Goal: Task Accomplishment & Management: Use online tool/utility

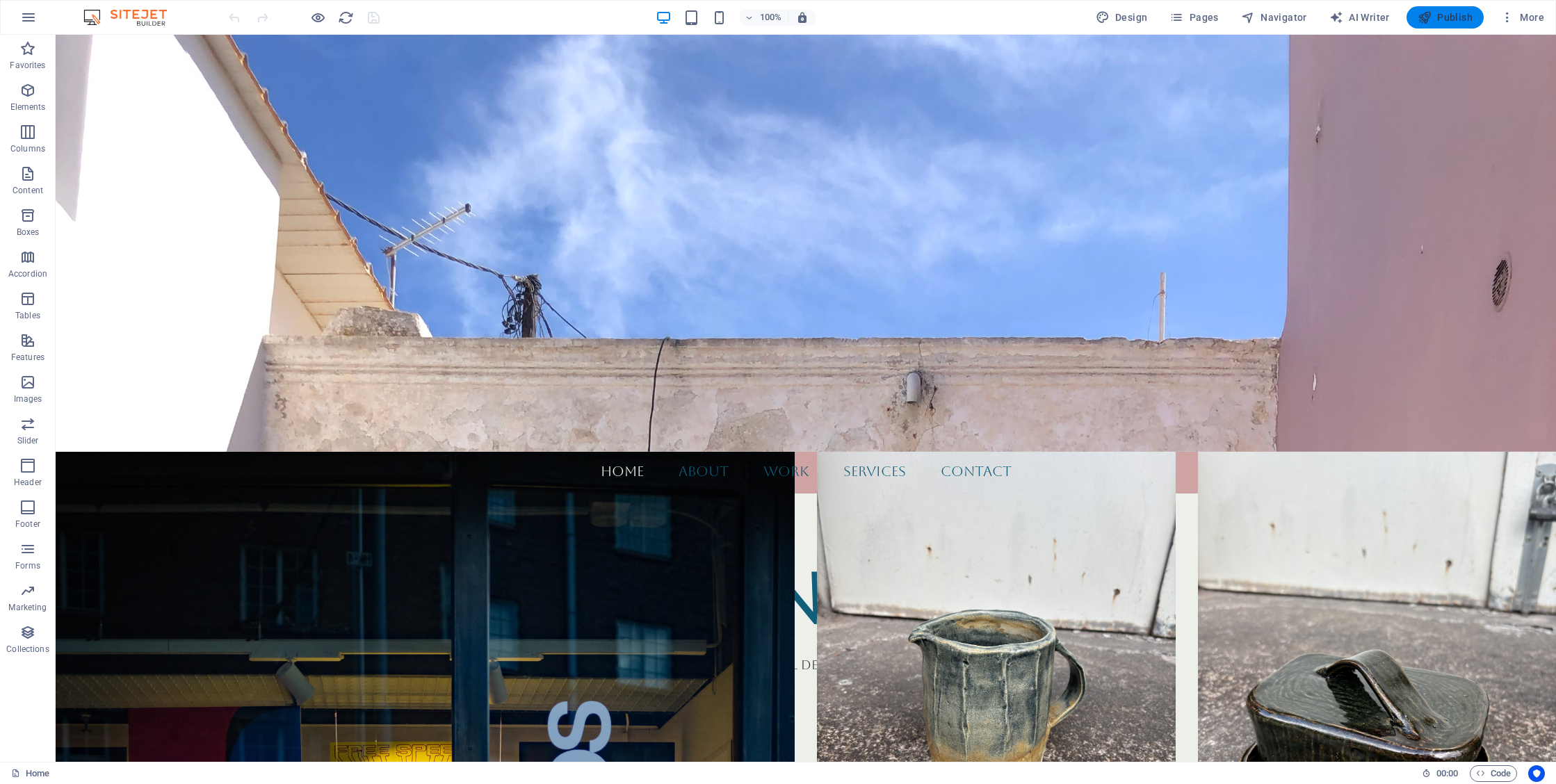
click at [1431, 23] on icon "button" at bounding box center [1425, 17] width 14 height 14
click at [1213, 22] on span "Pages" at bounding box center [1193, 17] width 49 height 14
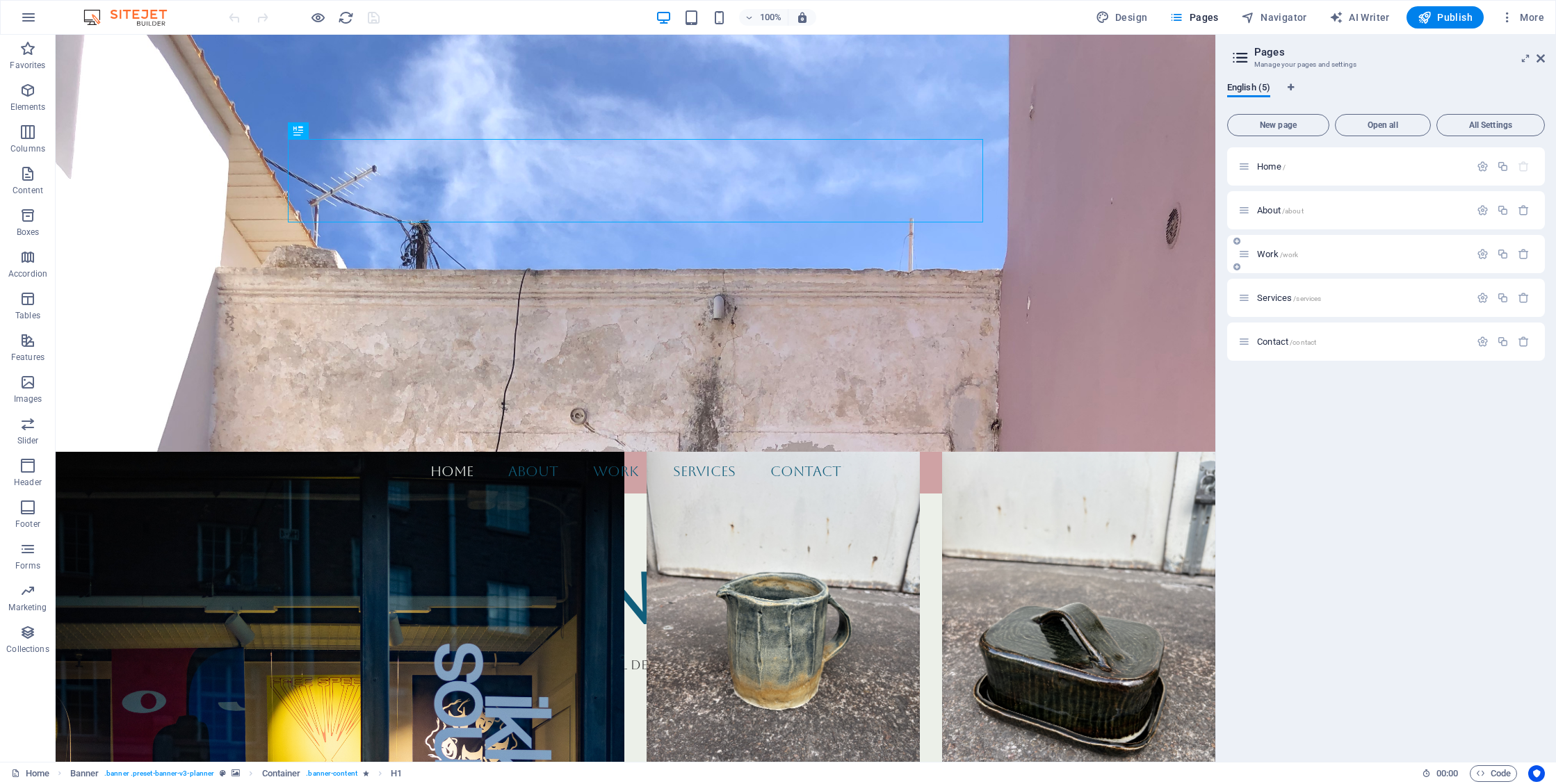
click at [1276, 253] on span "Work /work" at bounding box center [1278, 254] width 41 height 10
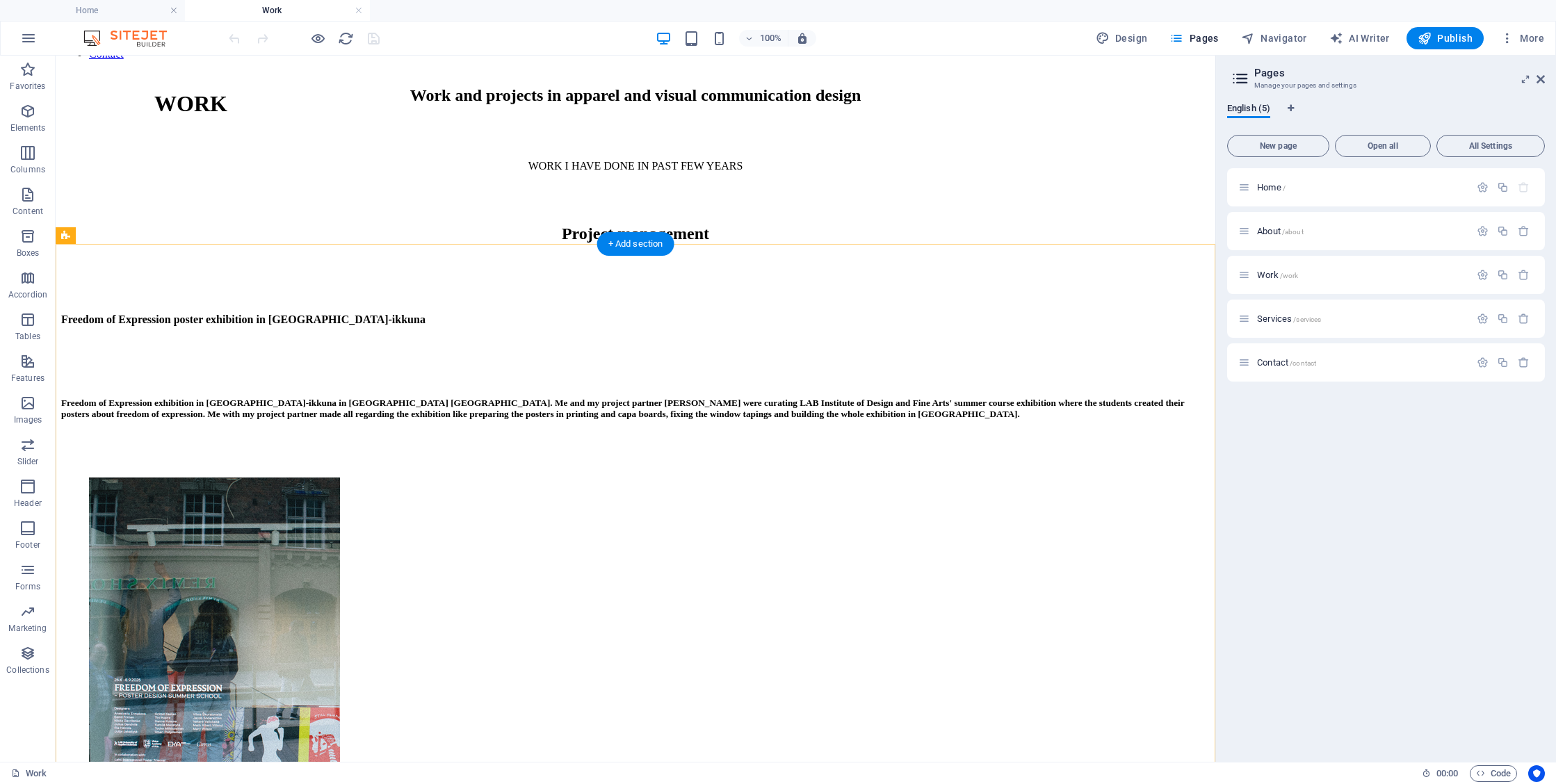
scroll to position [504, 0]
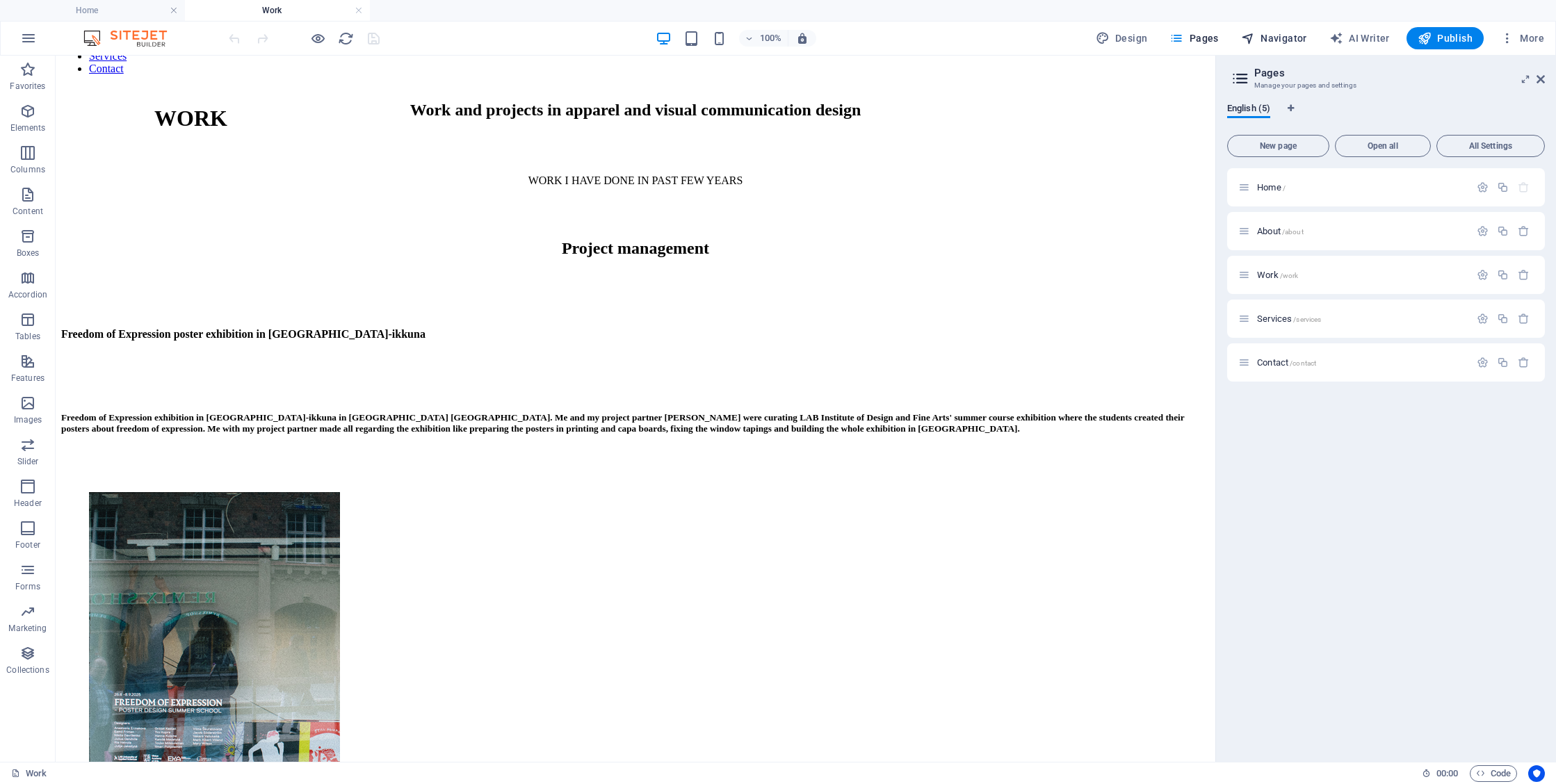
click at [1273, 40] on span "Navigator" at bounding box center [1274, 38] width 66 height 14
select select "16685701-en"
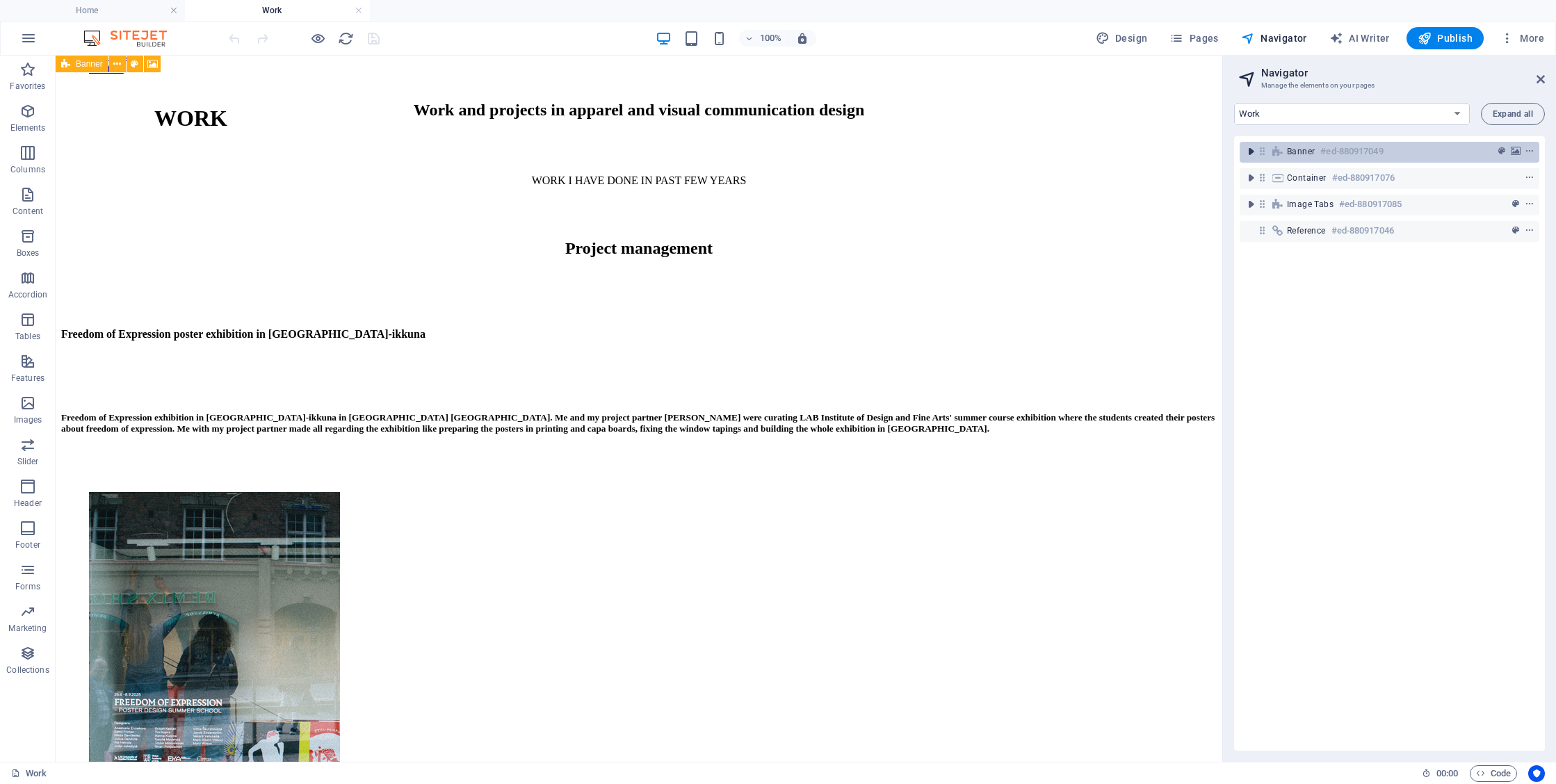
click at [1244, 150] on icon "toggle-expand" at bounding box center [1251, 152] width 14 height 14
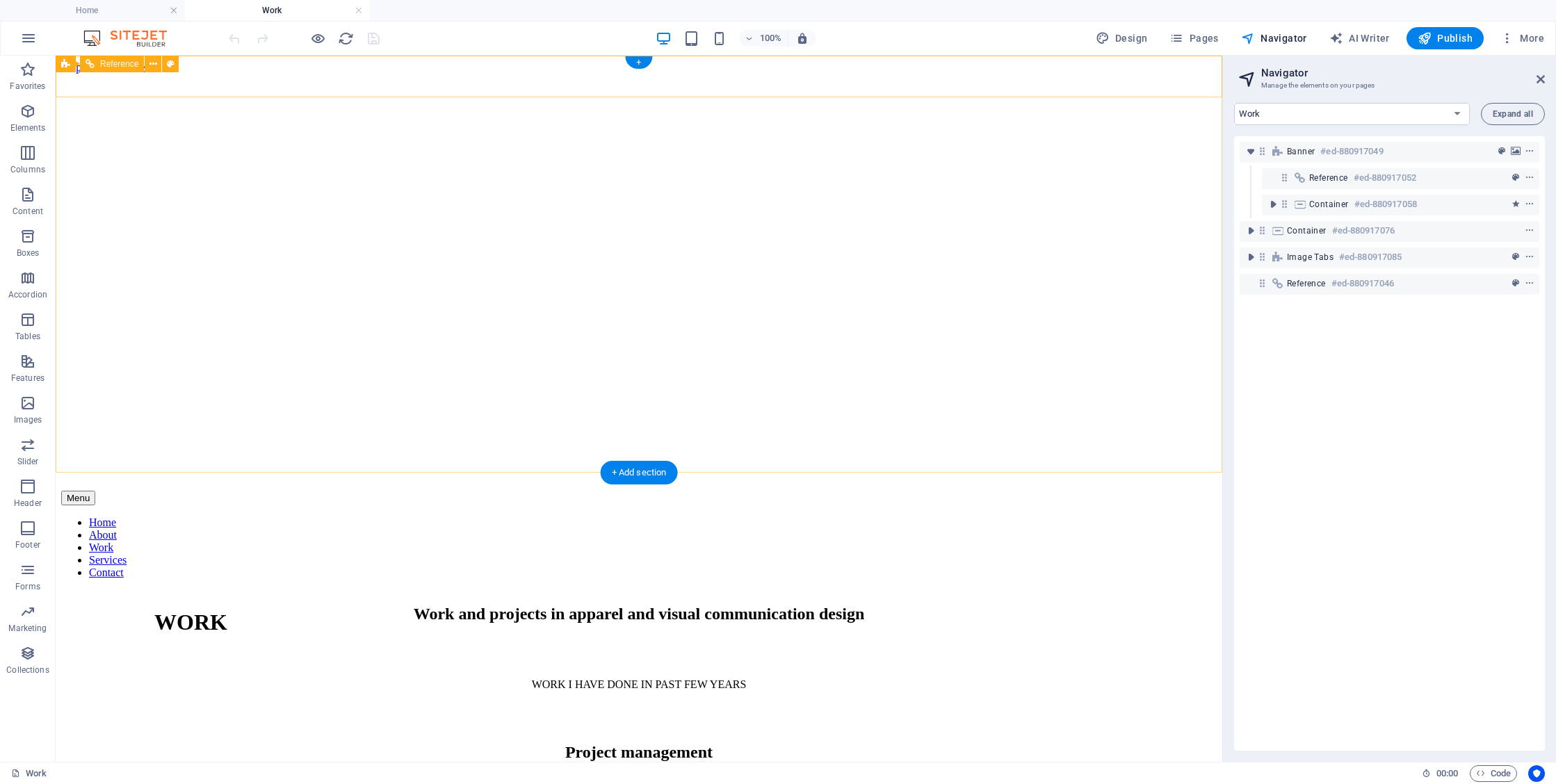
scroll to position [0, 0]
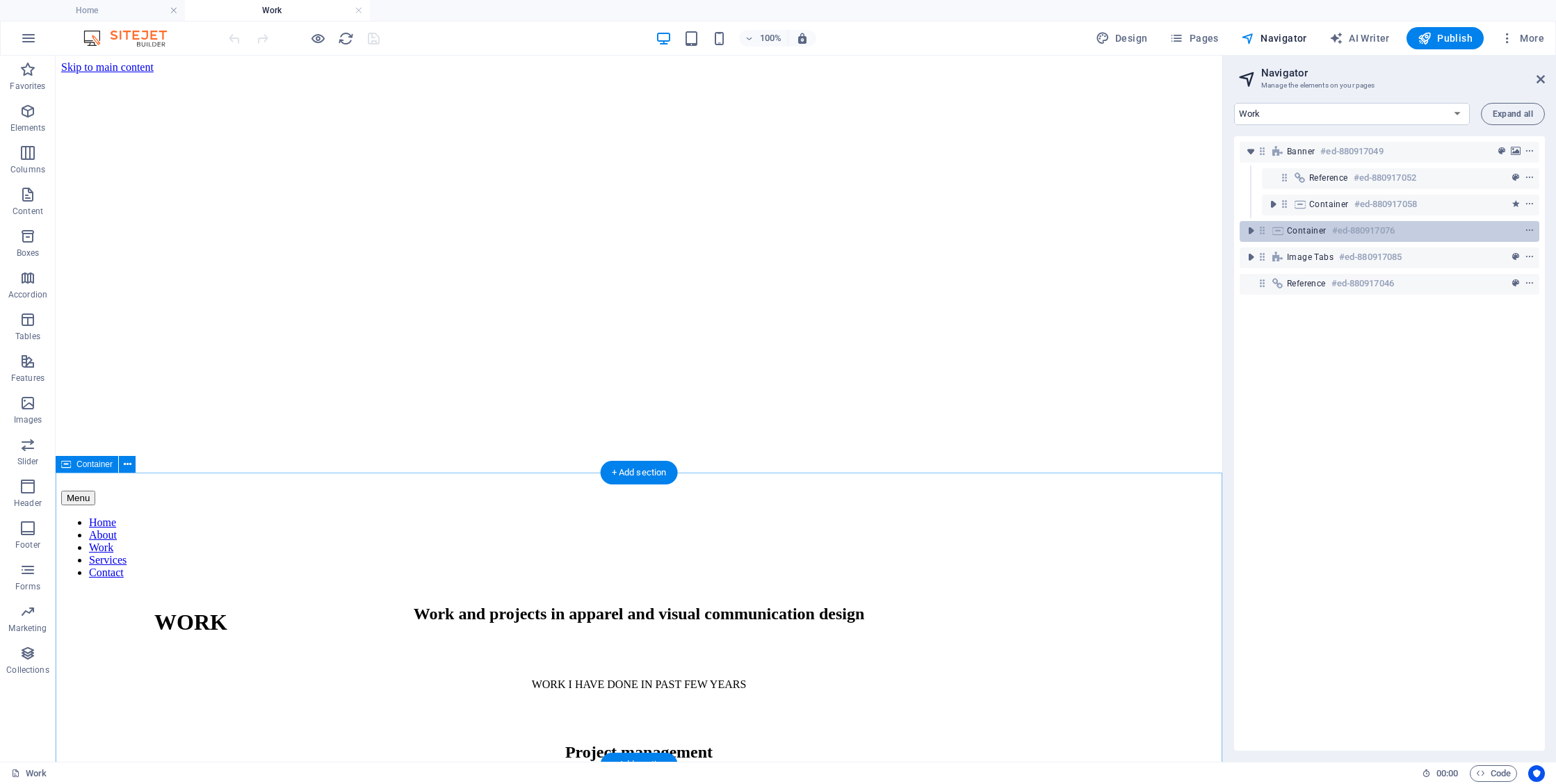
click at [1327, 233] on div "Container #ed-880917076" at bounding box center [1378, 231] width 183 height 17
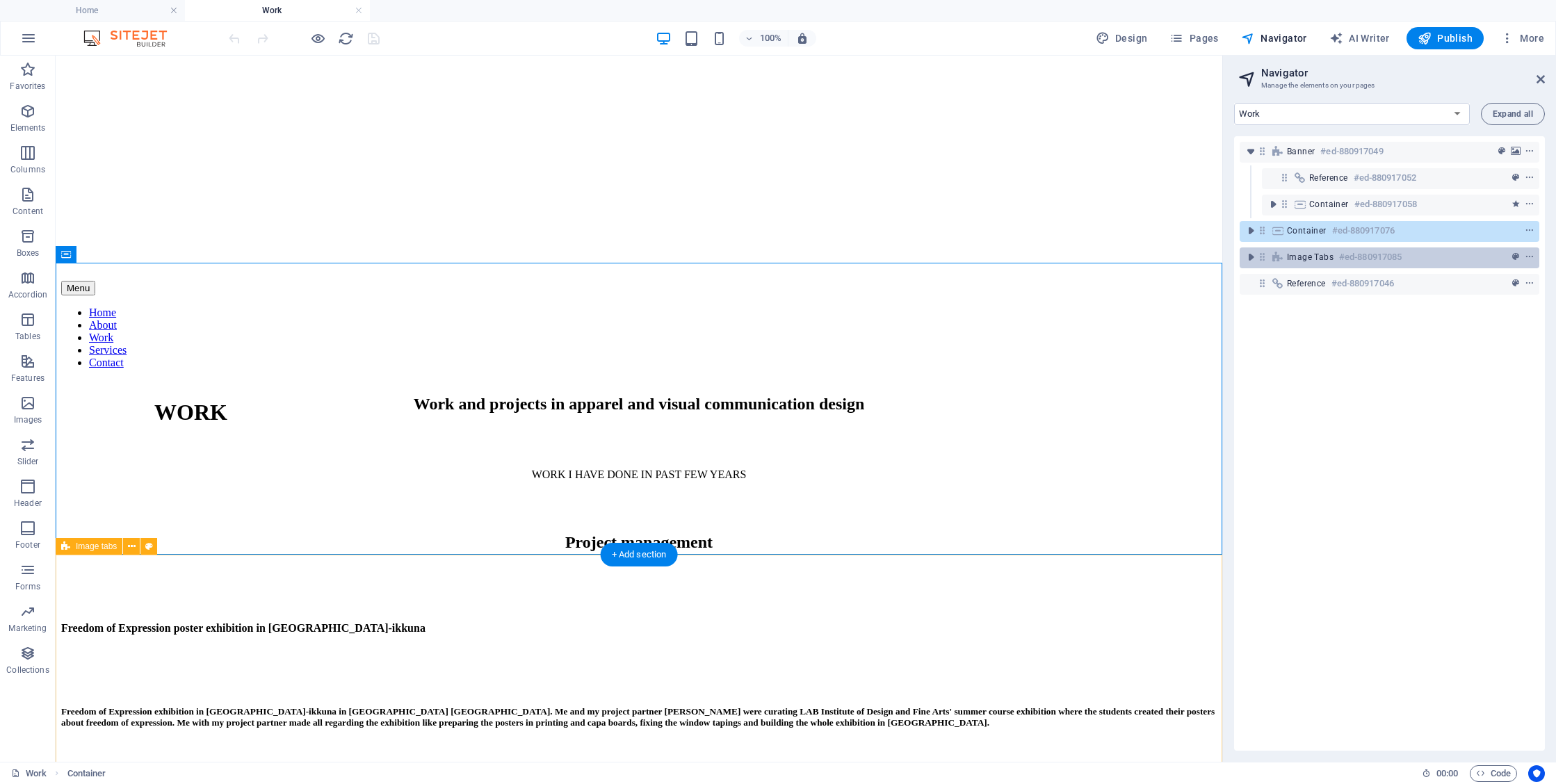
click at [1353, 265] on h6 "#ed-880917085" at bounding box center [1370, 257] width 63 height 17
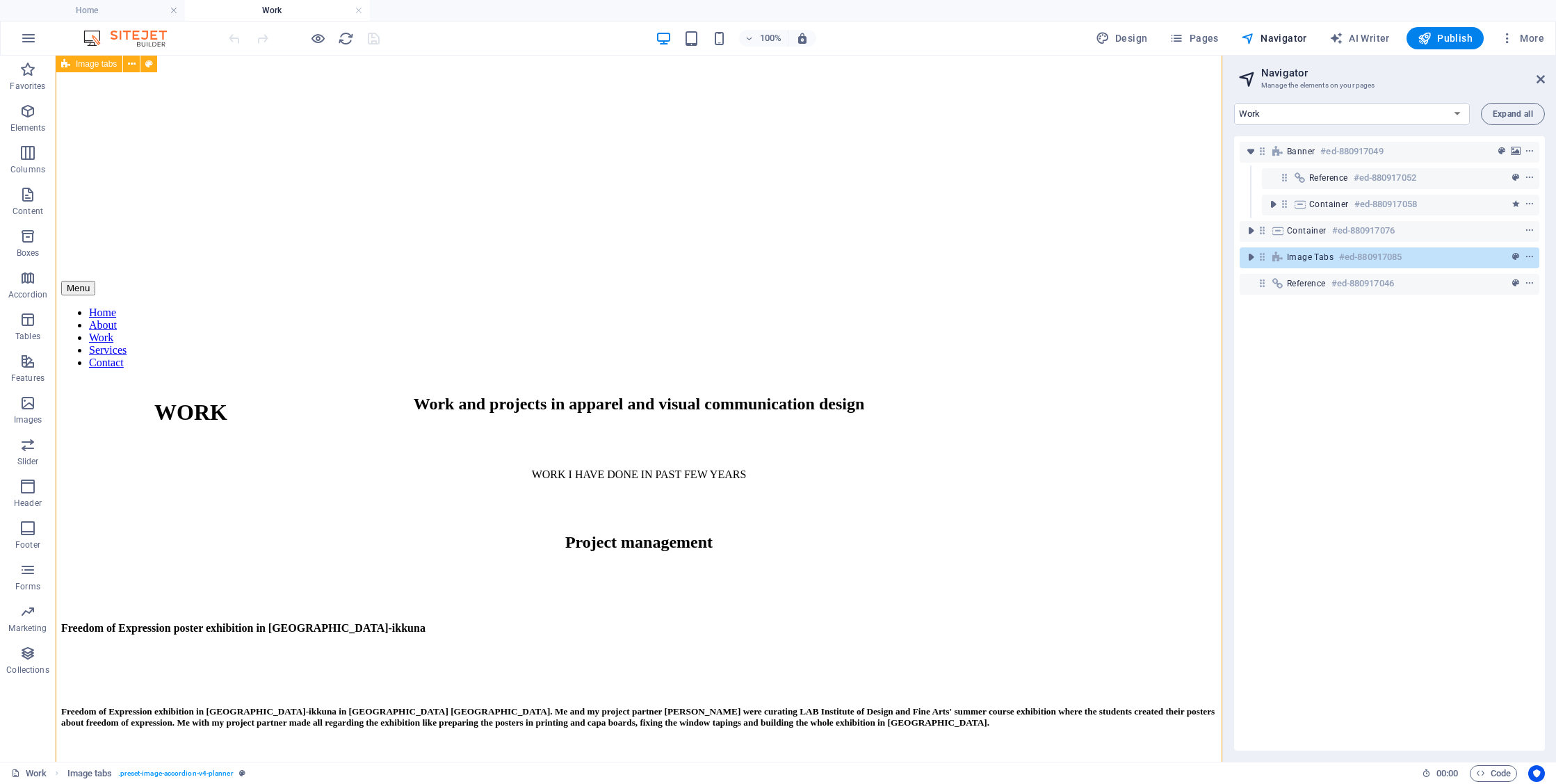
scroll to position [1639, 0]
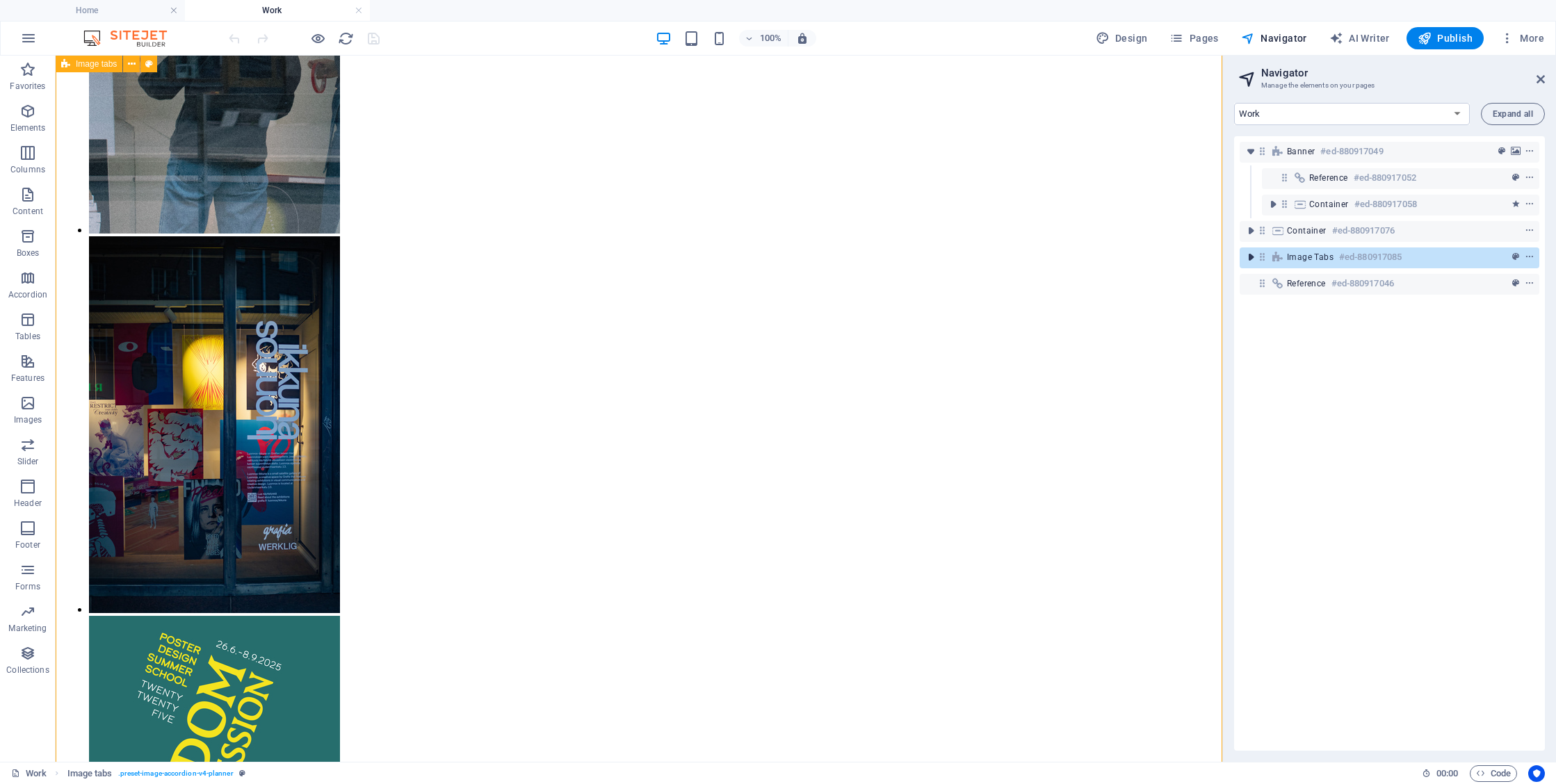
click at [1249, 255] on icon "toggle-expand" at bounding box center [1251, 257] width 14 height 14
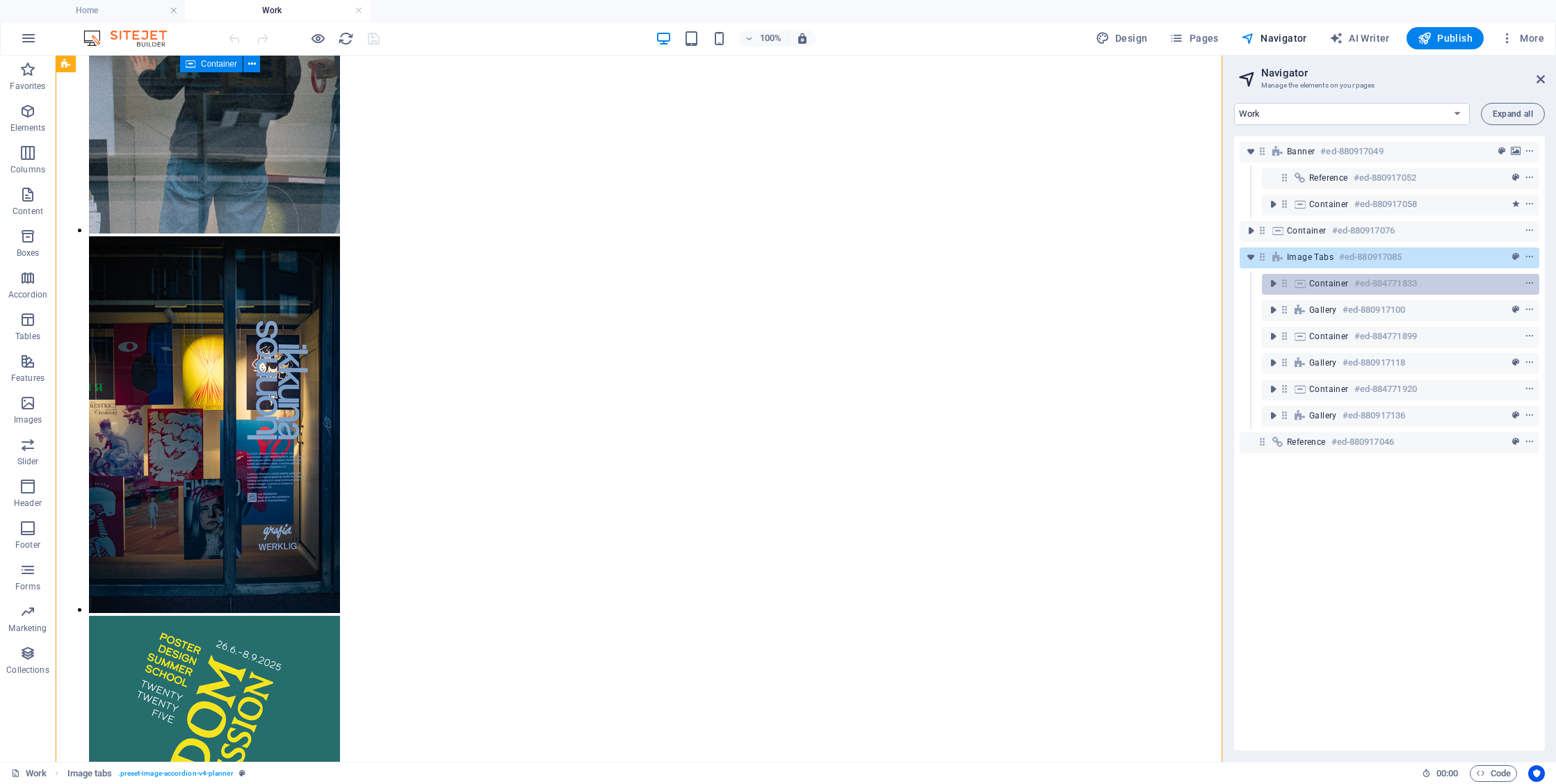
click at [1343, 284] on span "Container" at bounding box center [1329, 284] width 39 height 11
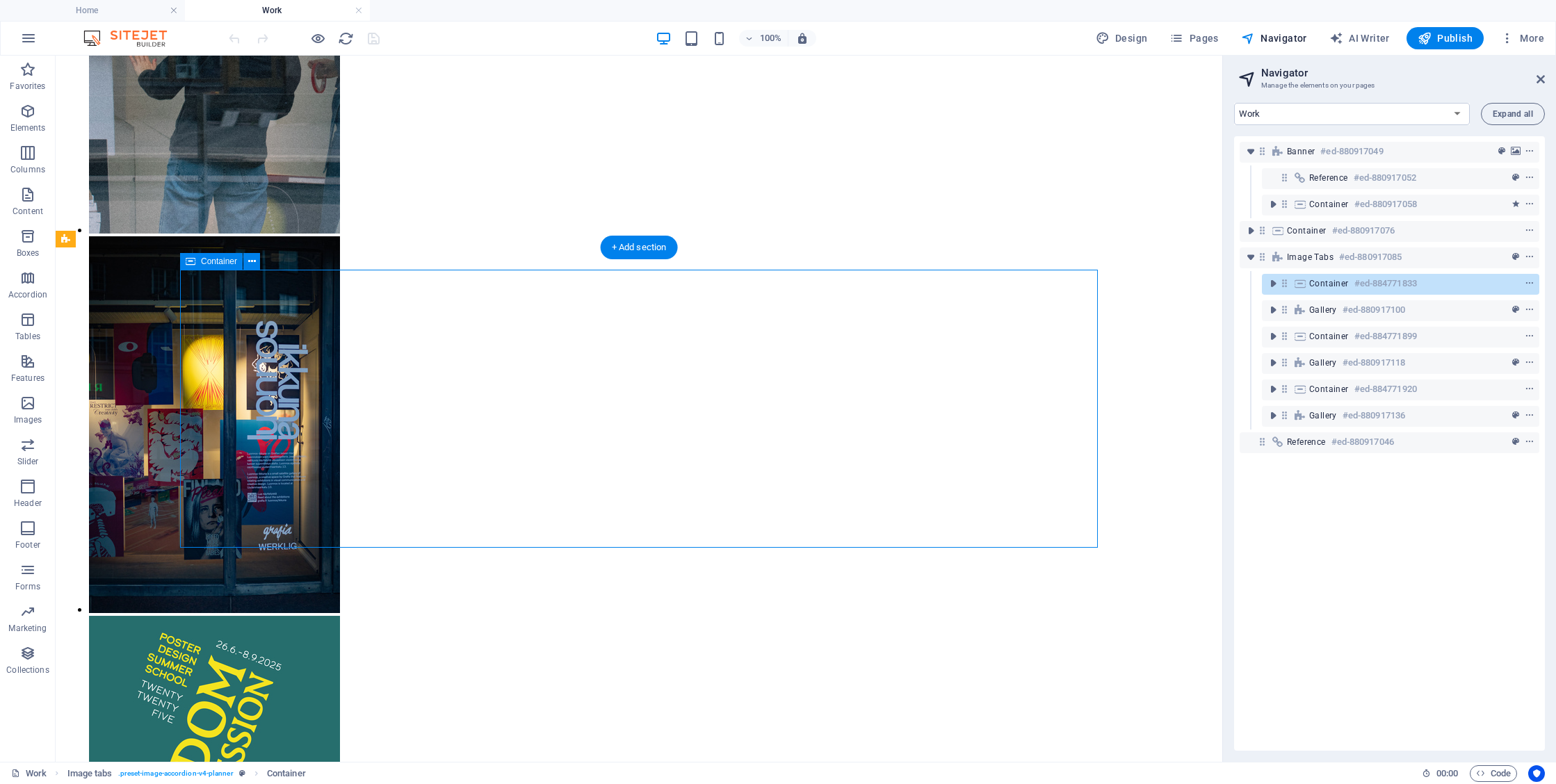
scroll to position [517, 0]
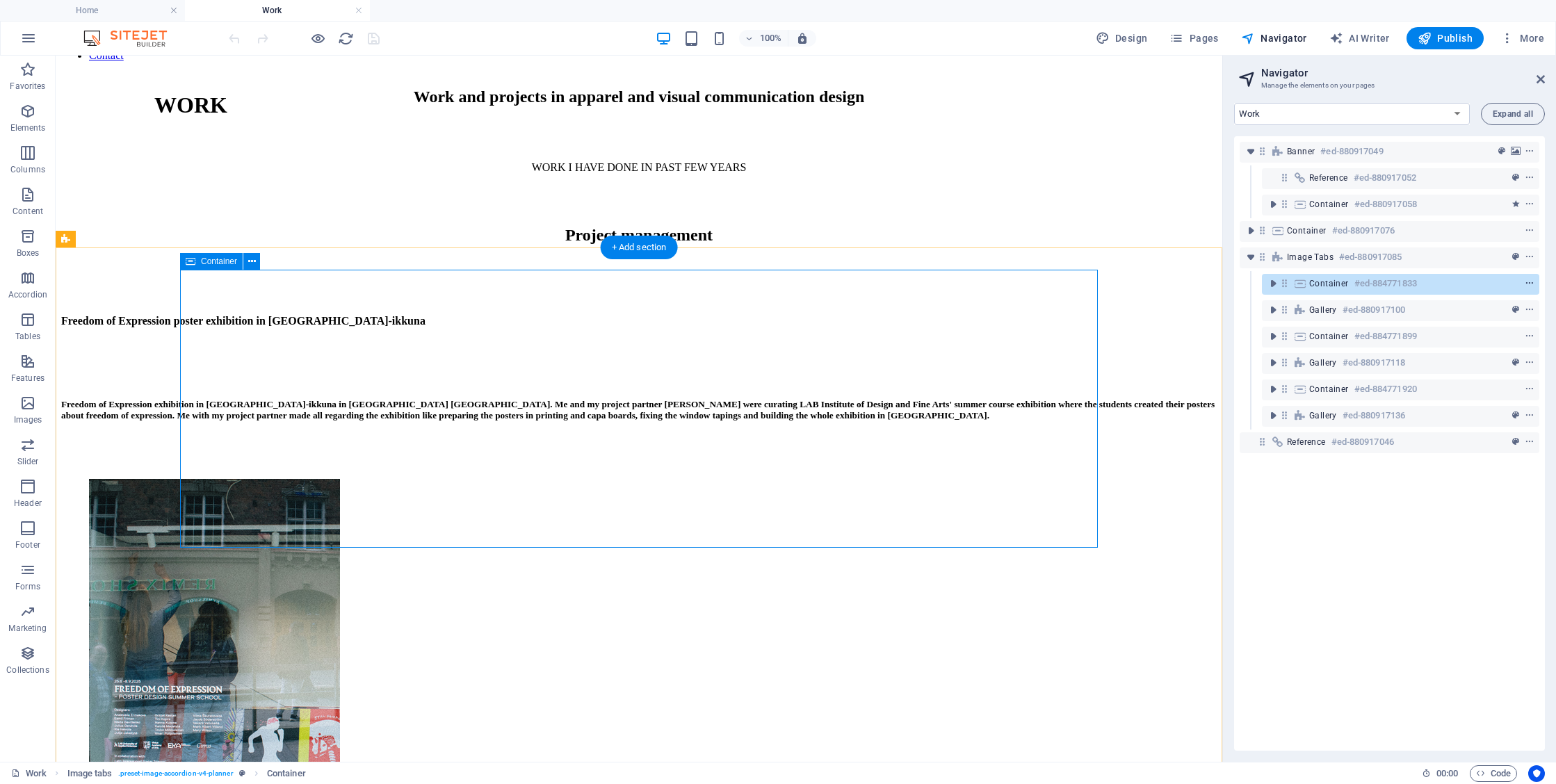
click at [1527, 281] on icon "context-menu" at bounding box center [1530, 284] width 10 height 10
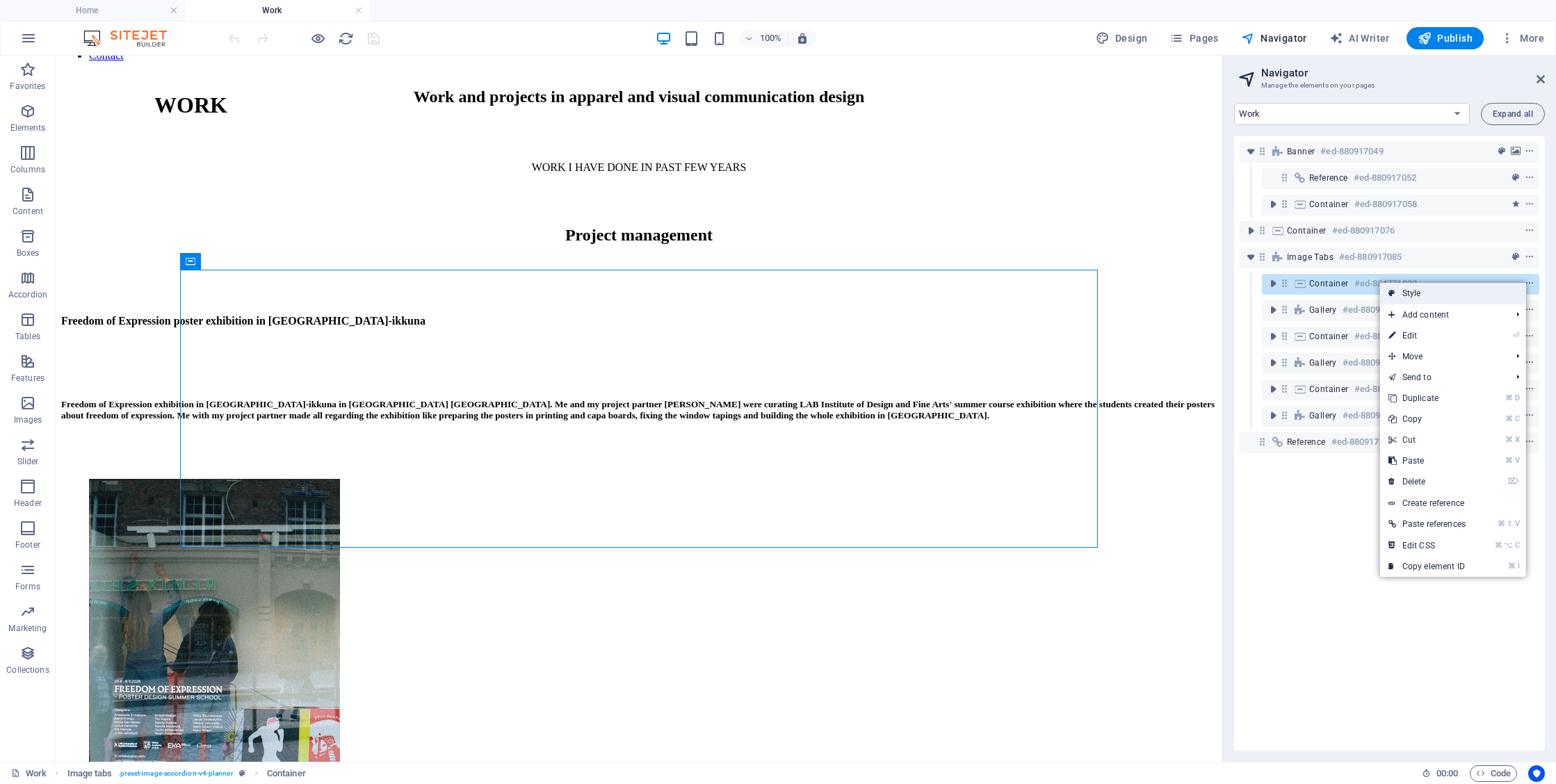
click at [1480, 293] on link "Style" at bounding box center [1453, 293] width 146 height 21
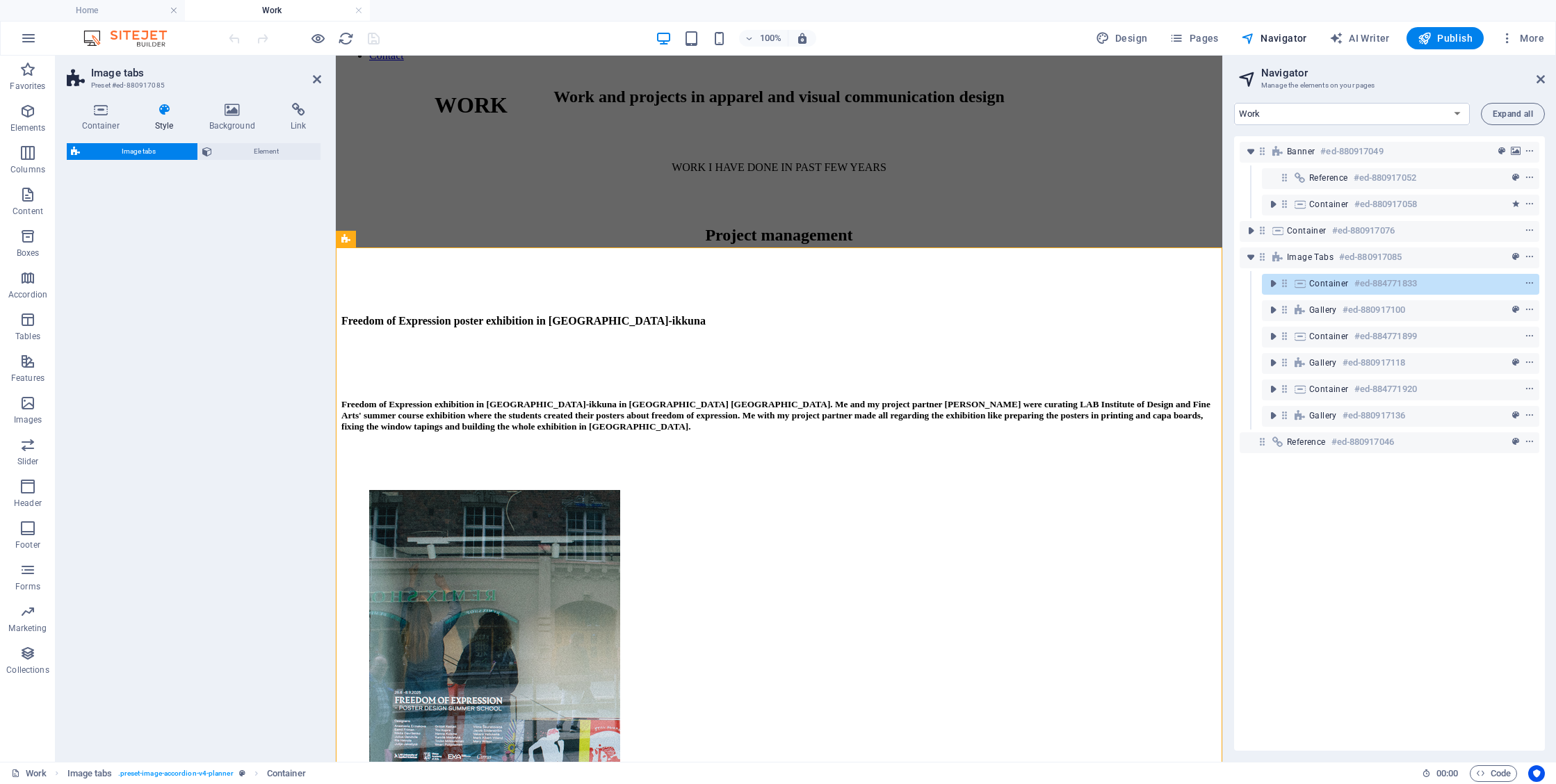
select select "rem"
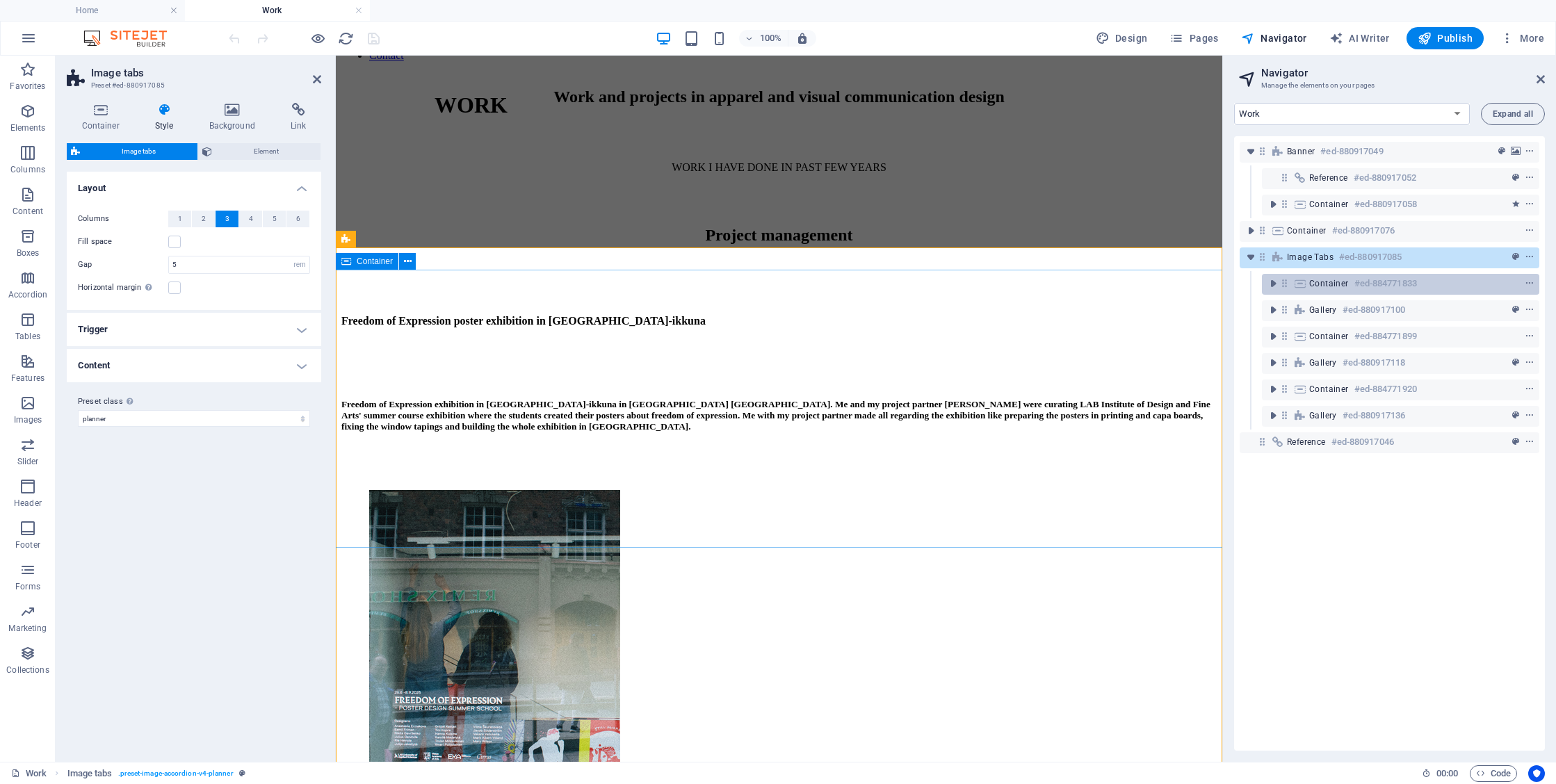
click at [1353, 285] on div "Container #ed-884771833" at bounding box center [1390, 284] width 161 height 17
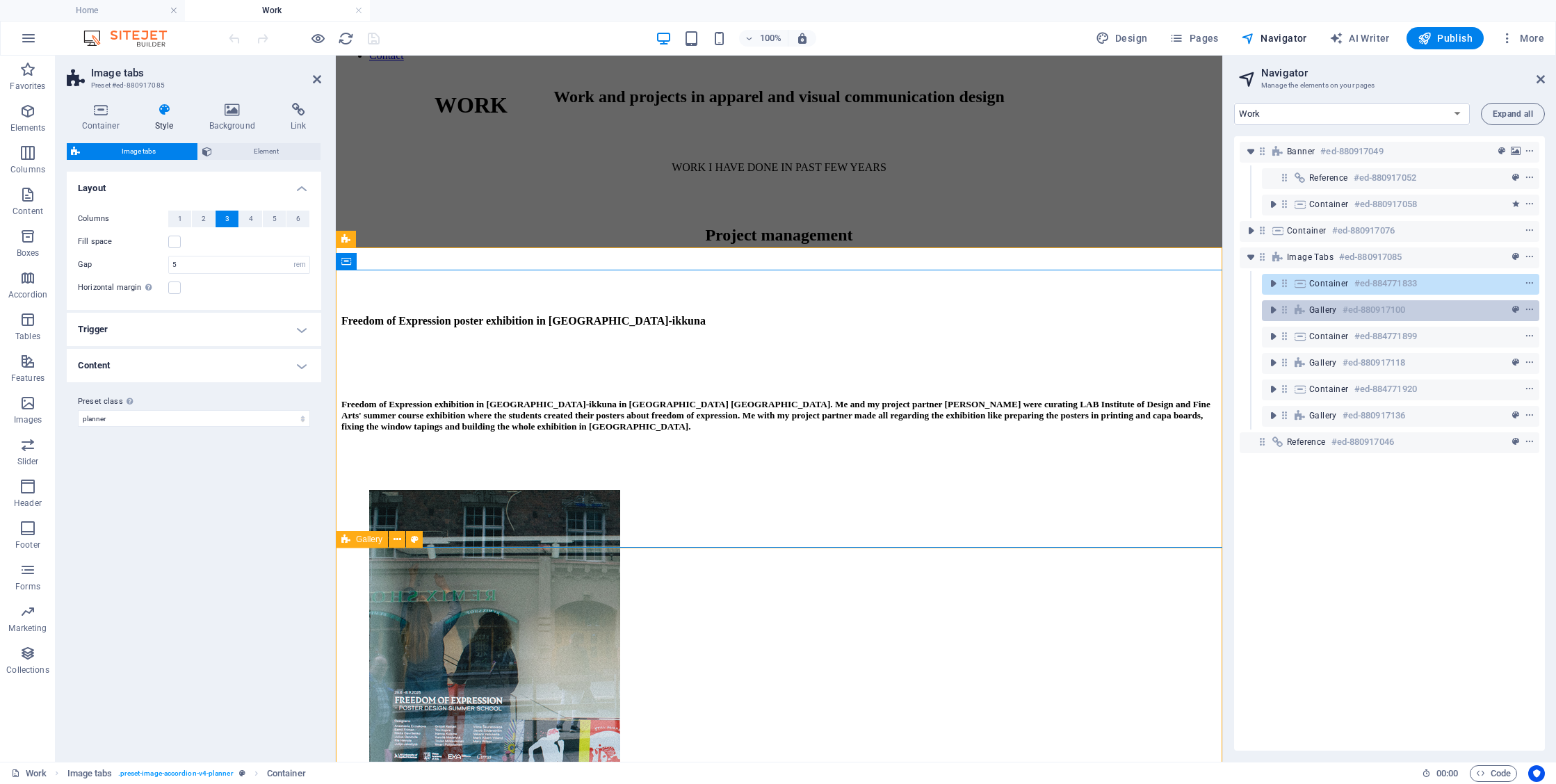
click at [1355, 310] on h6 "#ed-880917100" at bounding box center [1373, 310] width 63 height 17
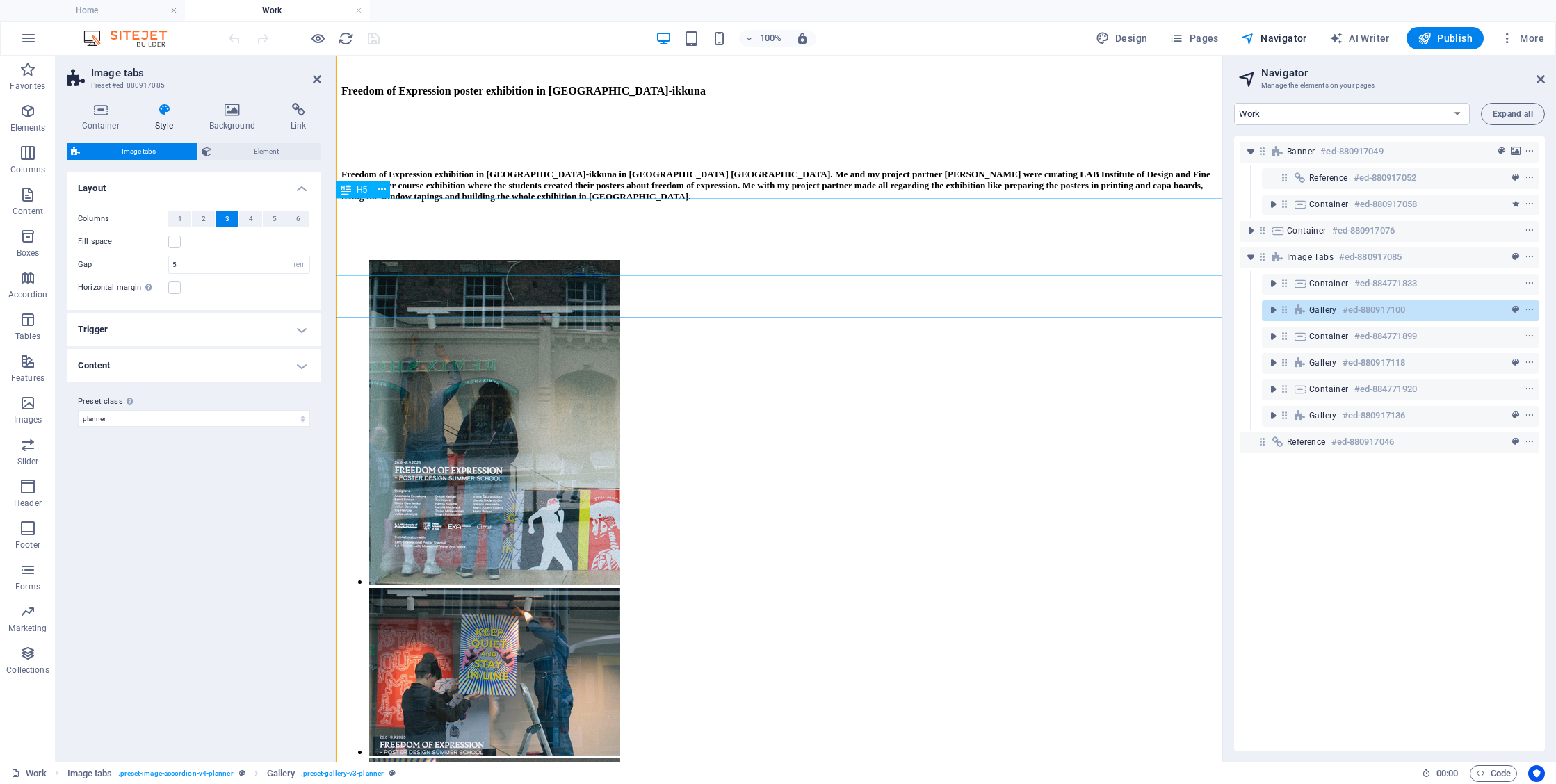
scroll to position [750, 0]
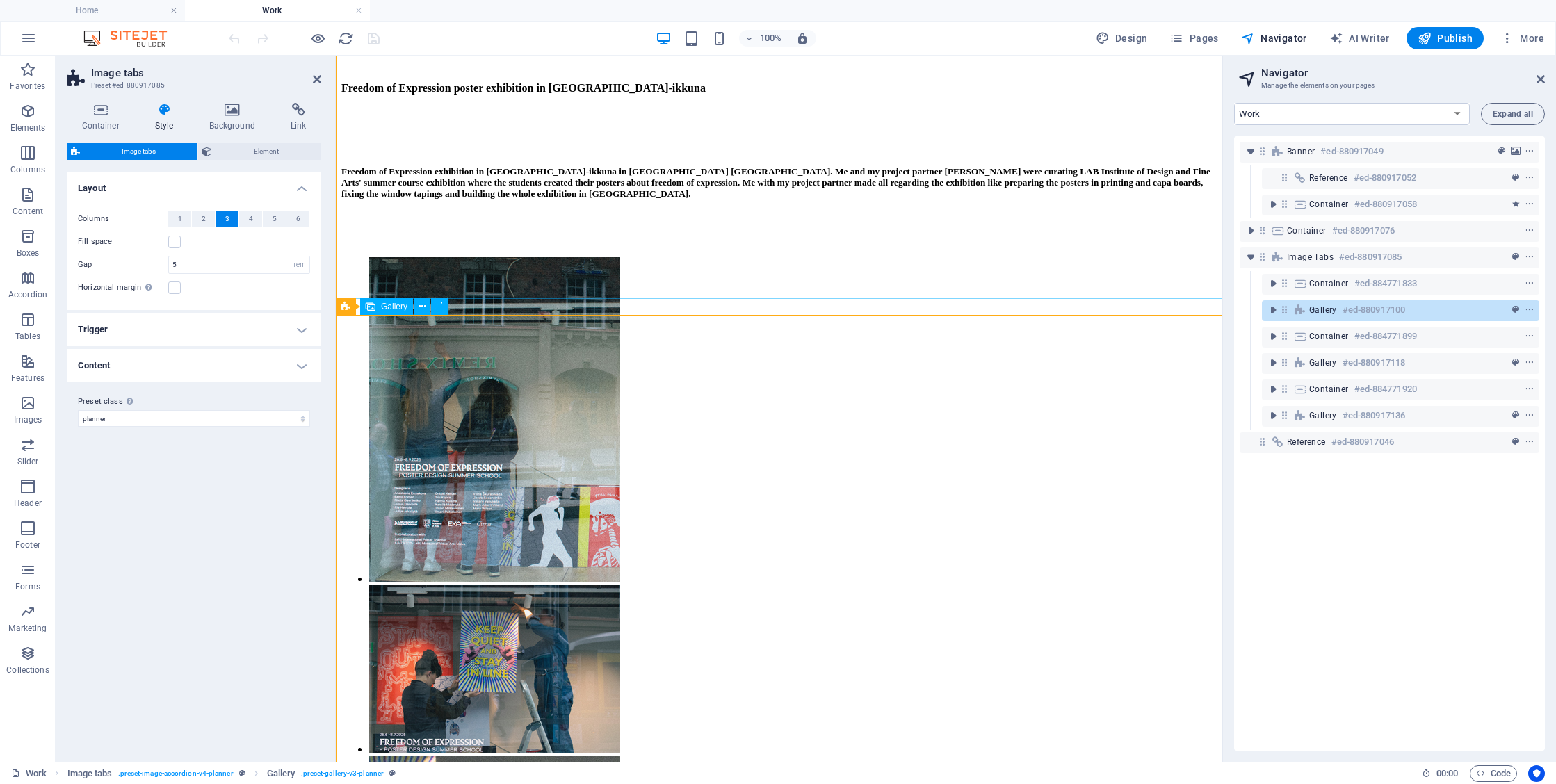
click at [620, 585] on li at bounding box center [494, 670] width 251 height 170
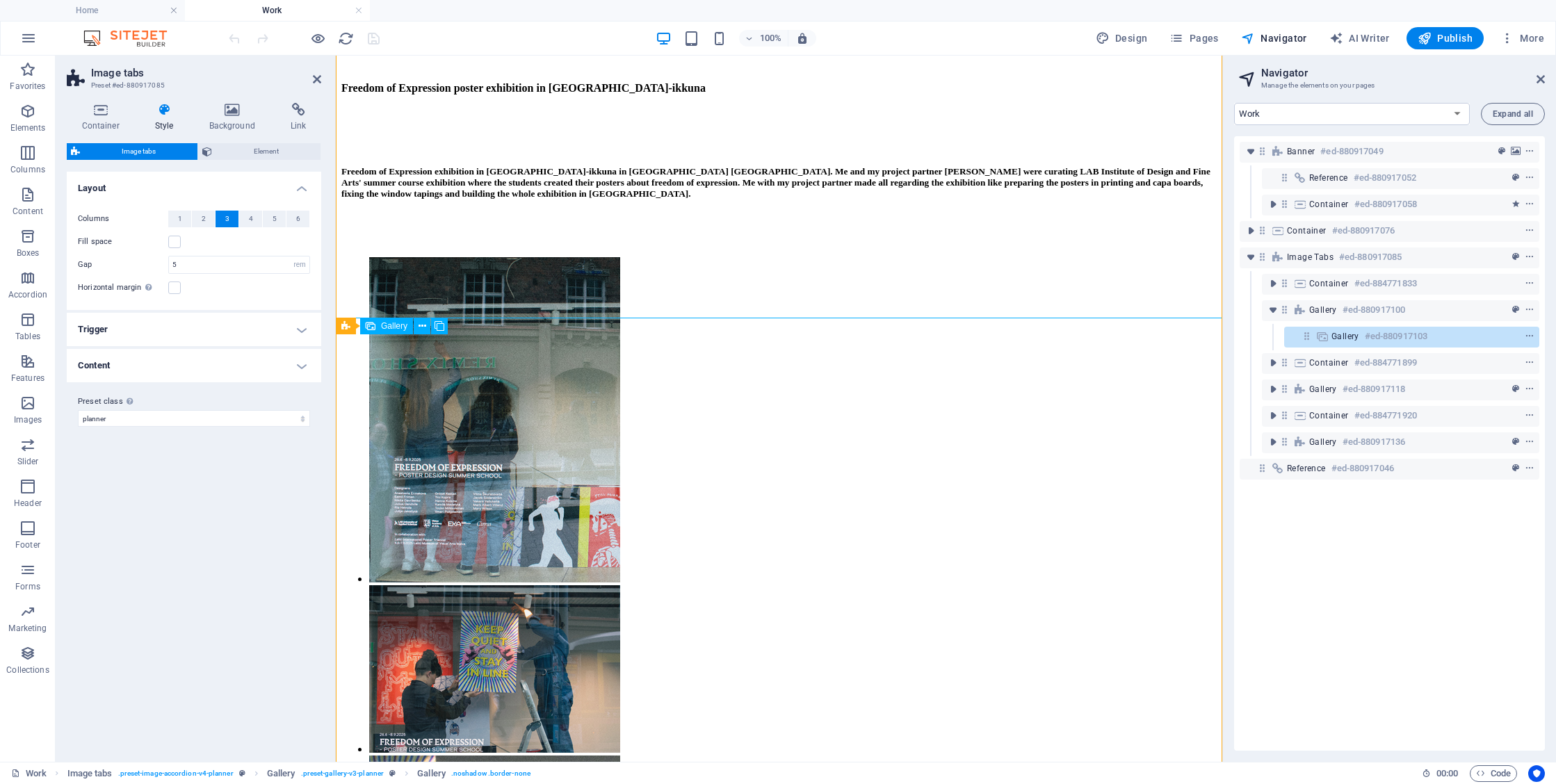
scroll to position [693, 0]
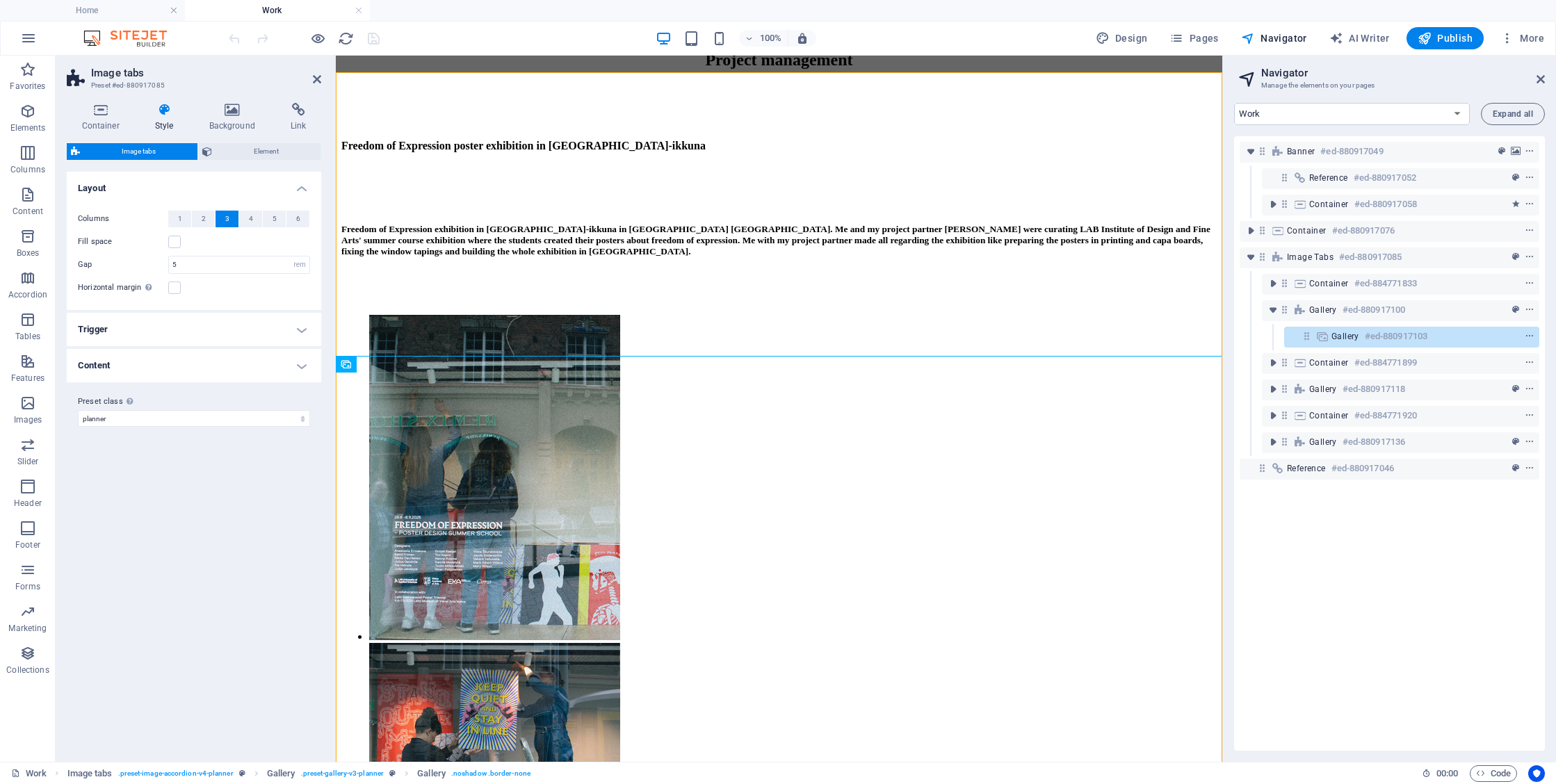
drag, startPoint x: 1336, startPoint y: 283, endPoint x: 1340, endPoint y: 323, distance: 40.2
click at [1340, 323] on div "Banner #ed-880917049 Reference #ed-880917052 Container #ed-880917058 Container …" at bounding box center [1390, 443] width 311 height 615
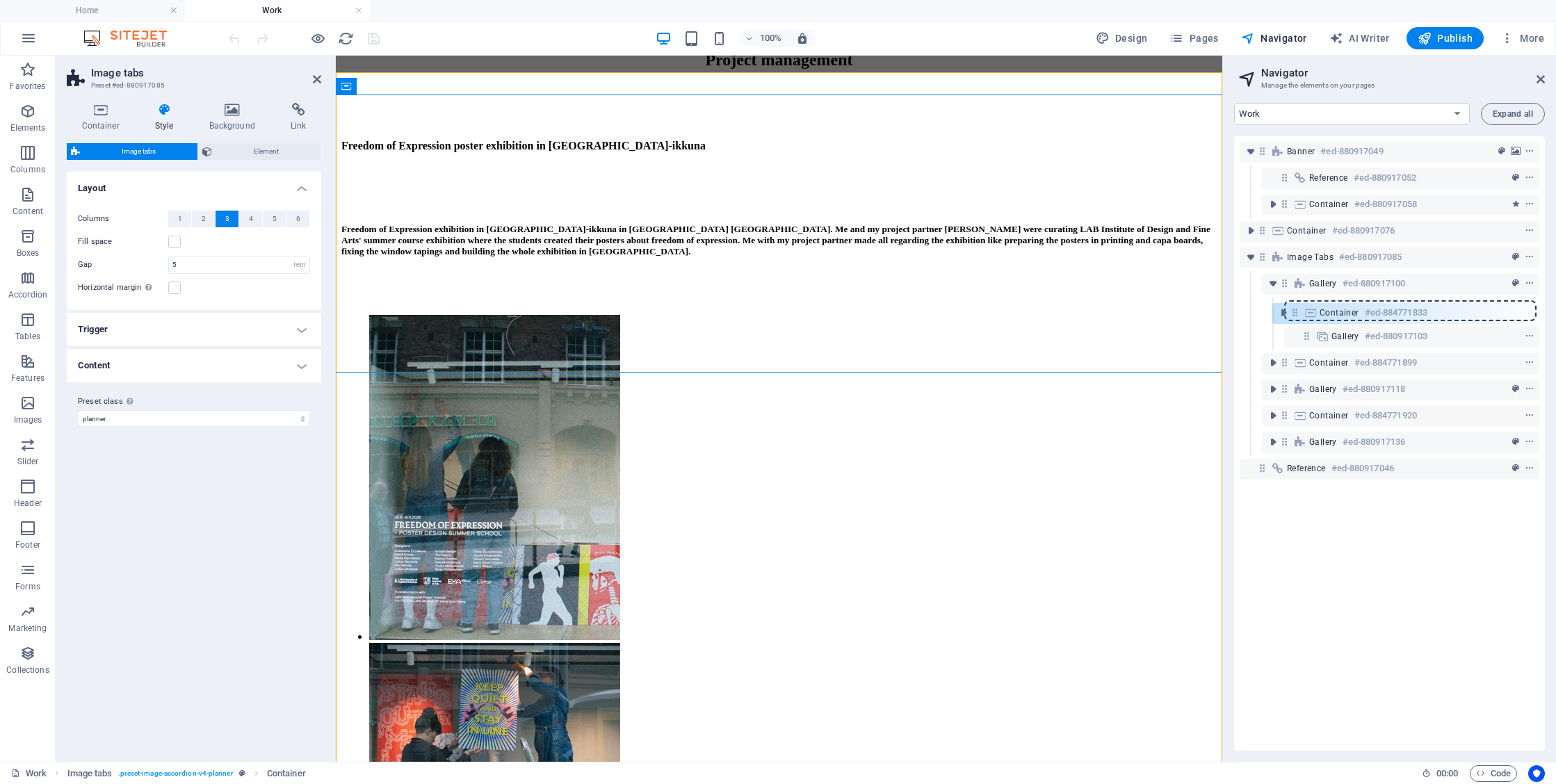
drag, startPoint x: 1284, startPoint y: 286, endPoint x: 1295, endPoint y: 319, distance: 34.8
click at [1295, 319] on div "Banner #ed-880917049 Reference #ed-880917052 Container #ed-880917058 Container …" at bounding box center [1390, 443] width 311 height 615
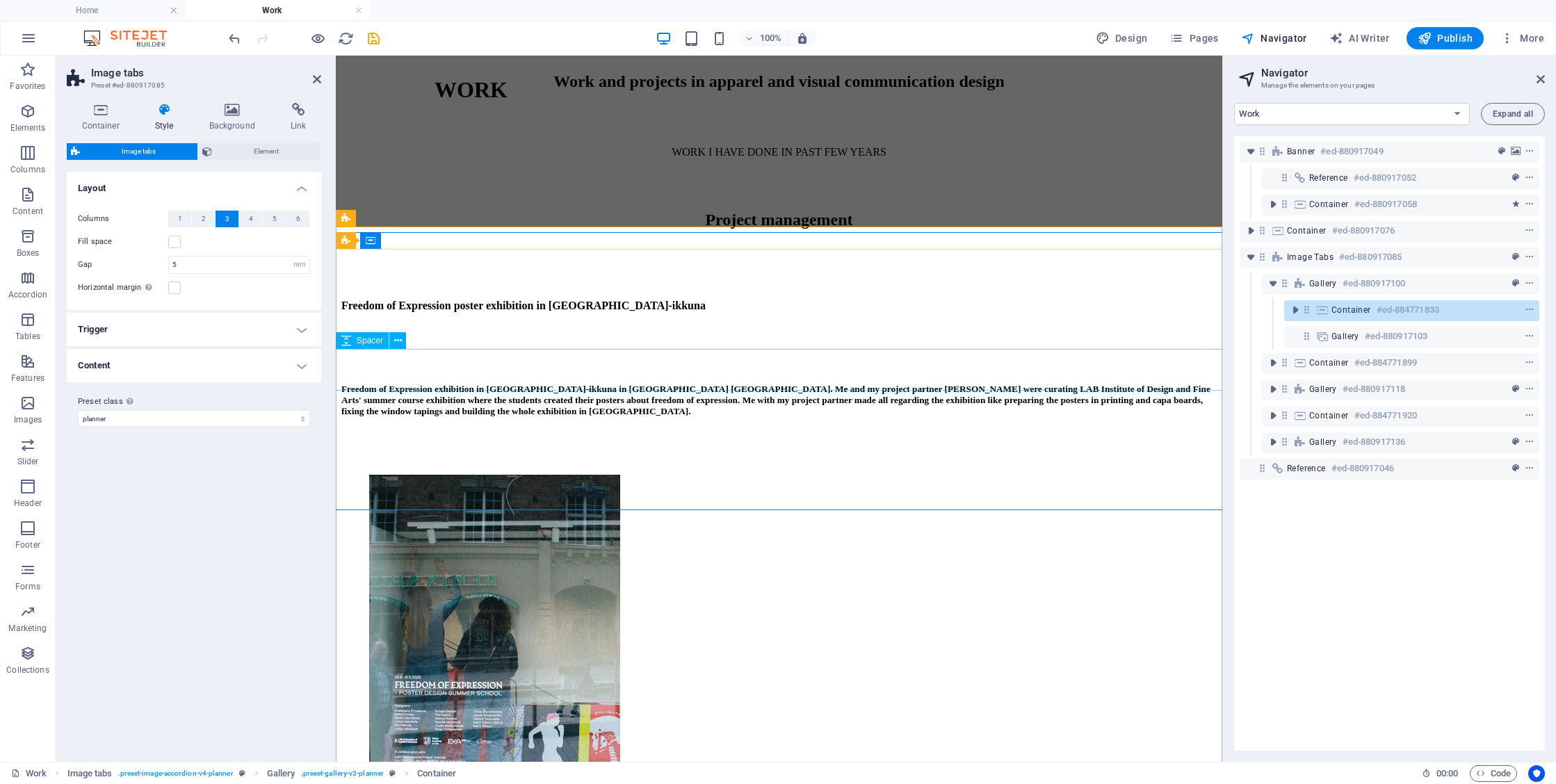
scroll to position [532, 0]
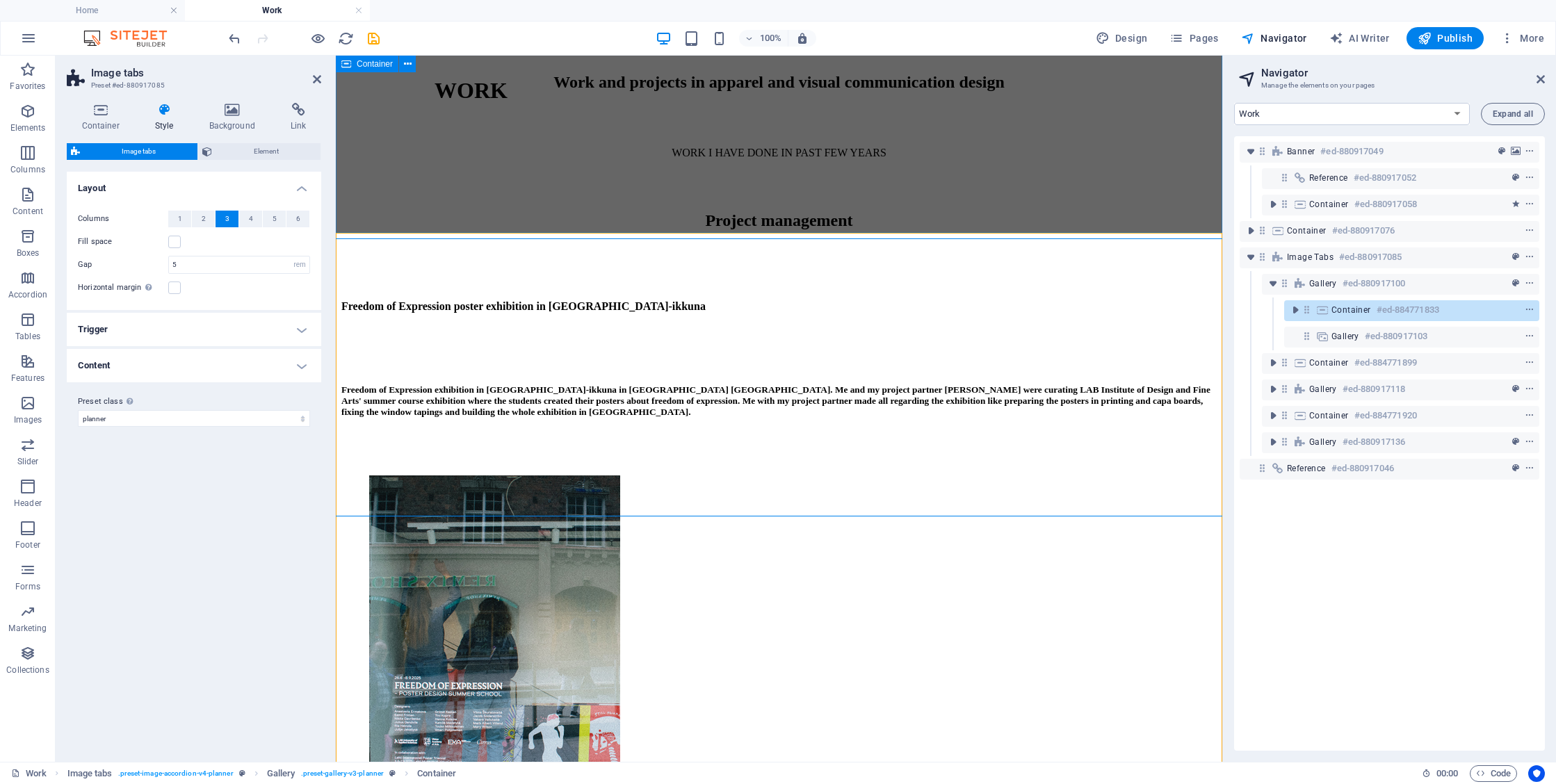
click at [910, 197] on div "Work and projects in apparel and visual communication design" at bounding box center [779, 78] width 875 height 238
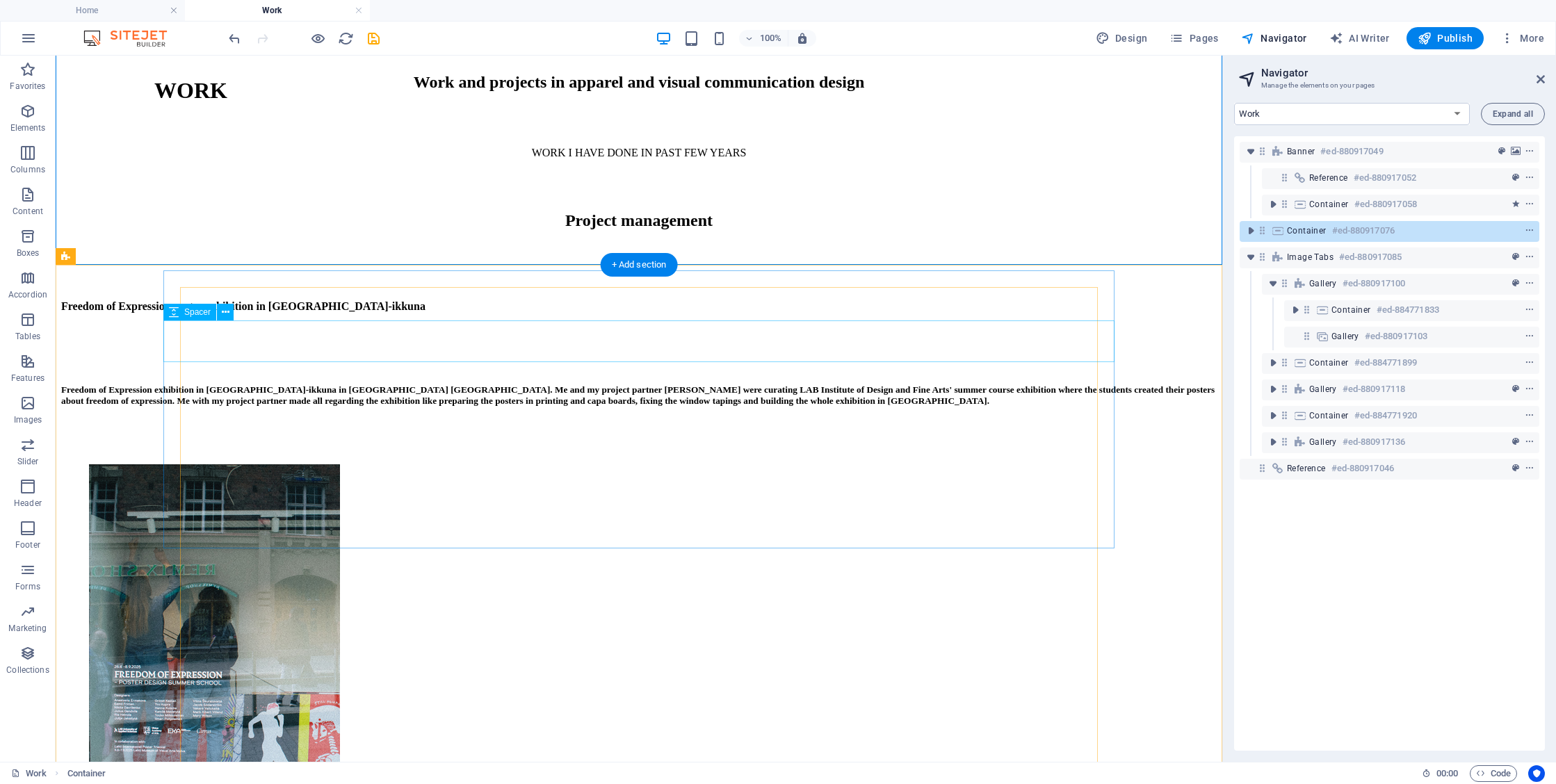
scroll to position [469, 0]
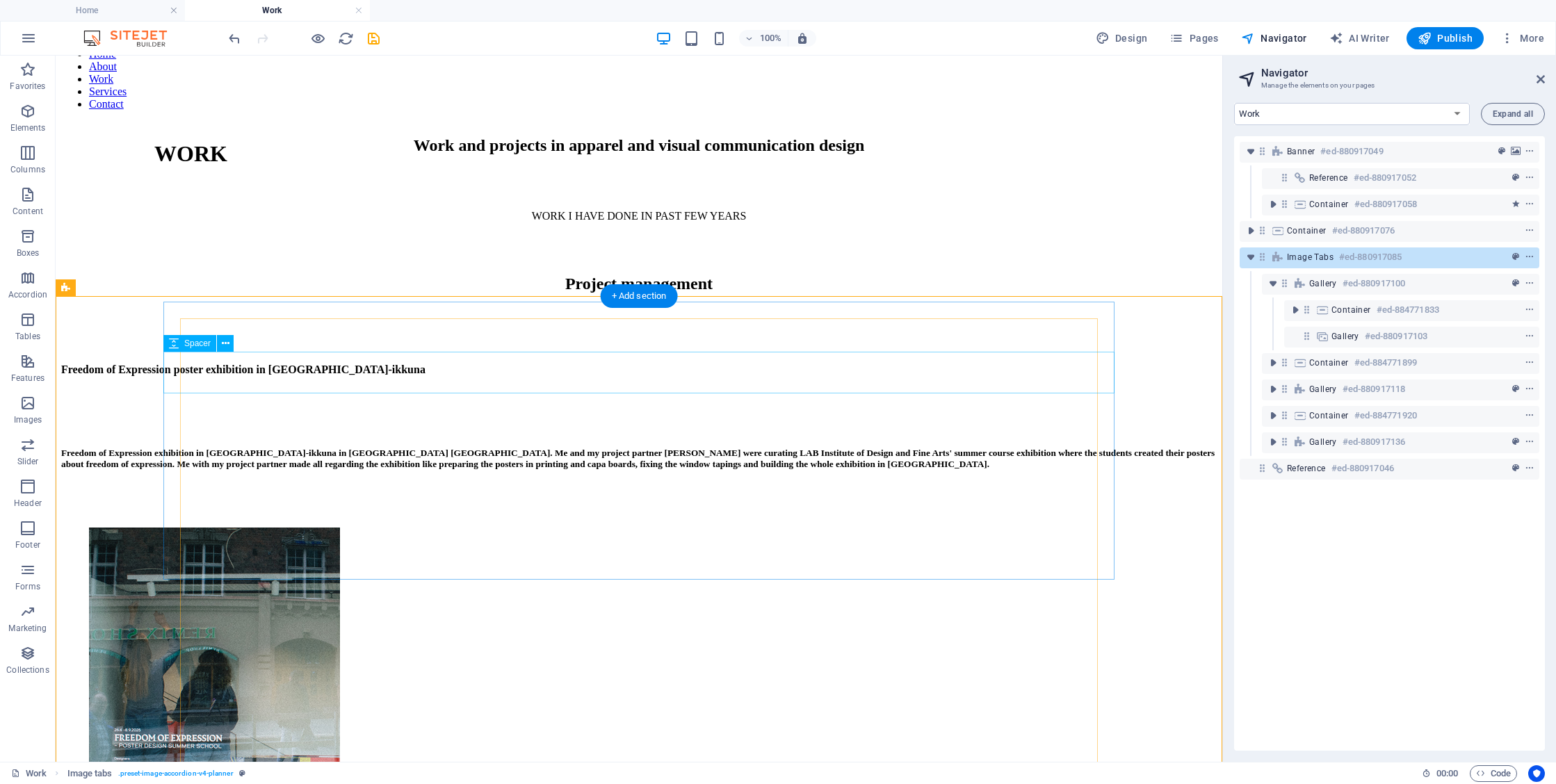
click at [340, 349] on div at bounding box center [639, 328] width 1155 height 42
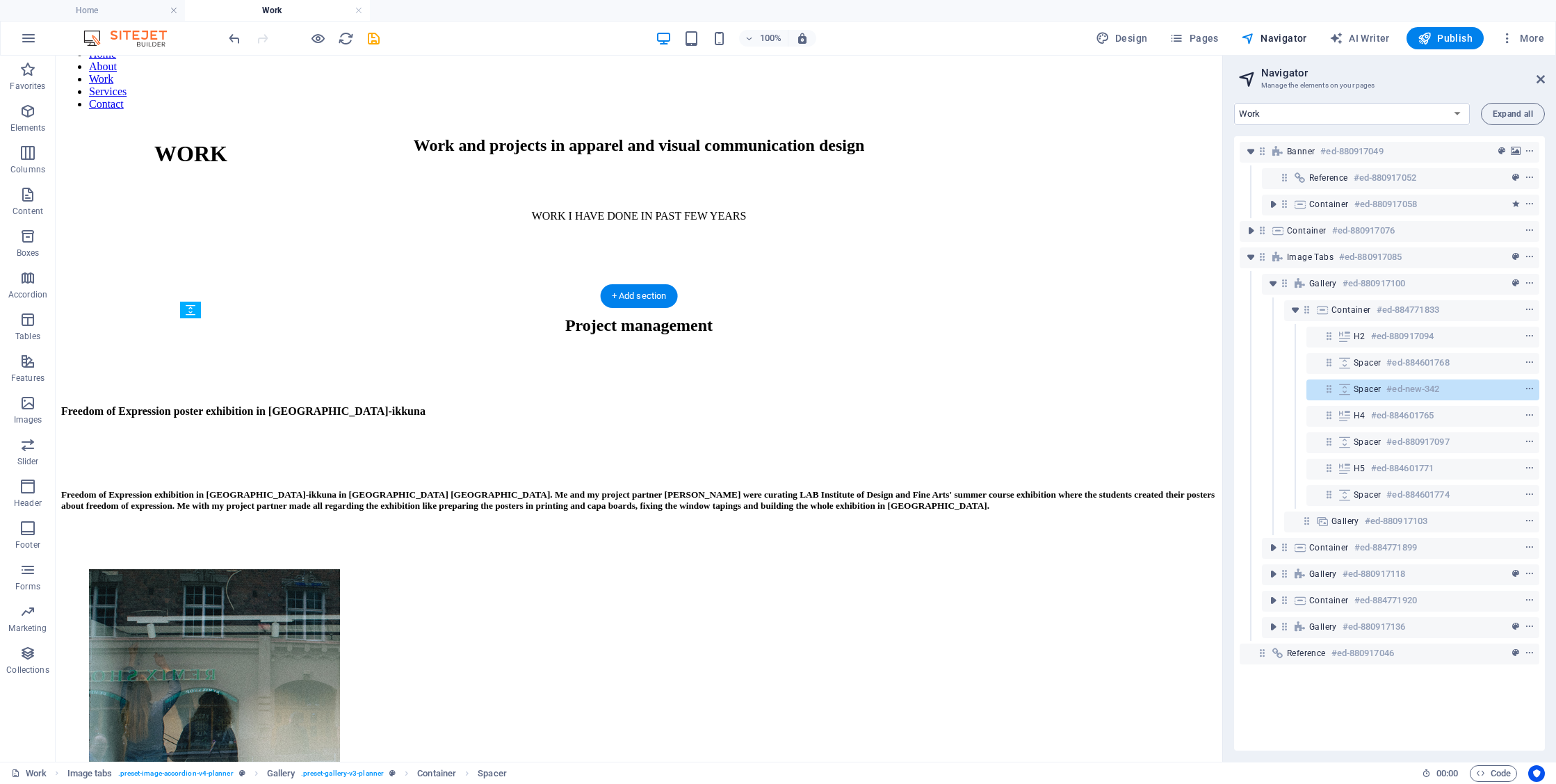
drag, startPoint x: 397, startPoint y: 411, endPoint x: 390, endPoint y: 329, distance: 82.3
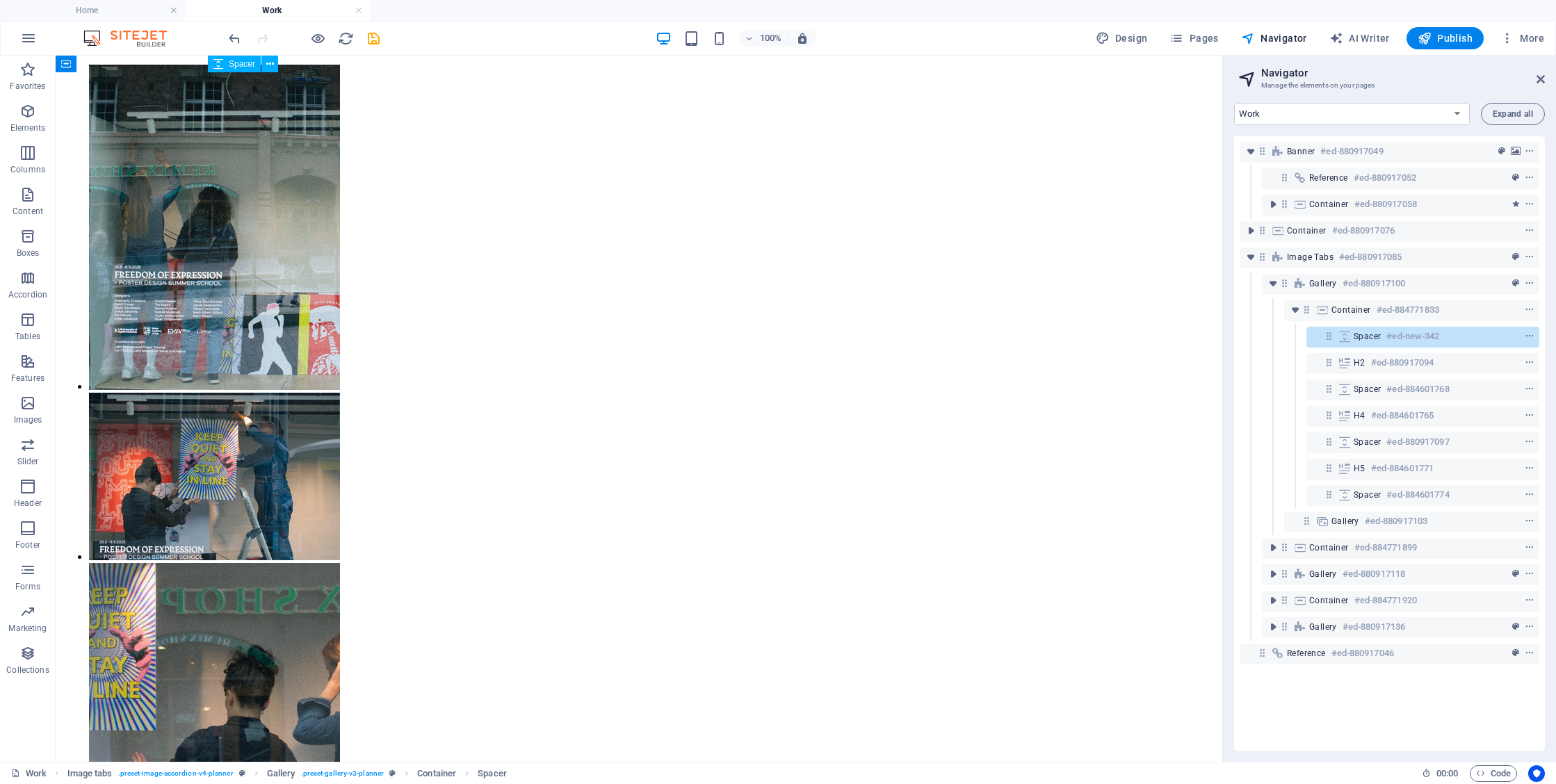
scroll to position [990, 0]
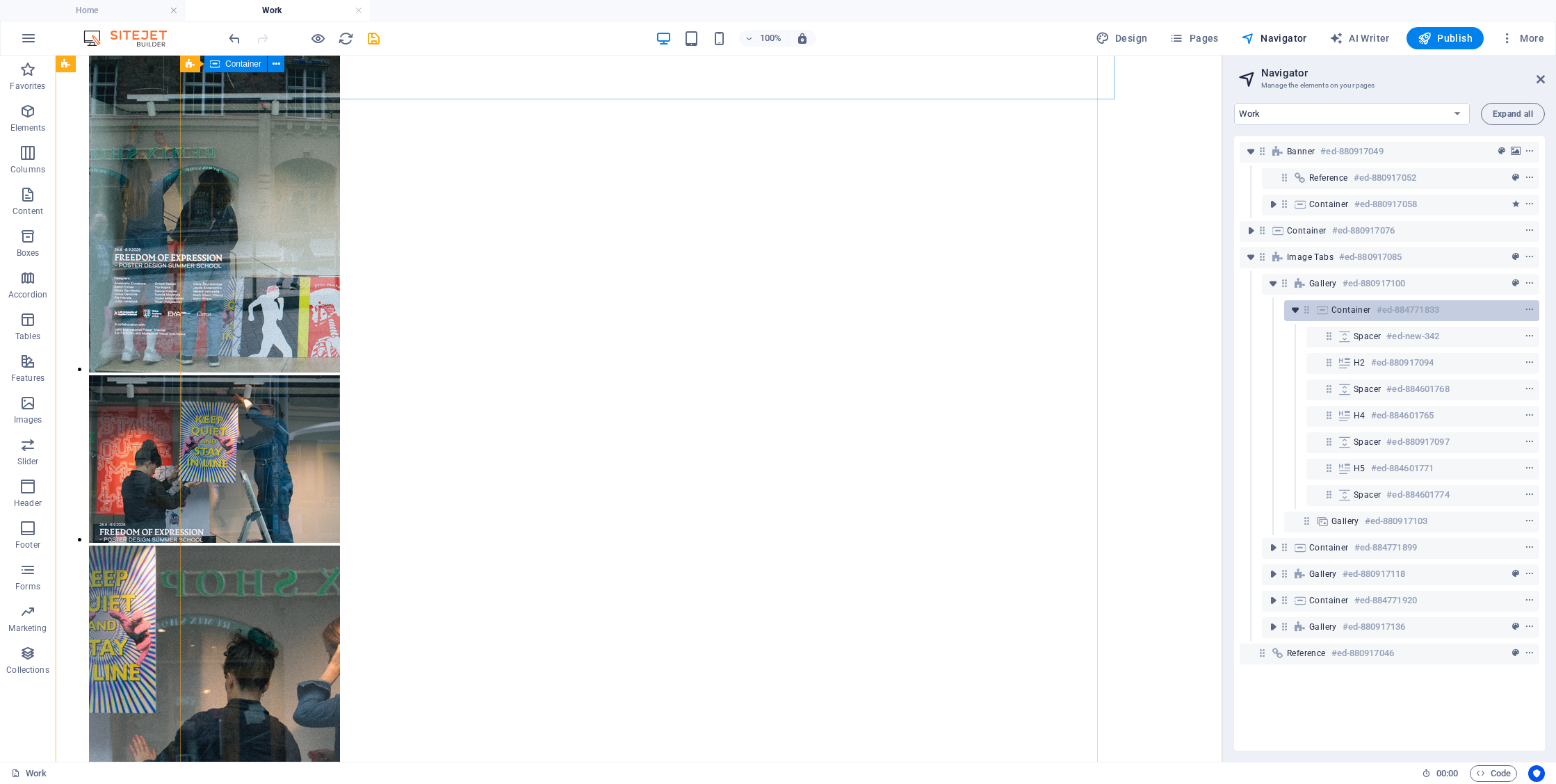
click at [1293, 311] on icon "toggle-expand" at bounding box center [1295, 310] width 14 height 14
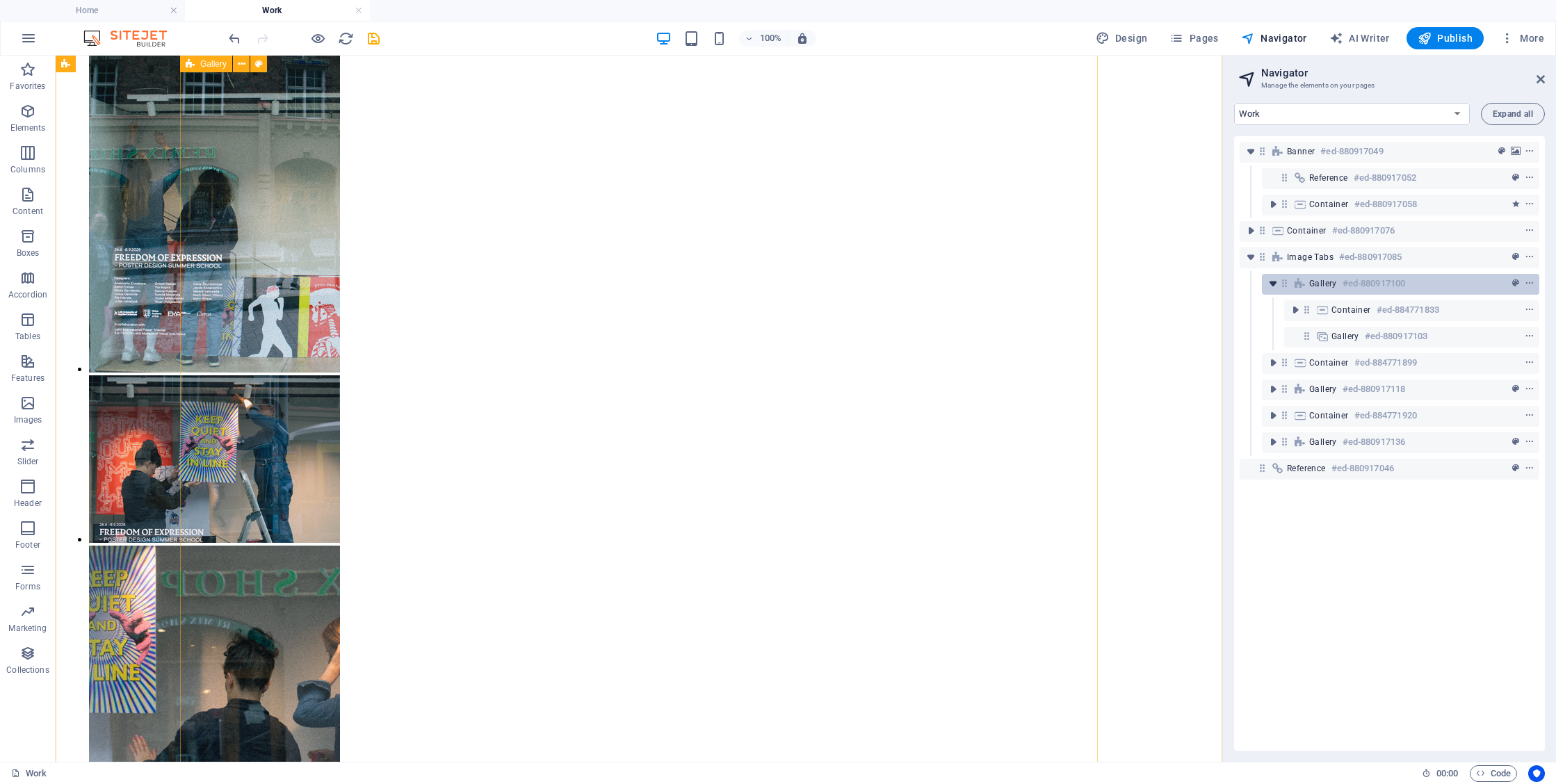
click at [1272, 285] on icon "toggle-expand" at bounding box center [1273, 284] width 14 height 14
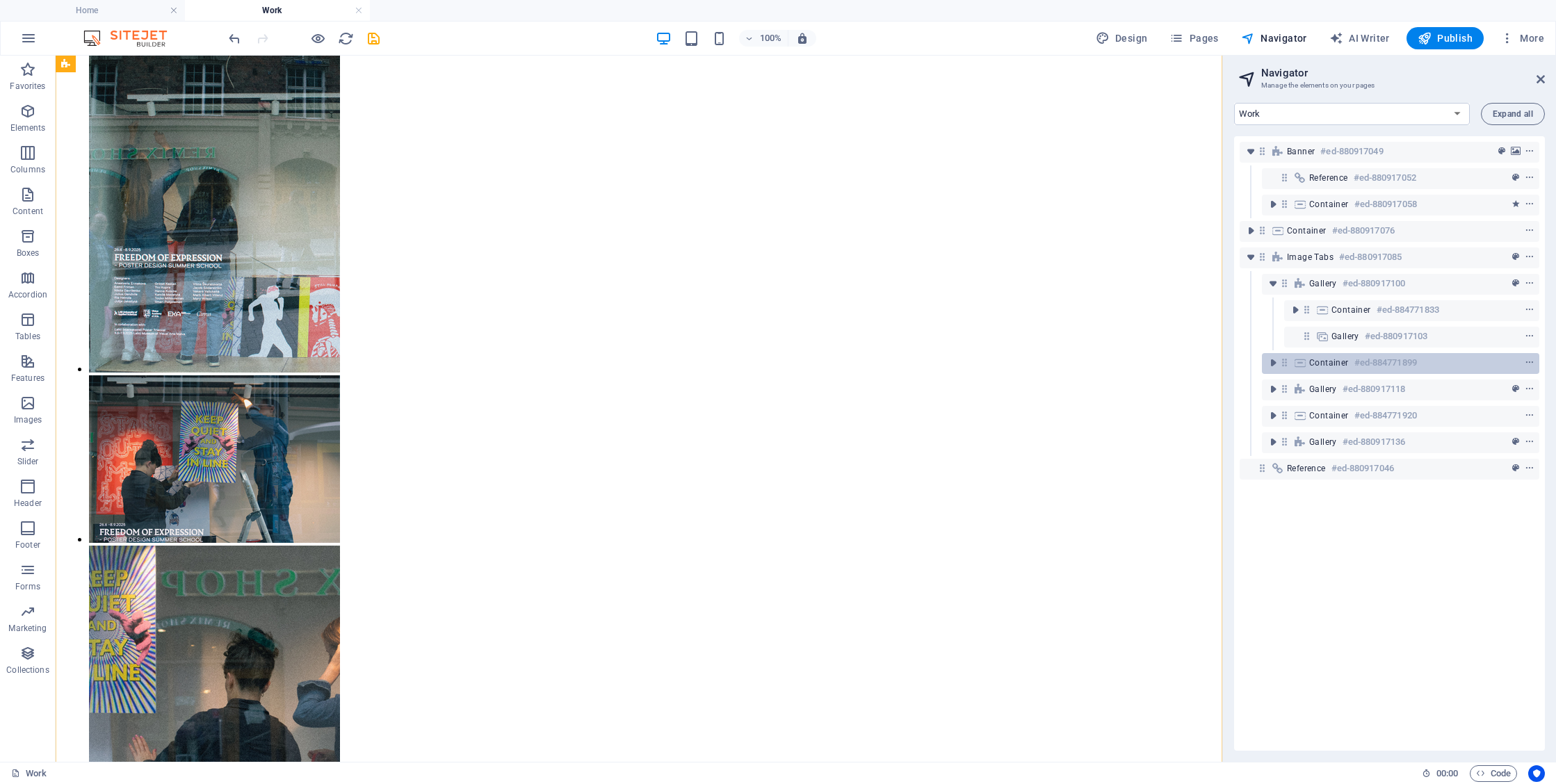
click at [1321, 367] on span "Container" at bounding box center [1329, 363] width 39 height 11
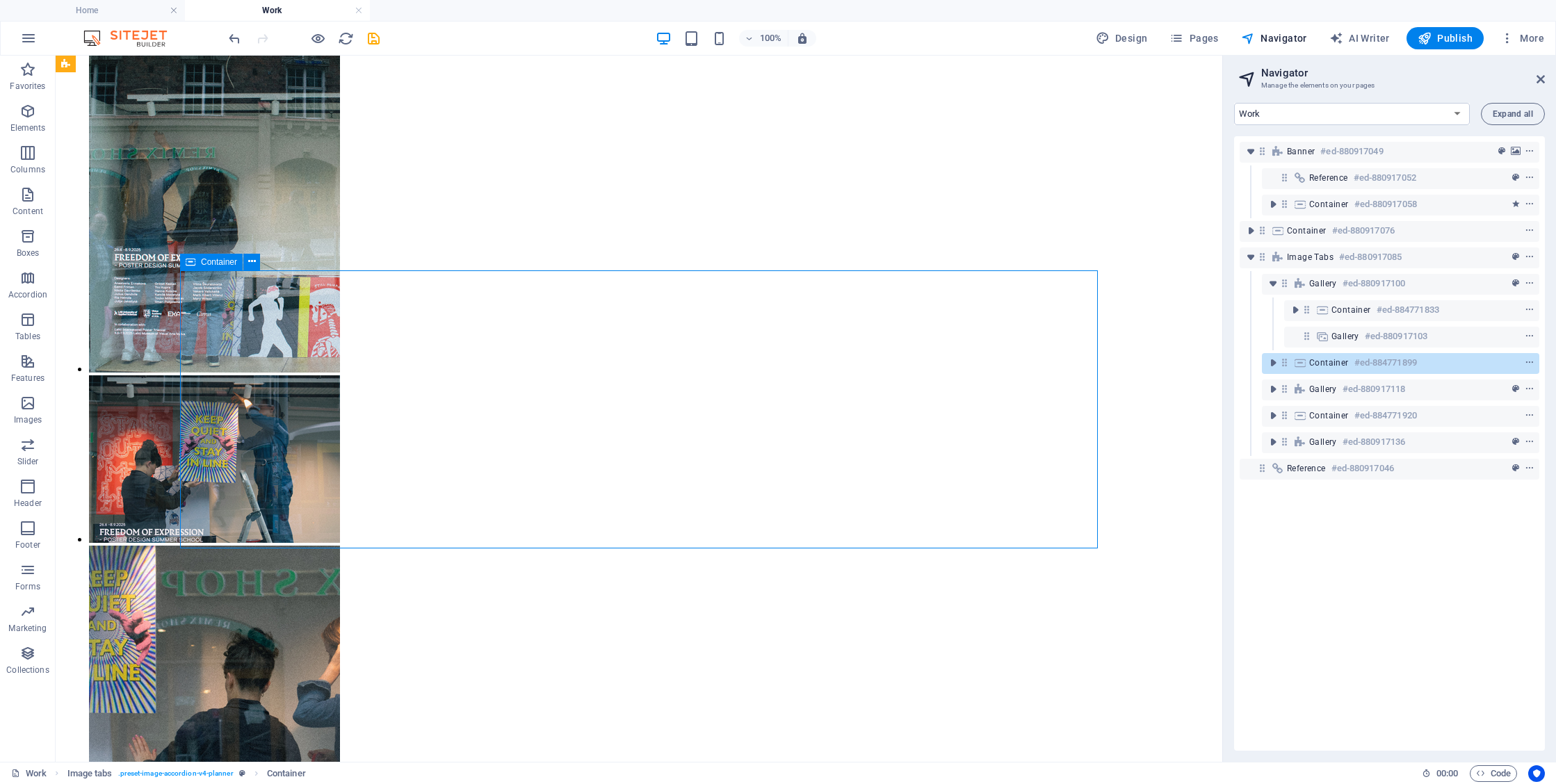
scroll to position [1723, 0]
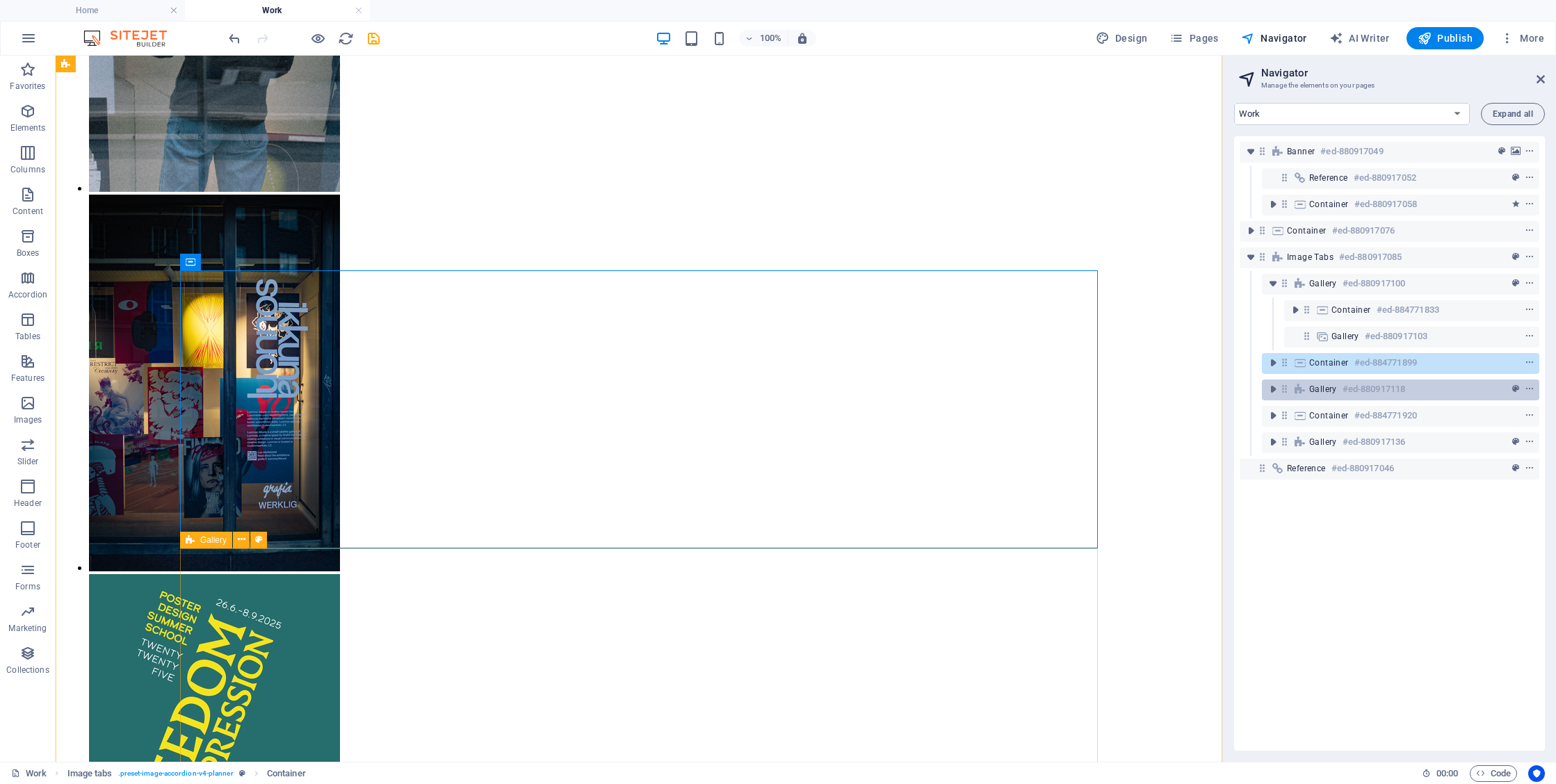
click at [1315, 394] on span "Gallery" at bounding box center [1323, 389] width 28 height 11
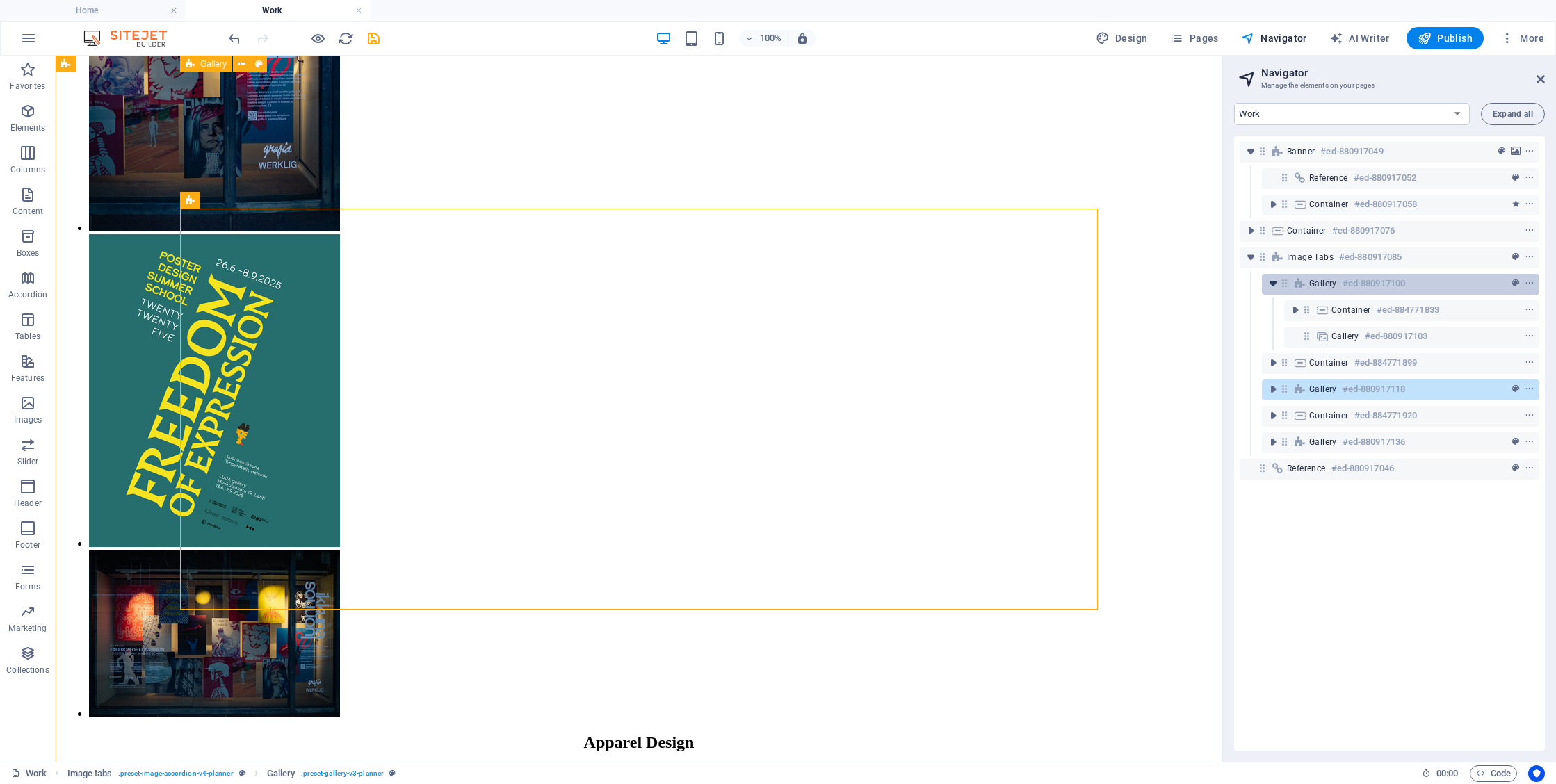
click at [1274, 286] on icon "toggle-expand" at bounding box center [1273, 284] width 14 height 14
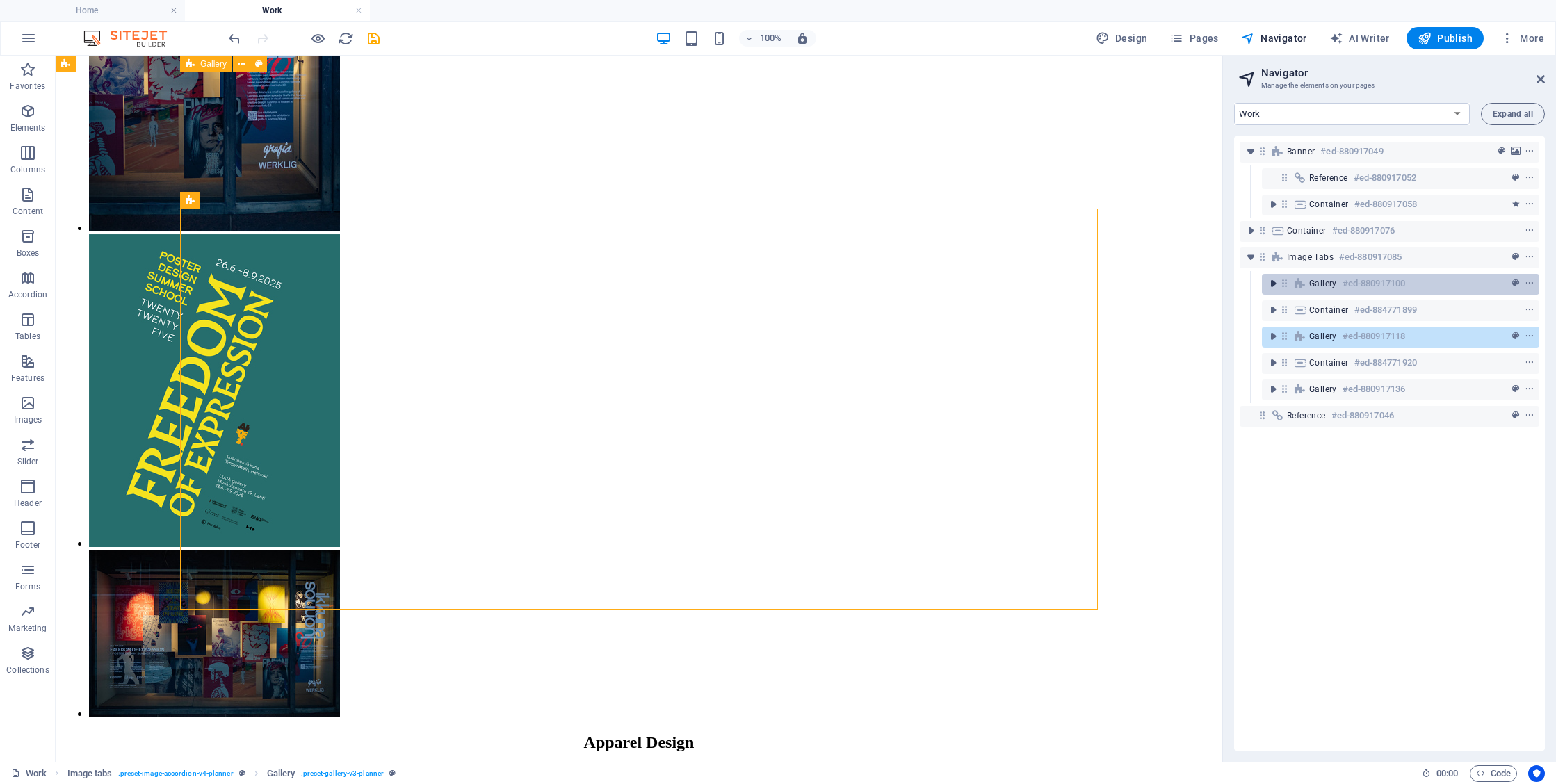
click at [1274, 286] on icon "toggle-expand" at bounding box center [1273, 284] width 14 height 14
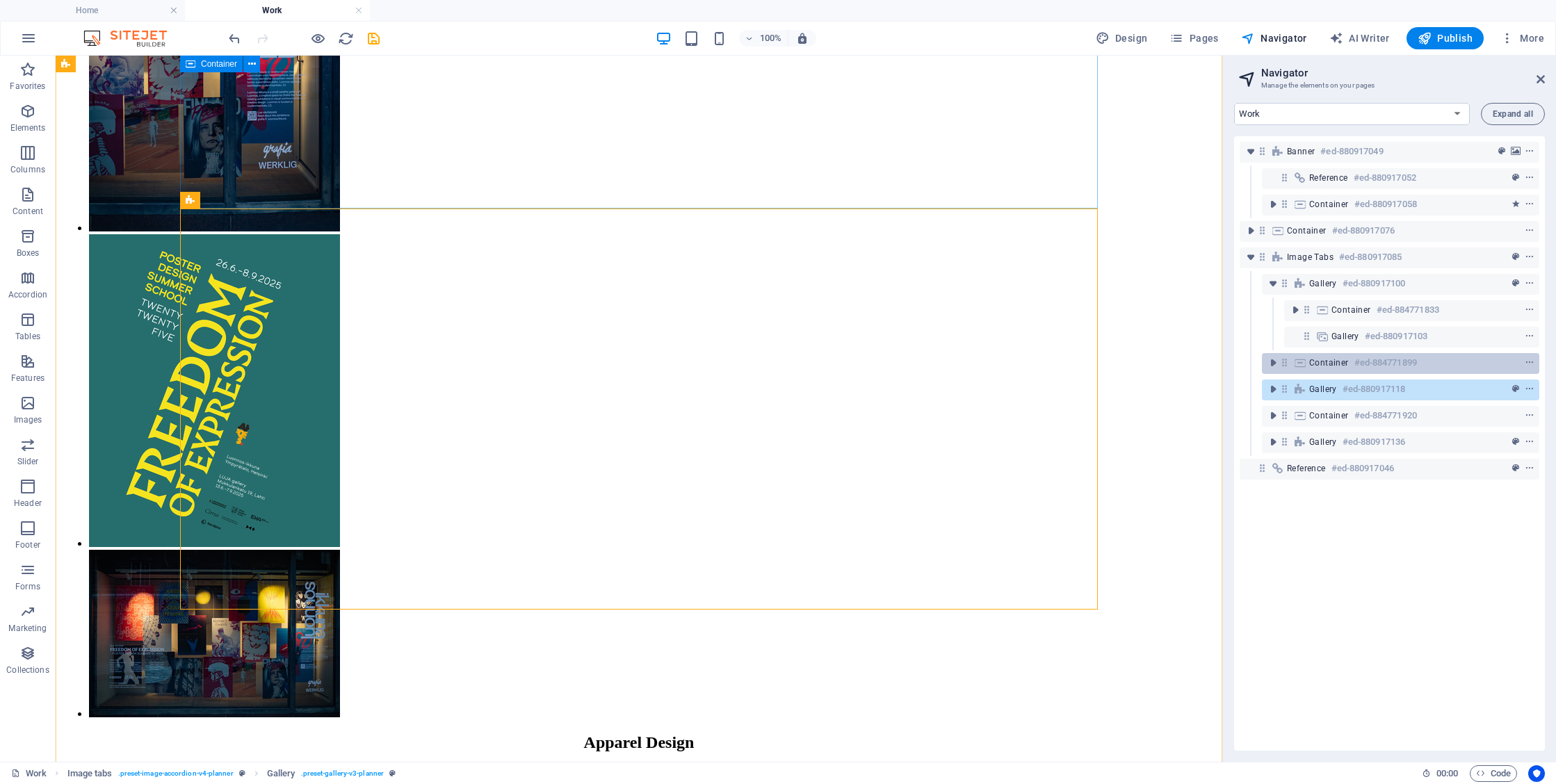
click at [1371, 363] on h6 "#ed-884771899" at bounding box center [1386, 363] width 63 height 17
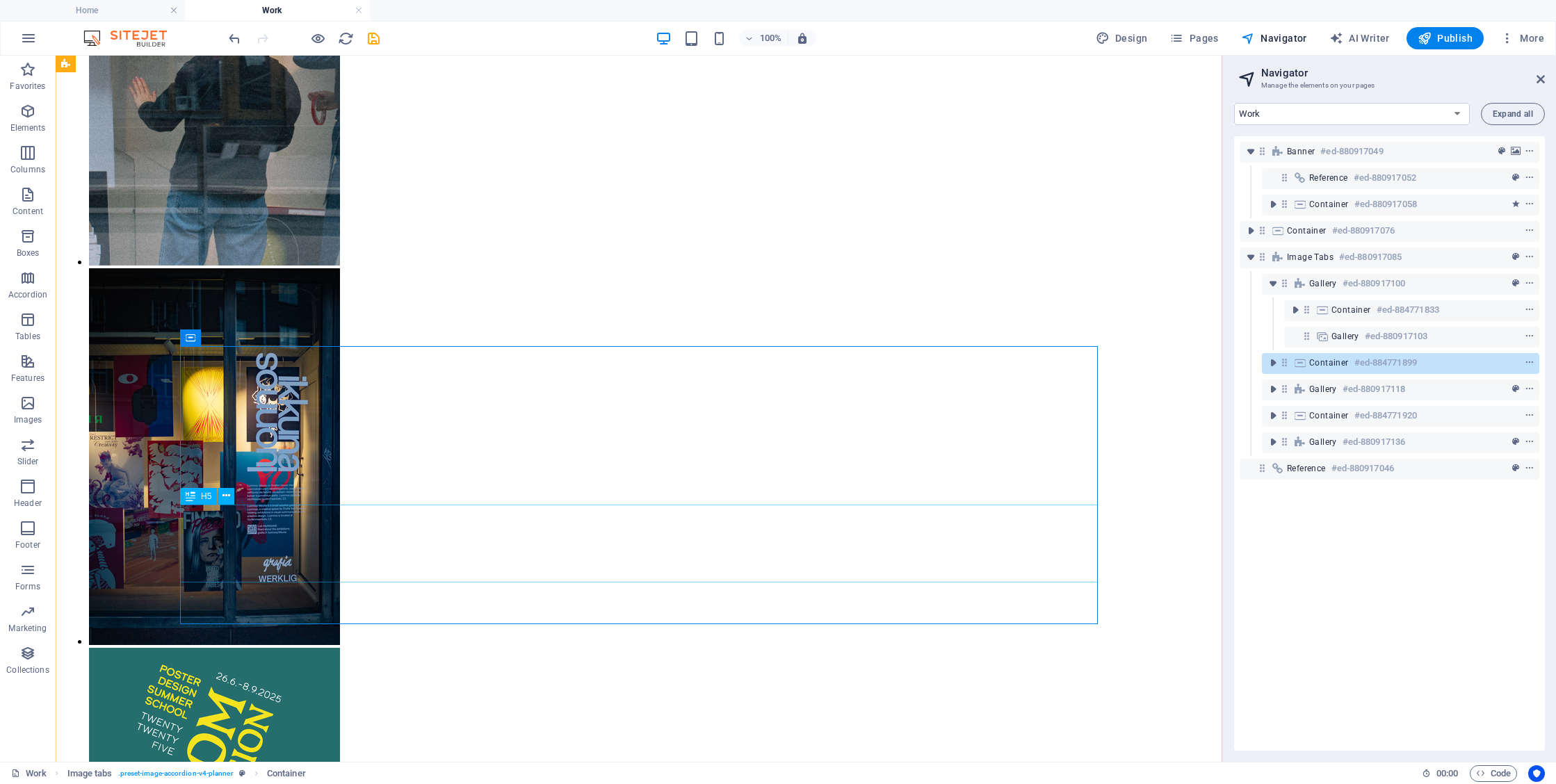
scroll to position [1645, 0]
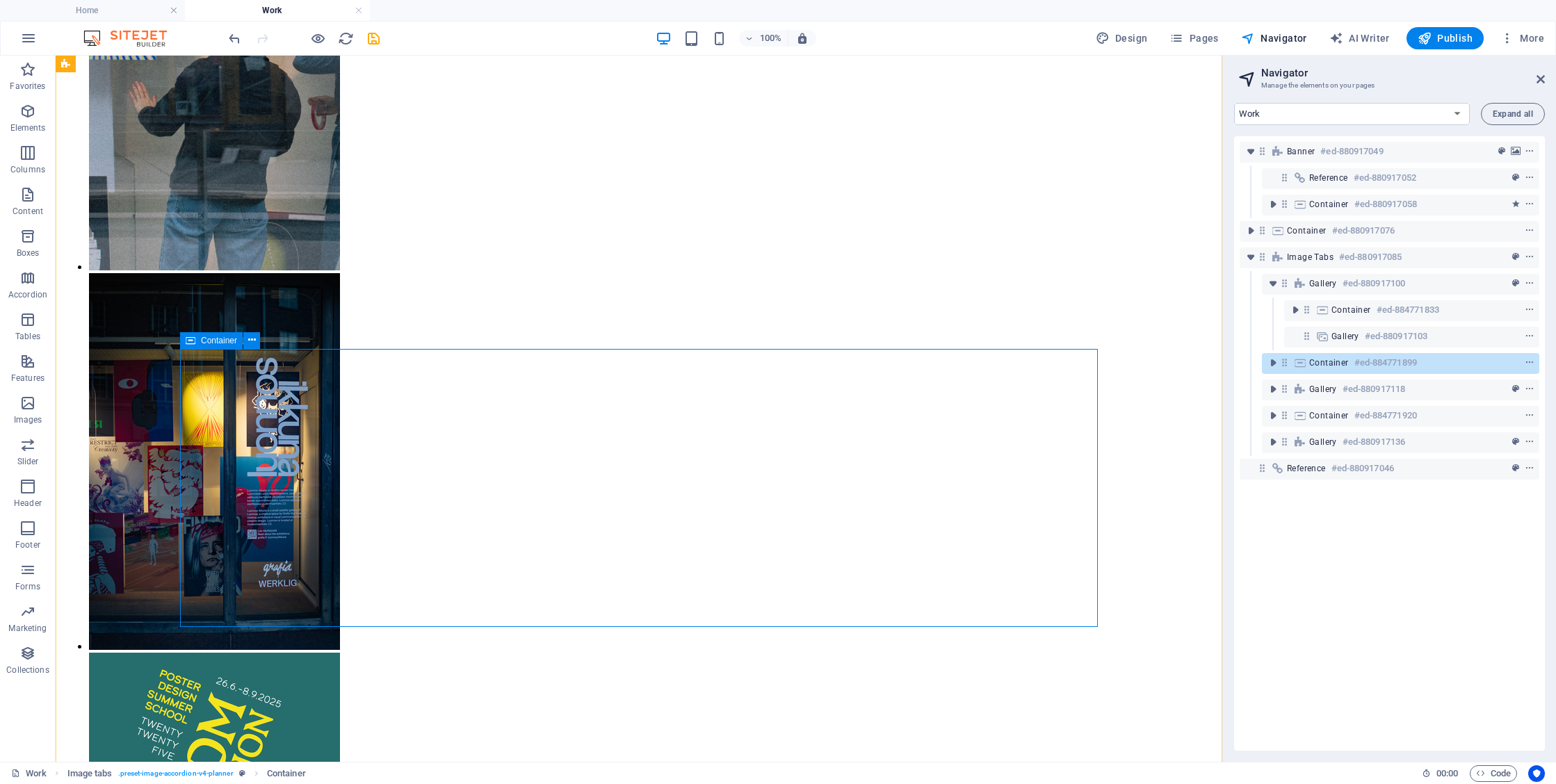
drag, startPoint x: 1265, startPoint y: 364, endPoint x: 1300, endPoint y: 362, distance: 35.1
click at [1300, 362] on div "Container #ed-884771899" at bounding box center [1401, 363] width 278 height 21
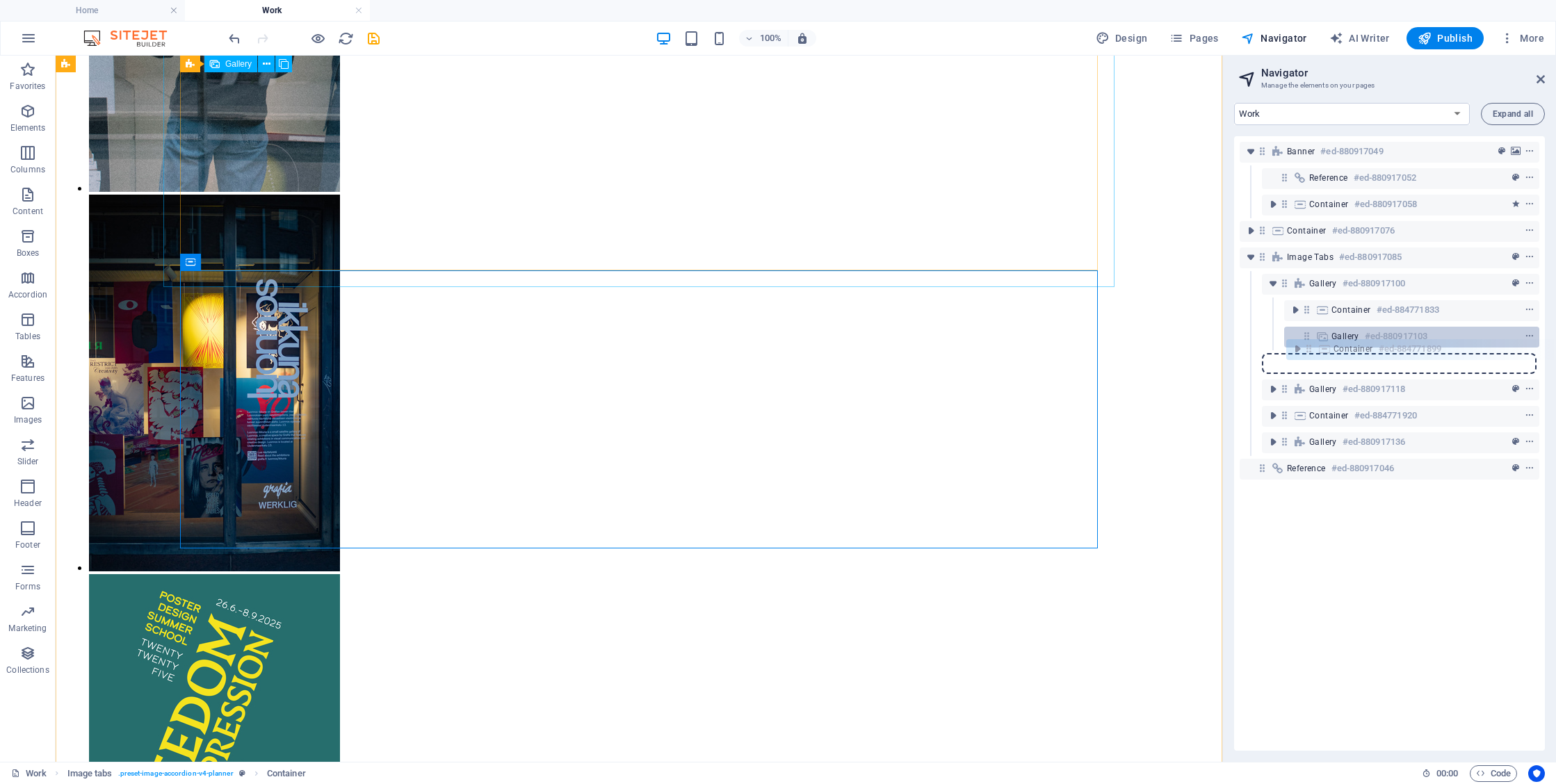
drag, startPoint x: 1285, startPoint y: 363, endPoint x: 1312, endPoint y: 347, distance: 31.4
click at [1312, 347] on div "Banner #ed-880917049 Reference #ed-880917052 Container #ed-880917058 Container …" at bounding box center [1390, 443] width 311 height 615
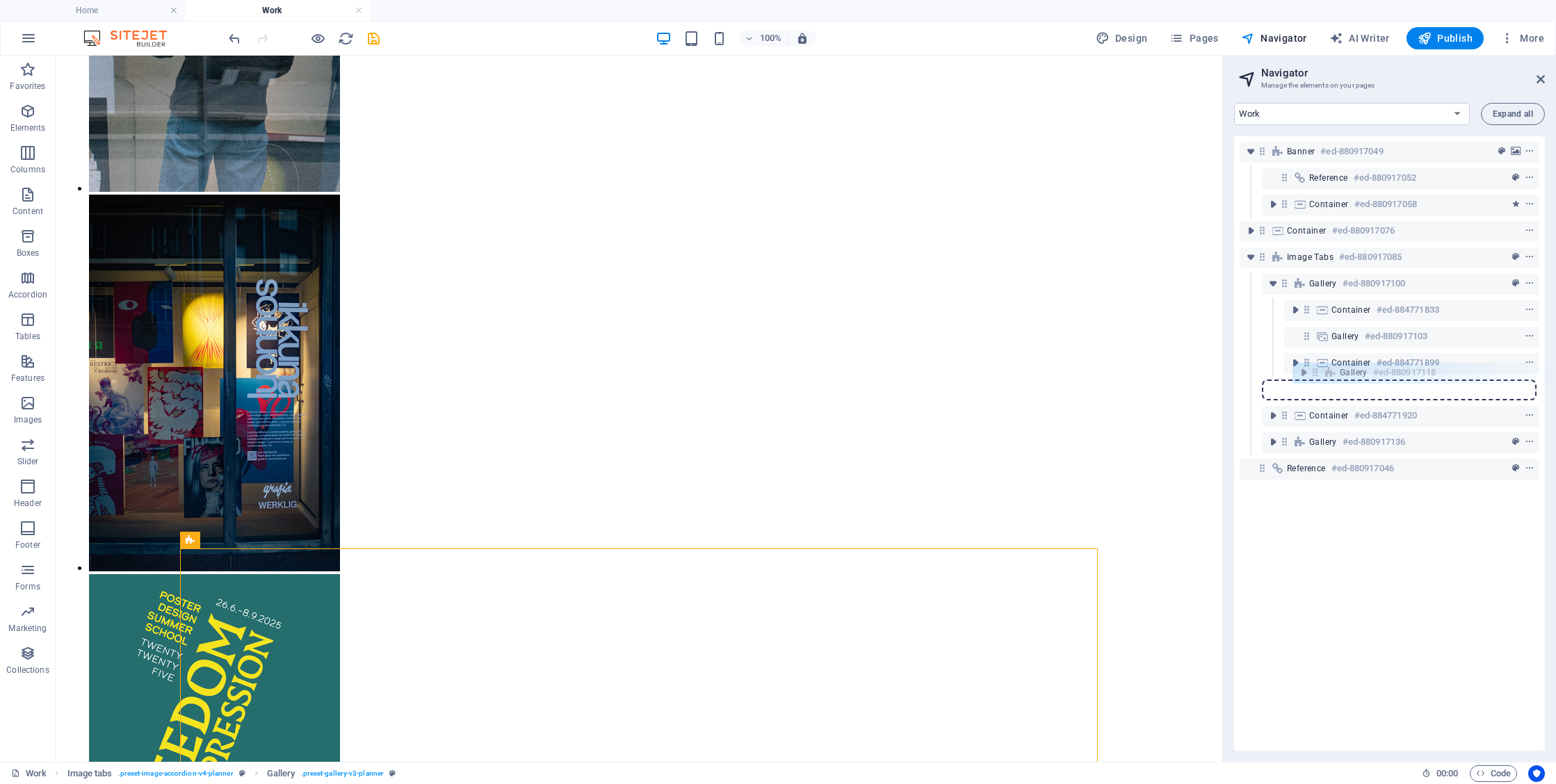
drag, startPoint x: 1286, startPoint y: 393, endPoint x: 1321, endPoint y: 376, distance: 38.9
click at [1321, 376] on div "Banner #ed-880917049 Reference #ed-880917052 Container #ed-880917058 Container …" at bounding box center [1390, 443] width 311 height 615
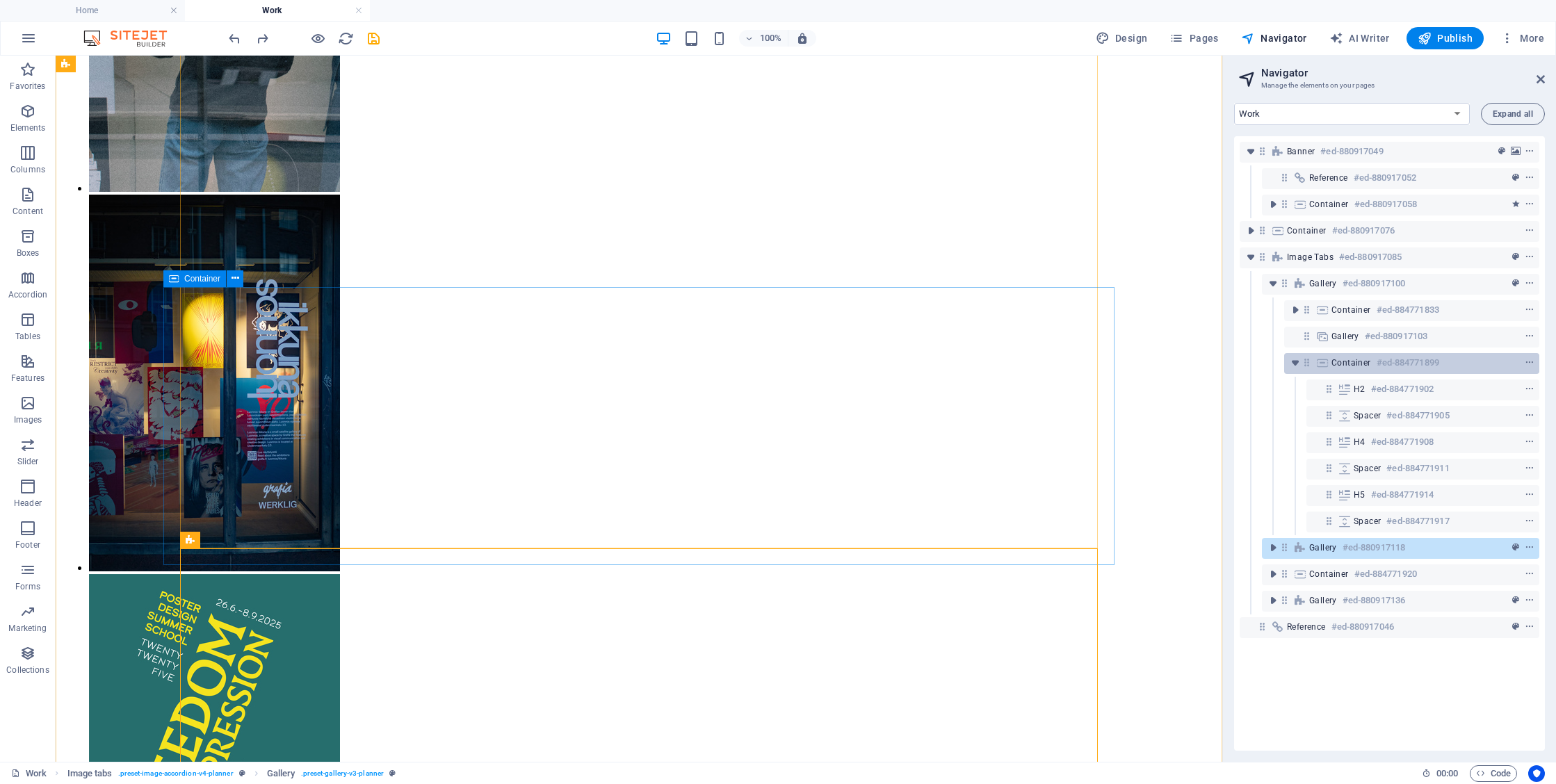
click at [1355, 360] on span "Container" at bounding box center [1351, 363] width 39 height 11
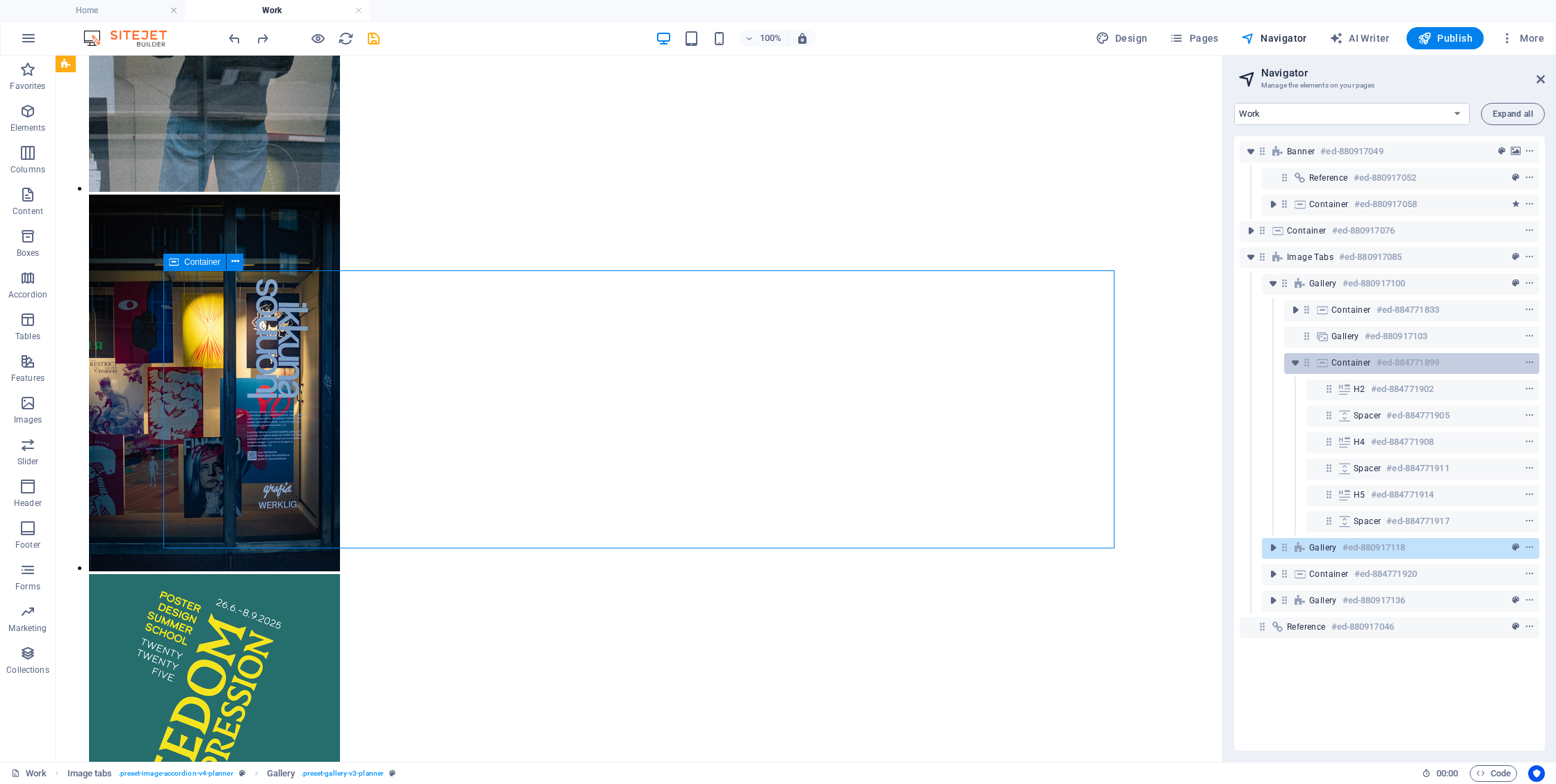
scroll to position [1740, 0]
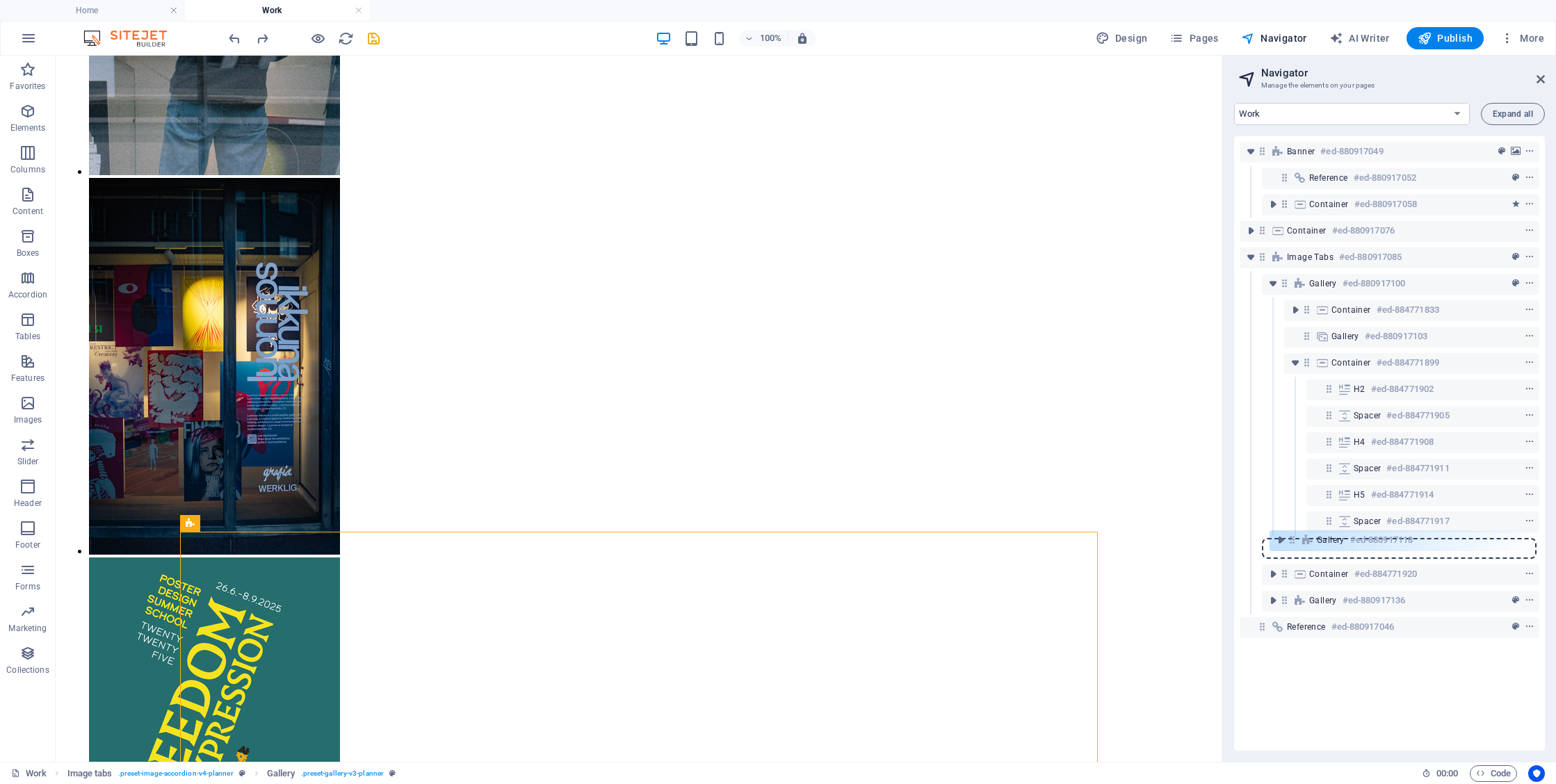
drag, startPoint x: 1285, startPoint y: 548, endPoint x: 1296, endPoint y: 537, distance: 15.6
click at [1296, 537] on div "Banner #ed-880917049 Reference #ed-880917052 Container #ed-880917058 Container …" at bounding box center [1390, 443] width 311 height 615
drag, startPoint x: 1286, startPoint y: 547, endPoint x: 1313, endPoint y: 538, distance: 28.5
click at [1313, 538] on div "Banner #ed-880917049 Reference #ed-880917052 Container #ed-880917058 Container …" at bounding box center [1390, 443] width 311 height 615
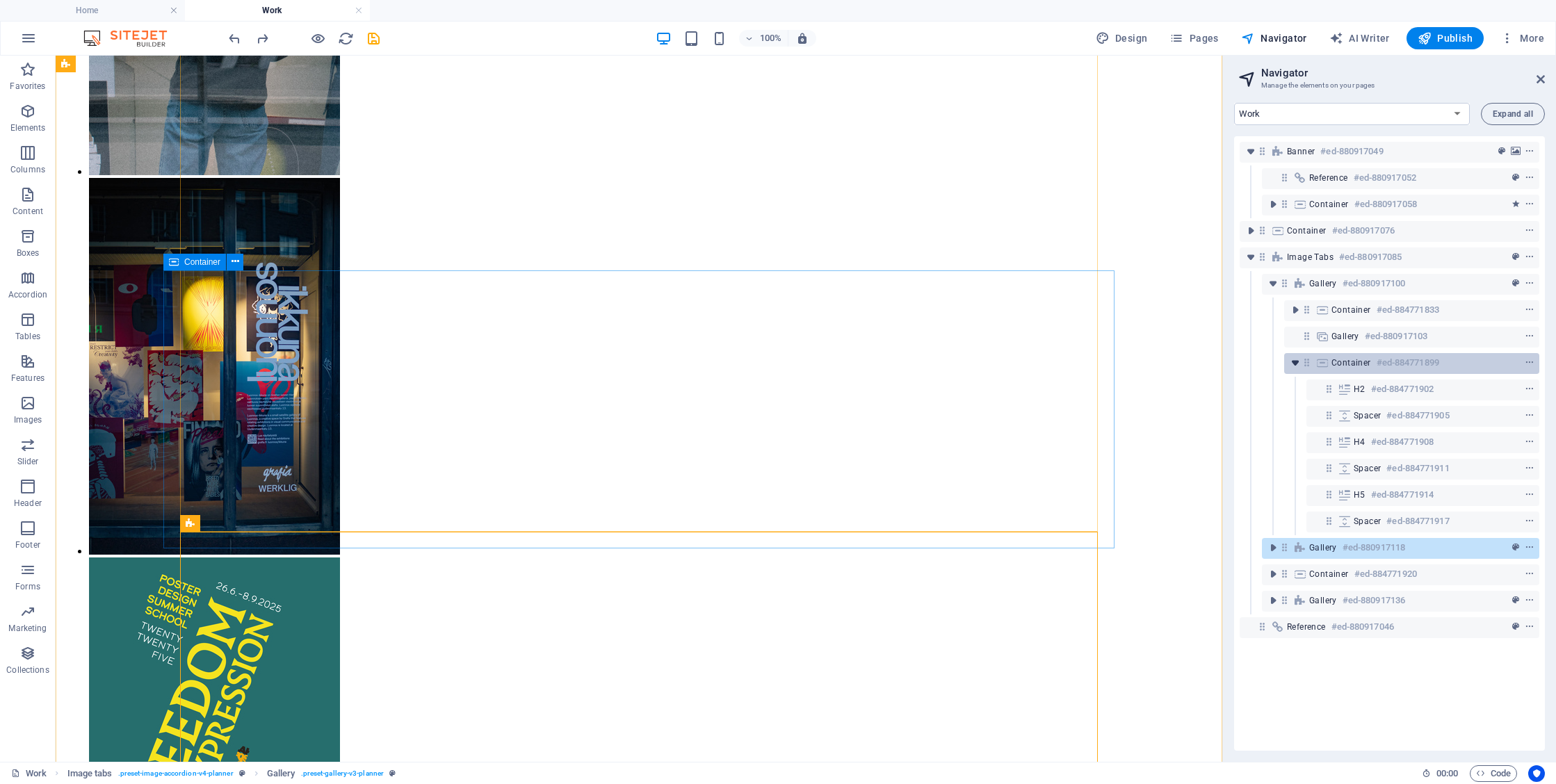
click at [1291, 360] on icon "toggle-expand" at bounding box center [1295, 363] width 14 height 14
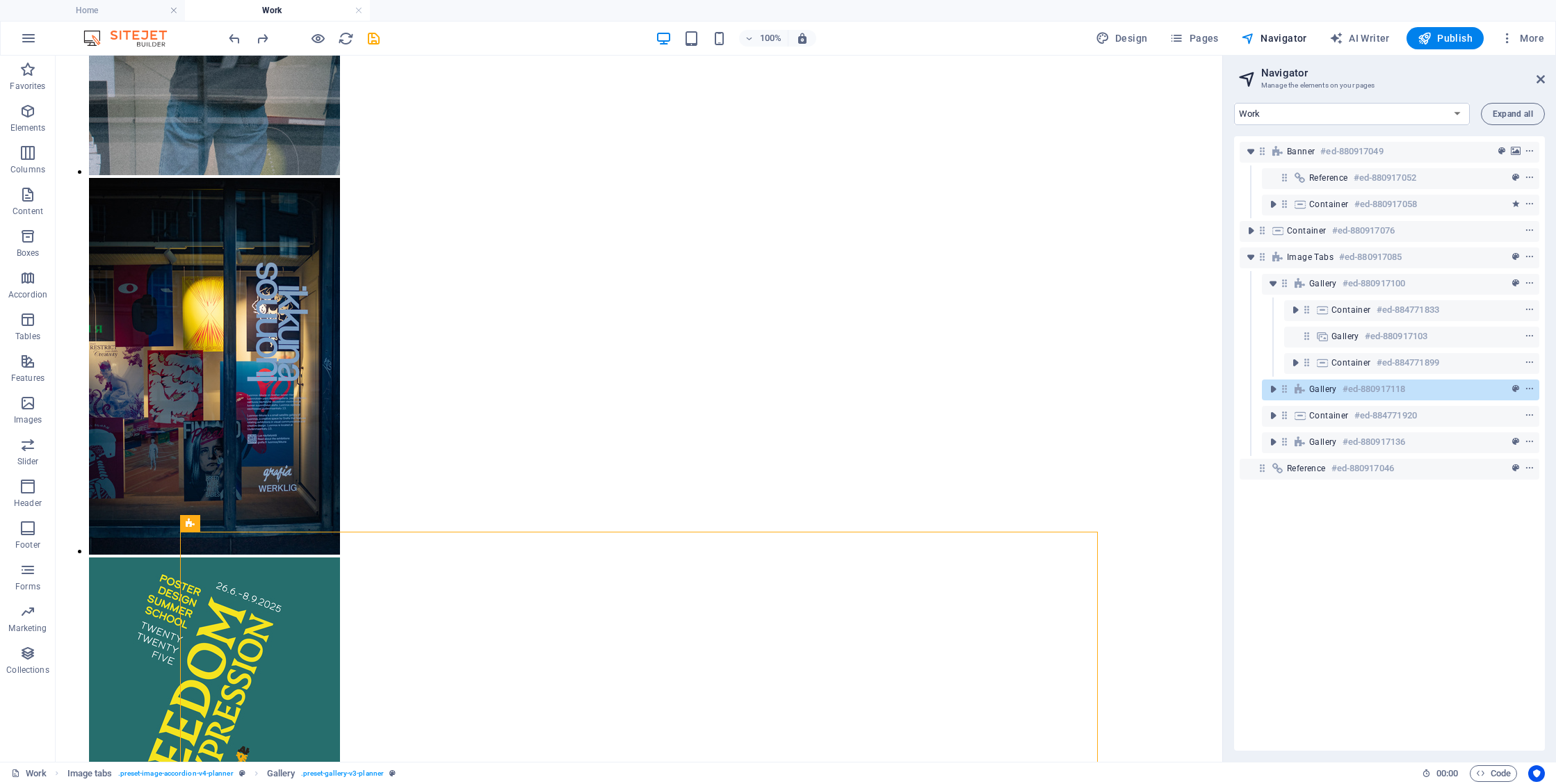
drag, startPoint x: 1276, startPoint y: 388, endPoint x: 1313, endPoint y: 374, distance: 39.6
click at [1313, 374] on div "Banner #ed-880917049 Reference #ed-880917052 Container #ed-880917058 Container …" at bounding box center [1390, 443] width 311 height 615
drag, startPoint x: 1282, startPoint y: 393, endPoint x: 1311, endPoint y: 378, distance: 32.6
click at [1311, 378] on div "Banner #ed-880917049 Reference #ed-880917052 Container #ed-880917058 Container …" at bounding box center [1390, 443] width 311 height 615
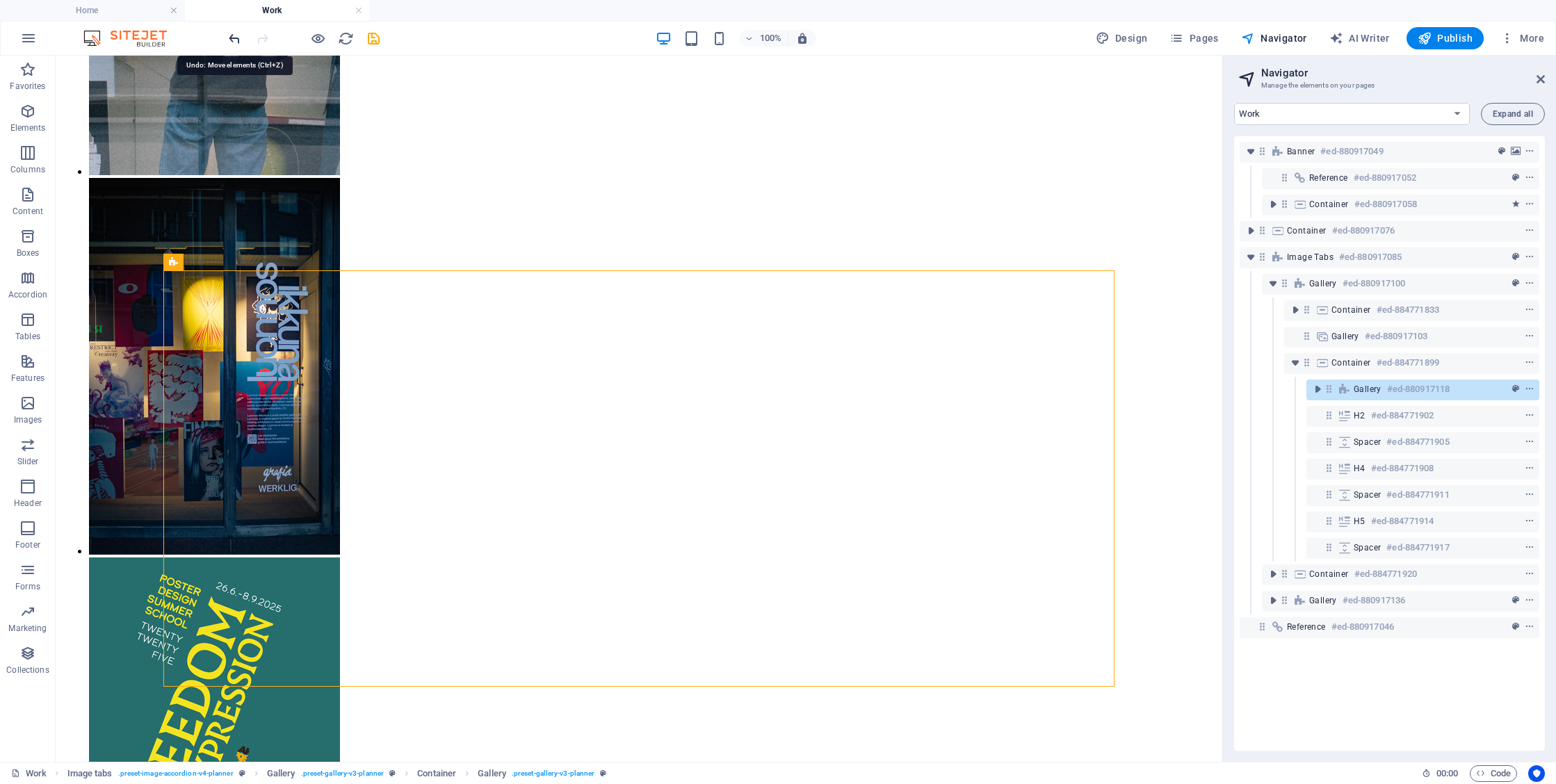
click at [236, 37] on icon "undo" at bounding box center [234, 39] width 16 height 16
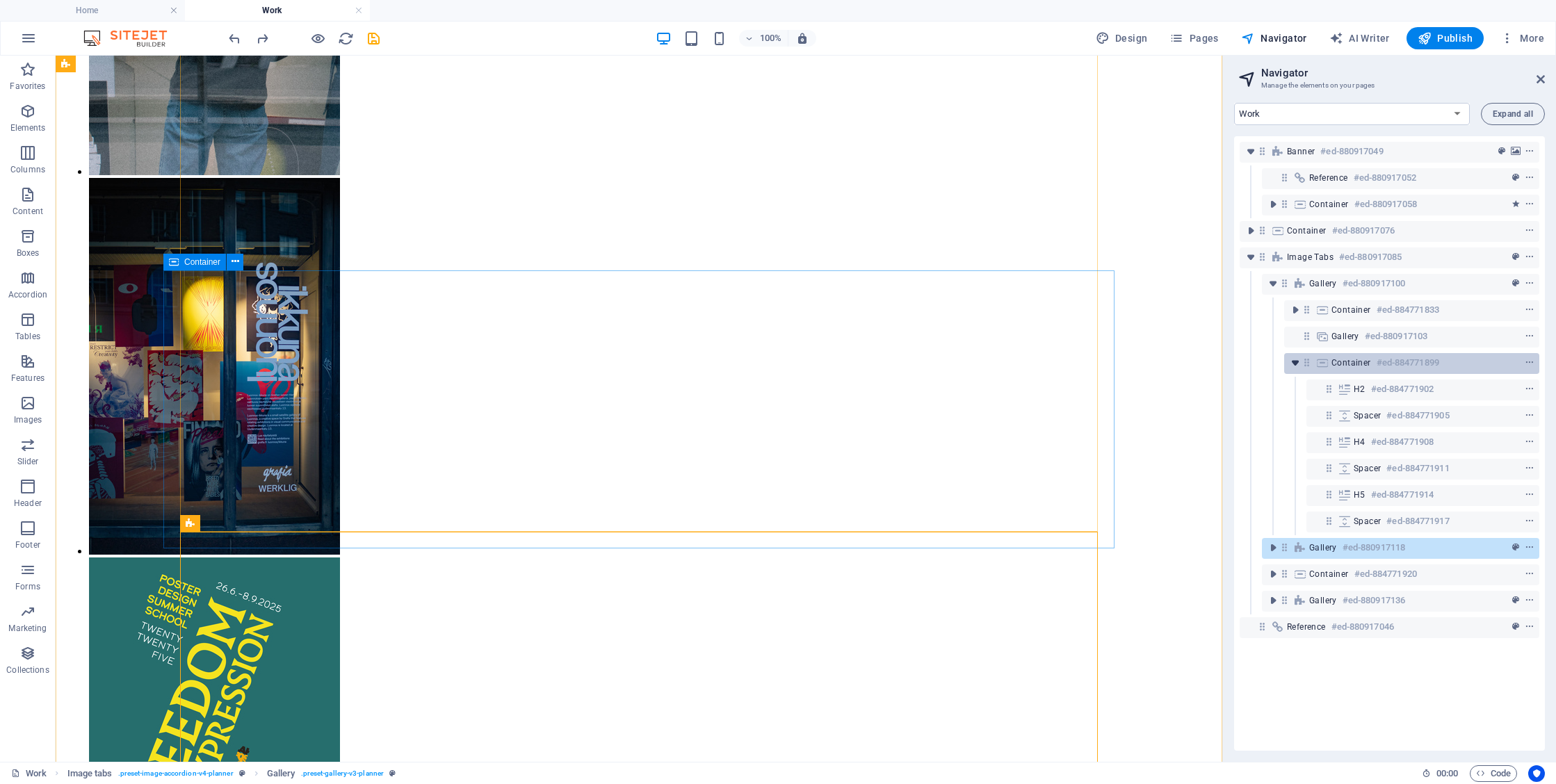
click at [1292, 363] on icon "toggle-expand" at bounding box center [1295, 363] width 14 height 14
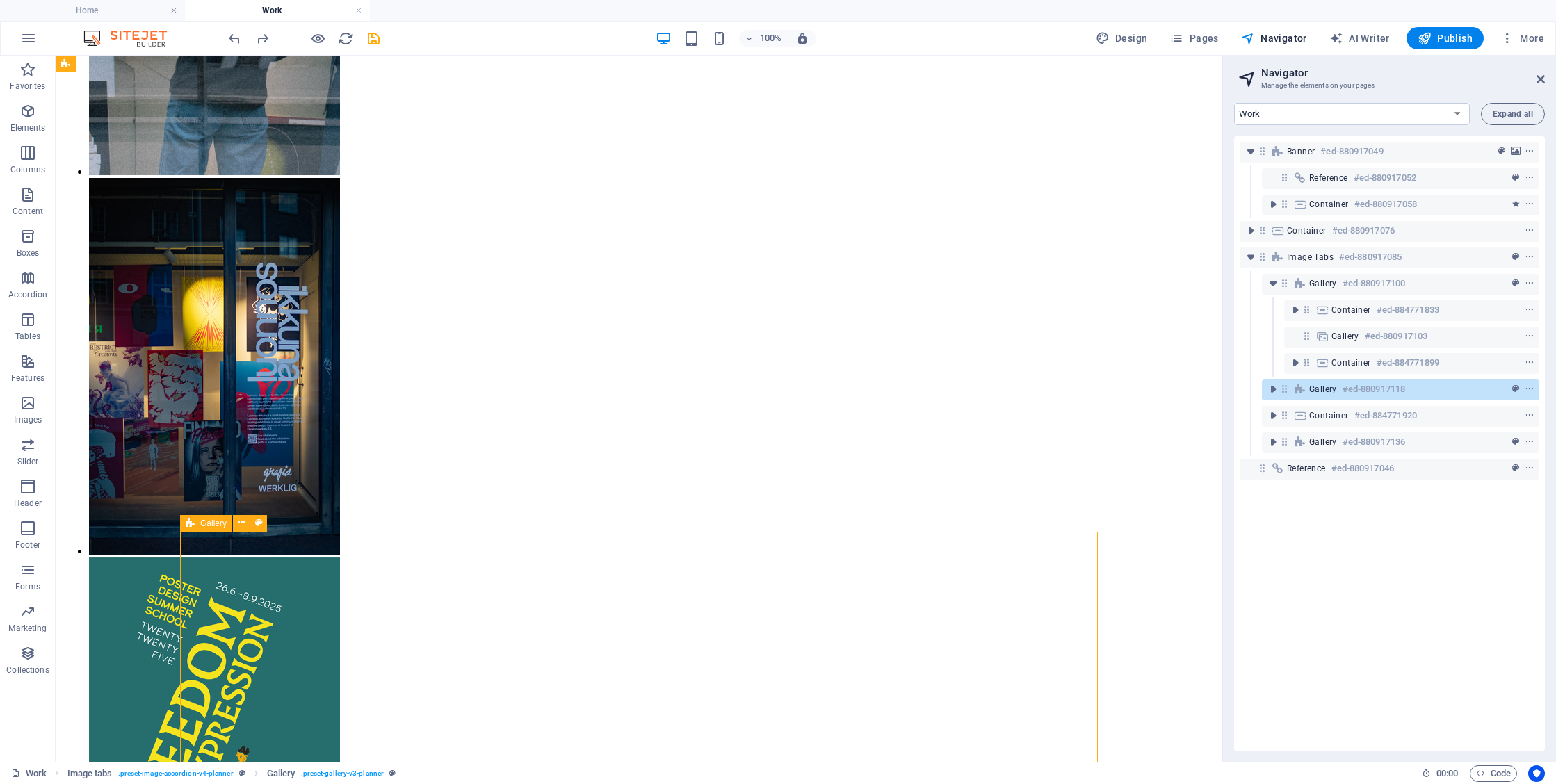
click at [1309, 390] on span "Gallery" at bounding box center [1323, 389] width 28 height 11
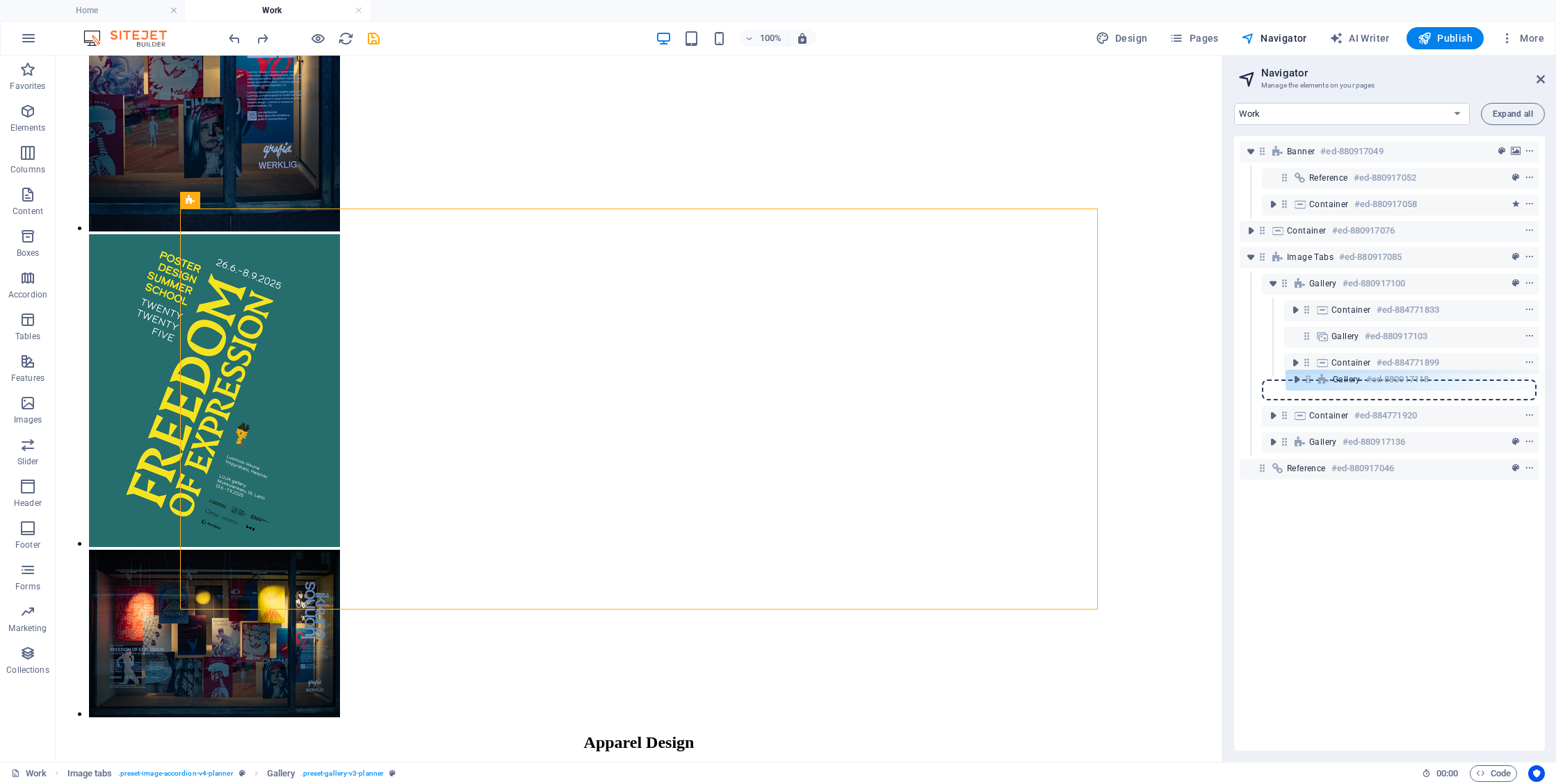
drag, startPoint x: 1288, startPoint y: 390, endPoint x: 1314, endPoint y: 378, distance: 28.6
click at [1314, 378] on div "Banner #ed-880917049 Reference #ed-880917052 Container #ed-880917058 Container …" at bounding box center [1390, 443] width 311 height 615
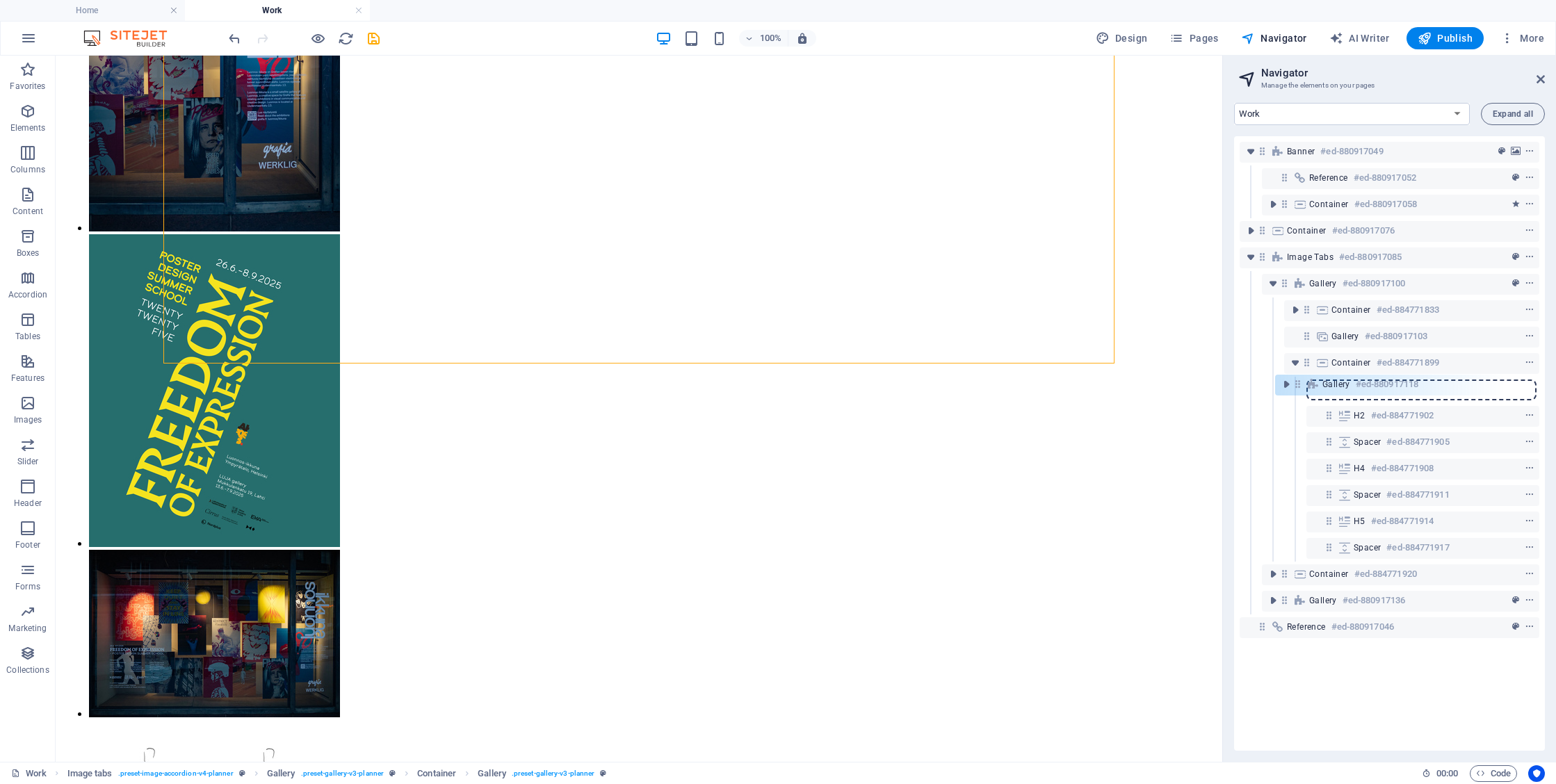
drag, startPoint x: 1329, startPoint y: 391, endPoint x: 1294, endPoint y: 387, distance: 35.2
click at [1294, 387] on div "Banner #ed-880917049 Reference #ed-880917052 Container #ed-880917058 Container …" at bounding box center [1390, 443] width 311 height 615
drag, startPoint x: 1334, startPoint y: 387, endPoint x: 1288, endPoint y: 381, distance: 46.4
click at [1288, 381] on div "Banner #ed-880917049 Reference #ed-880917052 Container #ed-880917058 Container …" at bounding box center [1390, 443] width 311 height 615
click at [1344, 389] on icon at bounding box center [1345, 389] width 15 height 11
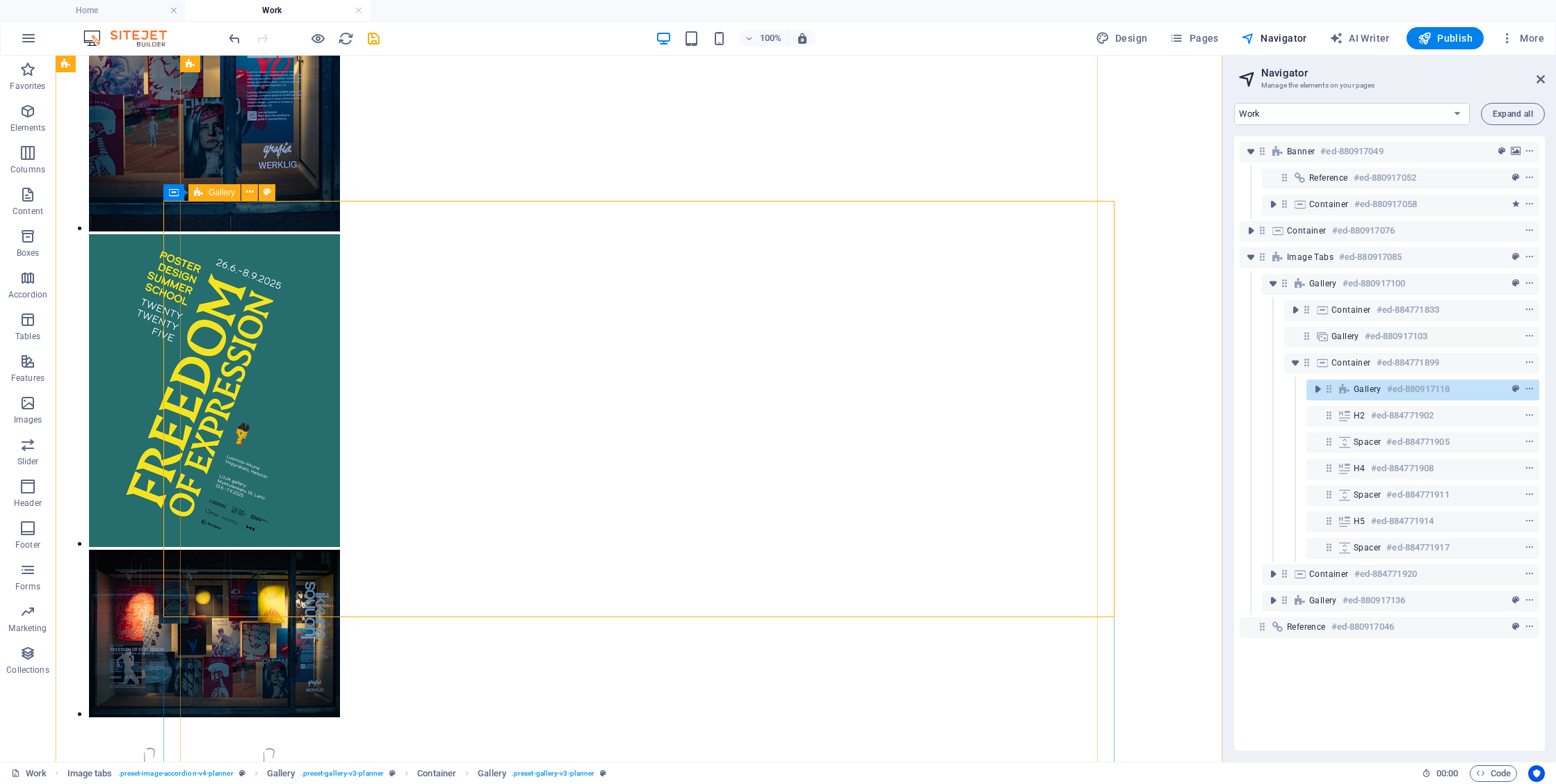
scroll to position [1809, 0]
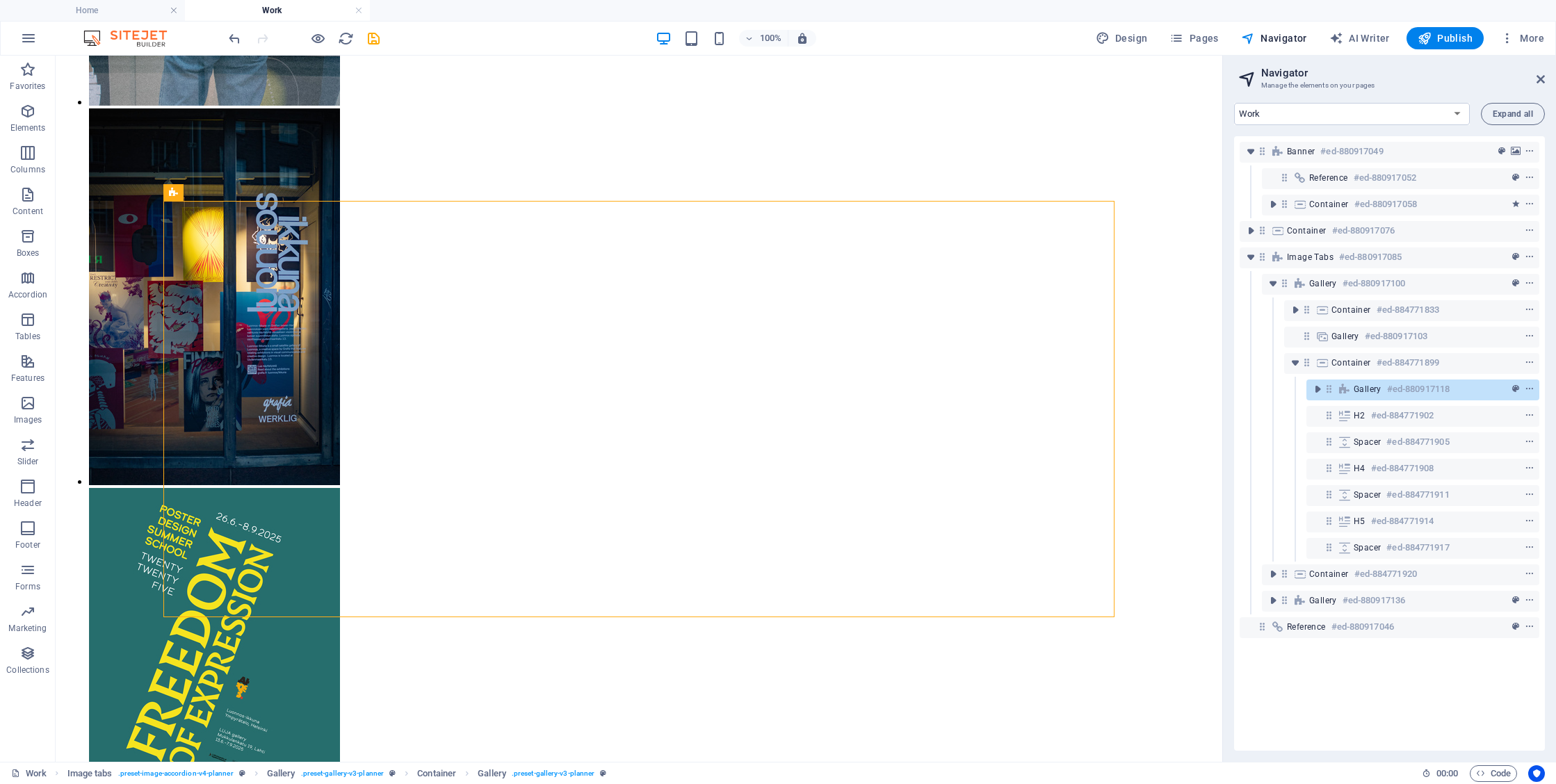
drag, startPoint x: 1339, startPoint y: 388, endPoint x: 1284, endPoint y: 385, distance: 55.1
click at [1284, 385] on div "Gallery #ed-880917118" at bounding box center [1390, 390] width 300 height 26
drag, startPoint x: 1328, startPoint y: 388, endPoint x: 1271, endPoint y: 389, distance: 57.0
click at [1271, 389] on div "Banner #ed-880917049 Reference #ed-880917052 Container #ed-880917058 Container …" at bounding box center [1390, 443] width 311 height 615
click at [232, 37] on icon "undo" at bounding box center [234, 39] width 16 height 16
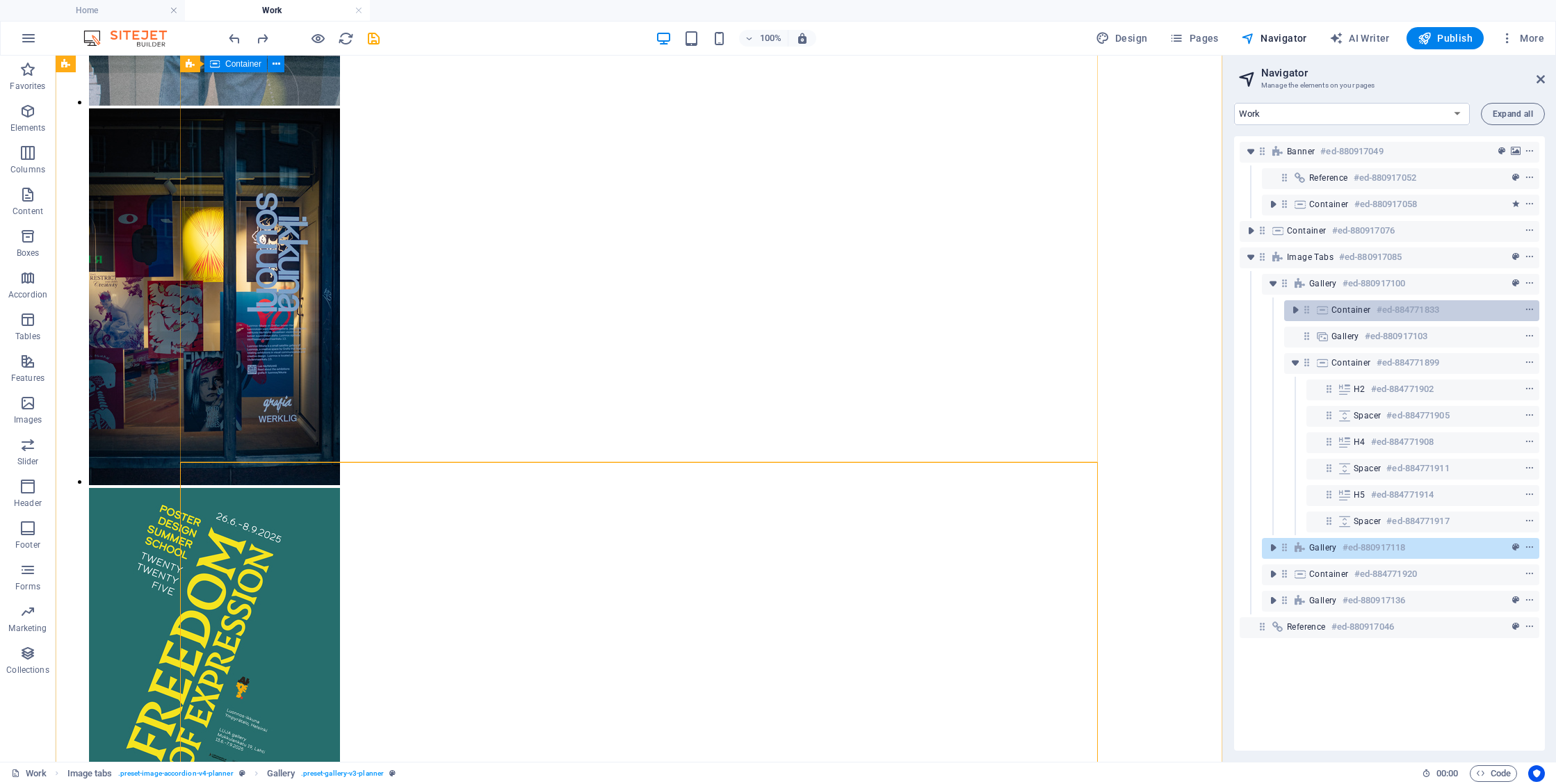
click at [1347, 314] on span "Container" at bounding box center [1351, 310] width 39 height 11
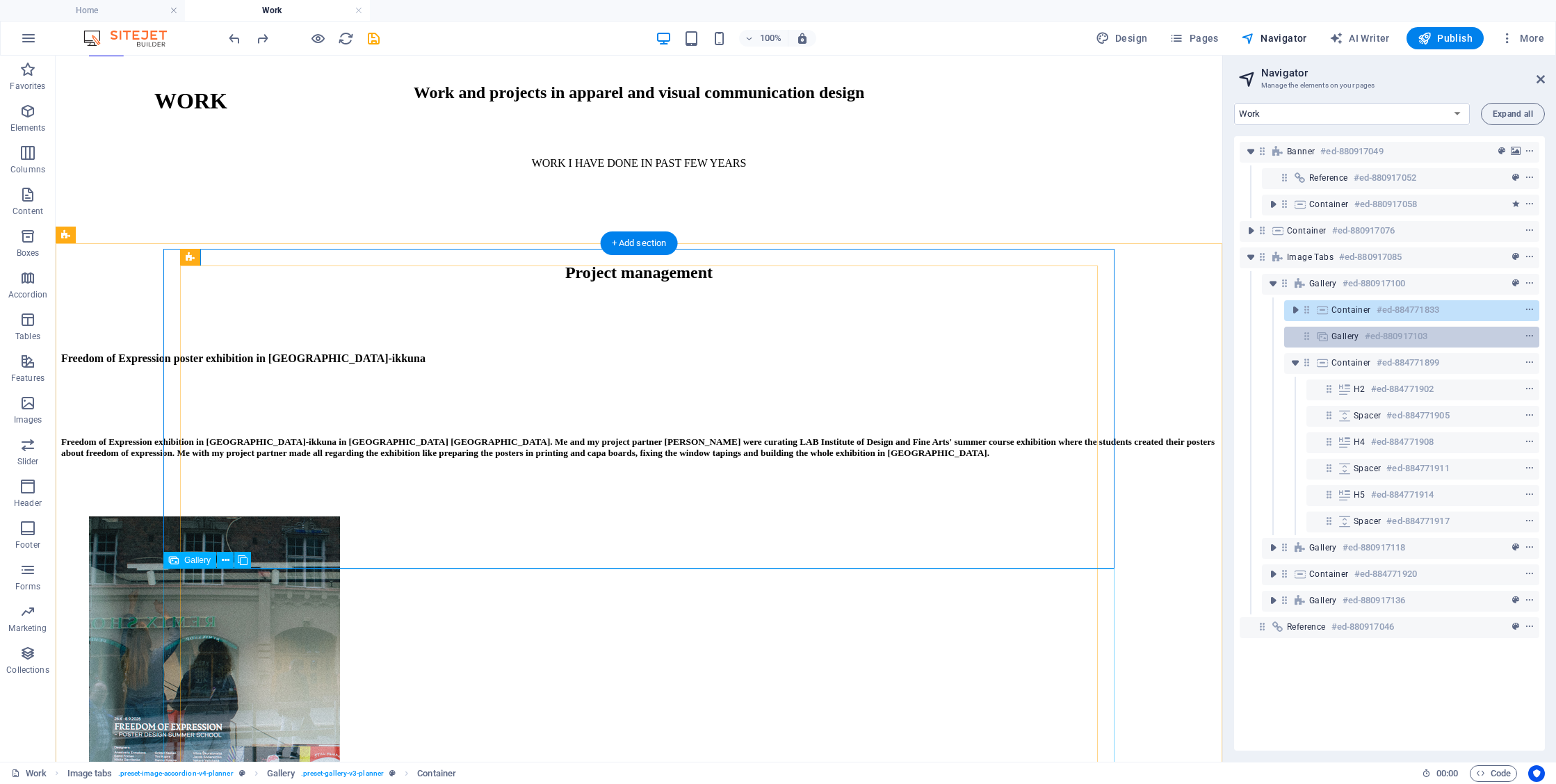
click at [1349, 332] on span "Gallery" at bounding box center [1346, 336] width 28 height 11
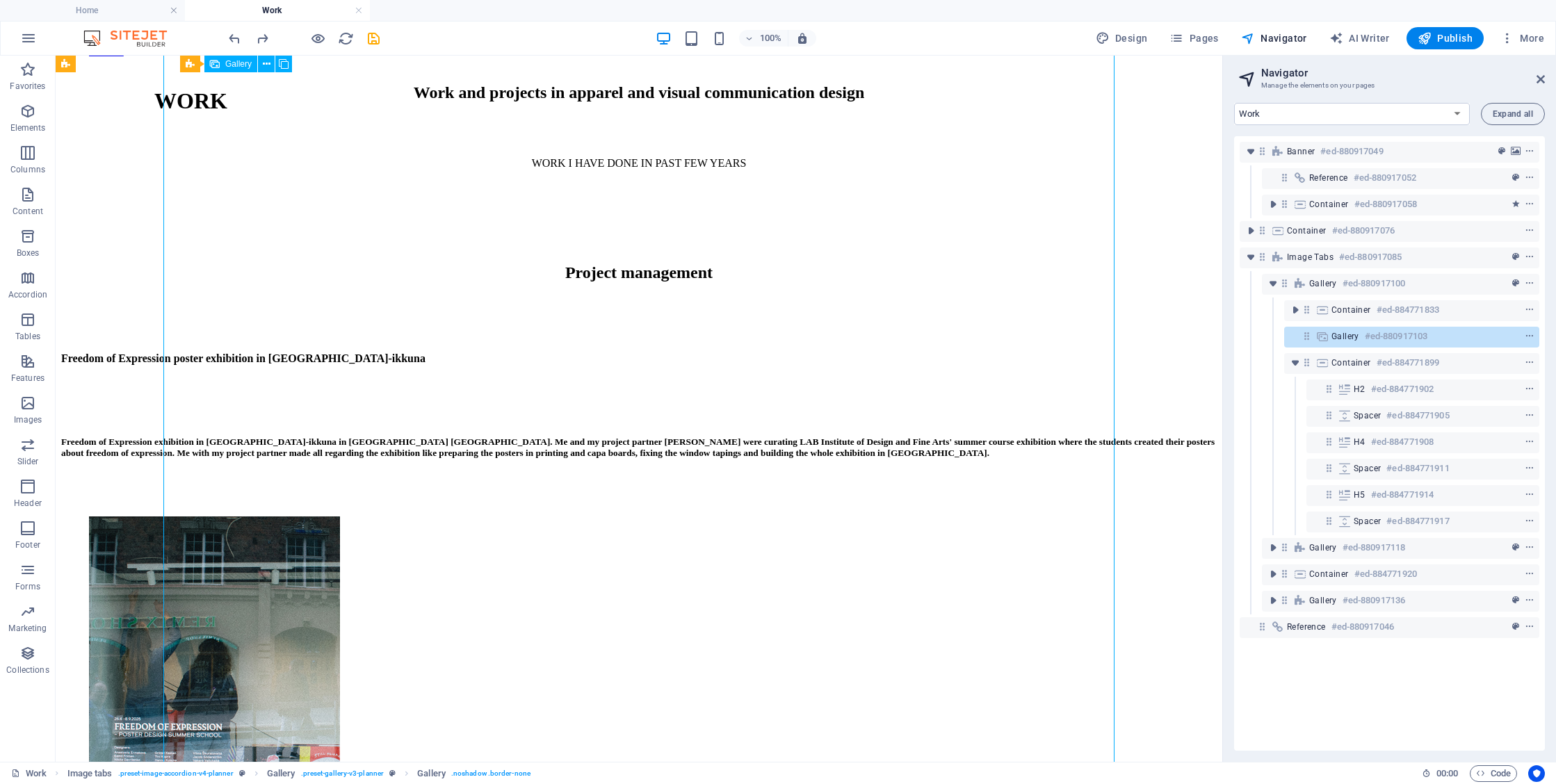
scroll to position [1141, 0]
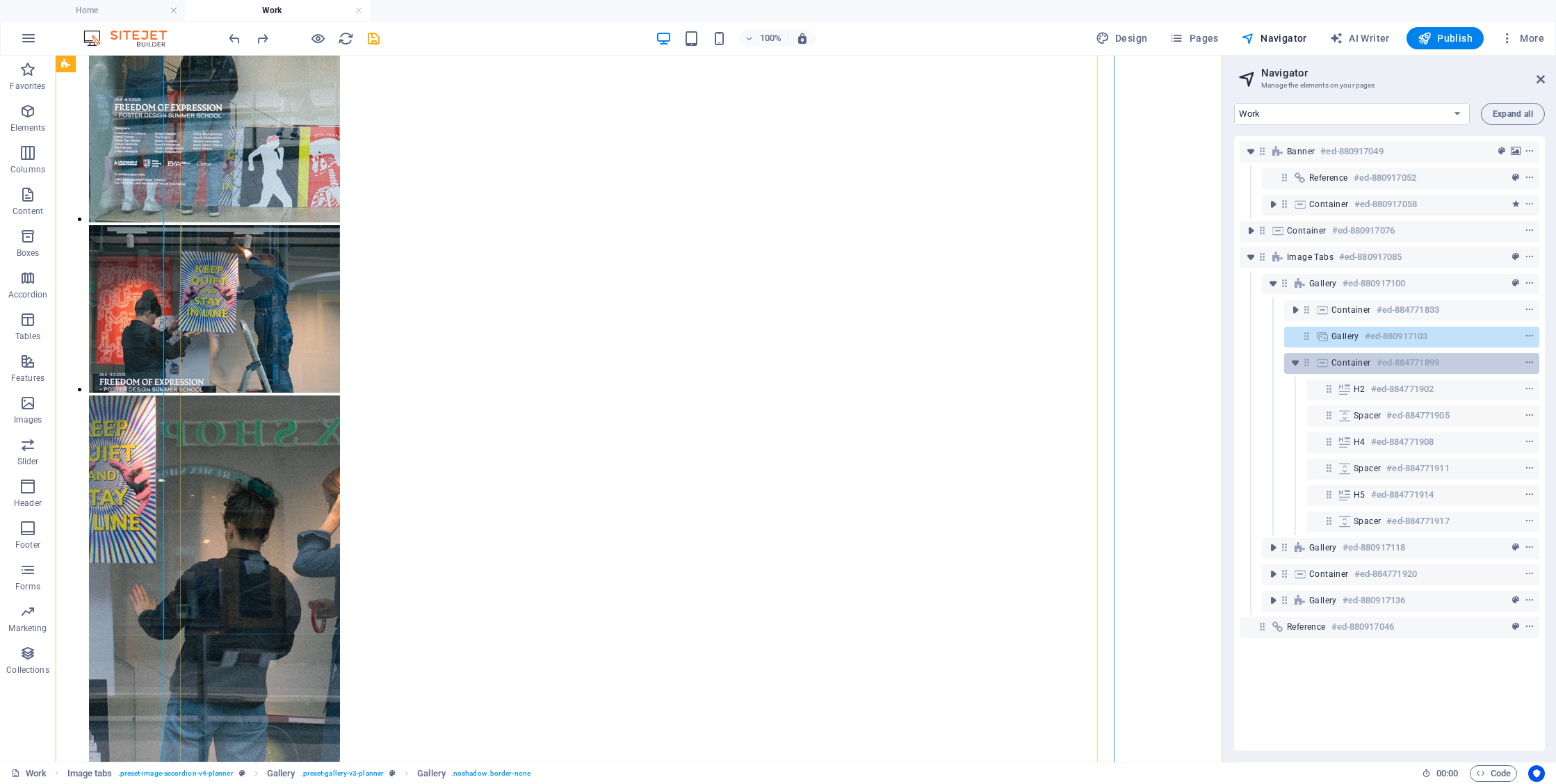
click at [1355, 362] on span "Container" at bounding box center [1351, 363] width 39 height 11
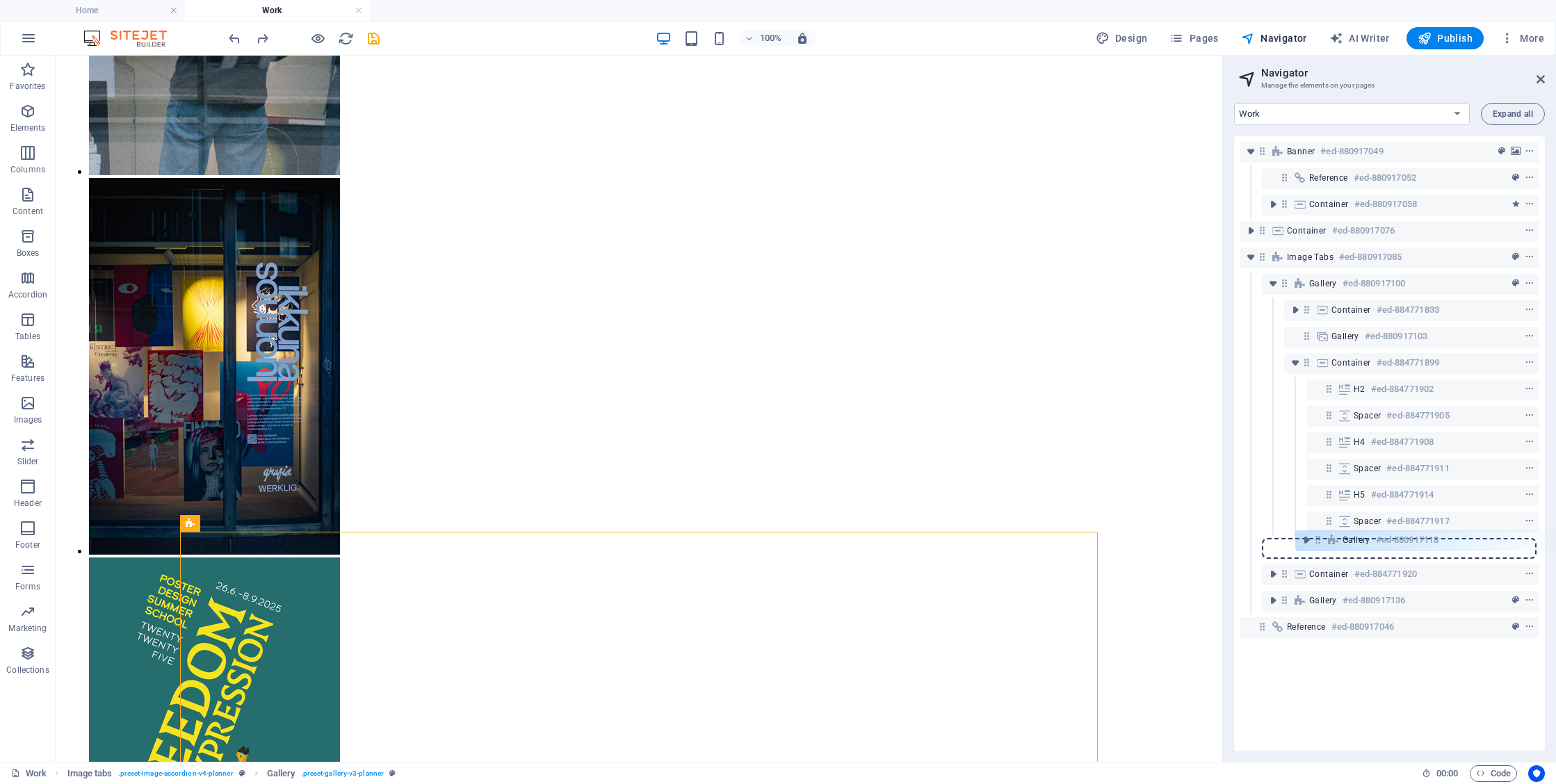
drag, startPoint x: 1286, startPoint y: 551, endPoint x: 1319, endPoint y: 540, distance: 34.8
click at [1319, 540] on div "Banner #ed-880917049 Reference #ed-880917052 Container #ed-880917058 Container …" at bounding box center [1390, 443] width 311 height 615
drag, startPoint x: 1284, startPoint y: 544, endPoint x: 1300, endPoint y: 527, distance: 23.3
click at [1300, 527] on div "Banner #ed-880917049 Reference #ed-880917052 Container #ed-880917058 Container …" at bounding box center [1390, 443] width 311 height 615
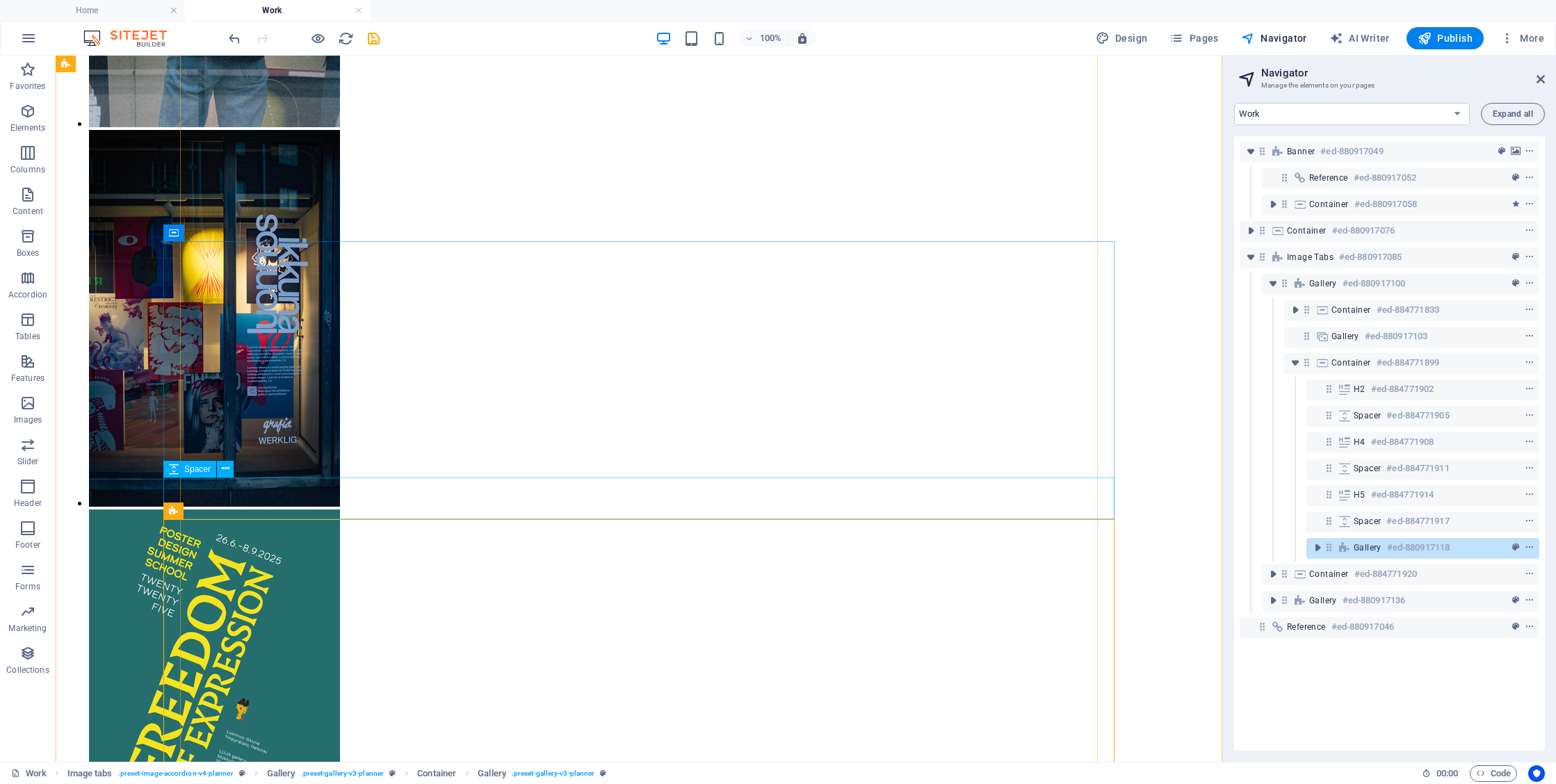
scroll to position [1808, 0]
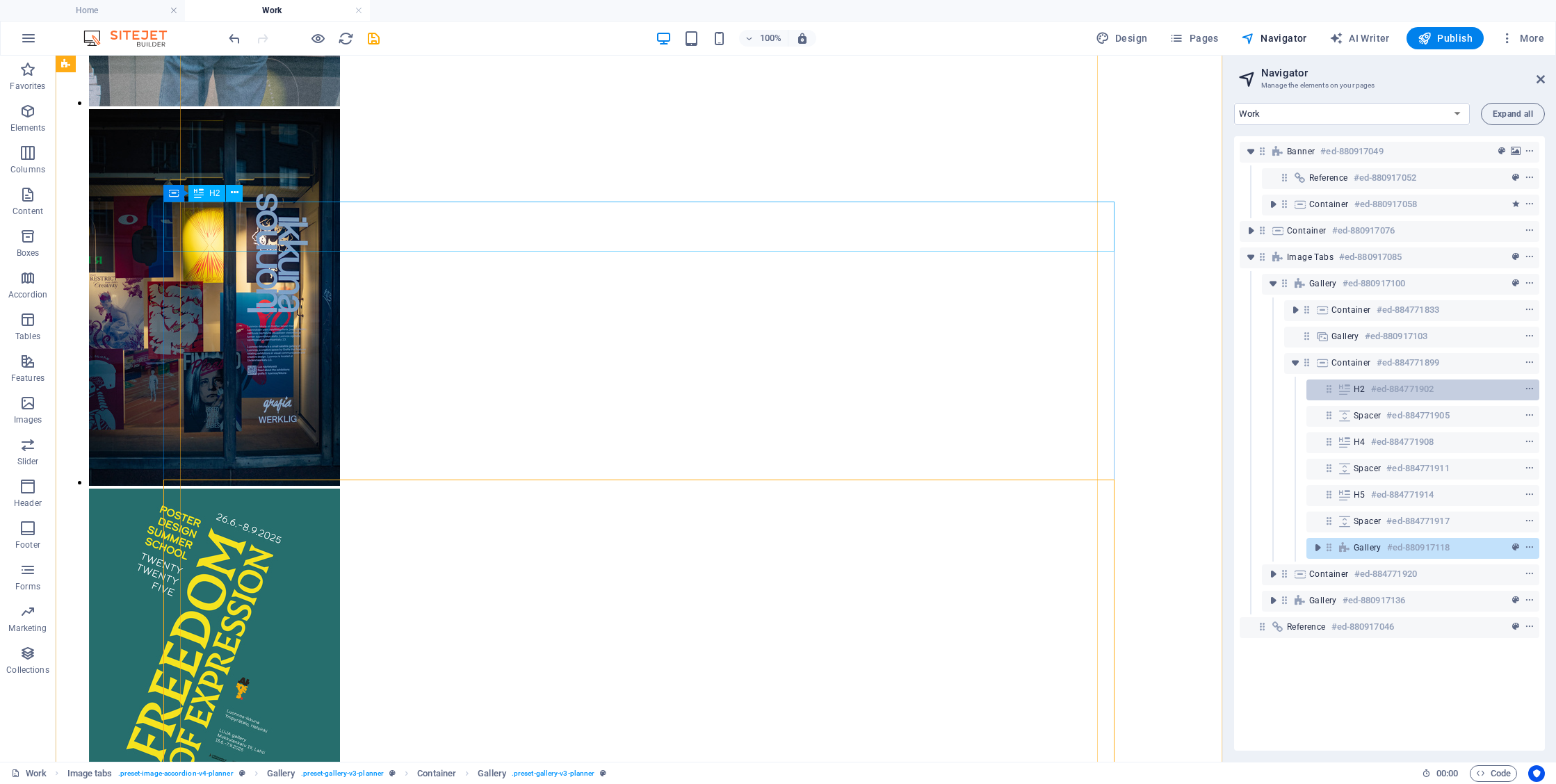
click at [1379, 393] on h6 "#ed-884771902" at bounding box center [1402, 390] width 63 height 17
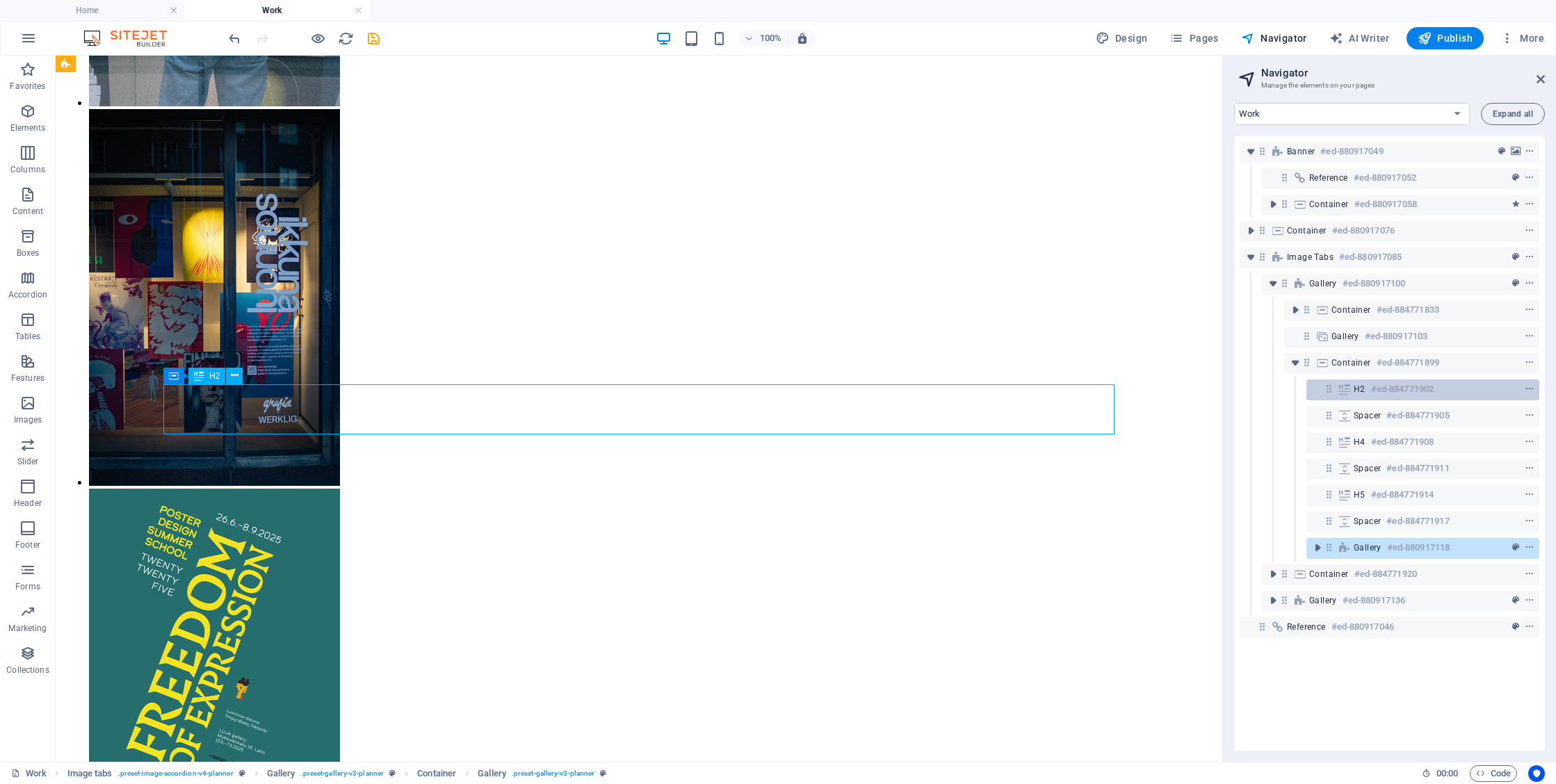
scroll to position [1625, 0]
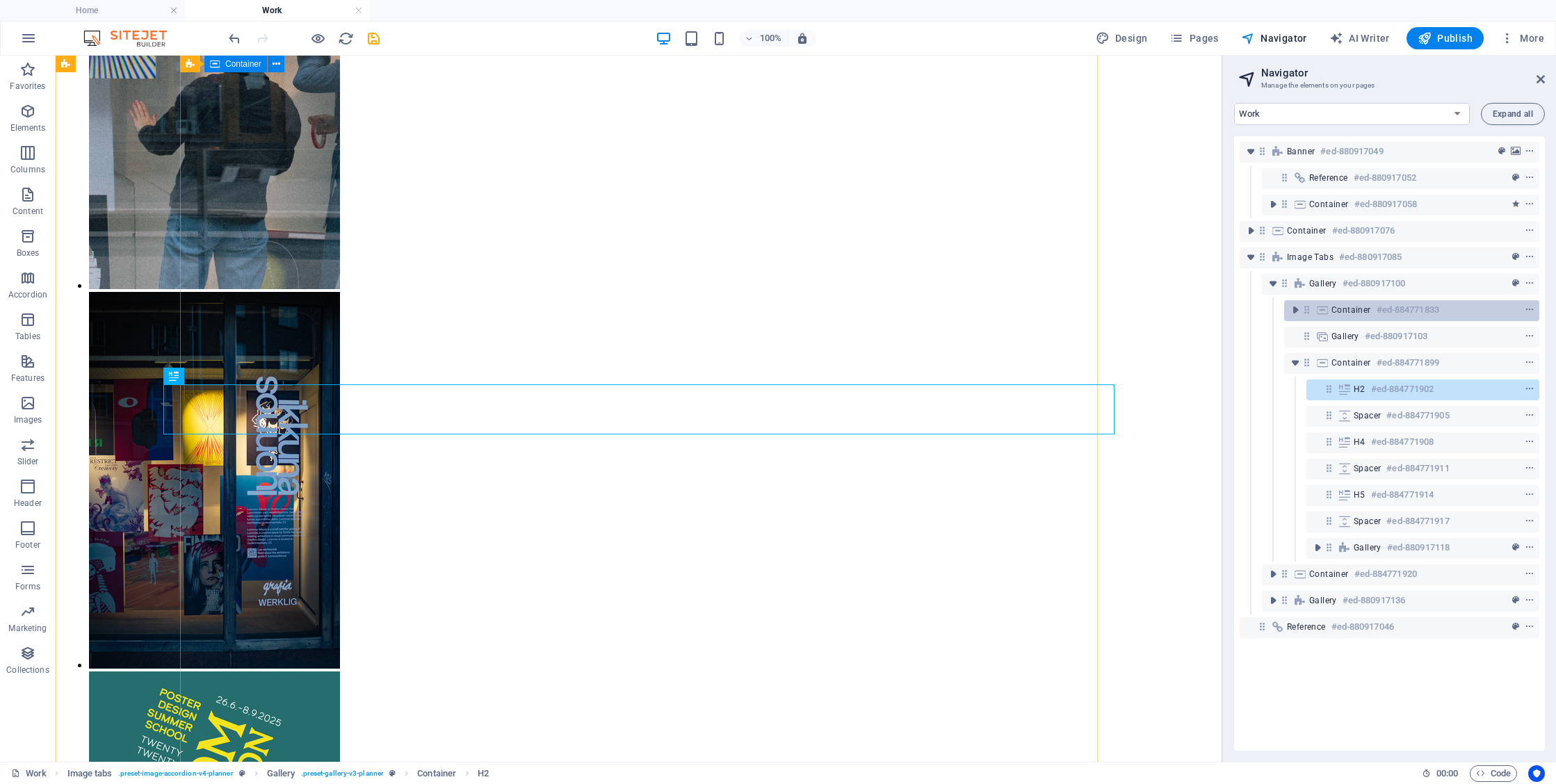
click at [1346, 306] on span "Container" at bounding box center [1351, 310] width 39 height 11
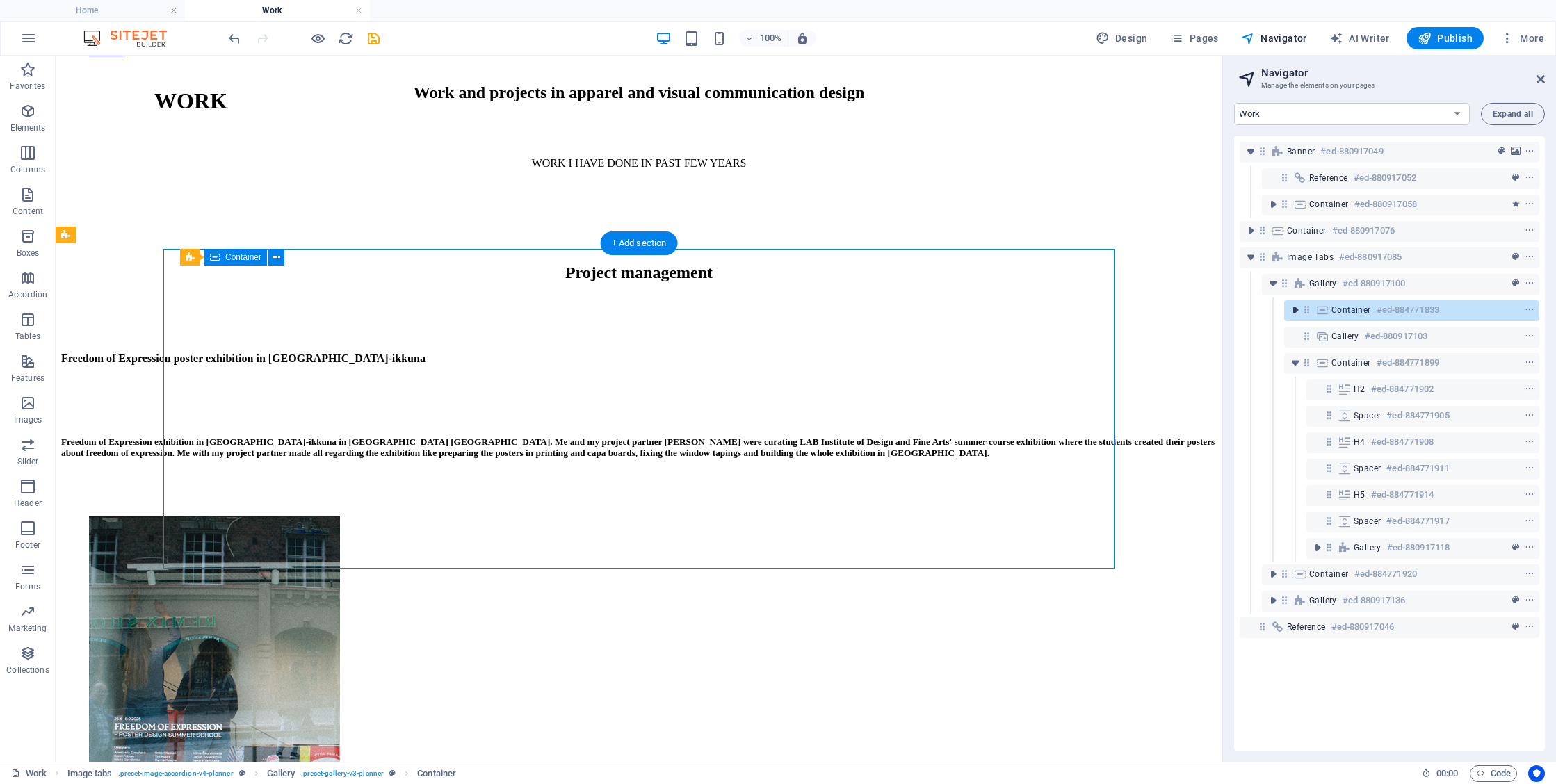
click at [1296, 314] on icon "toggle-expand" at bounding box center [1295, 310] width 14 height 14
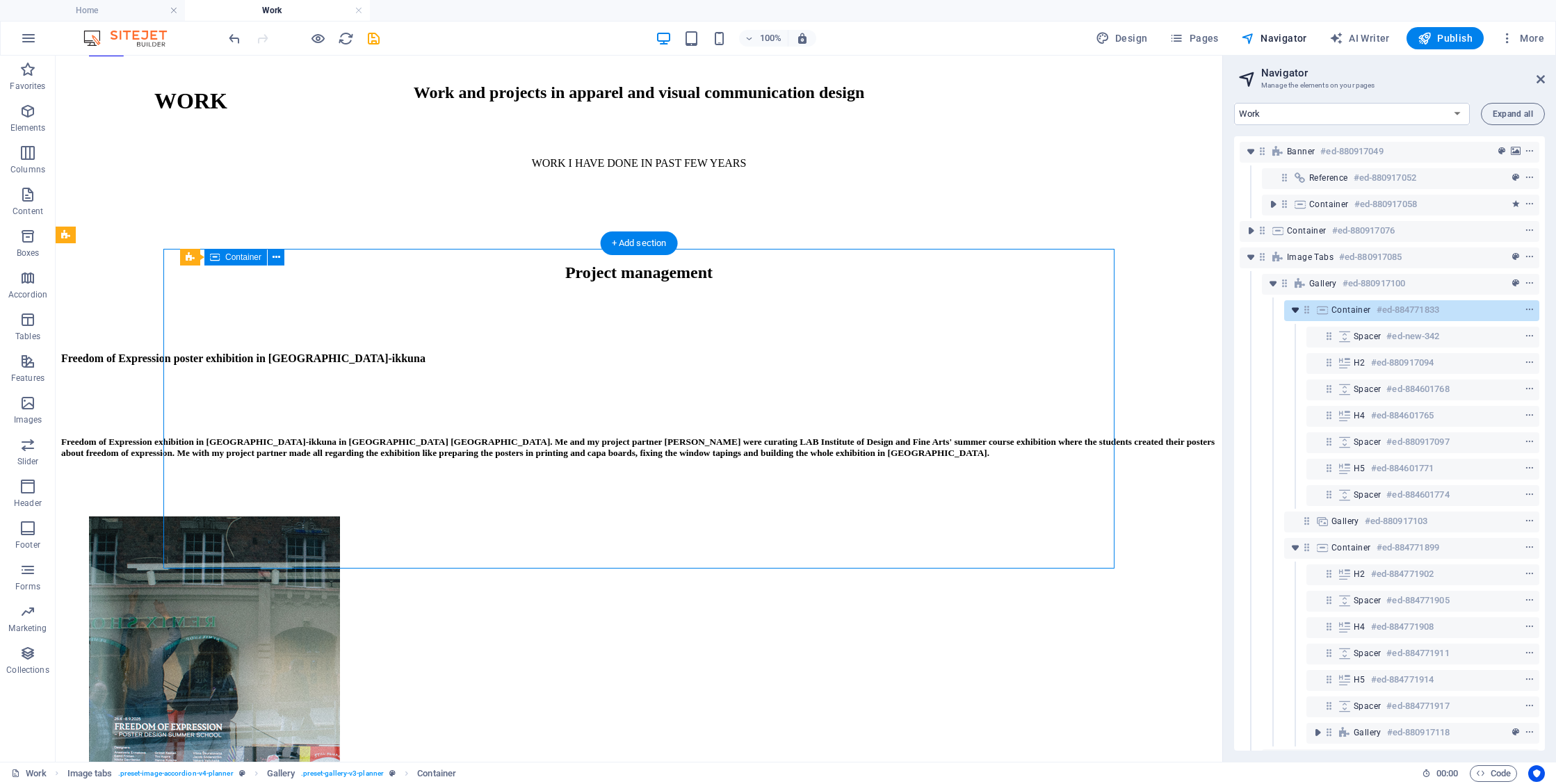
click at [1296, 314] on icon "toggle-expand" at bounding box center [1295, 310] width 14 height 14
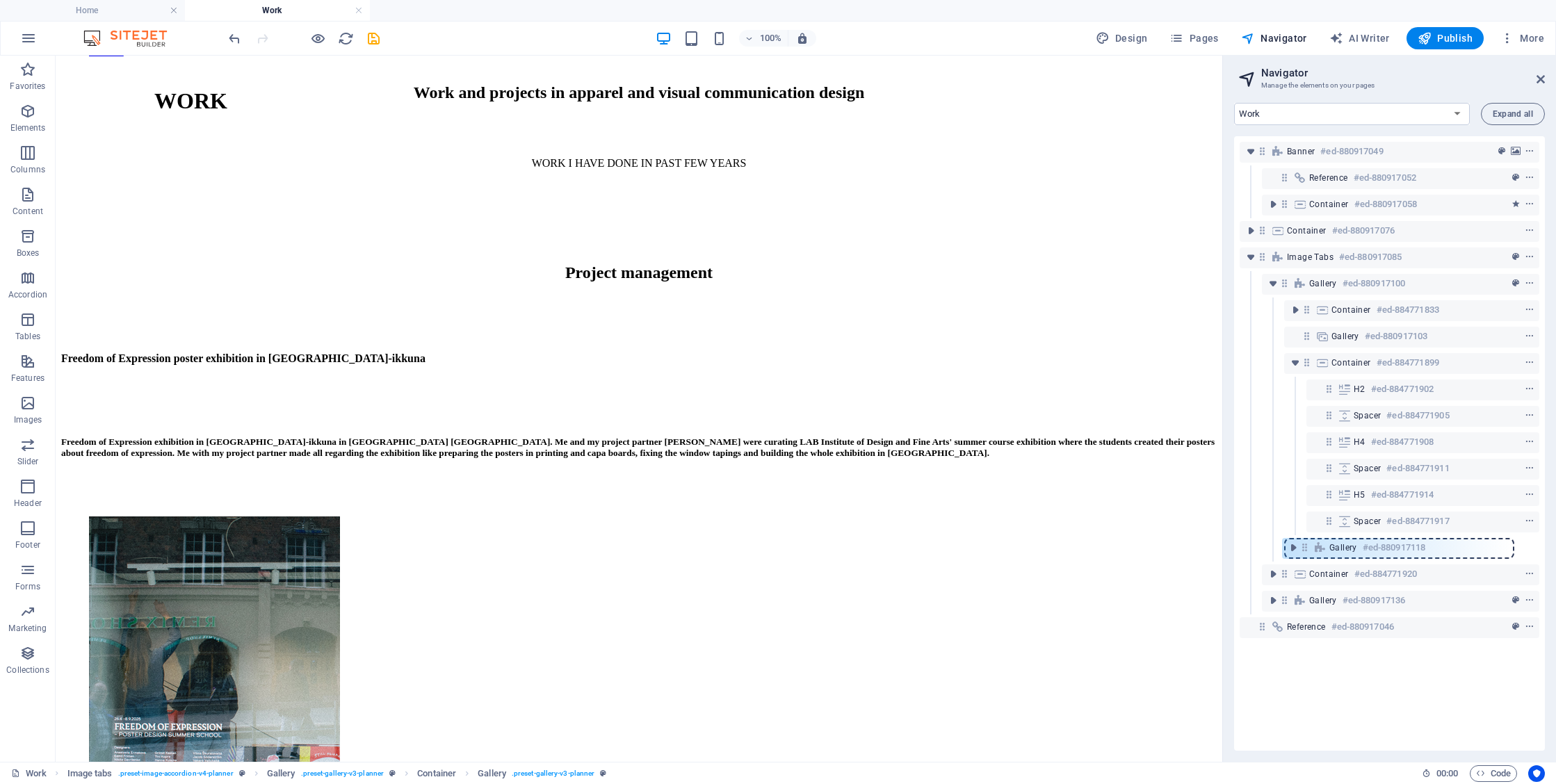
drag, startPoint x: 1332, startPoint y: 551, endPoint x: 1304, endPoint y: 551, distance: 28.0
click at [1304, 551] on div "Banner #ed-880917049 Reference #ed-880917052 Container #ed-880917058 Container …" at bounding box center [1390, 443] width 311 height 615
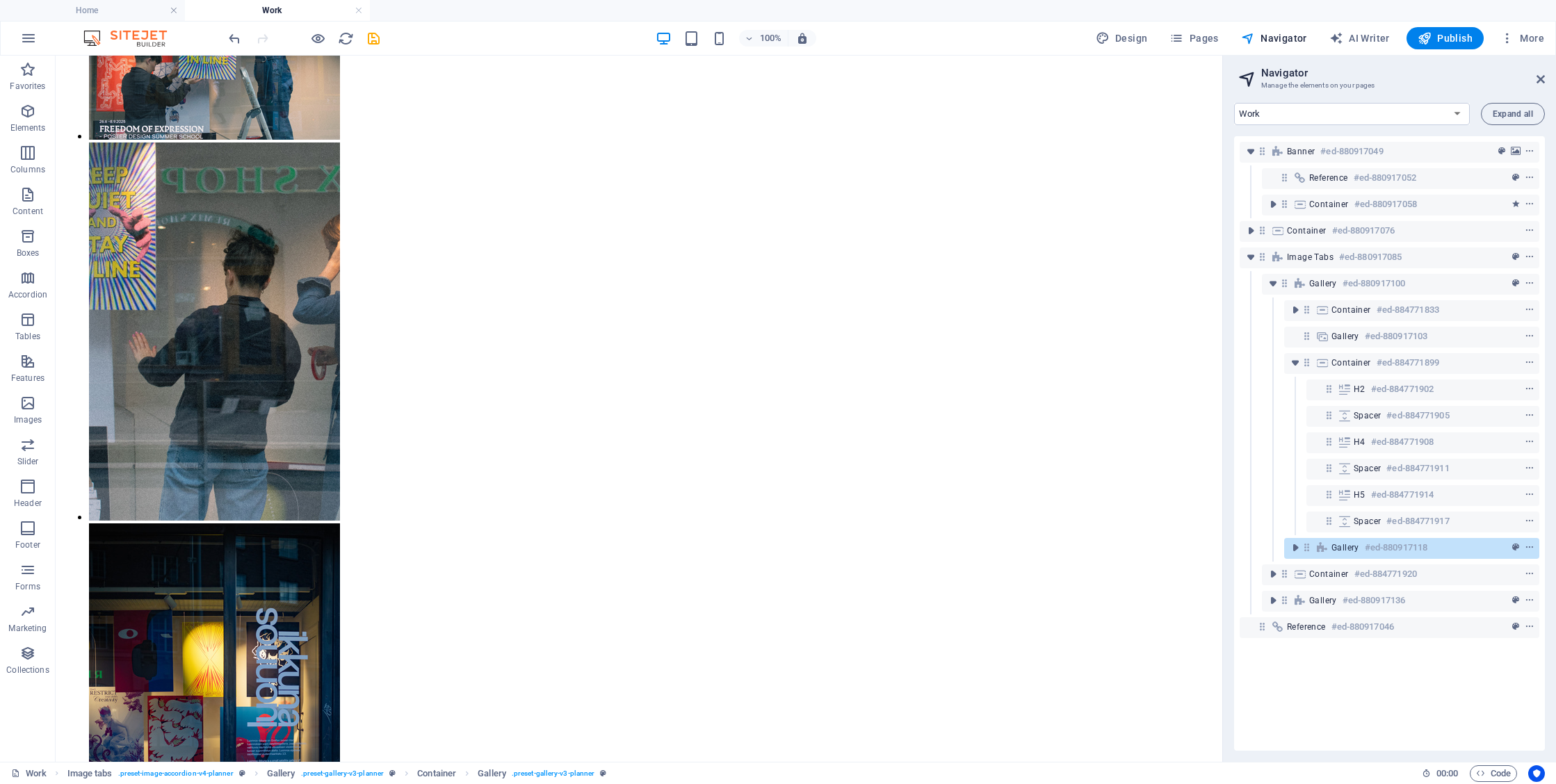
scroll to position [2087, 0]
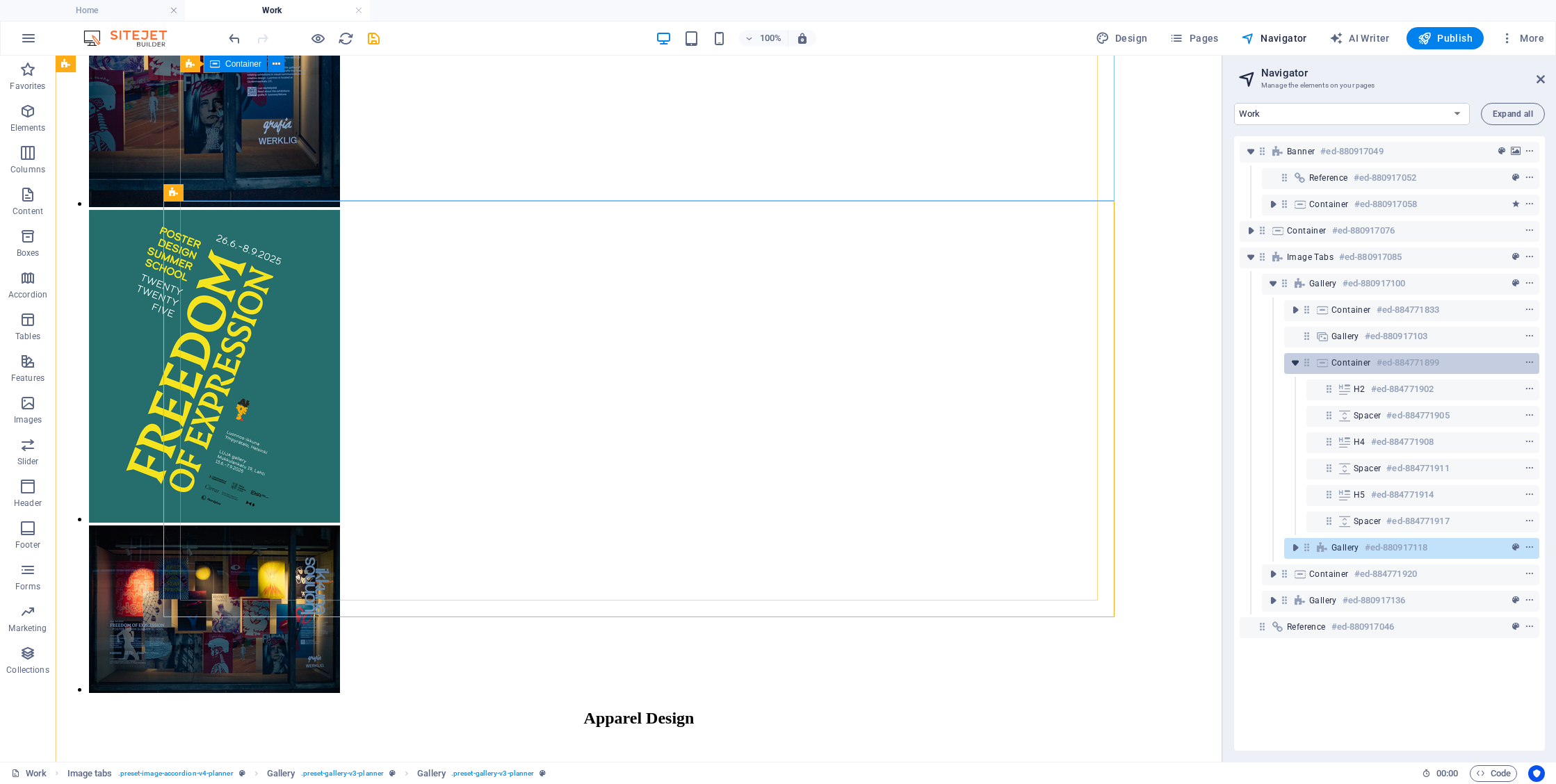
click at [1297, 363] on icon "toggle-expand" at bounding box center [1295, 363] width 14 height 14
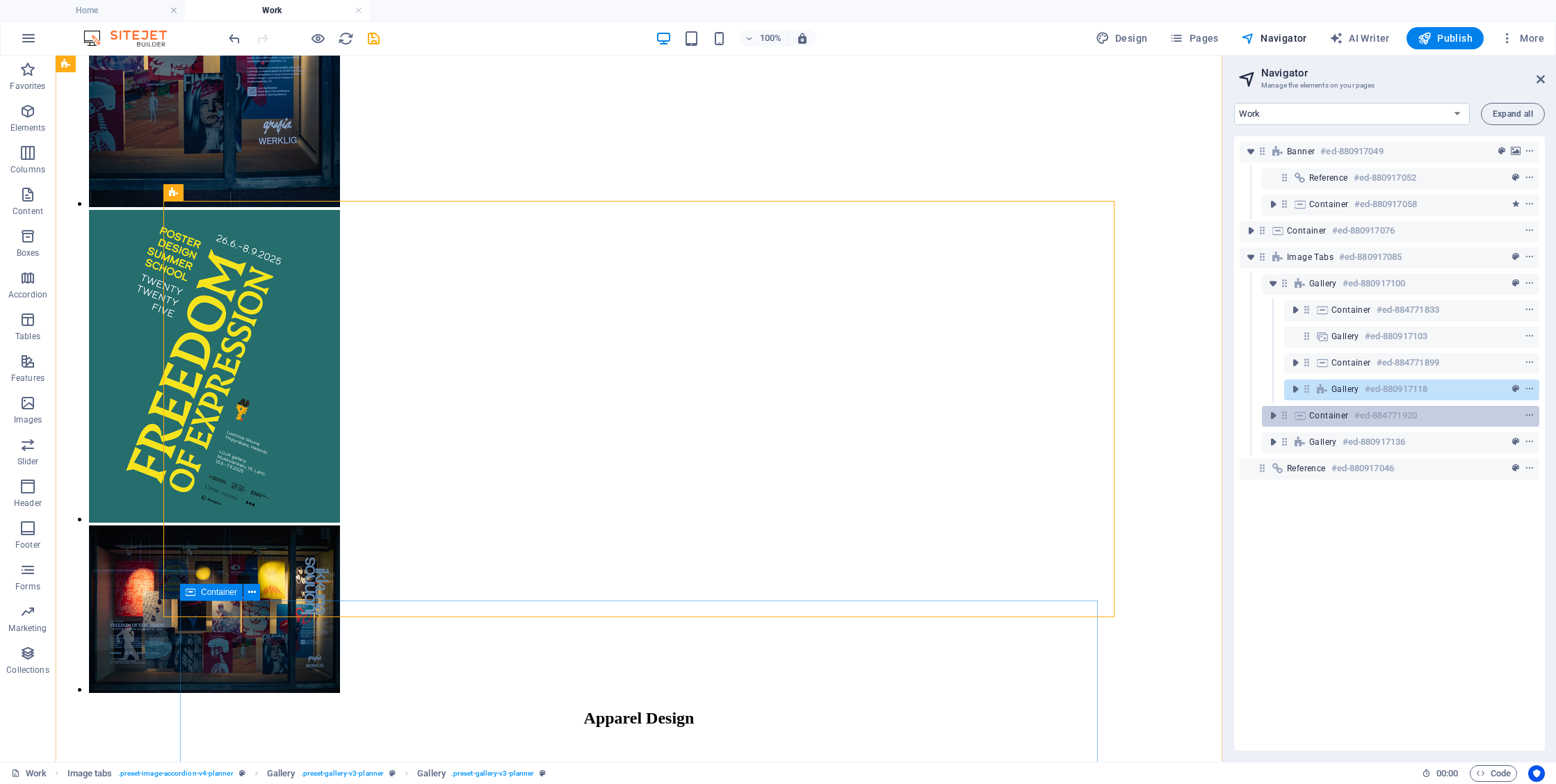
click at [1356, 418] on h6 "#ed-884771920" at bounding box center [1386, 416] width 63 height 17
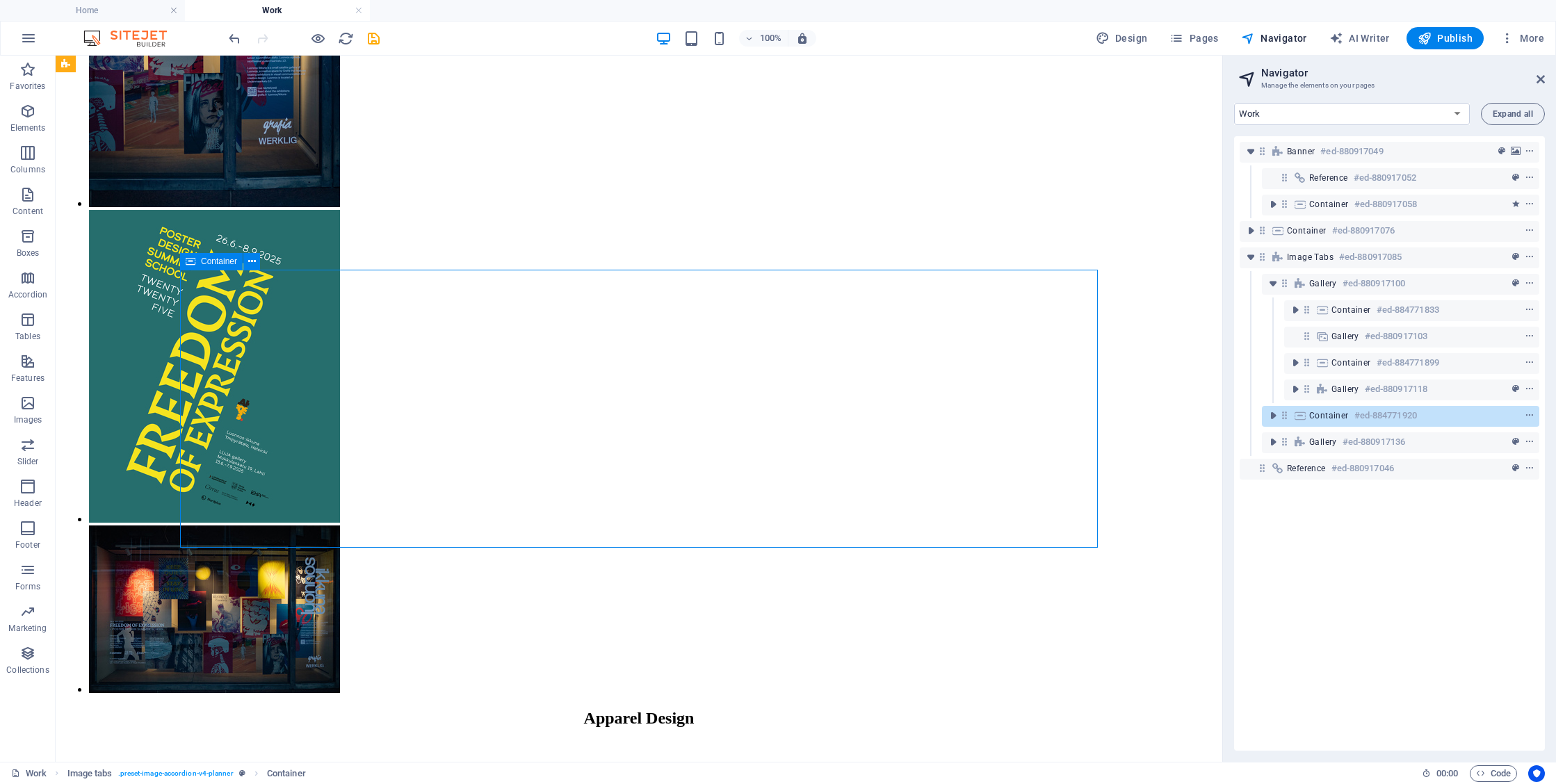
scroll to position [2418, 0]
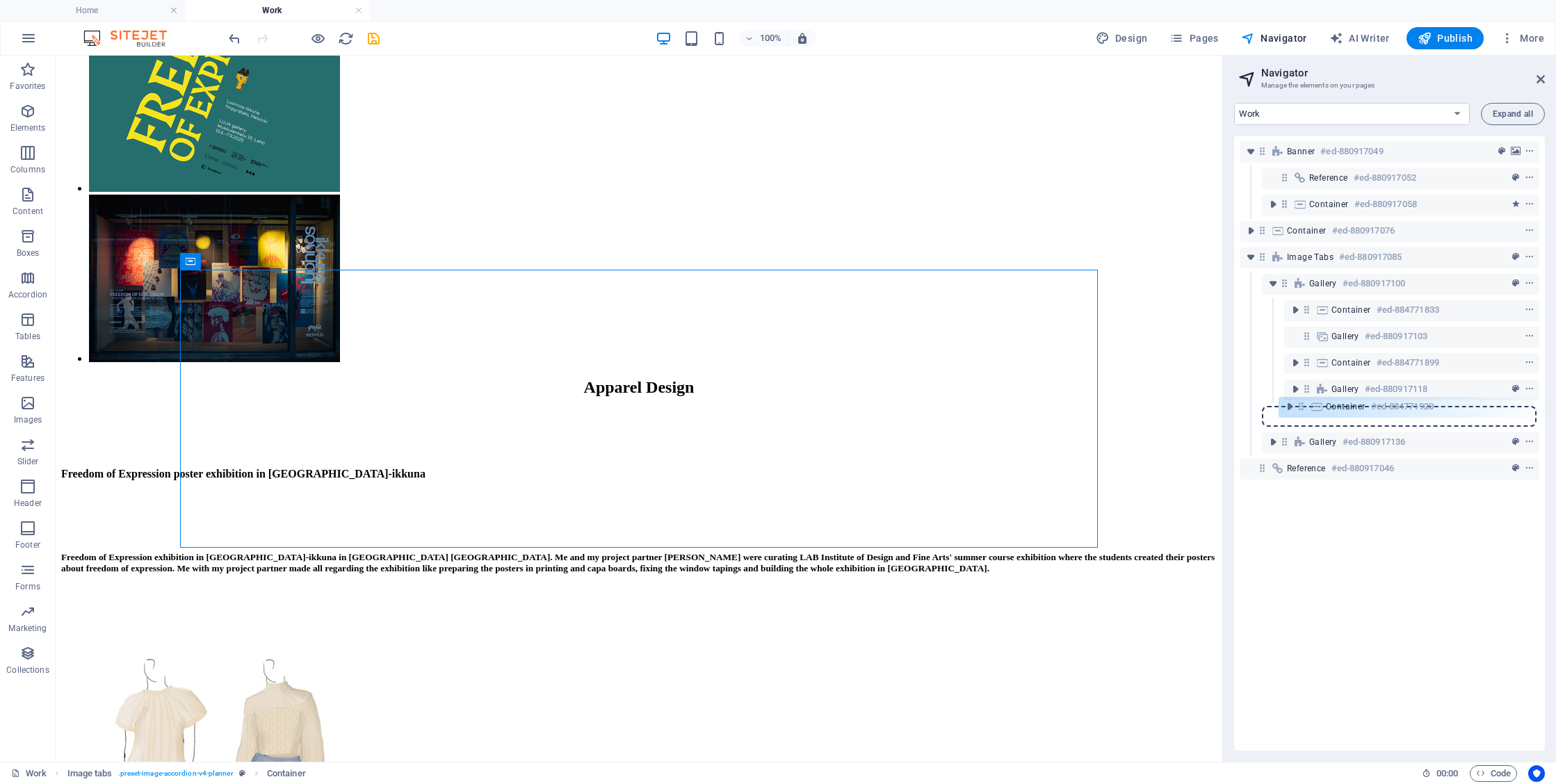
drag, startPoint x: 1286, startPoint y: 417, endPoint x: 1307, endPoint y: 405, distance: 24.2
click at [1307, 405] on div "Banner #ed-880917049 Reference #ed-880917052 Container #ed-880917058 Container …" at bounding box center [1390, 443] width 311 height 615
drag, startPoint x: 1284, startPoint y: 417, endPoint x: 1316, endPoint y: 404, distance: 34.5
click at [1316, 404] on div "Banner #ed-880917049 Reference #ed-880917052 Container #ed-880917058 Container …" at bounding box center [1390, 443] width 311 height 615
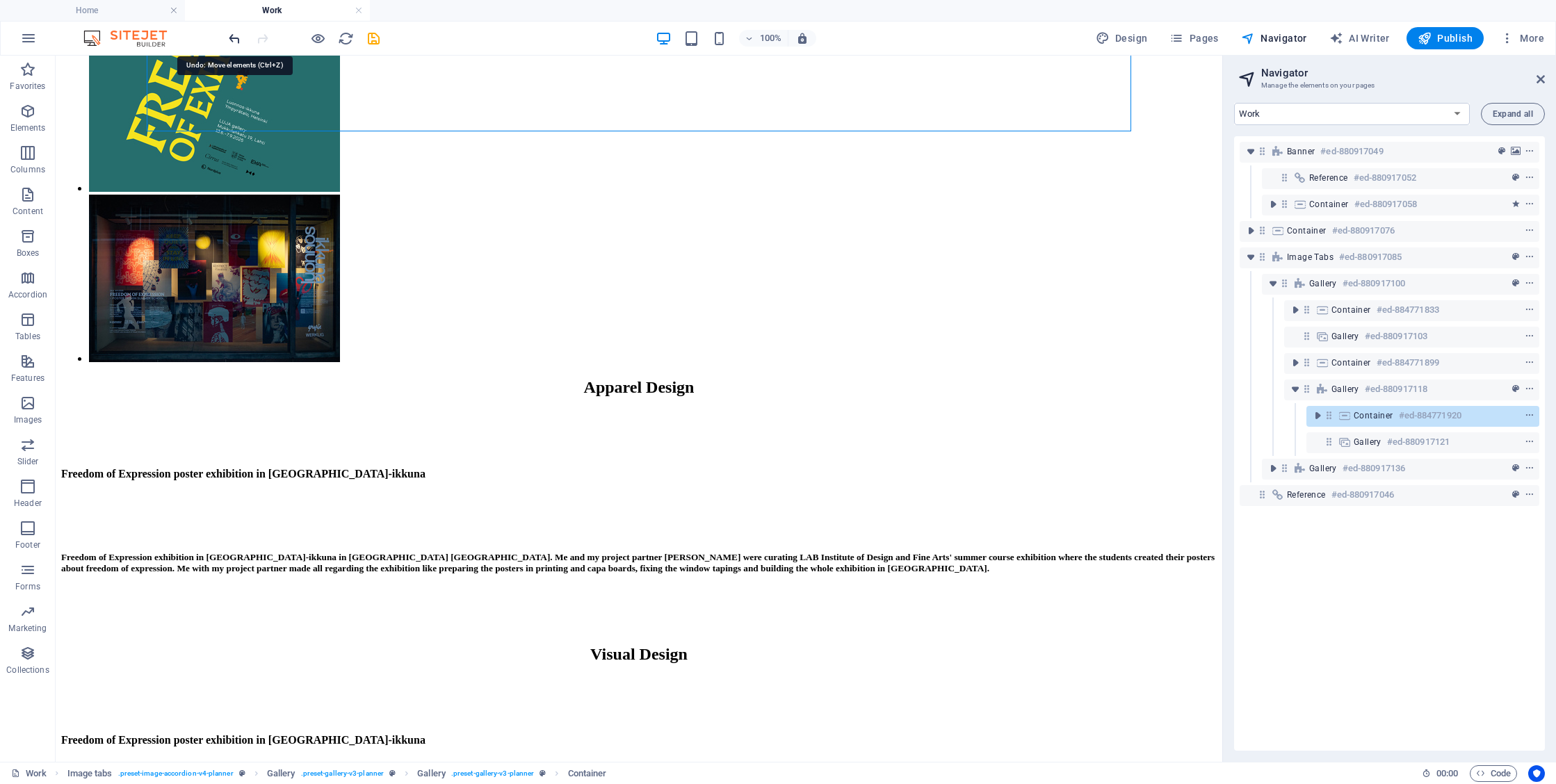
click at [233, 38] on icon "undo" at bounding box center [234, 39] width 16 height 16
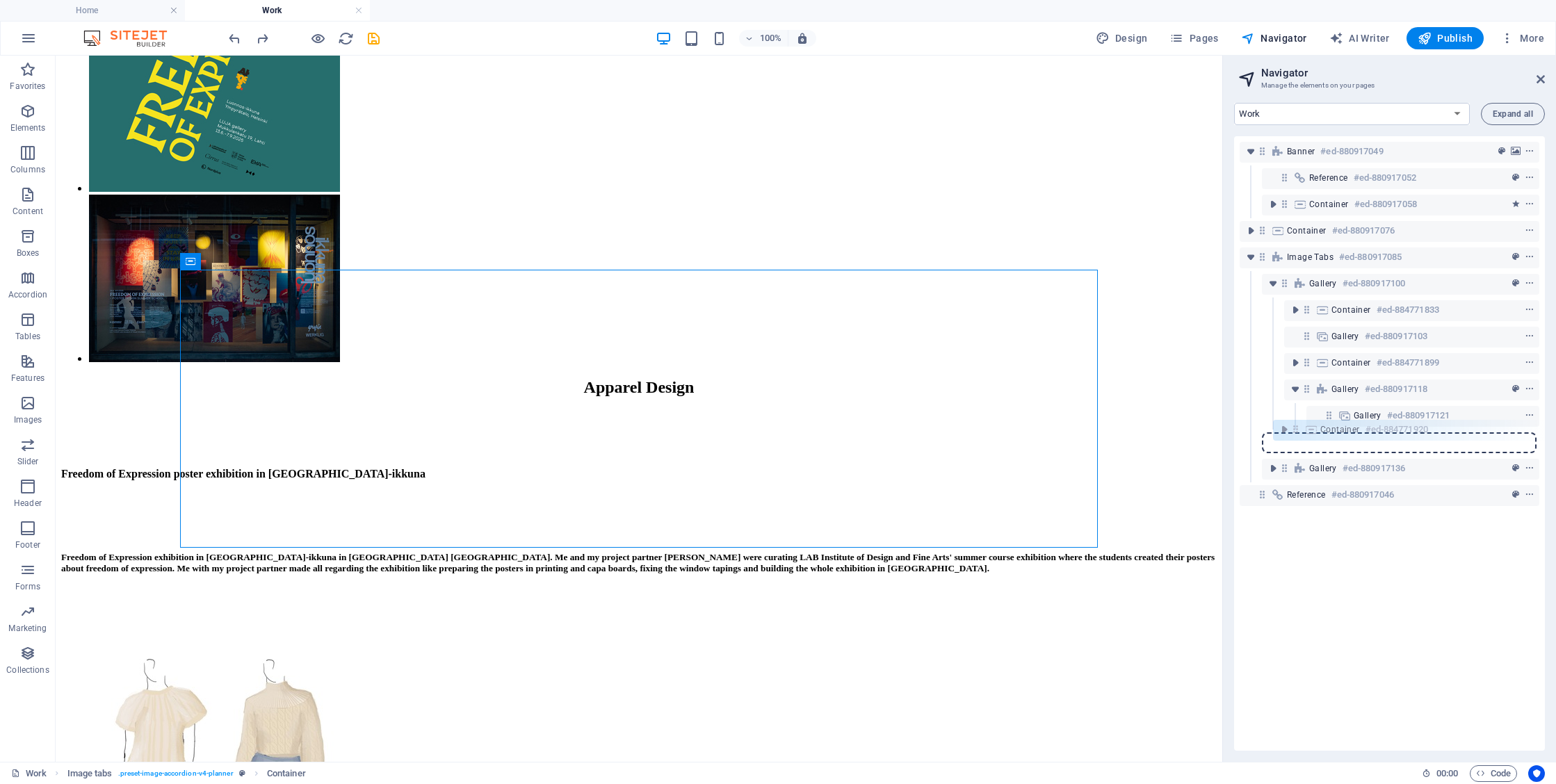
drag, startPoint x: 1284, startPoint y: 444, endPoint x: 1295, endPoint y: 426, distance: 21.1
click at [1295, 426] on div "Banner #ed-880917049 Reference #ed-880917052 Container #ed-880917058 Container …" at bounding box center [1390, 443] width 311 height 615
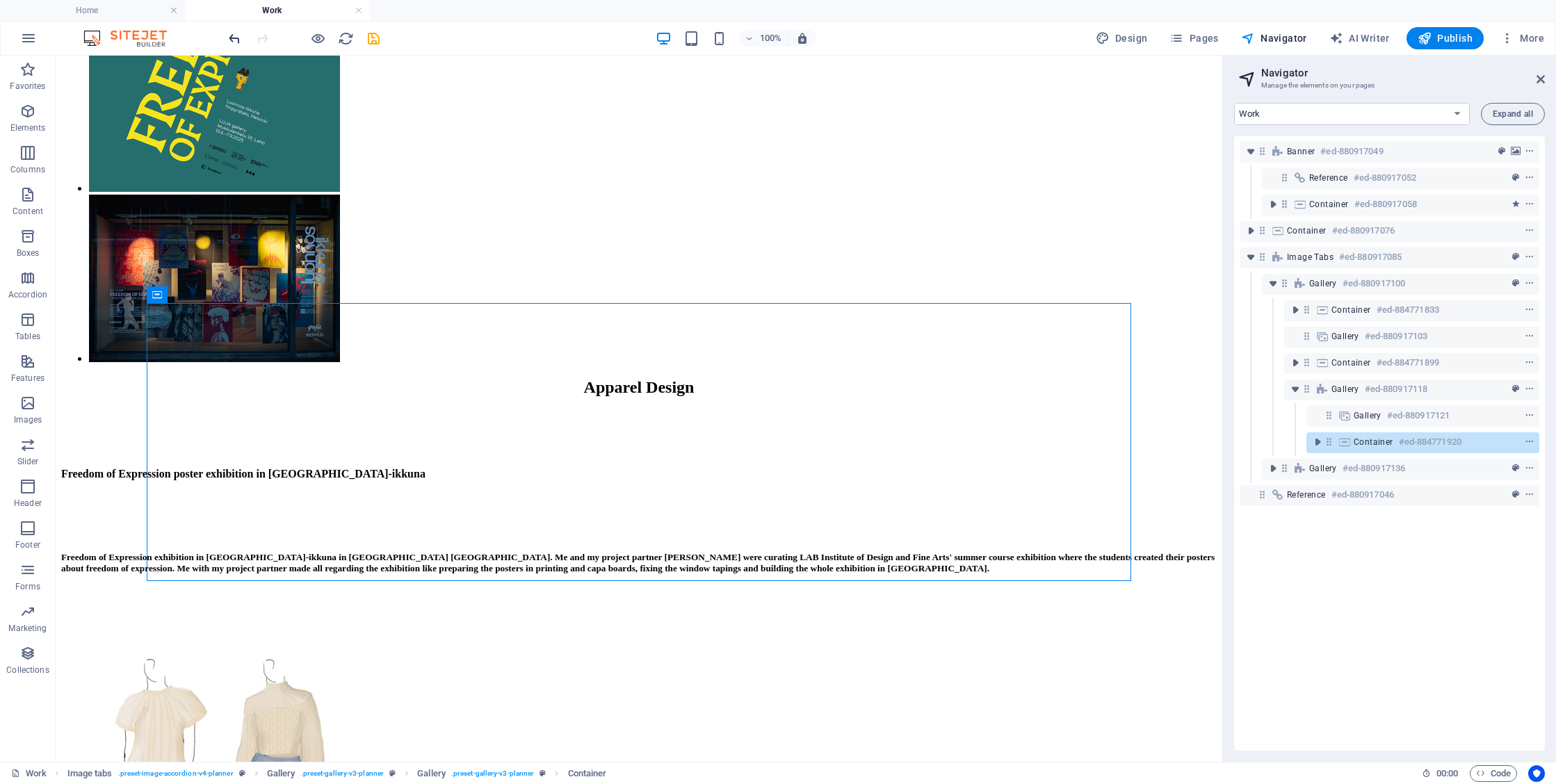
click at [228, 36] on icon "undo" at bounding box center [234, 39] width 16 height 16
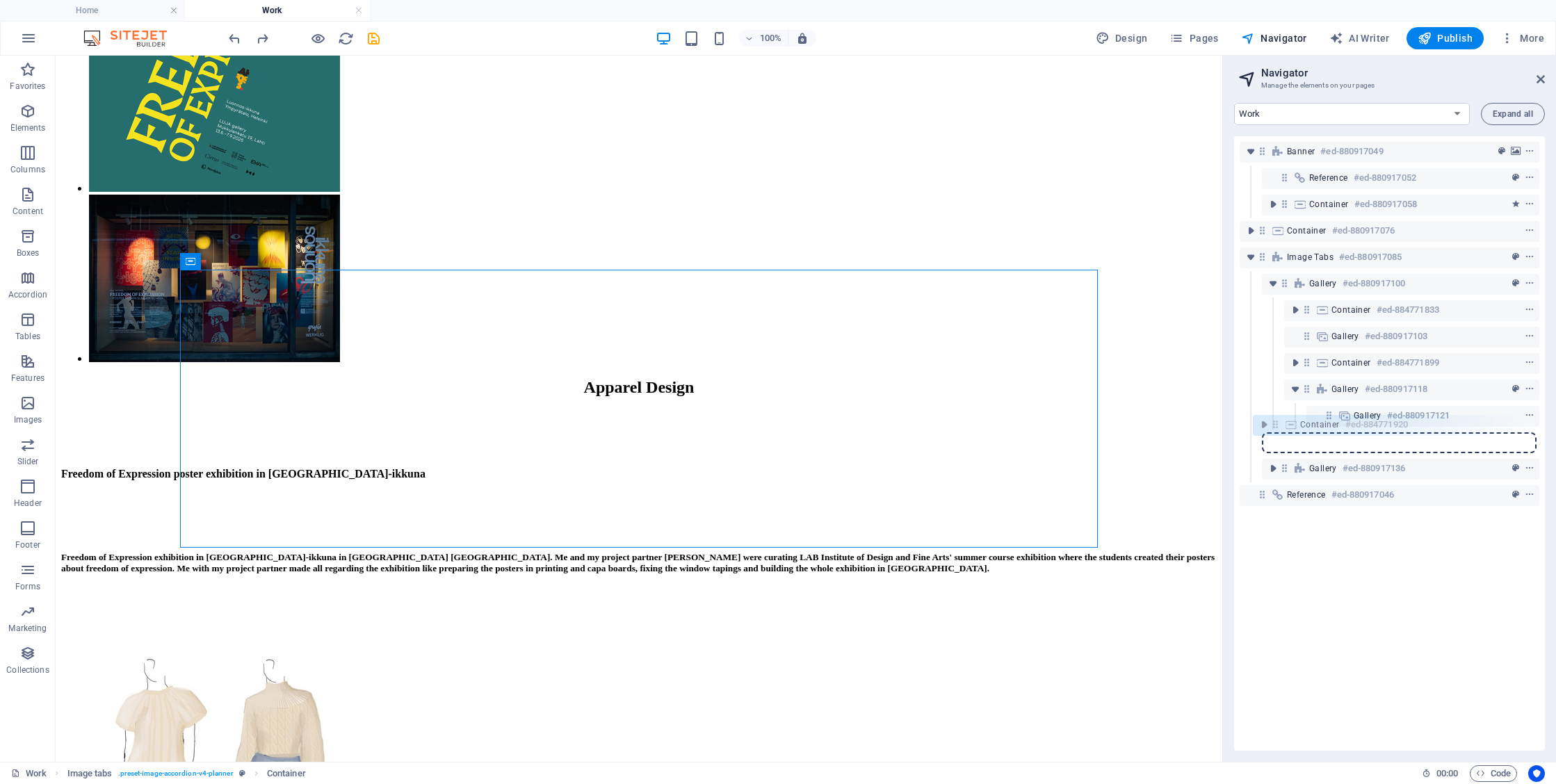
drag, startPoint x: 1285, startPoint y: 445, endPoint x: 1273, endPoint y: 424, distance: 24.2
click at [1273, 424] on div "Banner #ed-880917049 Reference #ed-880917052 Container #ed-880917058 Container …" at bounding box center [1390, 443] width 311 height 615
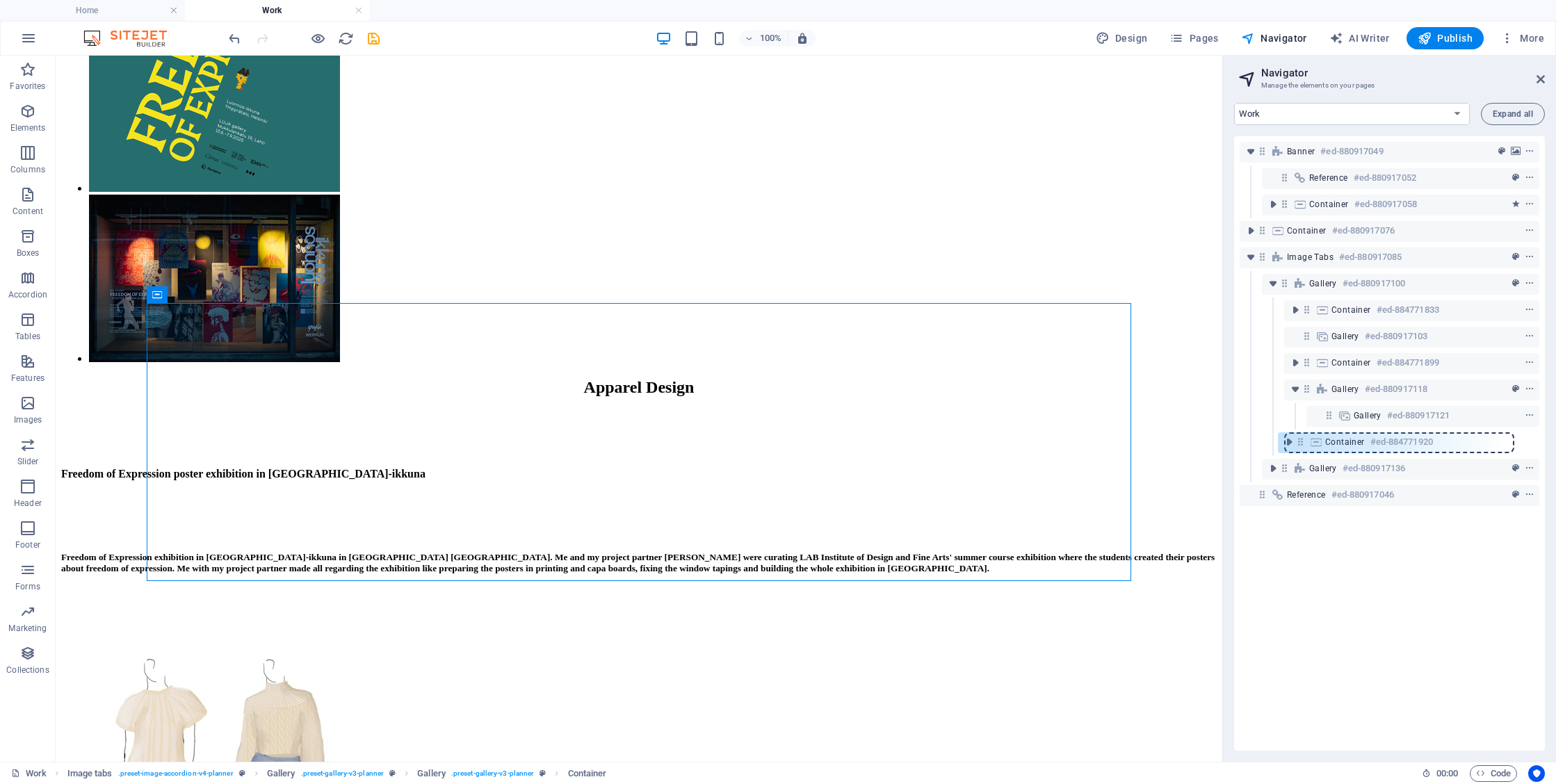
drag, startPoint x: 1330, startPoint y: 445, endPoint x: 1298, endPoint y: 445, distance: 32.0
click at [1298, 445] on div "Banner #ed-880917049 Reference #ed-880917052 Container #ed-880917058 Container …" at bounding box center [1390, 443] width 311 height 615
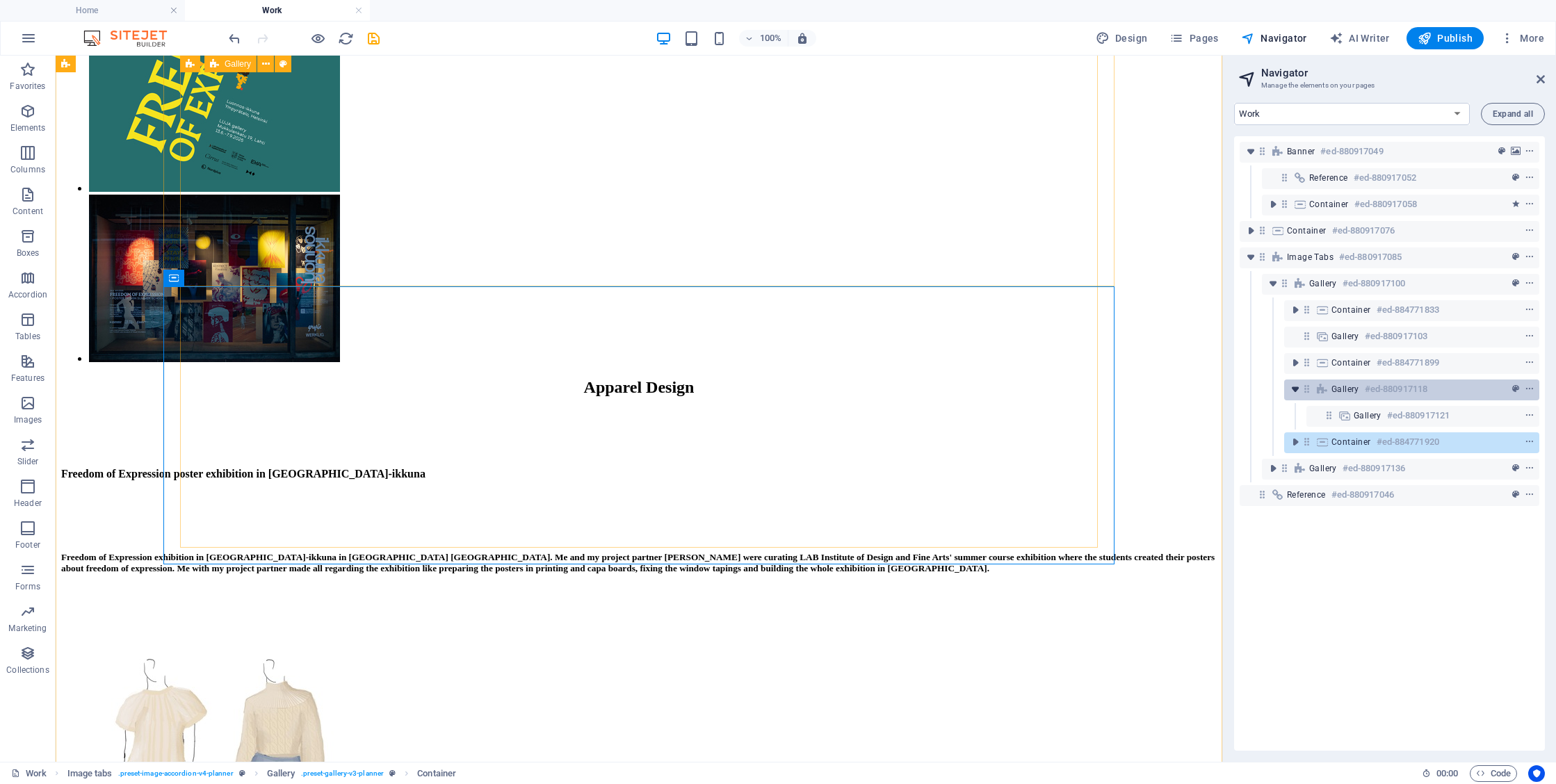
click at [1294, 394] on icon "toggle-expand" at bounding box center [1295, 390] width 14 height 14
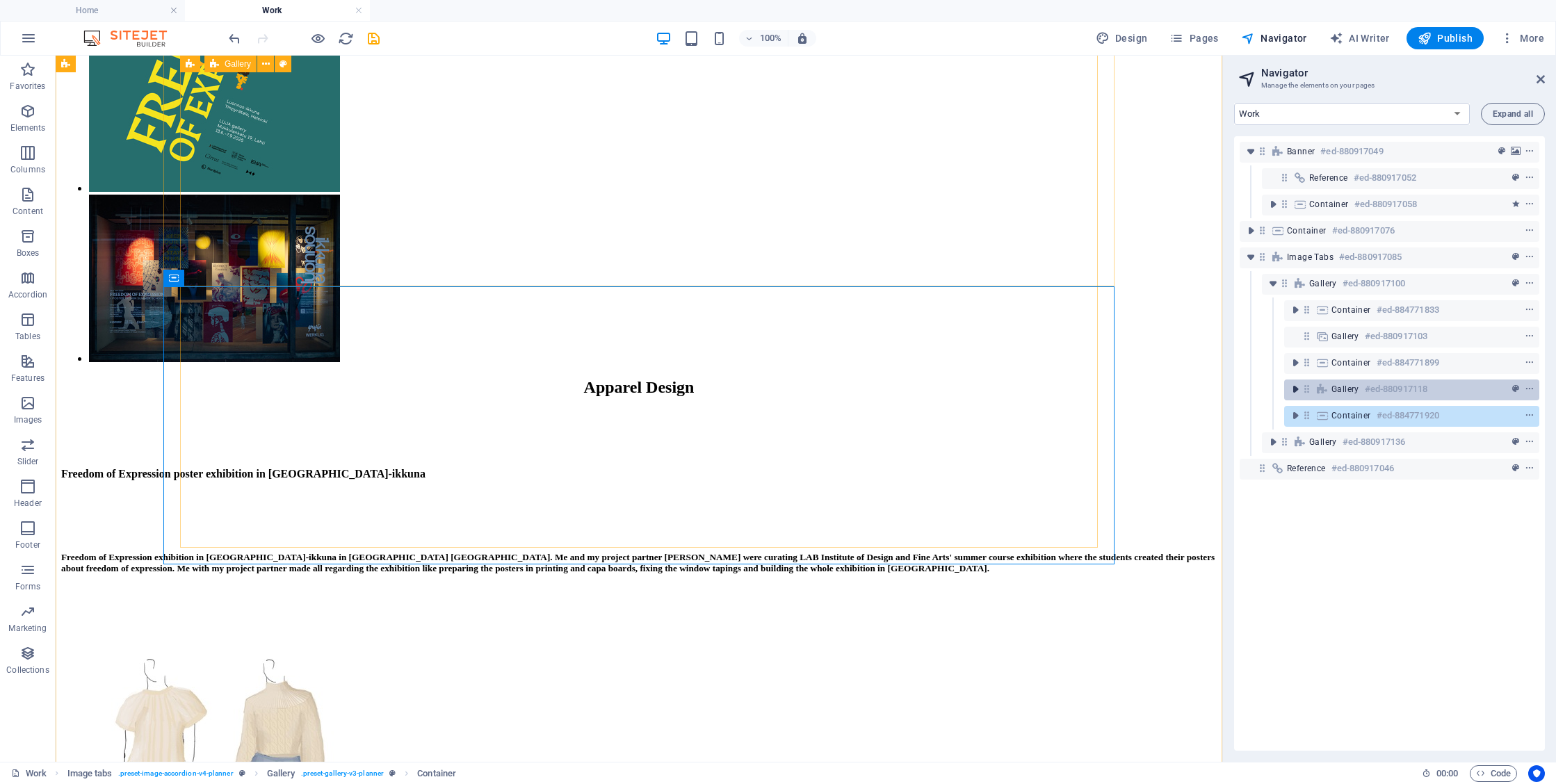
click at [1294, 394] on icon "toggle-expand" at bounding box center [1295, 390] width 14 height 14
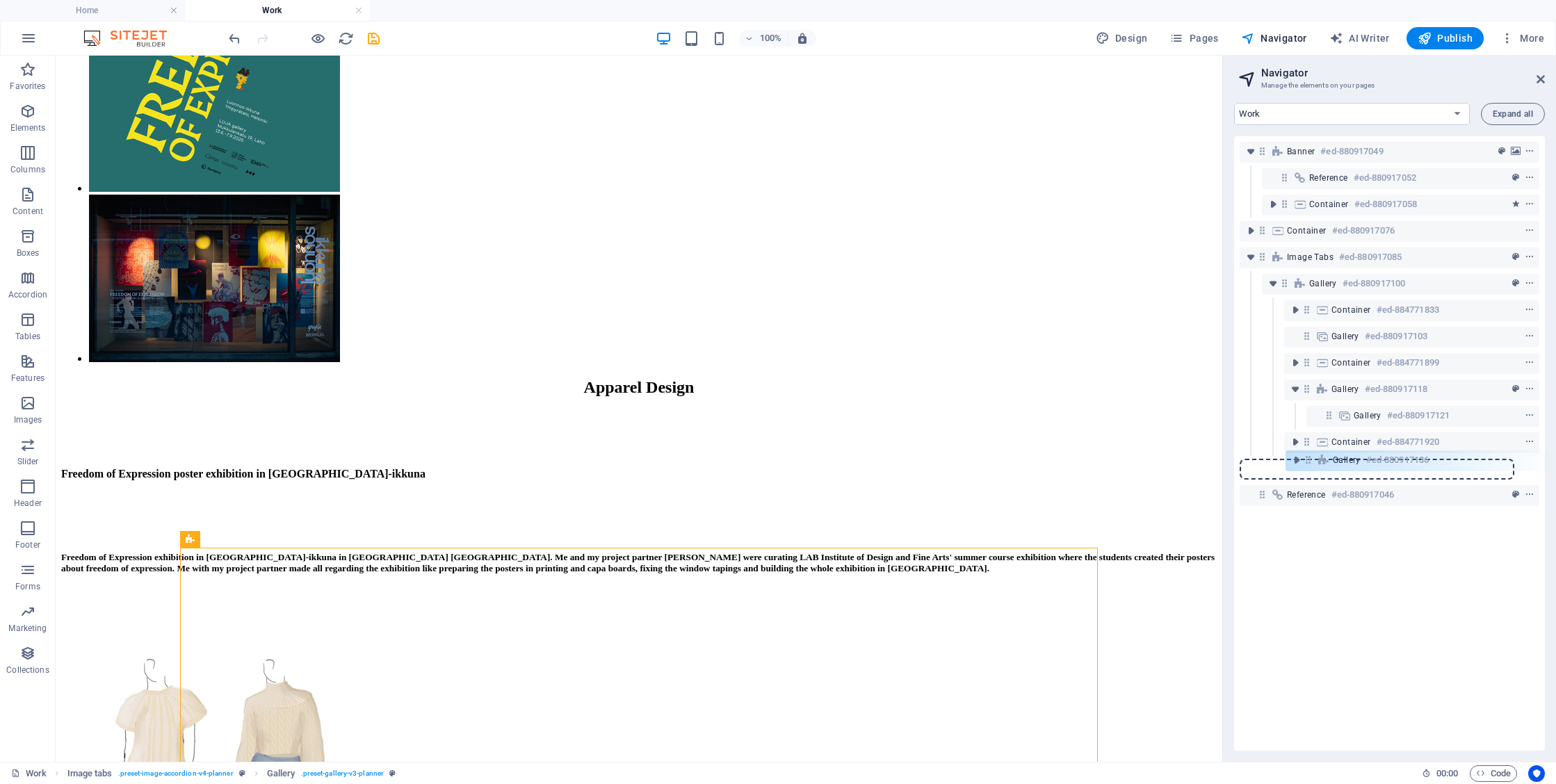
drag, startPoint x: 1286, startPoint y: 472, endPoint x: 1314, endPoint y: 462, distance: 29.7
click at [1314, 462] on div "Banner #ed-880917049 Reference #ed-880917052 Container #ed-880917058 Container …" at bounding box center [1390, 443] width 311 height 615
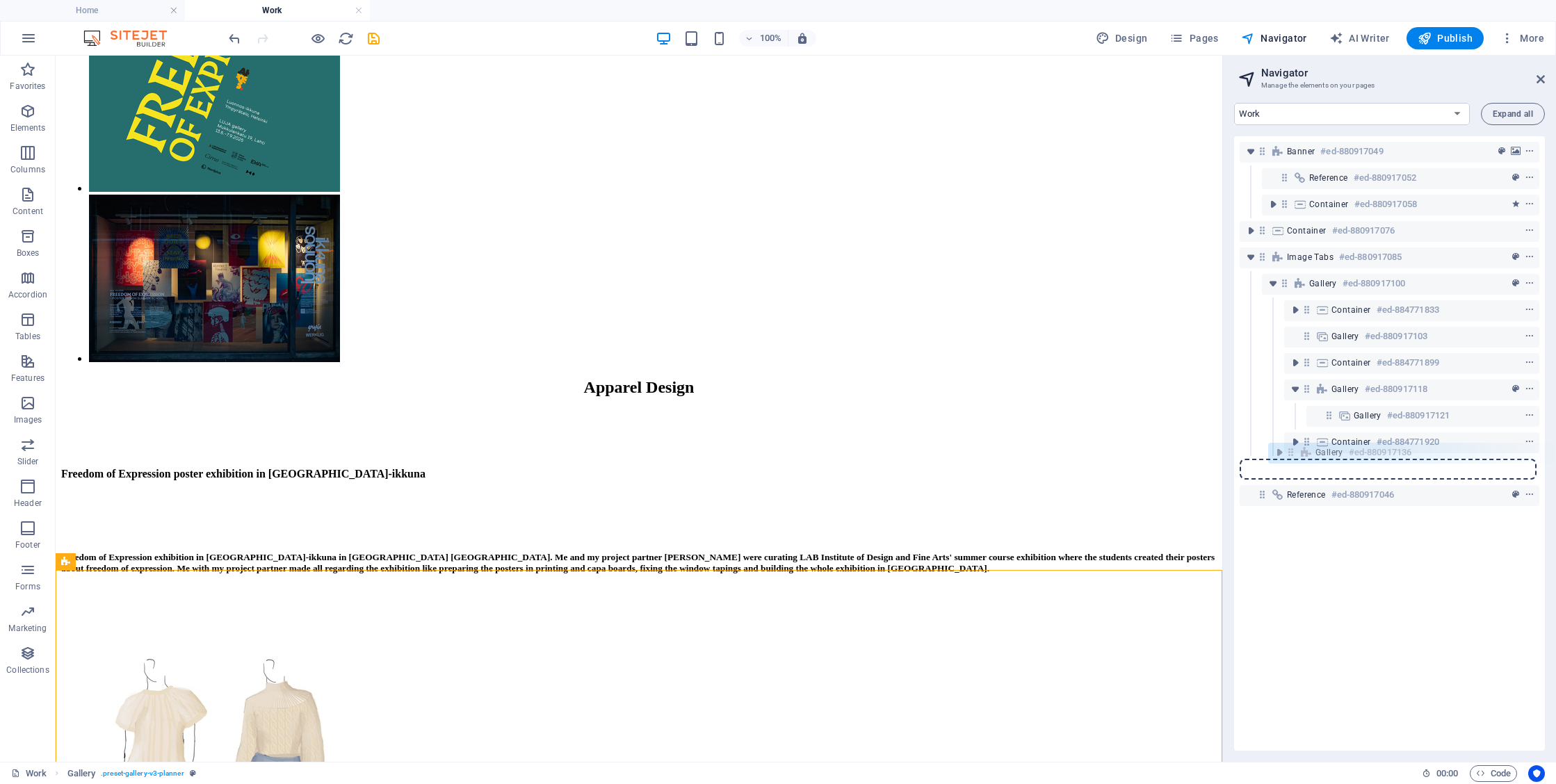
drag, startPoint x: 1264, startPoint y: 472, endPoint x: 1298, endPoint y: 456, distance: 37.6
click at [1298, 456] on div "Banner #ed-880917049 Reference #ed-880917052 Container #ed-880917058 Container …" at bounding box center [1390, 443] width 311 height 615
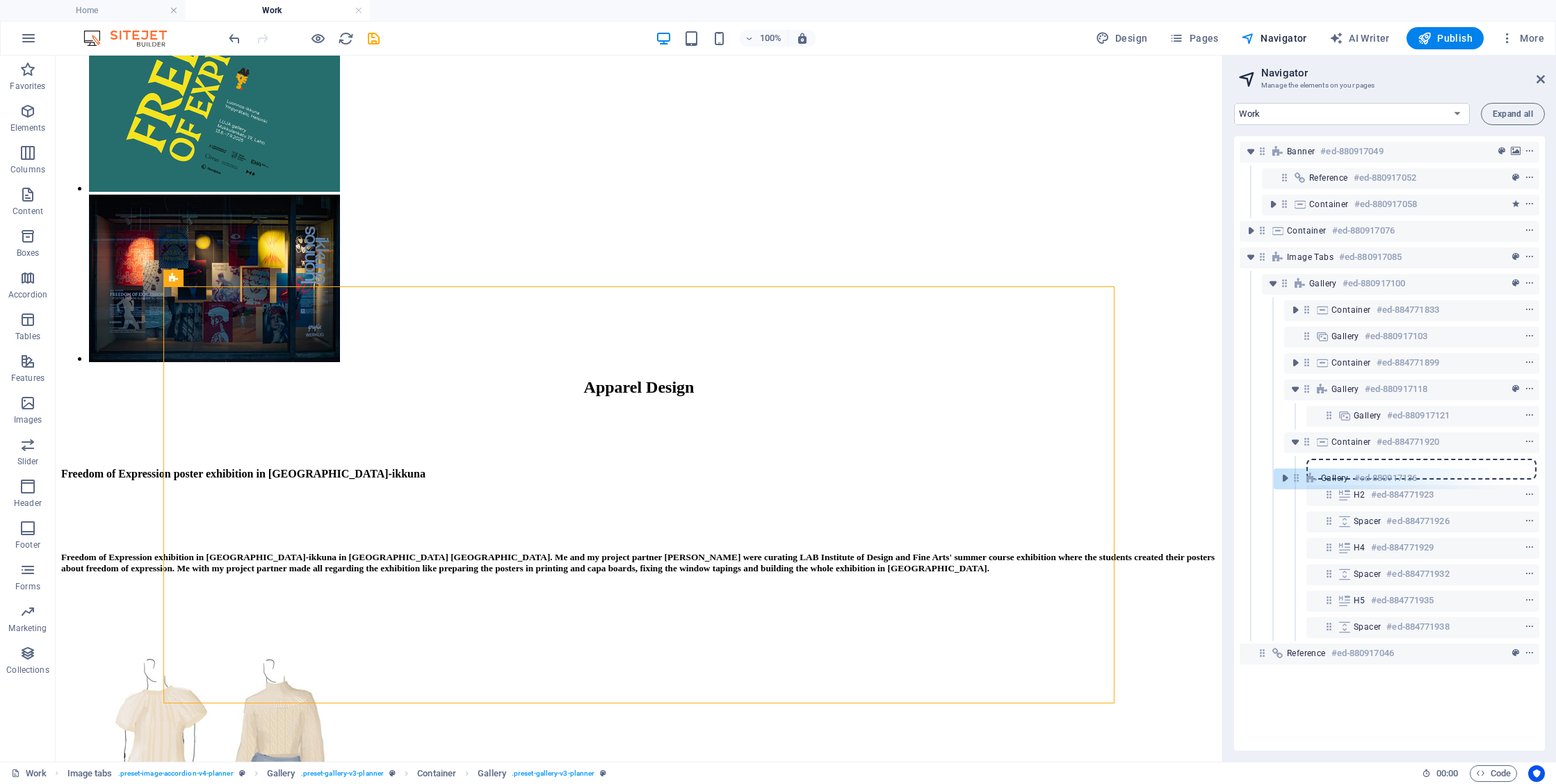
drag, startPoint x: 1329, startPoint y: 469, endPoint x: 1292, endPoint y: 479, distance: 38.3
click at [1292, 479] on div "Banner #ed-880917049 Reference #ed-880917052 Container #ed-880917058 Container …" at bounding box center [1390, 443] width 311 height 615
drag, startPoint x: 1329, startPoint y: 465, endPoint x: 1288, endPoint y: 465, distance: 41.0
click at [1288, 465] on div "Banner #ed-880917049 Reference #ed-880917052 Container #ed-880917058 Container …" at bounding box center [1390, 443] width 311 height 615
drag, startPoint x: 1330, startPoint y: 466, endPoint x: 1279, endPoint y: 492, distance: 57.2
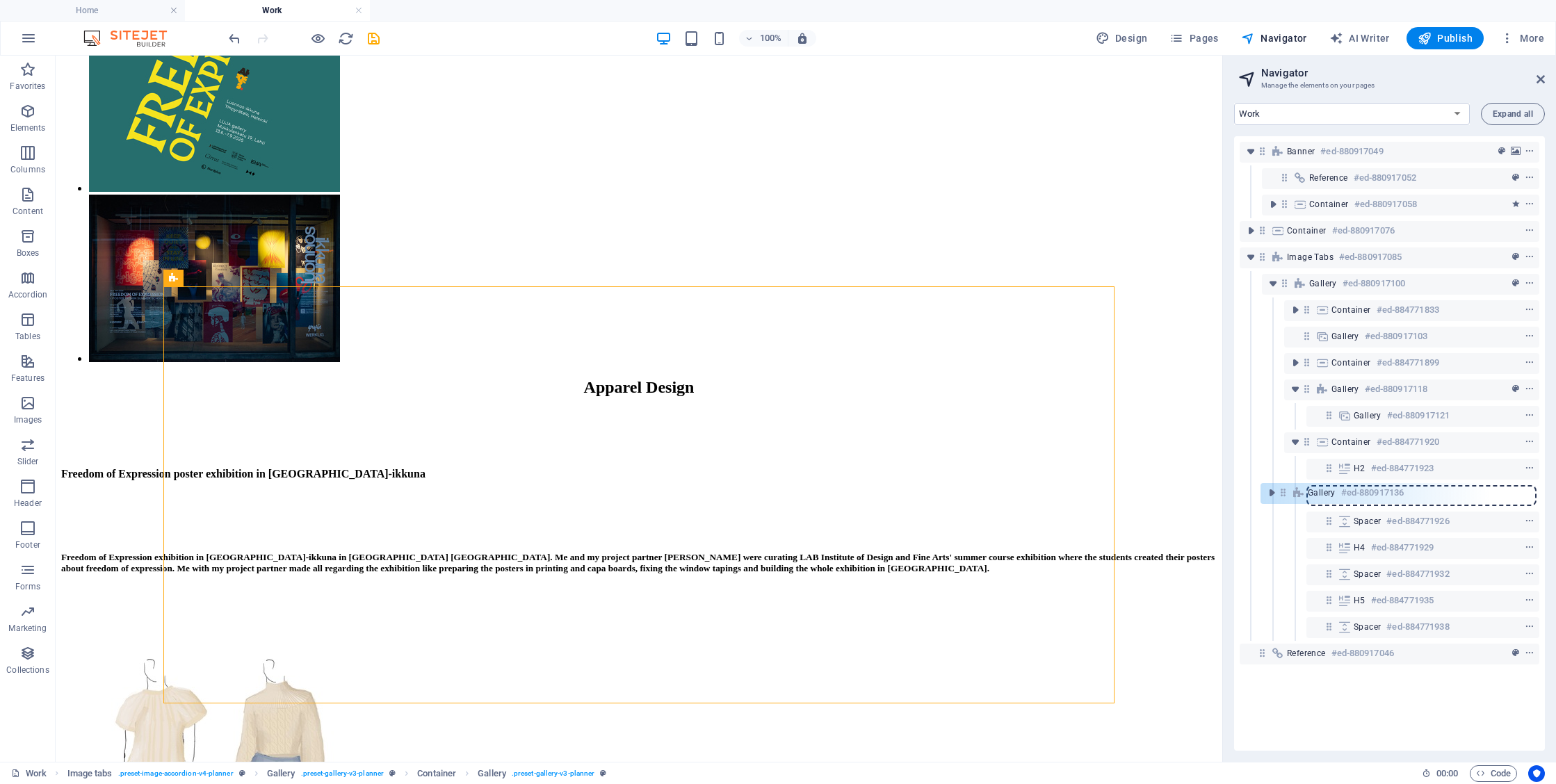
click at [1279, 492] on div "Banner #ed-880917049 Reference #ed-880917052 Container #ed-880917058 Container …" at bounding box center [1390, 443] width 311 height 615
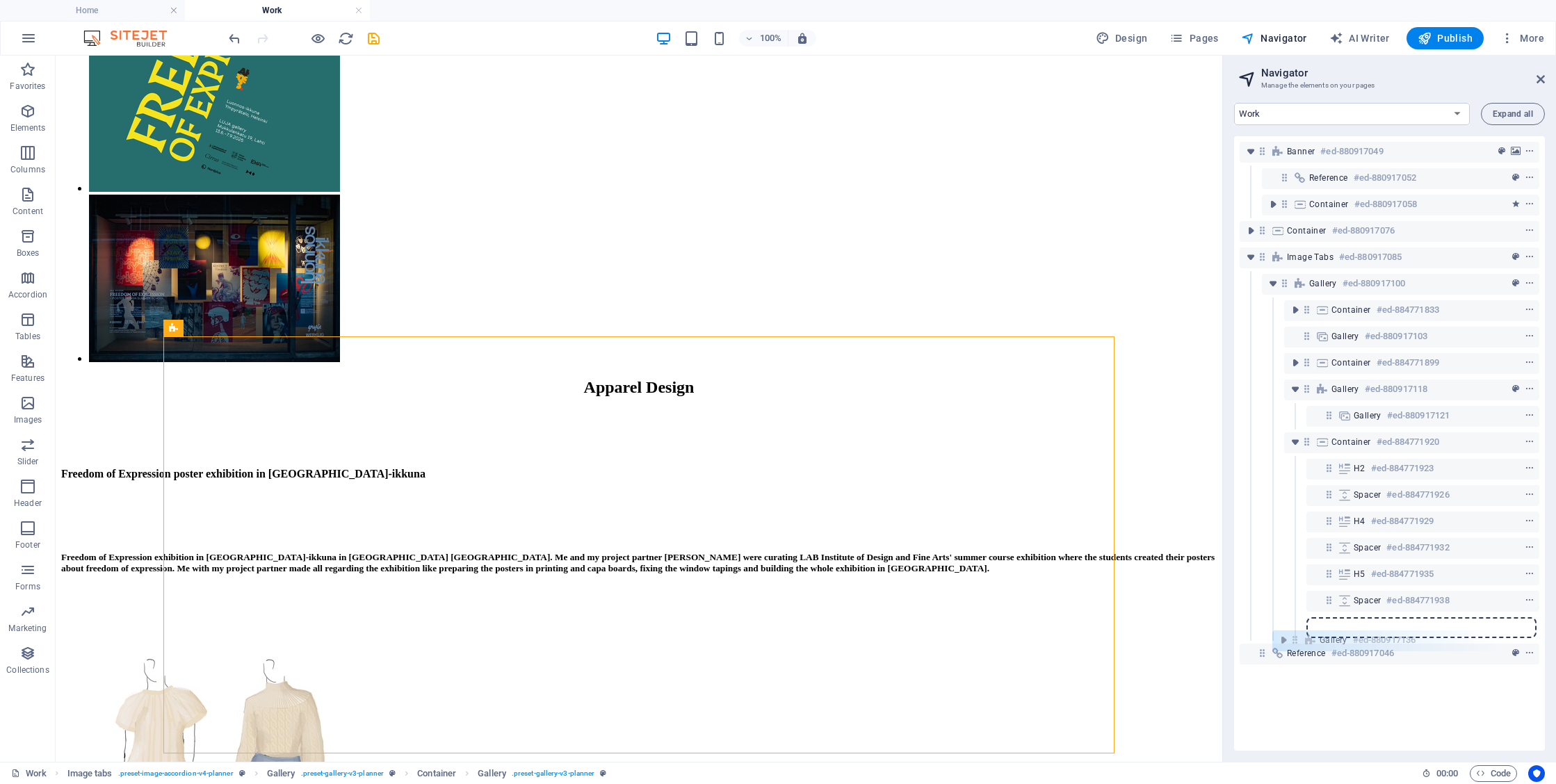
drag, startPoint x: 1328, startPoint y: 496, endPoint x: 1291, endPoint y: 639, distance: 147.7
click at [1291, 639] on div "Banner #ed-880917049 Reference #ed-880917052 Container #ed-880917058 Container …" at bounding box center [1390, 443] width 311 height 615
drag, startPoint x: 1265, startPoint y: 656, endPoint x: 1310, endPoint y: 612, distance: 62.9
click at [1310, 612] on div "Banner #ed-880917049 Reference #ed-880917052 Container #ed-880917058 Container …" at bounding box center [1390, 443] width 311 height 615
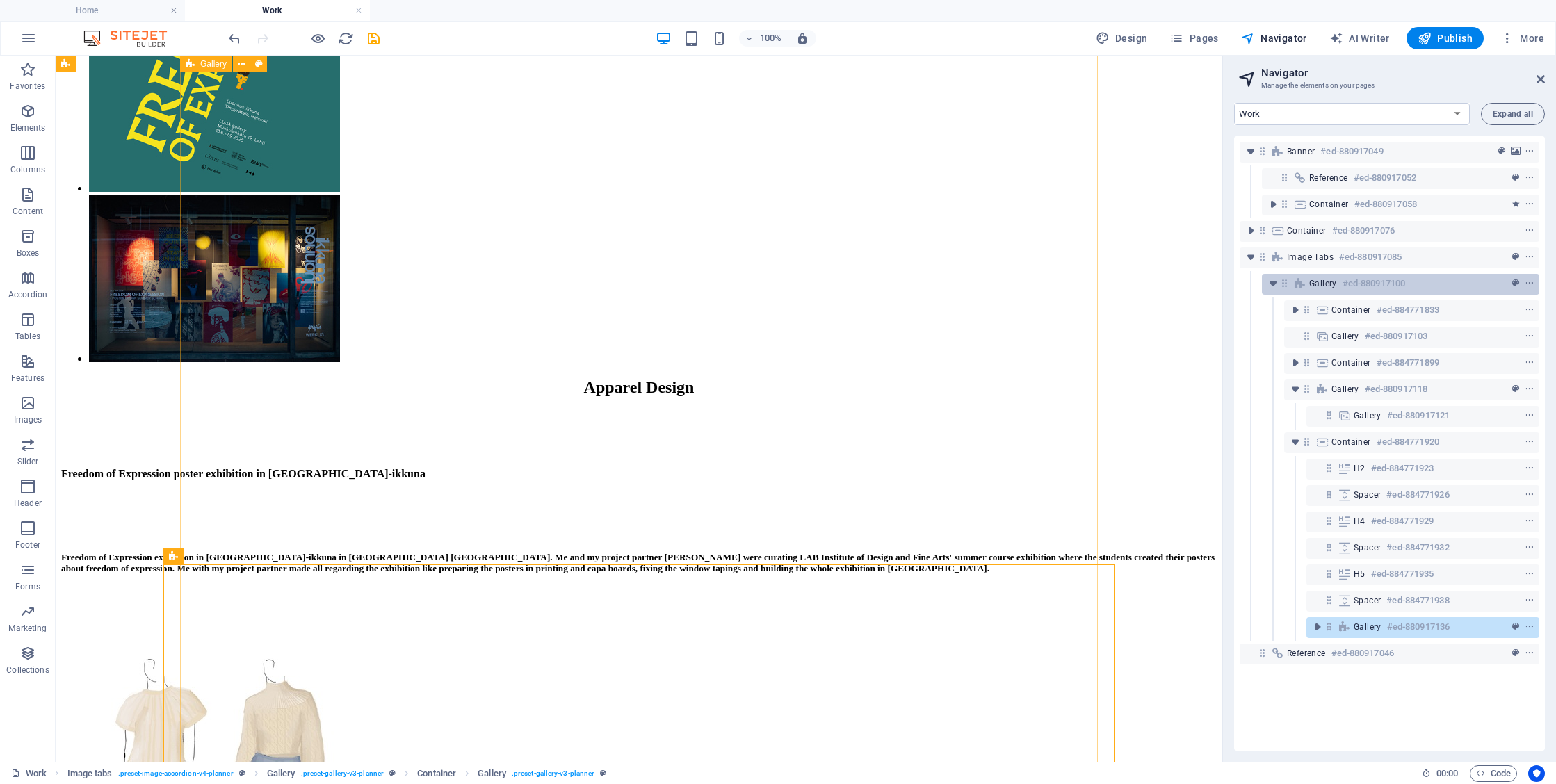
click at [1333, 285] on span "Gallery" at bounding box center [1323, 284] width 28 height 11
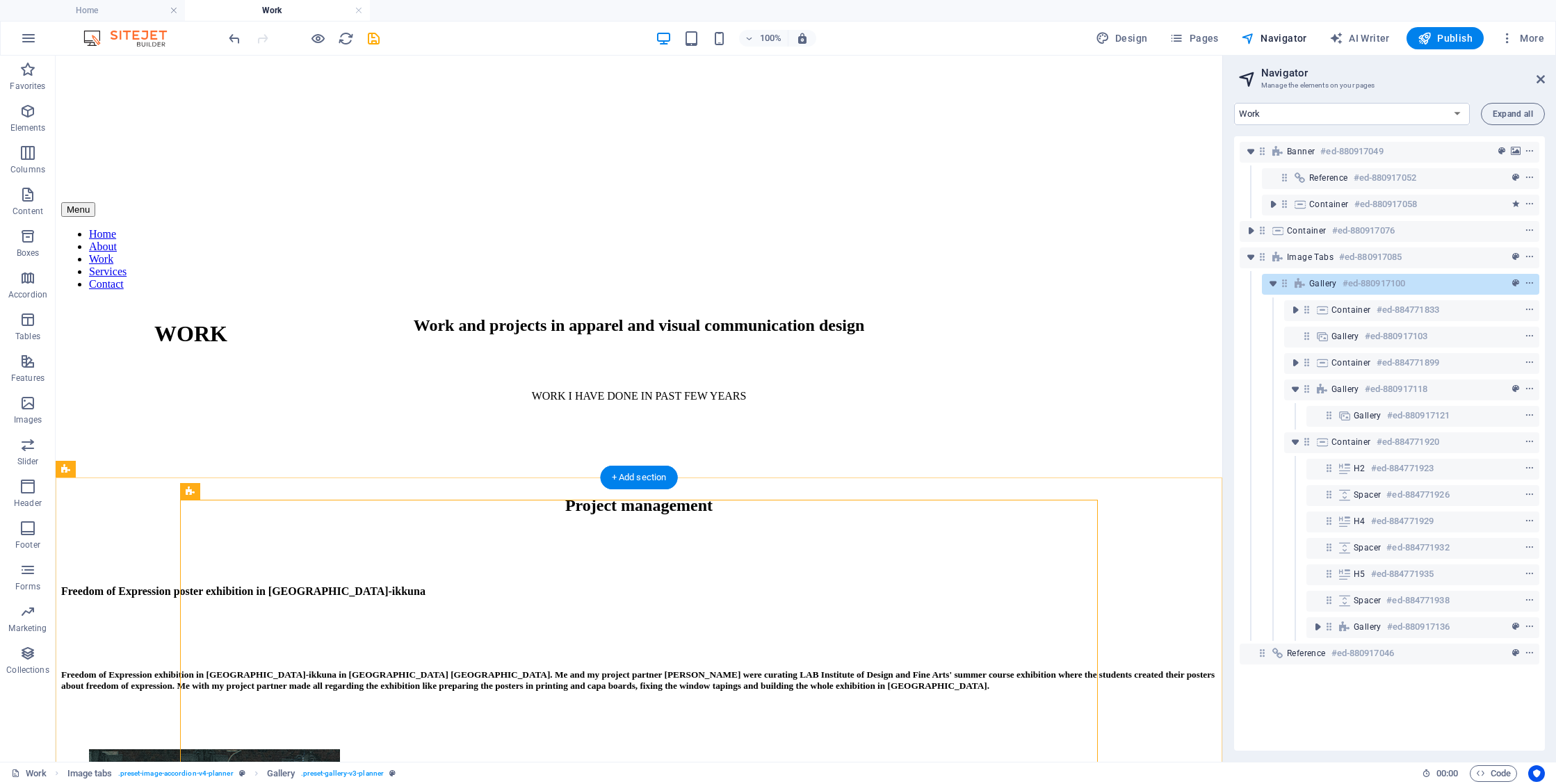
scroll to position [286, 0]
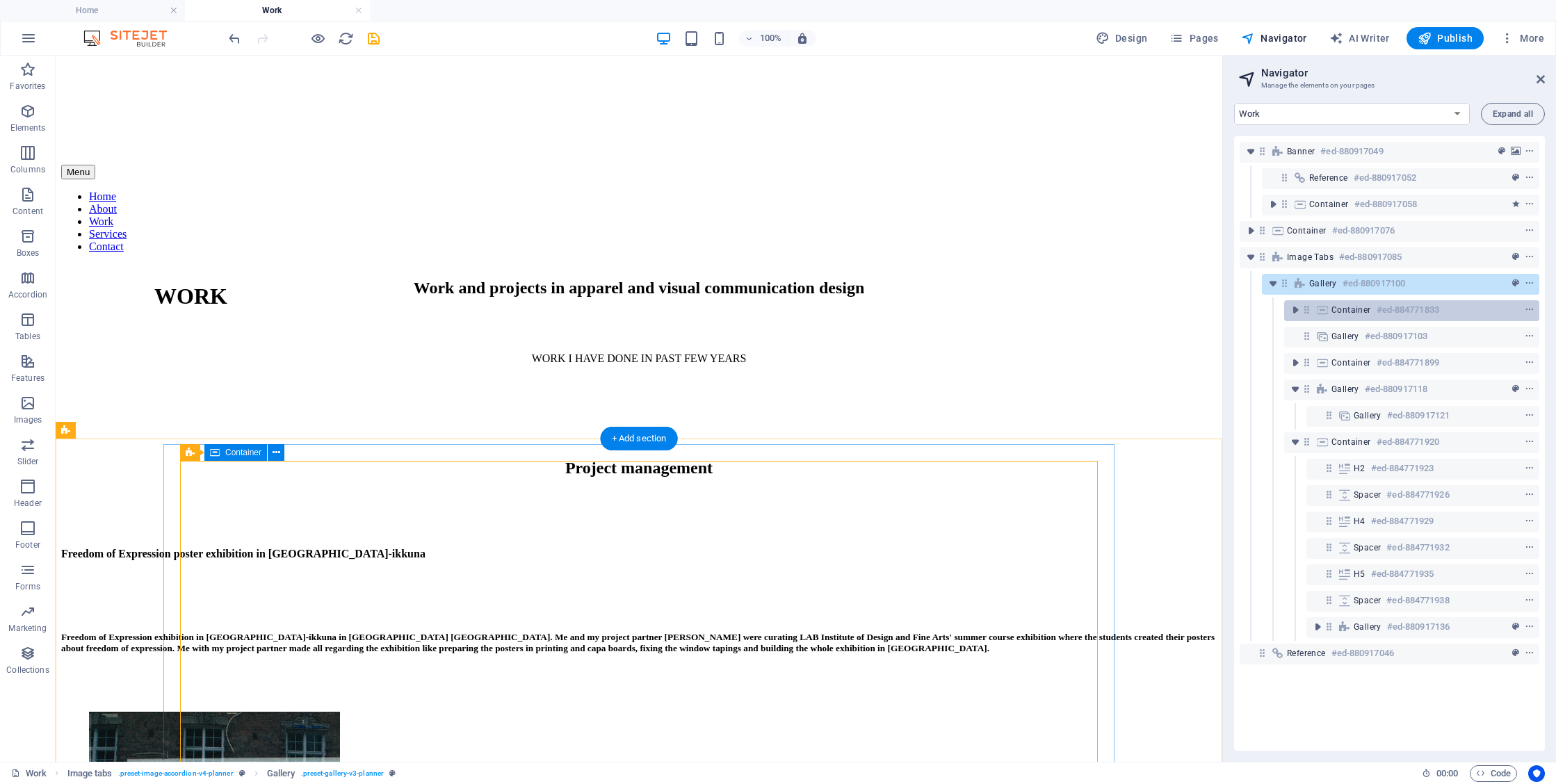
click at [1410, 309] on h6 "#ed-884771833" at bounding box center [1408, 310] width 63 height 17
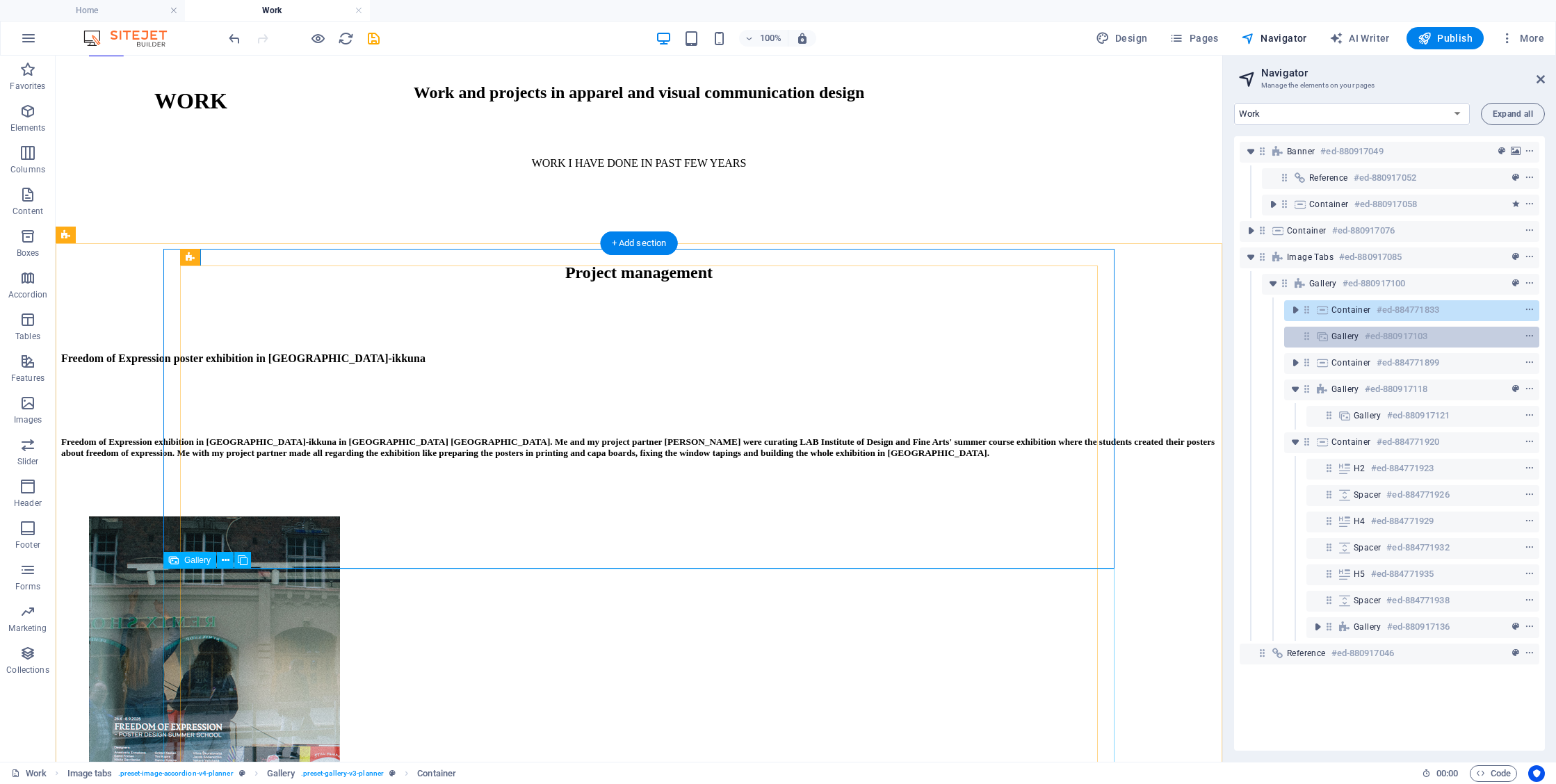
click at [1370, 331] on h6 "#ed-880917103" at bounding box center [1396, 336] width 63 height 17
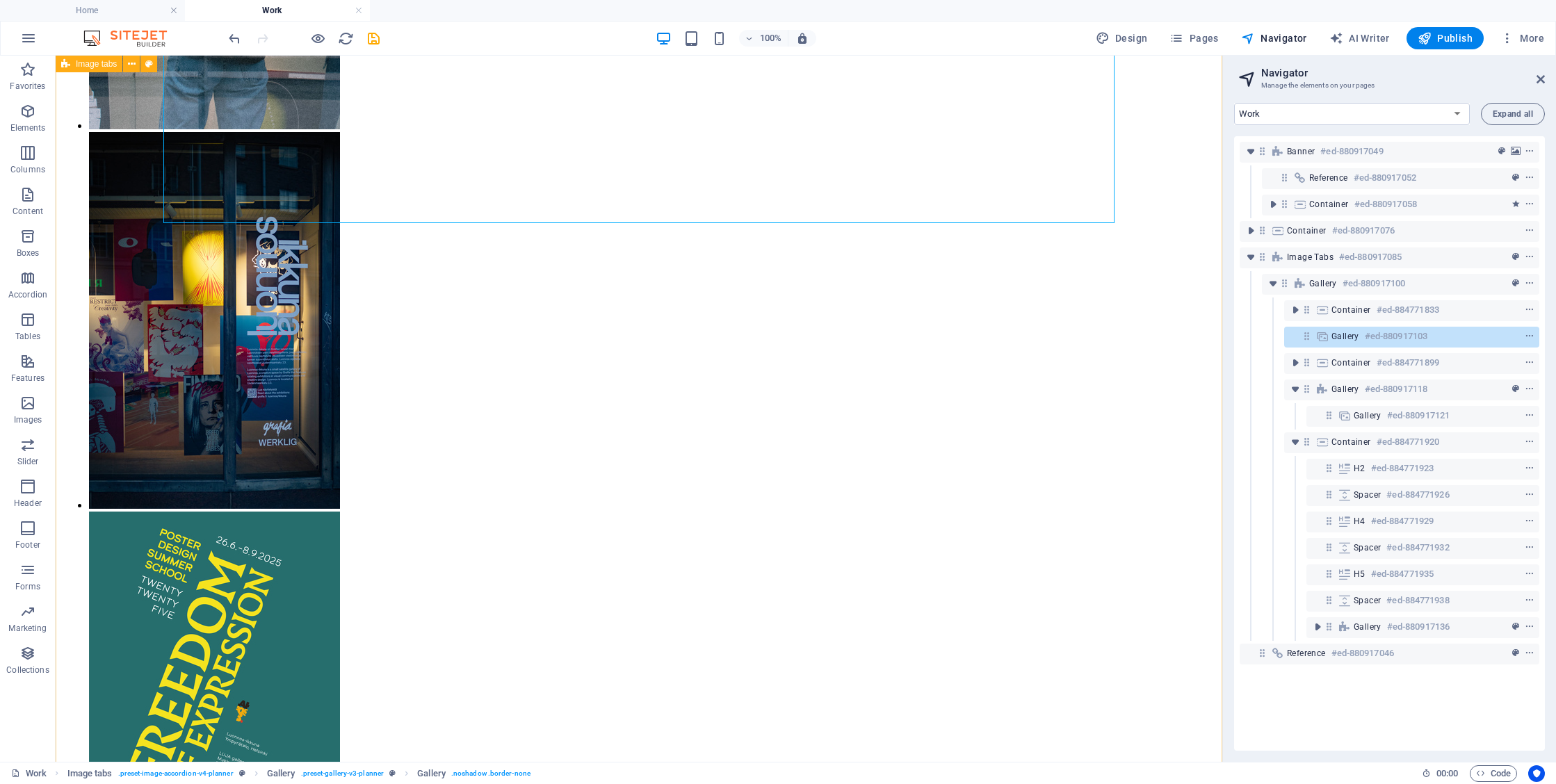
scroll to position [1791, 0]
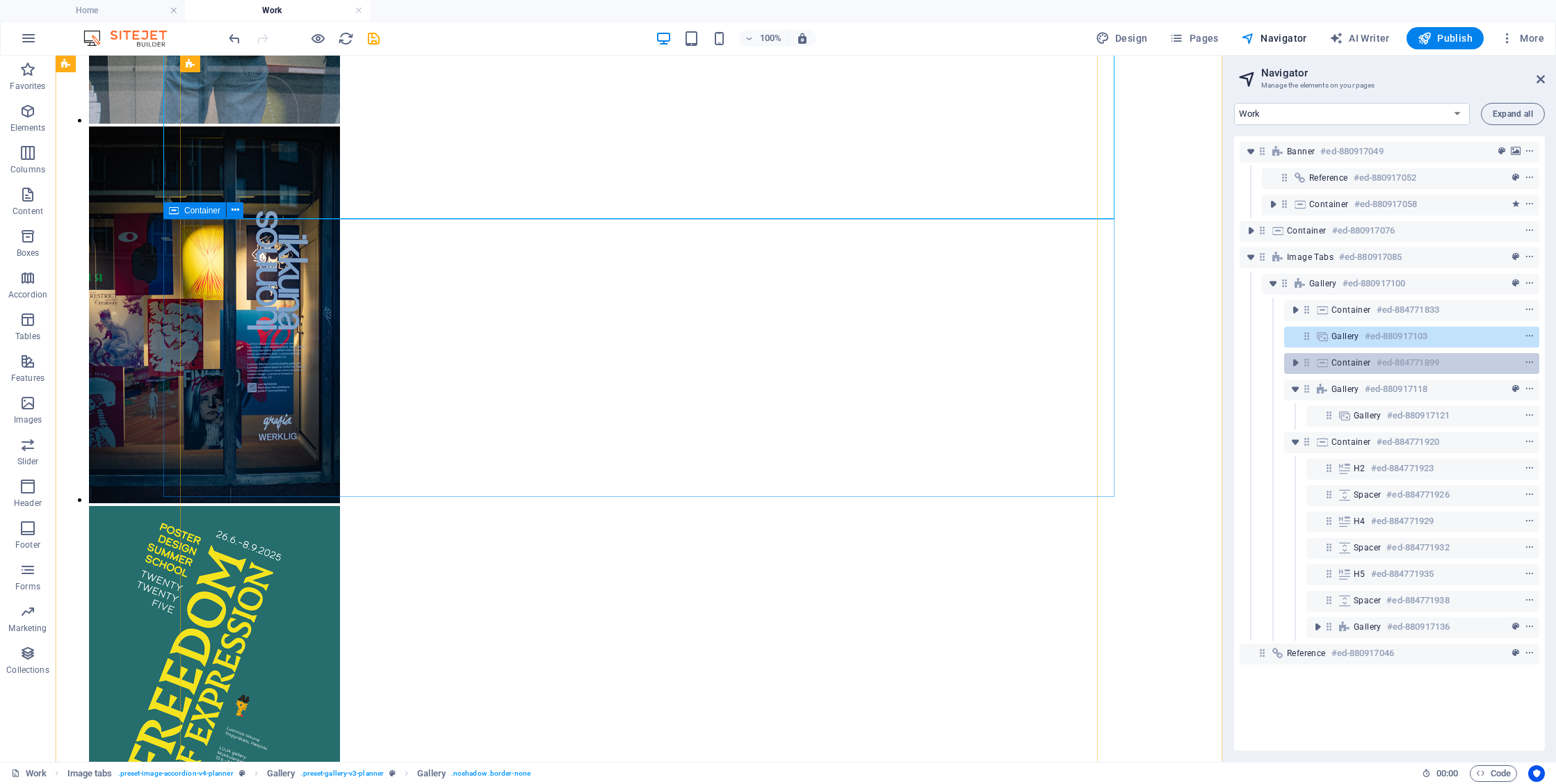
click at [1371, 366] on div "Container #ed-884771899" at bounding box center [1401, 363] width 138 height 17
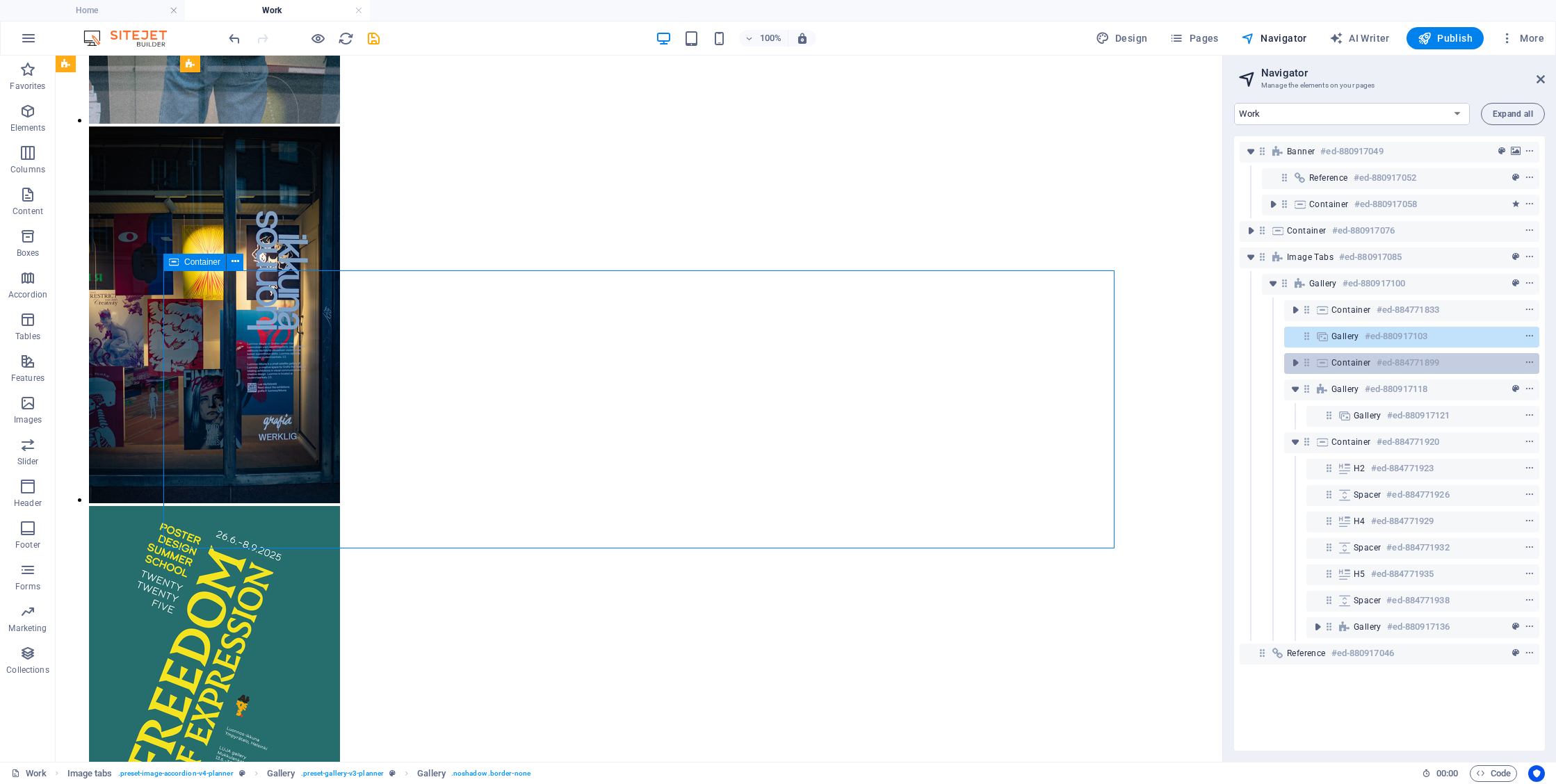
scroll to position [1740, 0]
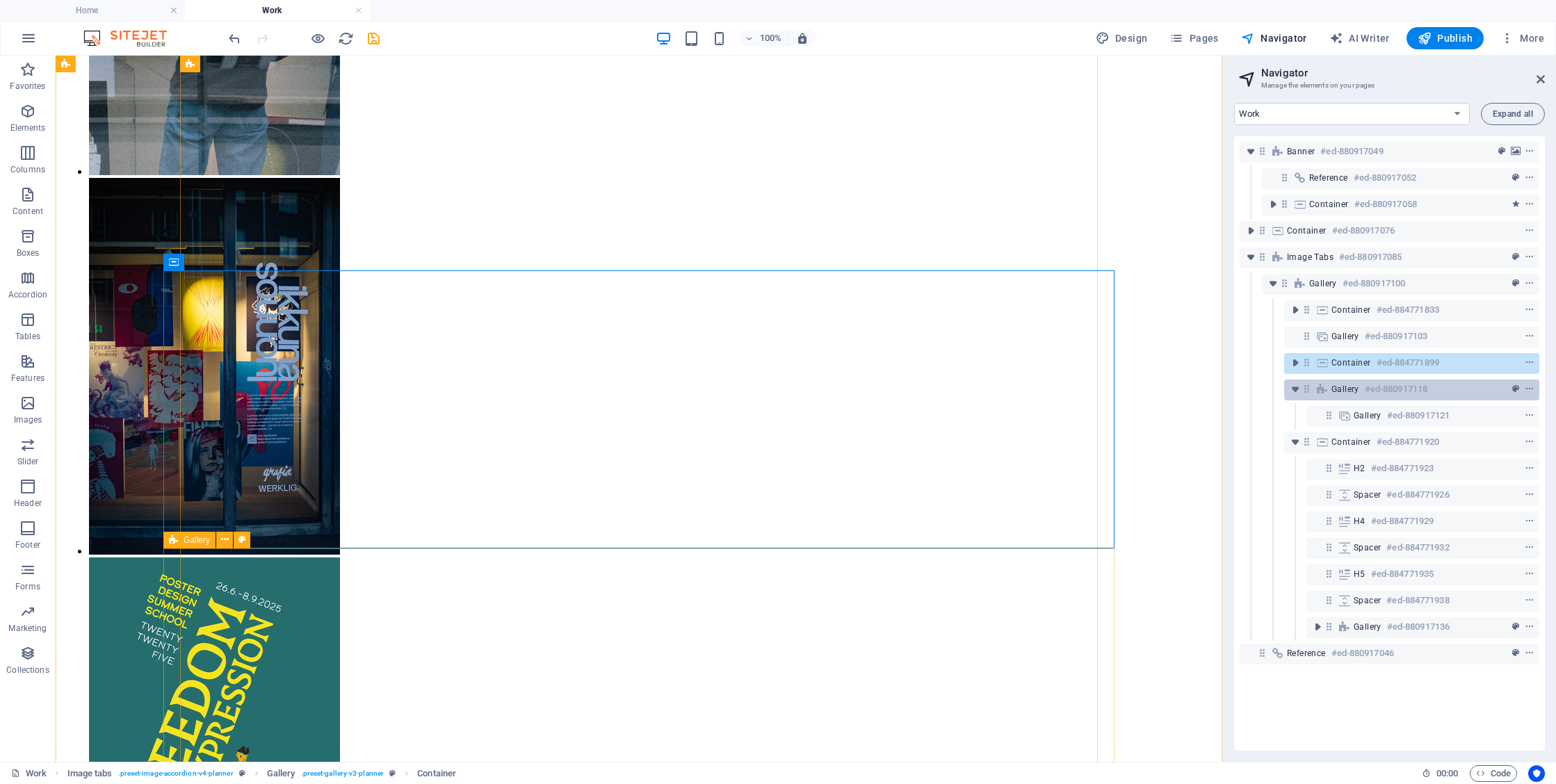
click at [1369, 389] on h6 "#ed-880917118" at bounding box center [1396, 390] width 63 height 17
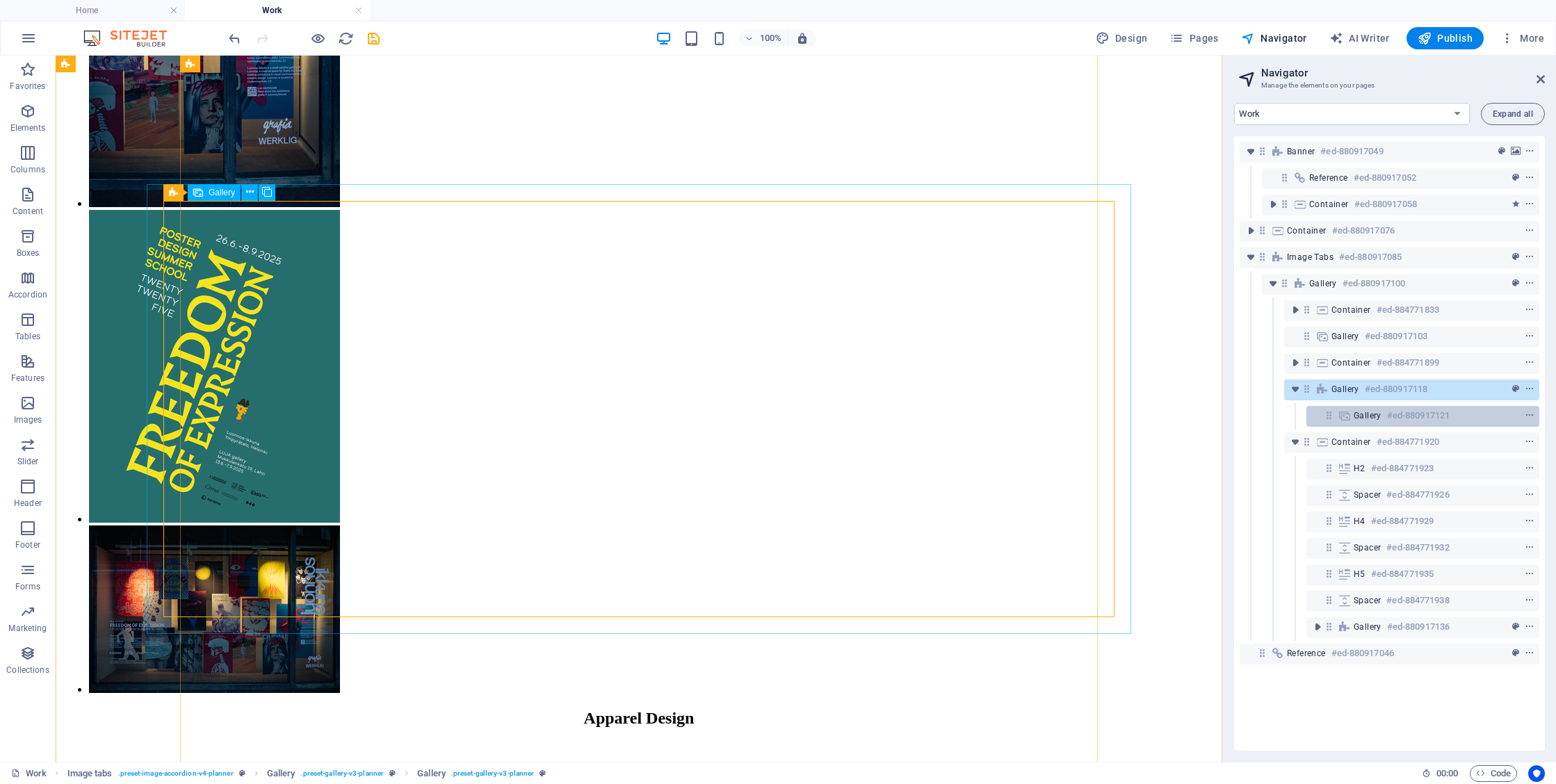
click at [1384, 414] on div "Gallery #ed-880917121" at bounding box center [1412, 416] width 116 height 17
click at [1334, 387] on span "Gallery" at bounding box center [1346, 389] width 28 height 11
click at [1373, 415] on span "Gallery" at bounding box center [1368, 416] width 28 height 11
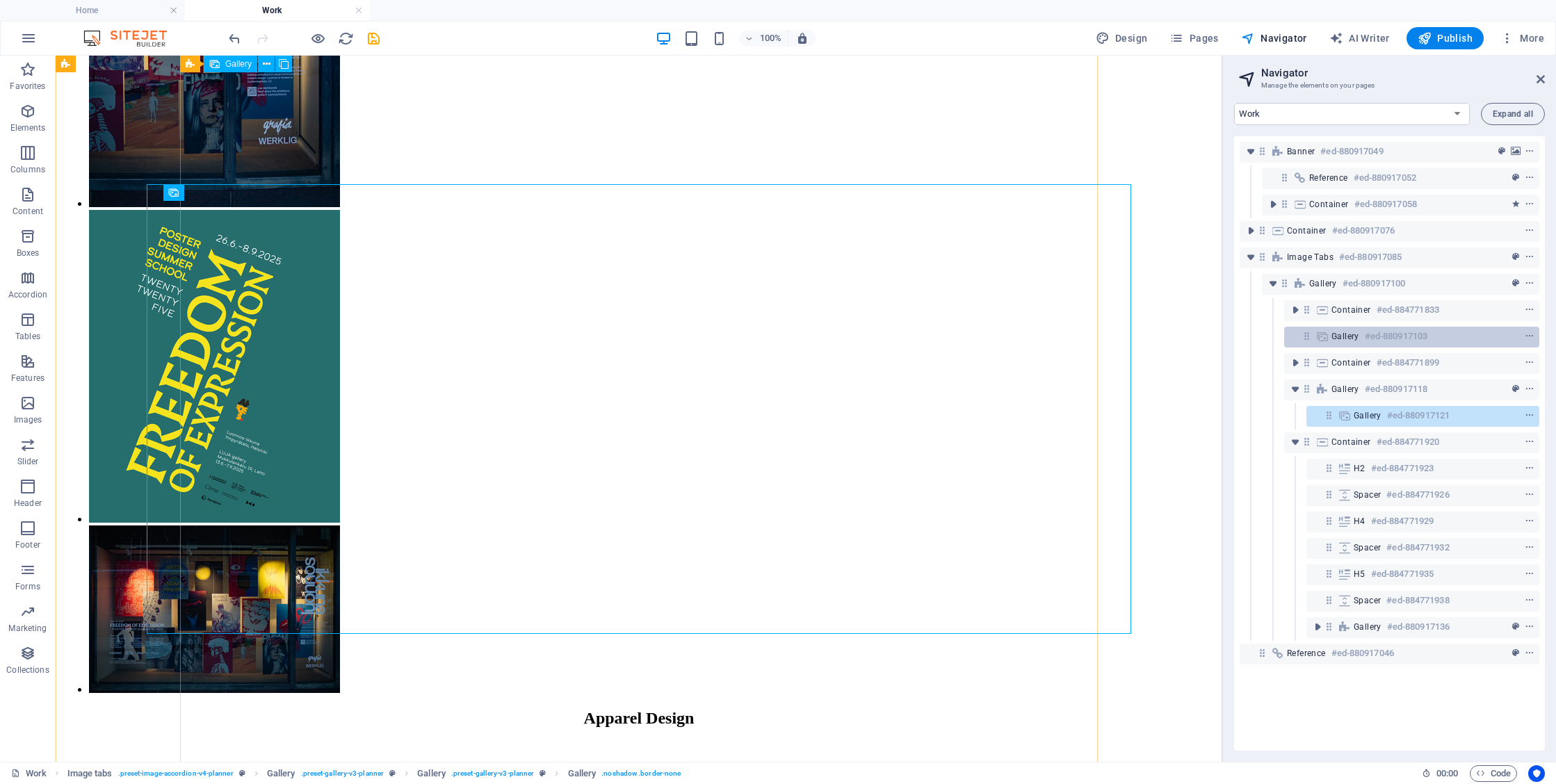
click at [1369, 342] on h6 "#ed-880917103" at bounding box center [1396, 336] width 63 height 17
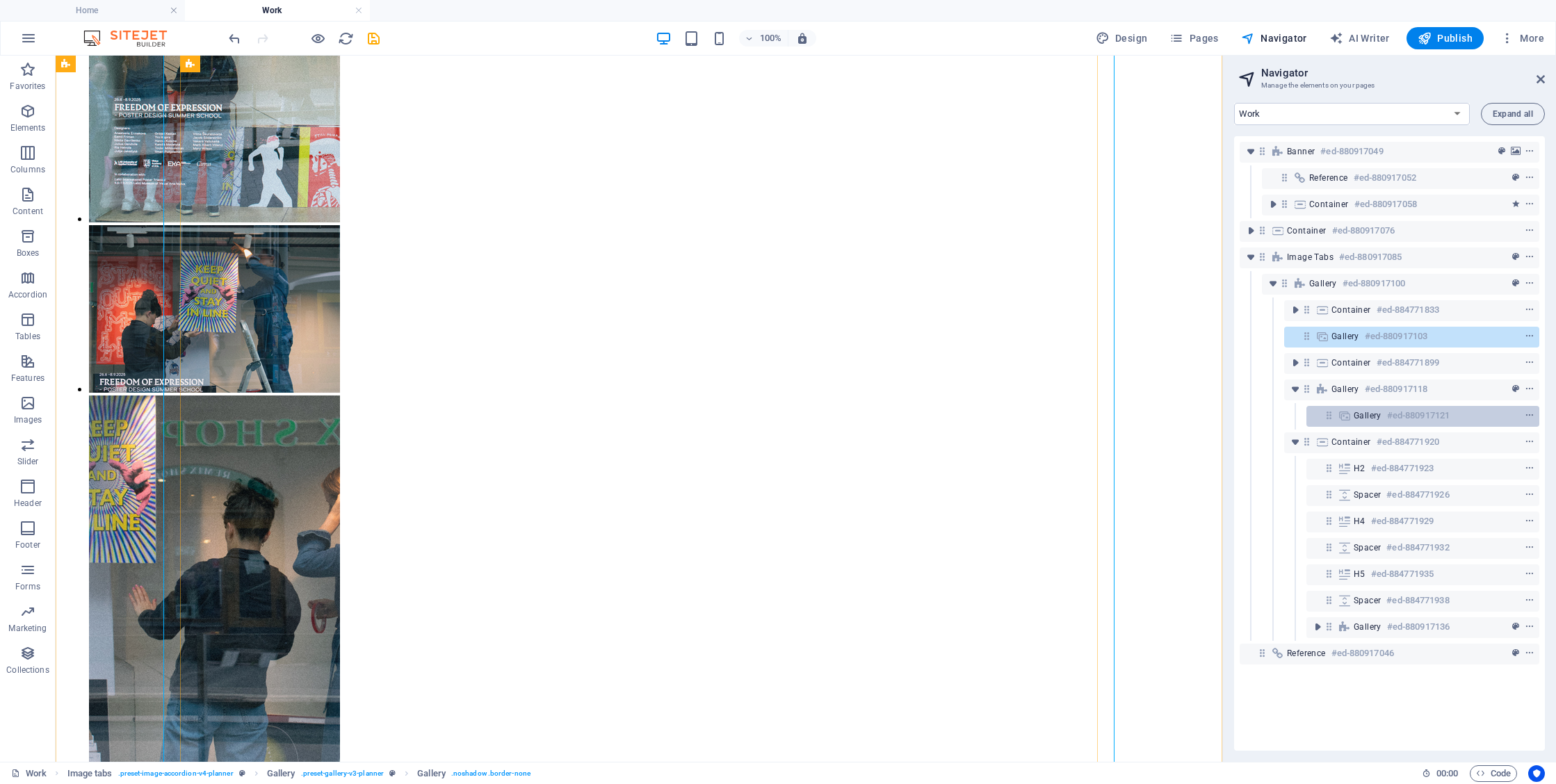
click at [1394, 422] on h6 "#ed-880917121" at bounding box center [1418, 416] width 63 height 17
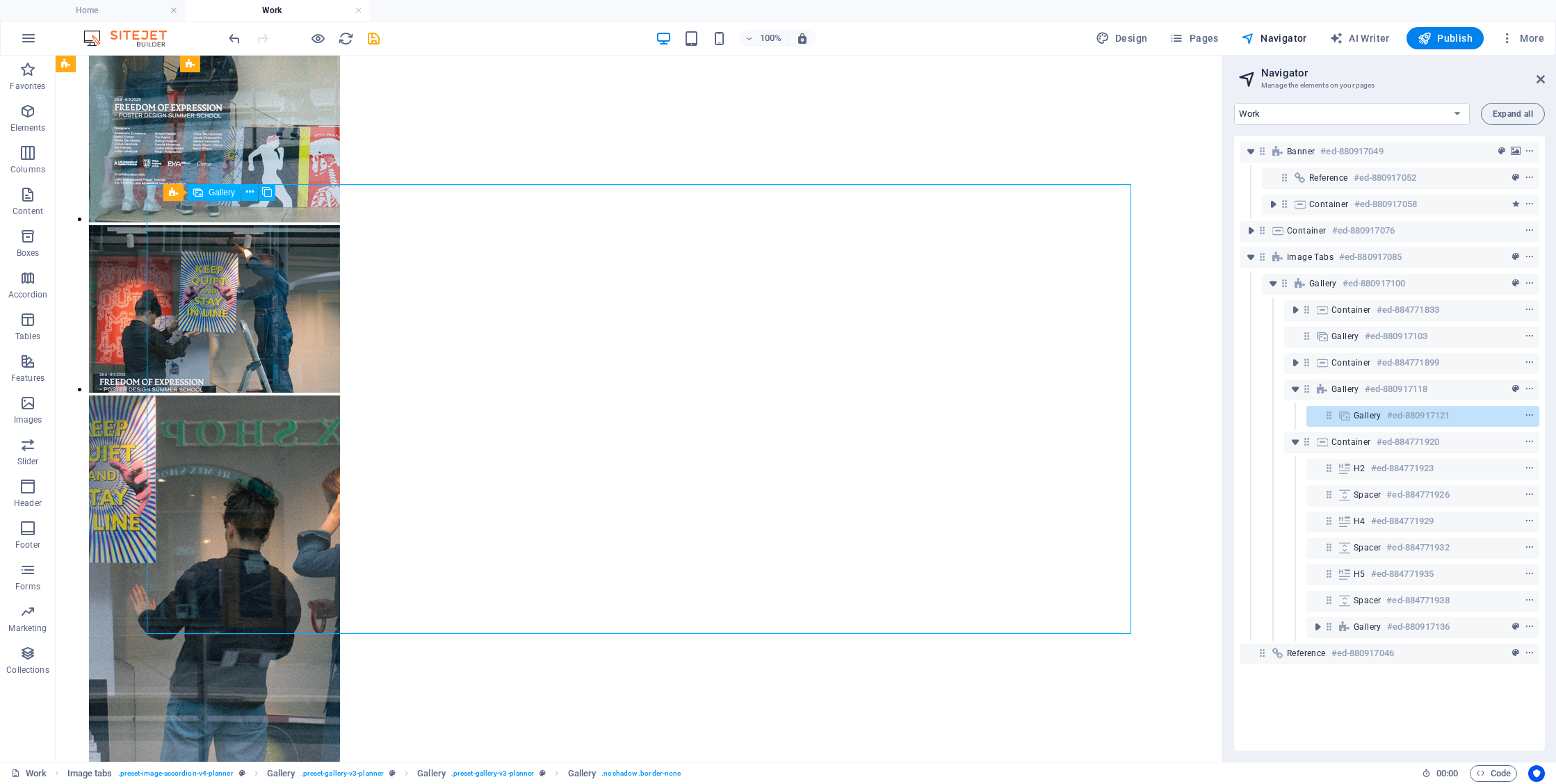
scroll to position [2087, 0]
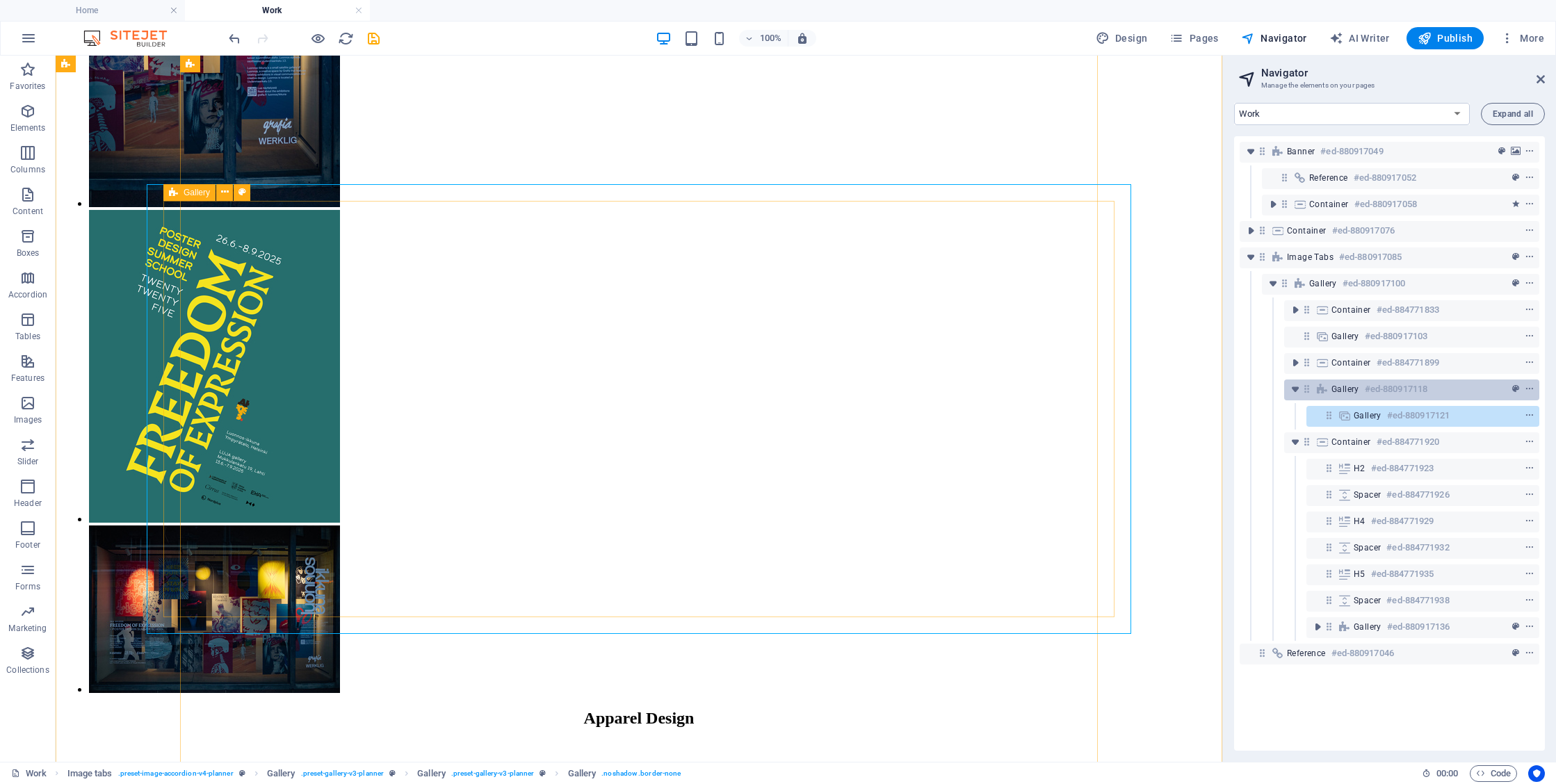
click at [1384, 394] on h6 "#ed-880917118" at bounding box center [1396, 390] width 63 height 17
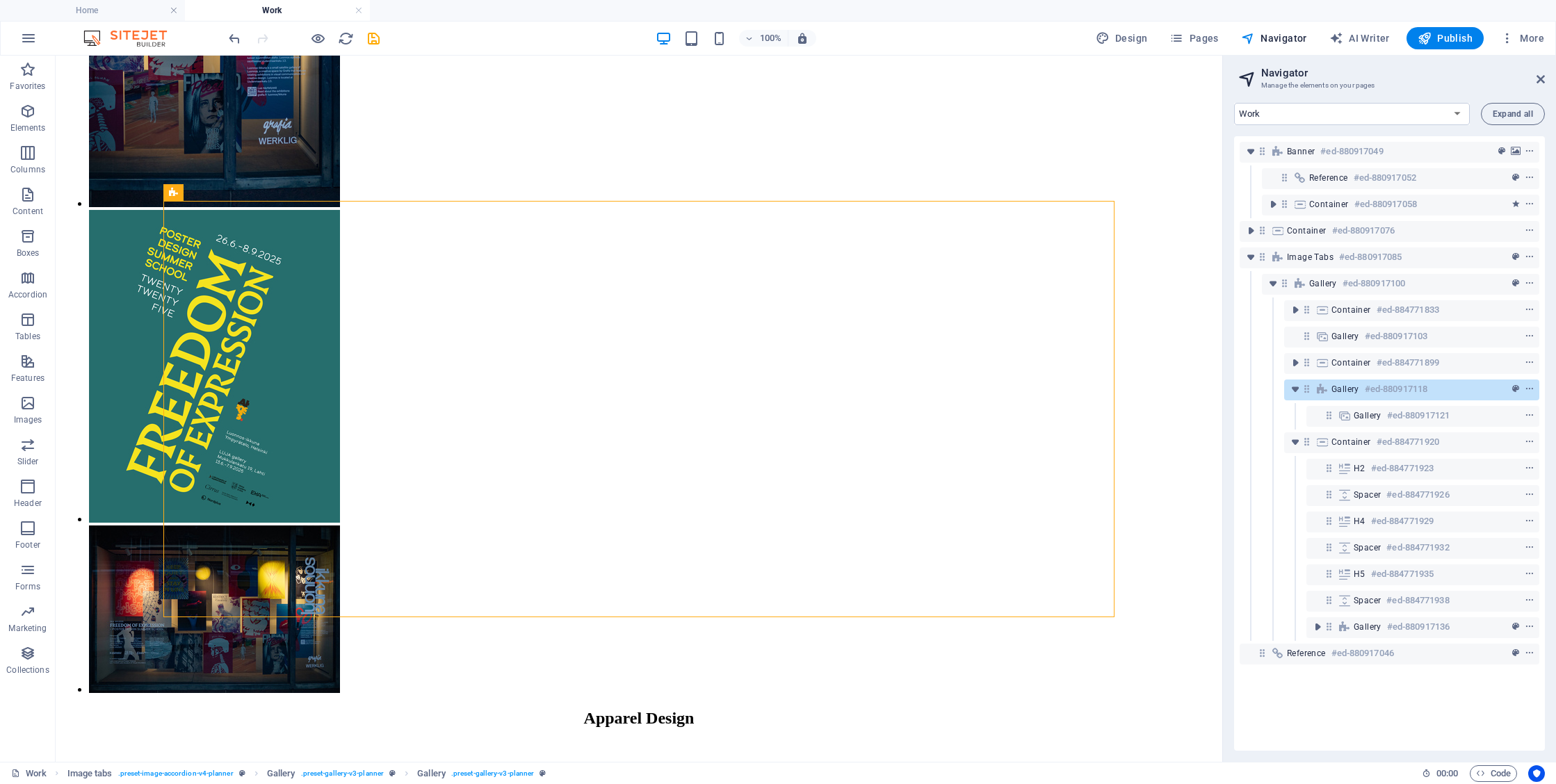
drag, startPoint x: 1362, startPoint y: 417, endPoint x: 1329, endPoint y: 376, distance: 52.6
click at [1329, 376] on div "Banner #ed-880917049 Reference #ed-880917052 Container #ed-880917058 Container …" at bounding box center [1390, 443] width 311 height 615
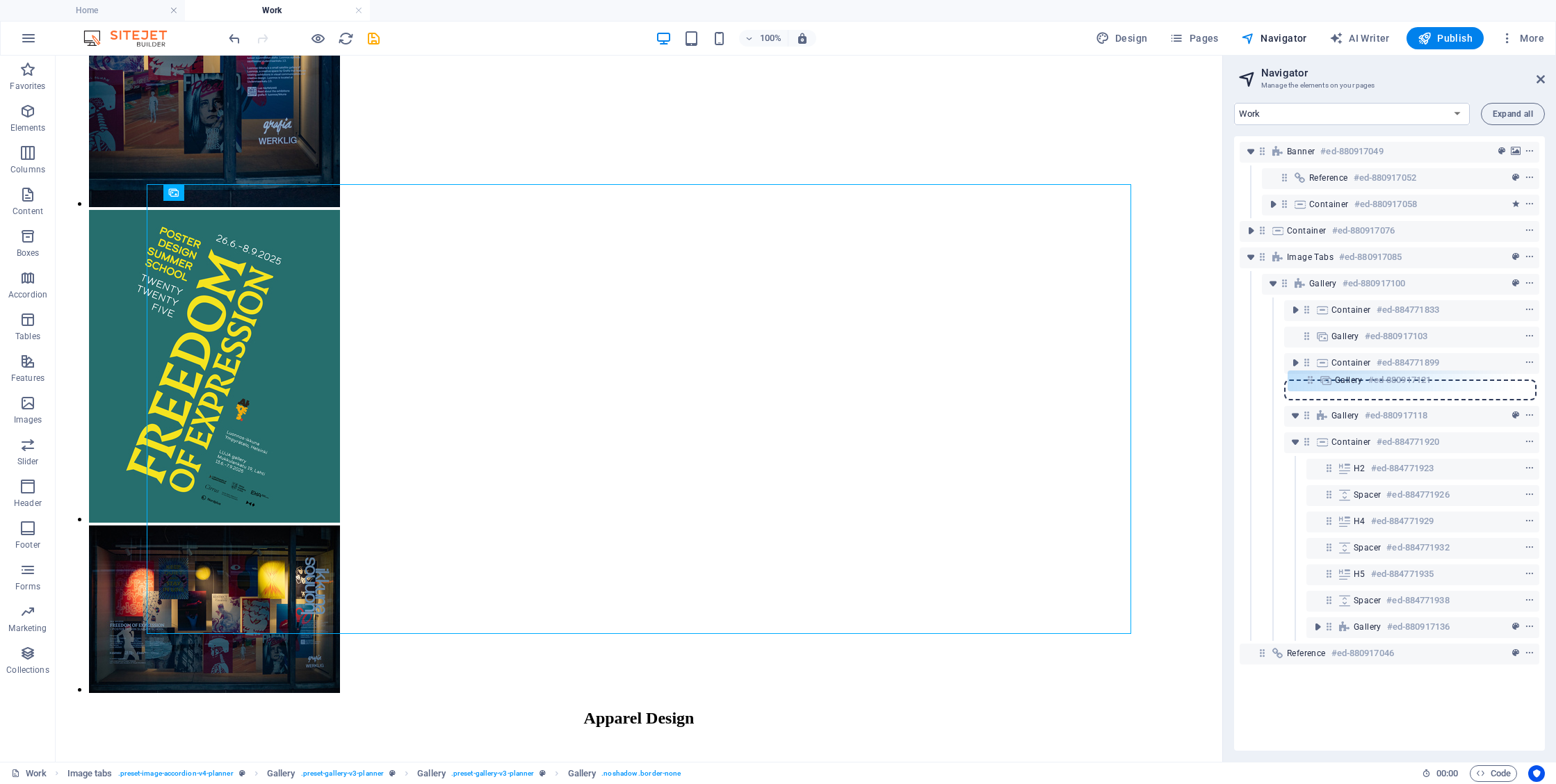
drag, startPoint x: 1330, startPoint y: 416, endPoint x: 1310, endPoint y: 377, distance: 43.8
click at [1310, 377] on div "Banner #ed-880917049 Reference #ed-880917052 Container #ed-880917058 Container …" at bounding box center [1390, 443] width 311 height 615
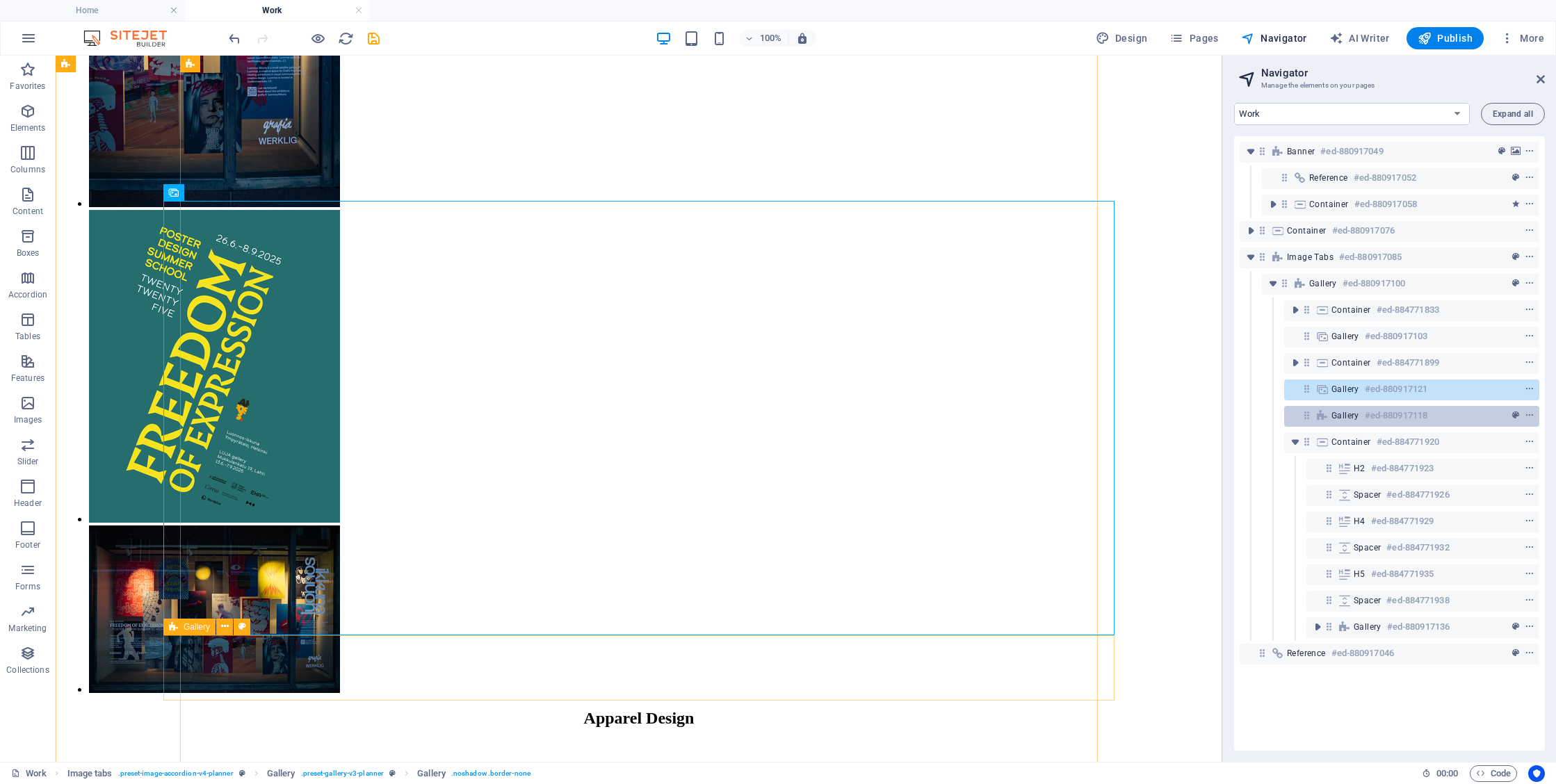
click at [1332, 418] on span "Gallery" at bounding box center [1346, 416] width 28 height 11
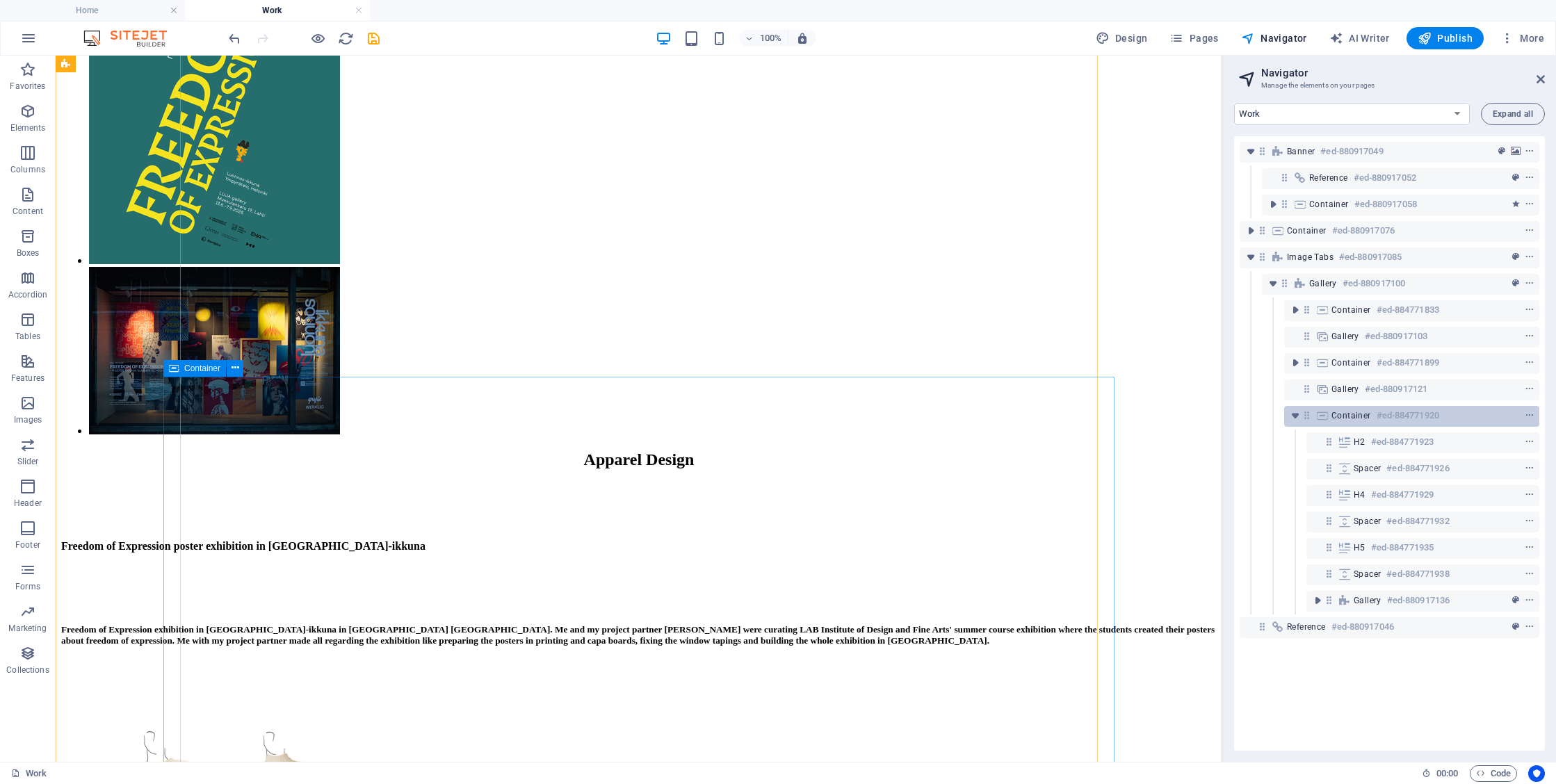
click at [1343, 421] on span "Container" at bounding box center [1351, 416] width 39 height 11
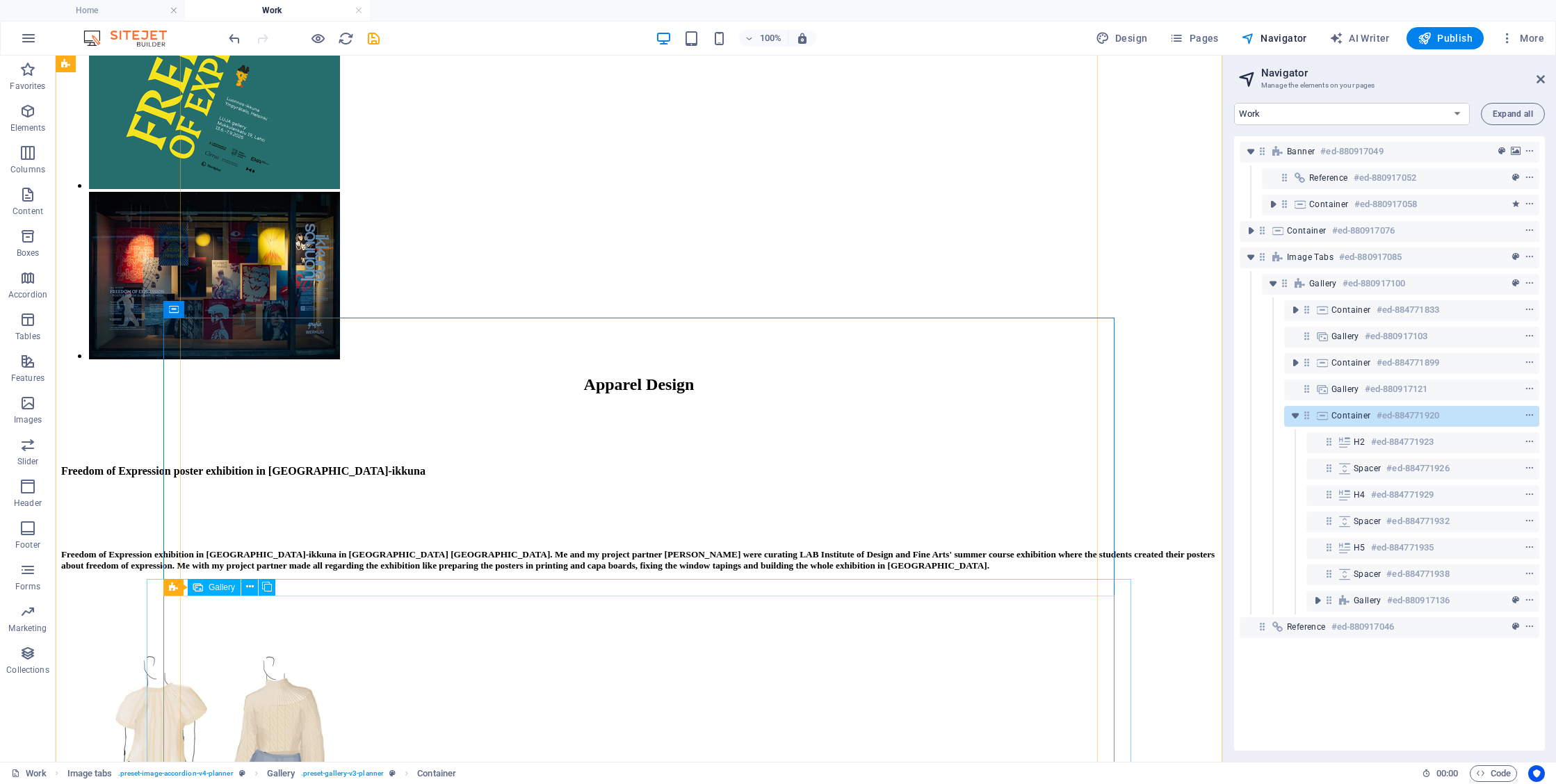
scroll to position [2403, 0]
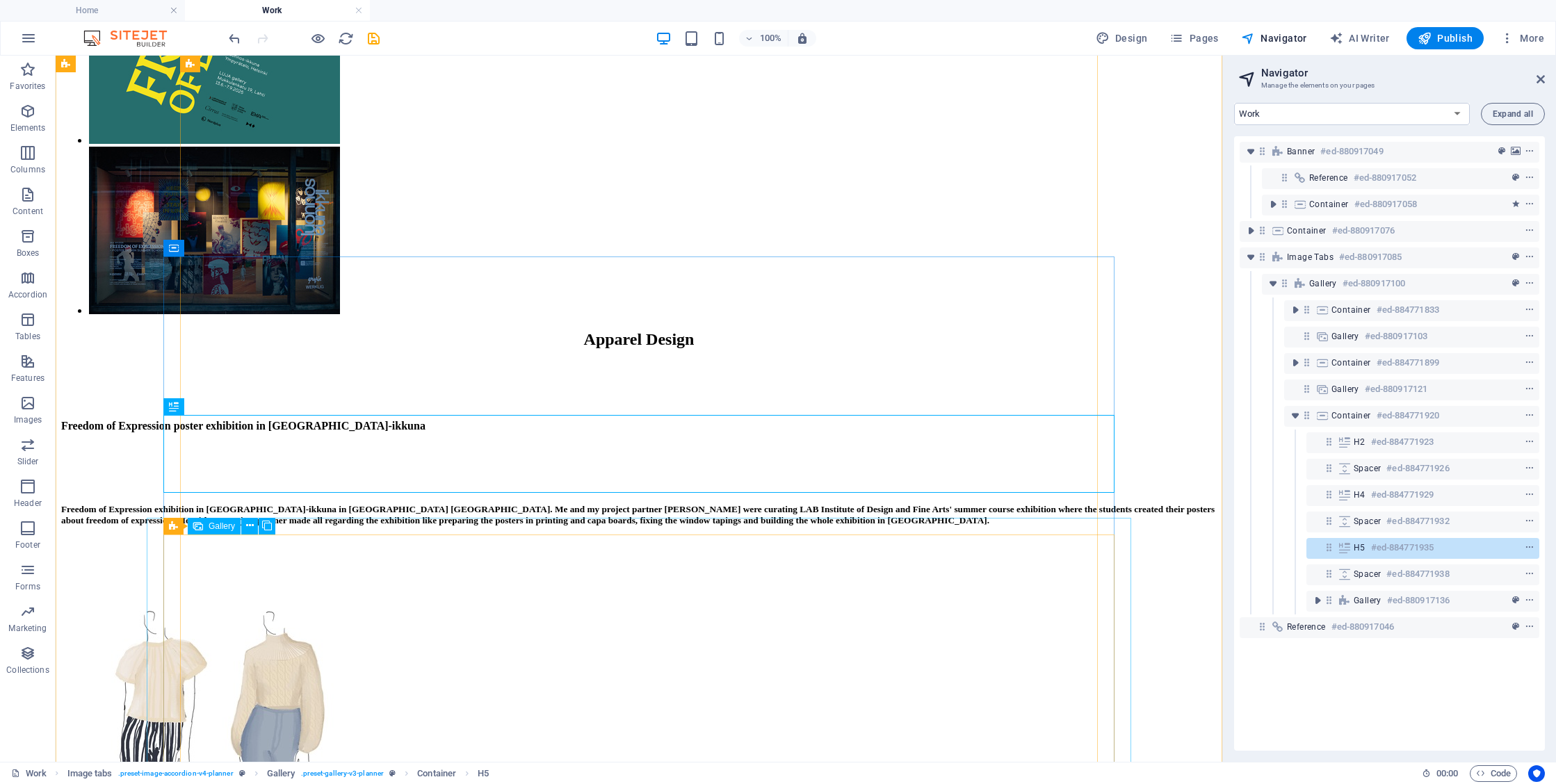
scroll to position [2485, 0]
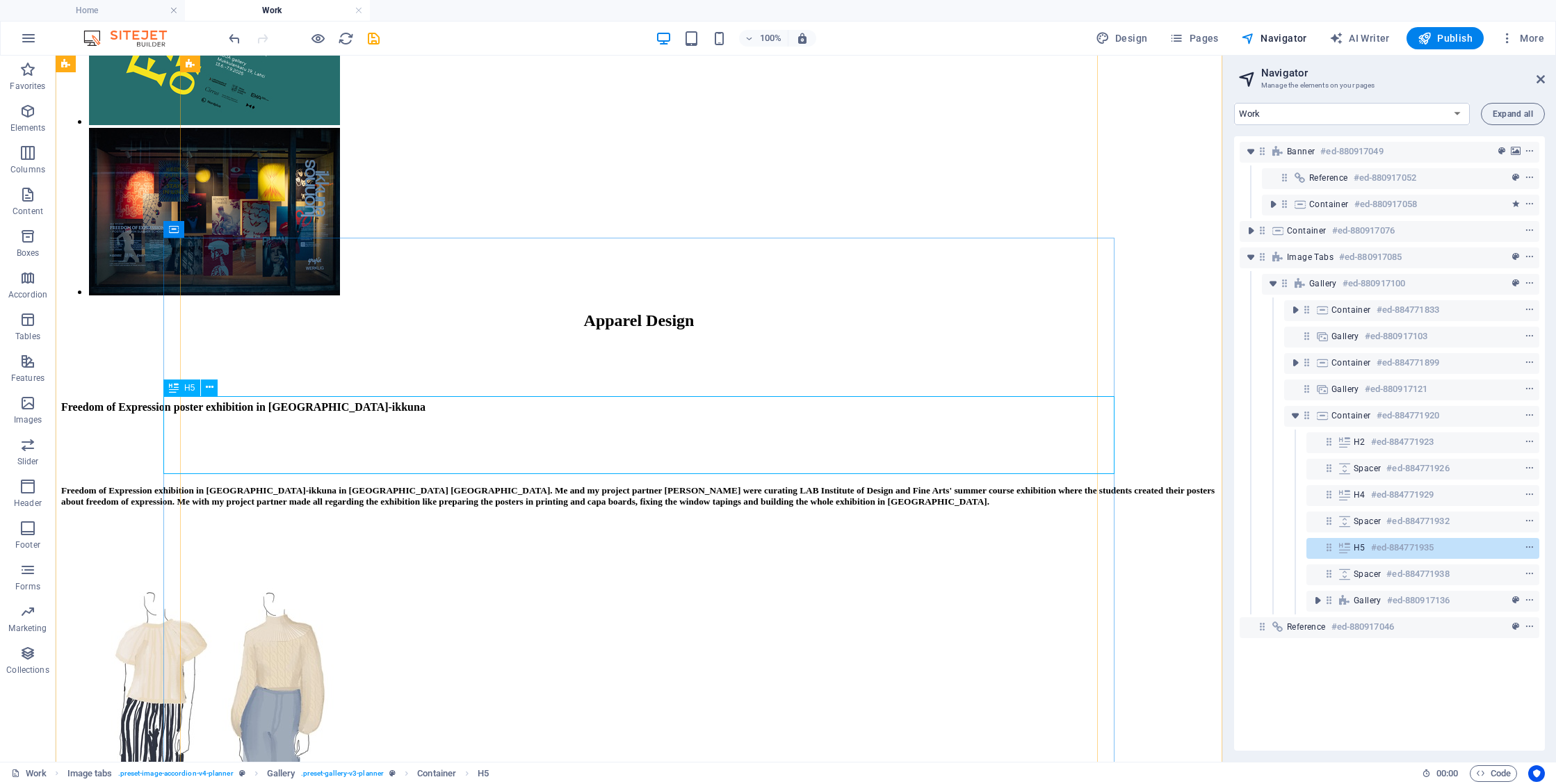
click at [243, 349] on div "Spacer" at bounding box center [203, 346] width 80 height 17
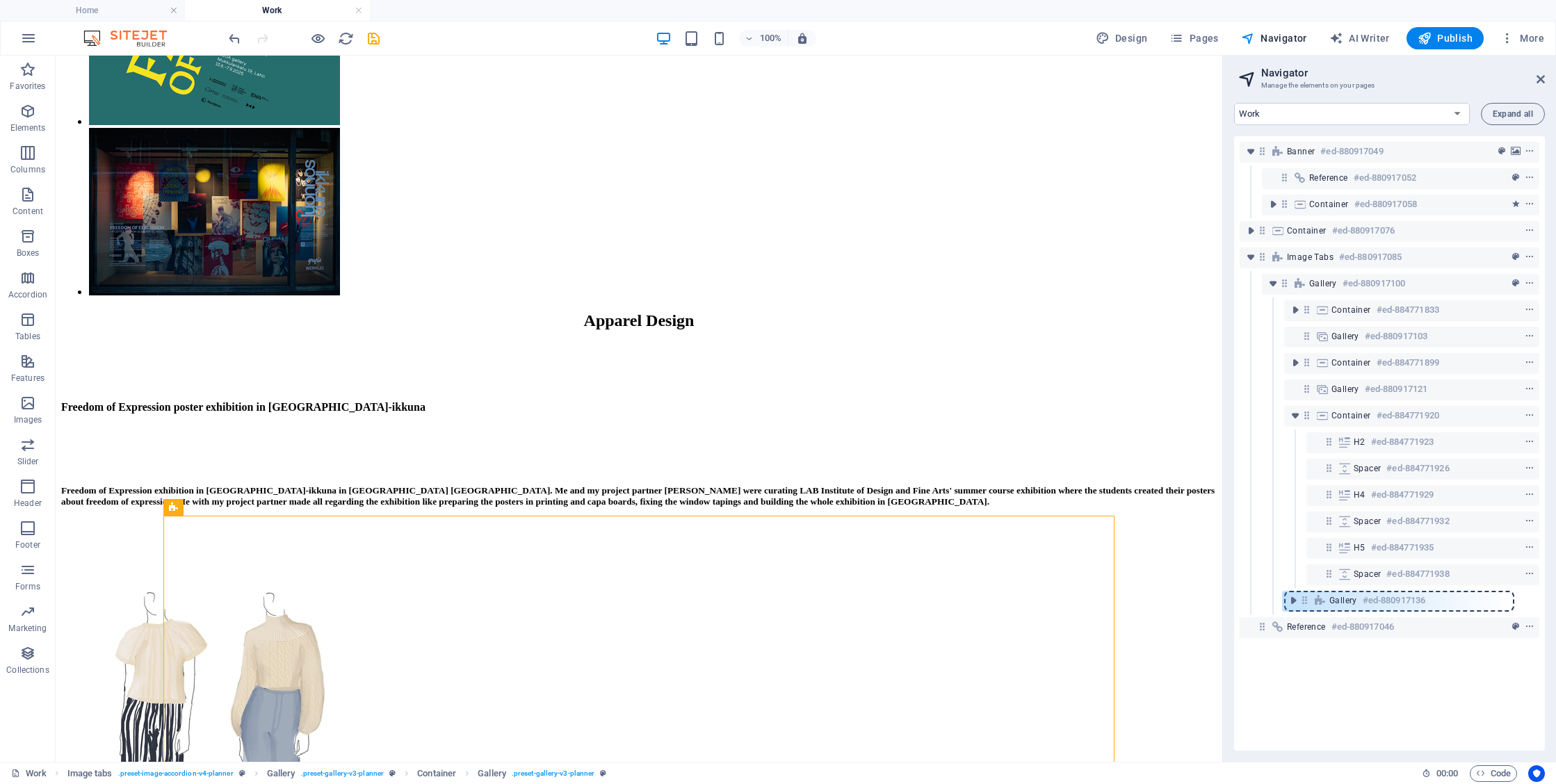
drag, startPoint x: 1329, startPoint y: 603, endPoint x: 1300, endPoint y: 603, distance: 29.0
click at [1300, 603] on div "Banner #ed-880917049 Reference #ed-880917052 Container #ed-880917058 Container …" at bounding box center [1390, 443] width 311 height 615
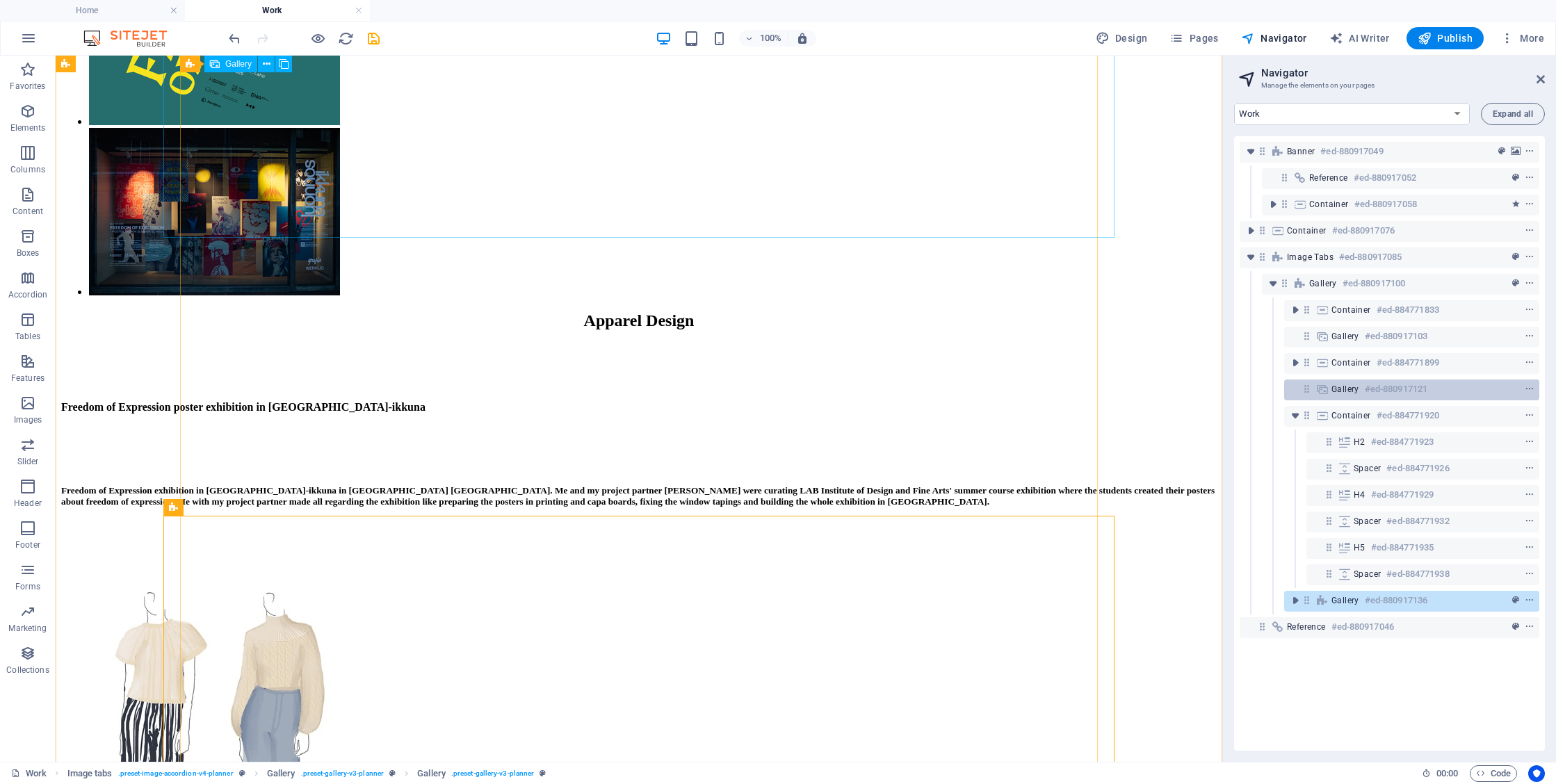
click at [1346, 390] on span "Gallery" at bounding box center [1346, 389] width 28 height 11
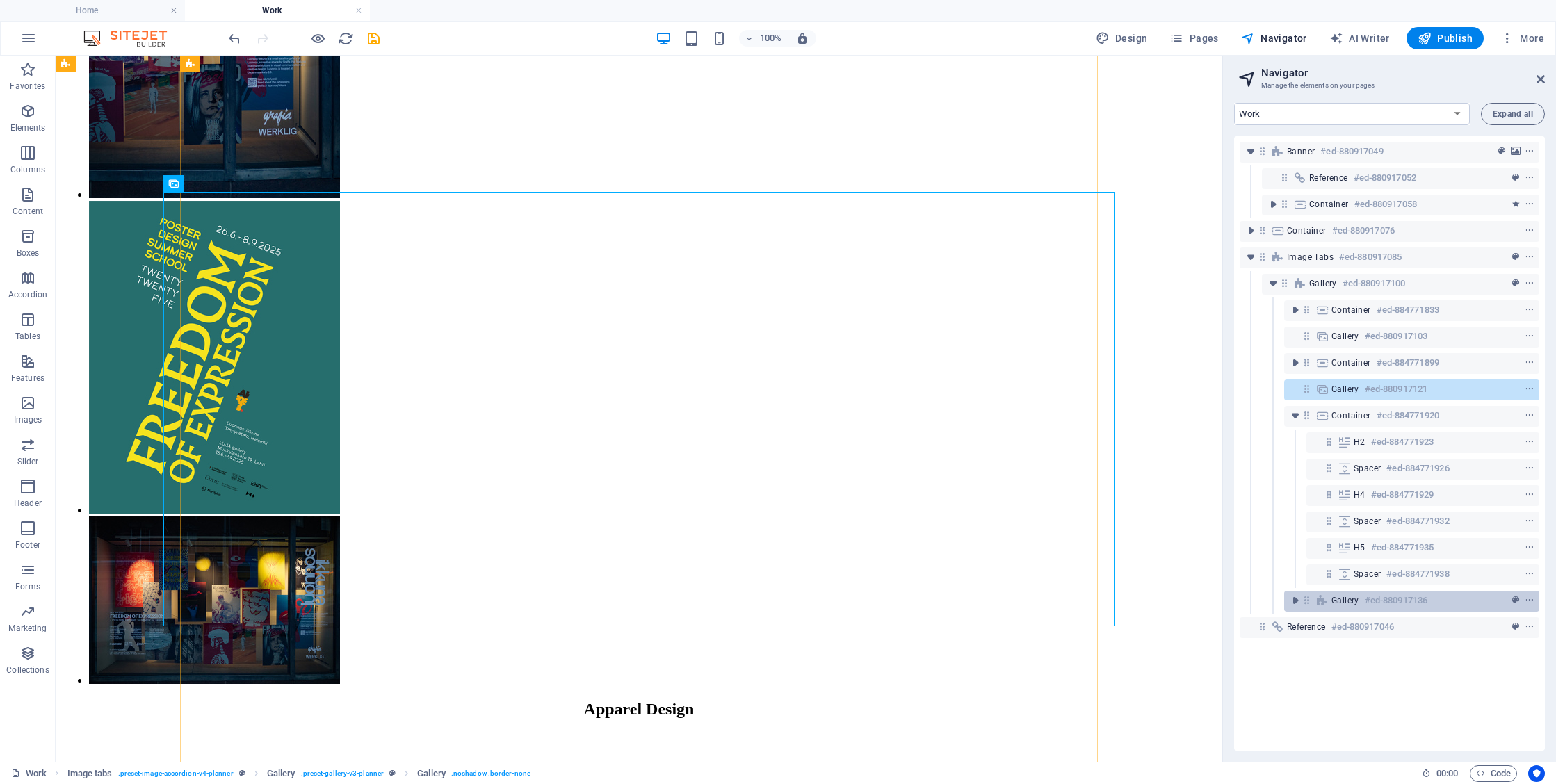
click at [1363, 604] on div "Gallery #ed-880917136" at bounding box center [1401, 601] width 138 height 17
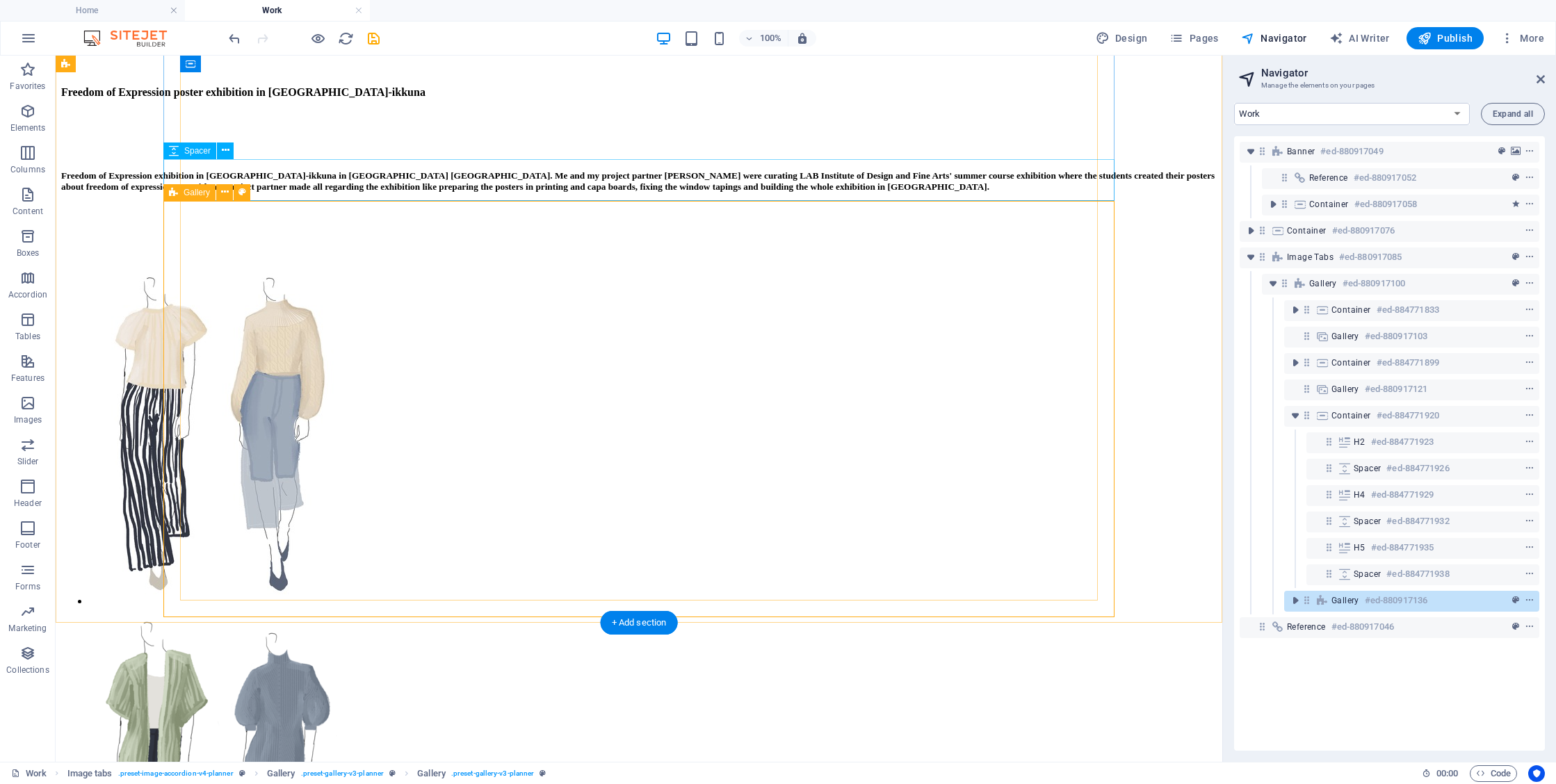
click at [180, 196] on div "Gallery" at bounding box center [189, 193] width 52 height 17
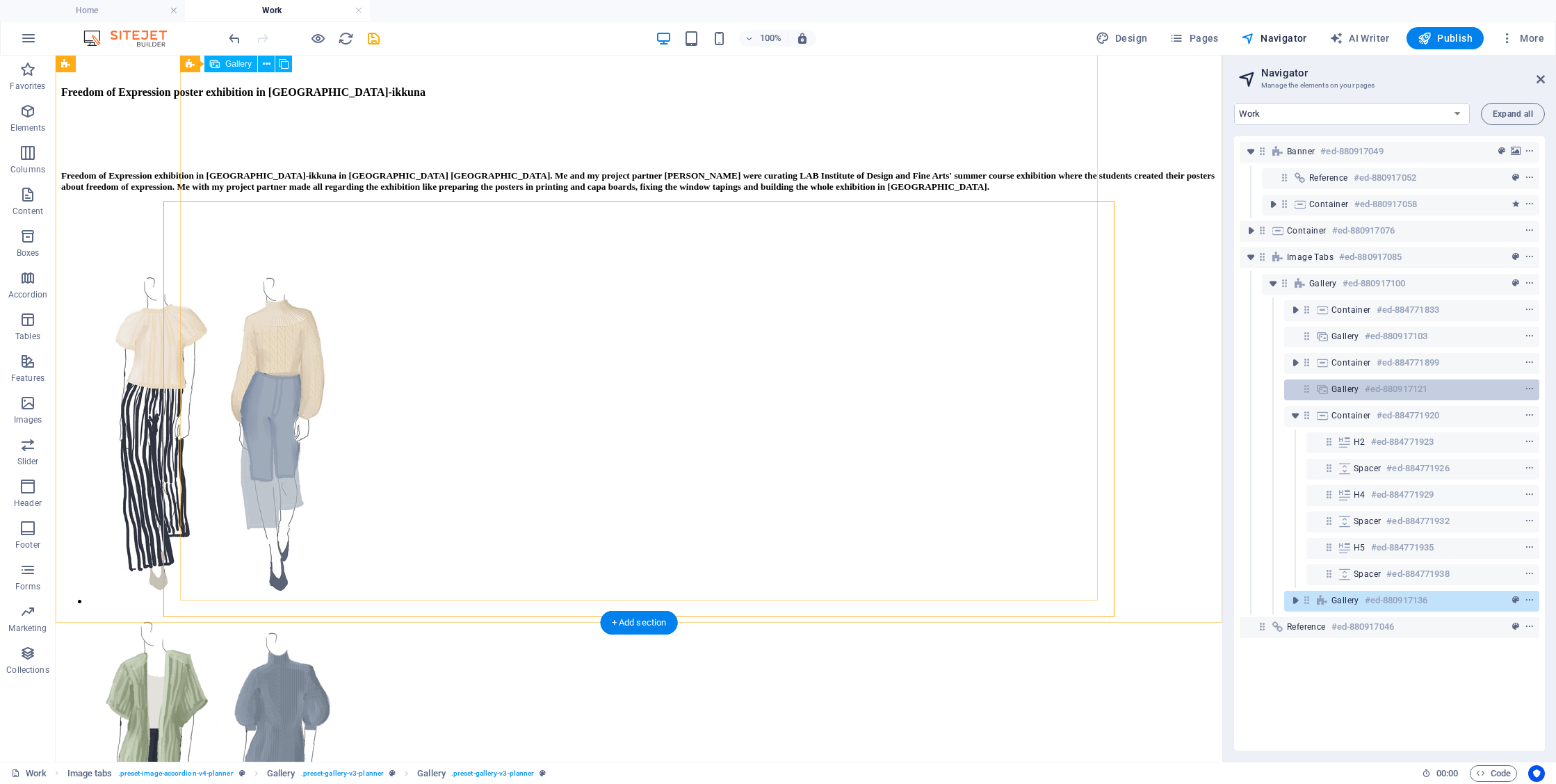
click at [1369, 390] on h6 "#ed-880917121" at bounding box center [1396, 390] width 63 height 17
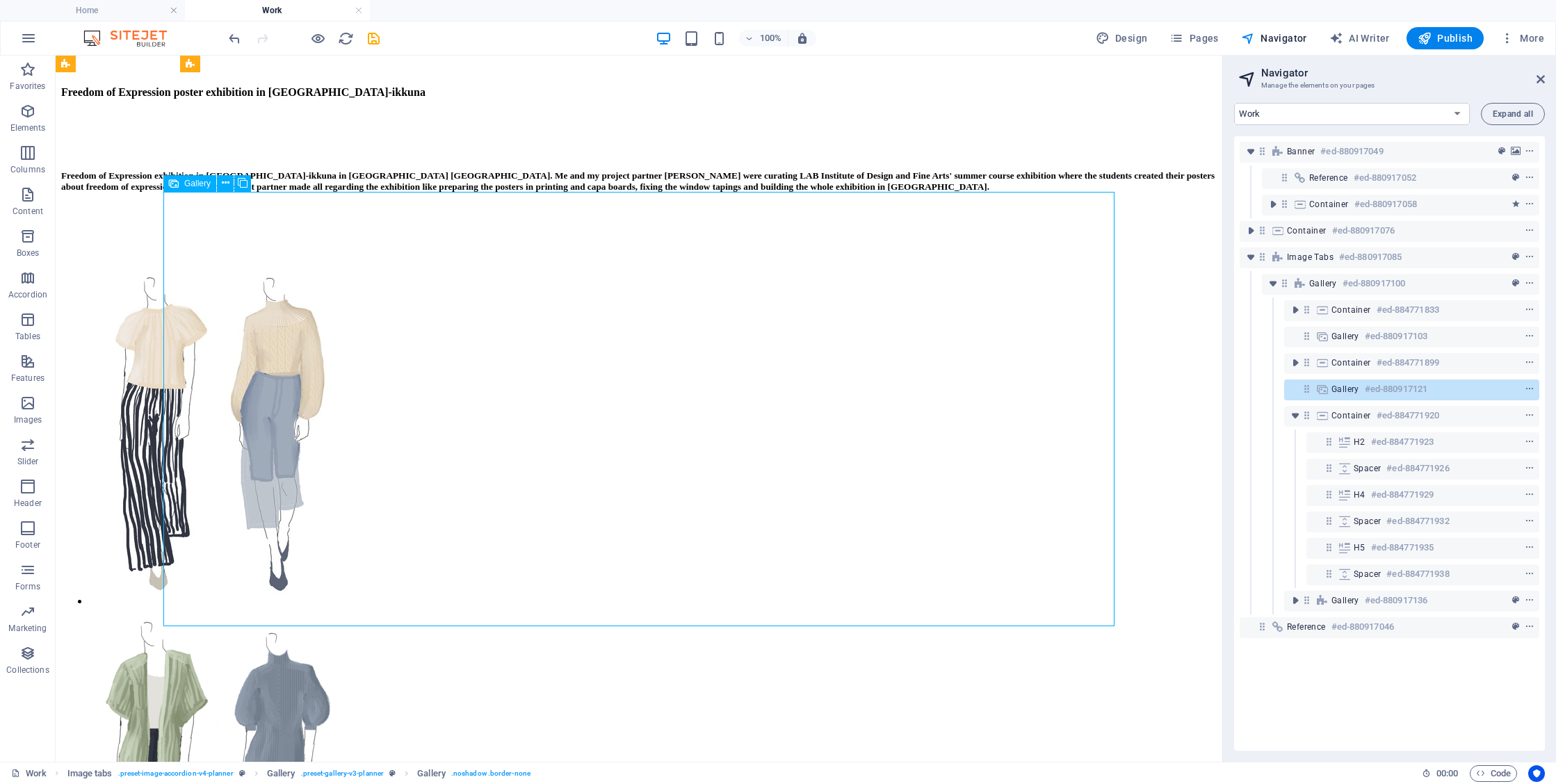
scroll to position [2096, 0]
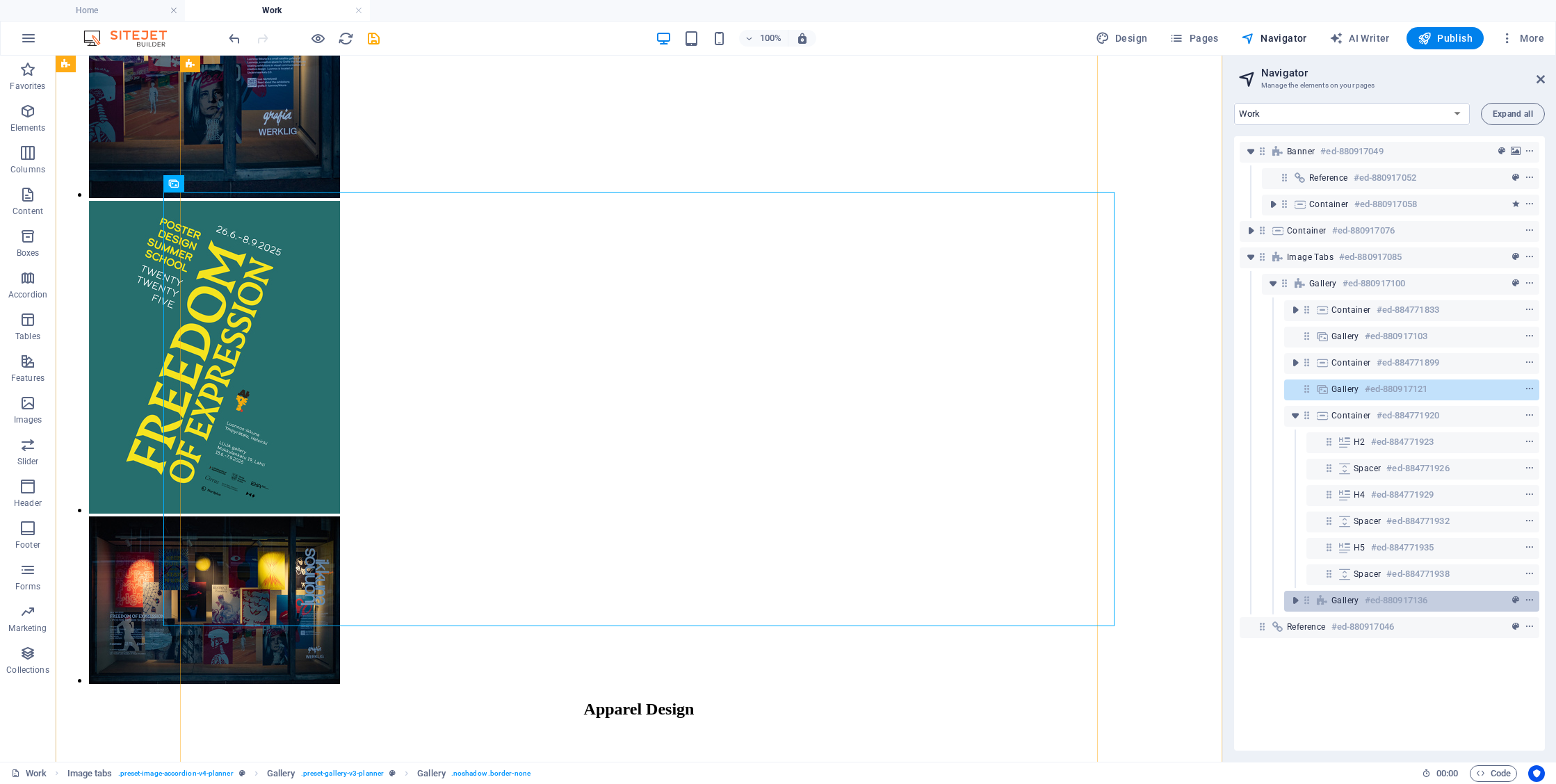
click at [1391, 603] on h6 "#ed-880917136" at bounding box center [1396, 601] width 63 height 17
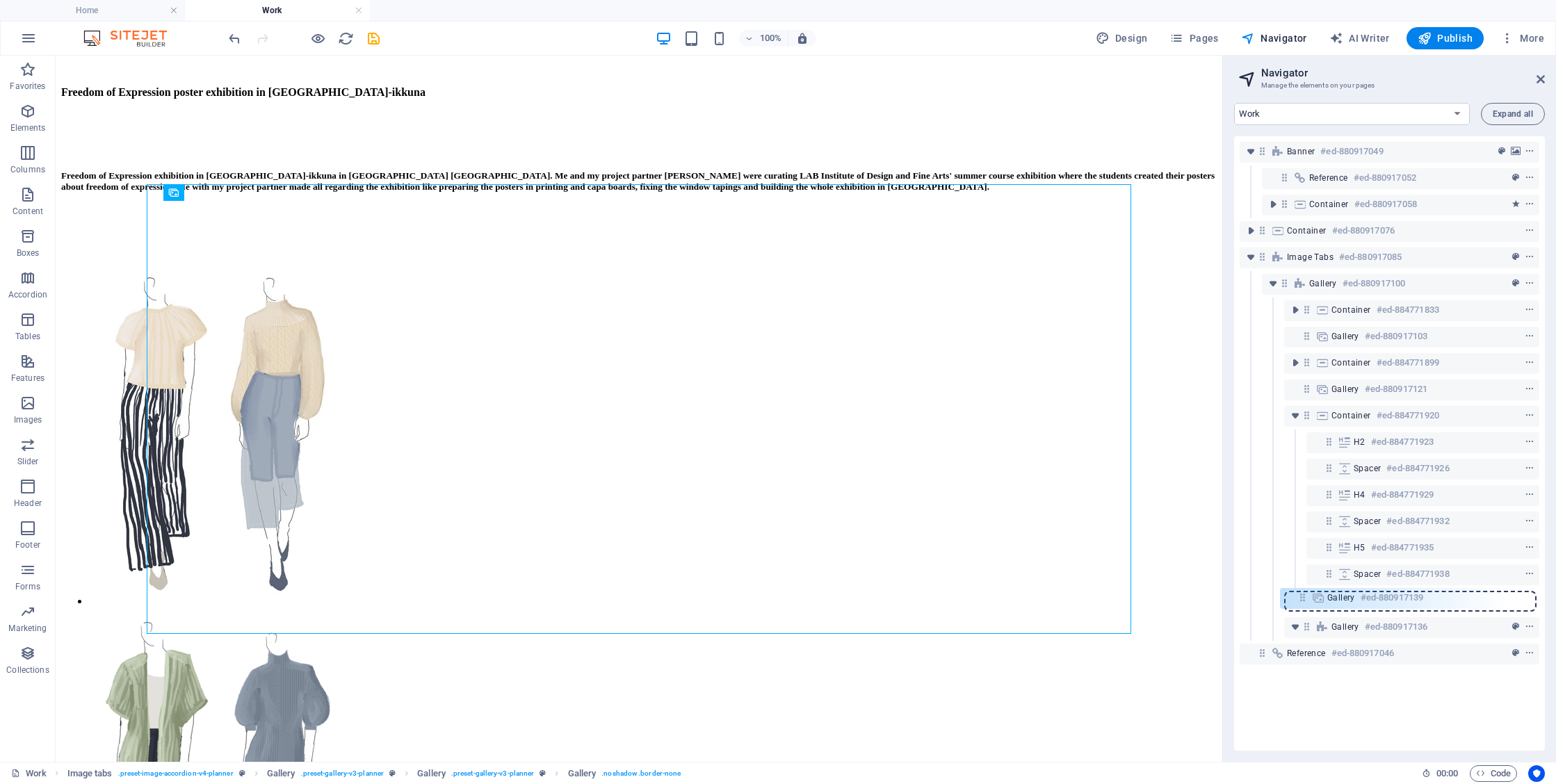
drag, startPoint x: 1325, startPoint y: 627, endPoint x: 1298, endPoint y: 595, distance: 41.9
click at [1298, 595] on div "Banner #ed-880917049 Reference #ed-880917052 Container #ed-880917058 Container …" at bounding box center [1390, 443] width 311 height 615
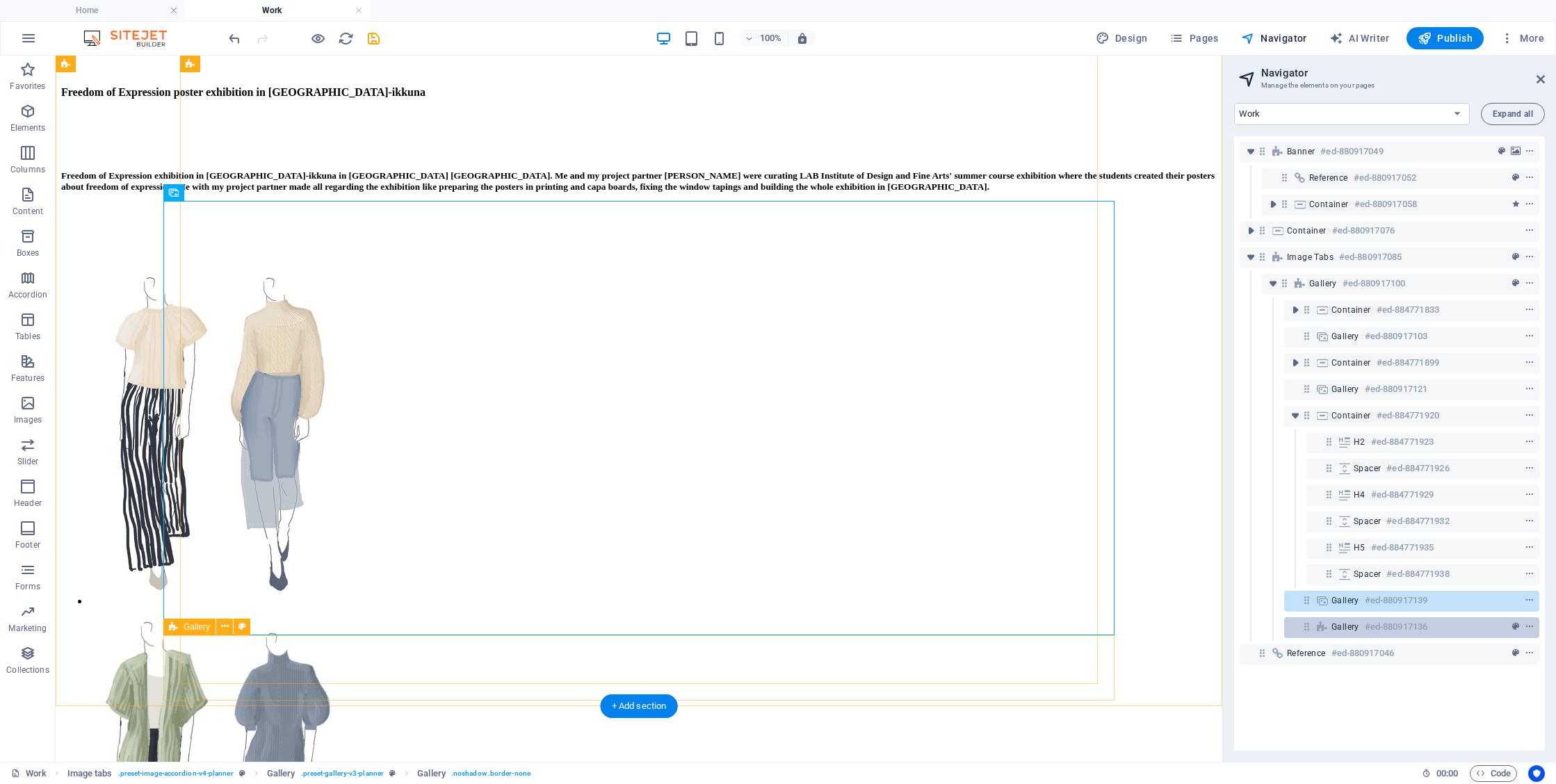
click at [1352, 629] on span "Gallery" at bounding box center [1346, 627] width 28 height 11
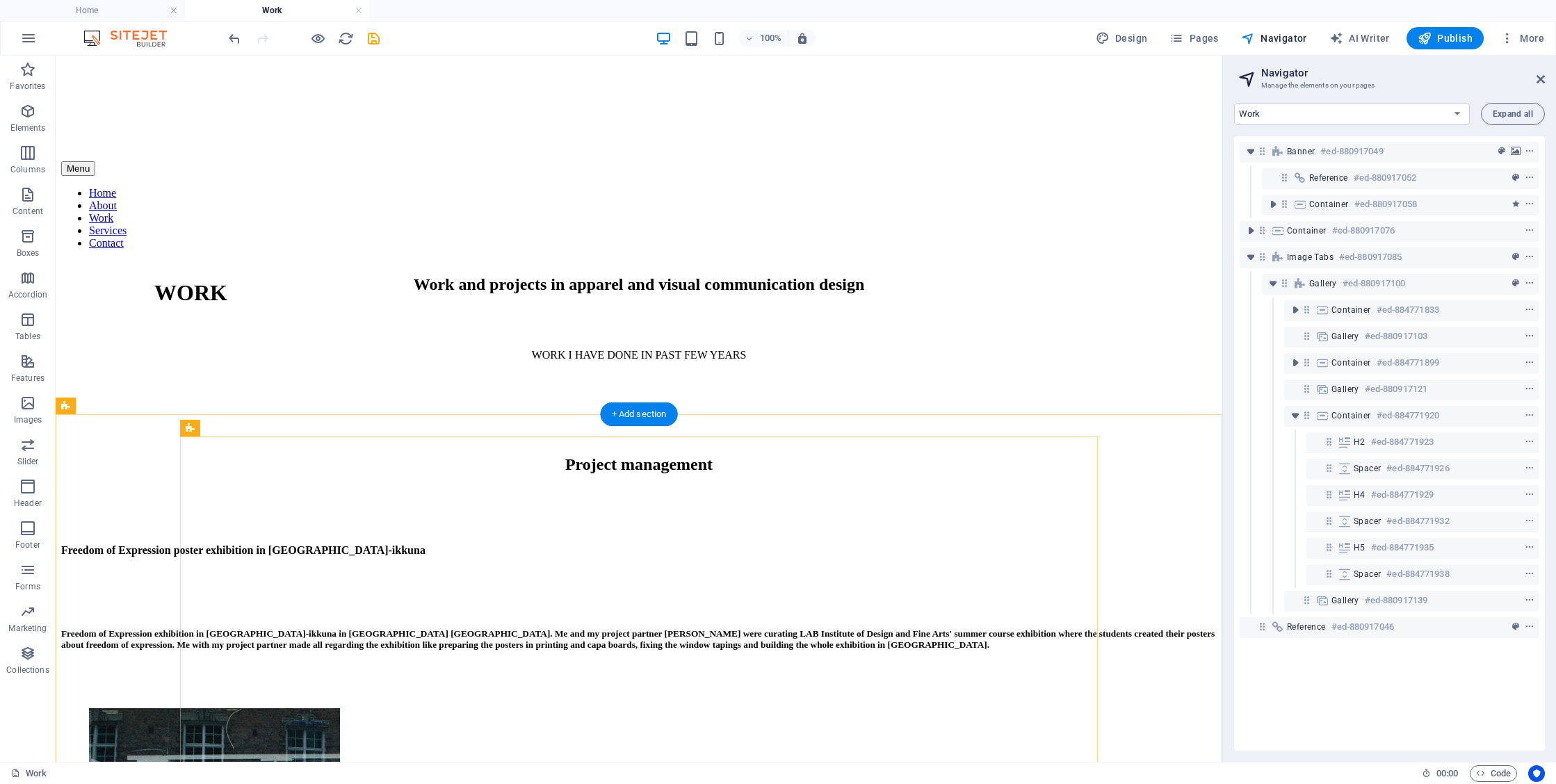
scroll to position [312, 0]
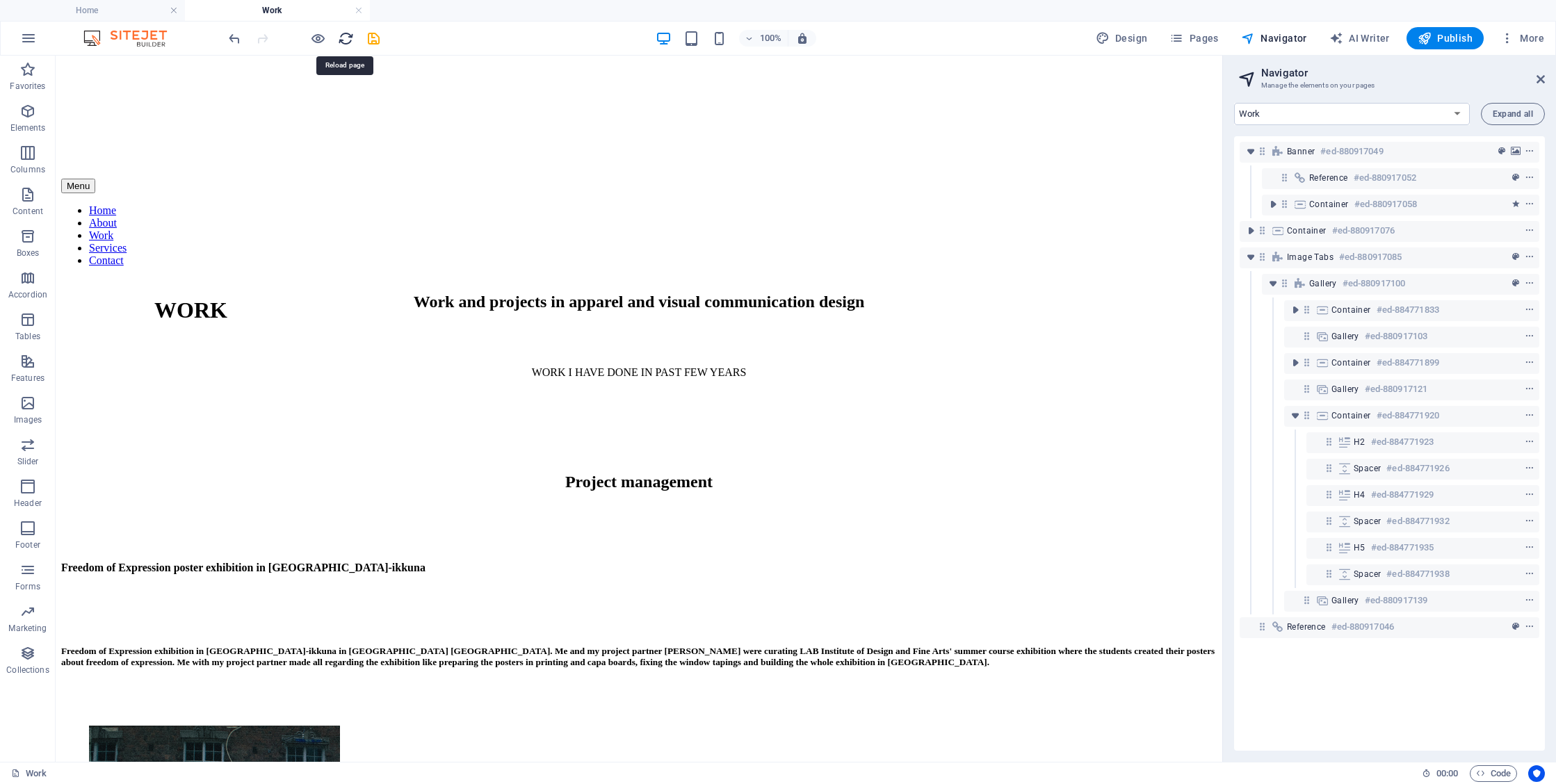
click at [346, 43] on icon "reload" at bounding box center [346, 39] width 16 height 16
click at [372, 39] on icon "save" at bounding box center [374, 39] width 16 height 16
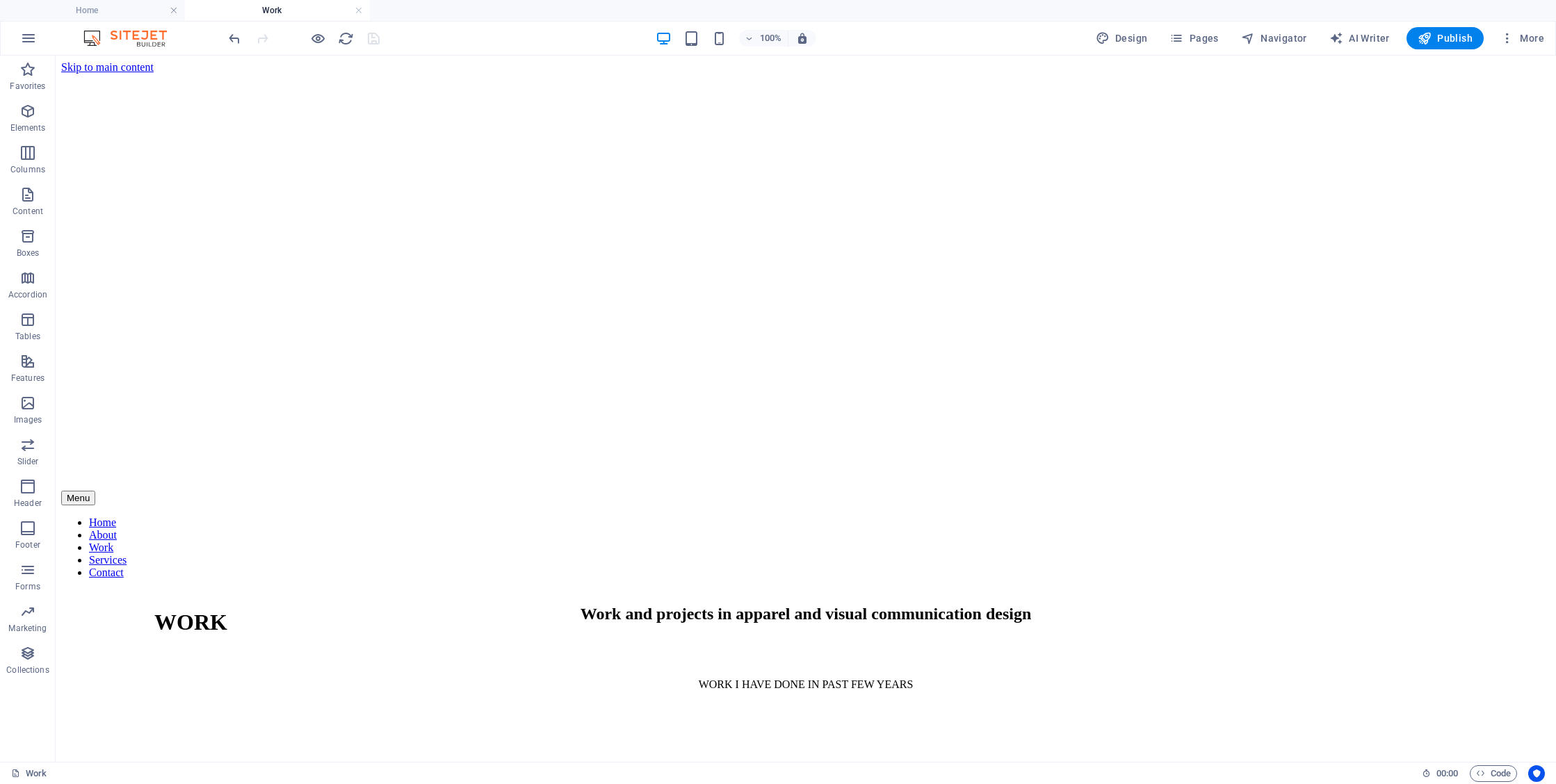
scroll to position [0, 0]
click at [1459, 39] on span "Publish" at bounding box center [1445, 38] width 55 height 14
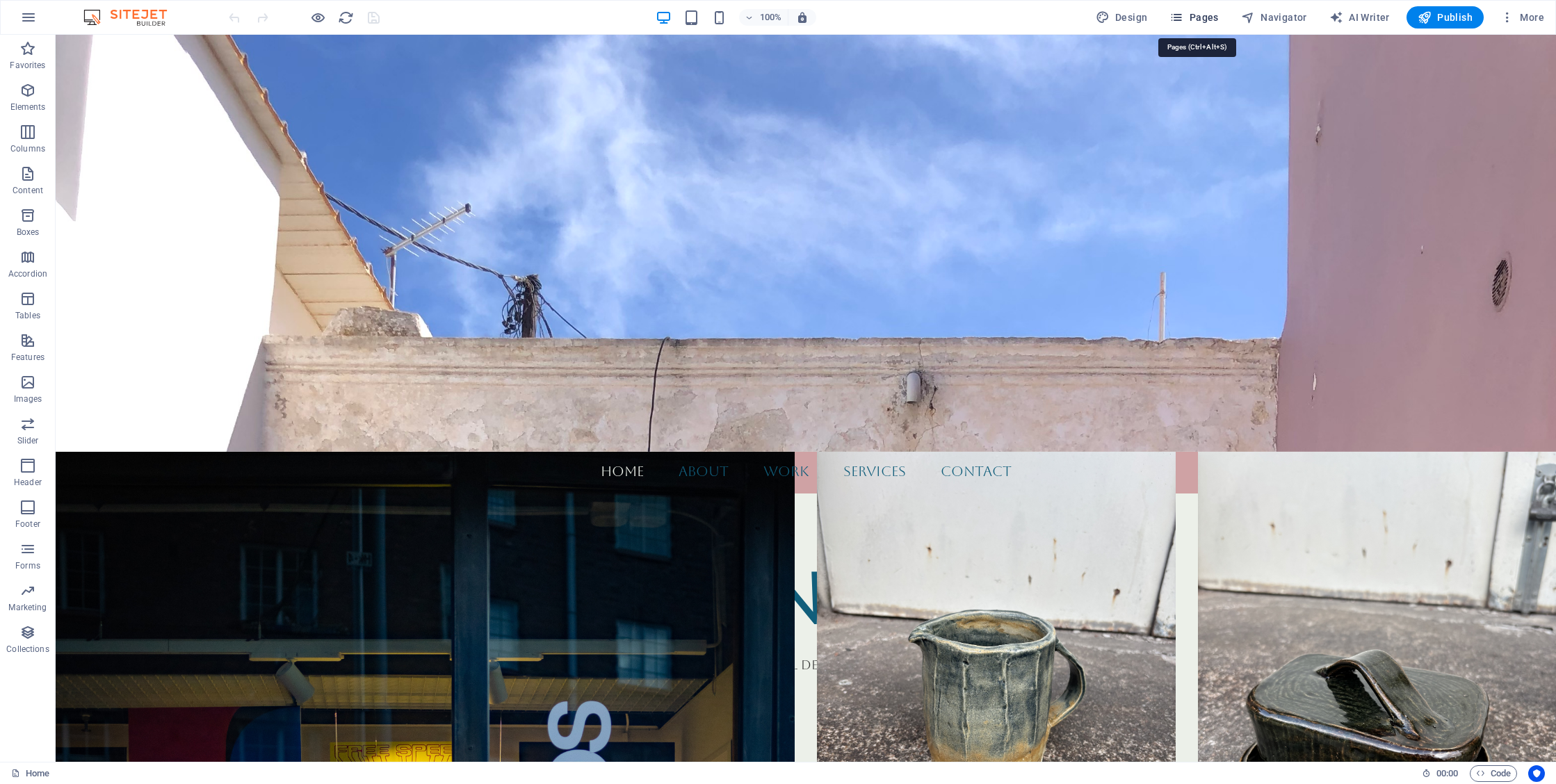
click at [1214, 22] on span "Pages" at bounding box center [1193, 17] width 49 height 14
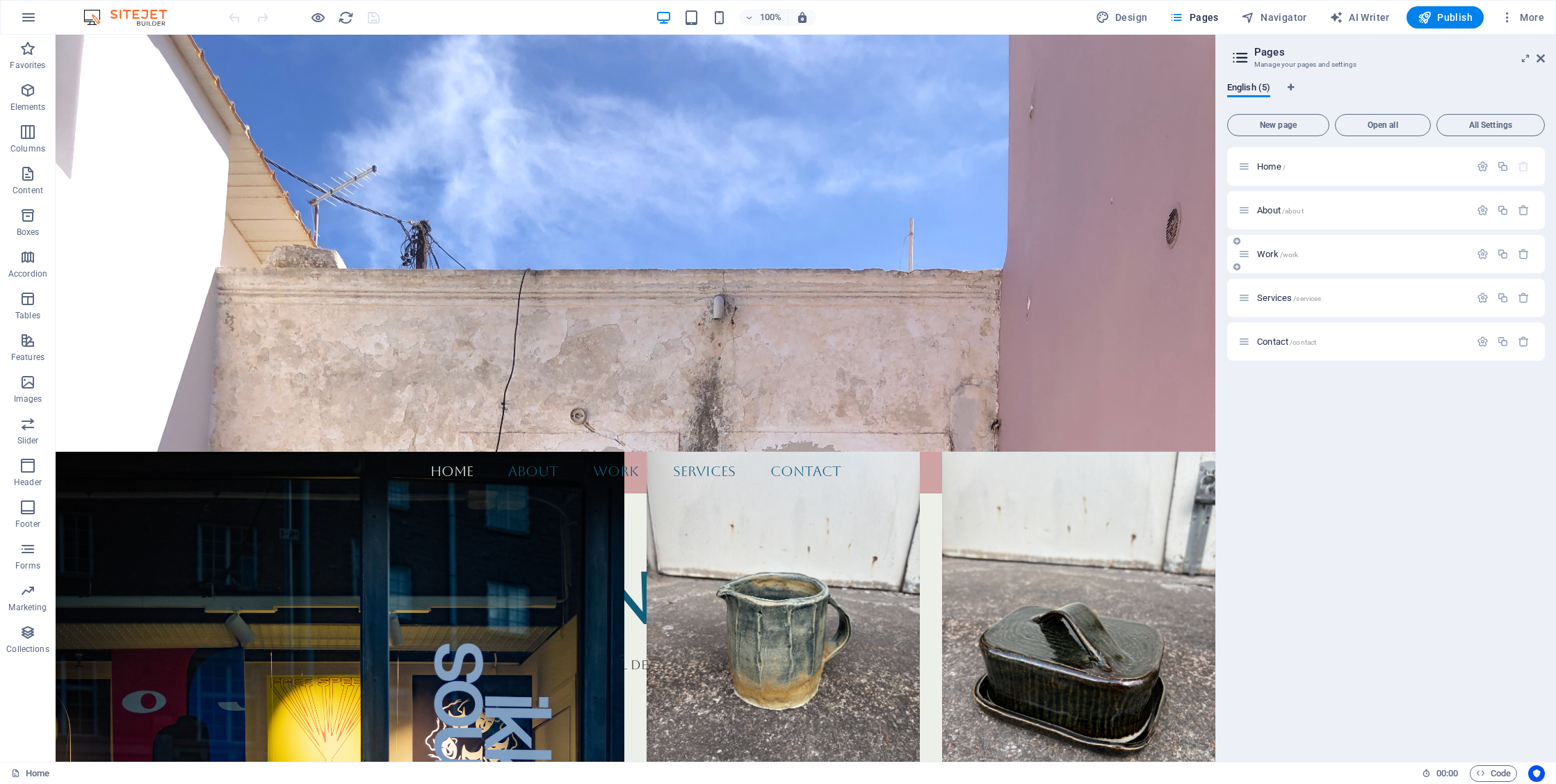
click at [1268, 260] on div "Work /work" at bounding box center [1353, 254] width 231 height 16
click at [1268, 254] on span "Work /work" at bounding box center [1278, 254] width 41 height 10
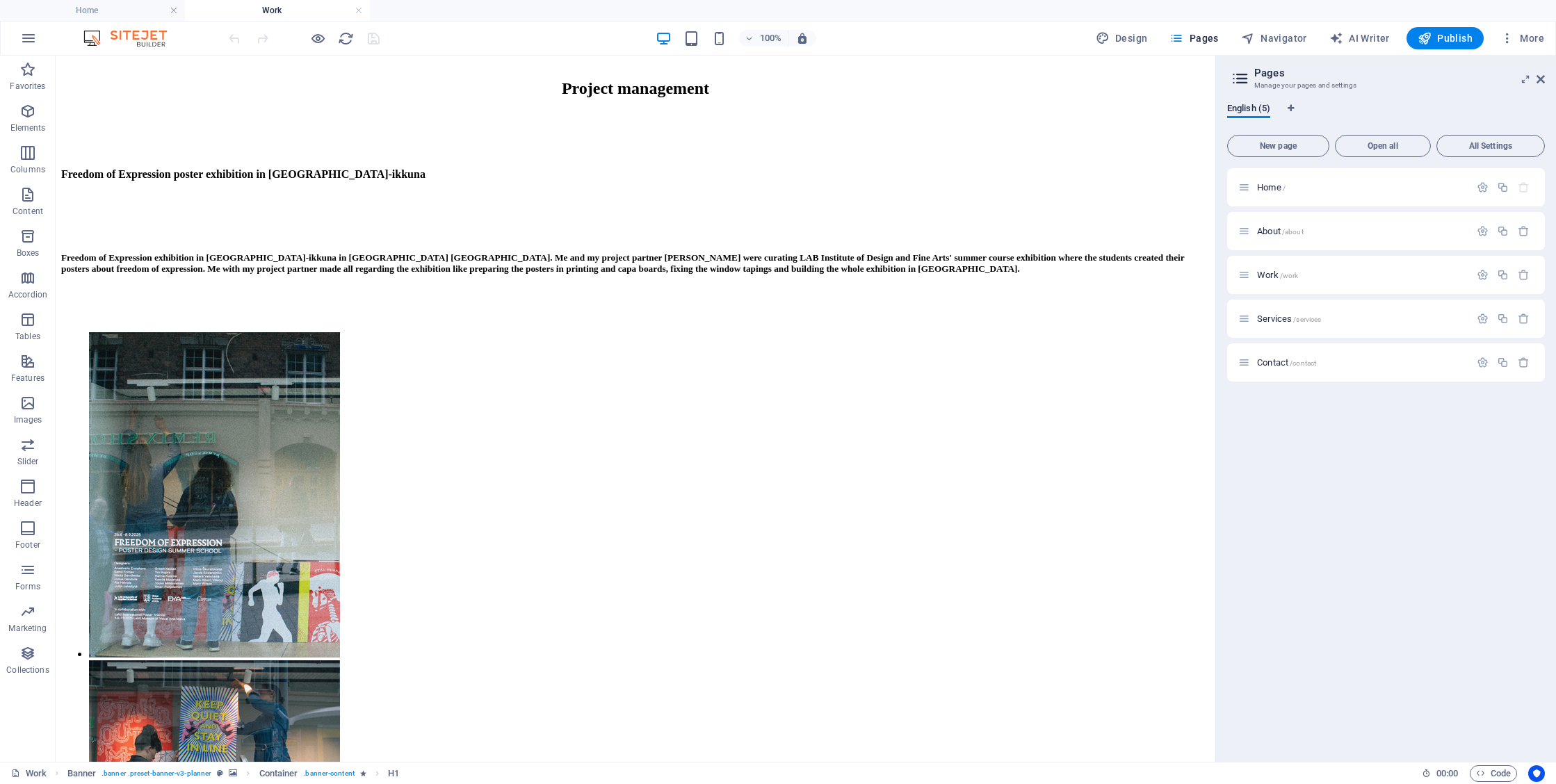
scroll to position [707, 0]
click at [641, 274] on div "Freedom of Expression exhibition in [GEOGRAPHIC_DATA]-ikkuna in [GEOGRAPHIC_DAT…" at bounding box center [635, 262] width 1148 height 22
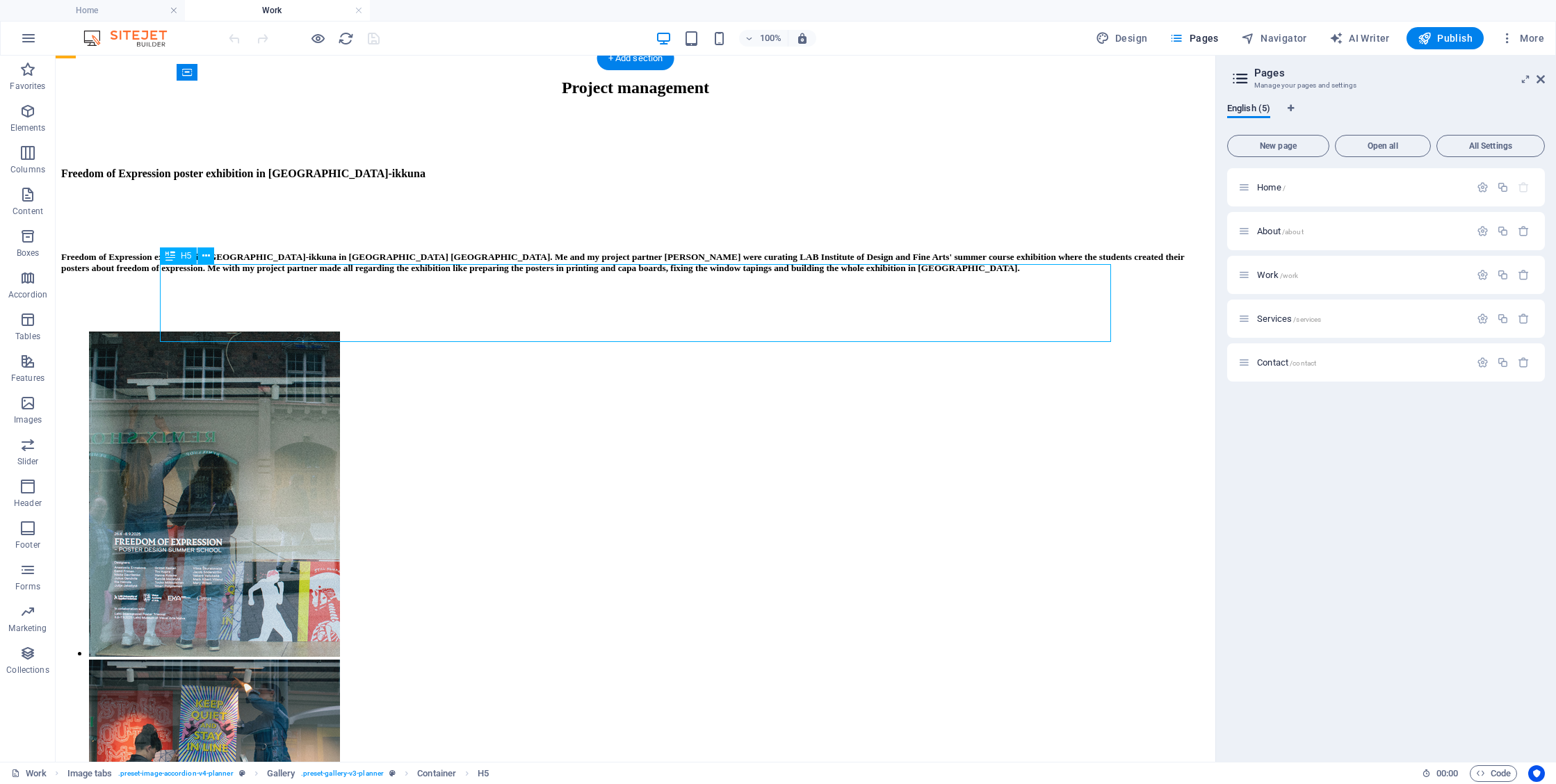
click at [895, 274] on div "Freedom of Expression exhibition in [GEOGRAPHIC_DATA]-ikkuna in [GEOGRAPHIC_DAT…" at bounding box center [635, 262] width 1148 height 22
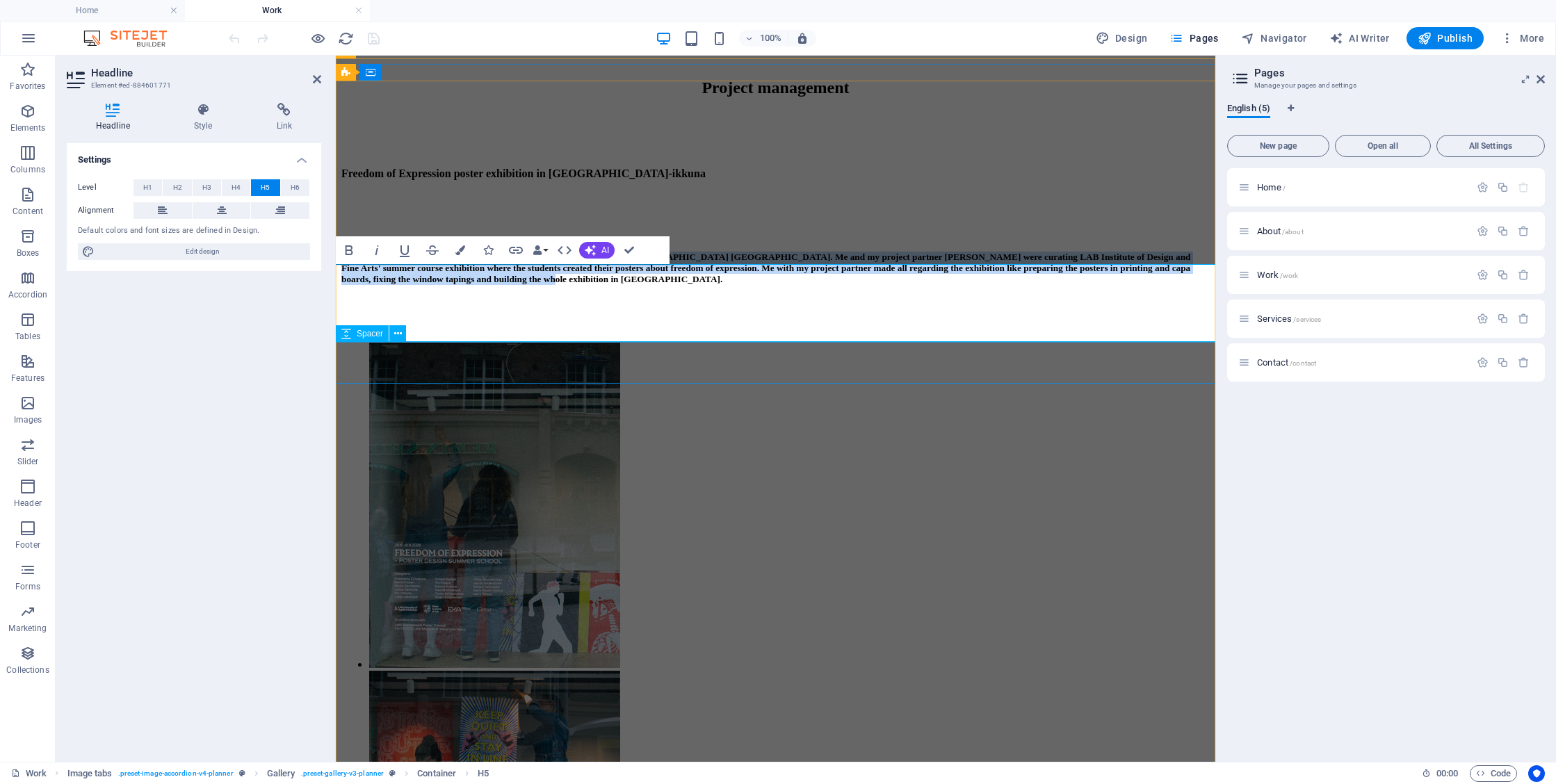
click at [1015, 343] on div at bounding box center [775, 322] width 868 height 42
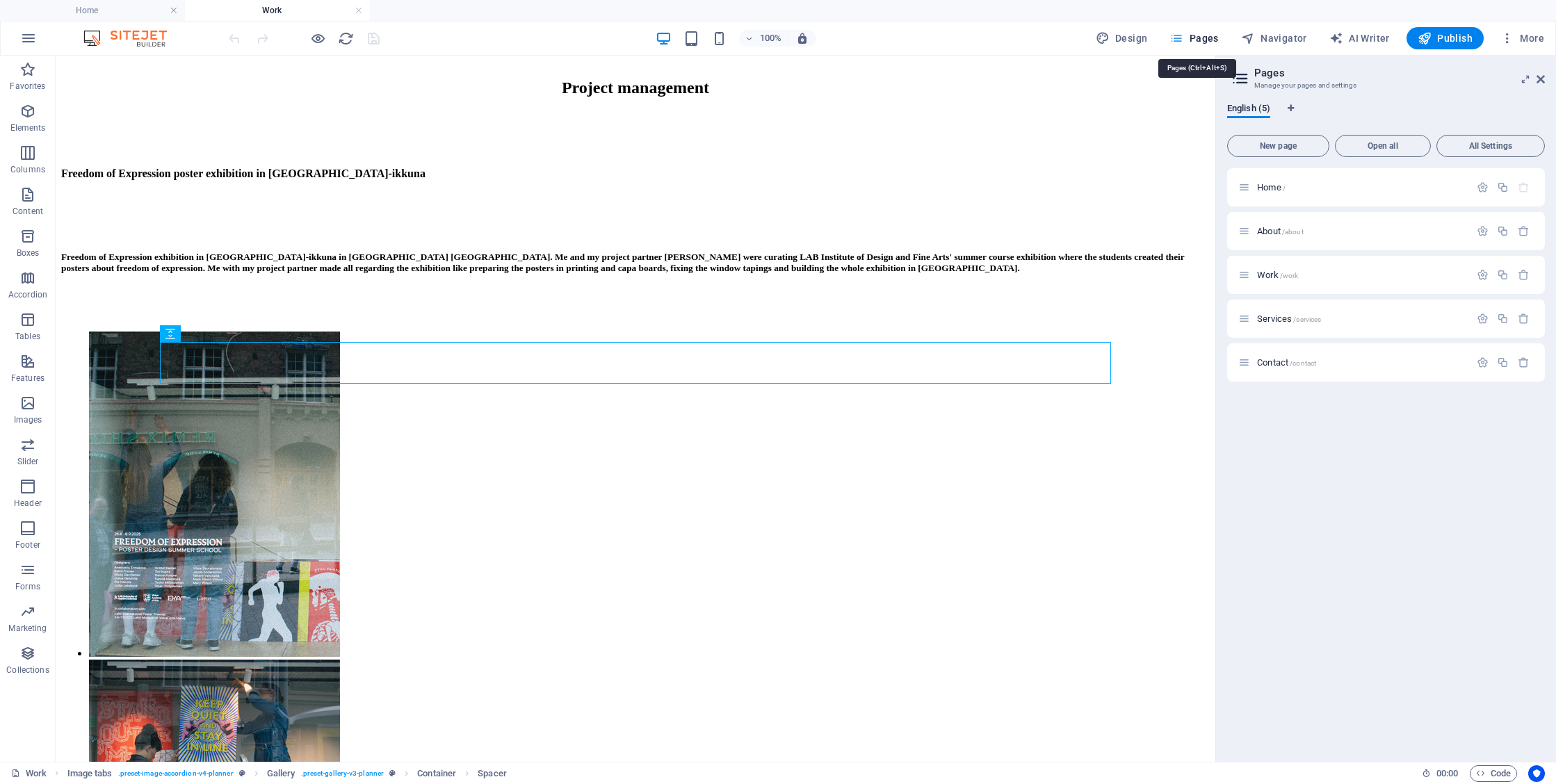
click at [1209, 41] on span "Pages" at bounding box center [1193, 38] width 49 height 14
click at [1280, 28] on button "Navigator" at bounding box center [1274, 38] width 77 height 22
select select "16685701-en"
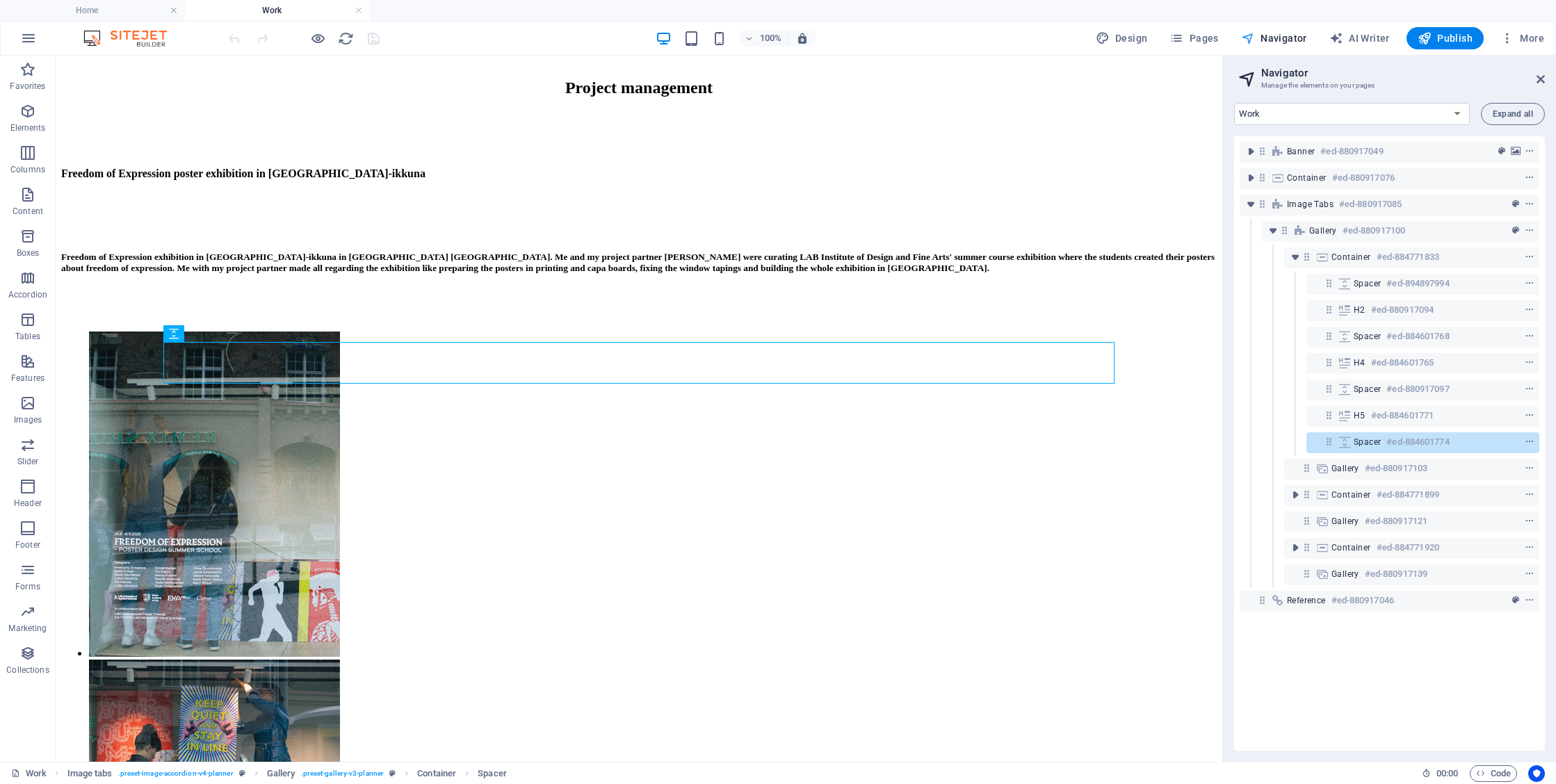
click at [1280, 42] on span "Navigator" at bounding box center [1274, 38] width 66 height 14
click at [921, 274] on div "Freedom of Expression exhibition in [GEOGRAPHIC_DATA]-ikkuna in [GEOGRAPHIC_DAT…" at bounding box center [639, 262] width 1155 height 22
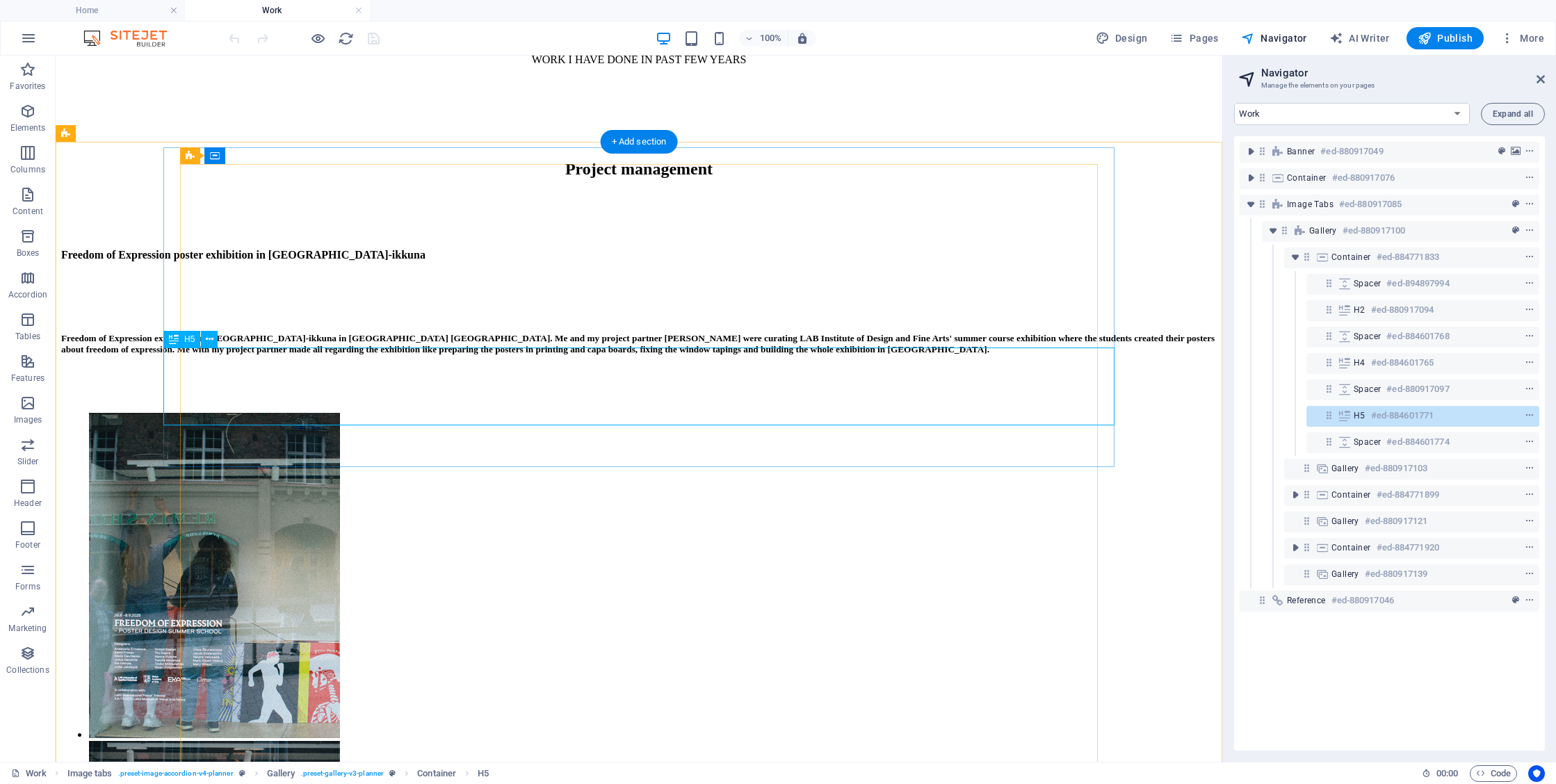
scroll to position [623, 0]
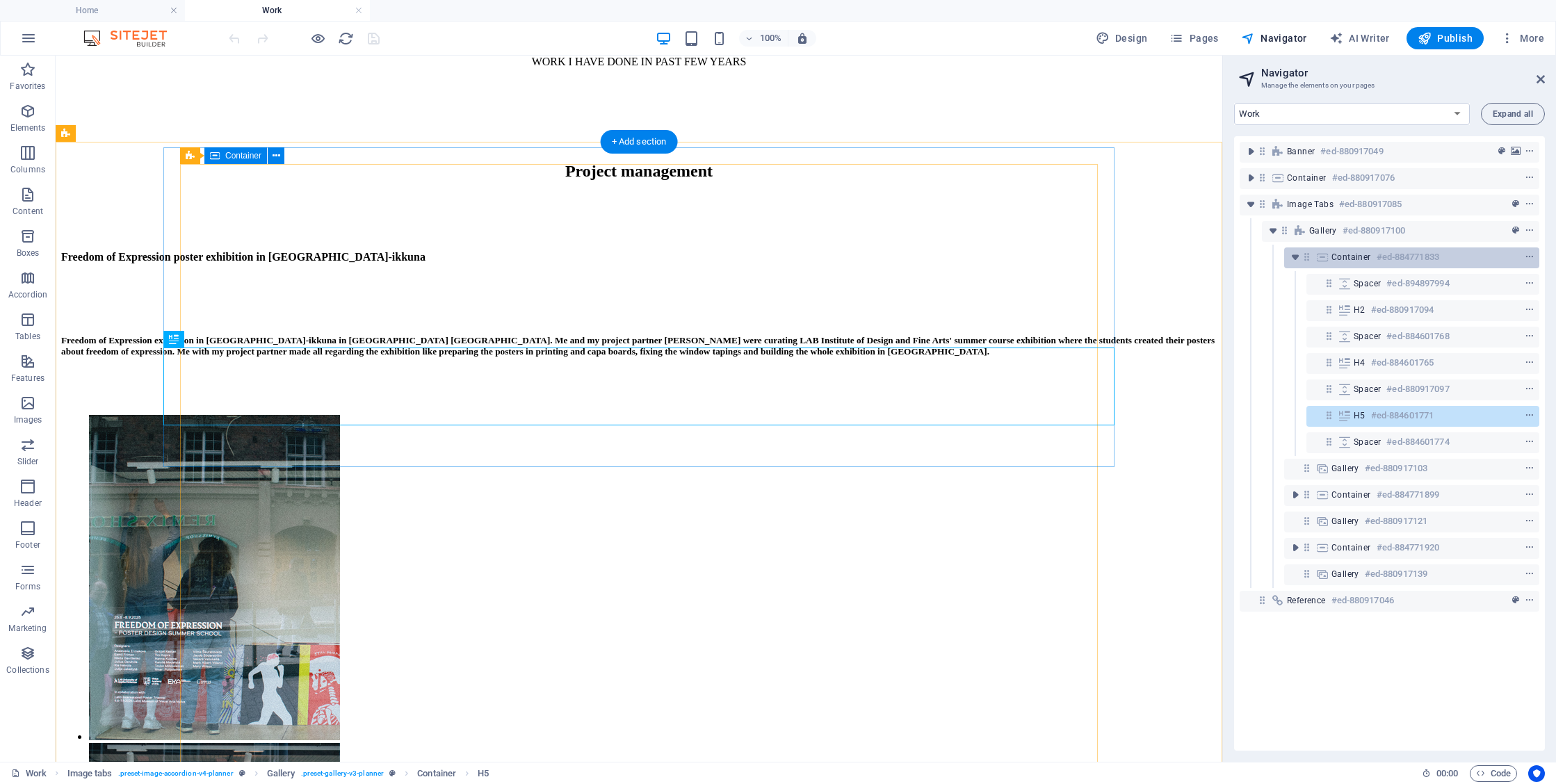
click at [1326, 259] on icon at bounding box center [1322, 257] width 15 height 11
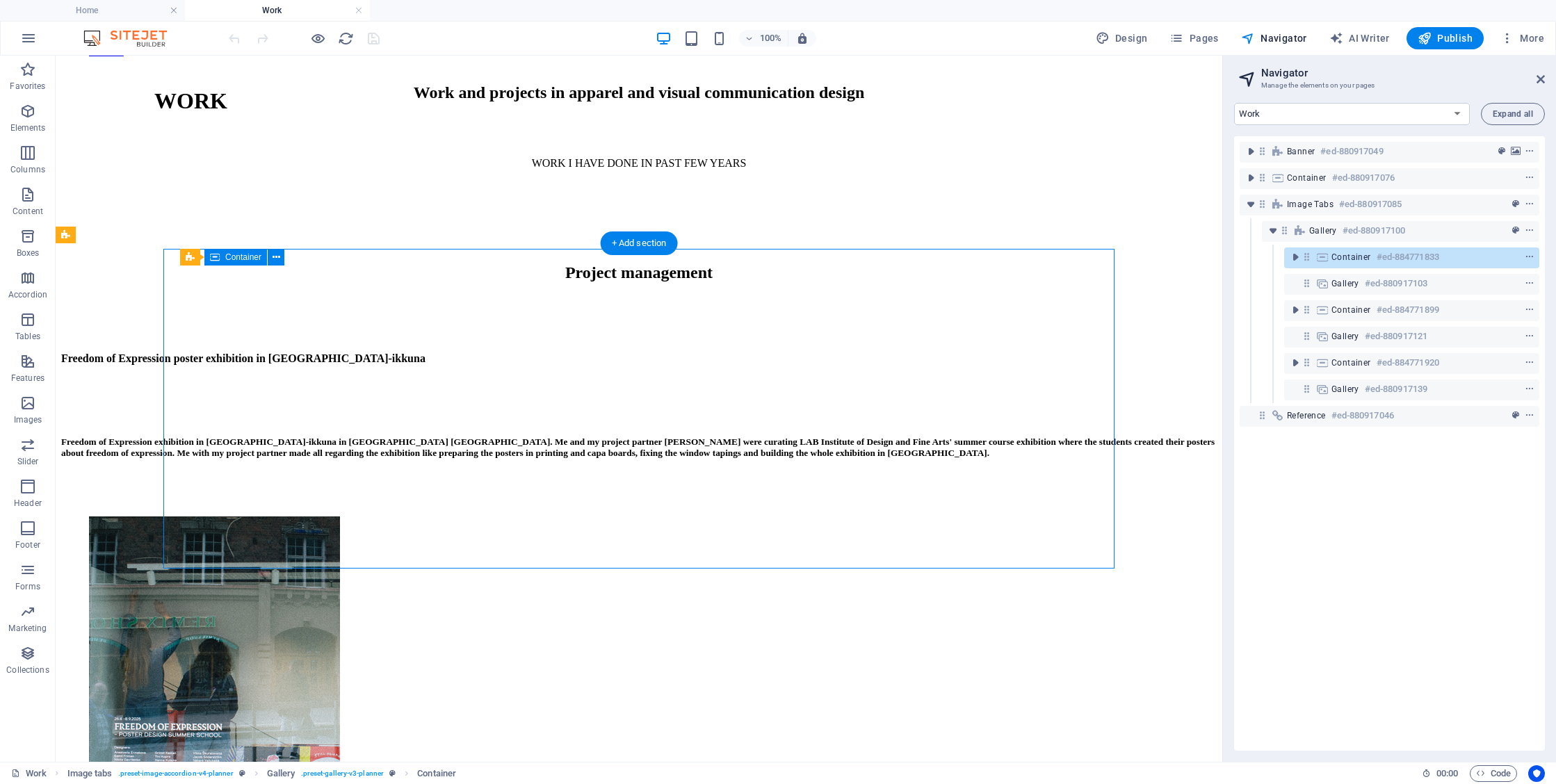
click at [1306, 258] on icon at bounding box center [1306, 257] width 12 height 12
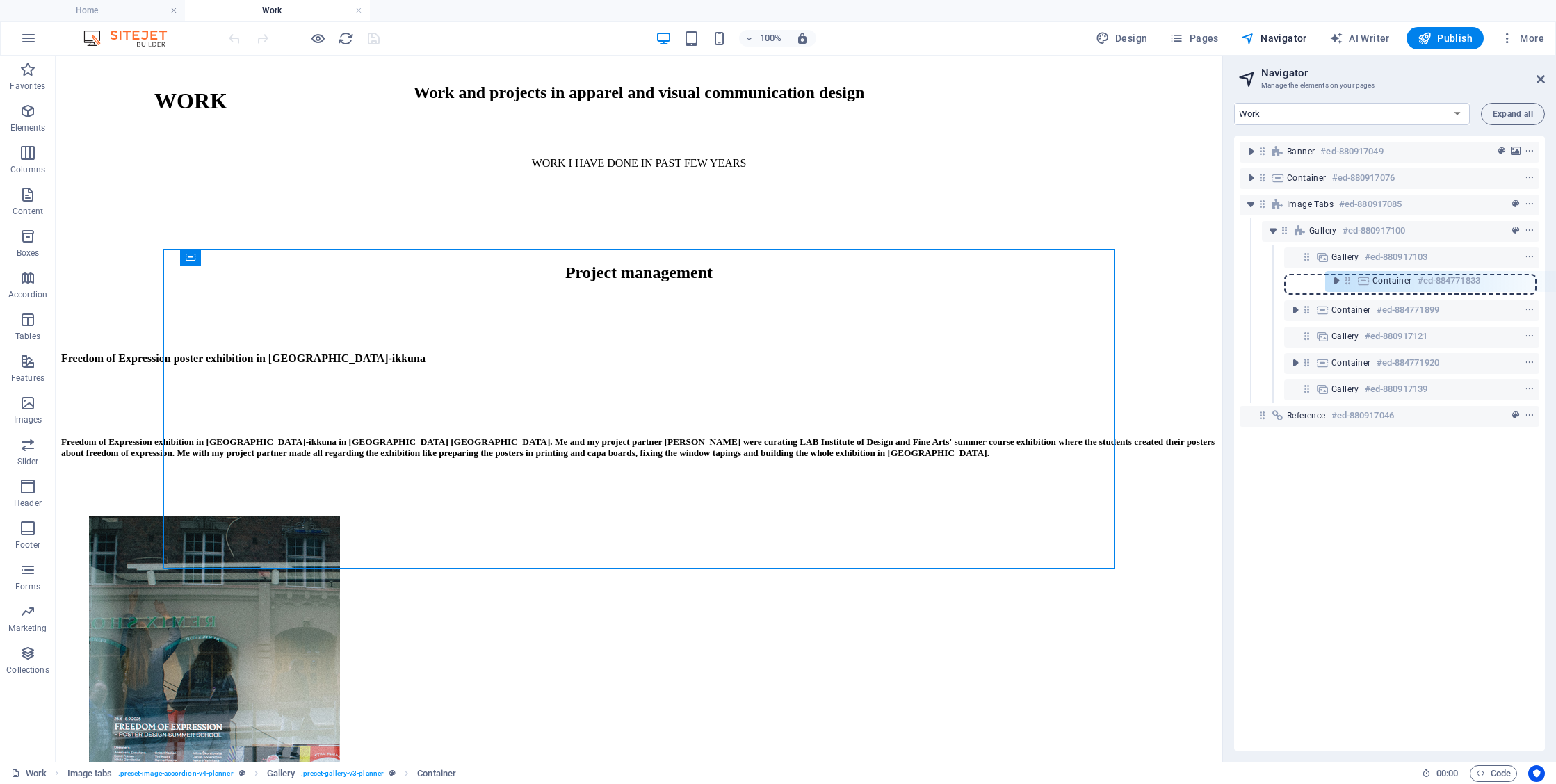
drag, startPoint x: 1306, startPoint y: 261, endPoint x: 1348, endPoint y: 288, distance: 49.9
click at [1348, 288] on div "Banner #ed-880917049 Container #ed-880917076 Image tabs #ed-880917085 Gallery #…" at bounding box center [1390, 443] width 311 height 615
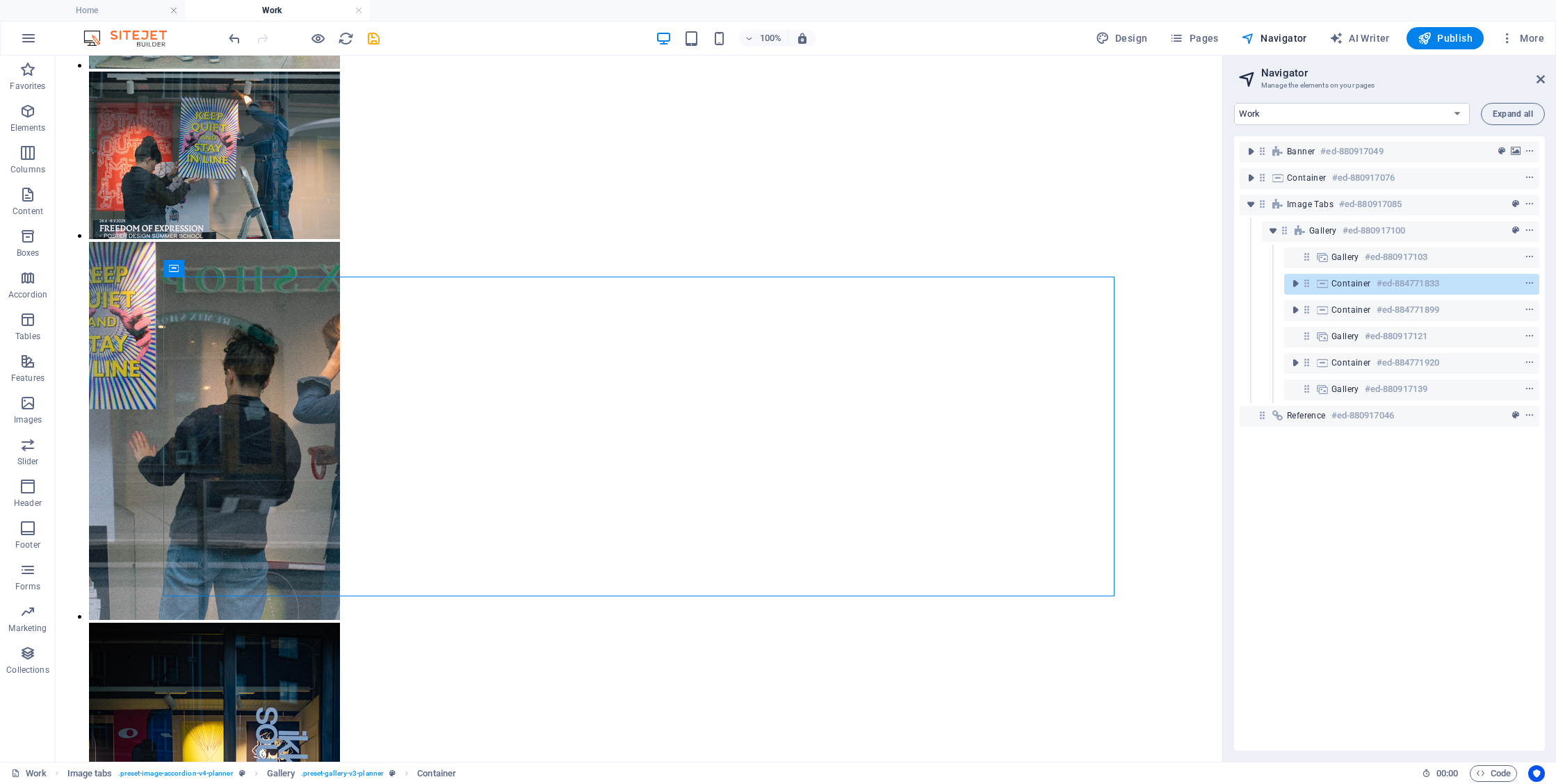
scroll to position [1440, 0]
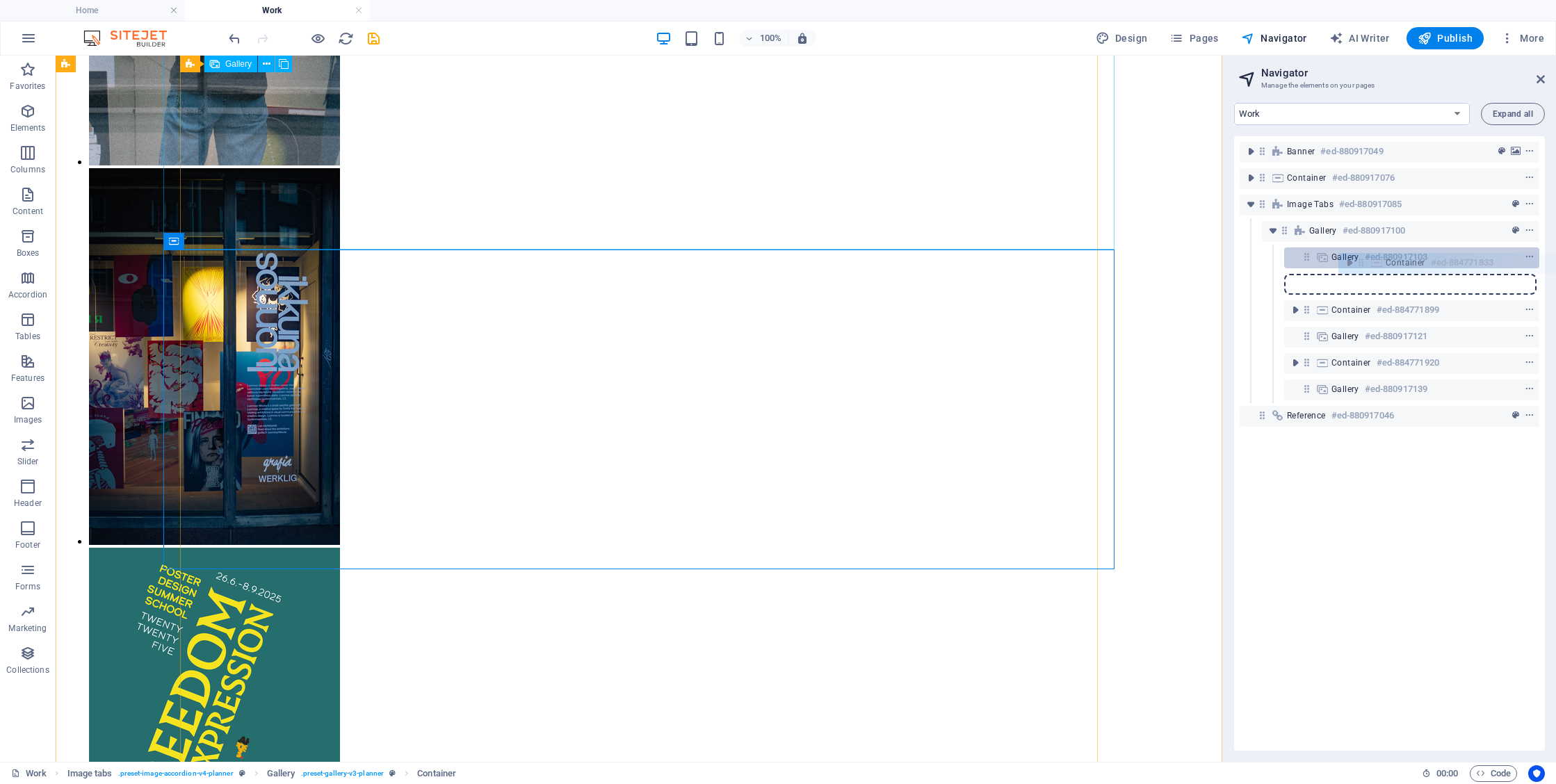
drag, startPoint x: 1305, startPoint y: 285, endPoint x: 1367, endPoint y: 264, distance: 65.5
click at [1367, 264] on div "Banner #ed-880917049 Container #ed-880917076 Image tabs #ed-880917085 Gallery #…" at bounding box center [1390, 443] width 311 height 615
drag, startPoint x: 1305, startPoint y: 286, endPoint x: 1305, endPoint y: 254, distance: 32.0
click at [1305, 254] on div "Banner #ed-880917049 Container #ed-880917076 Image tabs #ed-880917085 Gallery #…" at bounding box center [1390, 443] width 311 height 615
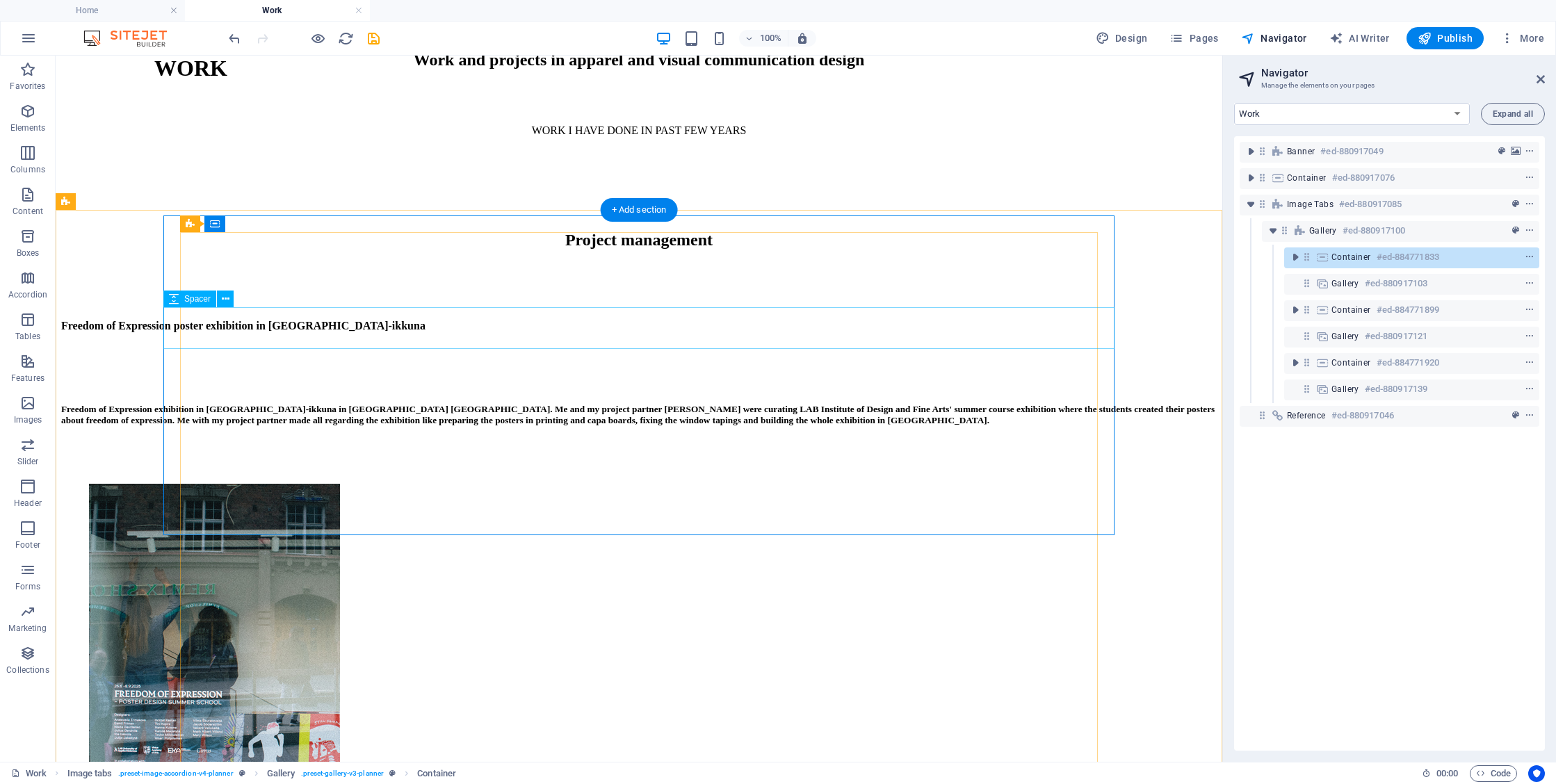
scroll to position [557, 0]
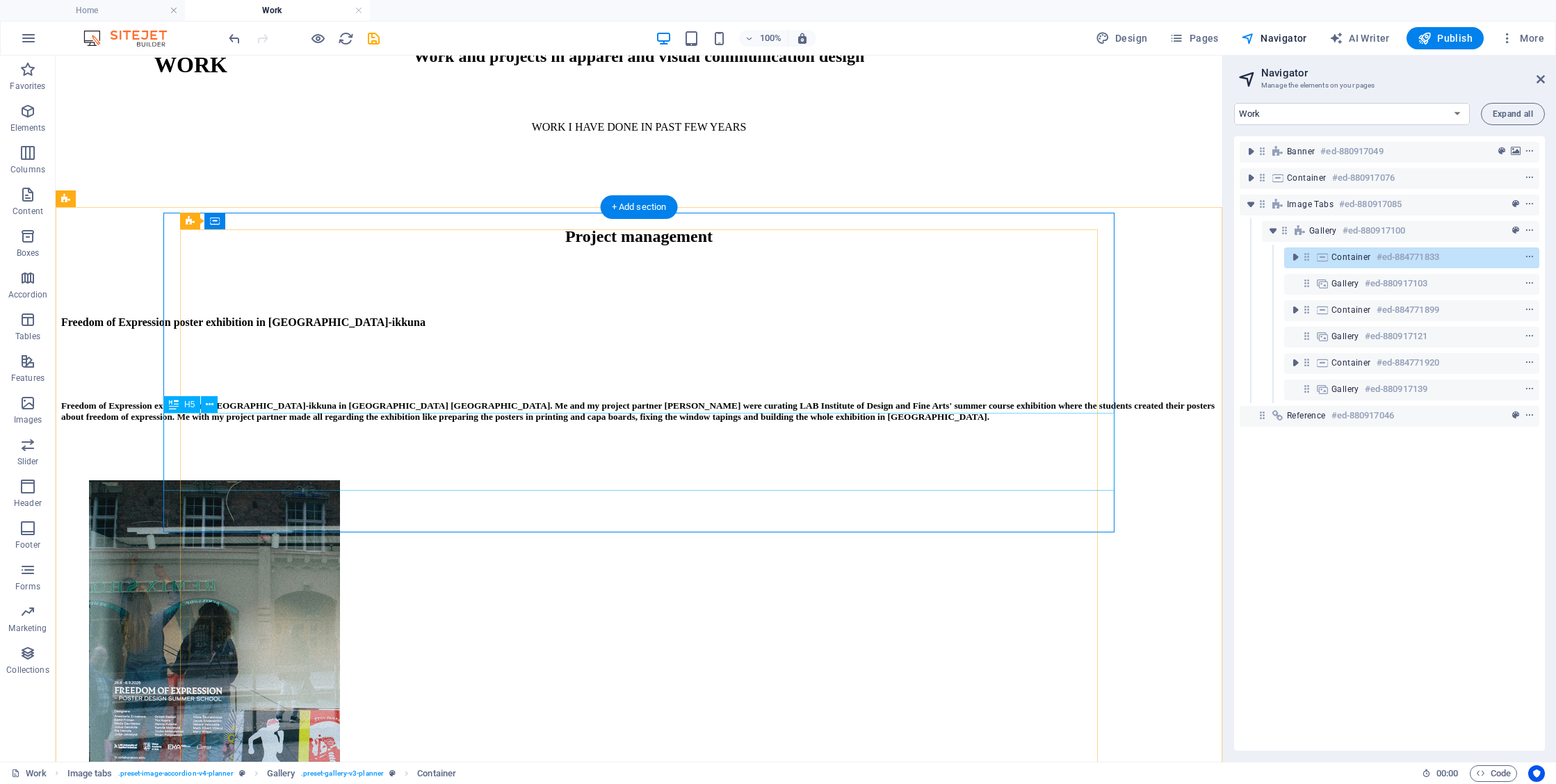
click at [807, 423] on div "Freedom of Expression exhibition in [GEOGRAPHIC_DATA]-ikkuna in [GEOGRAPHIC_DAT…" at bounding box center [639, 411] width 1155 height 22
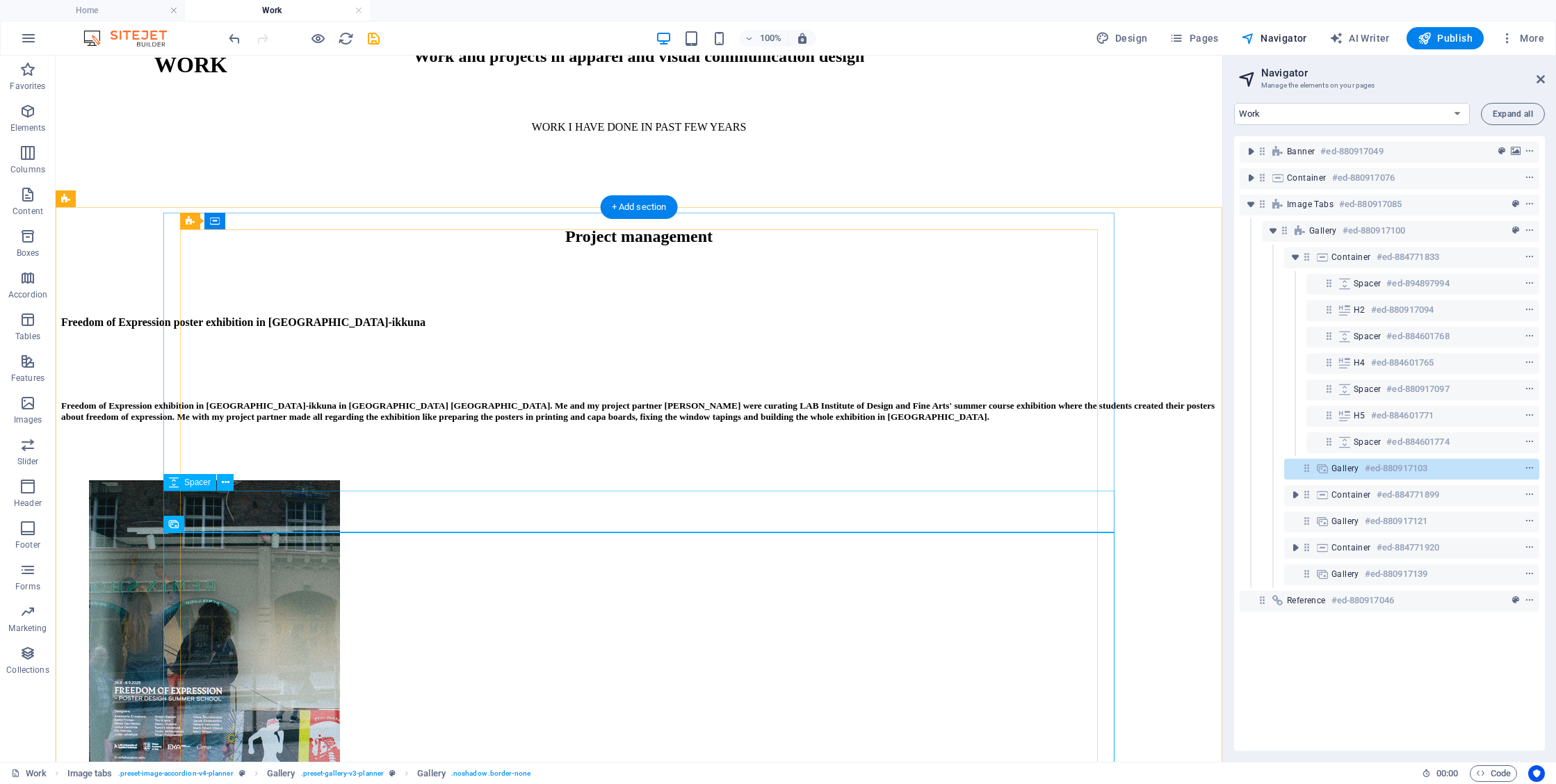
click at [1010, 480] on div at bounding box center [639, 459] width 1155 height 42
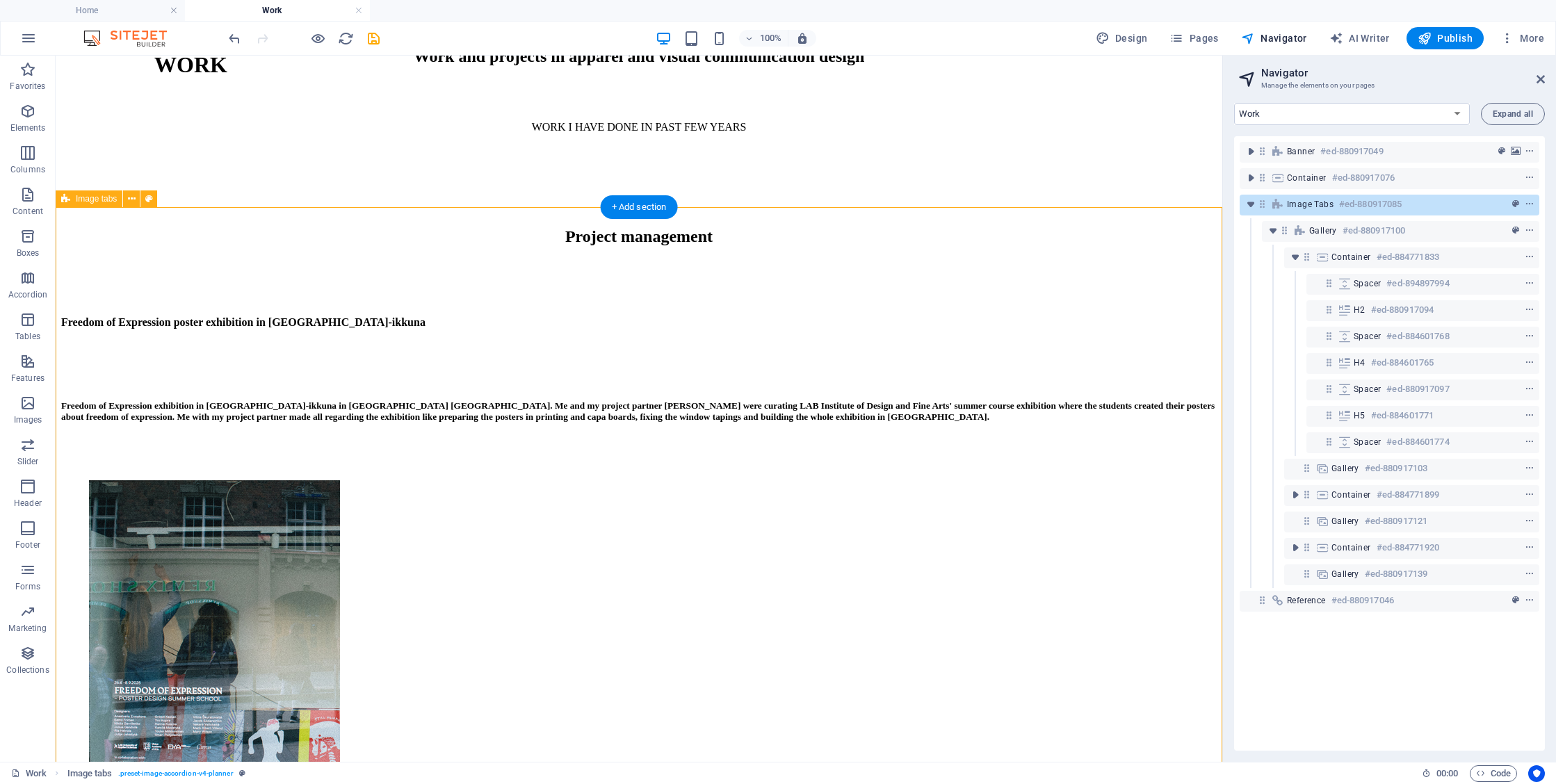
click at [1005, 302] on div at bounding box center [639, 281] width 1155 height 42
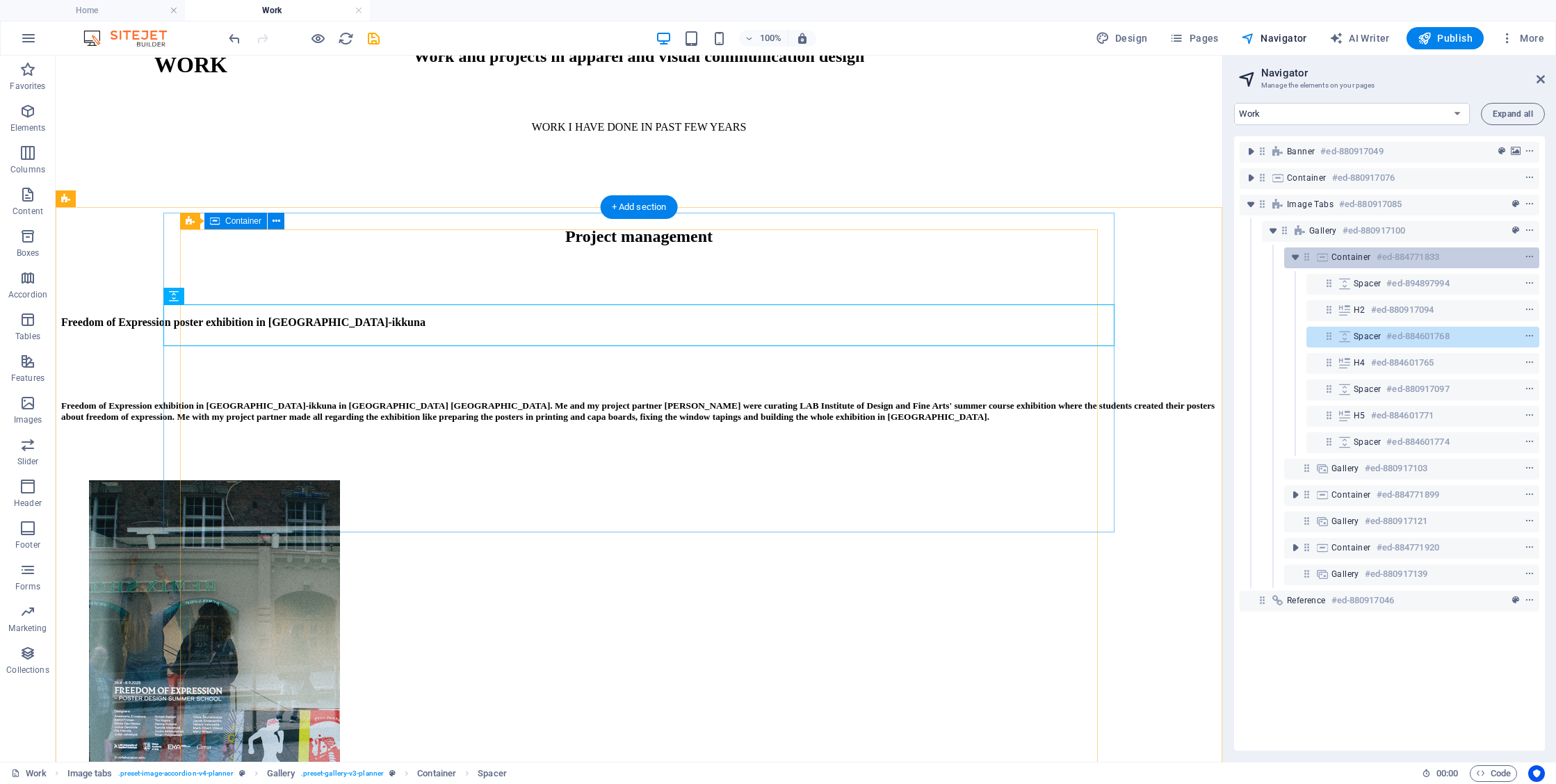
click at [1358, 252] on span "Container" at bounding box center [1351, 257] width 39 height 11
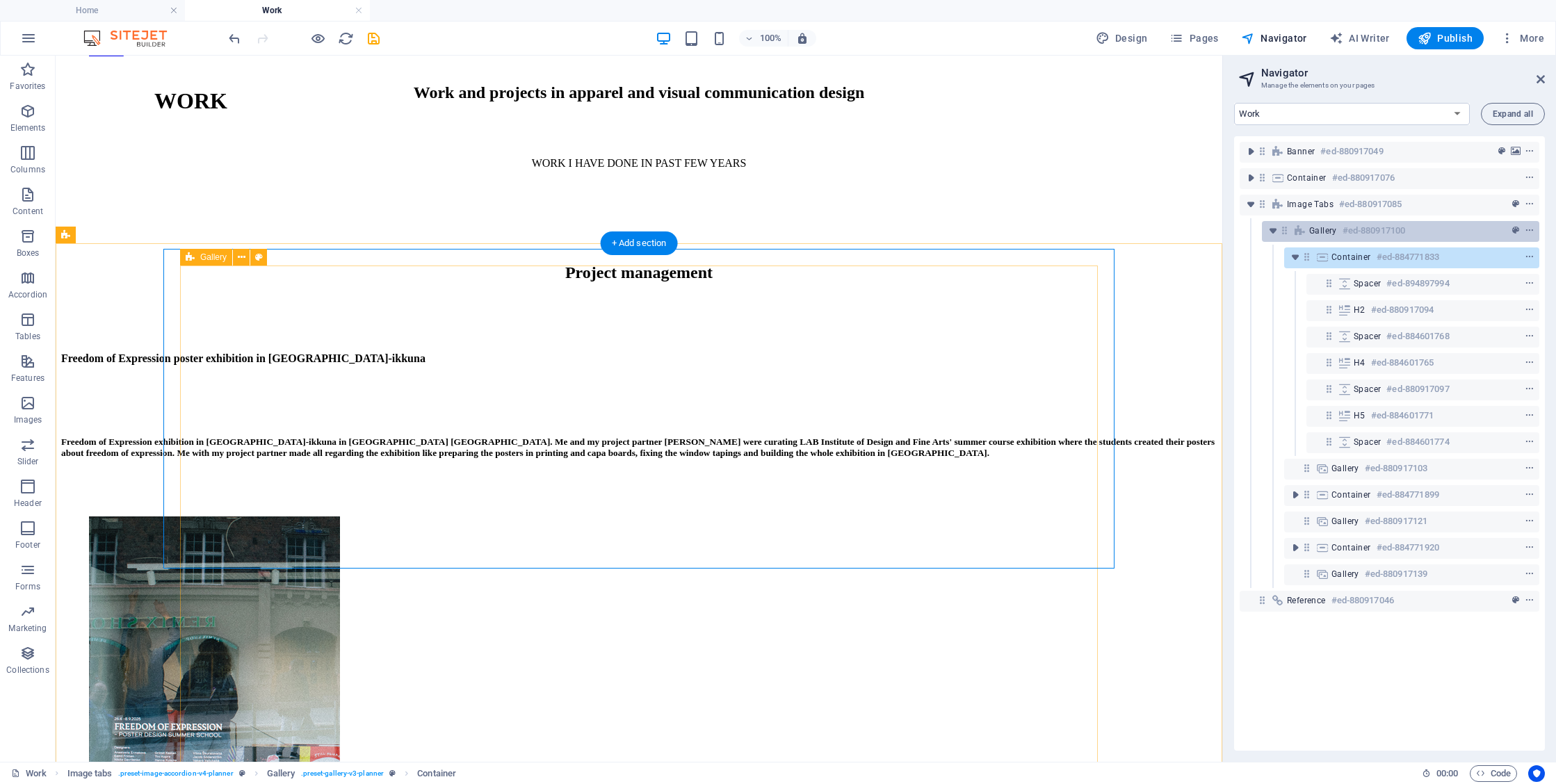
click at [1348, 232] on h6 "#ed-880917100" at bounding box center [1373, 231] width 63 height 17
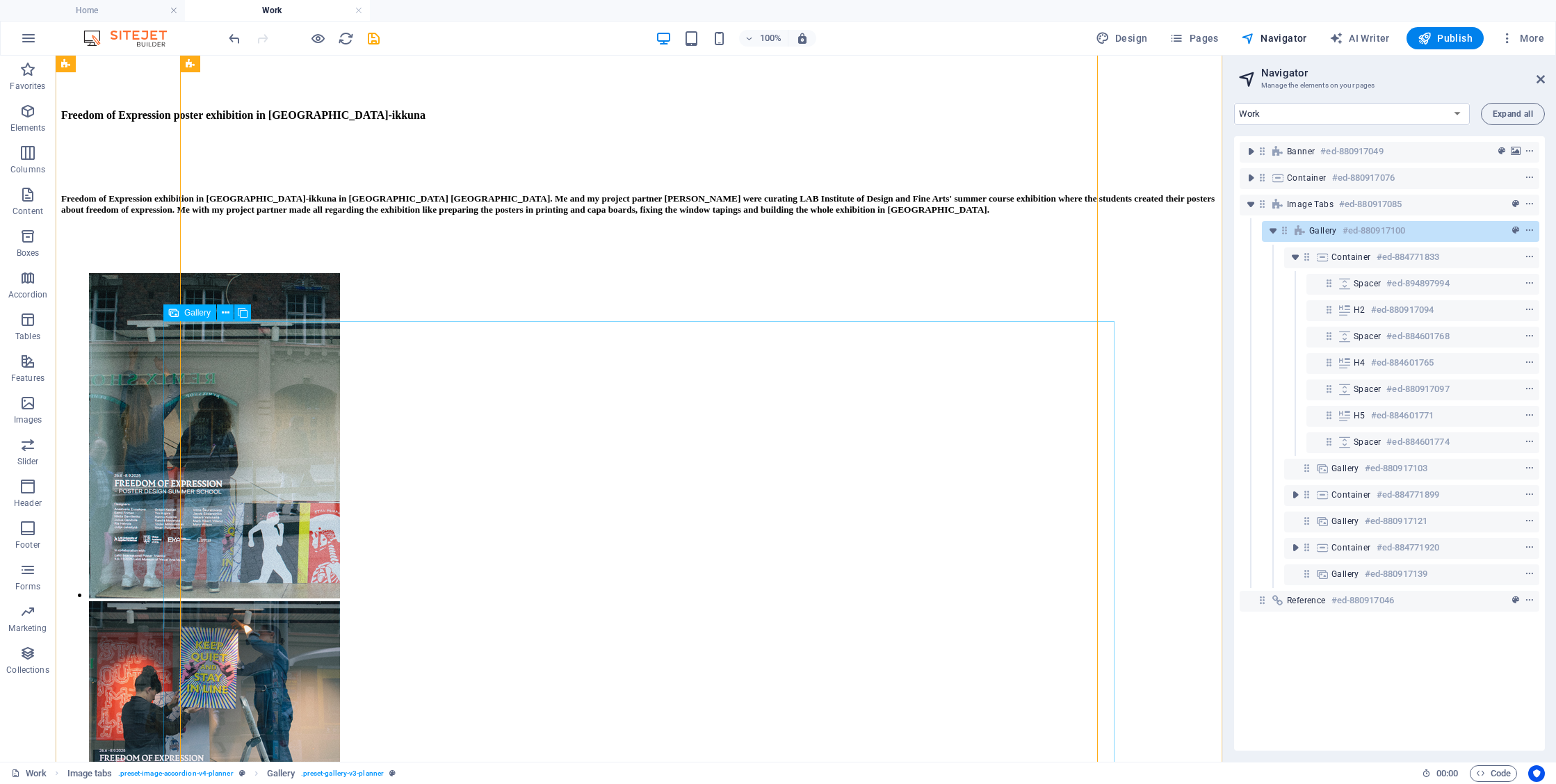
scroll to position [779, 0]
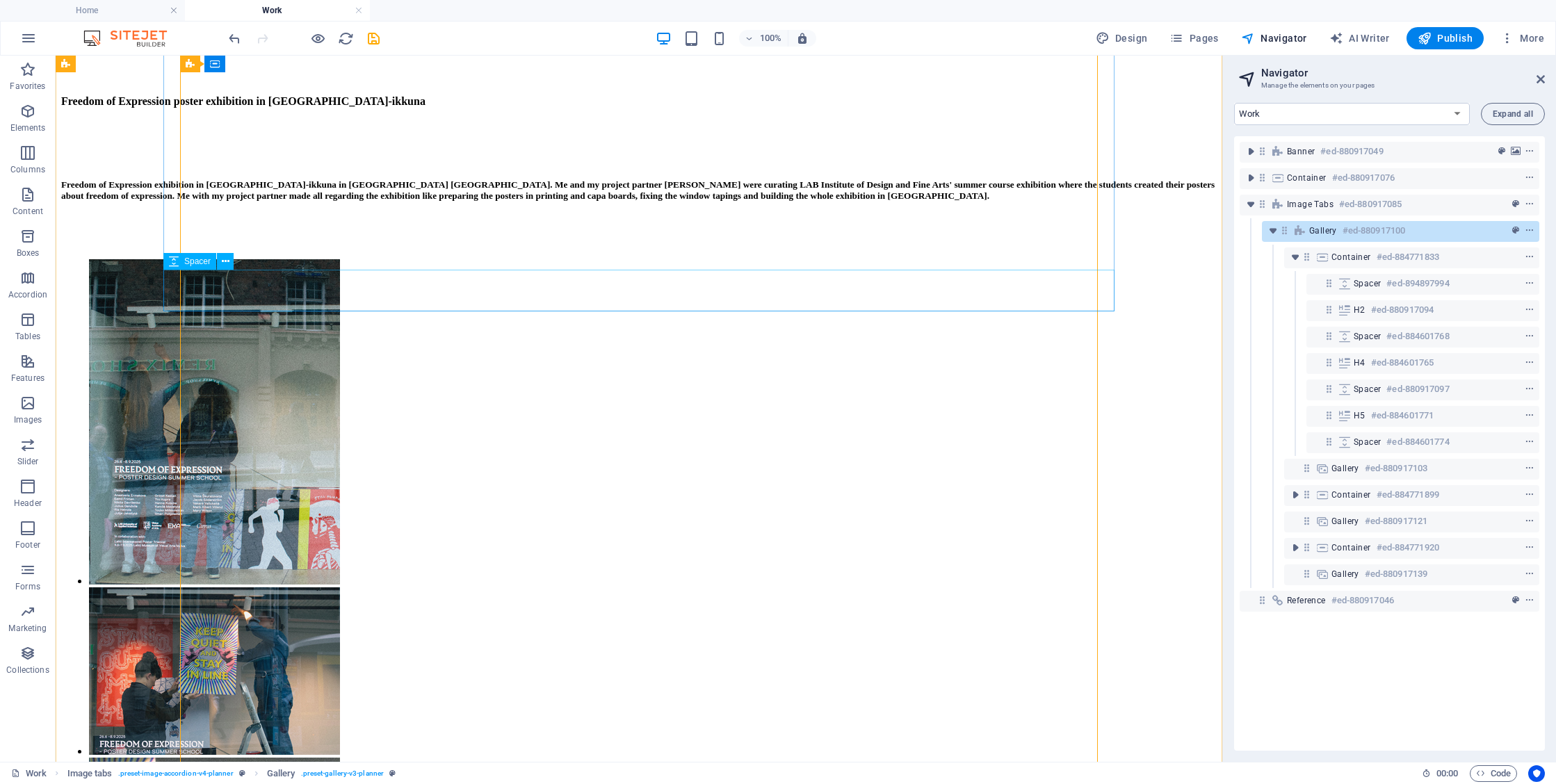
click at [872, 259] on div at bounding box center [639, 238] width 1155 height 42
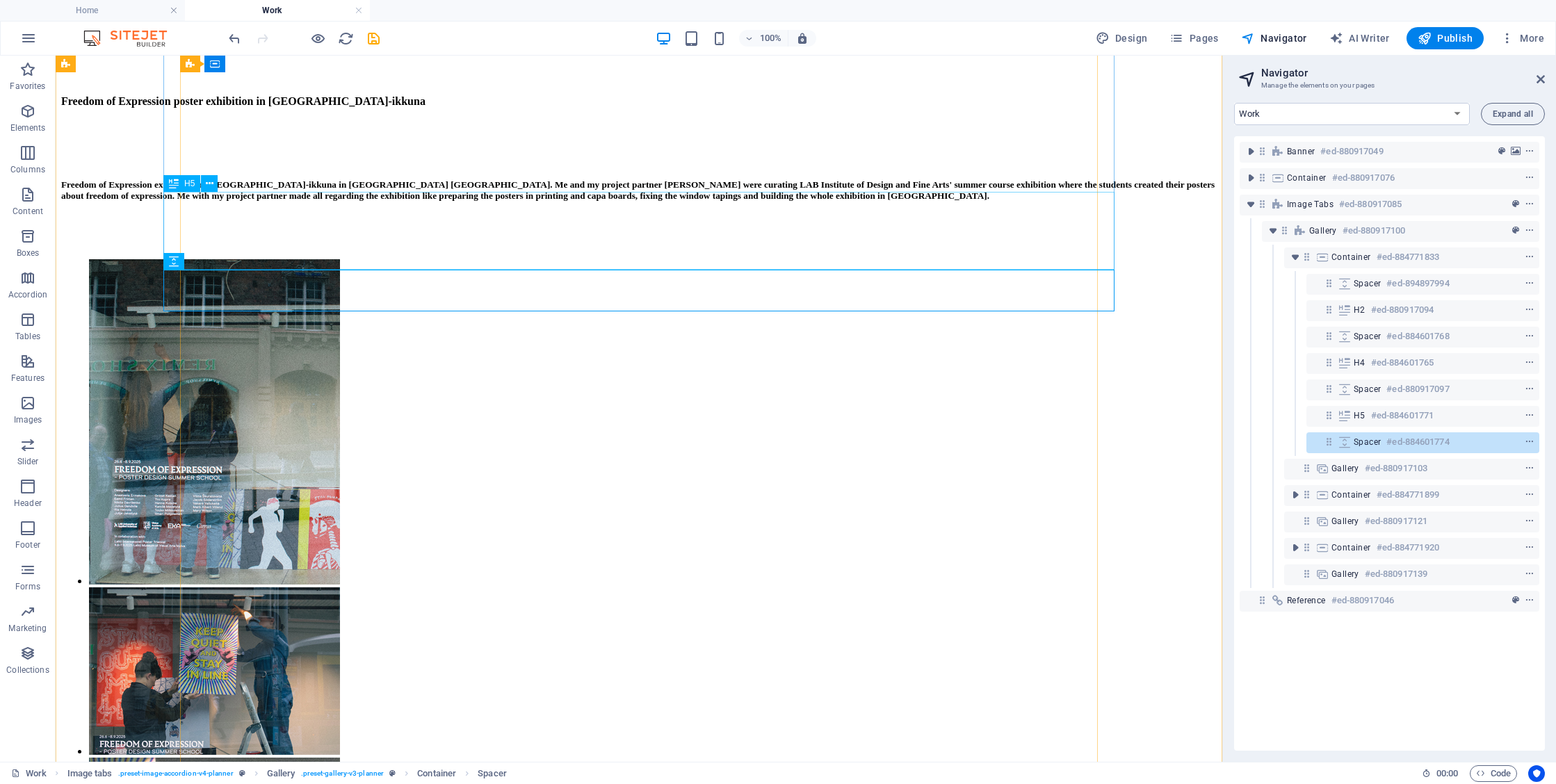
click at [877, 202] on div "Freedom of Expression exhibition in [GEOGRAPHIC_DATA]-ikkuna in [GEOGRAPHIC_DAT…" at bounding box center [639, 190] width 1155 height 22
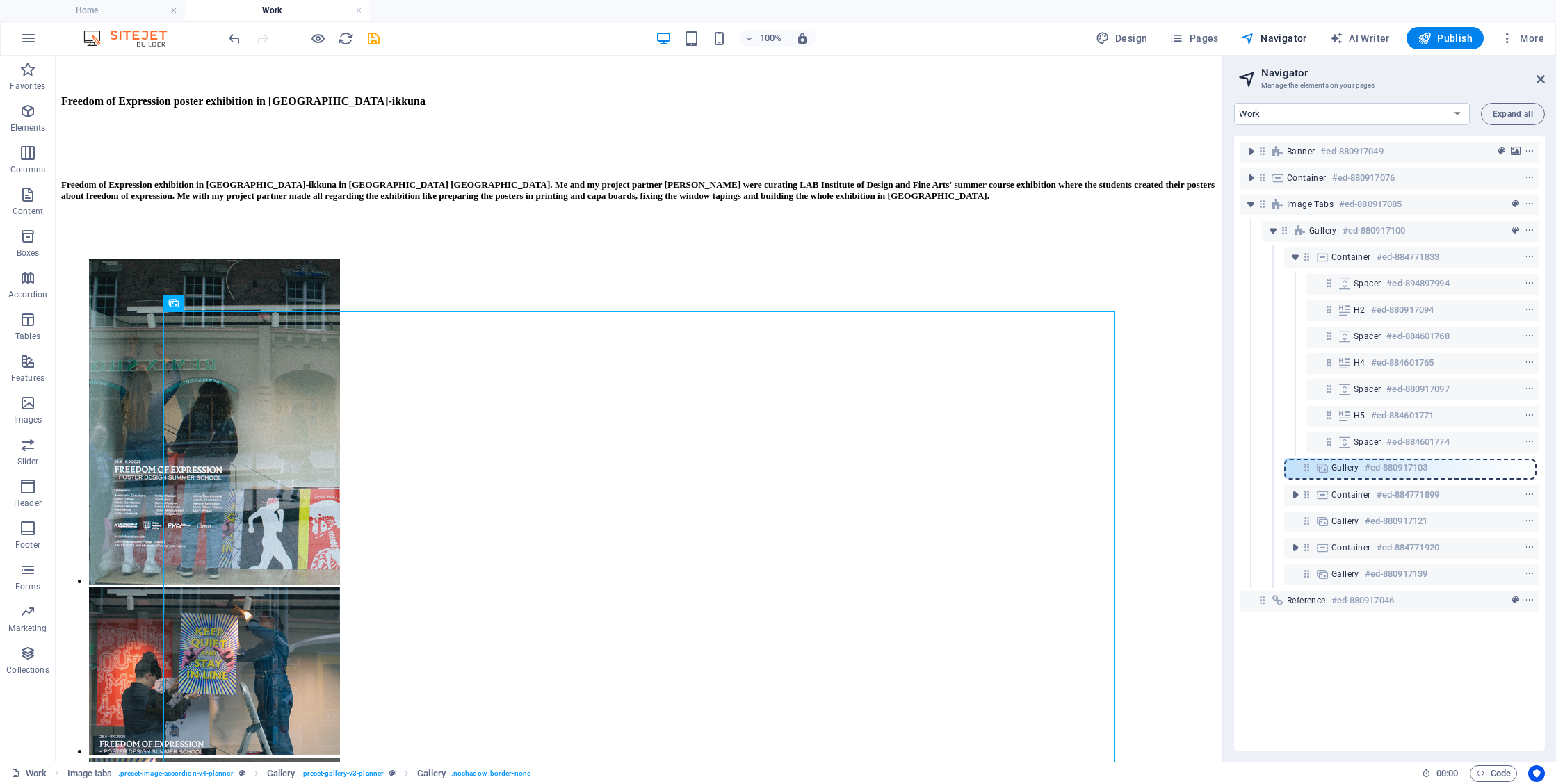
click at [1305, 470] on div "Banner #ed-880917049 Container #ed-880917076 Image tabs #ed-880917085 Gallery #…" at bounding box center [1390, 443] width 311 height 615
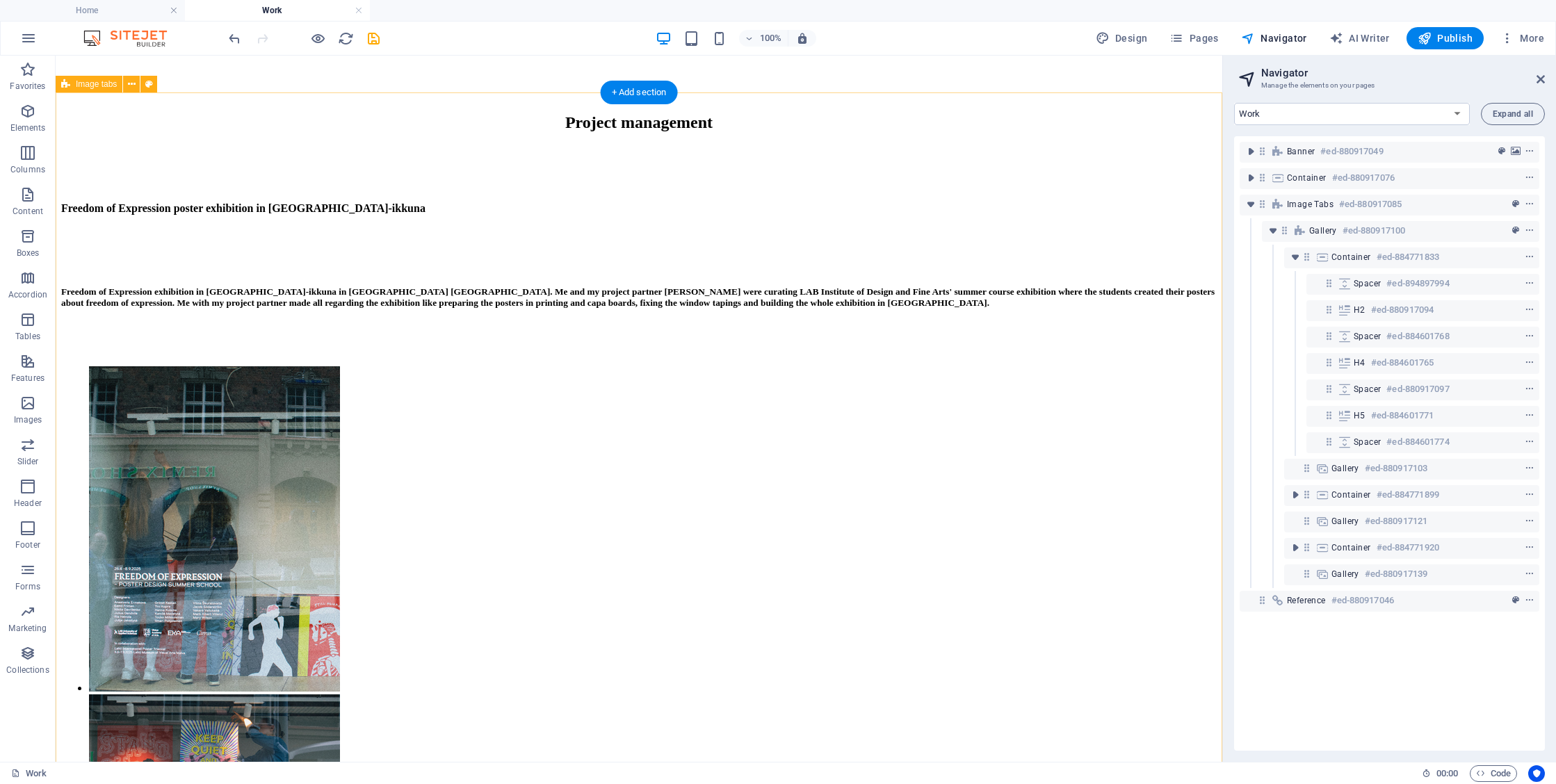
scroll to position [672, 0]
click at [1082, 308] on div "Freedom of Expression exhibition in [GEOGRAPHIC_DATA]-ikkuna in [GEOGRAPHIC_DAT…" at bounding box center [639, 297] width 1155 height 22
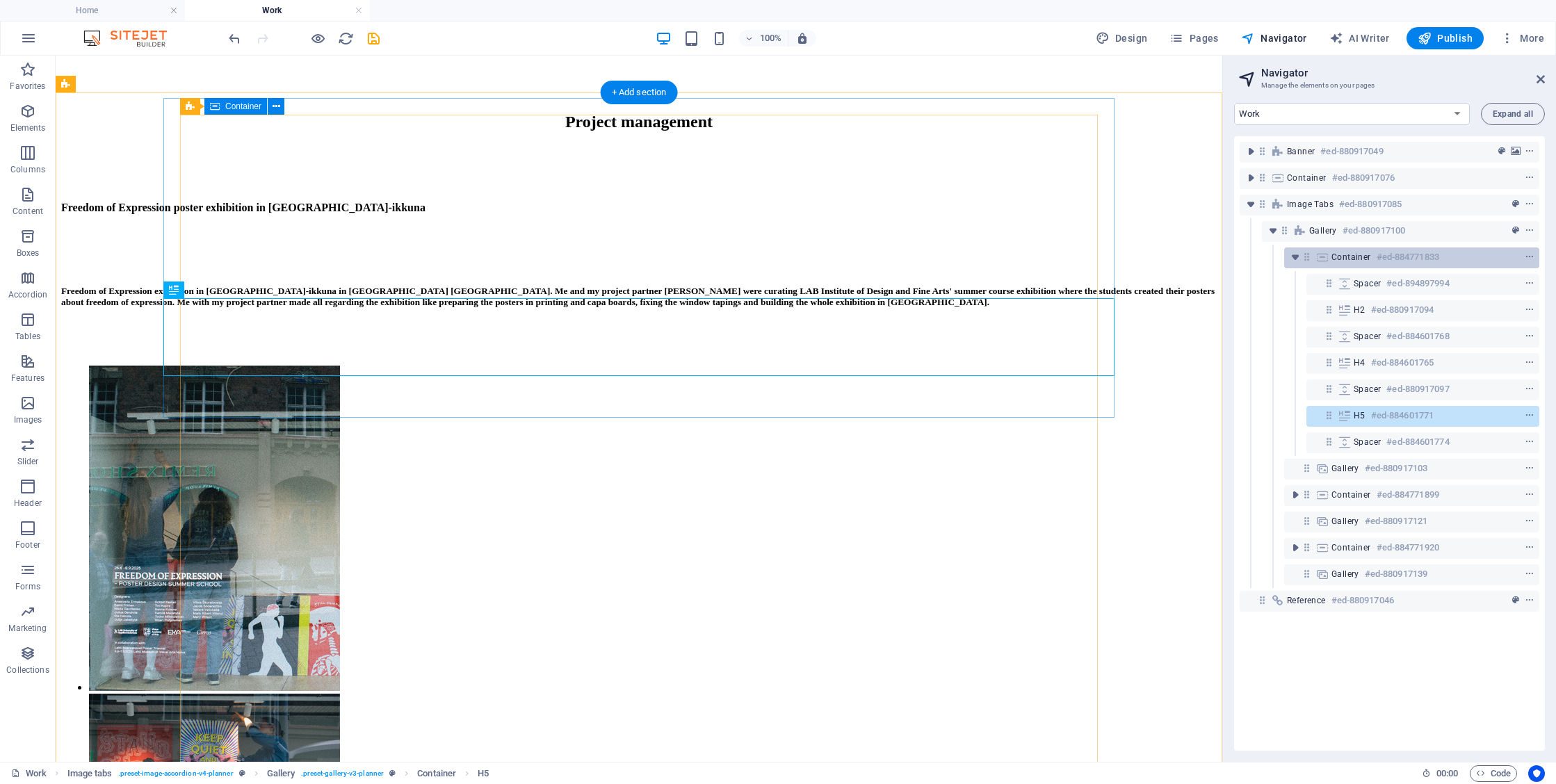
click at [1412, 261] on h6 "#ed-884771833" at bounding box center [1408, 257] width 63 height 17
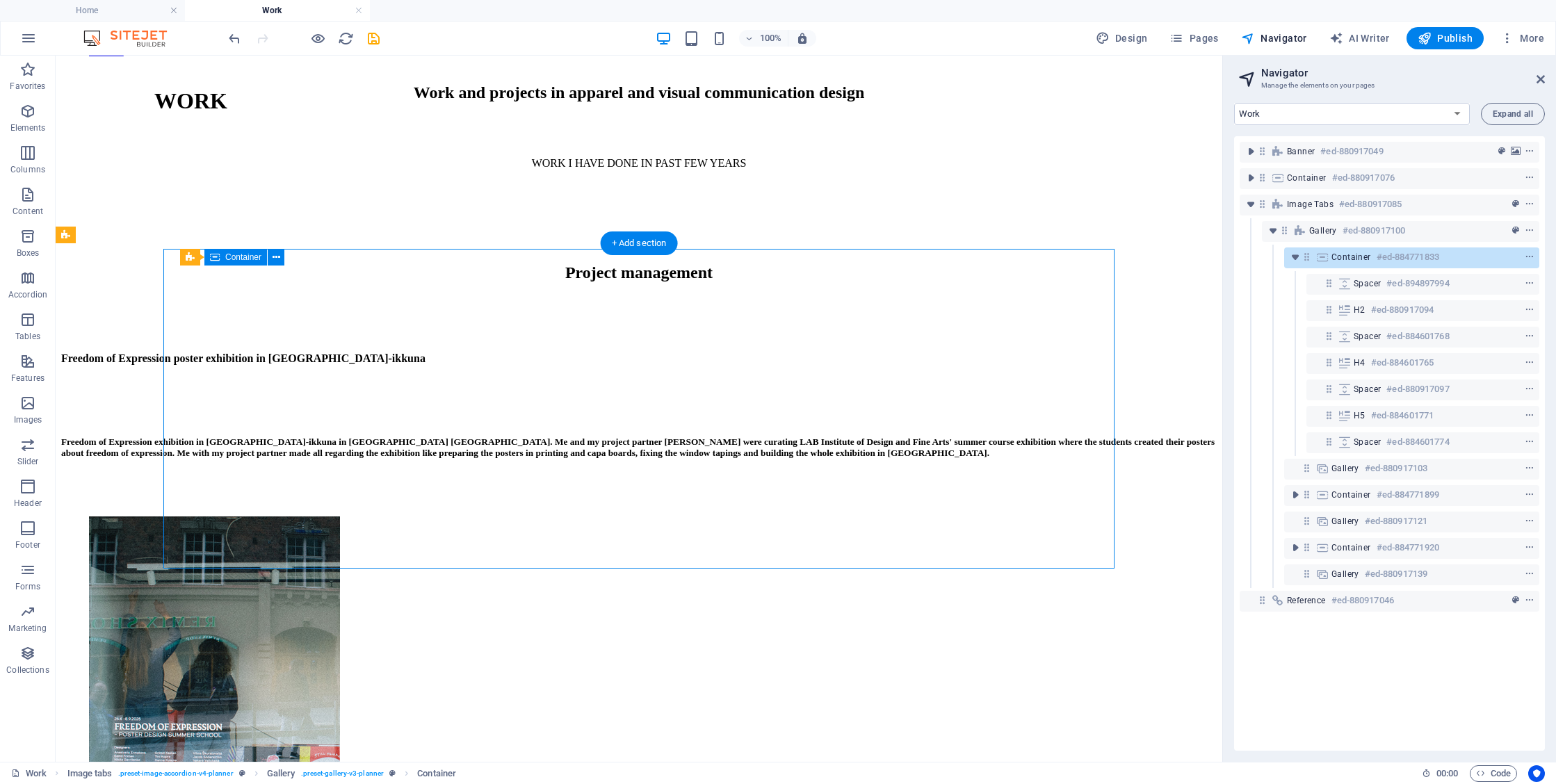
click at [1424, 257] on h6 "#ed-884771833" at bounding box center [1408, 257] width 63 height 17
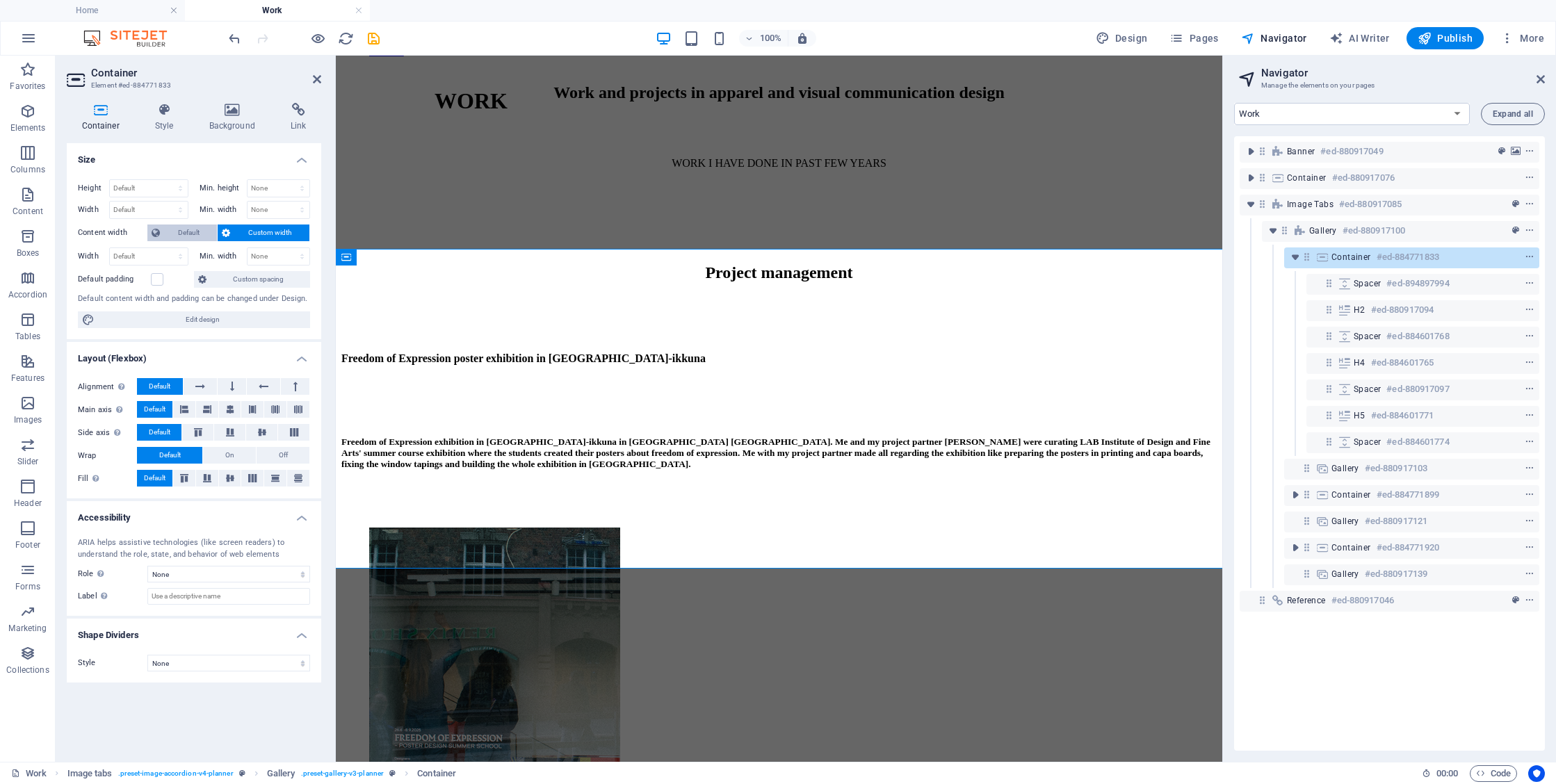
click at [200, 233] on span "Default" at bounding box center [188, 233] width 49 height 17
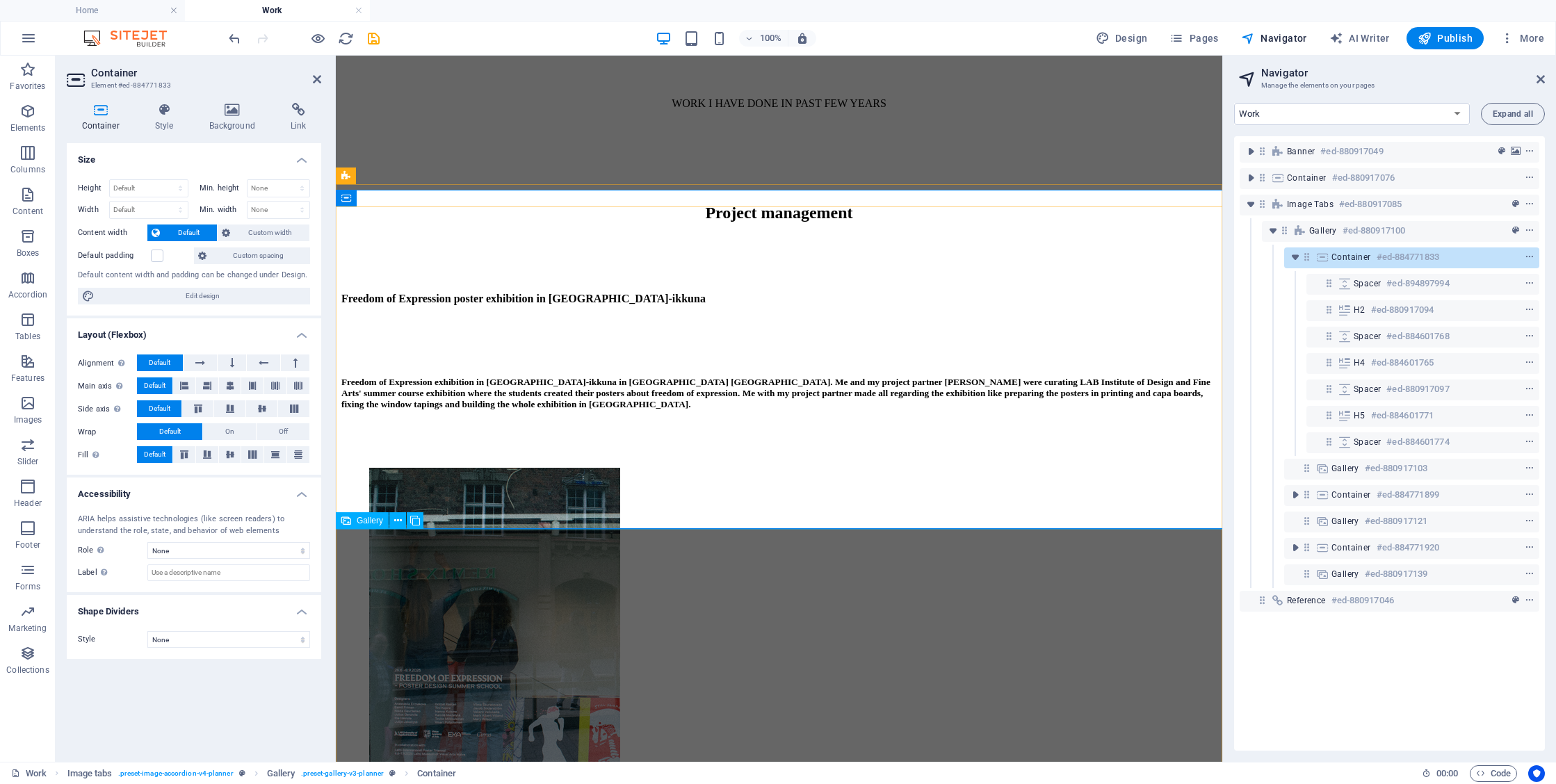
scroll to position [581, 0]
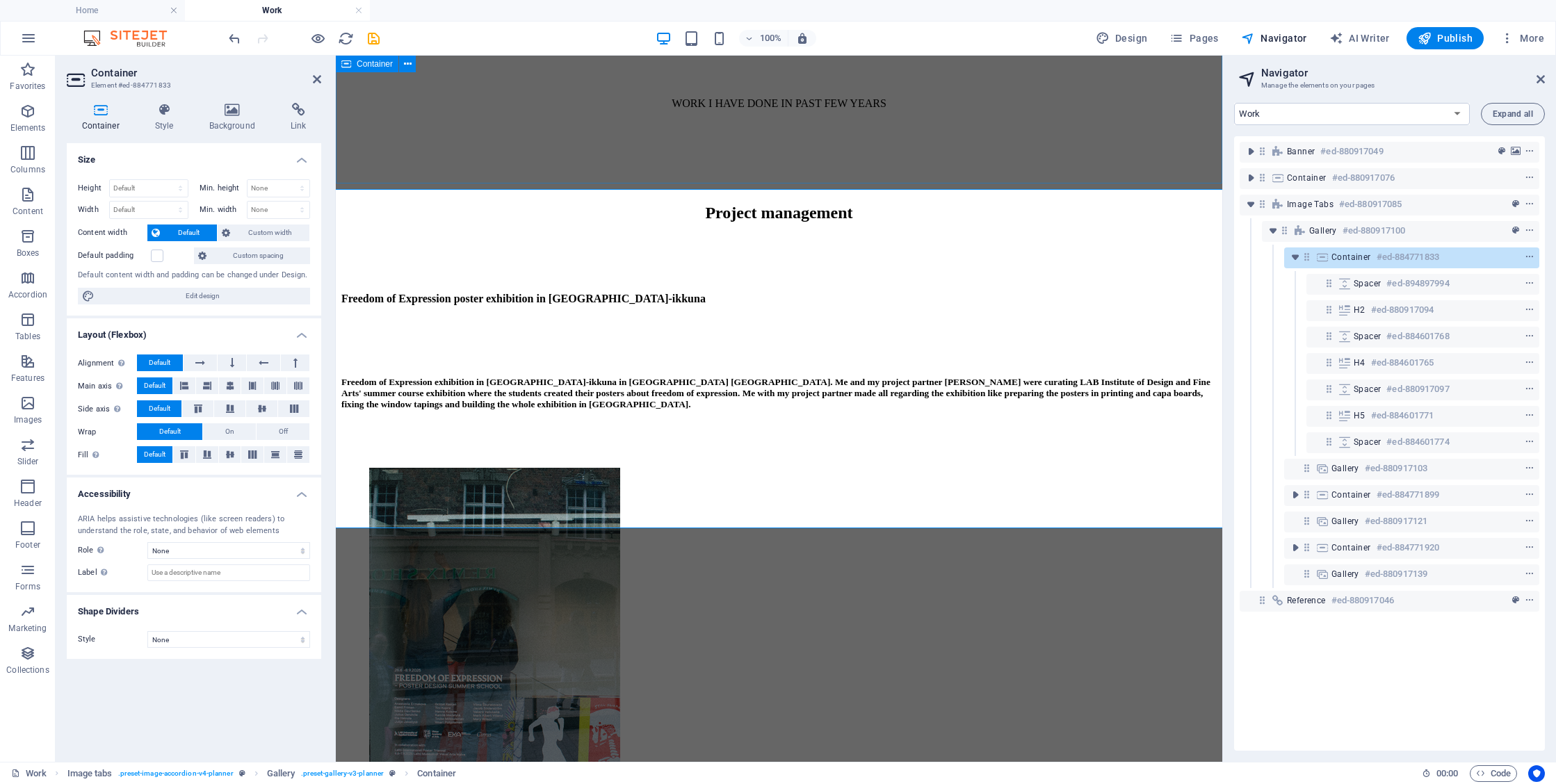
click at [1050, 148] on div "Work and projects in apparel and visual communication design" at bounding box center [779, 29] width 875 height 238
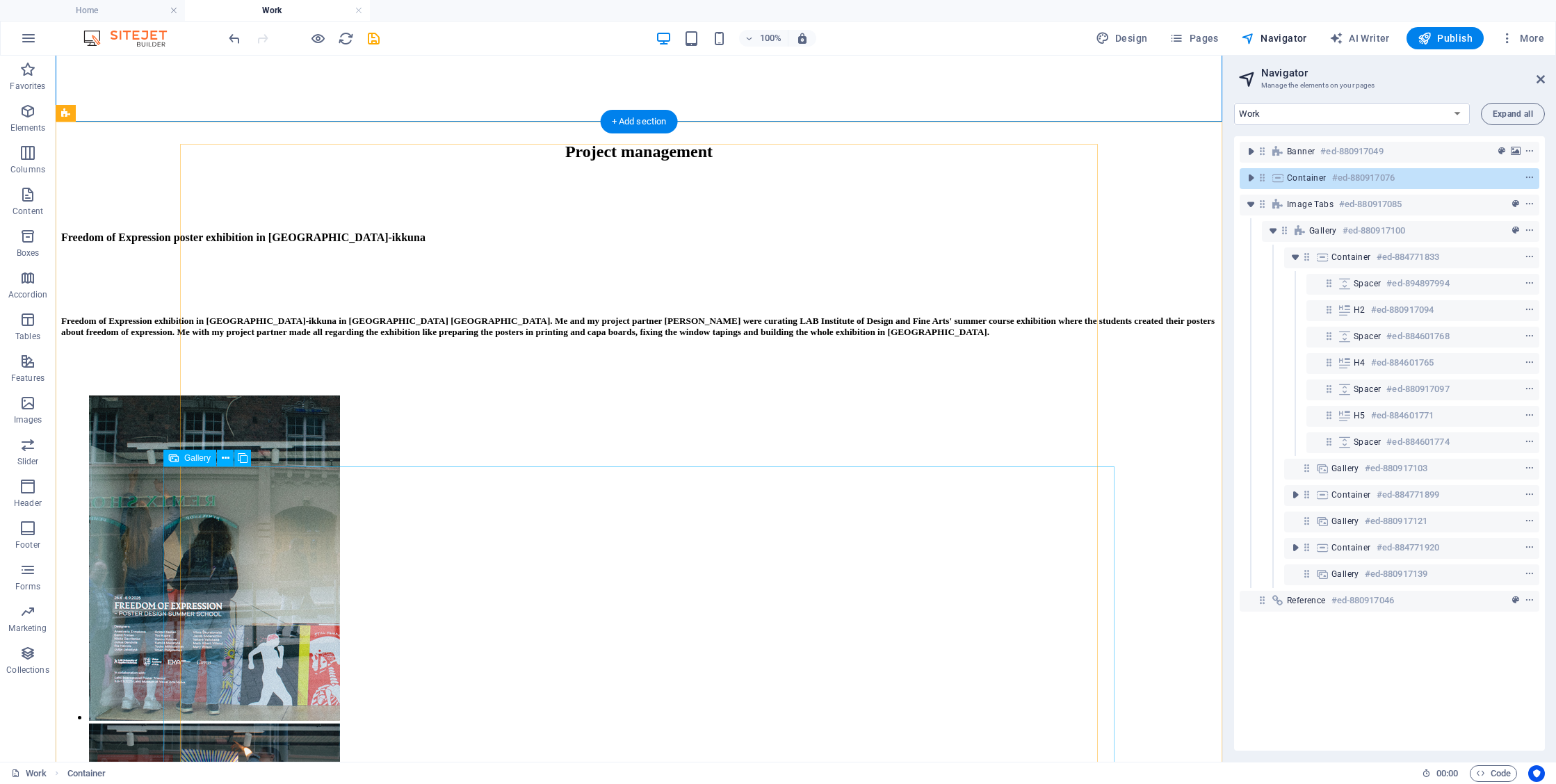
scroll to position [643, 0]
click at [778, 337] on div "Freedom of Expression exhibition in [GEOGRAPHIC_DATA]-ikkuna in [GEOGRAPHIC_DAT…" at bounding box center [639, 326] width 1155 height 22
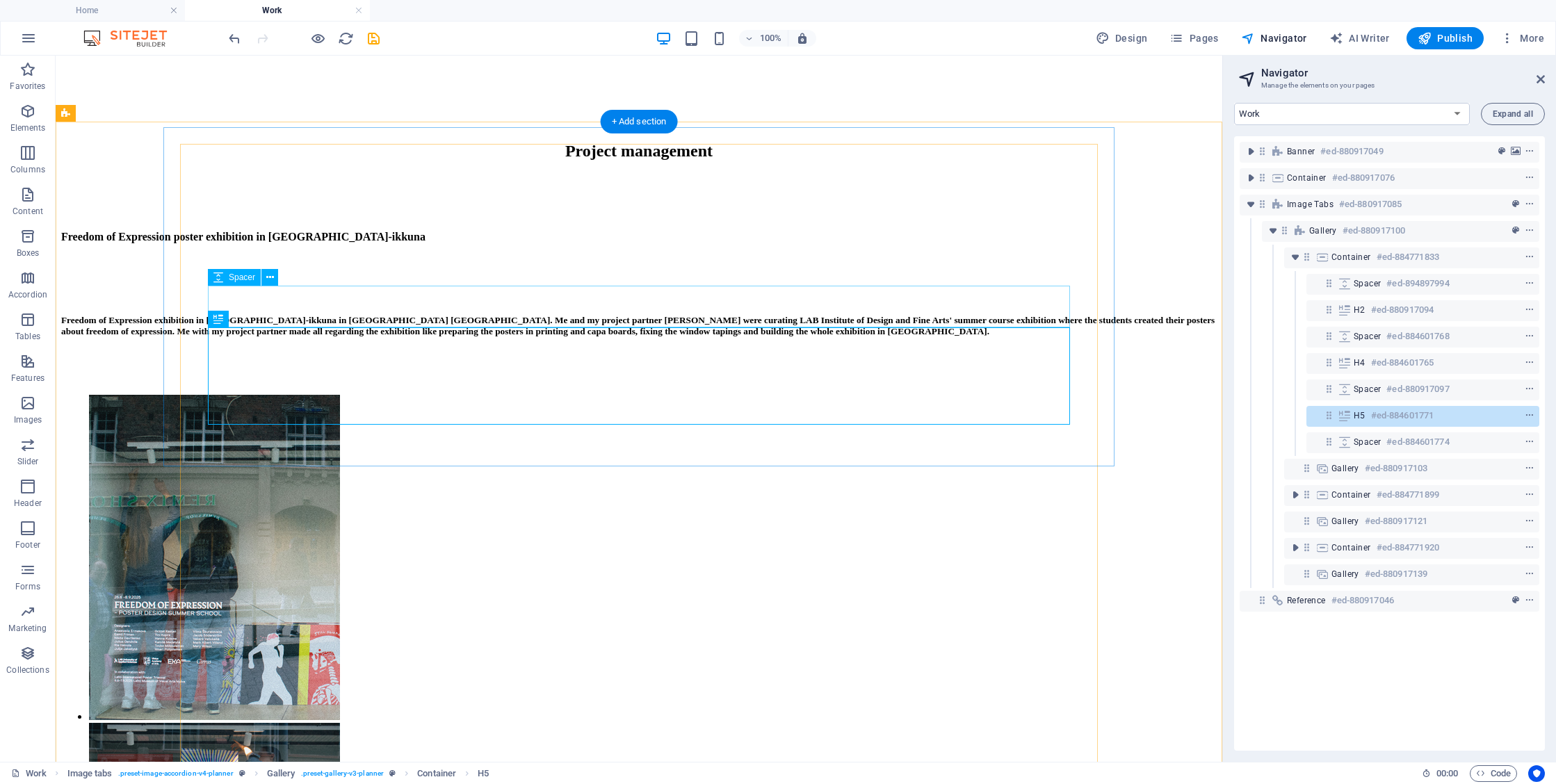
click at [824, 300] on div at bounding box center [639, 279] width 1155 height 42
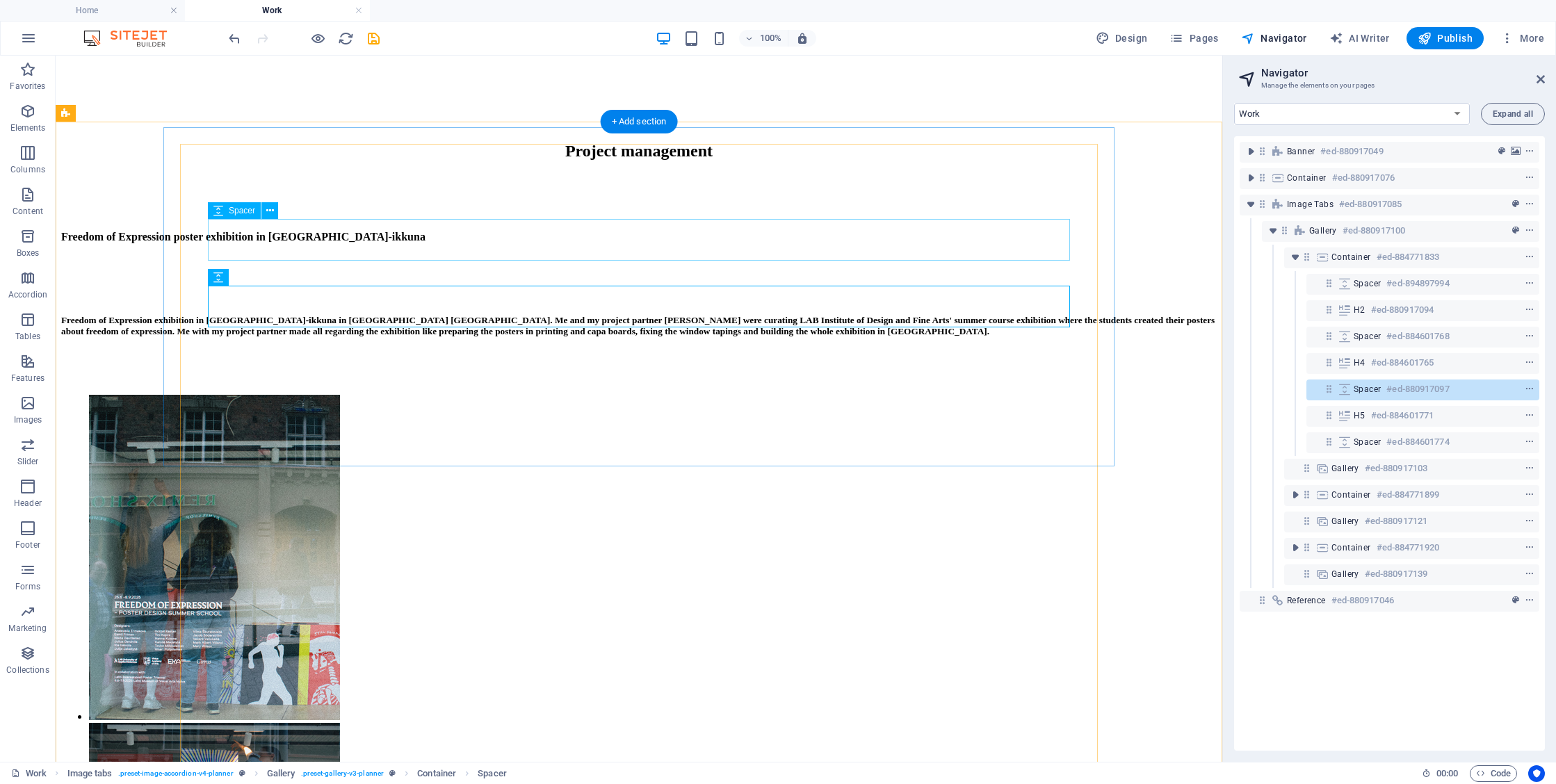
click at [1012, 161] on div "Project management" at bounding box center [639, 151] width 1155 height 19
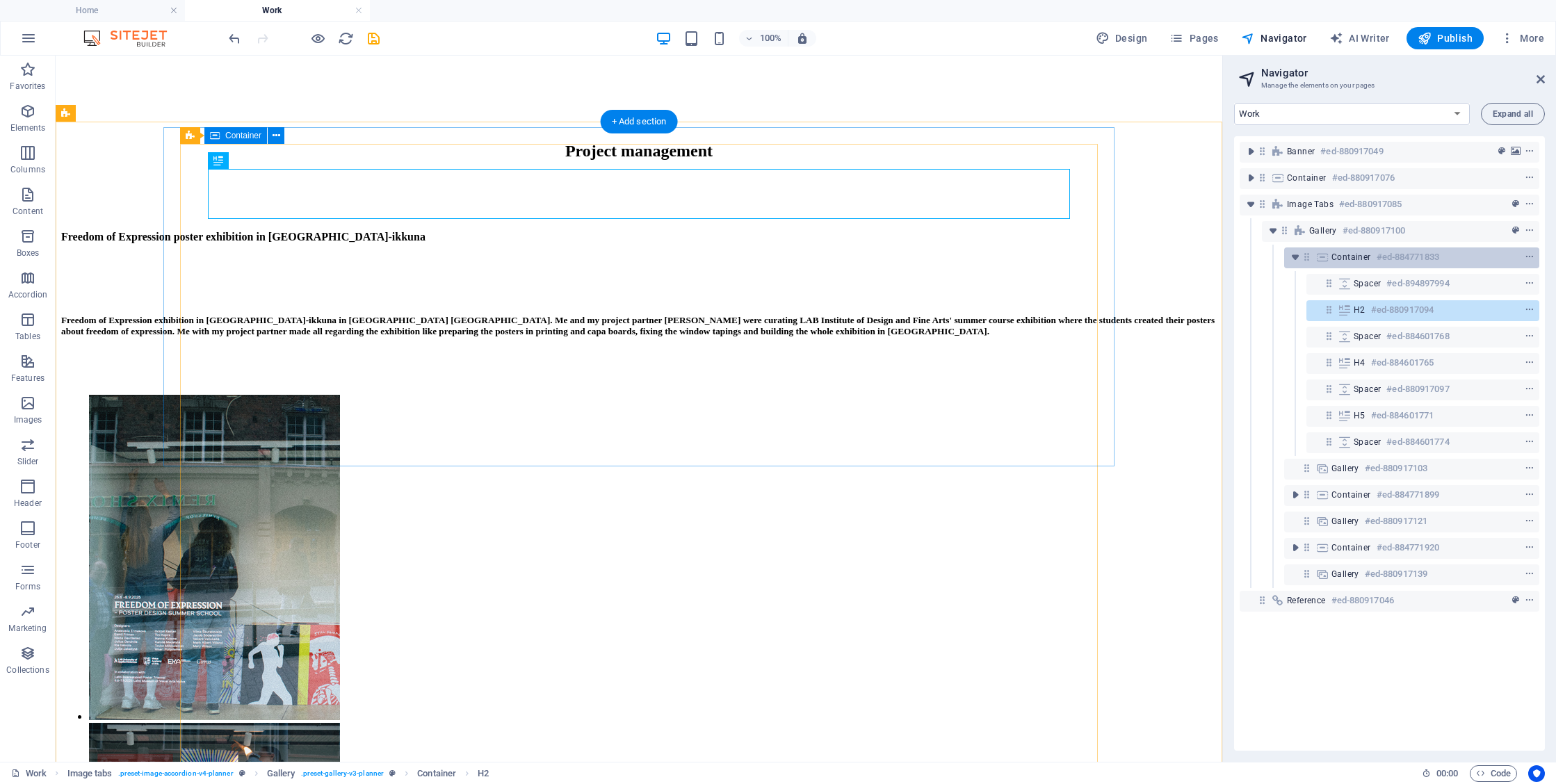
click at [1404, 251] on h6 "#ed-884771833" at bounding box center [1408, 257] width 63 height 17
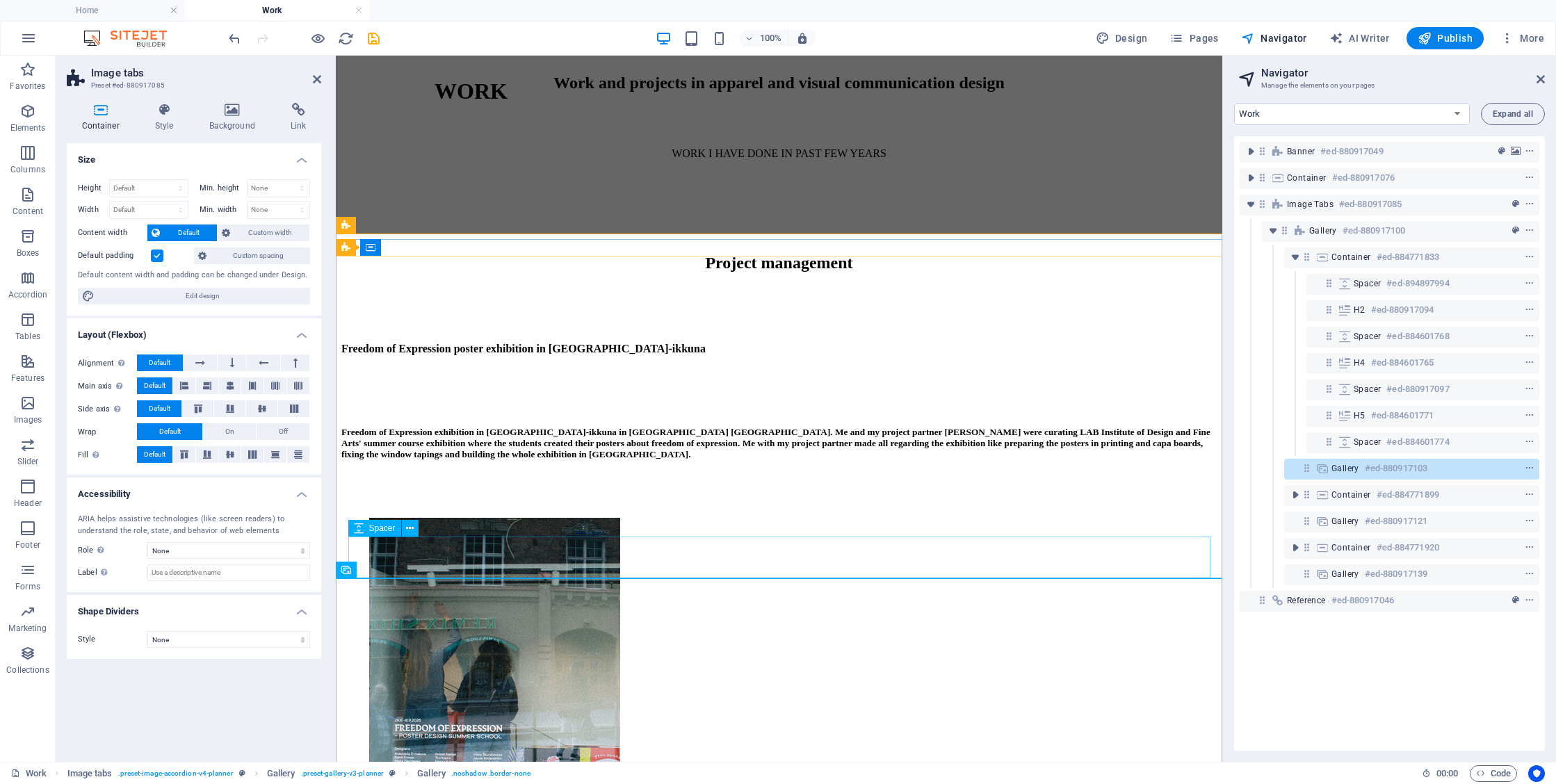
click at [834, 518] on div at bounding box center [779, 497] width 875 height 42
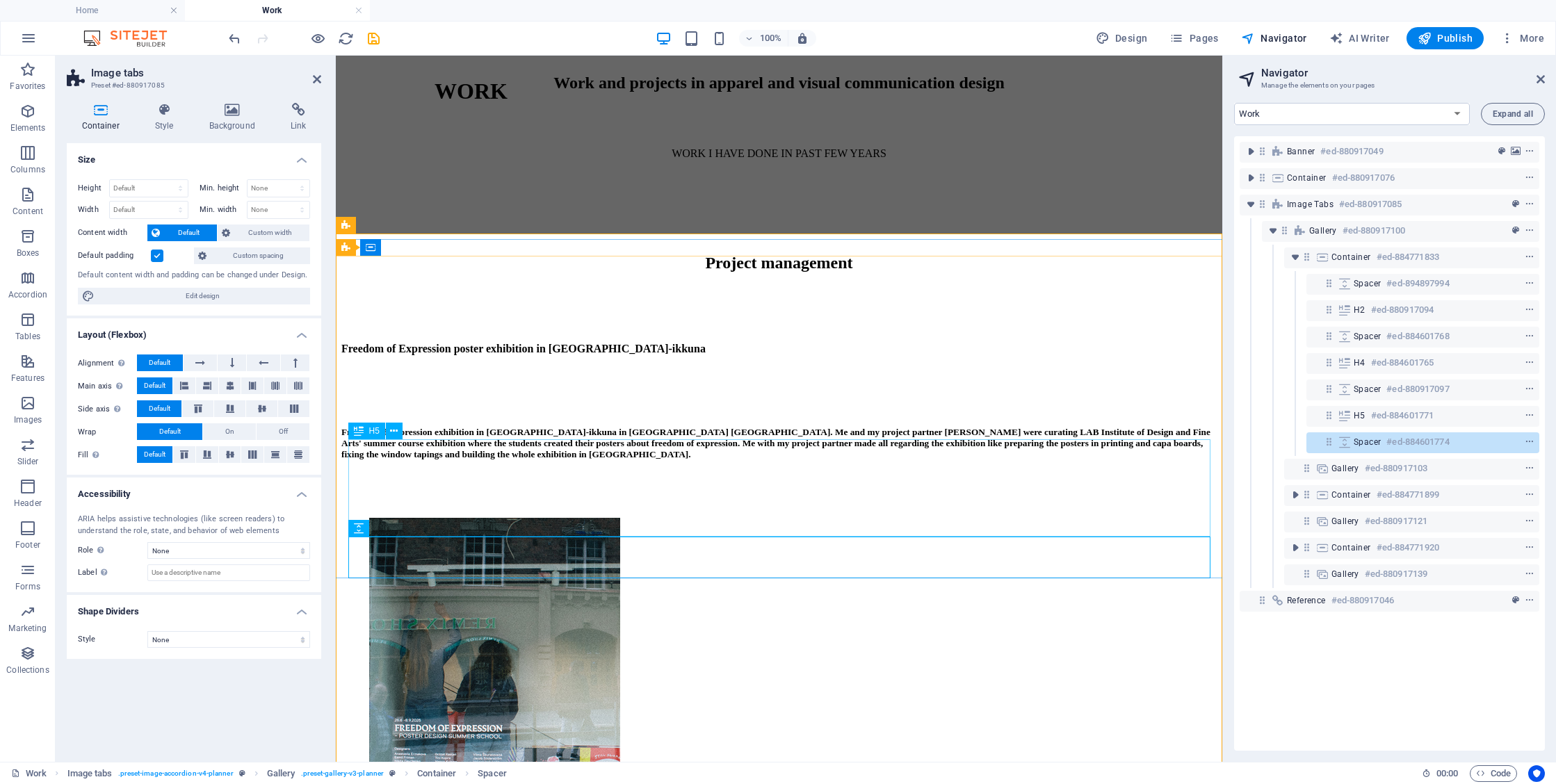
click at [891, 460] on div "Freedom of Expression exhibition in [GEOGRAPHIC_DATA]-ikkuna in [GEOGRAPHIC_DAT…" at bounding box center [779, 443] width 875 height 33
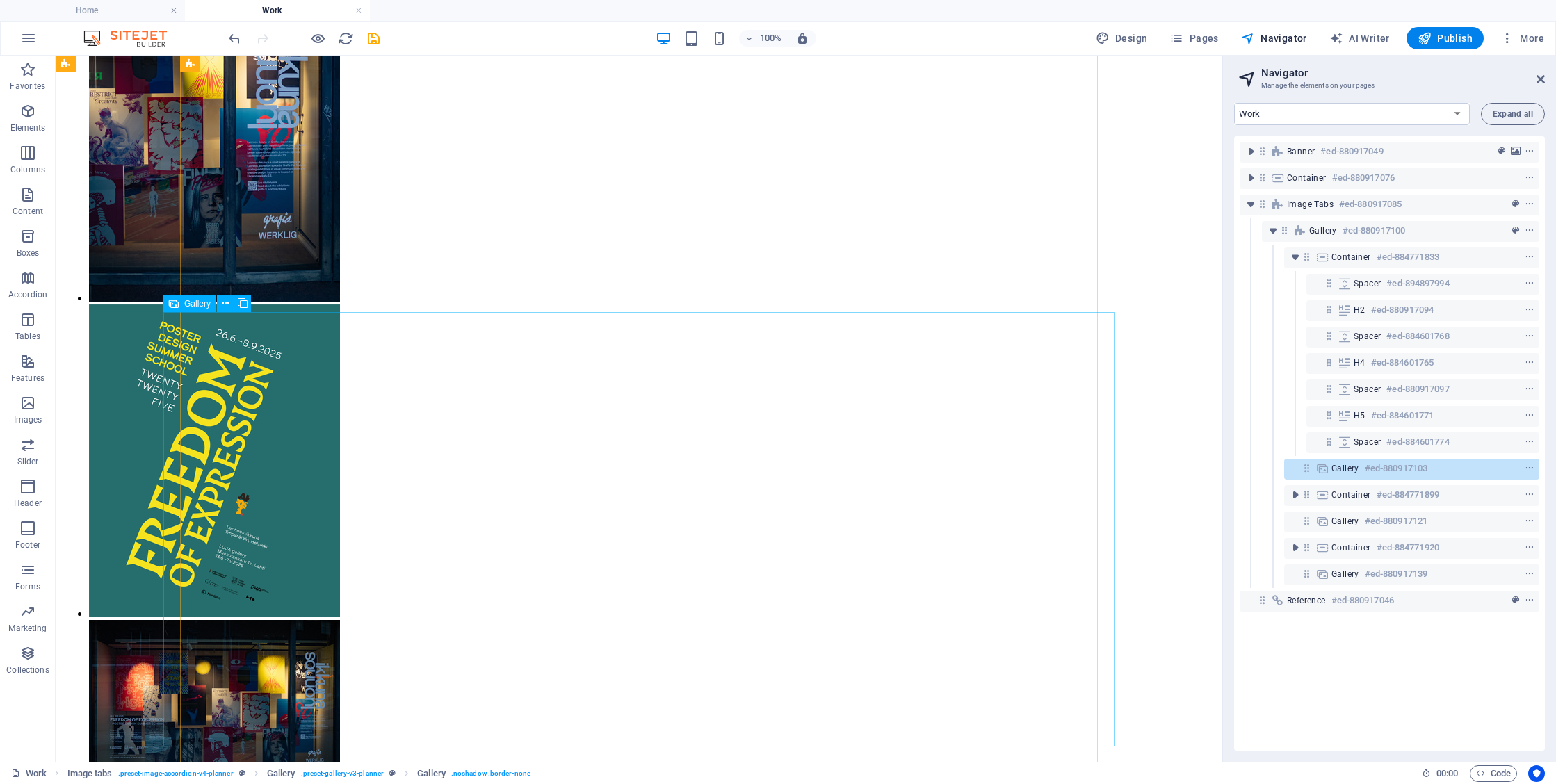
scroll to position [1996, 0]
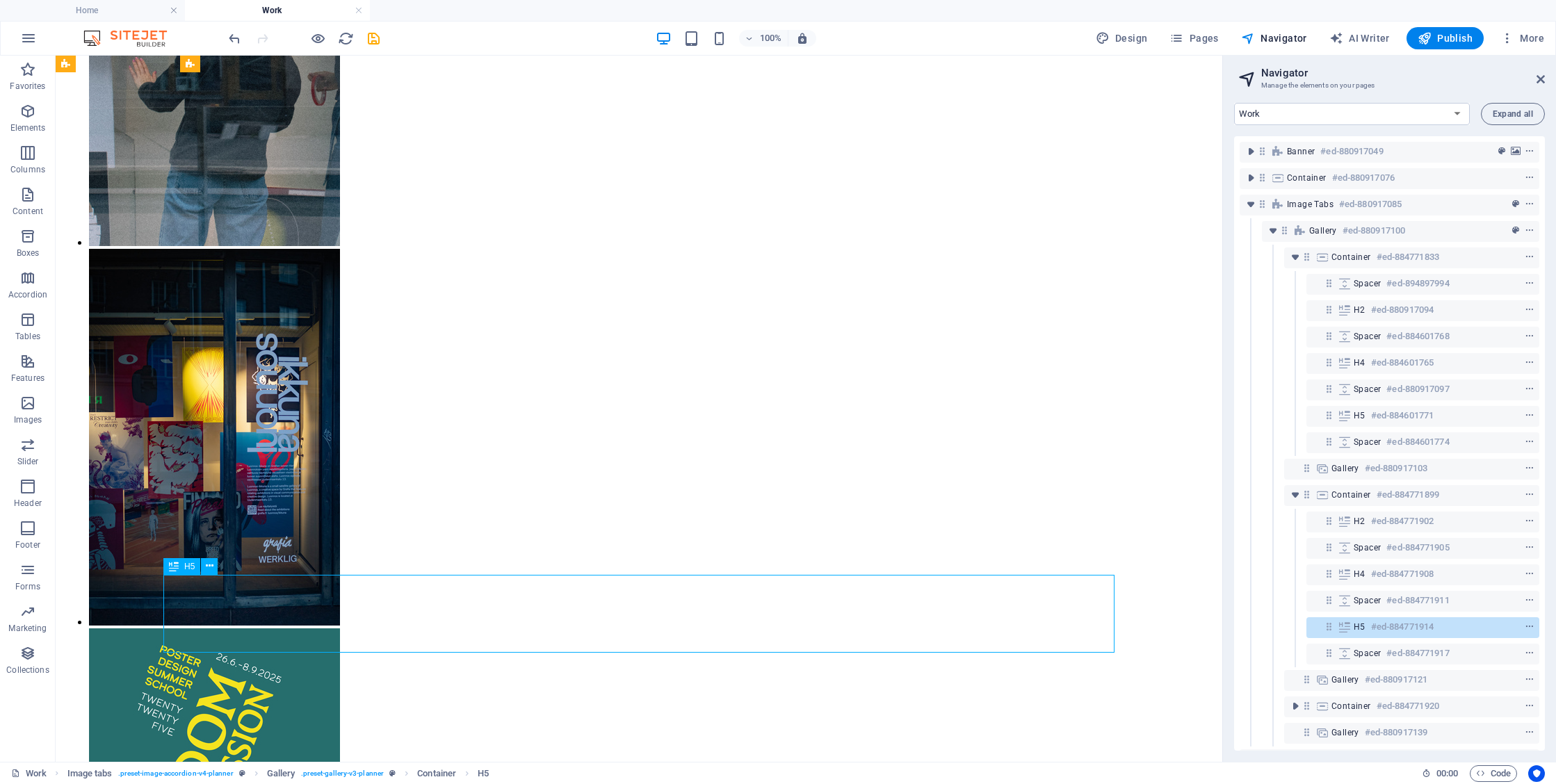
scroll to position [1581, 0]
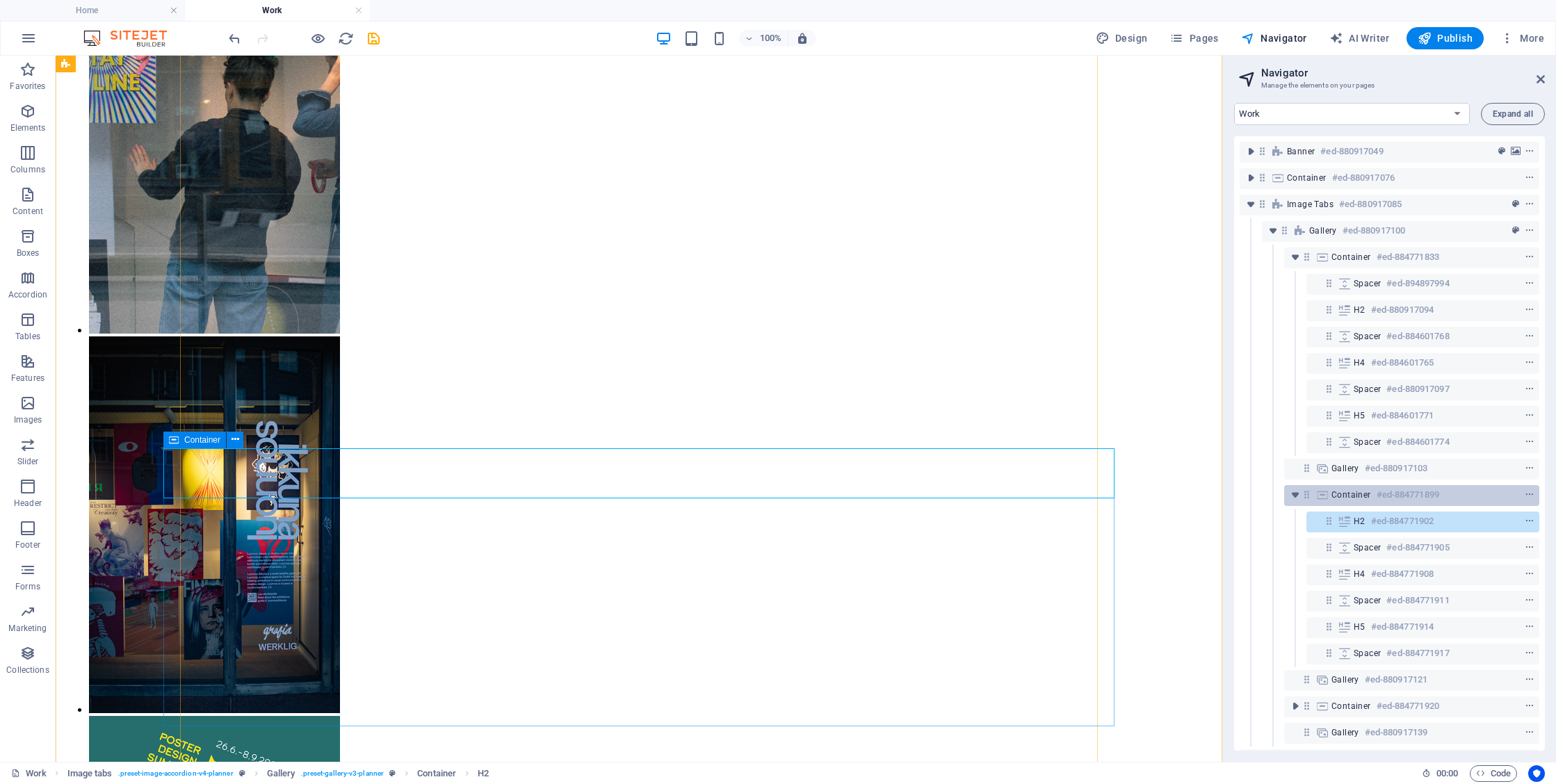
click at [1421, 500] on h6 "#ed-884771899" at bounding box center [1408, 495] width 63 height 17
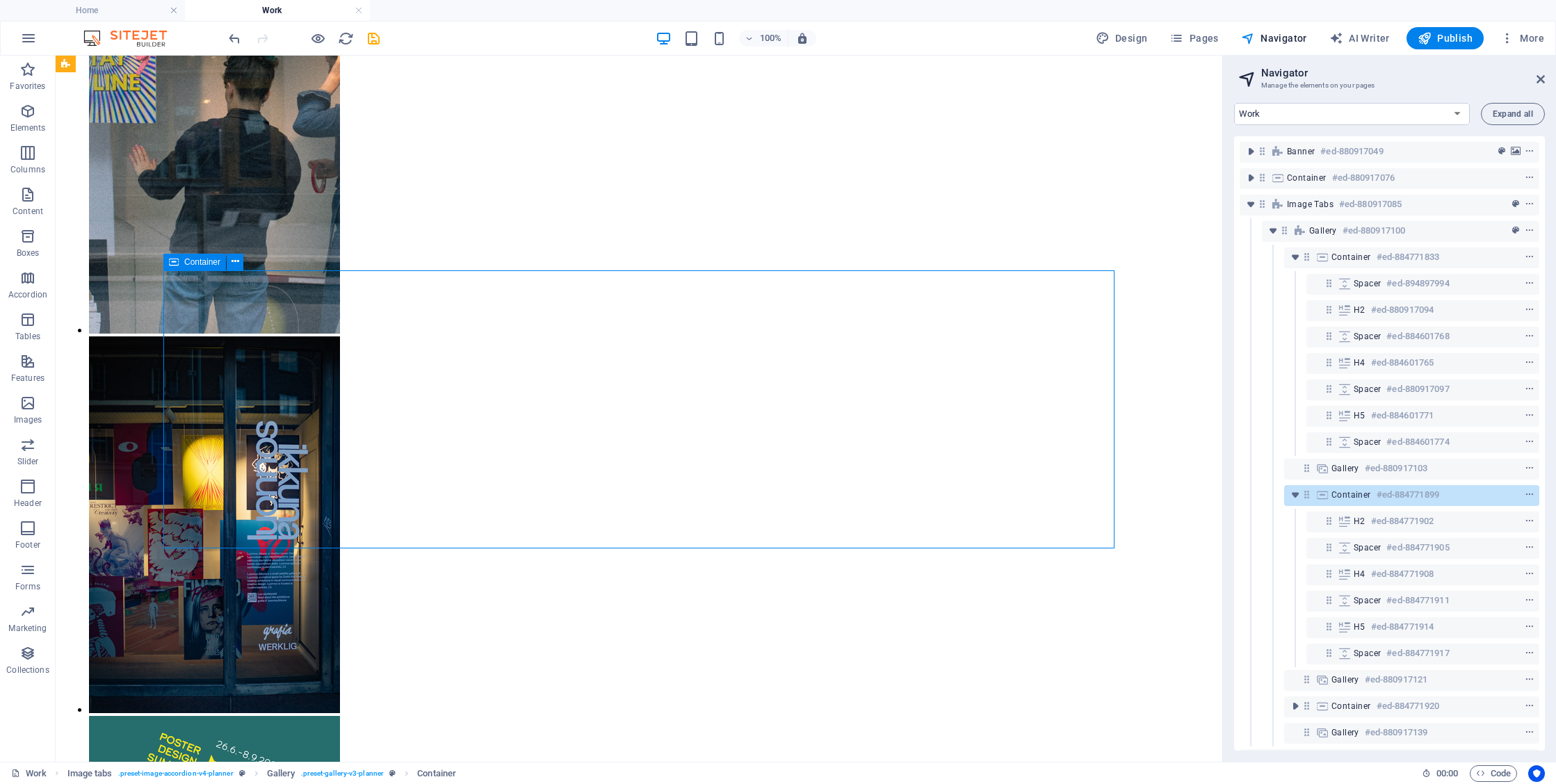
scroll to position [1759, 0]
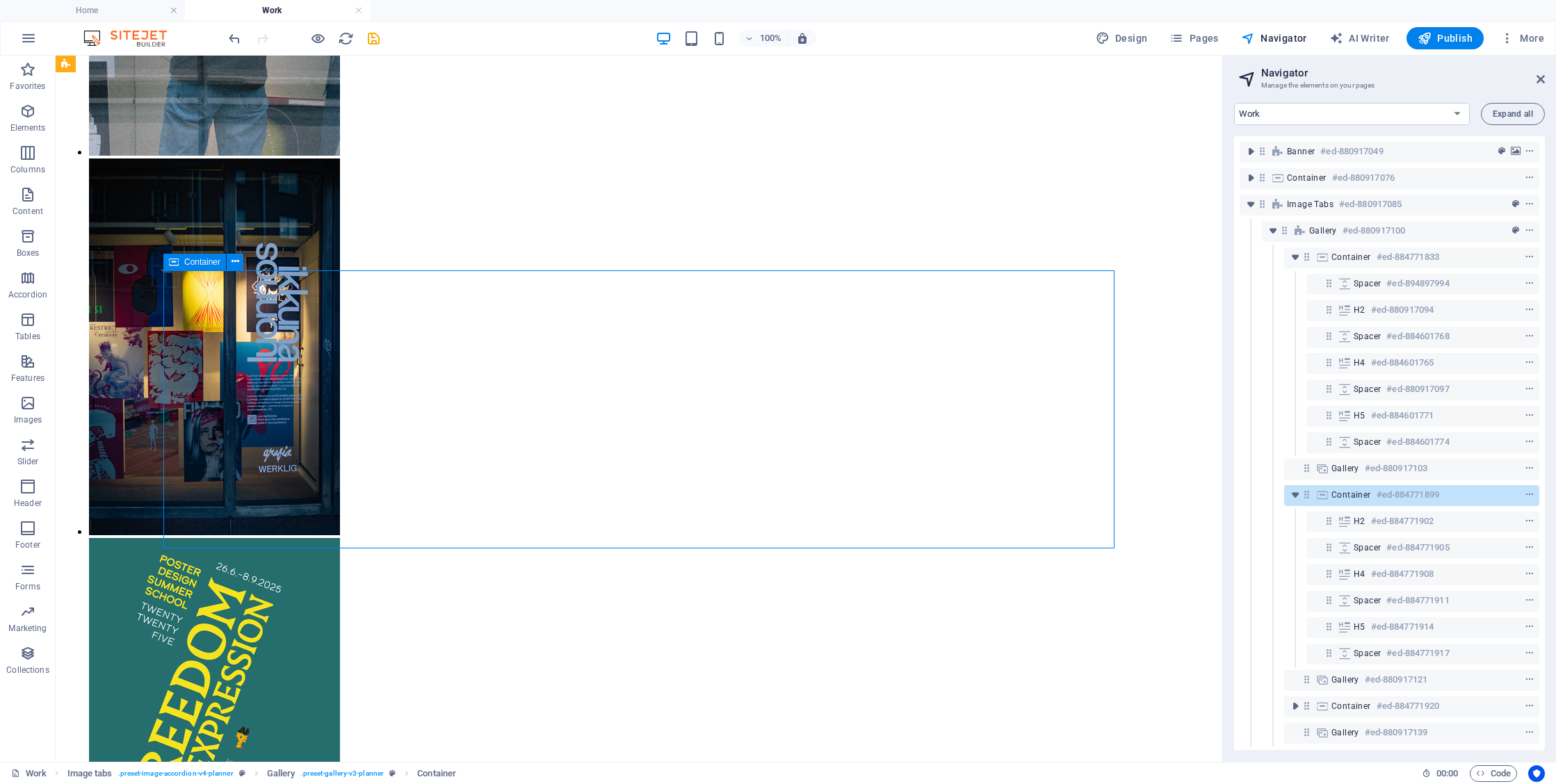
click at [1421, 500] on h6 "#ed-884771899" at bounding box center [1408, 495] width 63 height 17
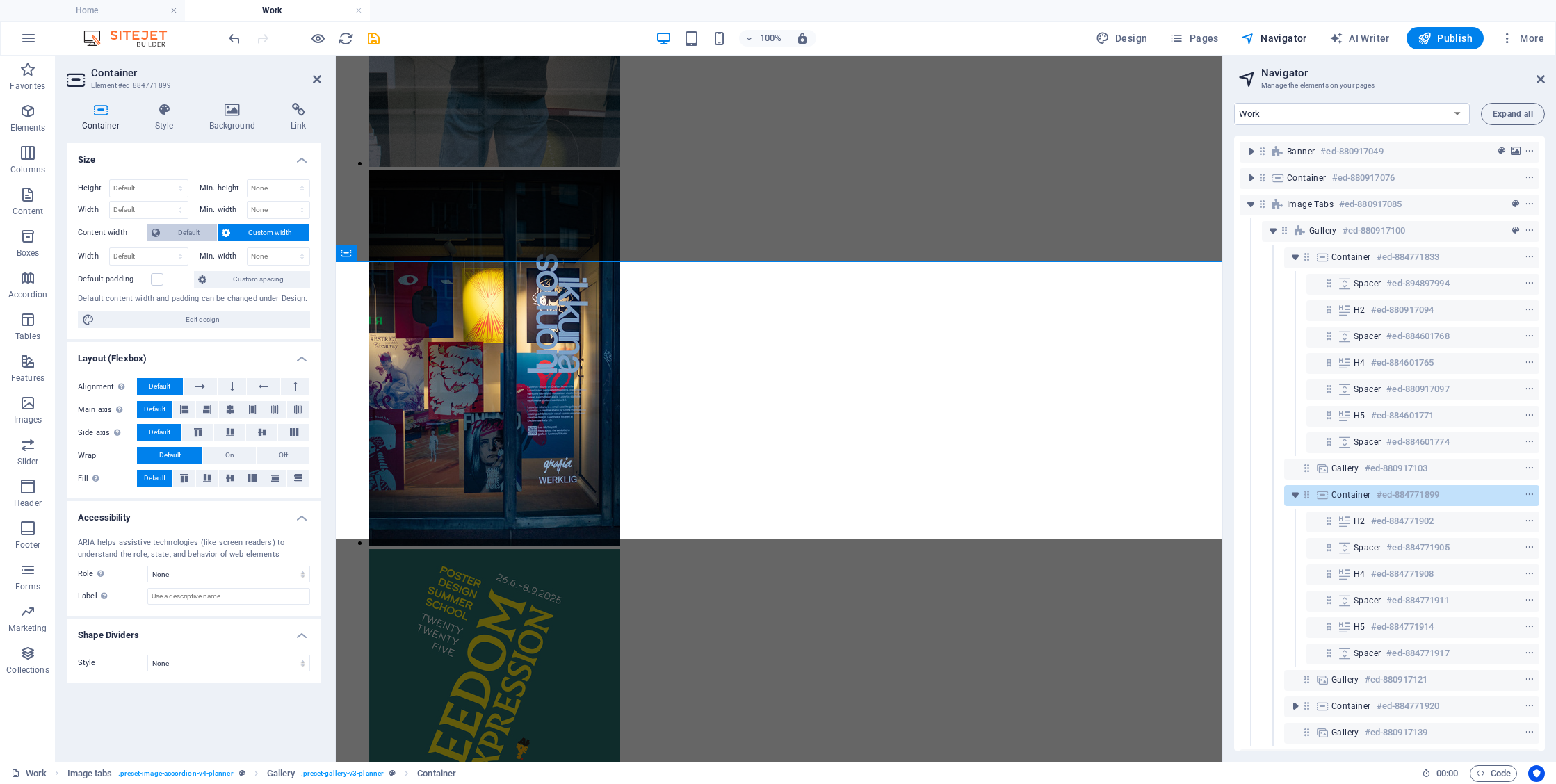
click at [197, 235] on span "Default" at bounding box center [188, 233] width 49 height 17
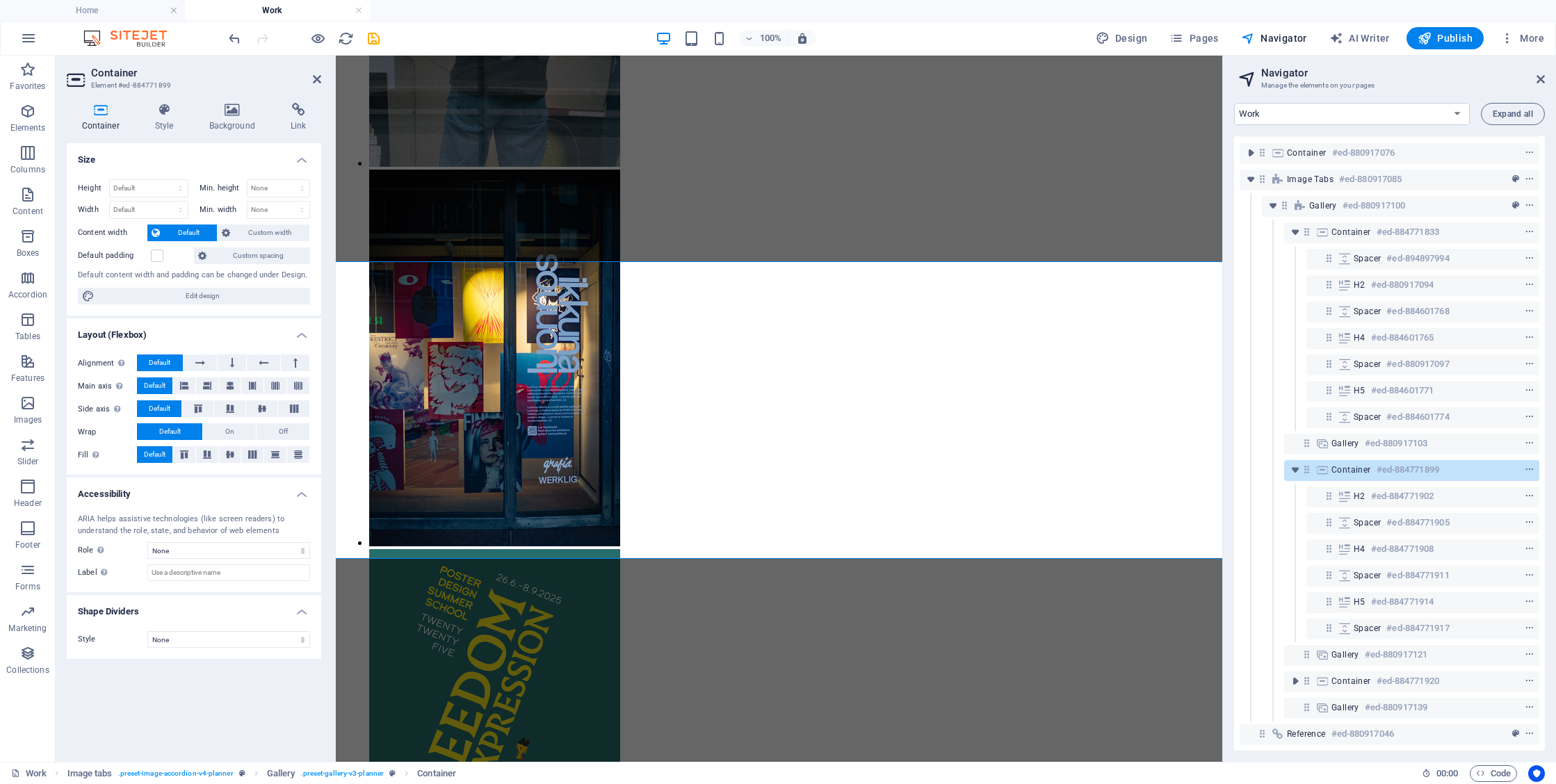
scroll to position [36, 0]
click at [1344, 676] on span "Container" at bounding box center [1351, 681] width 39 height 11
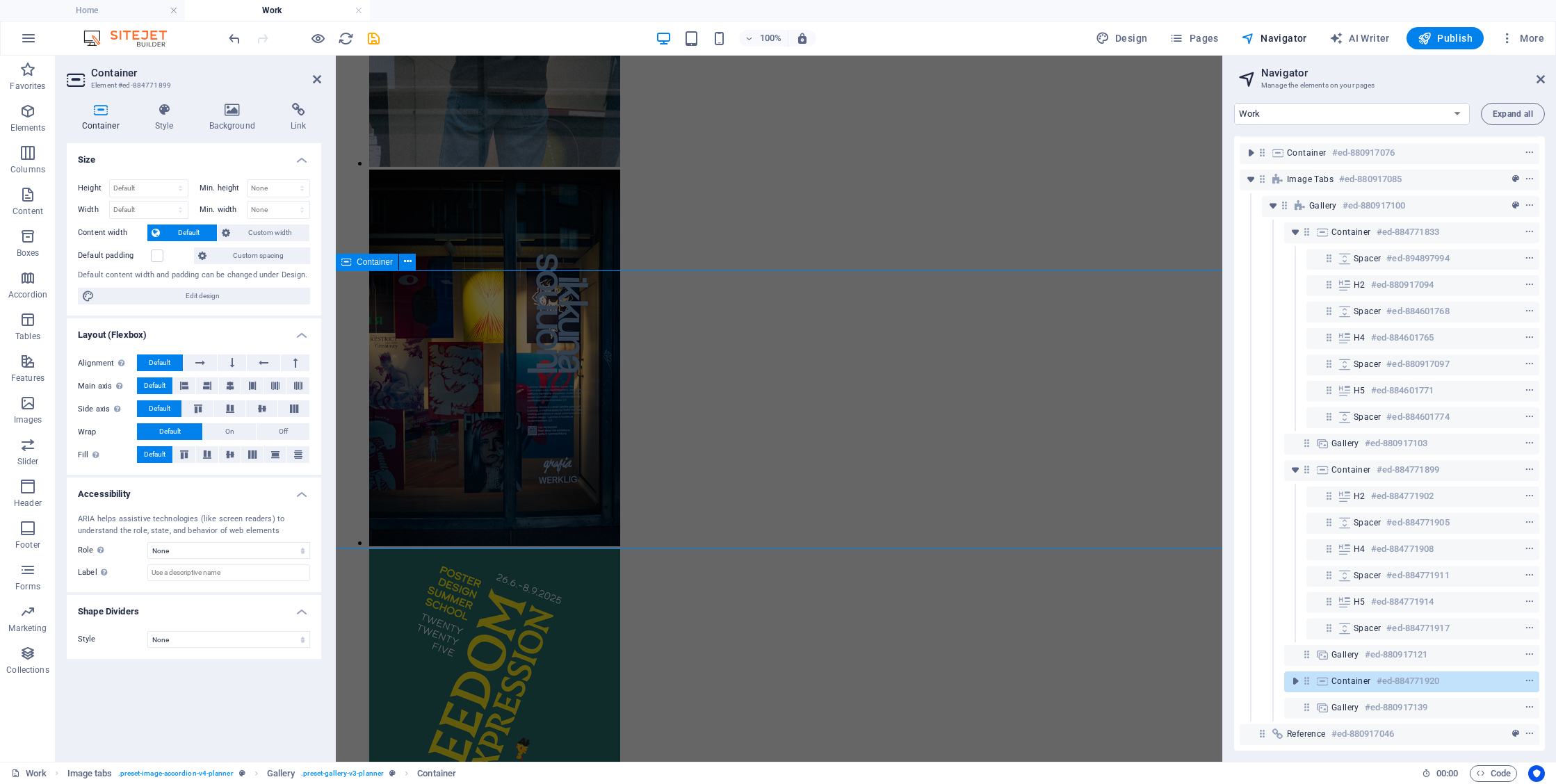
scroll to position [2478, 0]
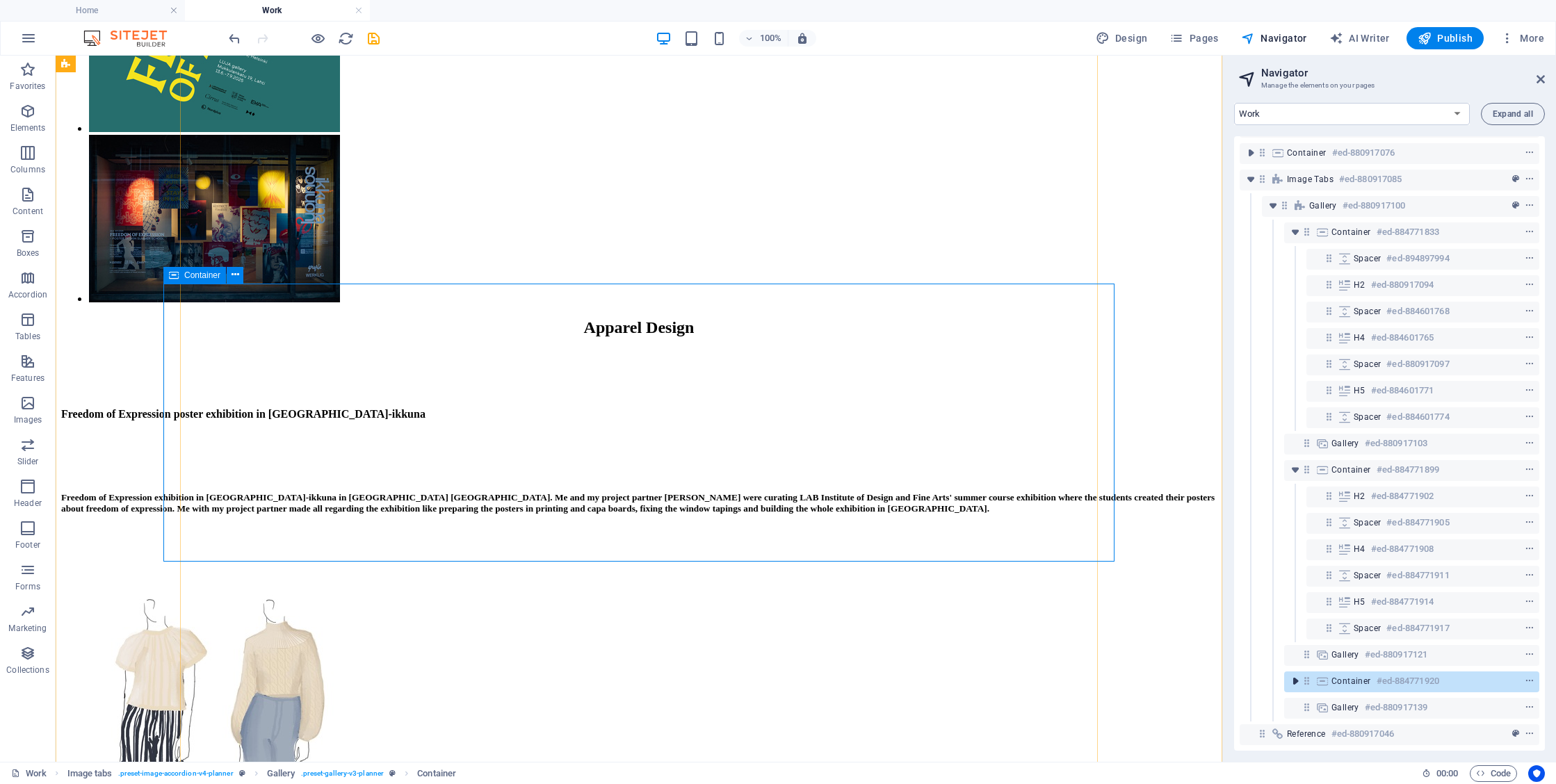
click at [1294, 674] on icon "toggle-expand" at bounding box center [1295, 681] width 14 height 14
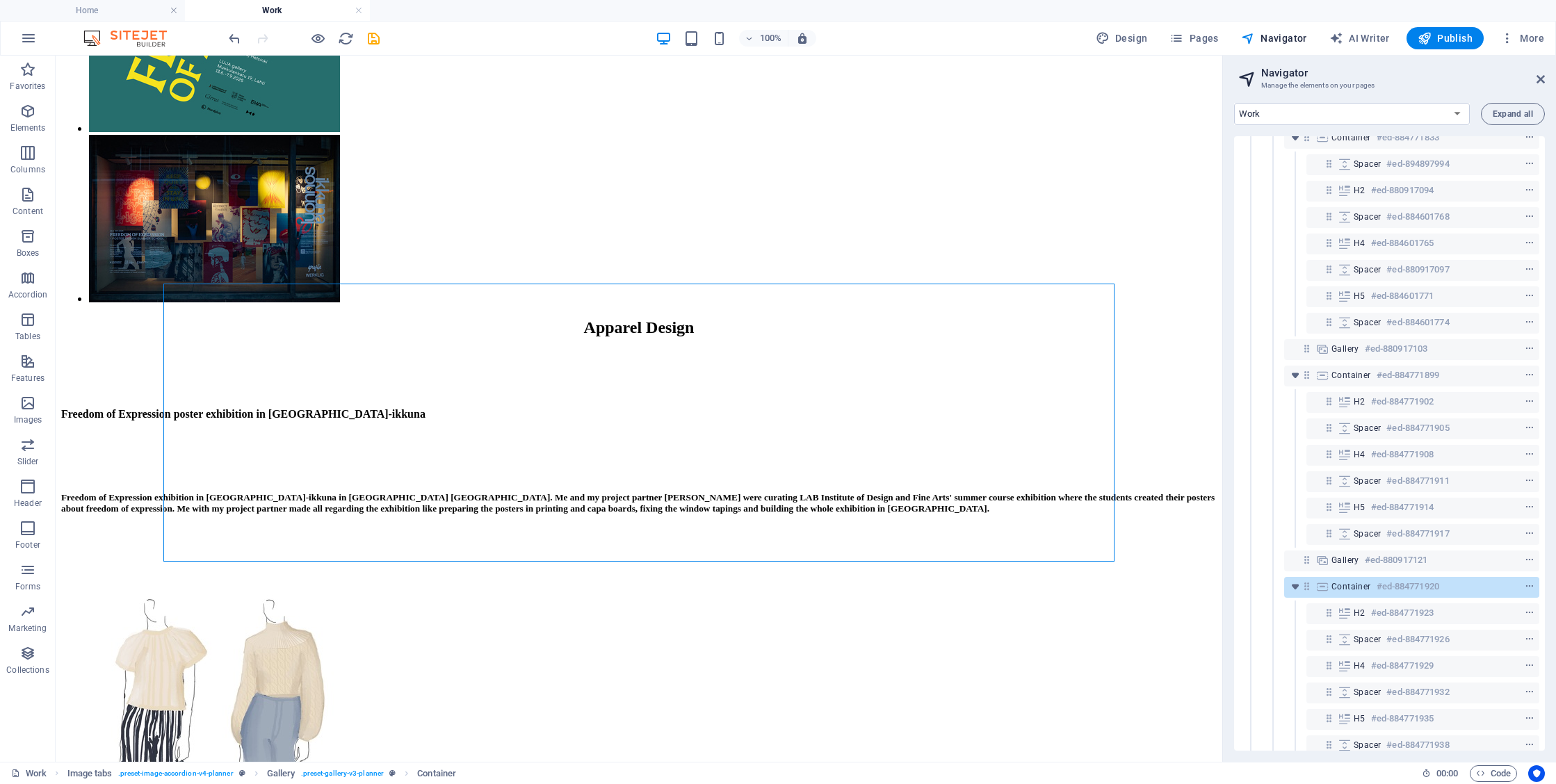
scroll to position [151, 0]
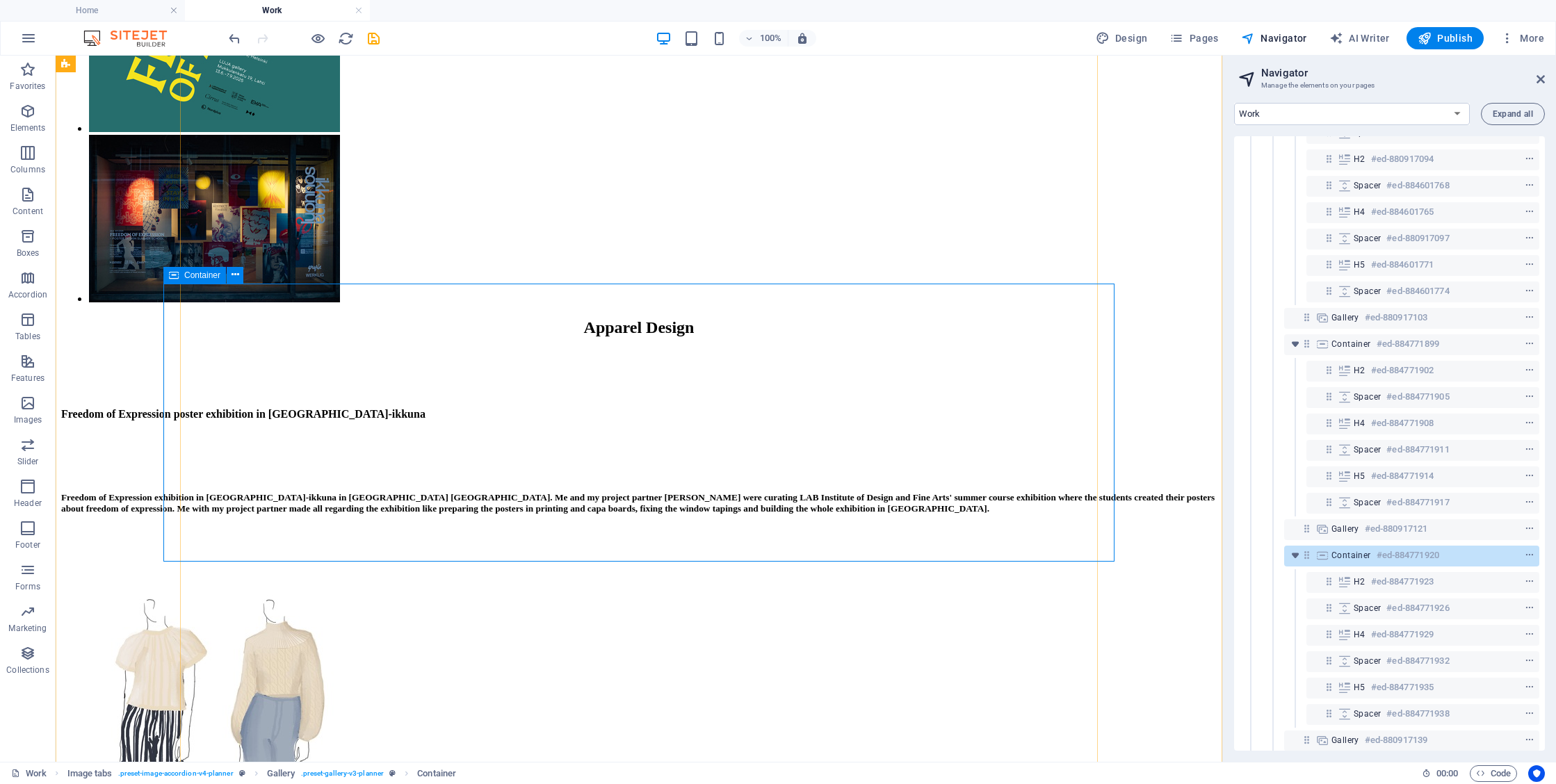
click at [1360, 558] on span "Container" at bounding box center [1351, 555] width 39 height 11
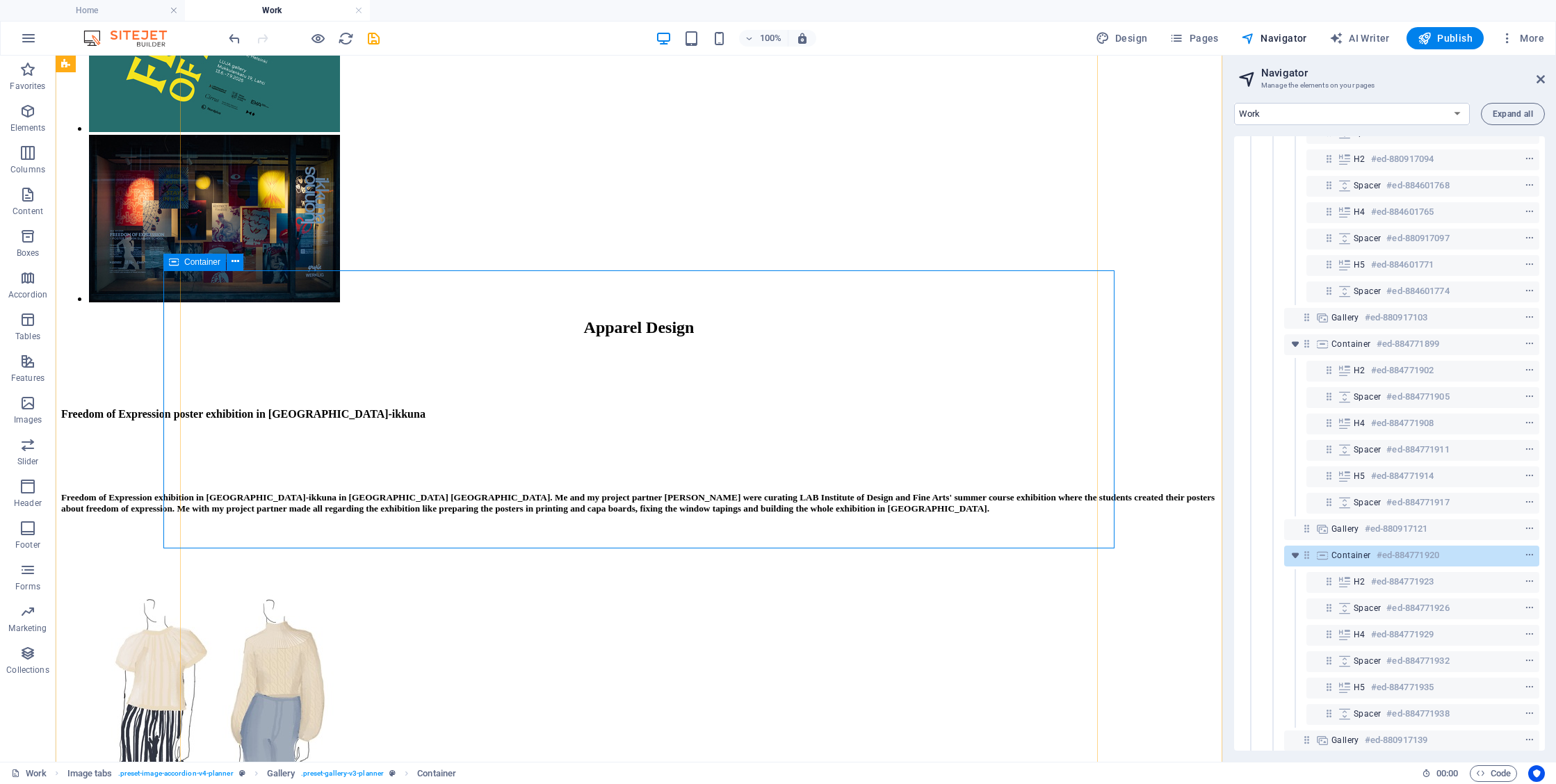
scroll to position [2491, 0]
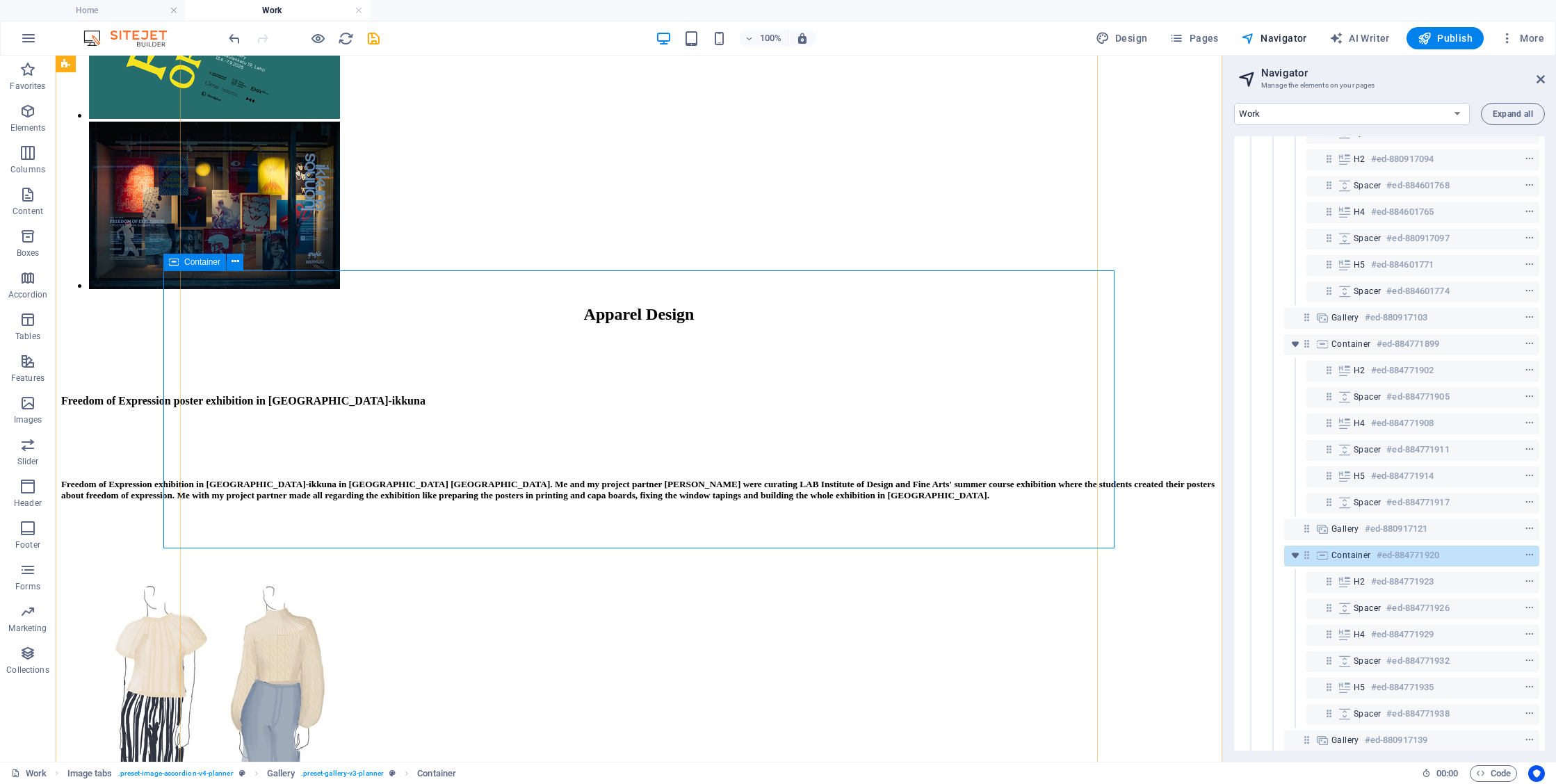
click at [1360, 558] on span "Container" at bounding box center [1351, 555] width 39 height 11
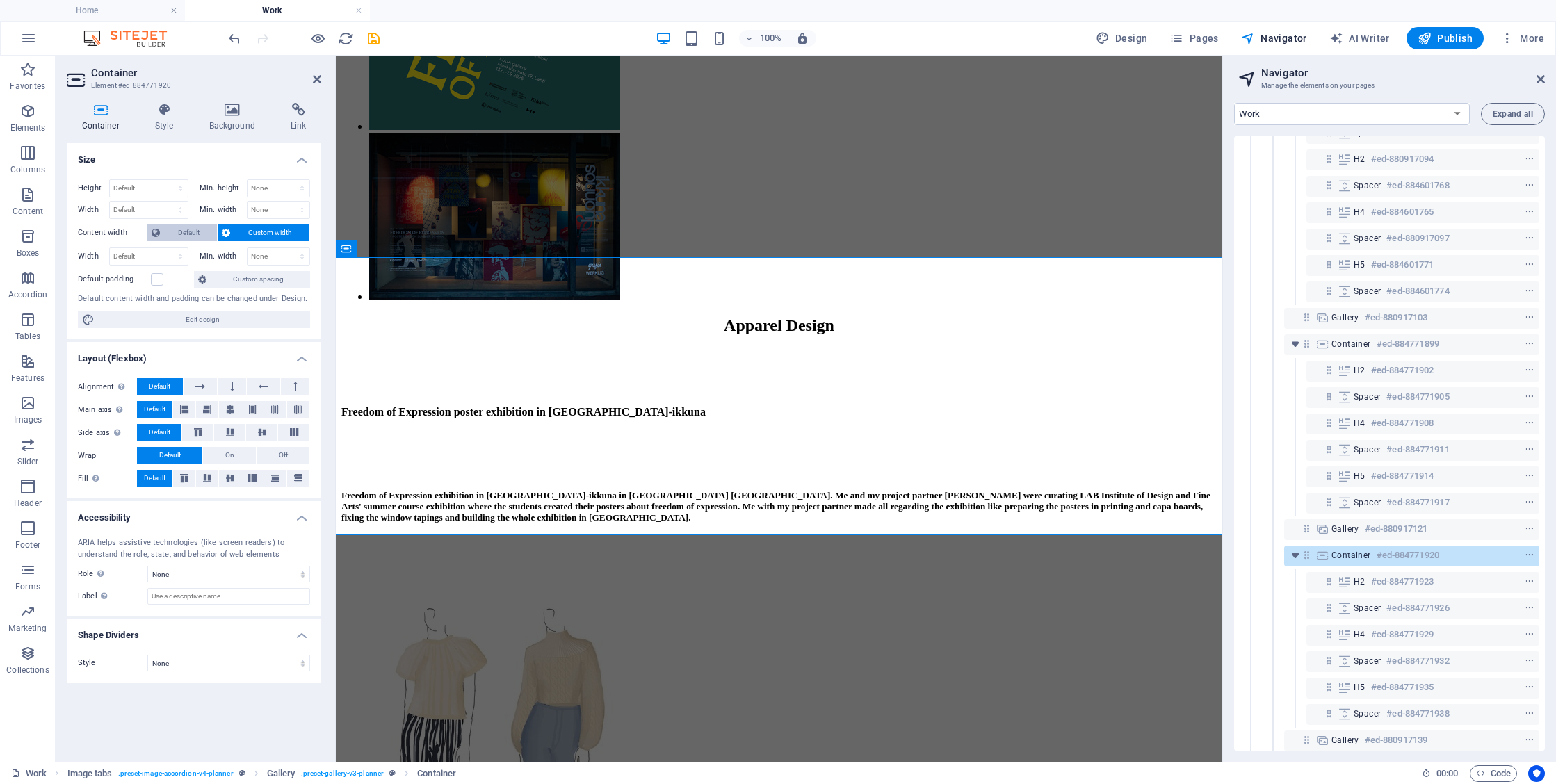
click at [208, 228] on span "Default" at bounding box center [188, 233] width 49 height 17
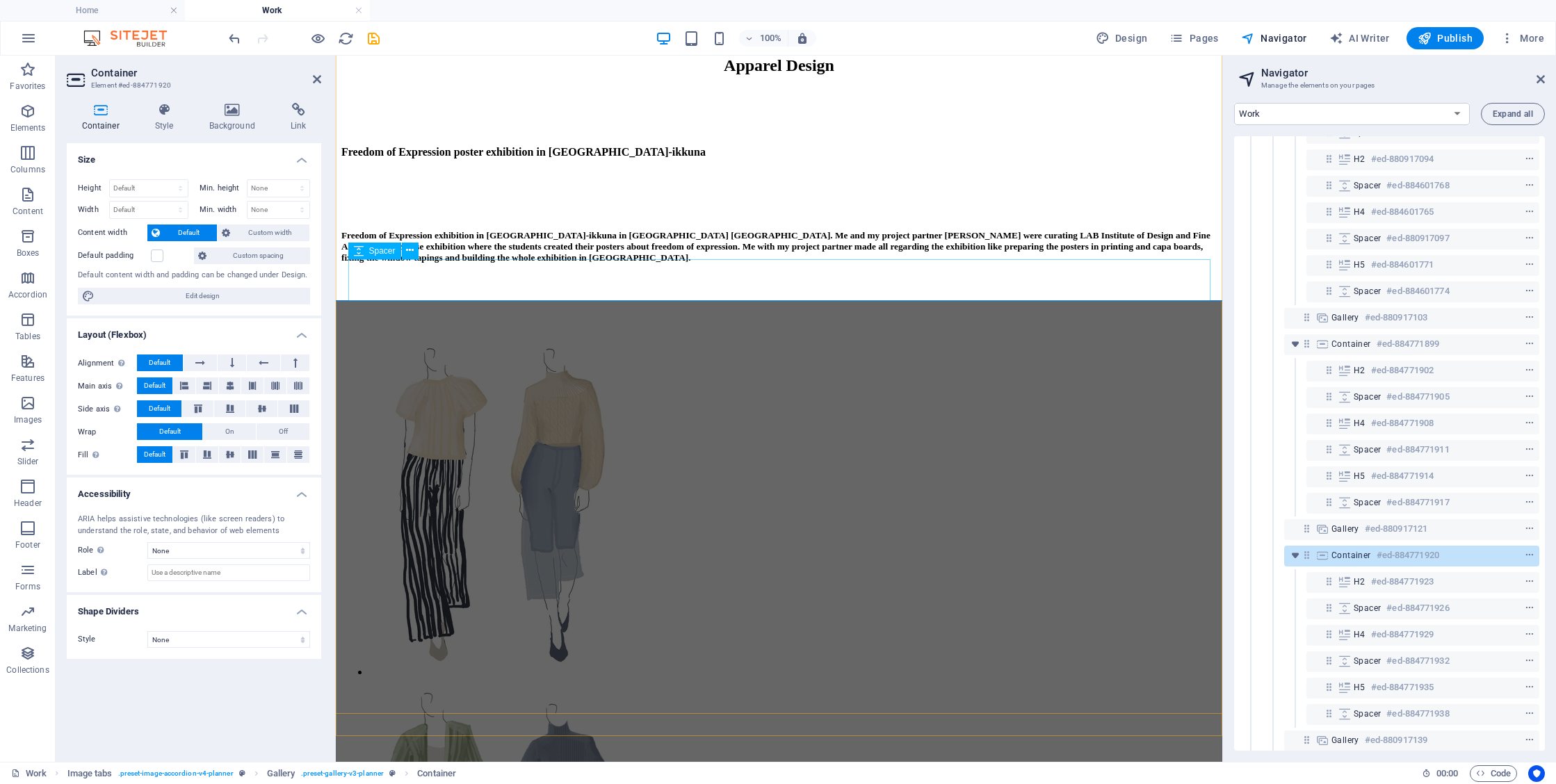
scroll to position [2753, 0]
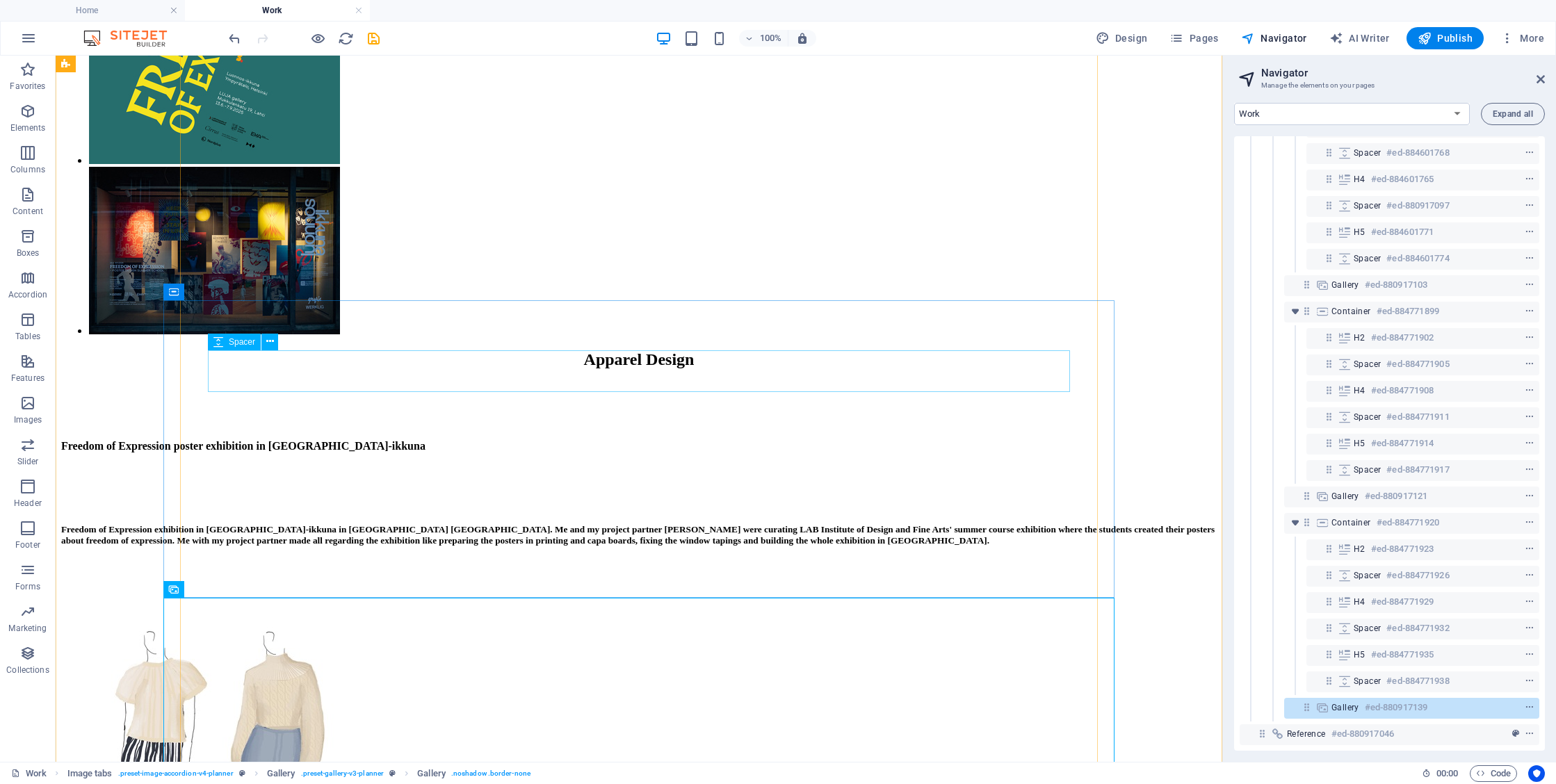
scroll to position [2472, 0]
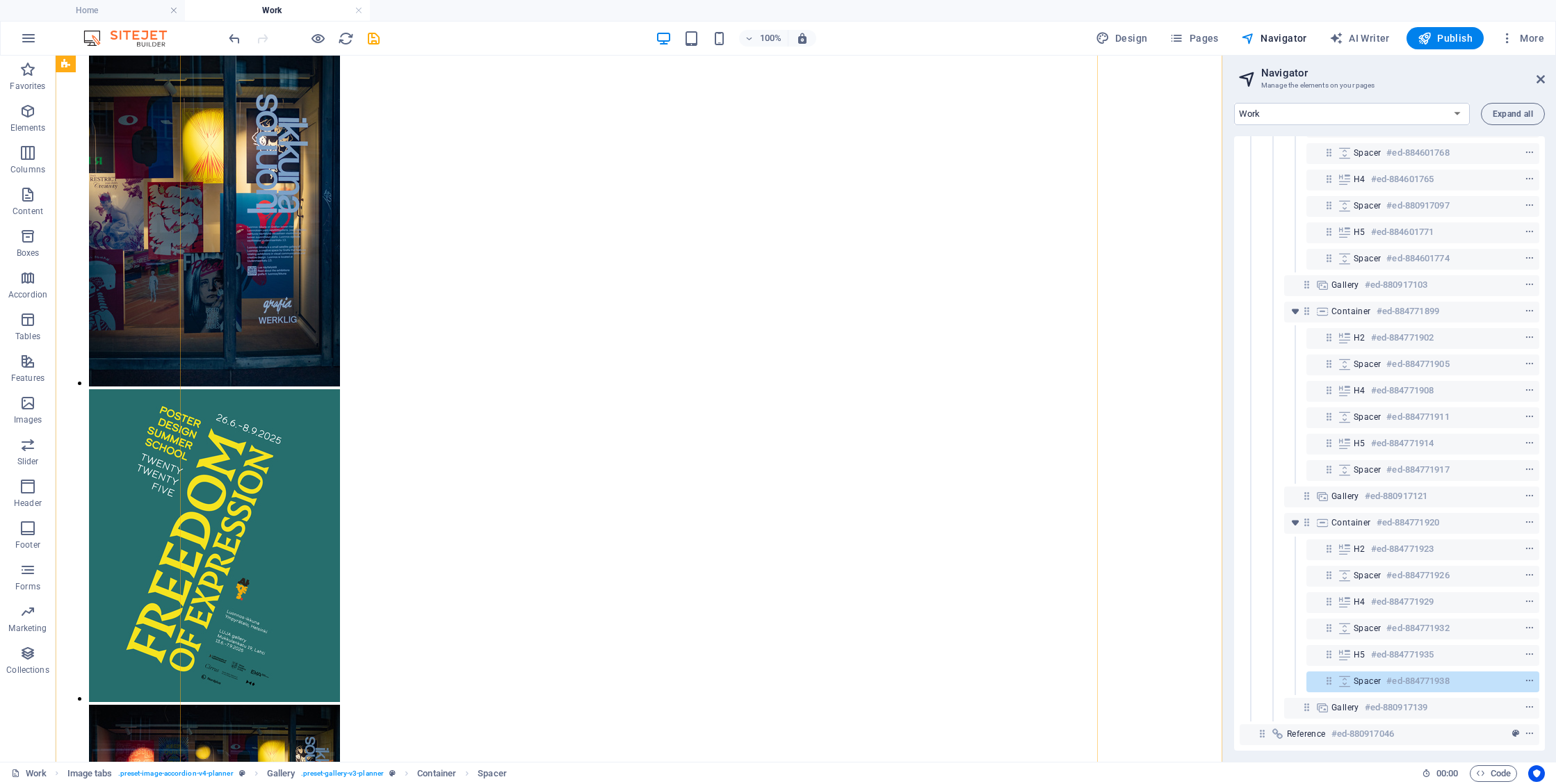
scroll to position [1811, 0]
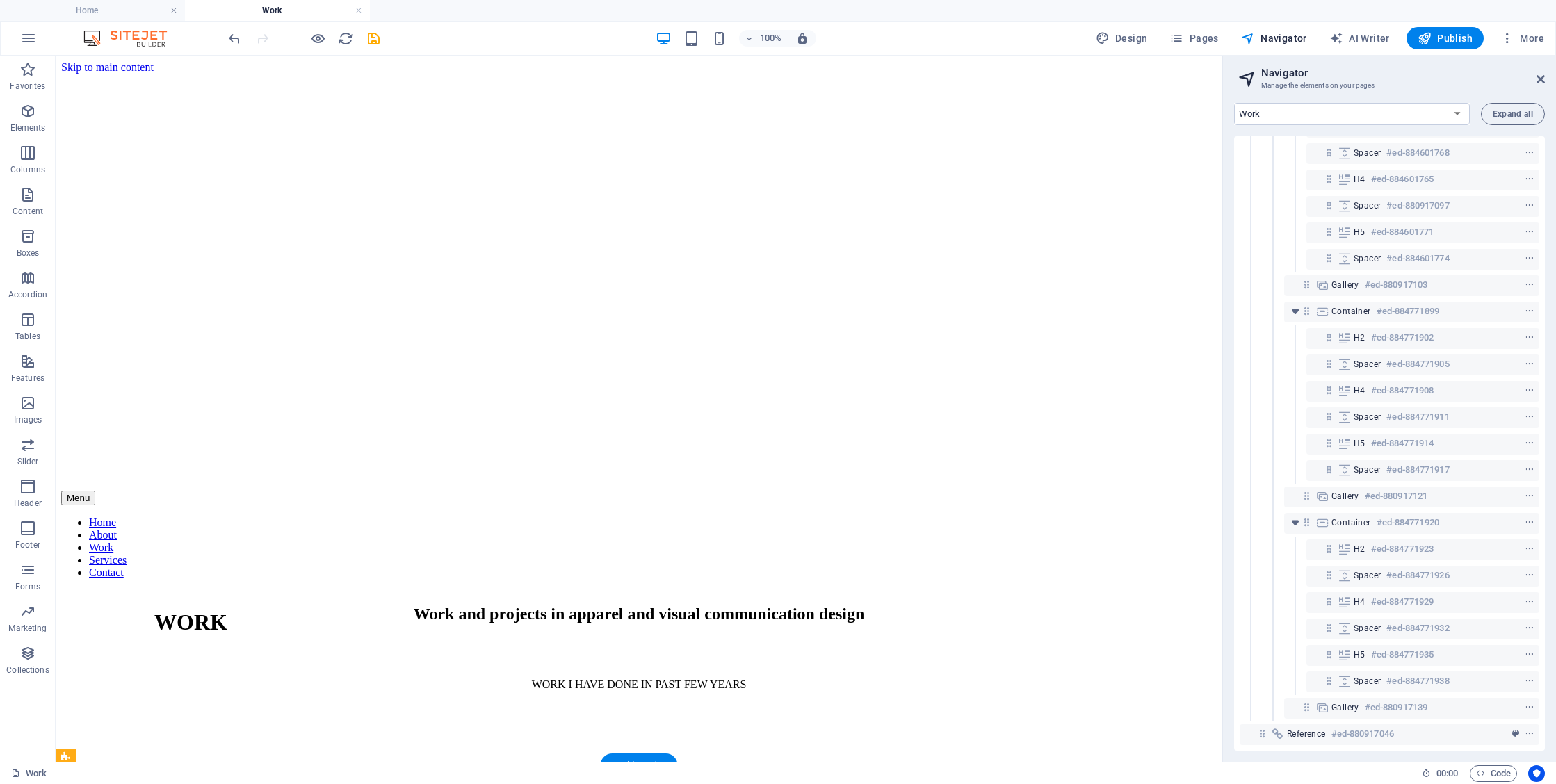
scroll to position [0, 0]
click at [377, 38] on icon "save" at bounding box center [374, 39] width 16 height 16
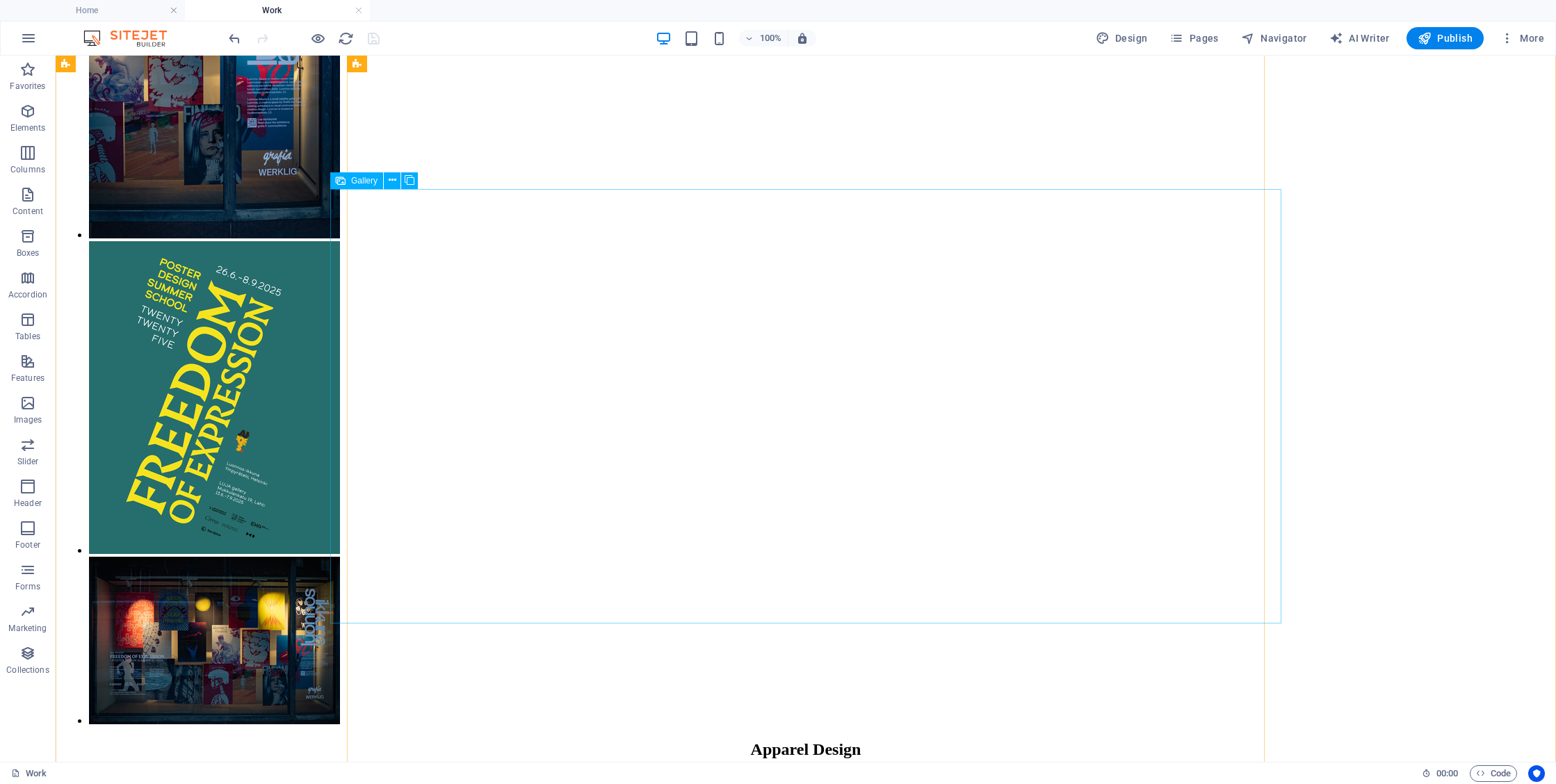
scroll to position [2068, 0]
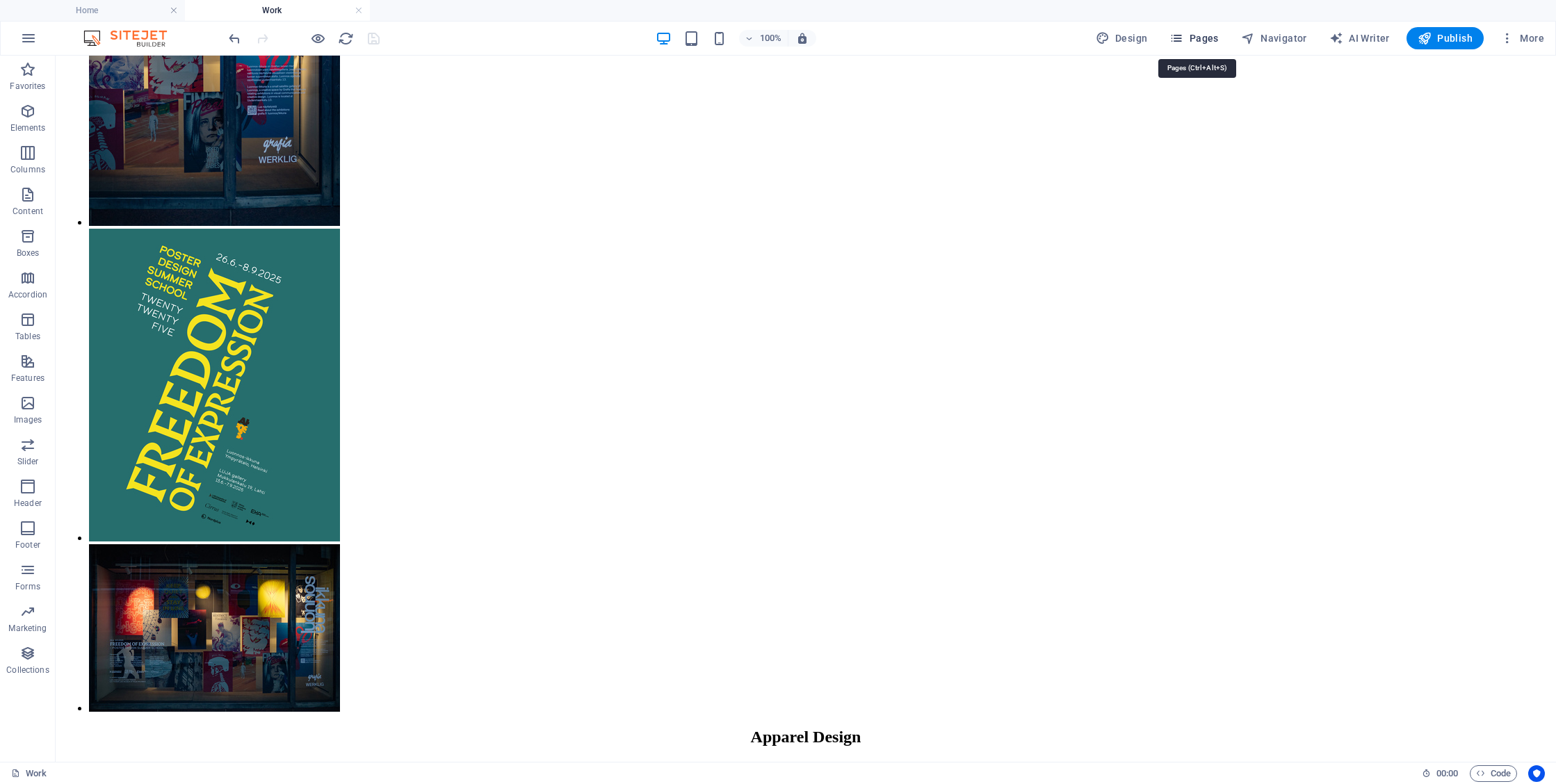
click at [1202, 39] on span "Pages" at bounding box center [1193, 38] width 49 height 14
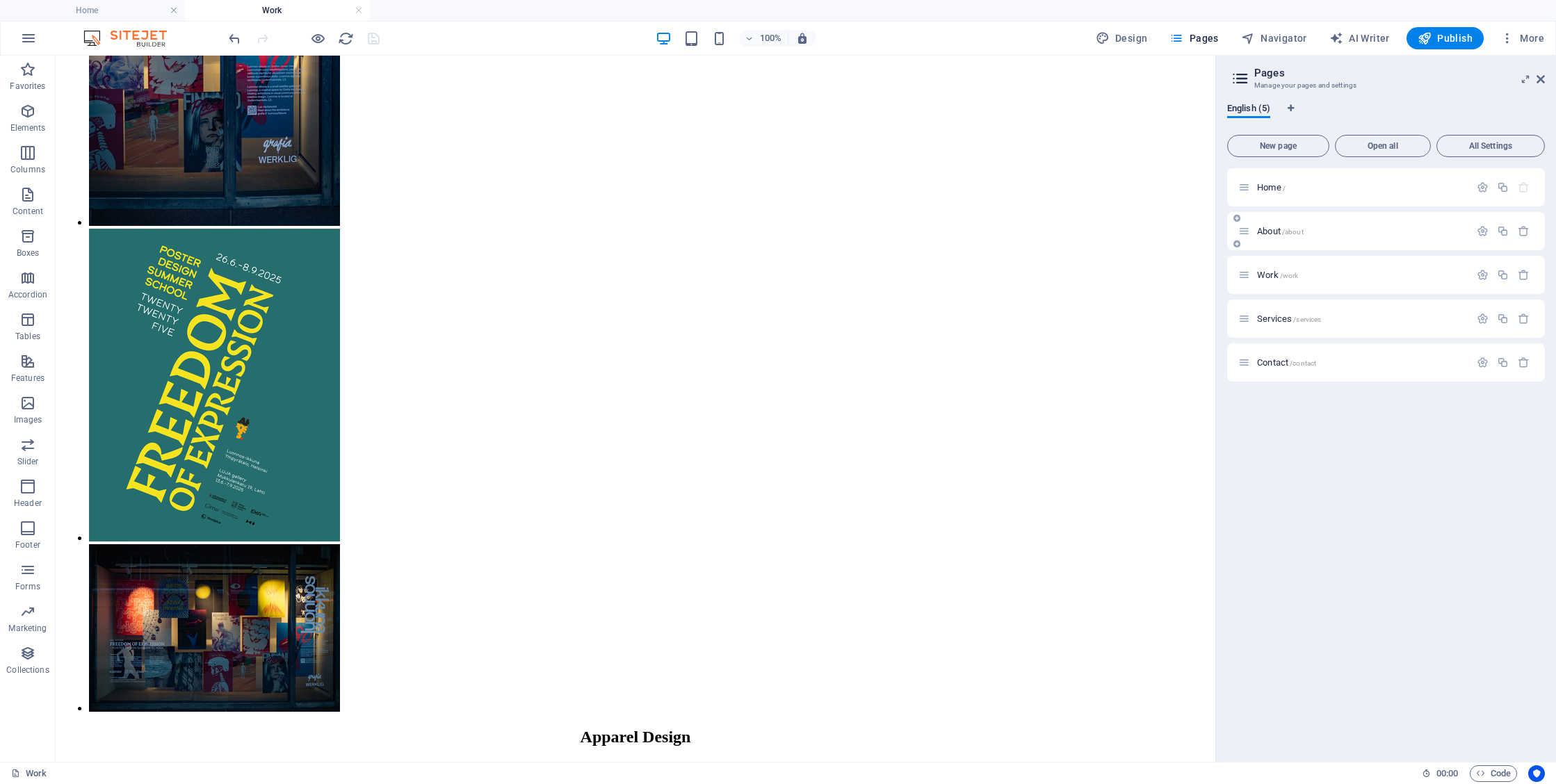
click at [1322, 223] on div "About /about" at bounding box center [1353, 231] width 231 height 16
click at [1286, 233] on span "/about" at bounding box center [1293, 232] width 22 height 8
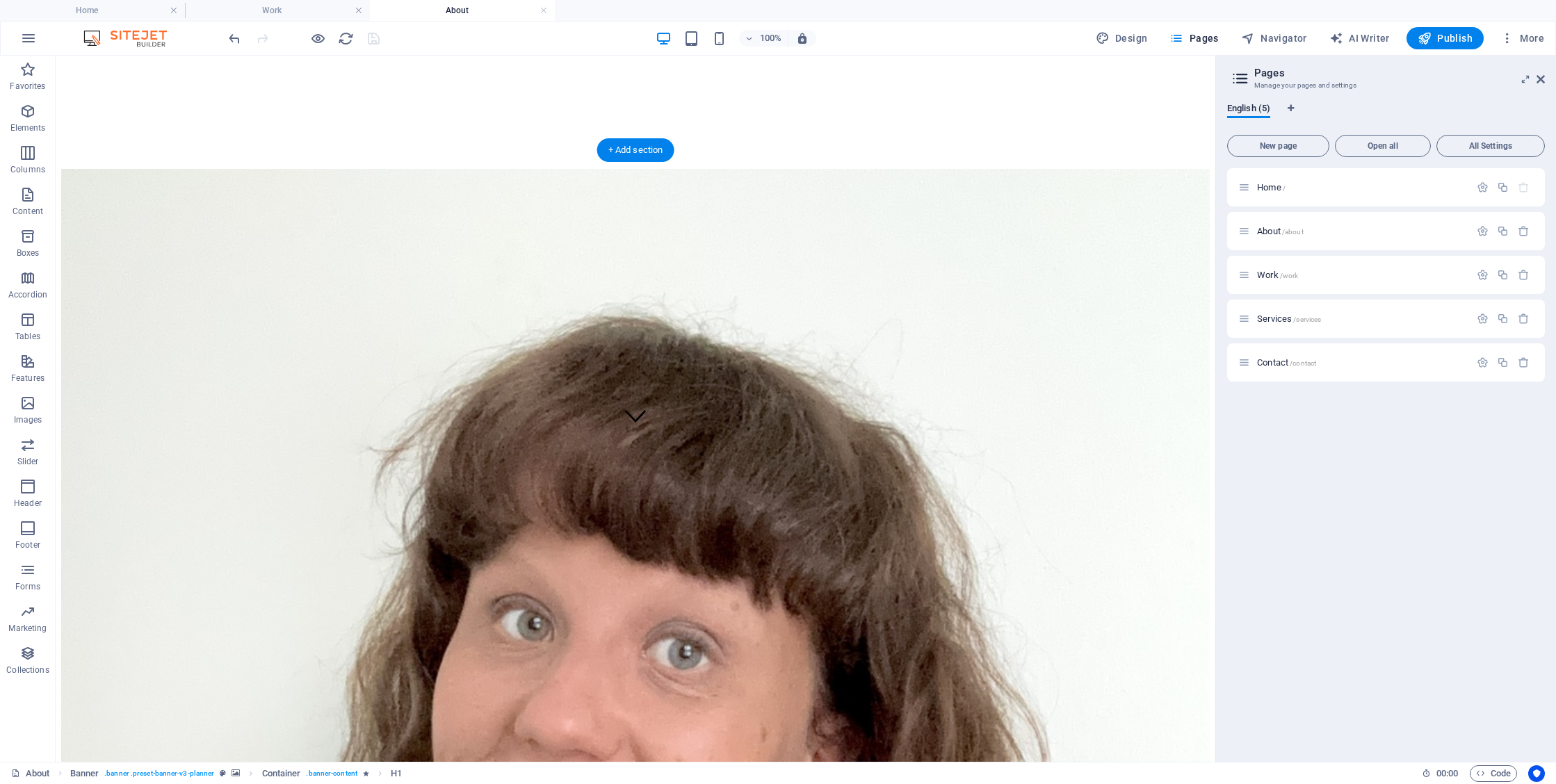
scroll to position [323, 0]
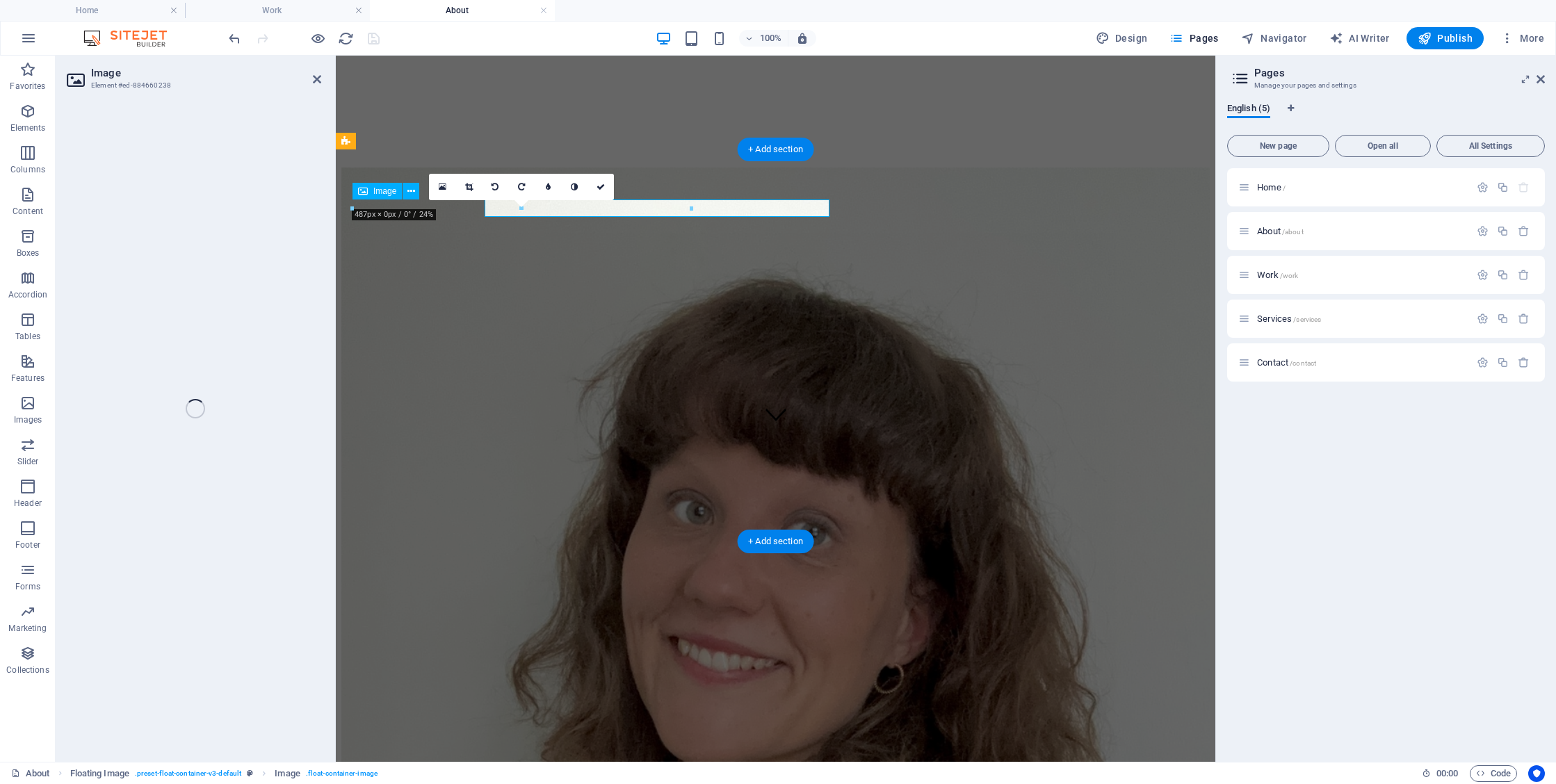
select select "%"
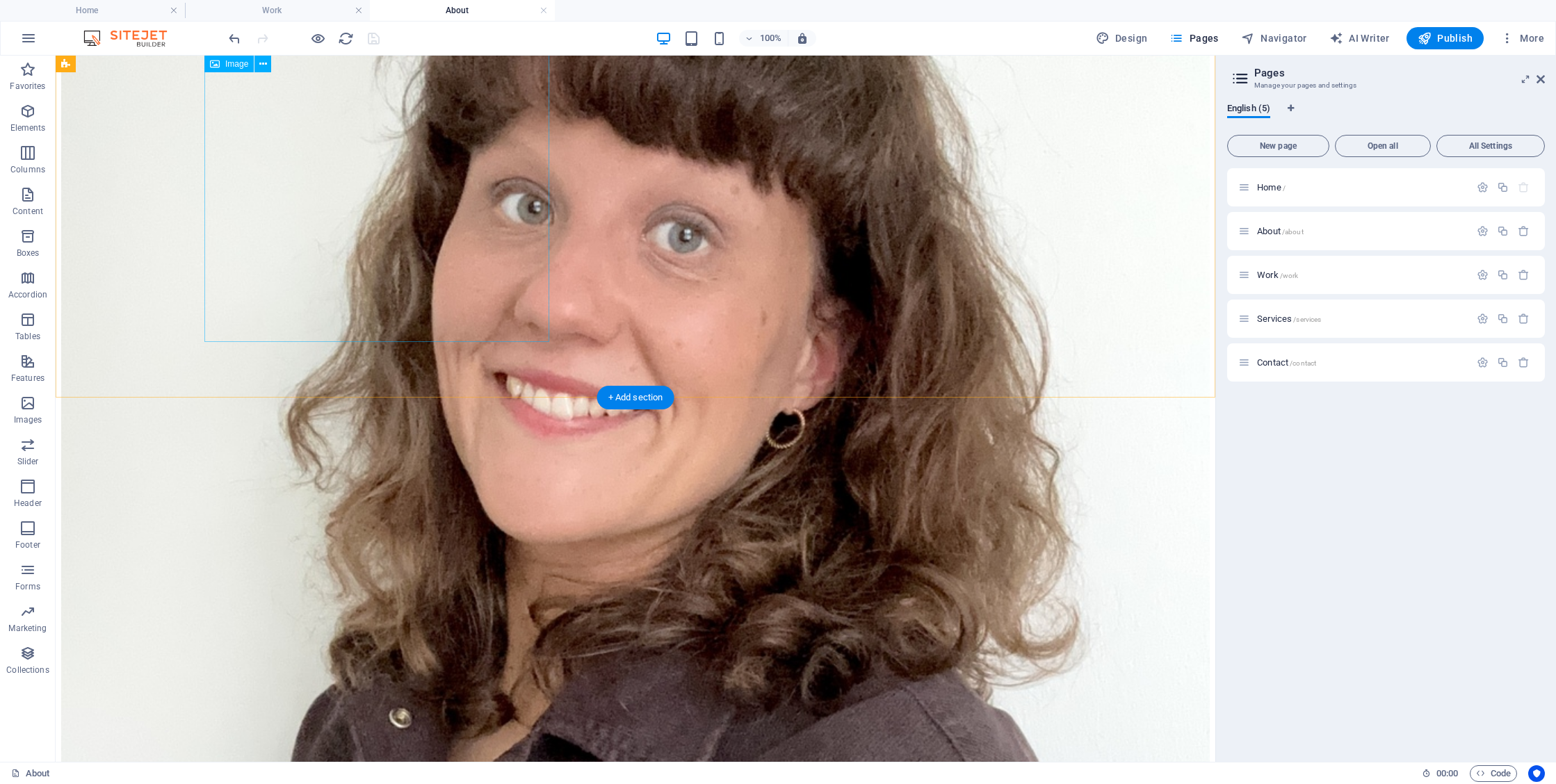
scroll to position [621, 0]
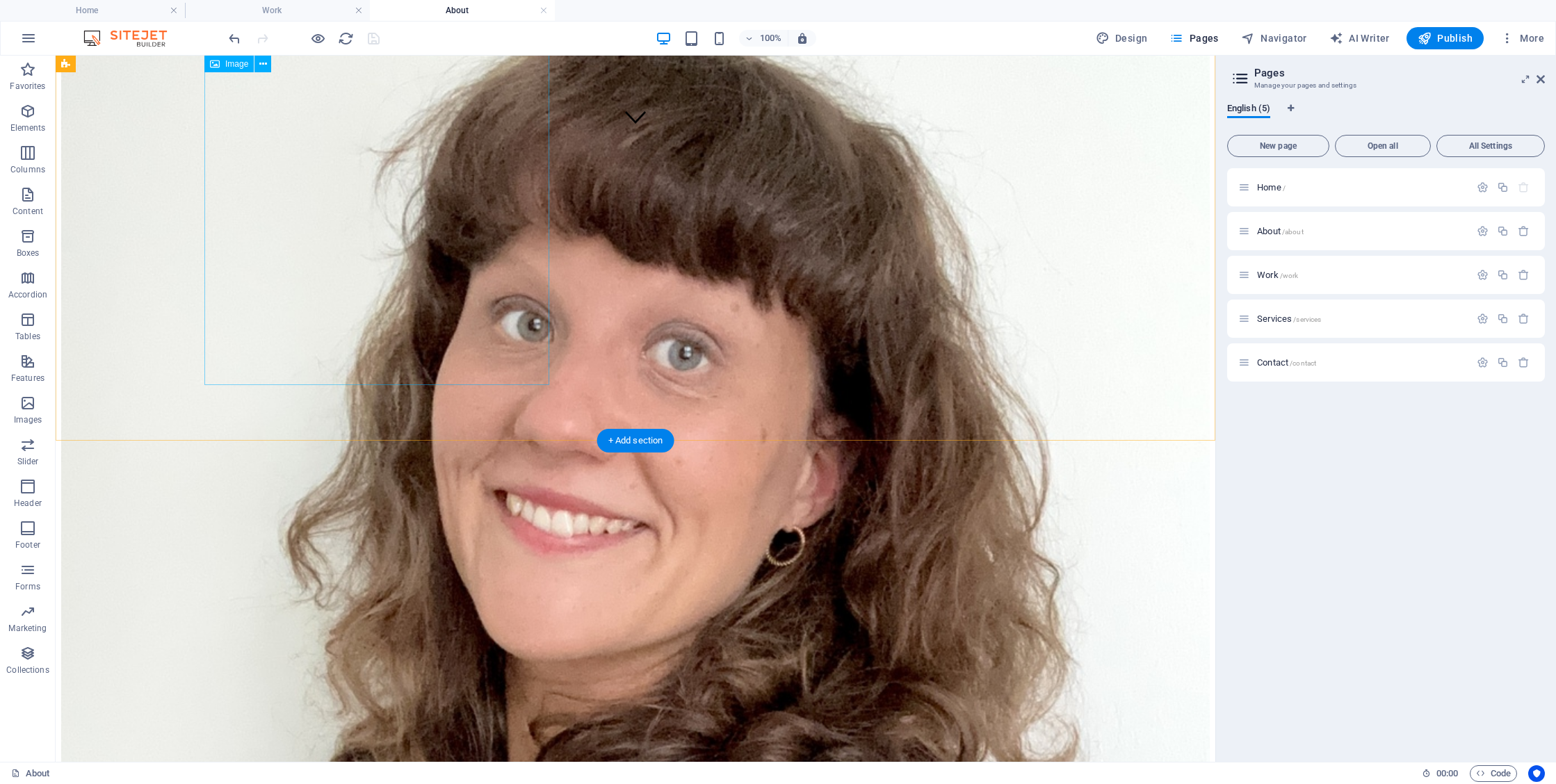
click at [338, 281] on figure at bounding box center [635, 675] width 1148 height 1611
click at [28, 200] on icon "button" at bounding box center [28, 195] width 17 height 17
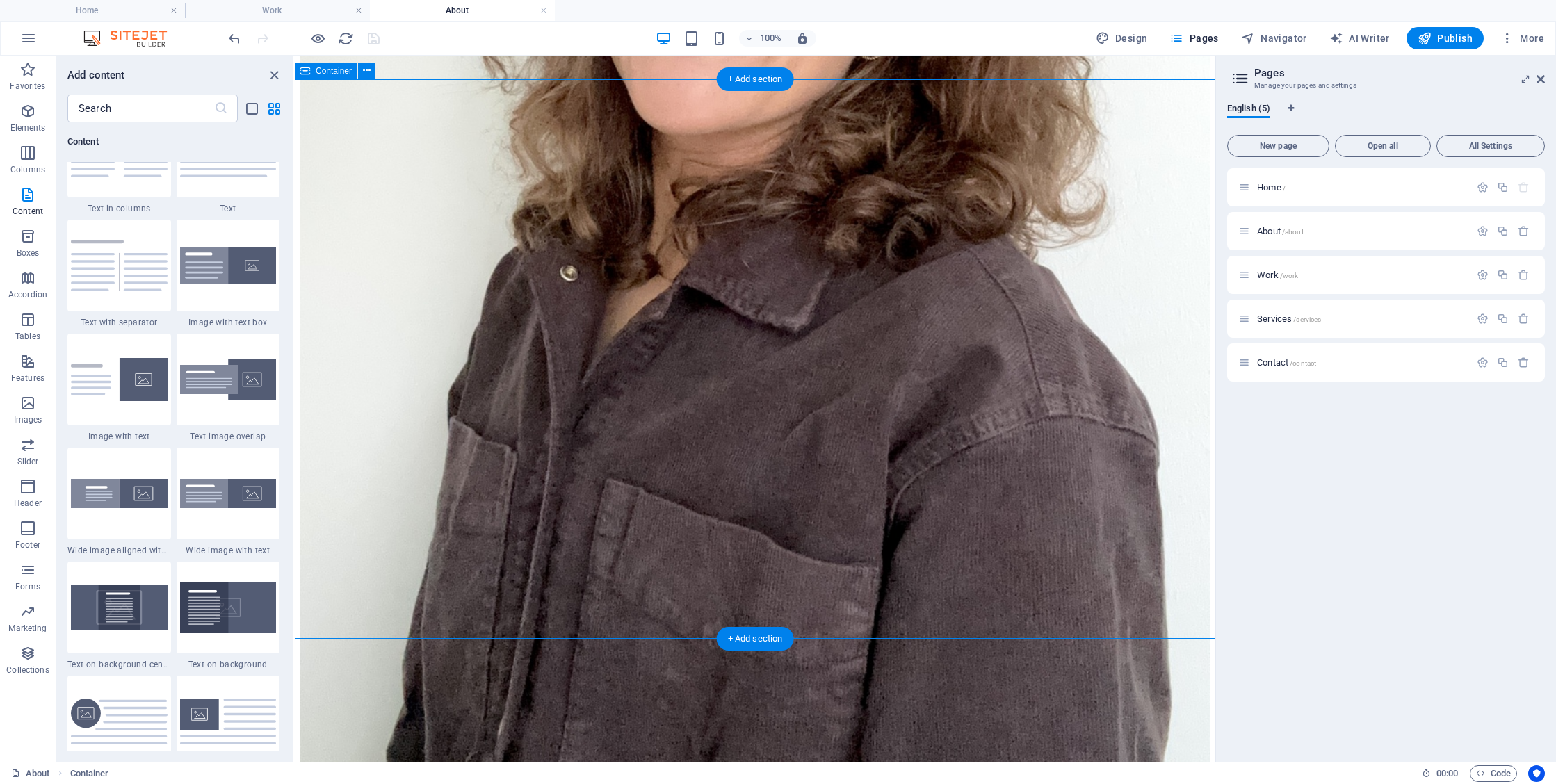
scroll to position [984, 0]
click at [222, 375] on img at bounding box center [228, 380] width 97 height 41
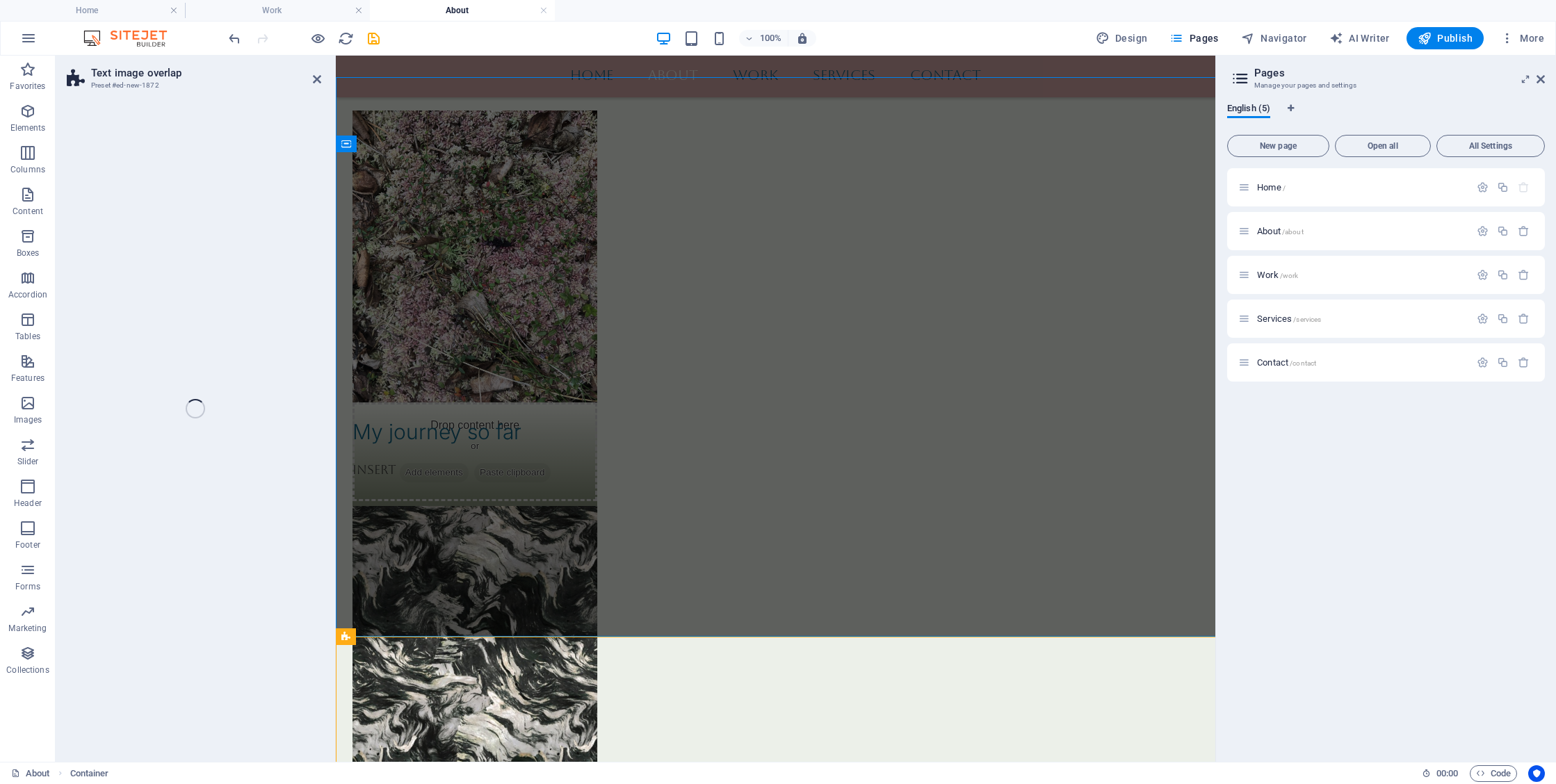
select select "rem"
select select "px"
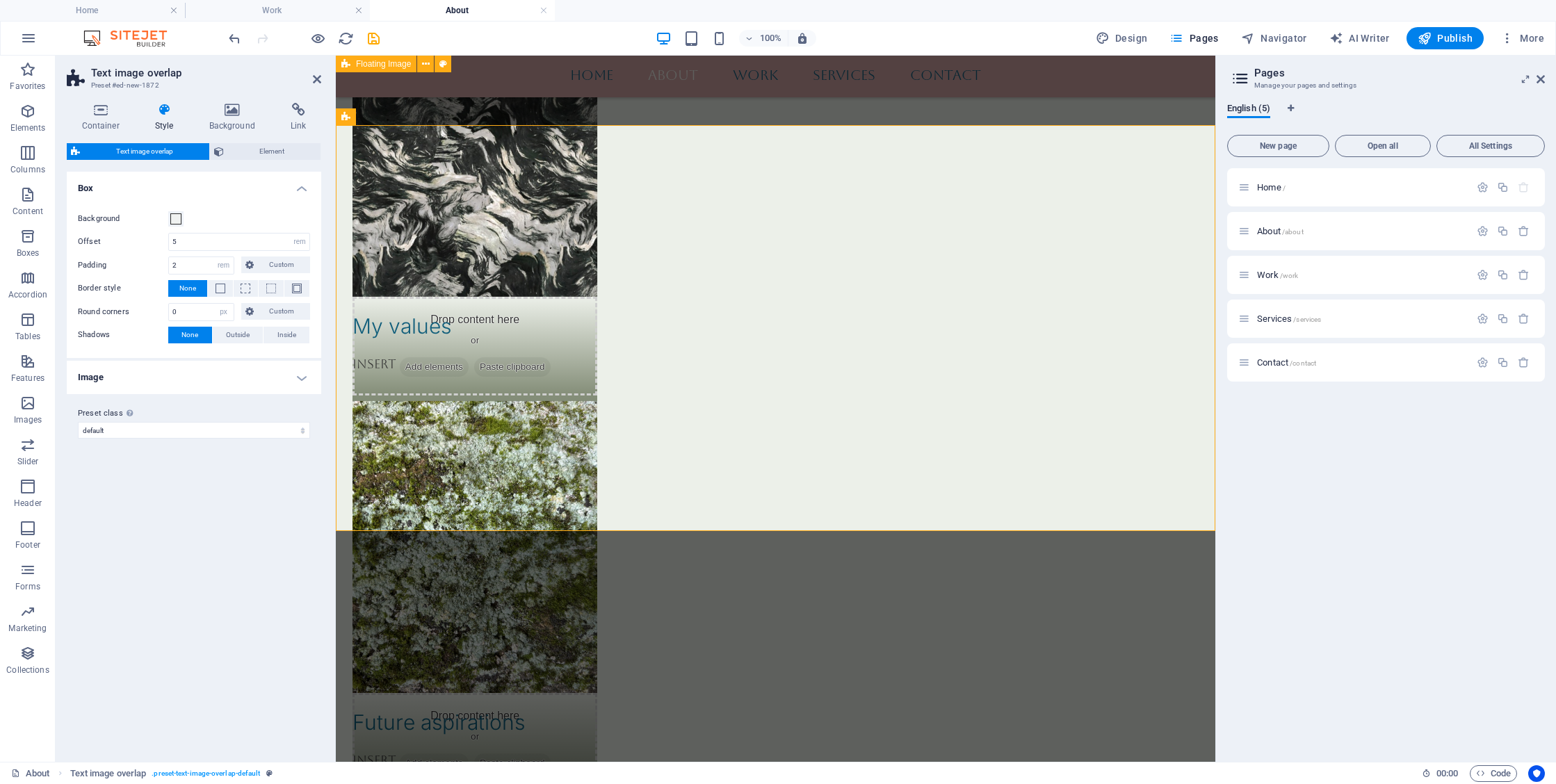
scroll to position [1495, 0]
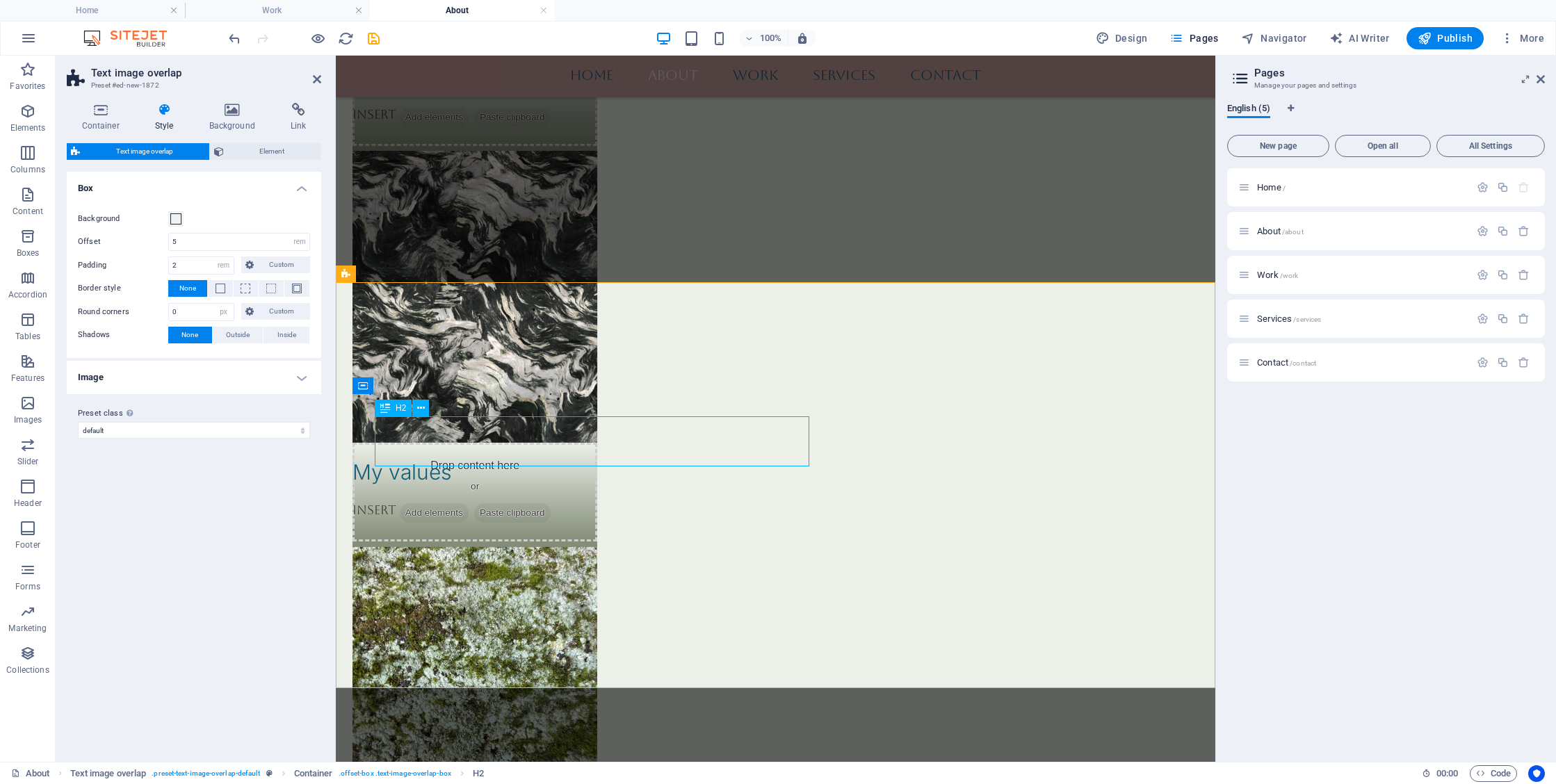
scroll to position [1330, 0]
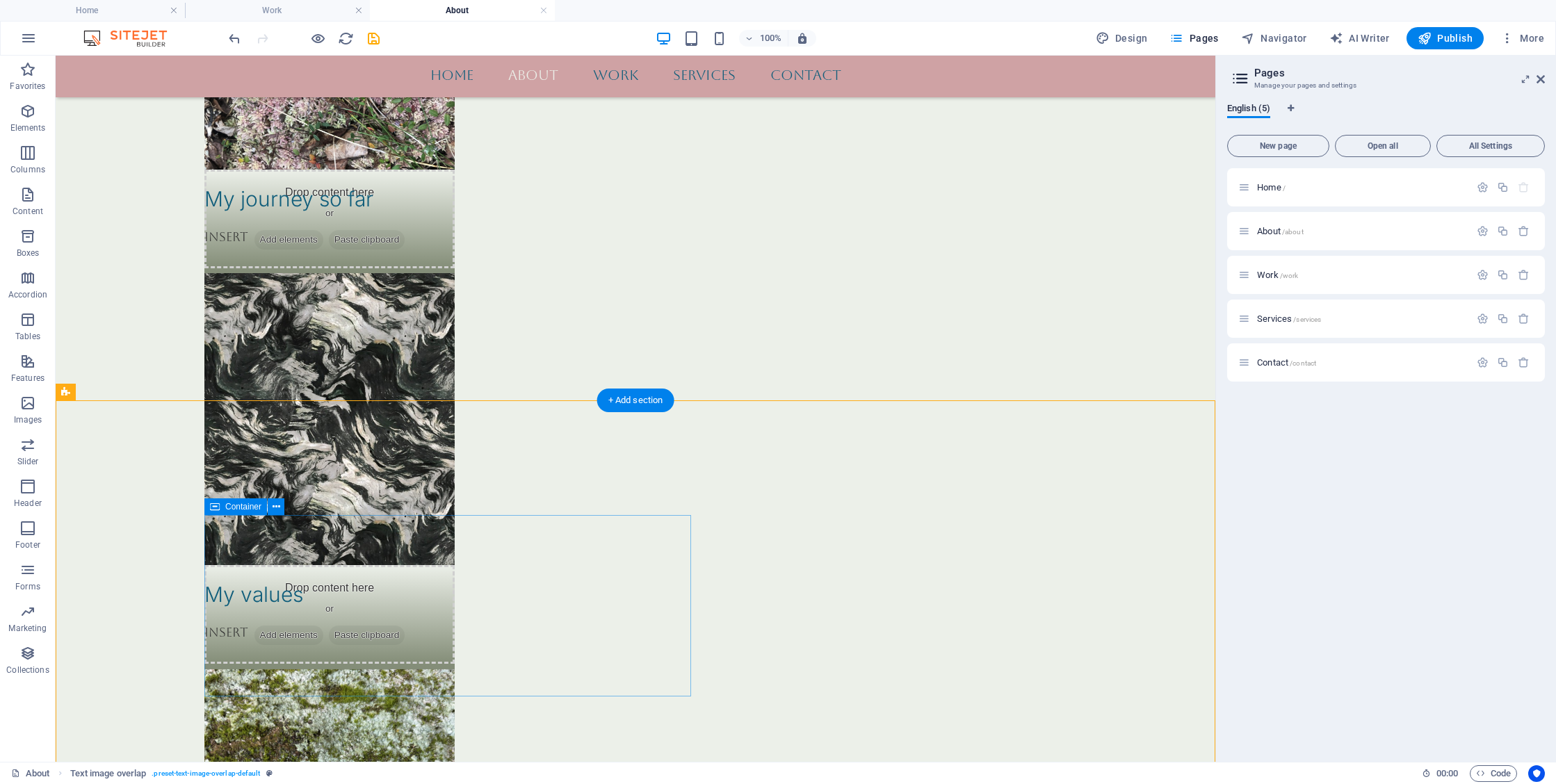
scroll to position [1223, 0]
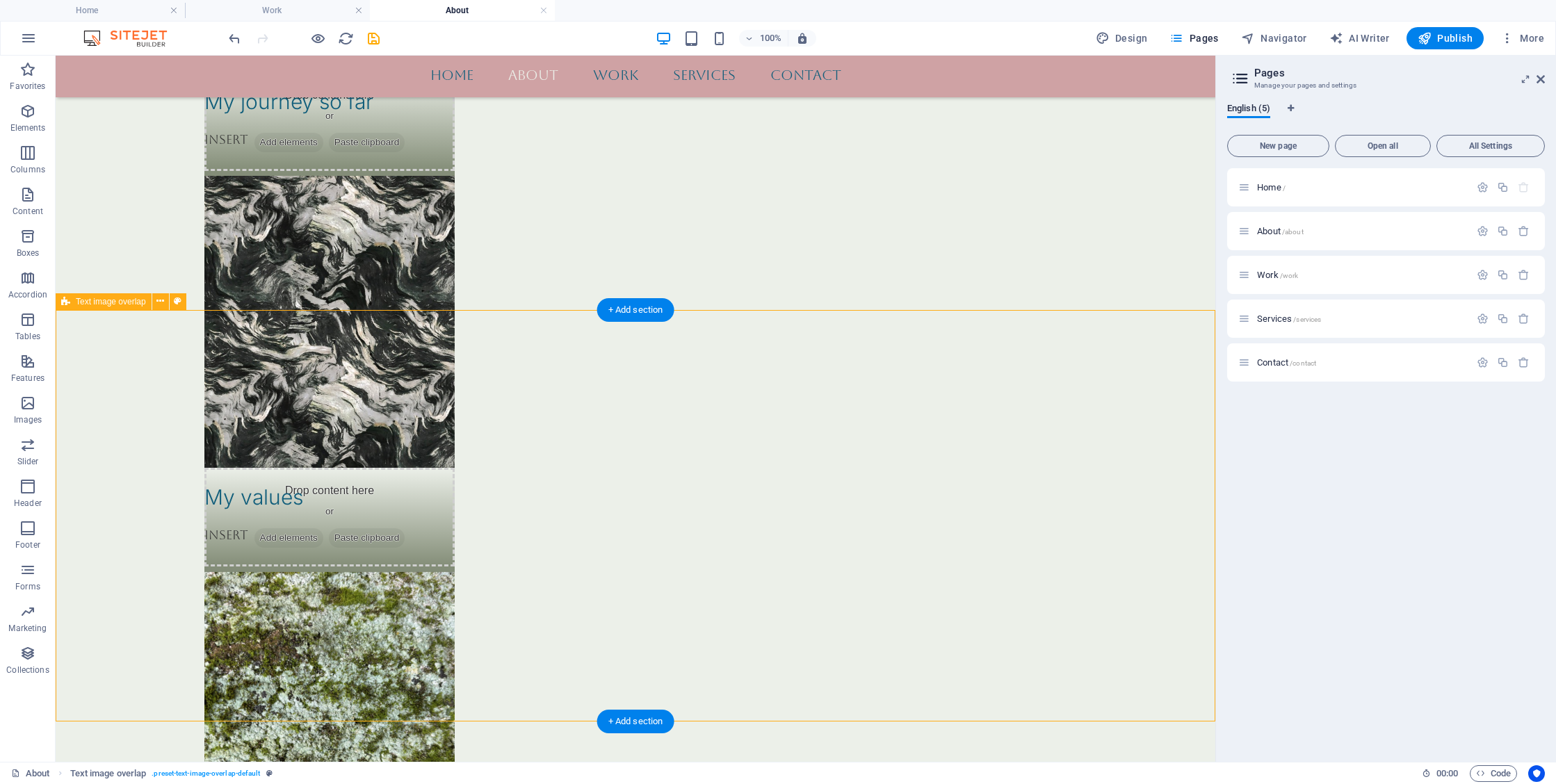
scroll to position [1321, 0]
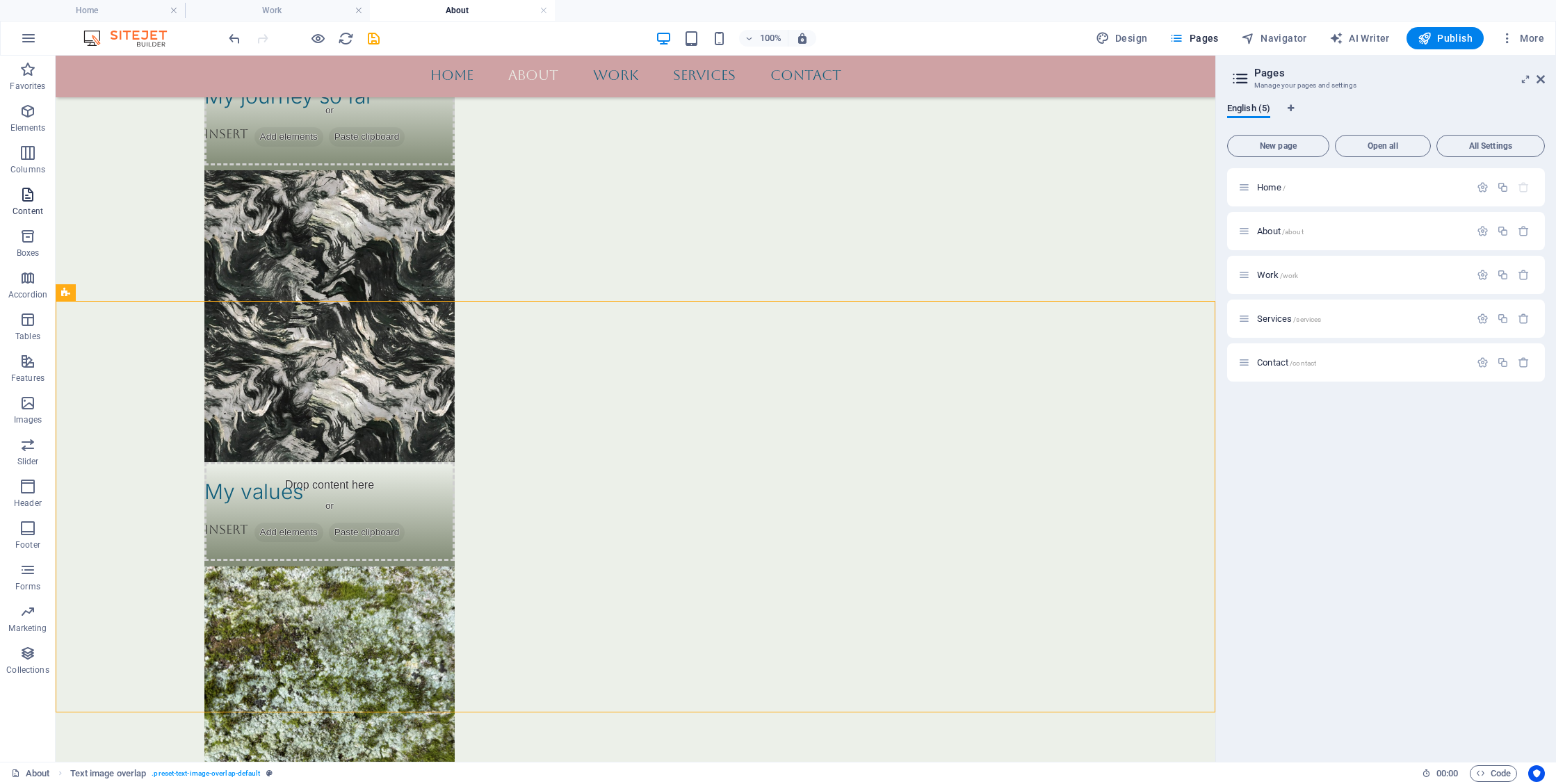
click at [26, 196] on icon "button" at bounding box center [28, 195] width 17 height 17
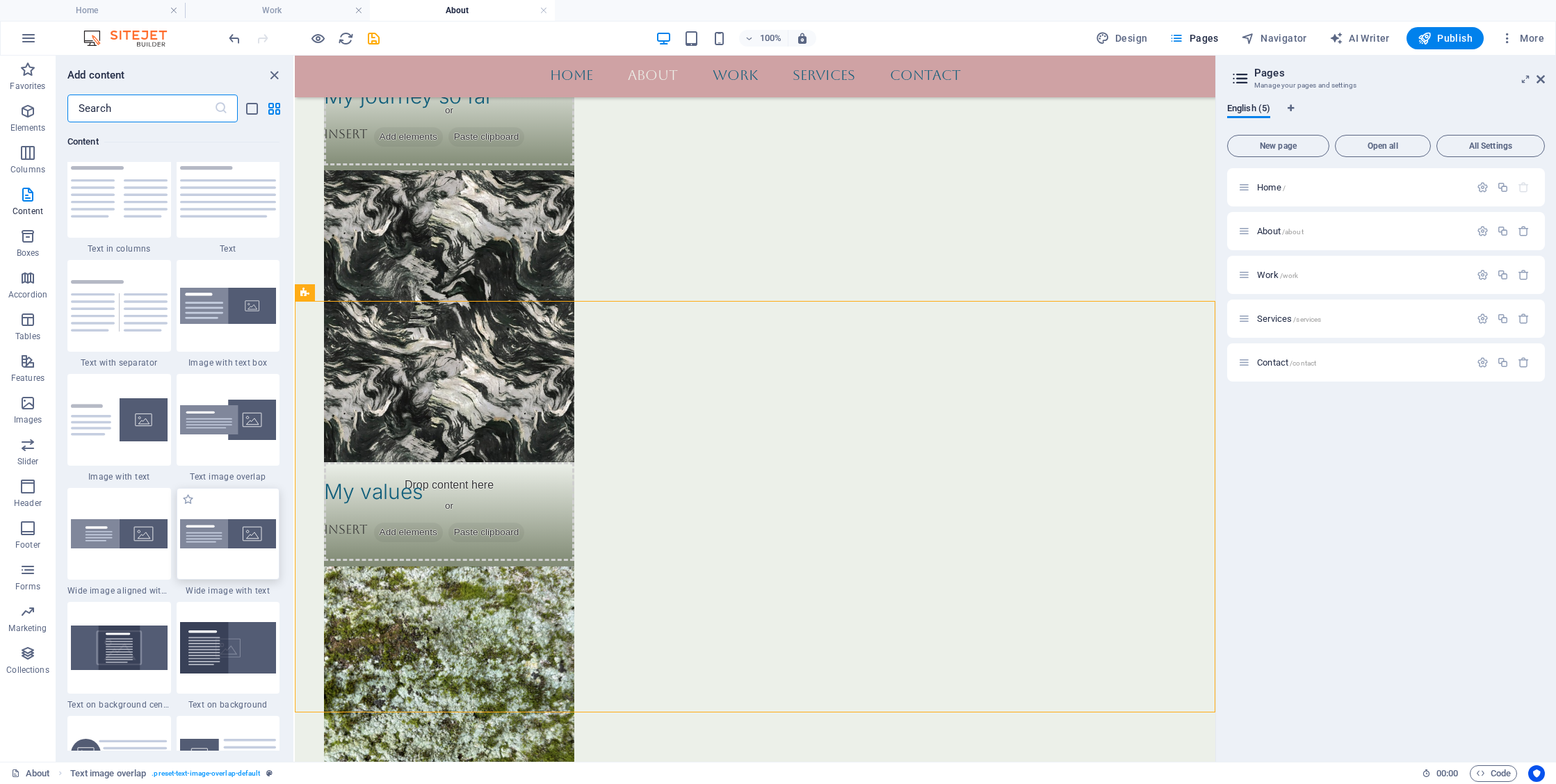
scroll to position [2457, 0]
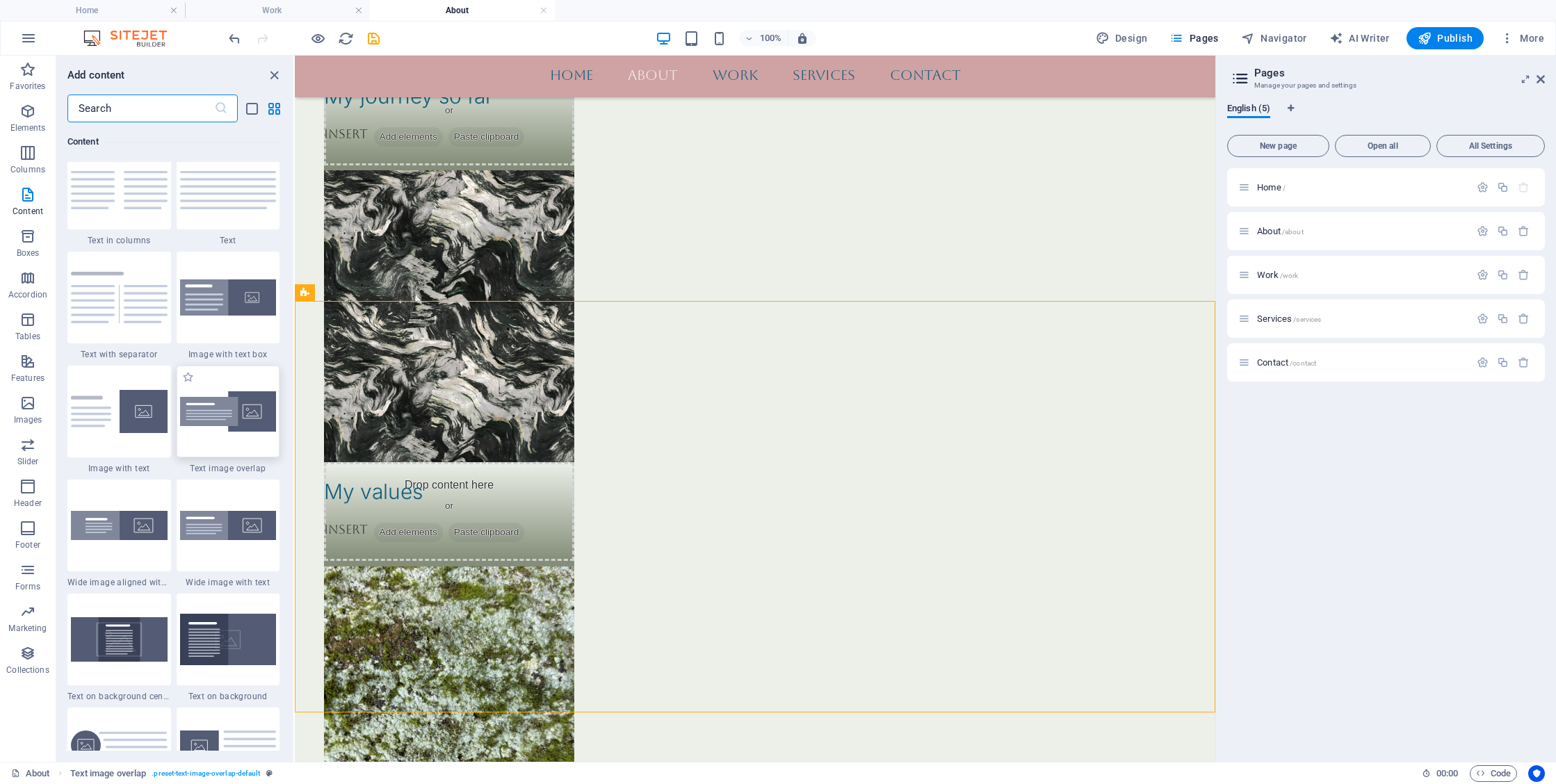
click at [240, 413] on img at bounding box center [228, 411] width 97 height 41
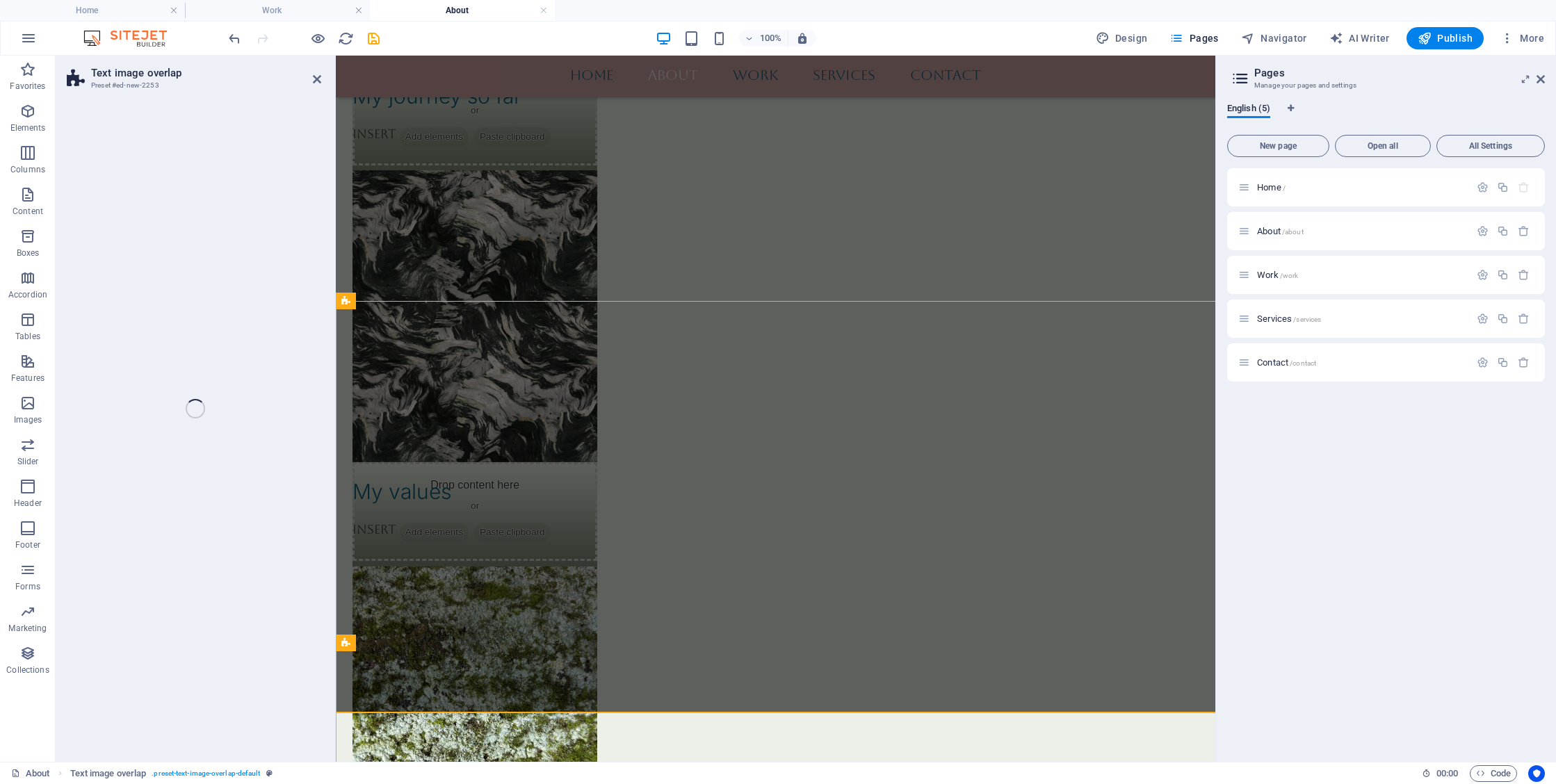
select select "rem"
select select "px"
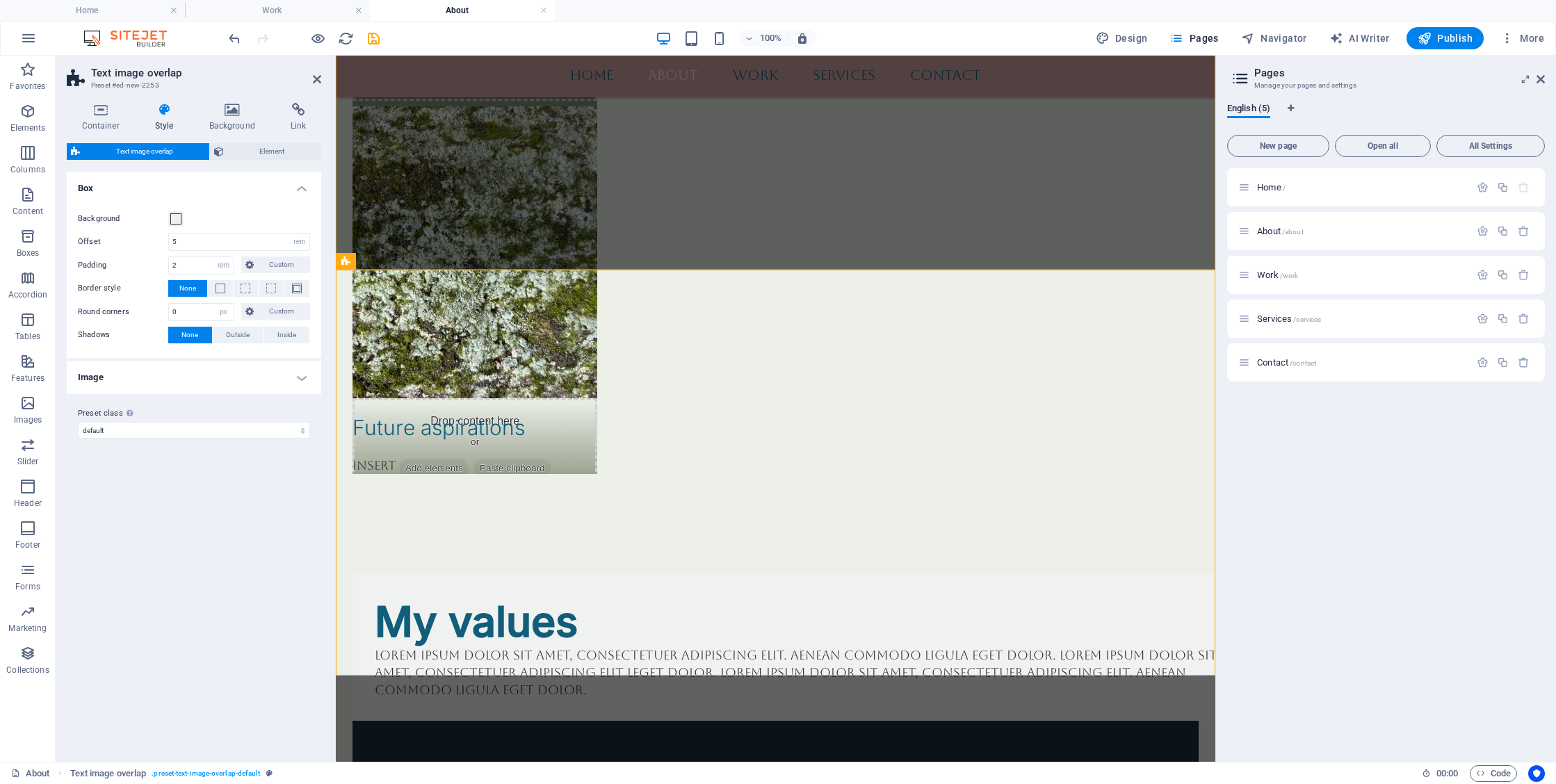
scroll to position [1802, 0]
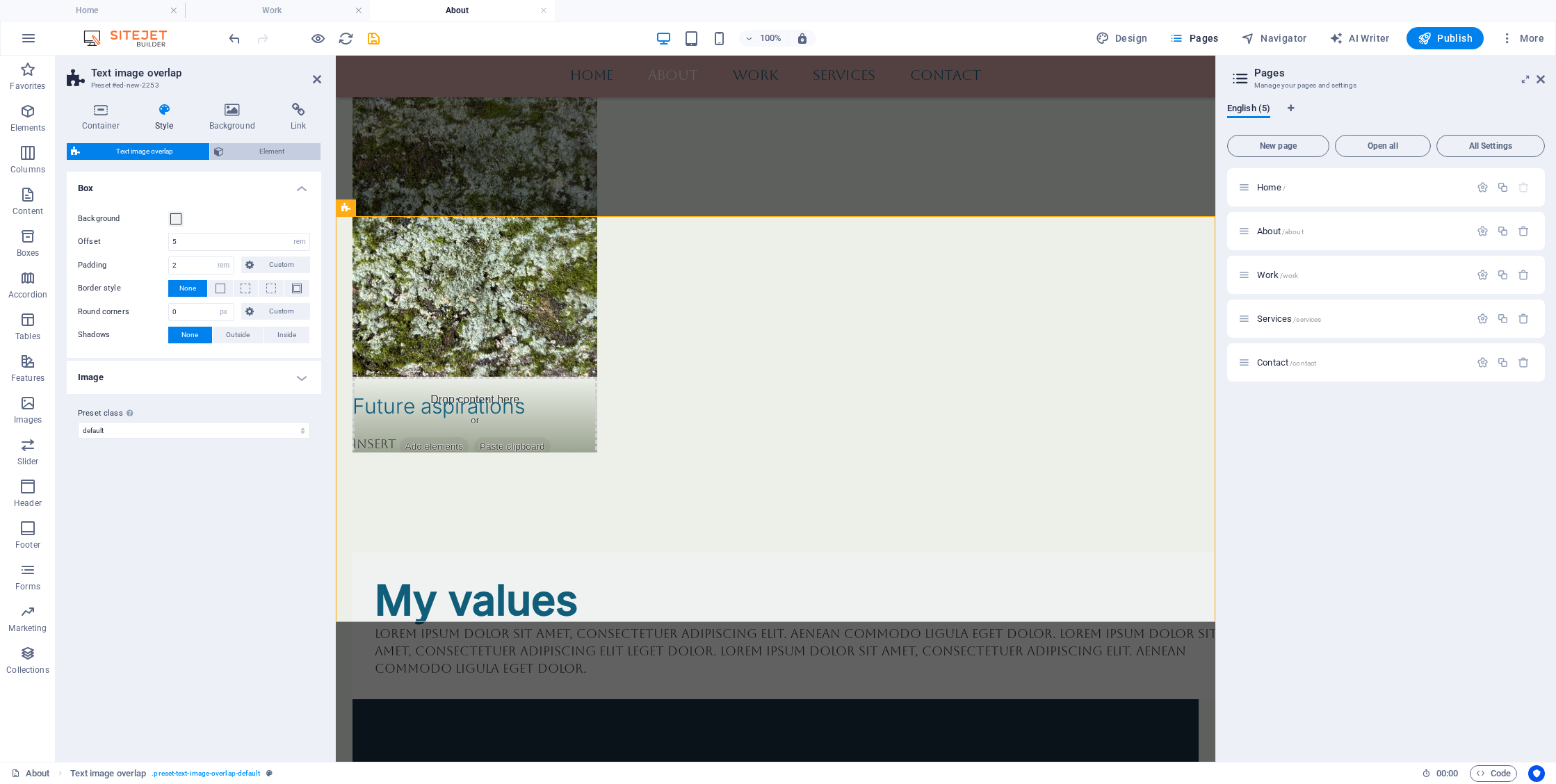
click at [268, 148] on span "Element" at bounding box center [272, 152] width 89 height 17
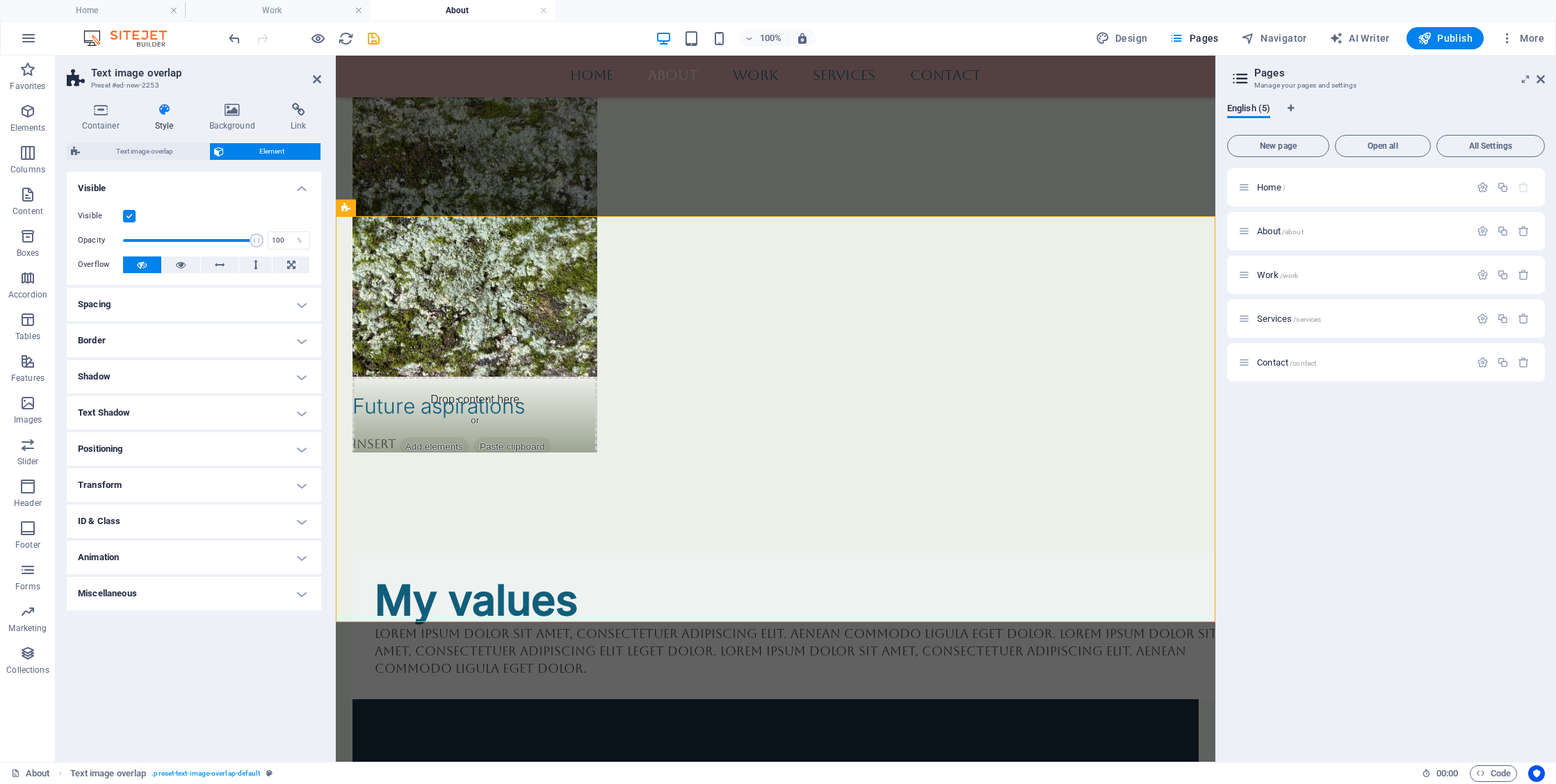
click at [165, 302] on h4 "Spacing" at bounding box center [193, 304] width 254 height 33
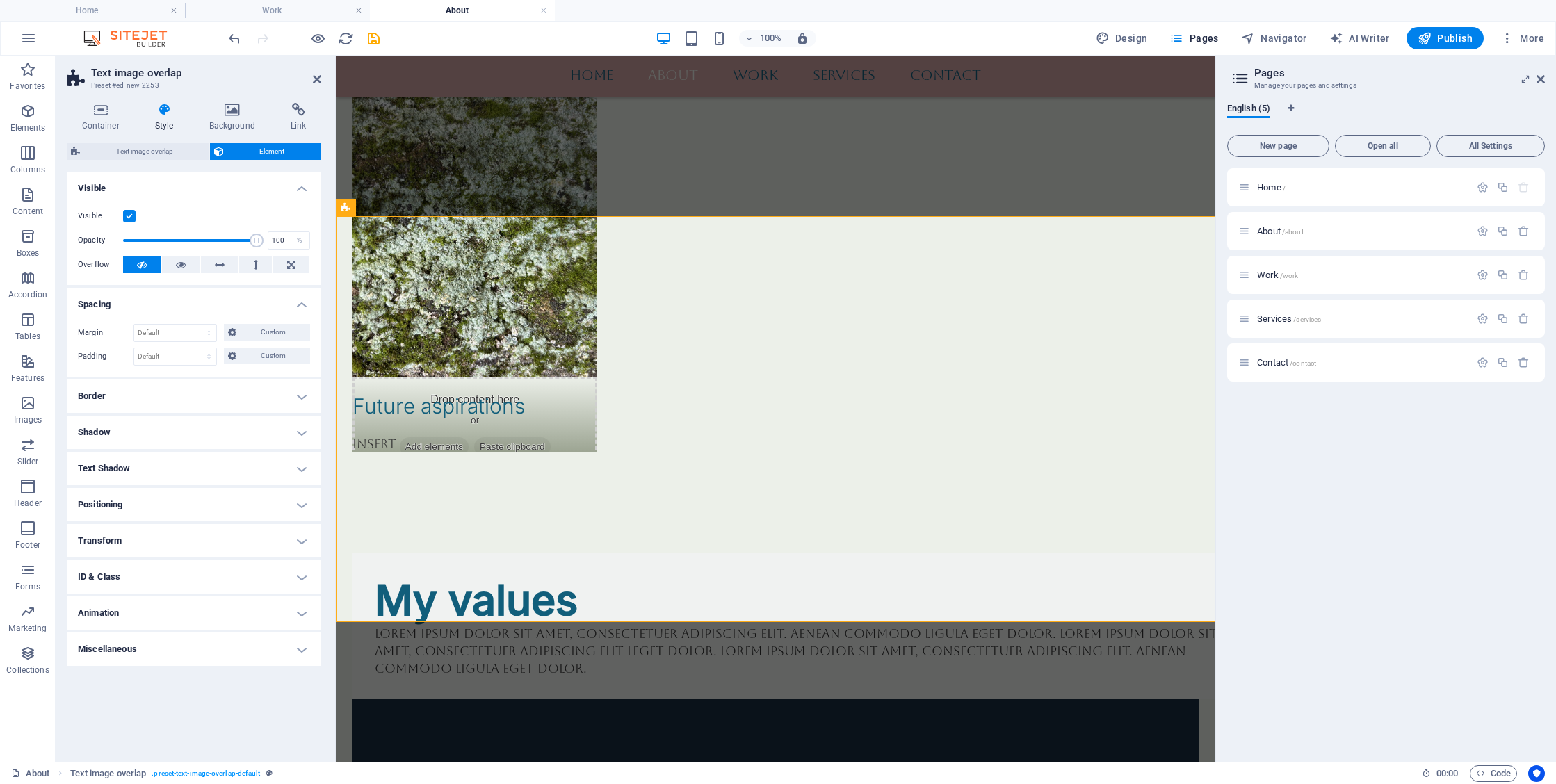
click at [165, 302] on h4 "Spacing" at bounding box center [193, 300] width 254 height 25
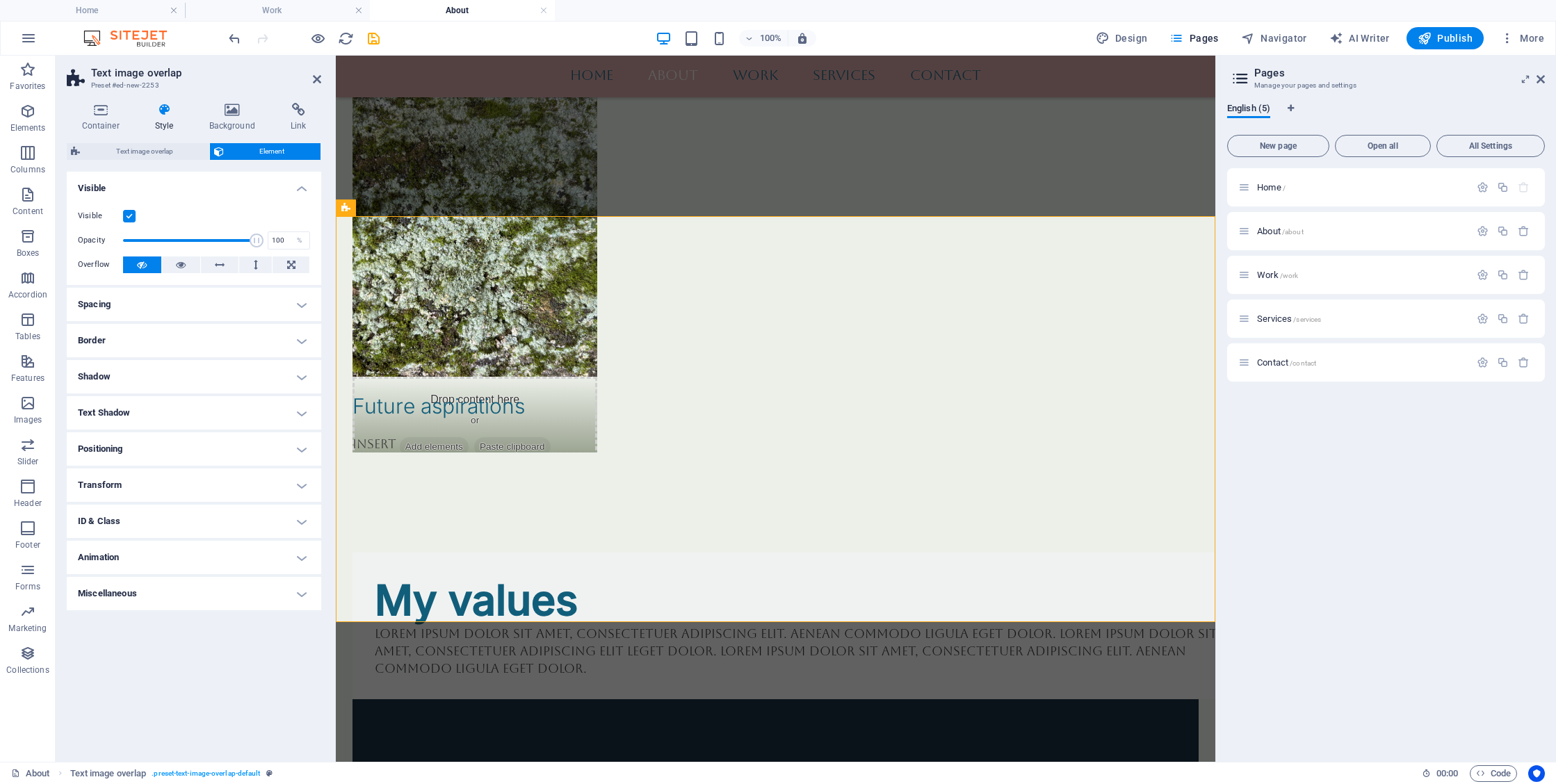
click at [162, 338] on h4 "Border" at bounding box center [193, 340] width 254 height 33
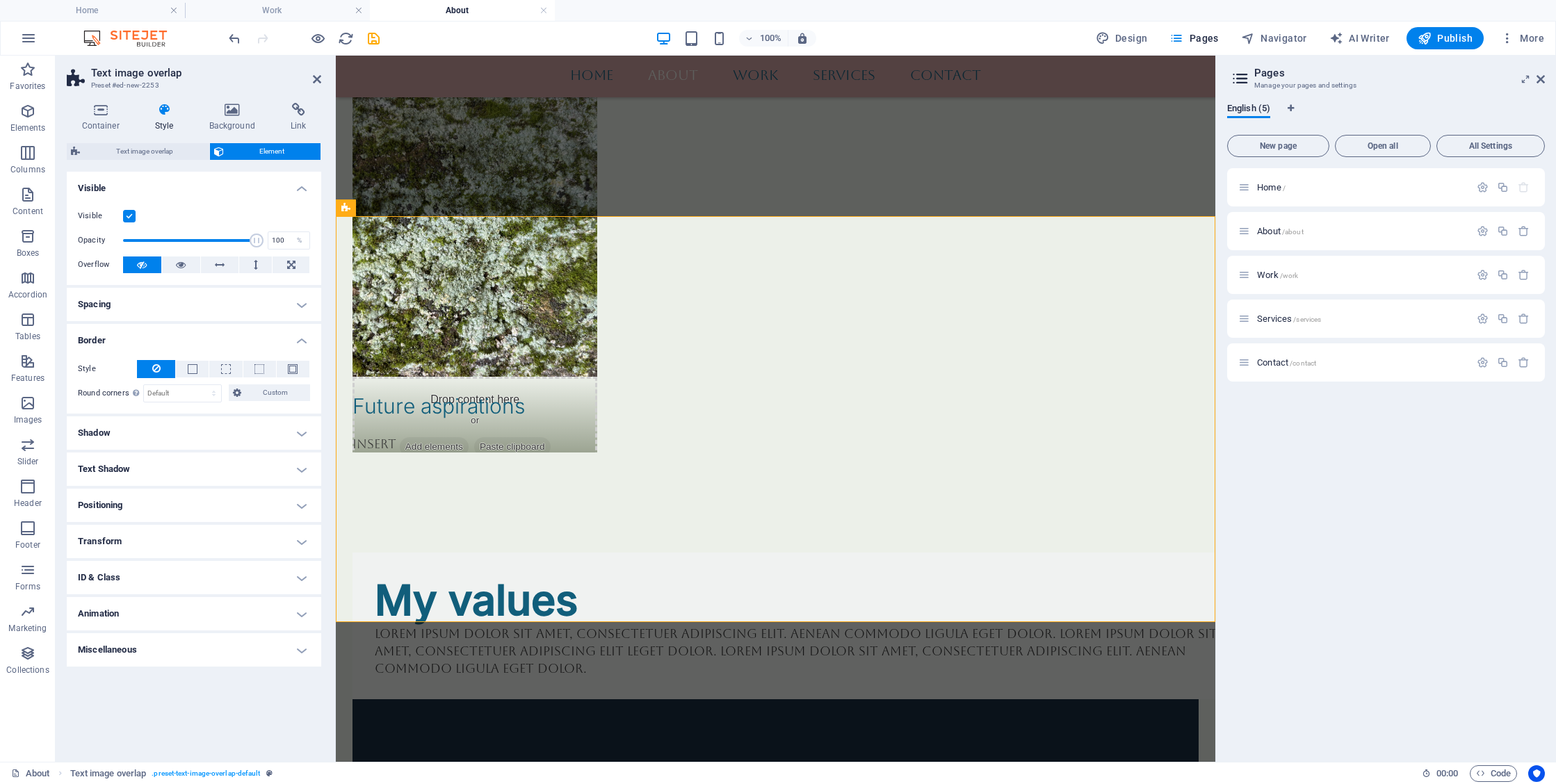
click at [162, 338] on h4 "Border" at bounding box center [193, 336] width 254 height 25
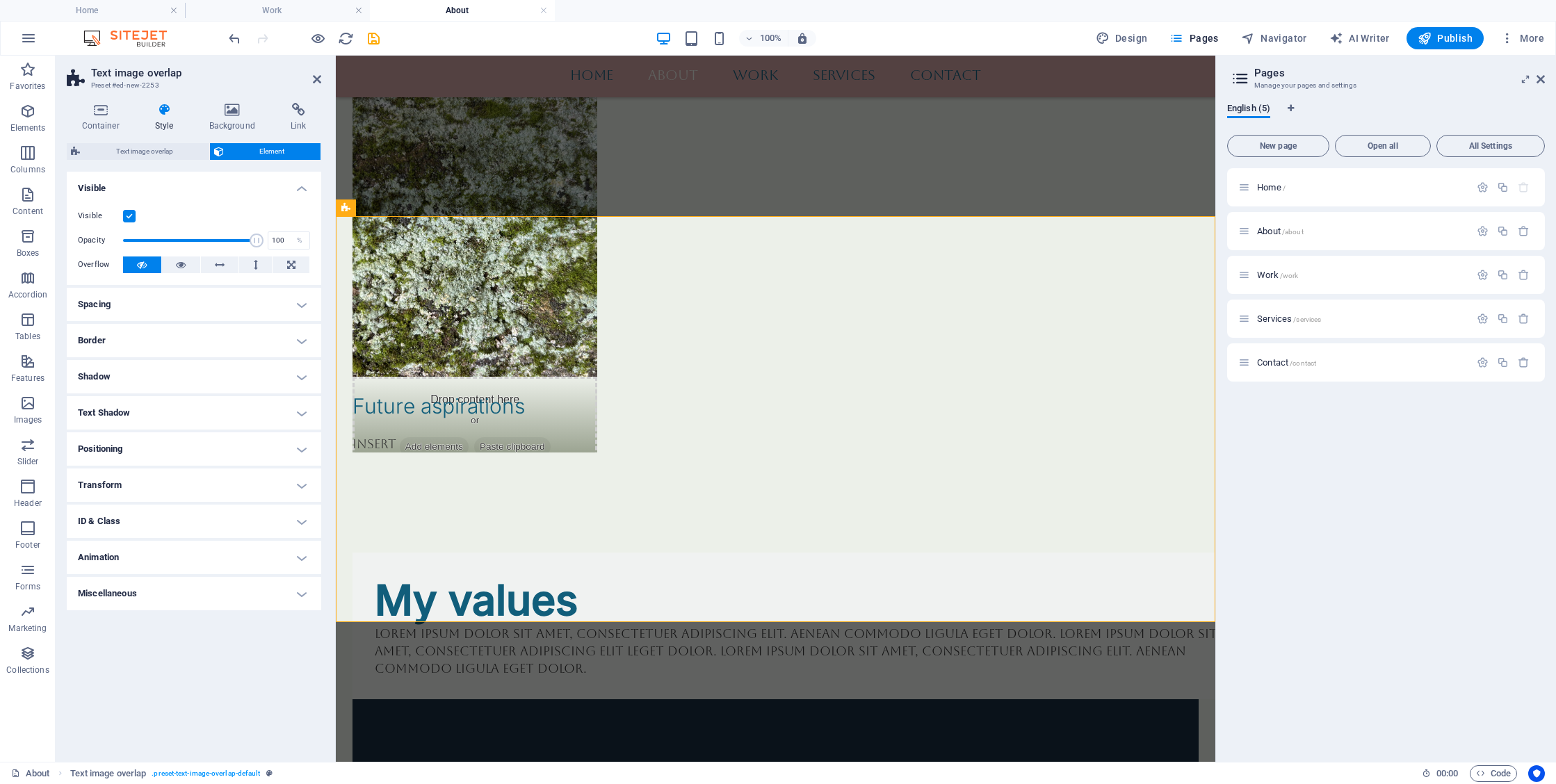
click at [153, 375] on h4 "Shadow" at bounding box center [193, 377] width 254 height 33
click at [153, 375] on h4 "Shadow" at bounding box center [193, 373] width 254 height 25
click at [93, 120] on h4 "Container" at bounding box center [103, 118] width 73 height 29
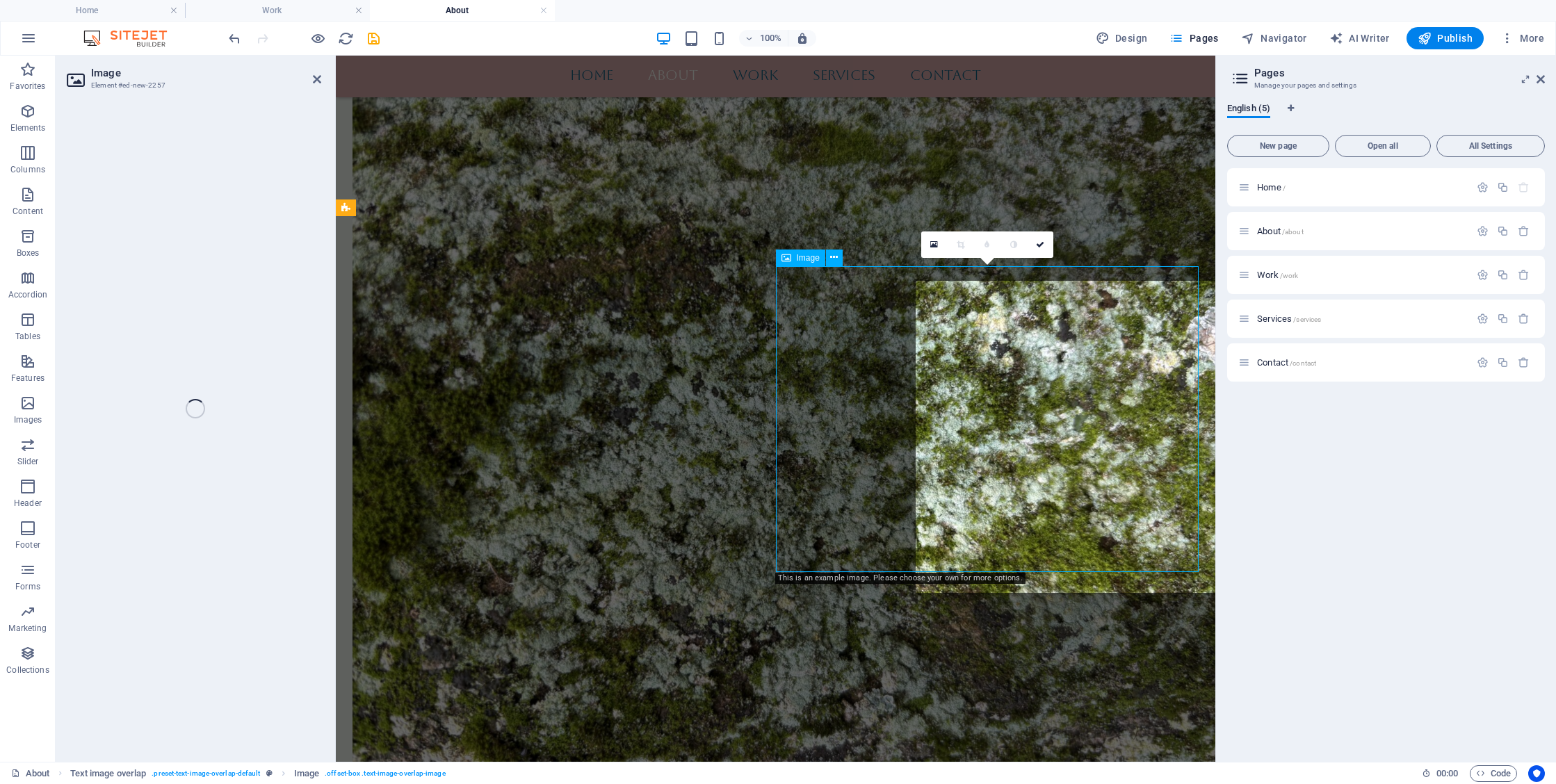
select select "%"
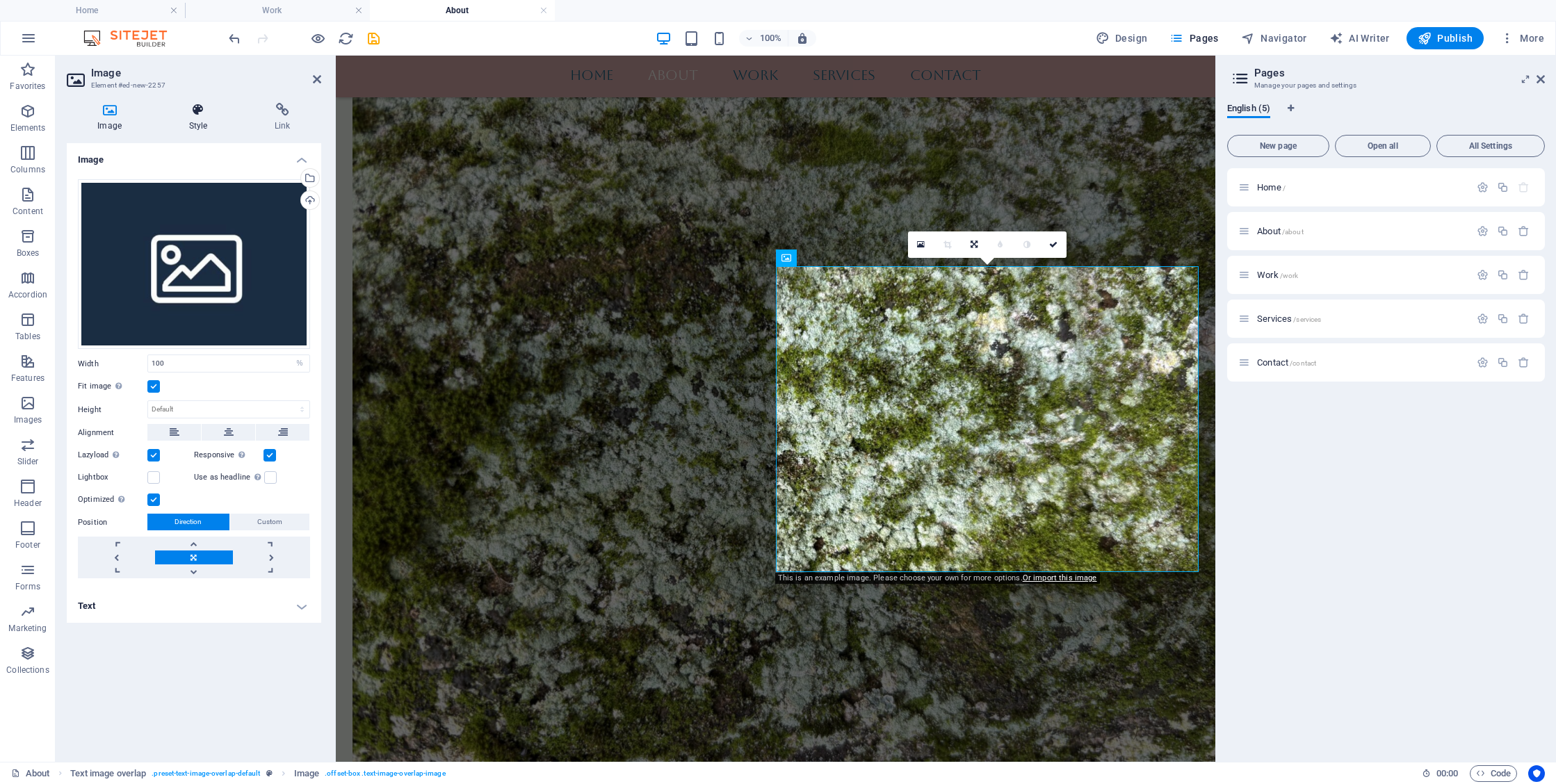
click at [189, 122] on h4 "Style" at bounding box center [200, 118] width 86 height 29
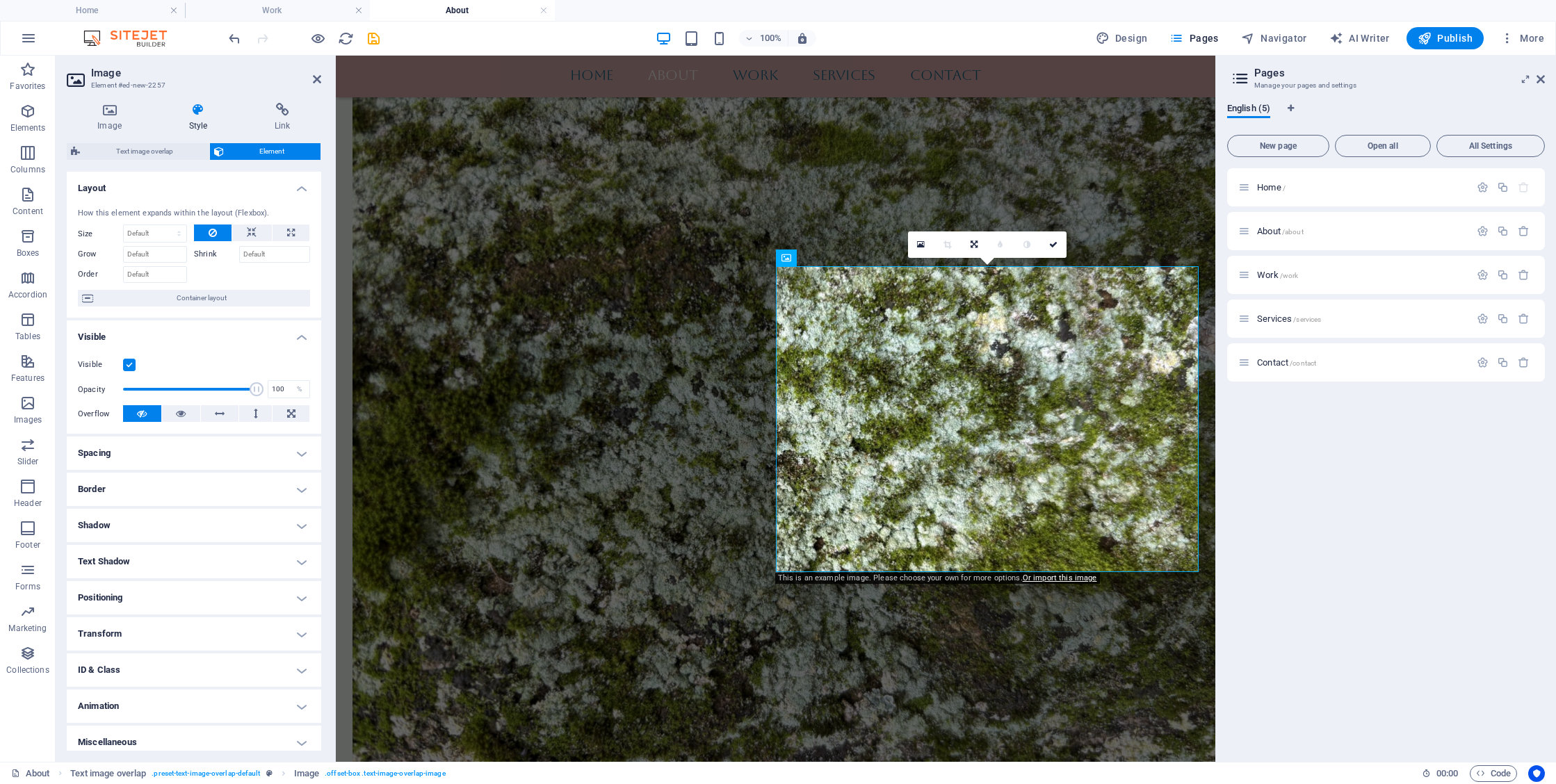
click at [178, 589] on h4 "Positioning" at bounding box center [193, 598] width 254 height 33
click at [178, 589] on h4 "Positioning" at bounding box center [193, 594] width 254 height 25
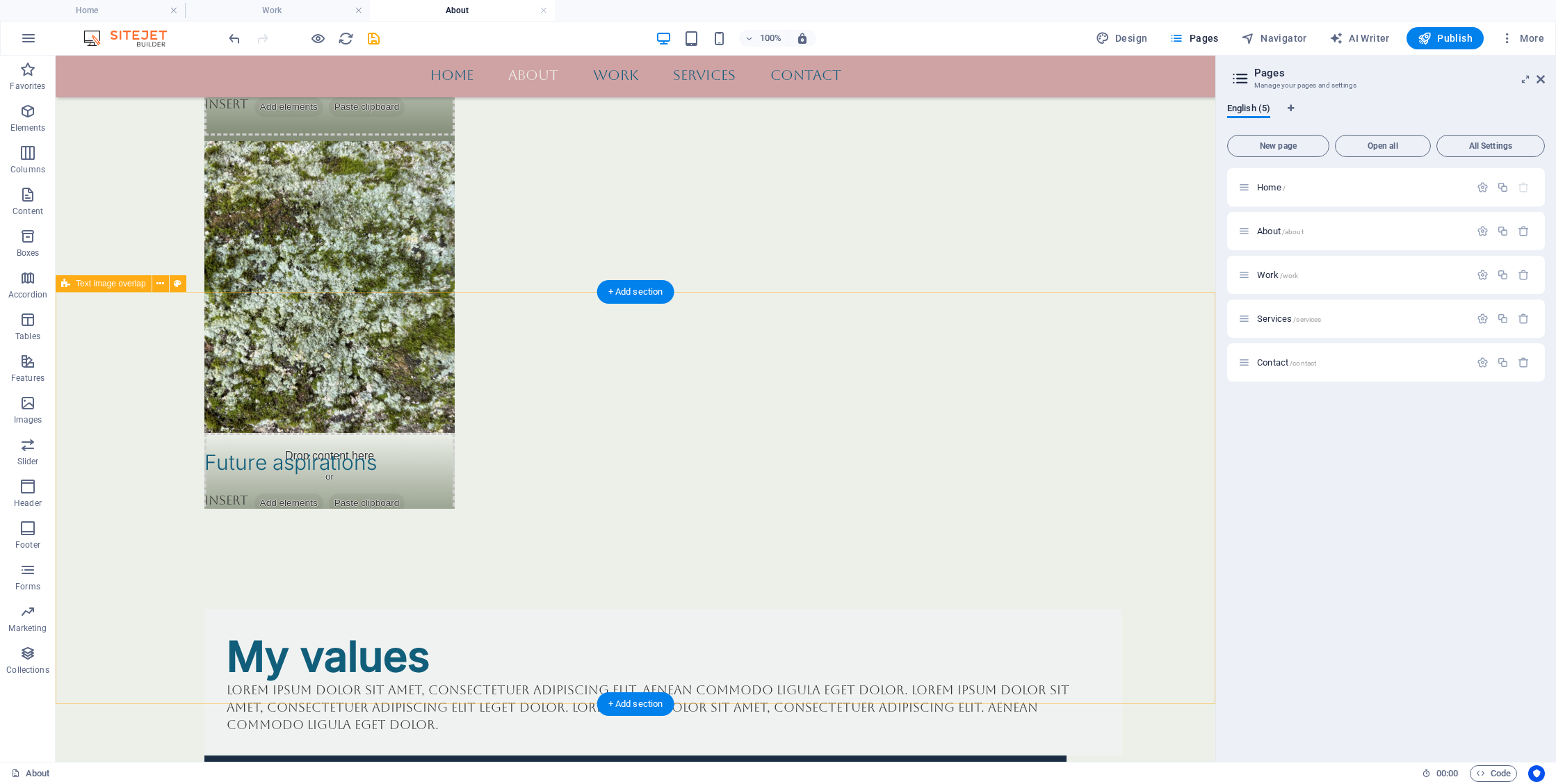
scroll to position [1740, 0]
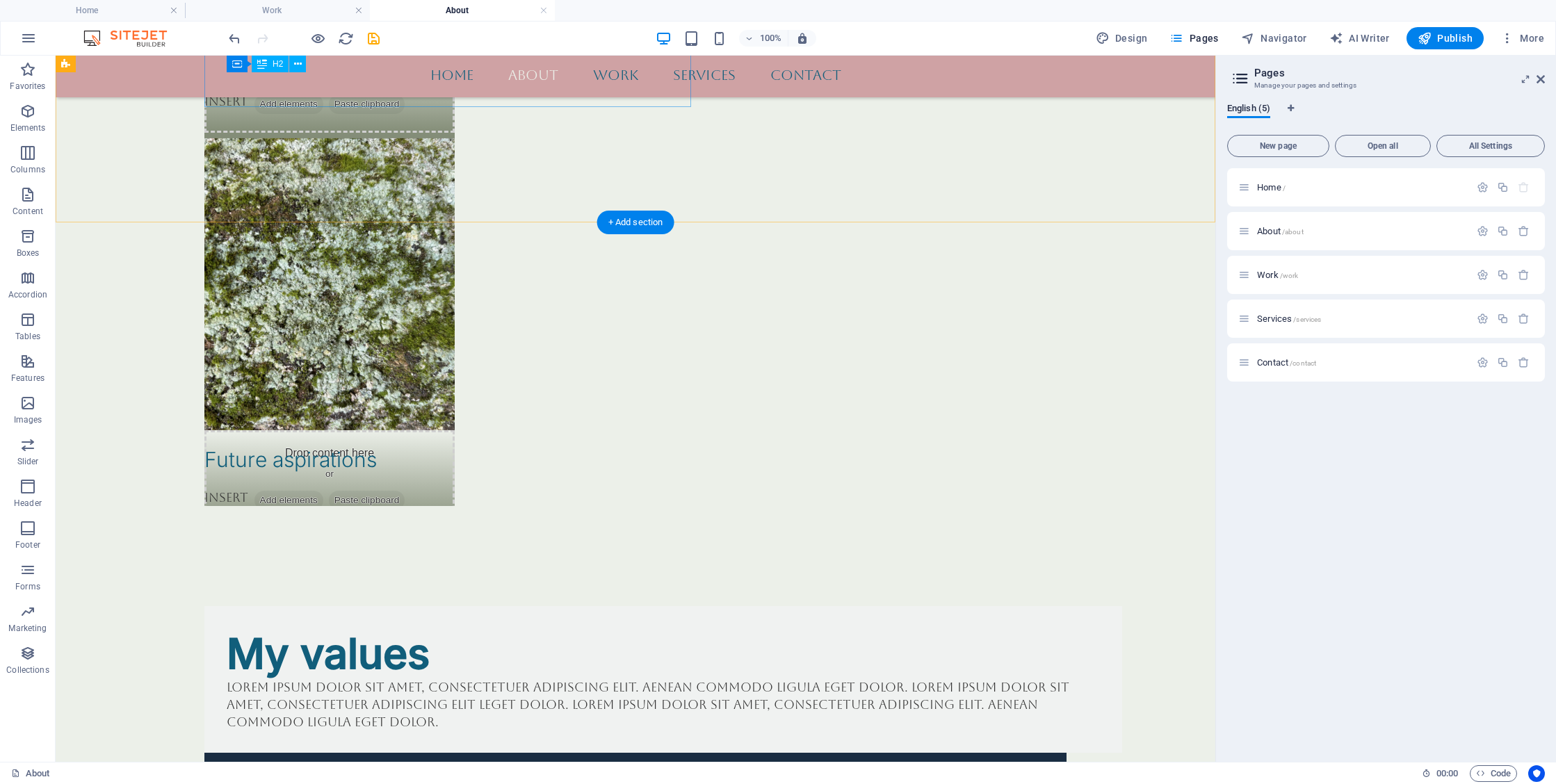
scroll to position [1815, 0]
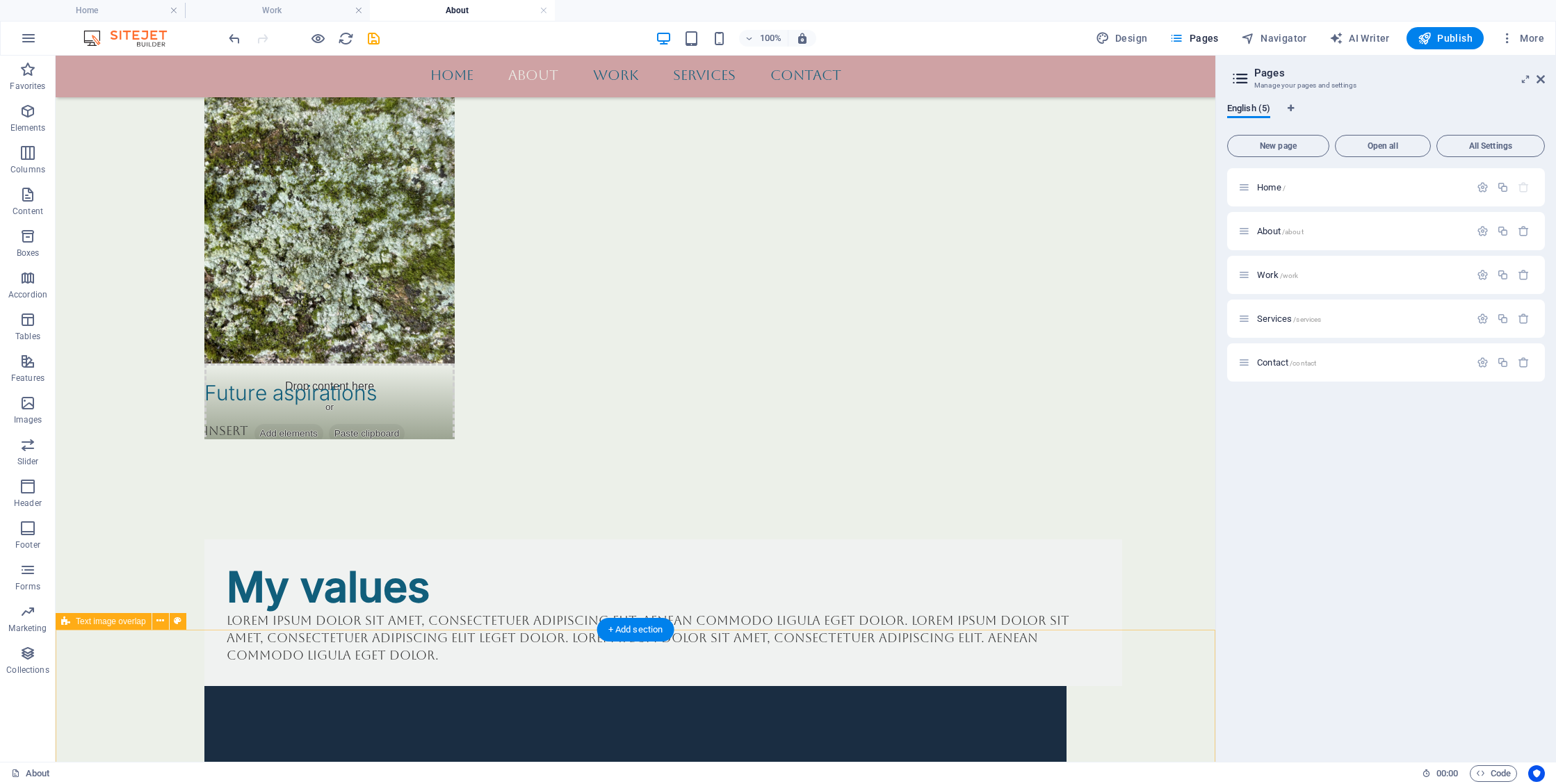
click at [33, 209] on p "Content" at bounding box center [28, 211] width 31 height 11
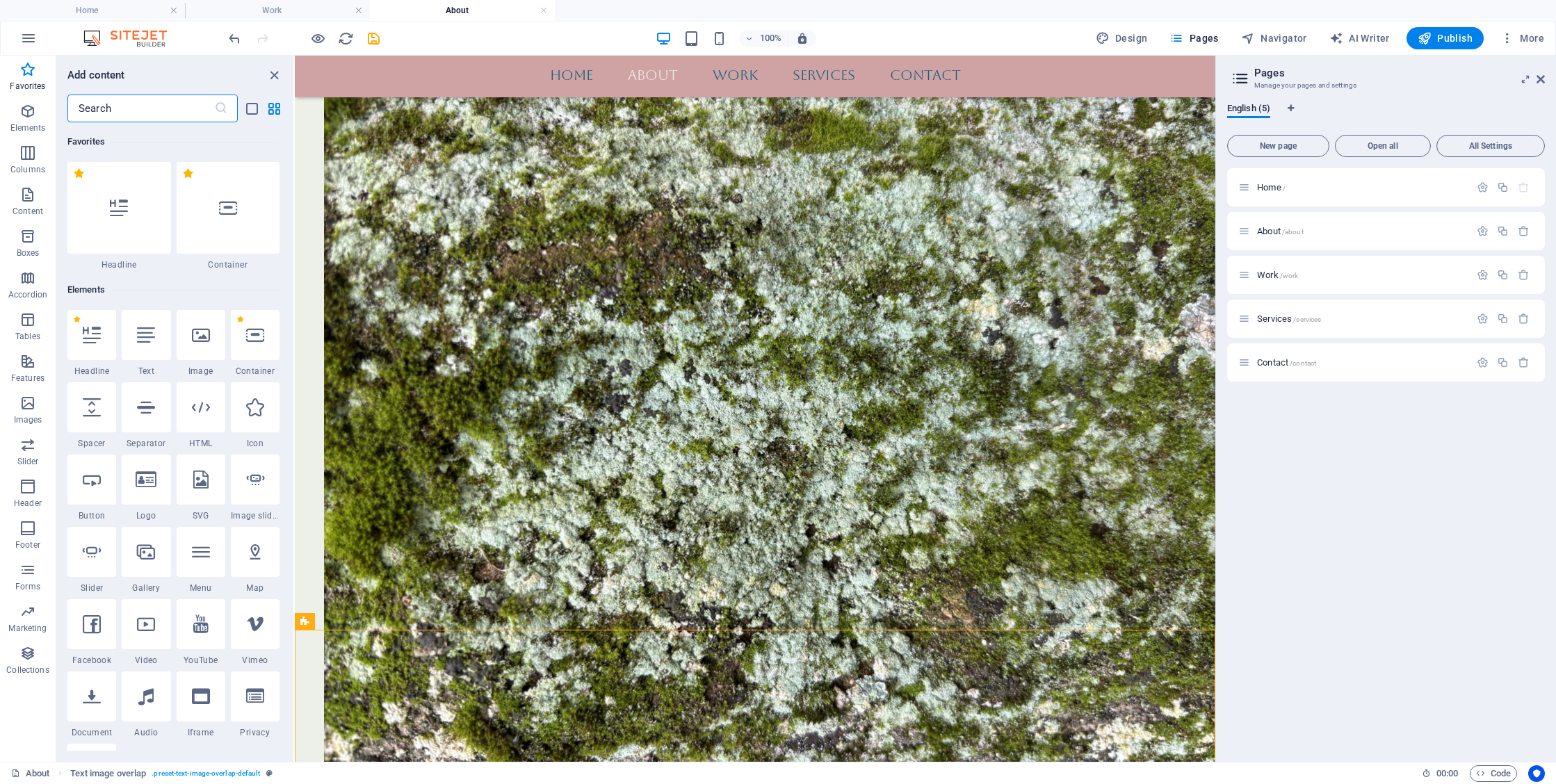
scroll to position [0, 0]
click at [135, 232] on div at bounding box center [119, 208] width 104 height 92
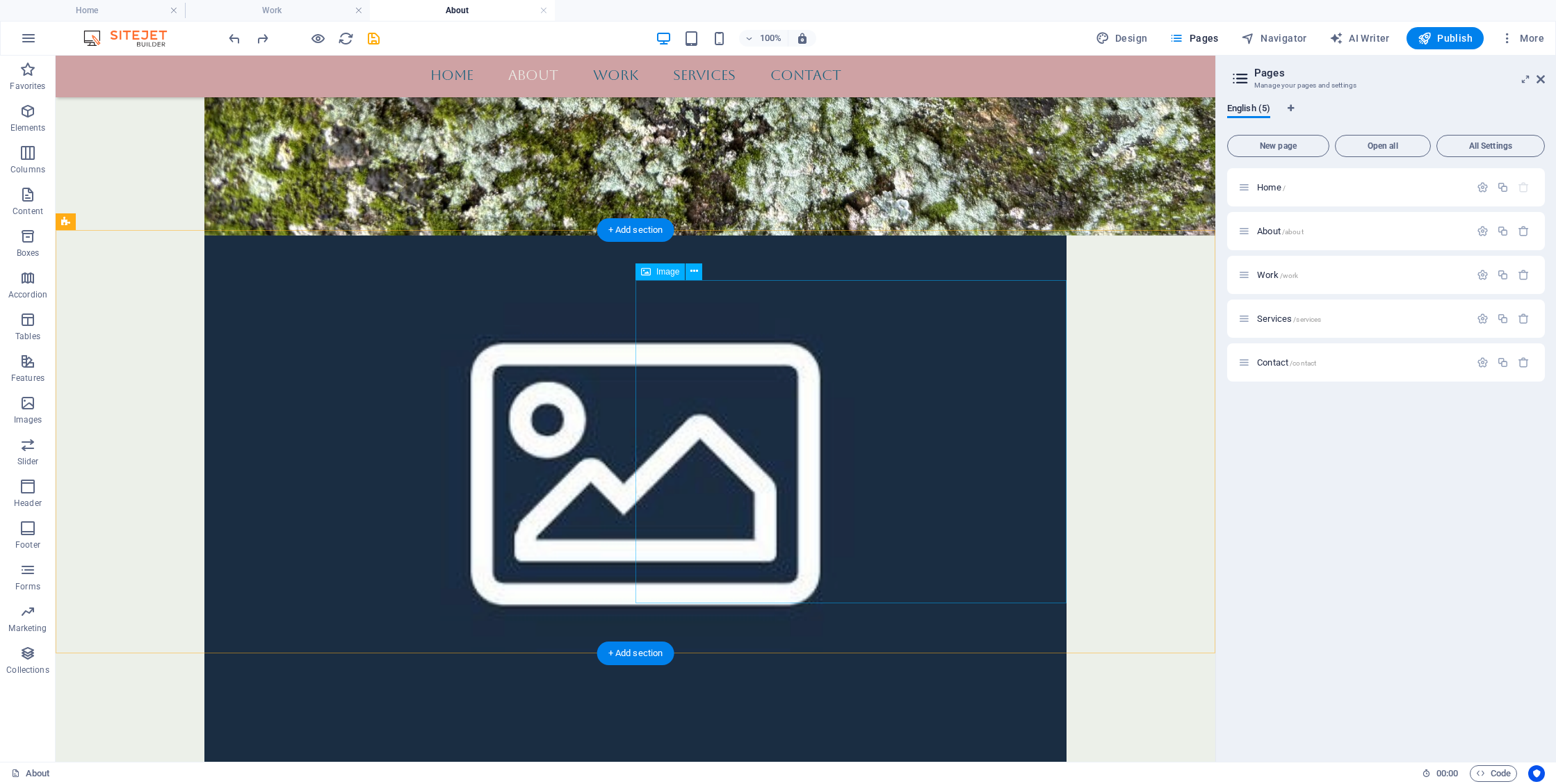
scroll to position [2060, 0]
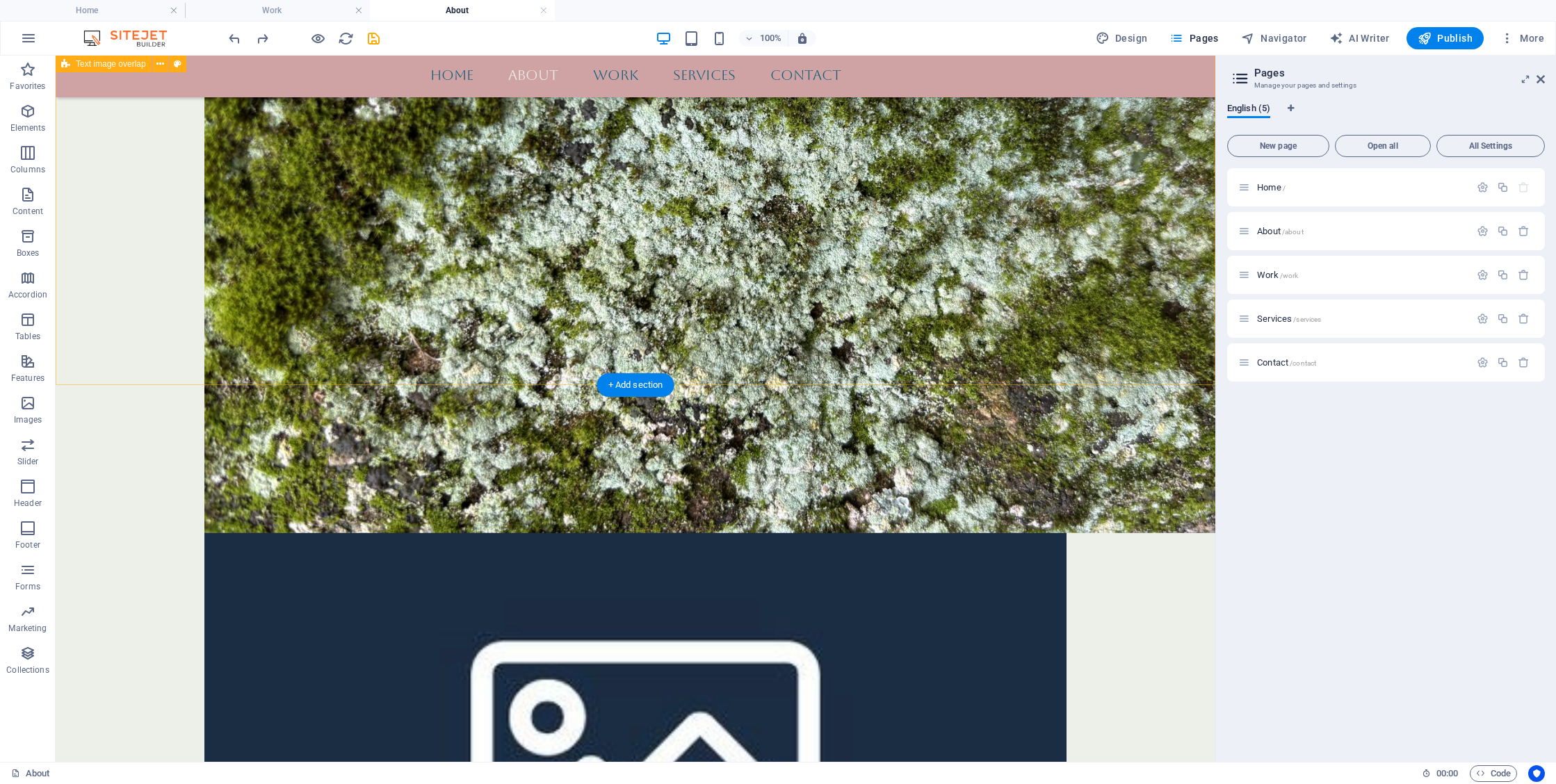
click at [647, 391] on div "+ Add section" at bounding box center [636, 385] width 77 height 24
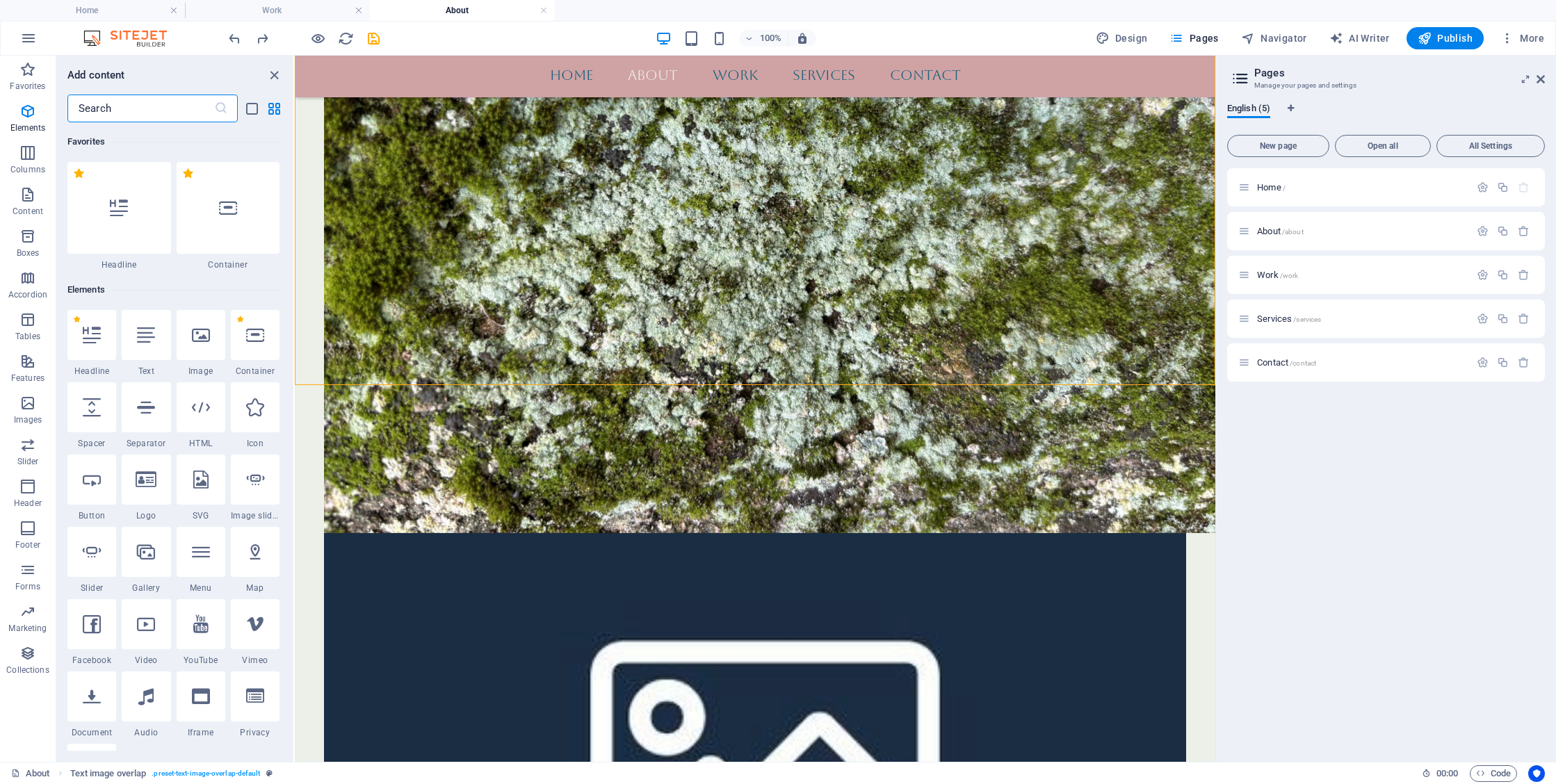
scroll to position [0, 0]
click at [264, 345] on div at bounding box center [255, 335] width 49 height 50
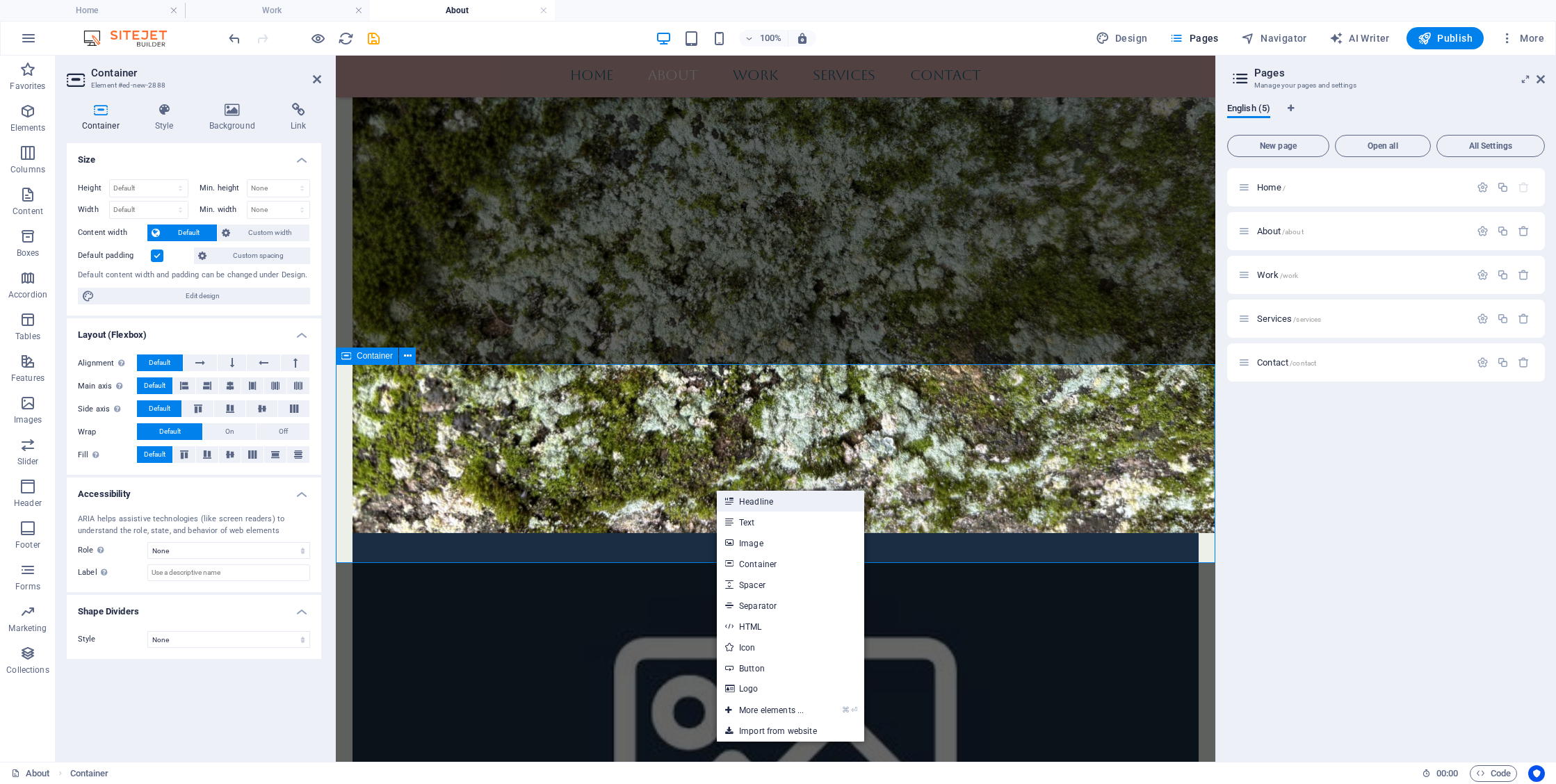
click at [742, 503] on link "Headline" at bounding box center [790, 501] width 148 height 21
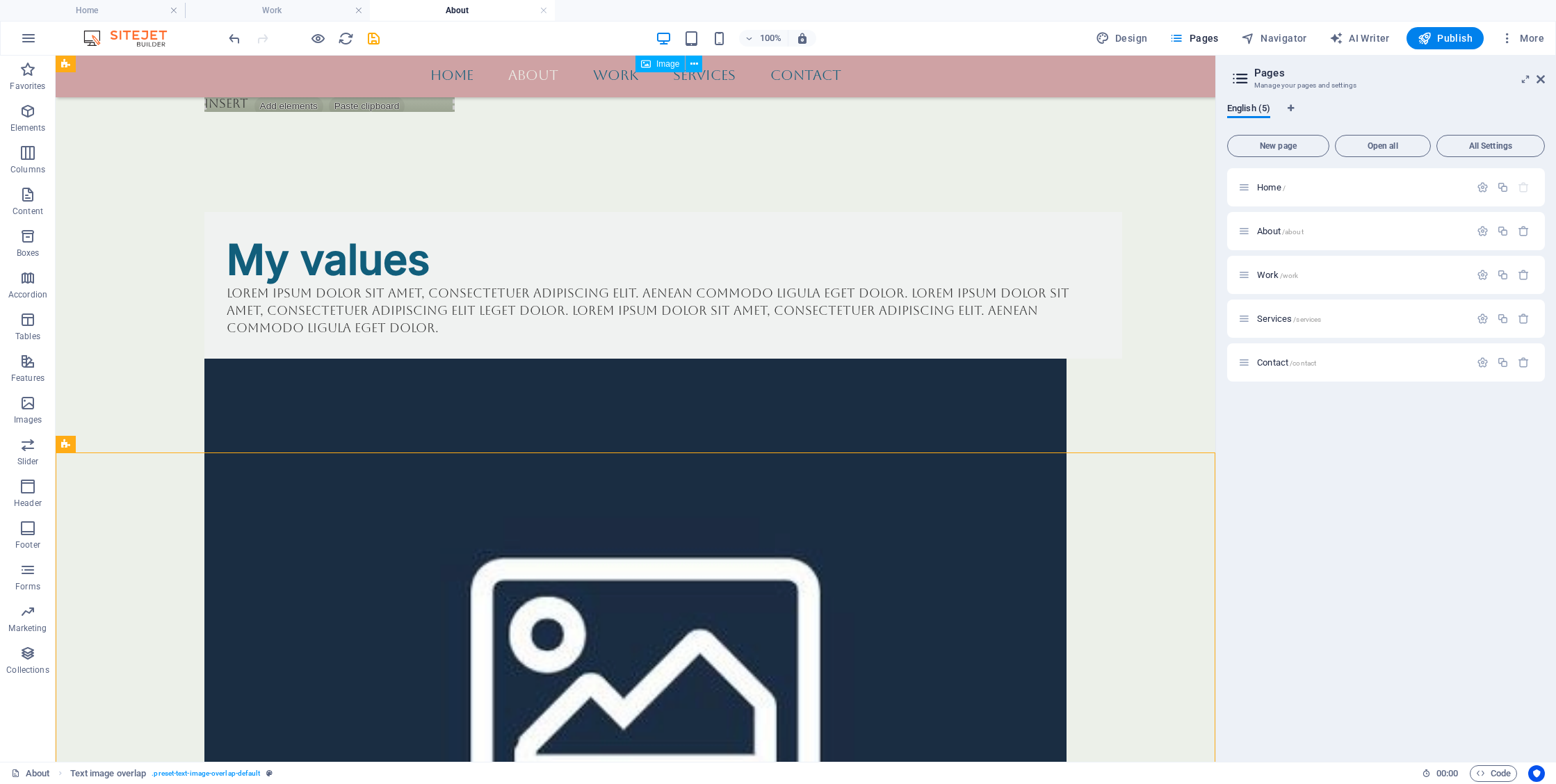
scroll to position [2151, 0]
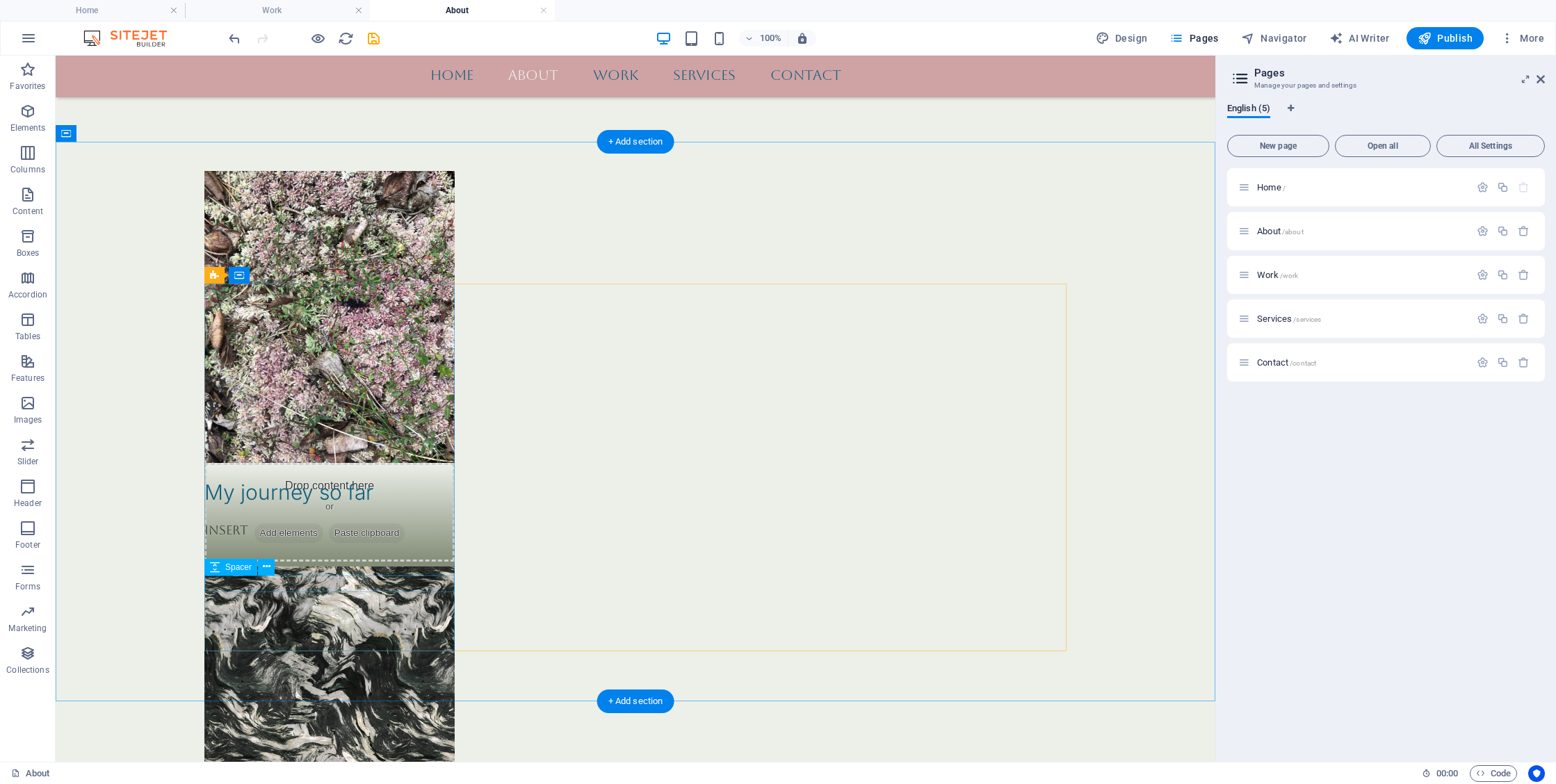
scroll to position [913, 0]
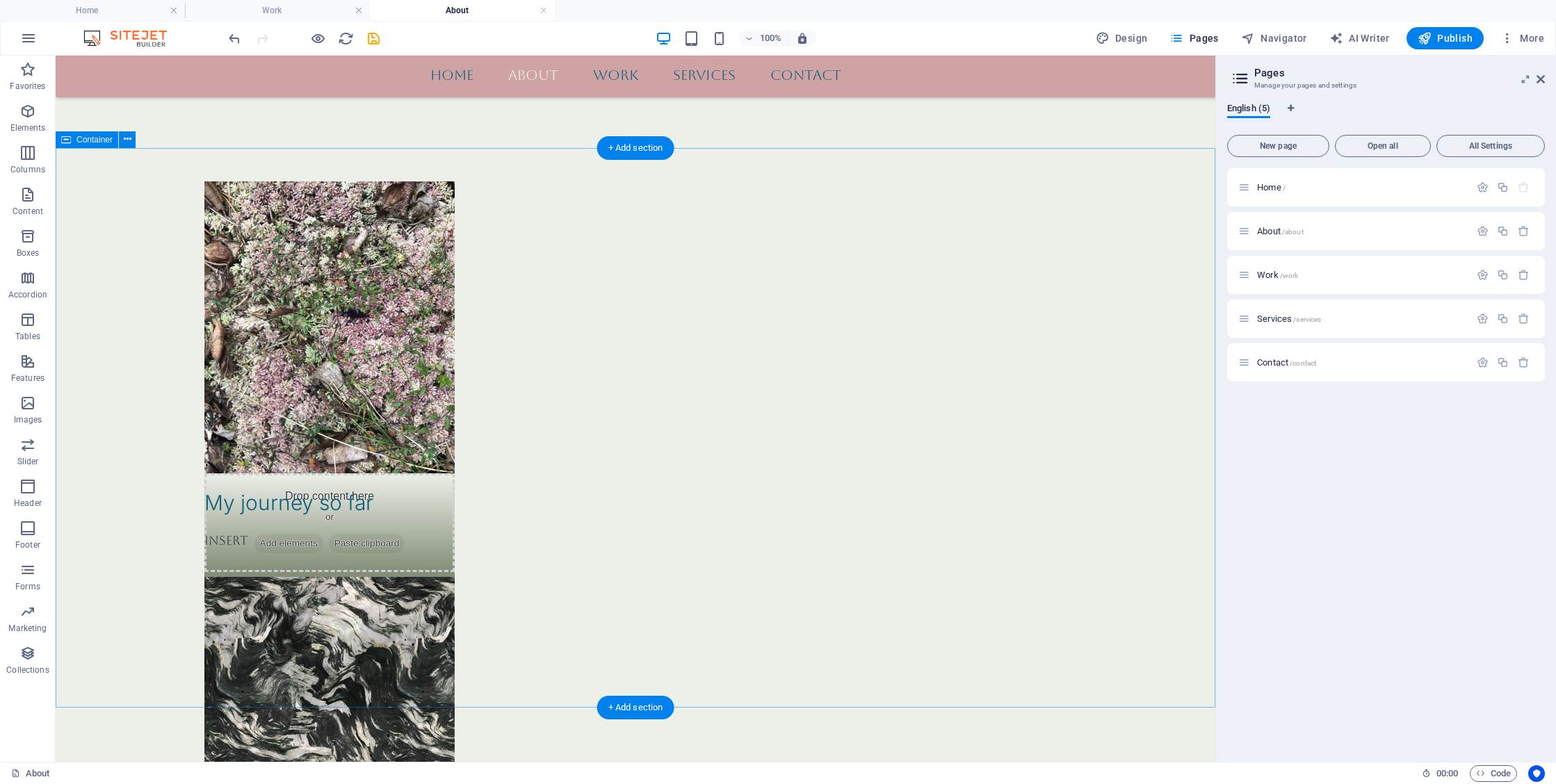
click at [430, 210] on div "Drop content here or Add elements Paste clipboard My journey so far Insert Drop…" at bounding box center [636, 715] width 1160 height 1352
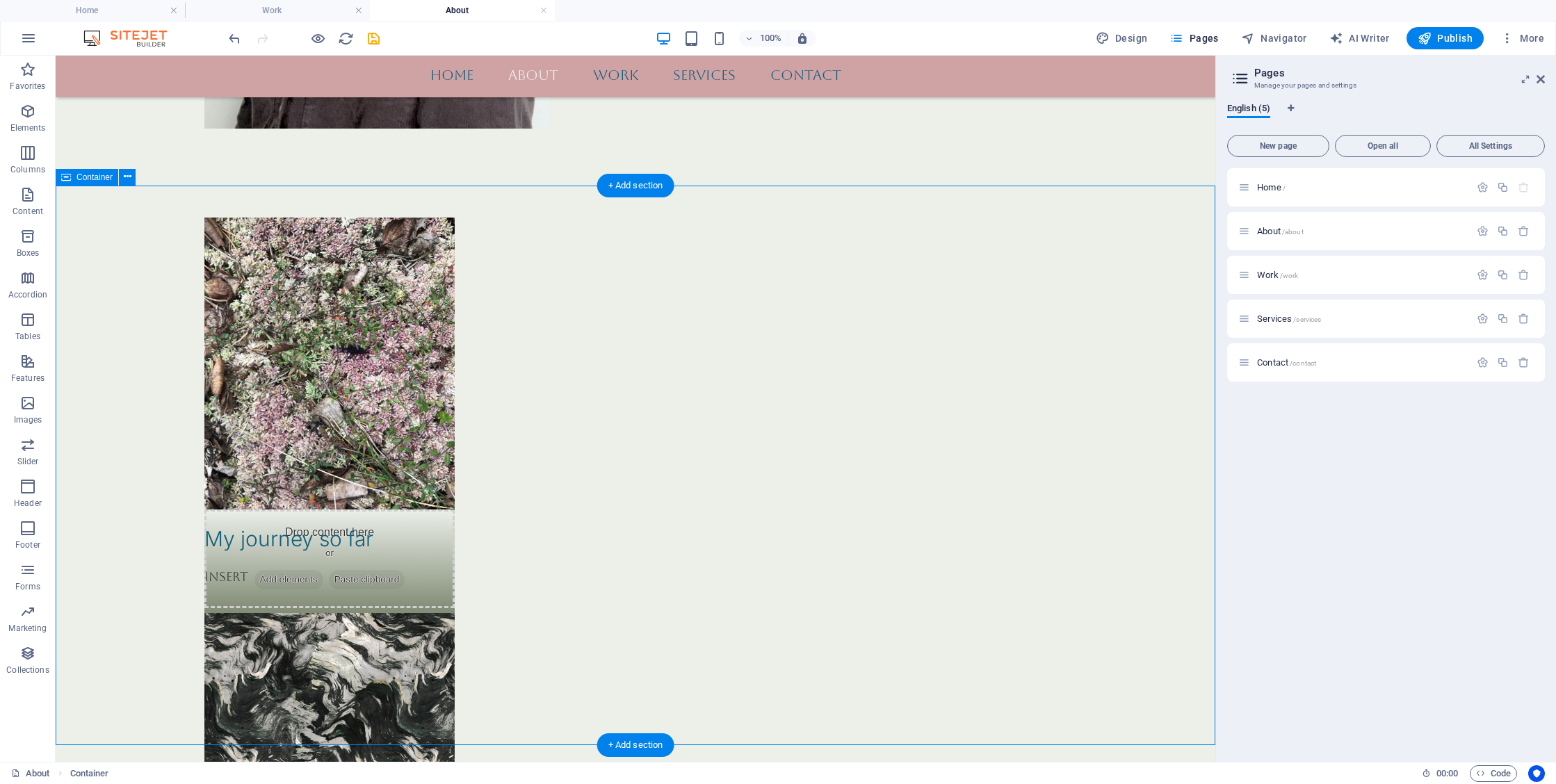
scroll to position [876, 0]
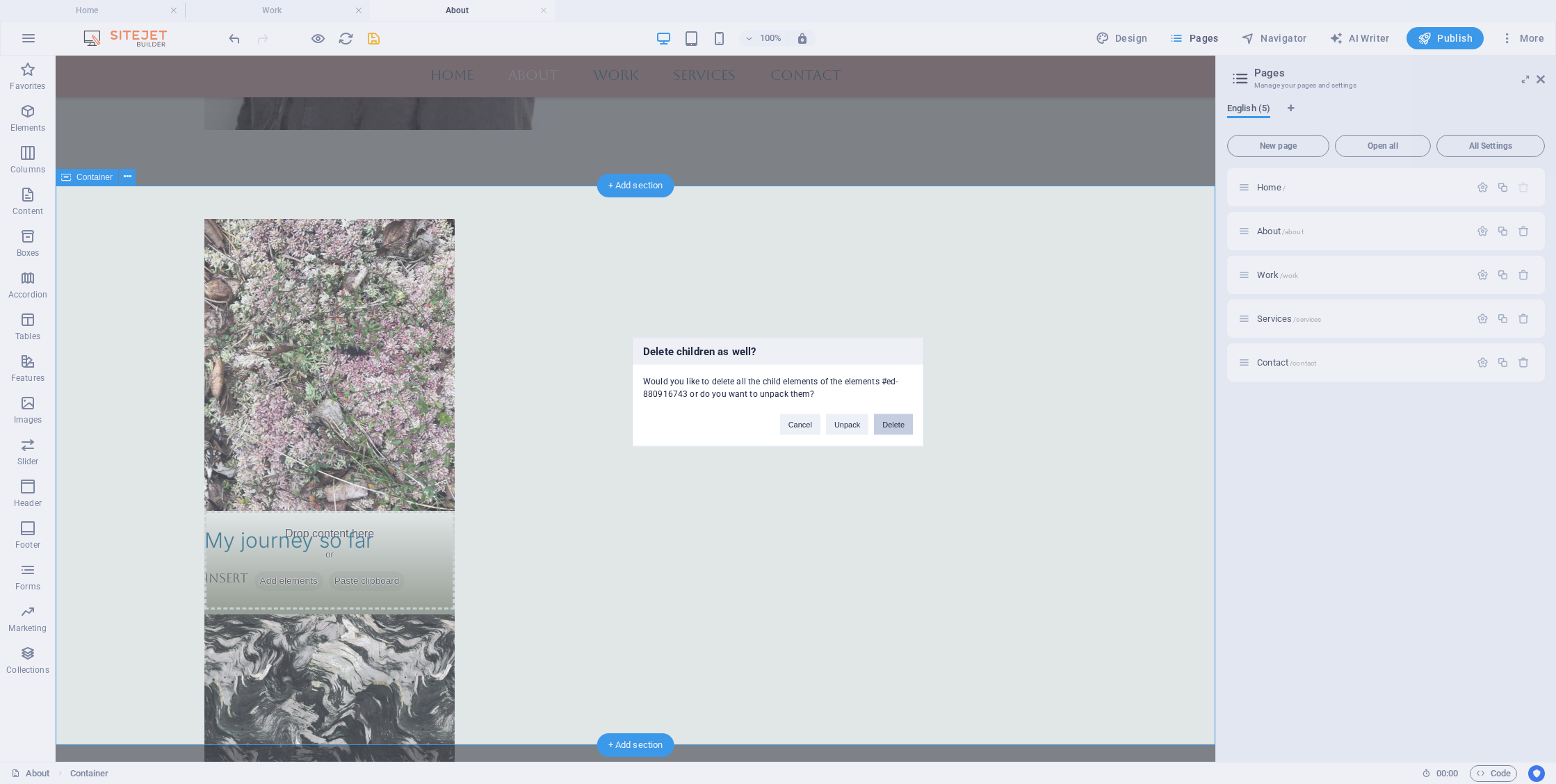
click at [893, 424] on button "Delete" at bounding box center [893, 424] width 39 height 21
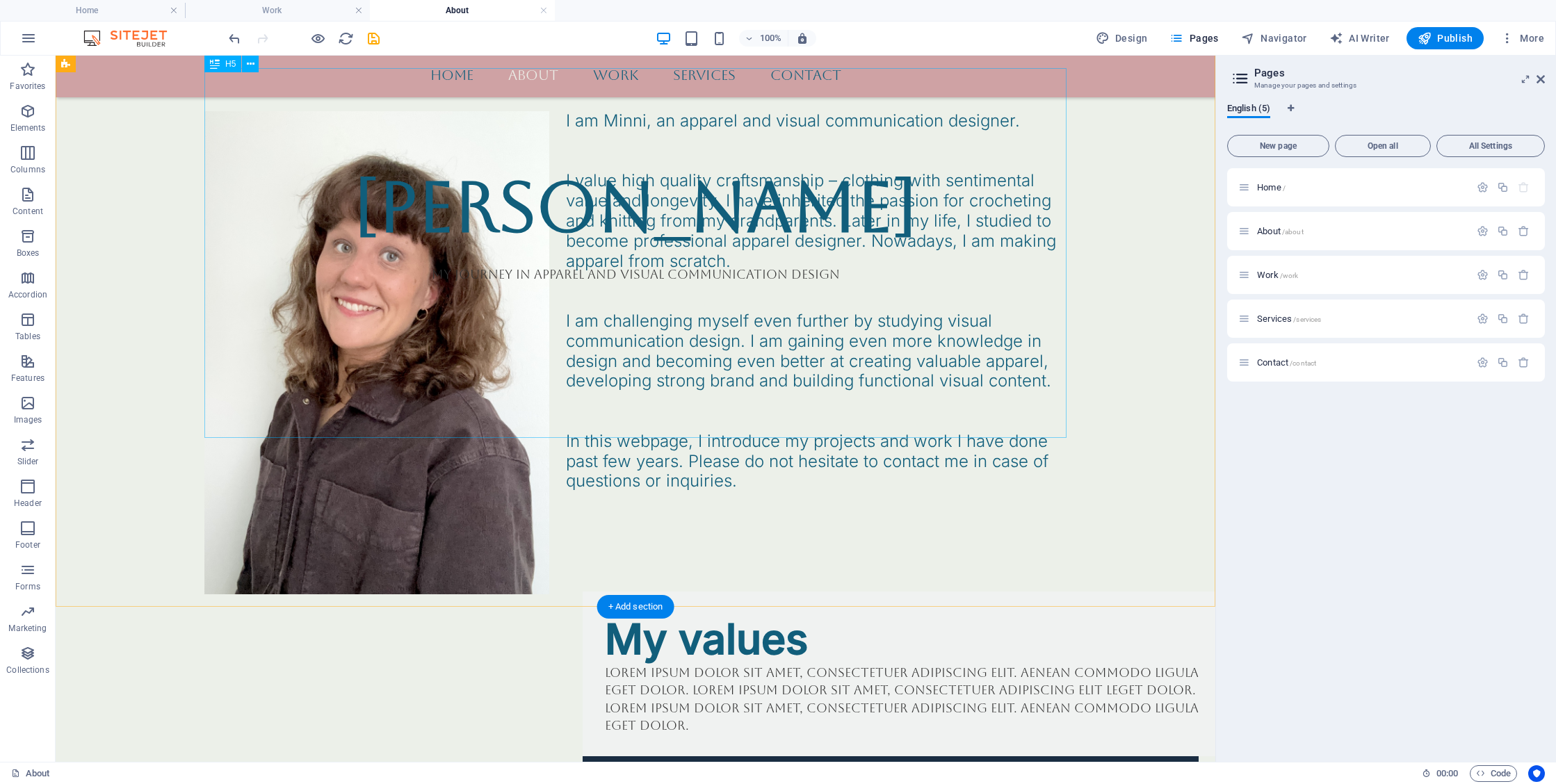
scroll to position [386, 0]
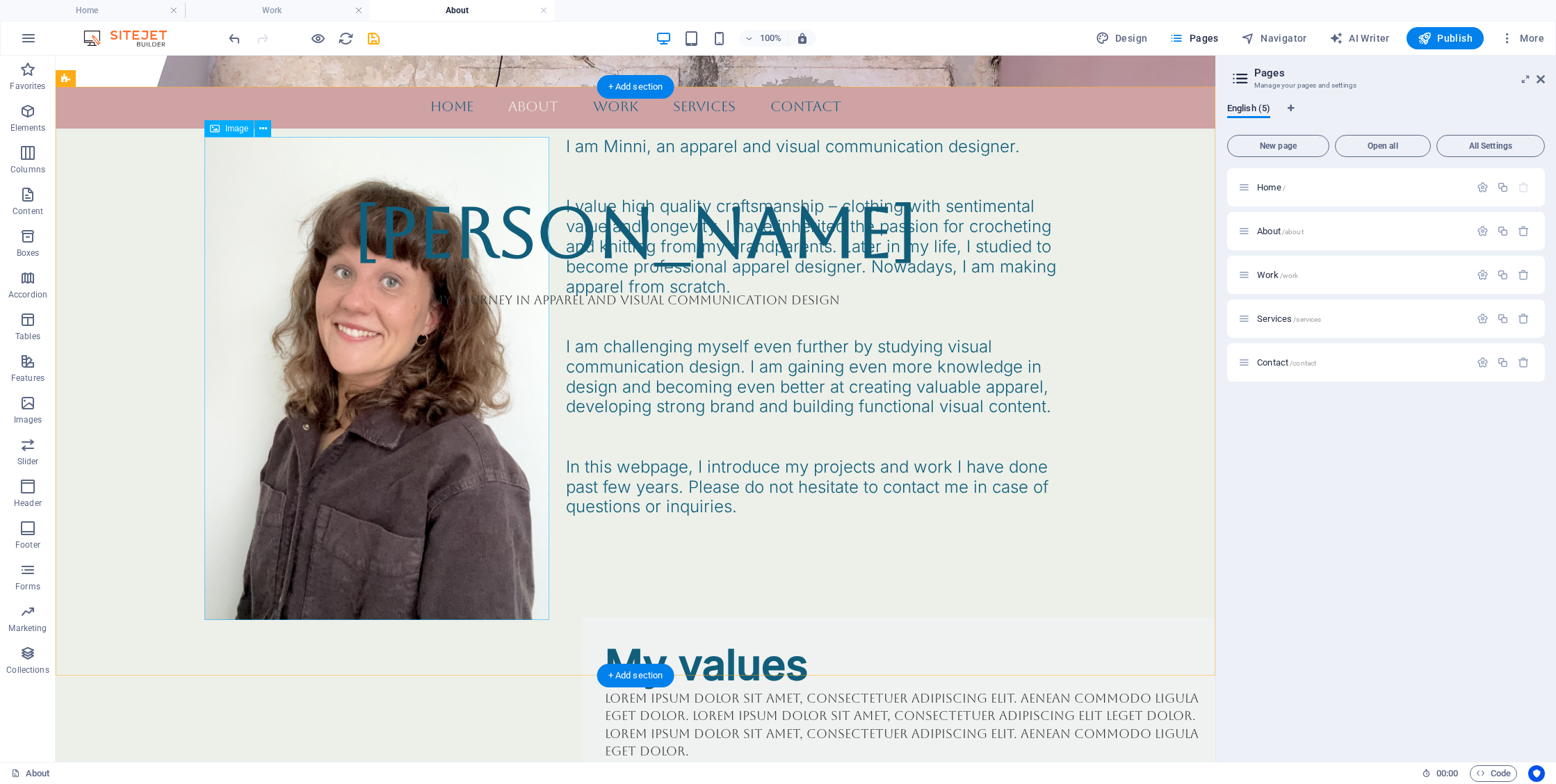
click at [481, 428] on figure at bounding box center [377, 378] width 345 height 483
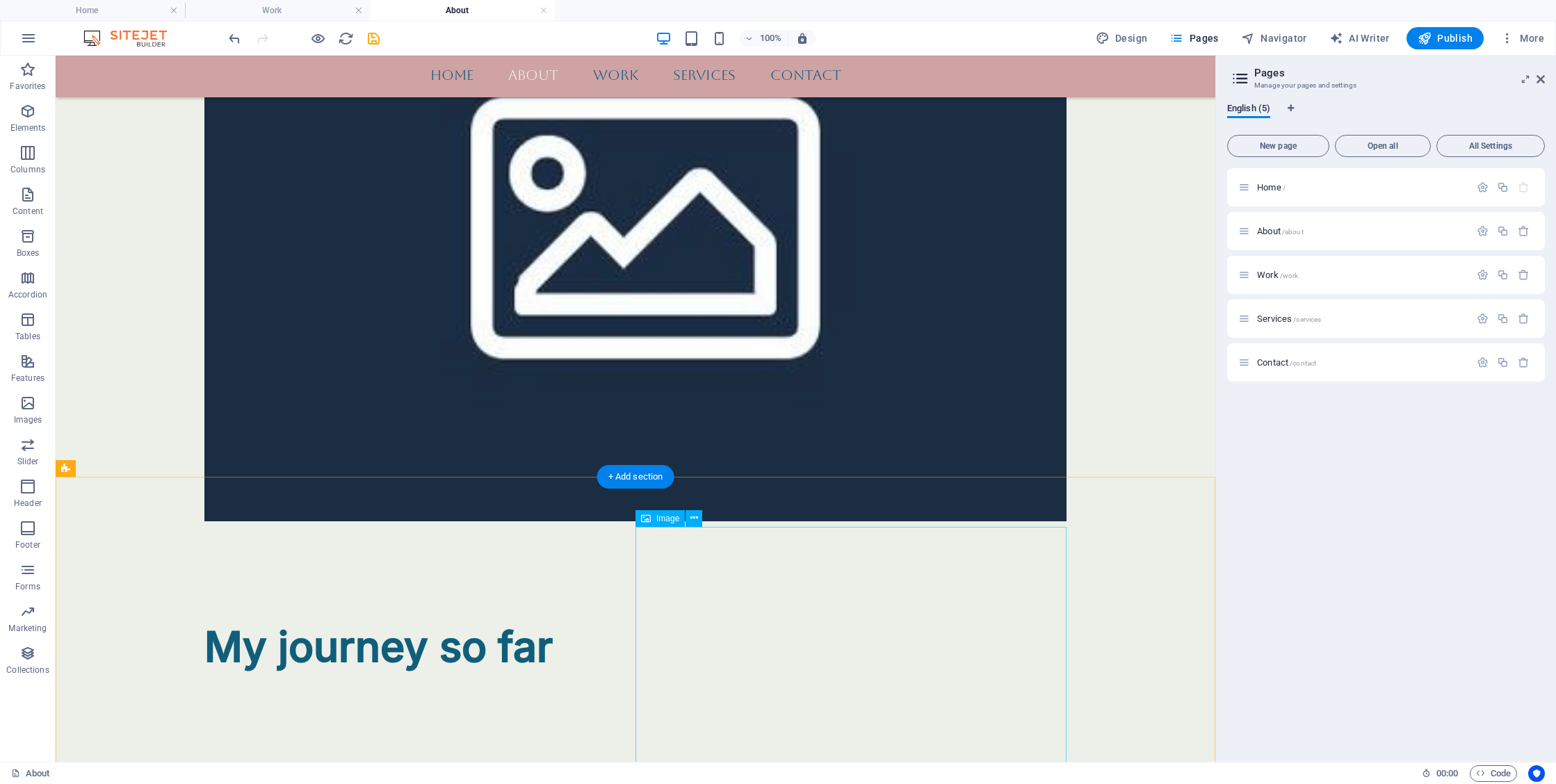
scroll to position [1839, 0]
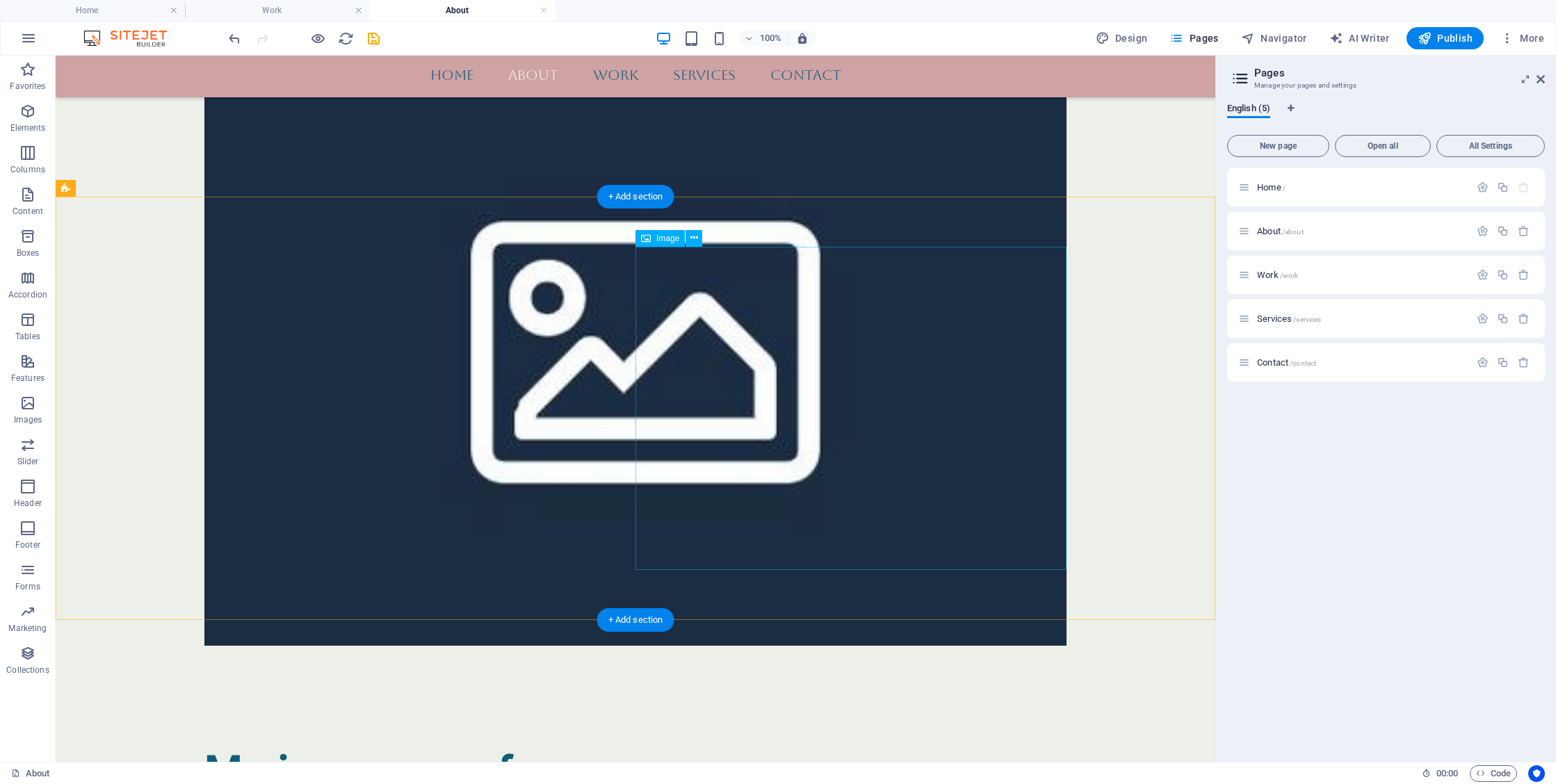
click at [623, 191] on div "+ Add section" at bounding box center [636, 196] width 77 height 24
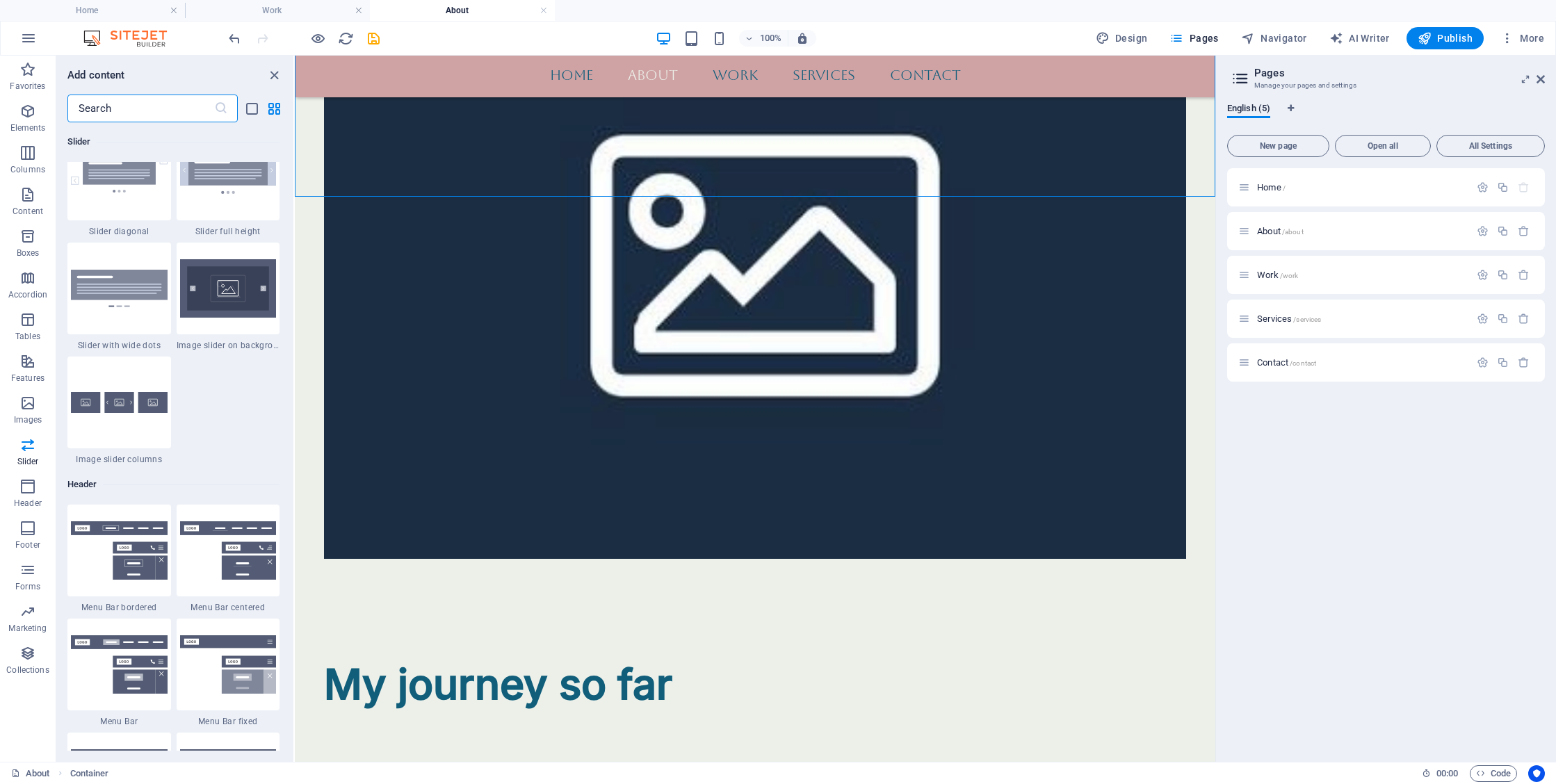
scroll to position [8035, 0]
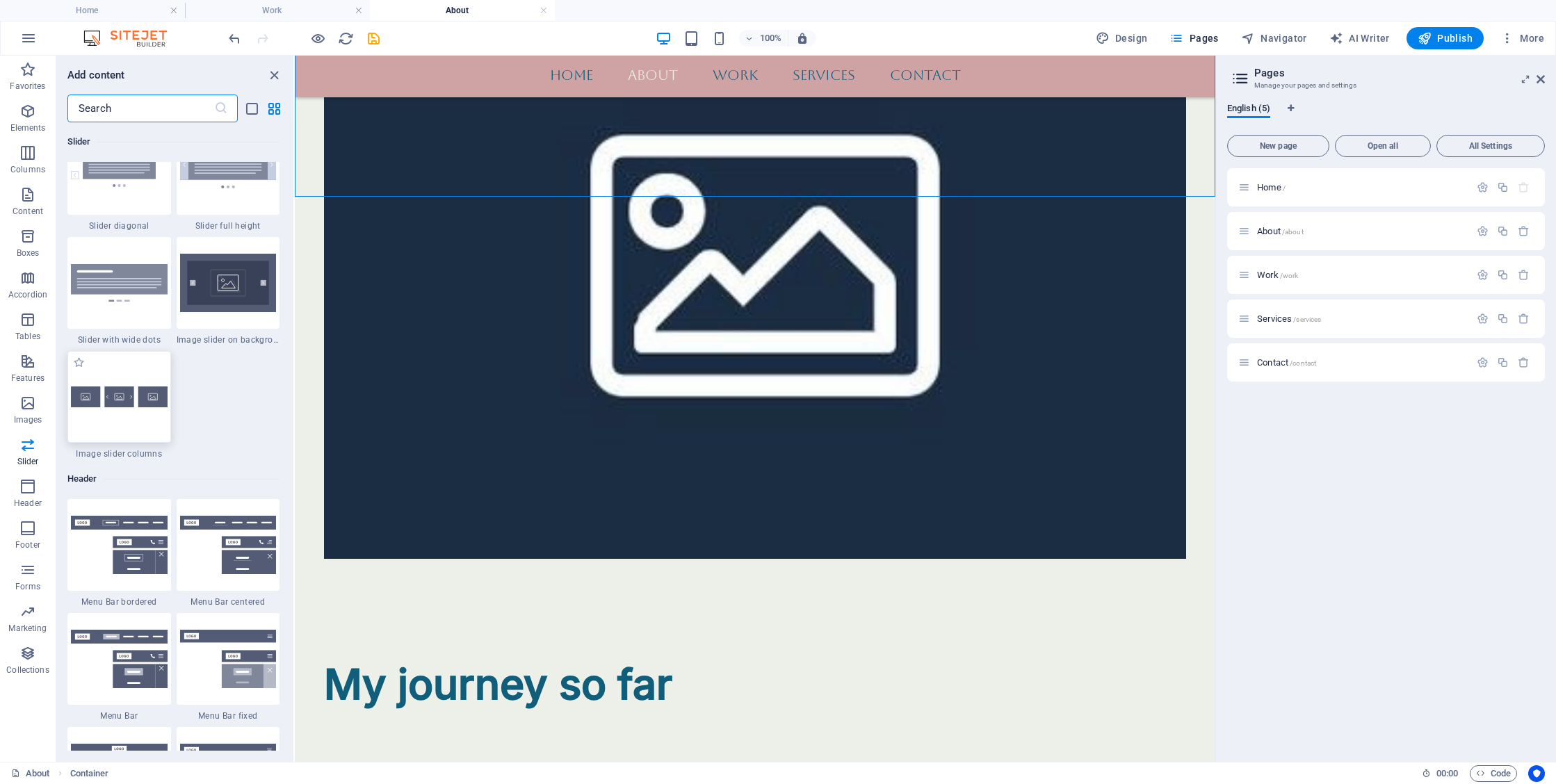
click at [153, 407] on img at bounding box center [119, 397] width 97 height 21
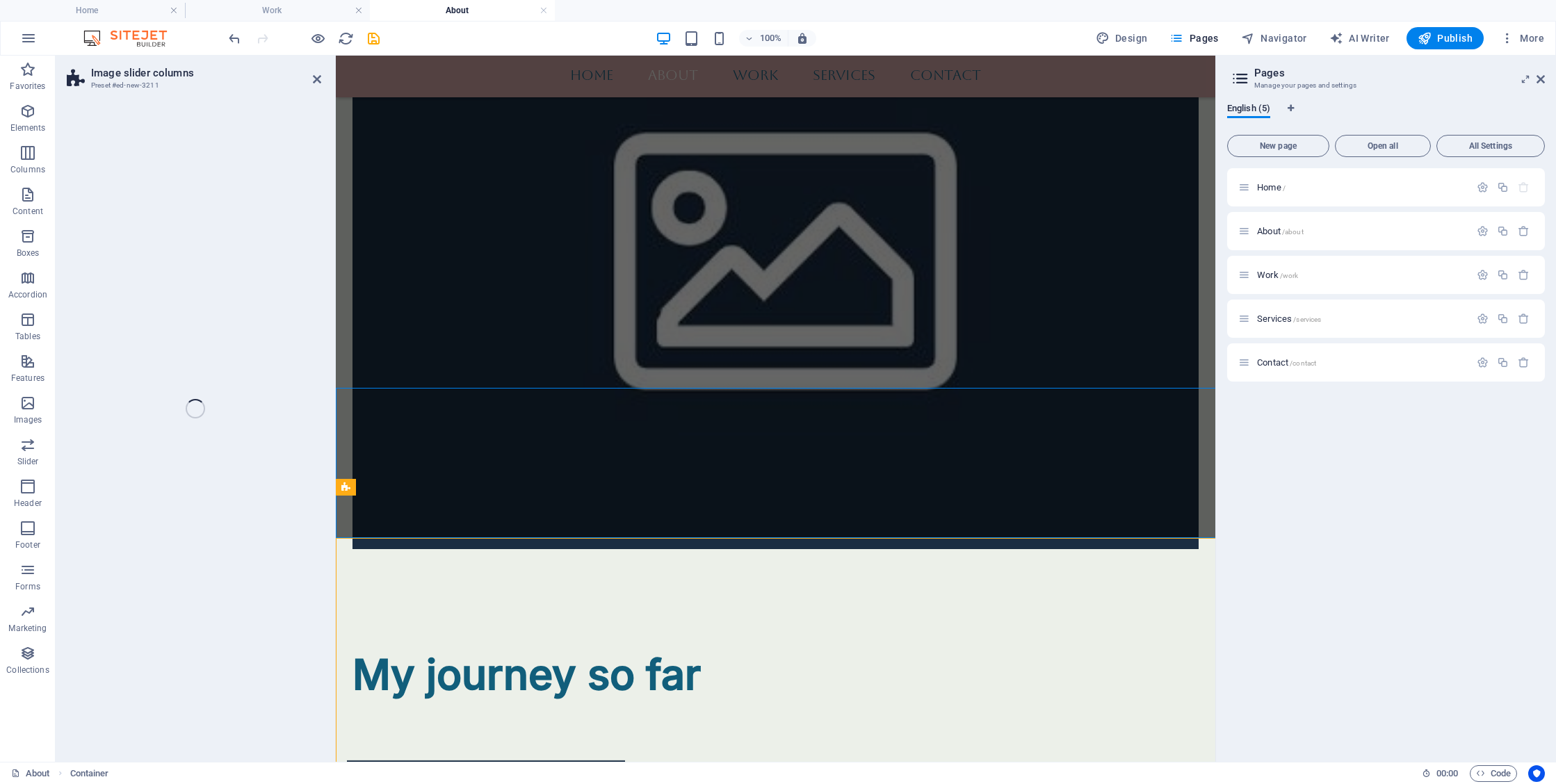
select select "rem"
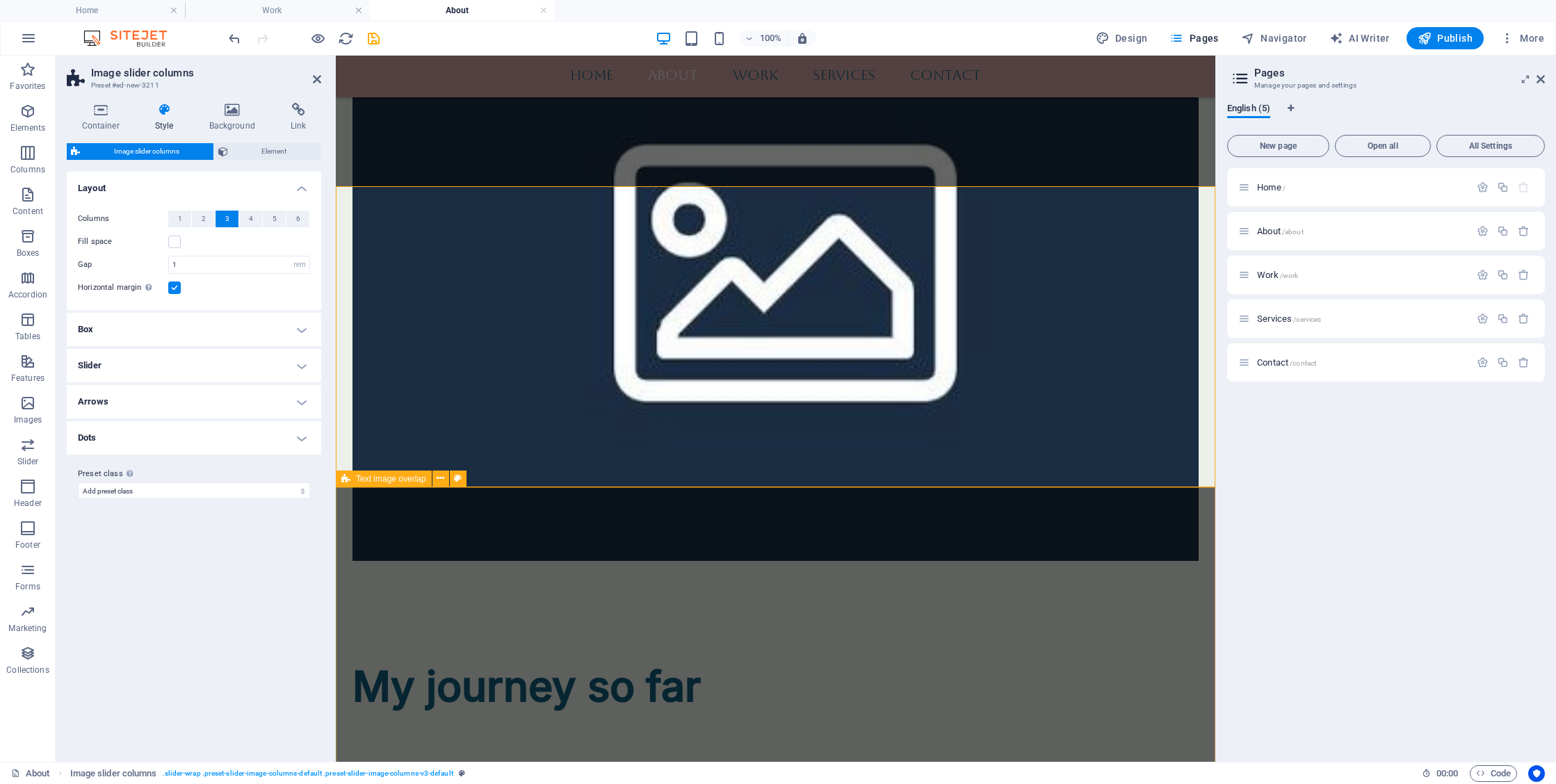
scroll to position [1829, 0]
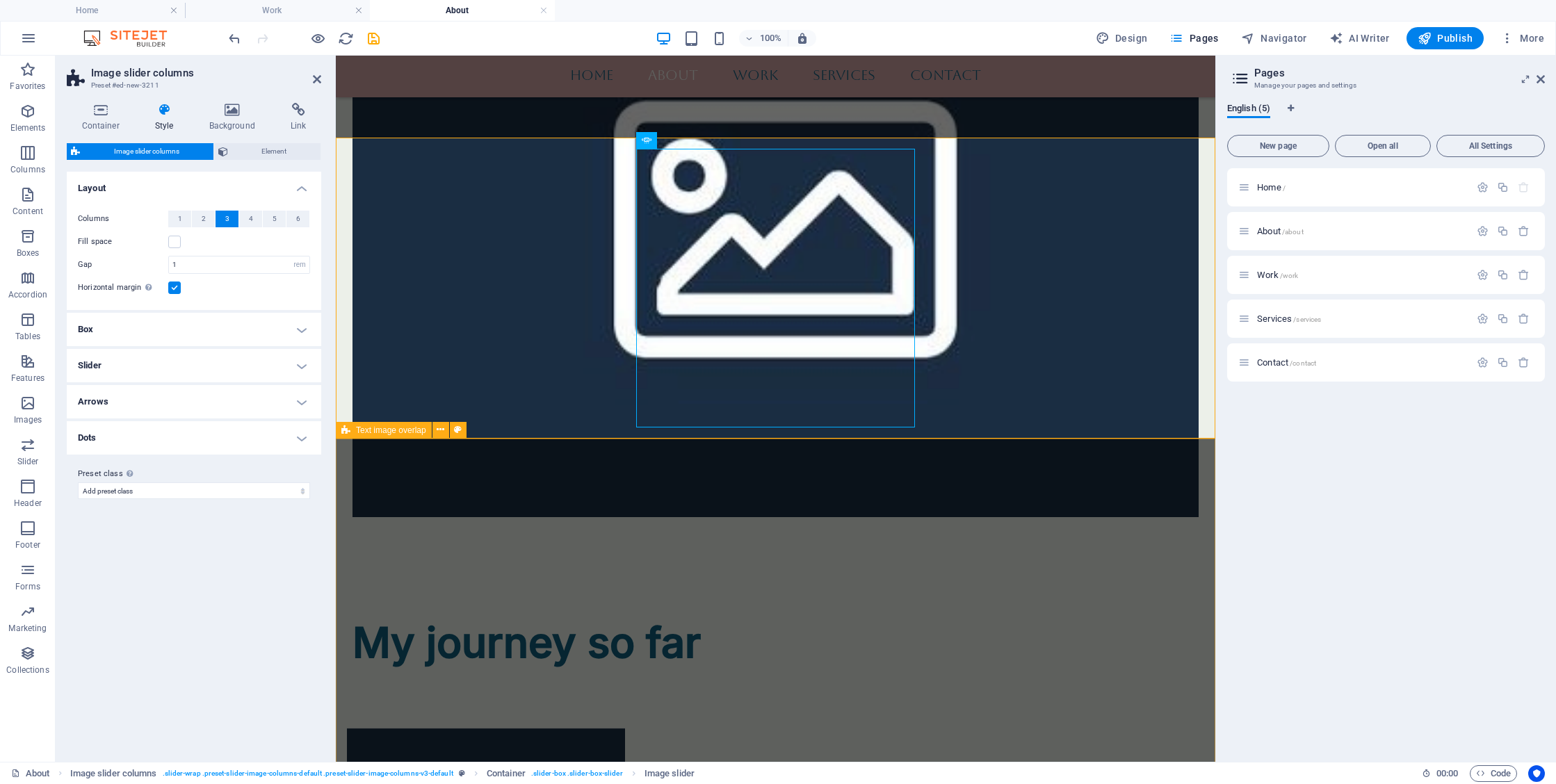
scroll to position [1858, 0]
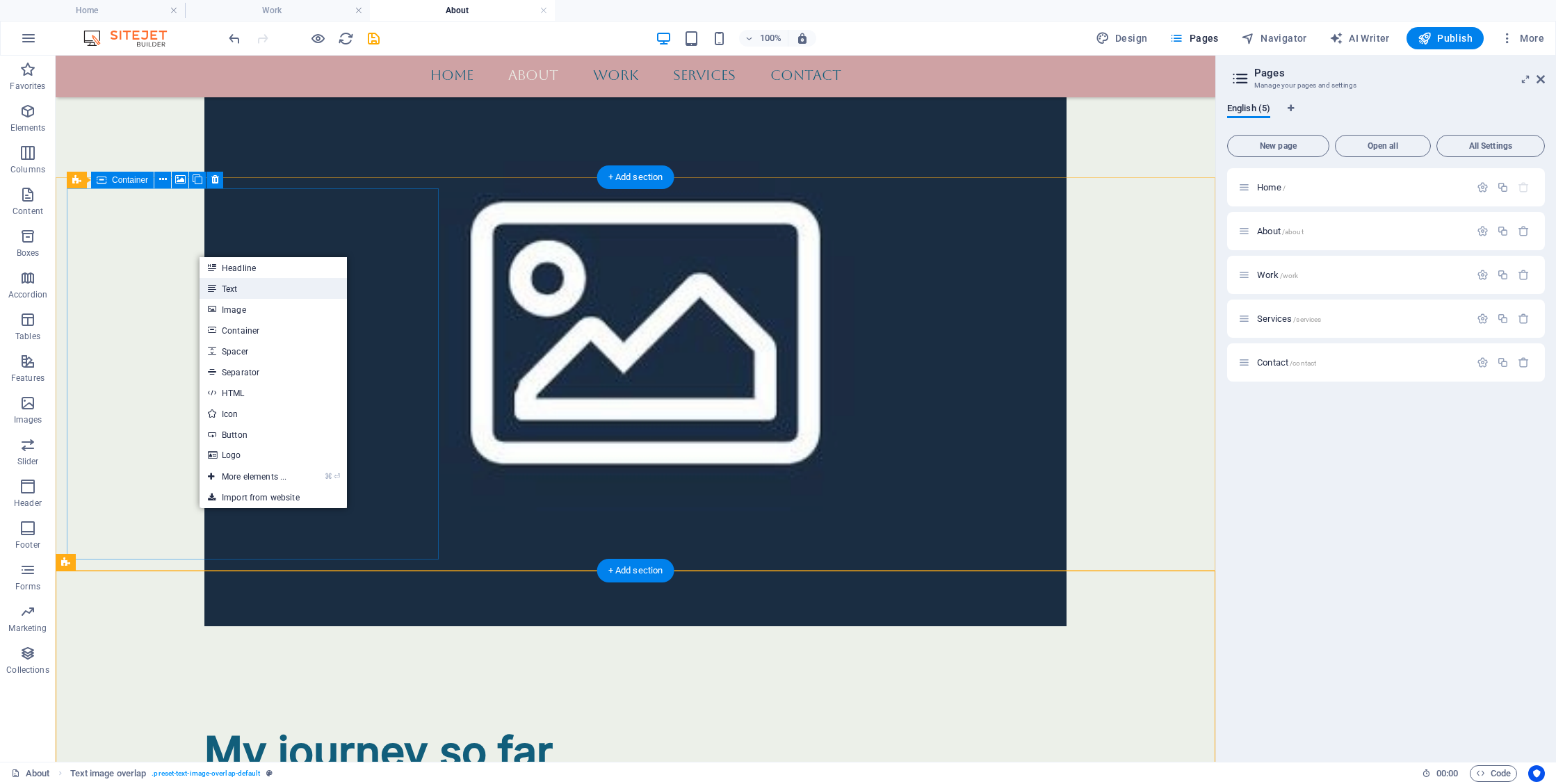
click at [238, 285] on link "Text" at bounding box center [273, 288] width 148 height 21
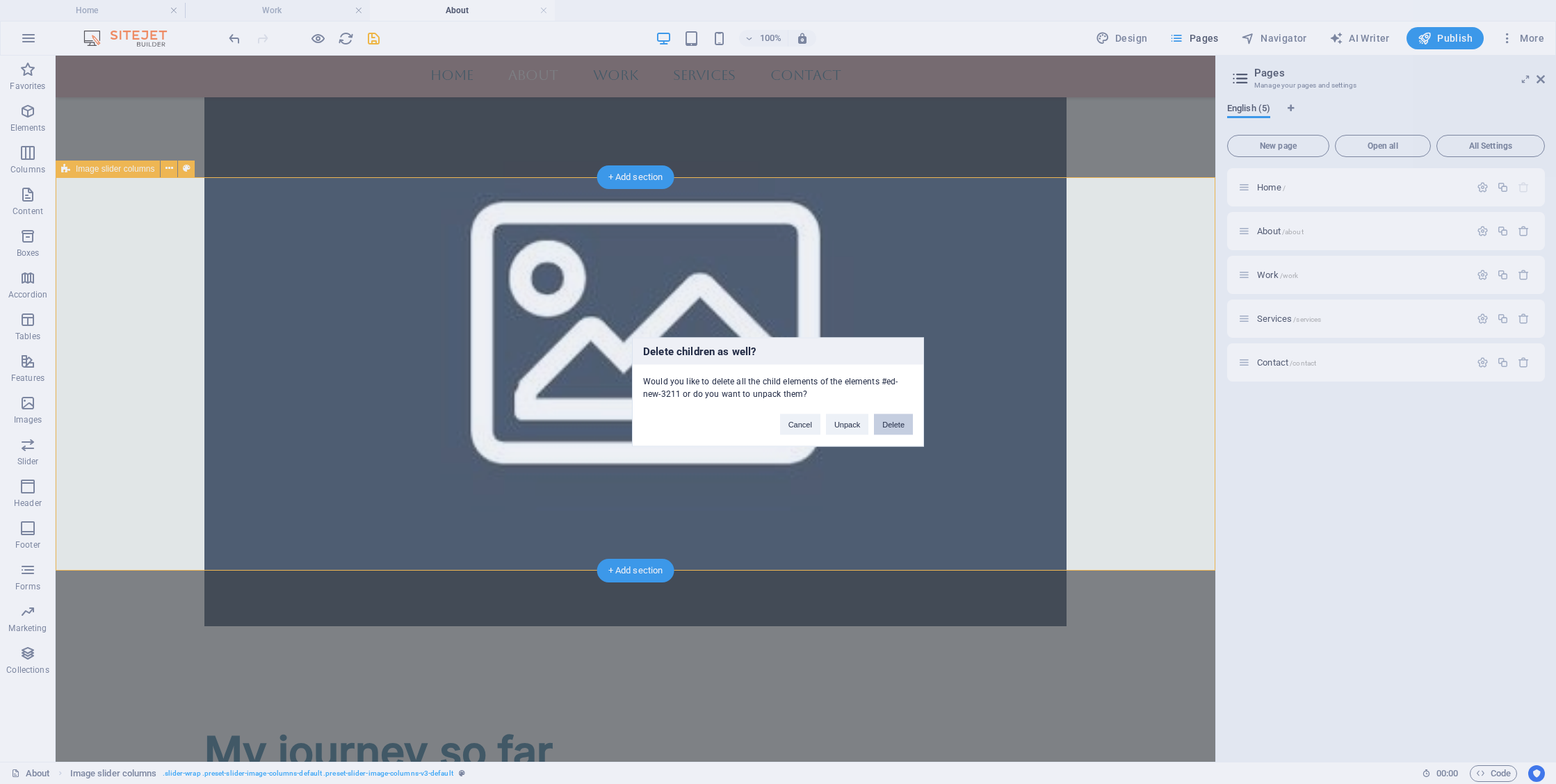
click at [893, 420] on button "Delete" at bounding box center [893, 424] width 39 height 21
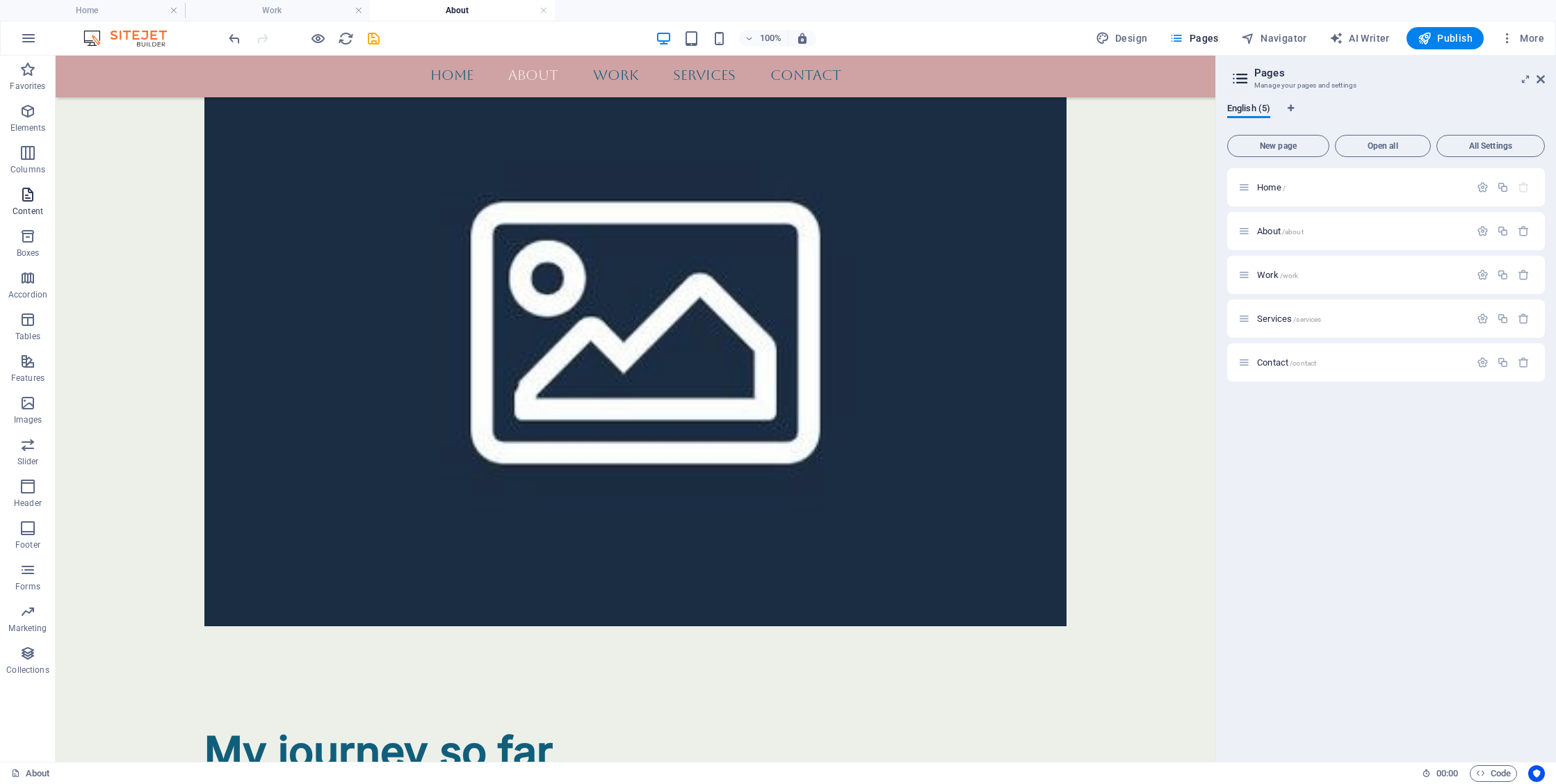
click at [29, 205] on span "Content" at bounding box center [28, 203] width 56 height 33
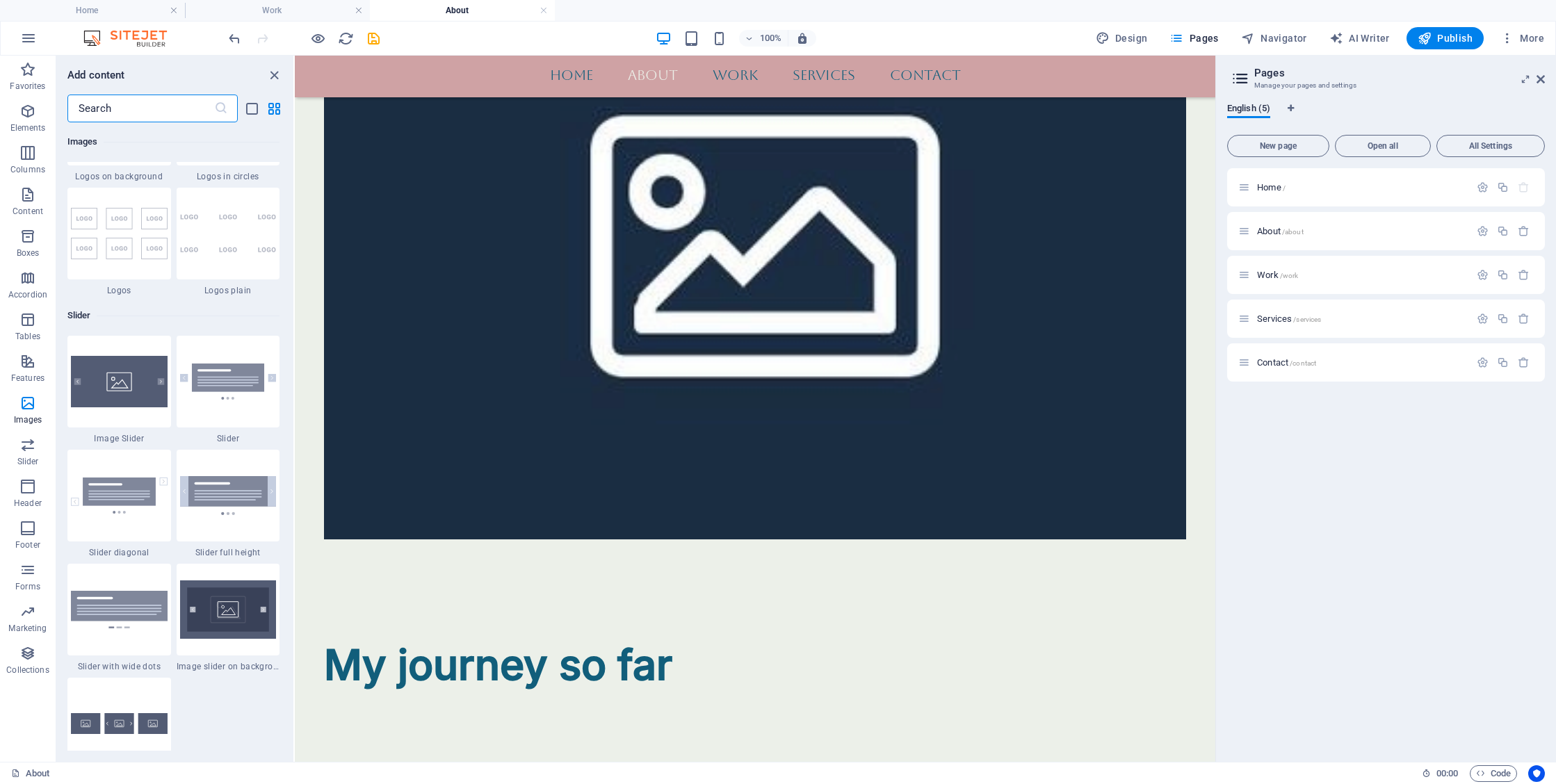
scroll to position [7709, 0]
click at [135, 383] on img at bounding box center [119, 380] width 97 height 52
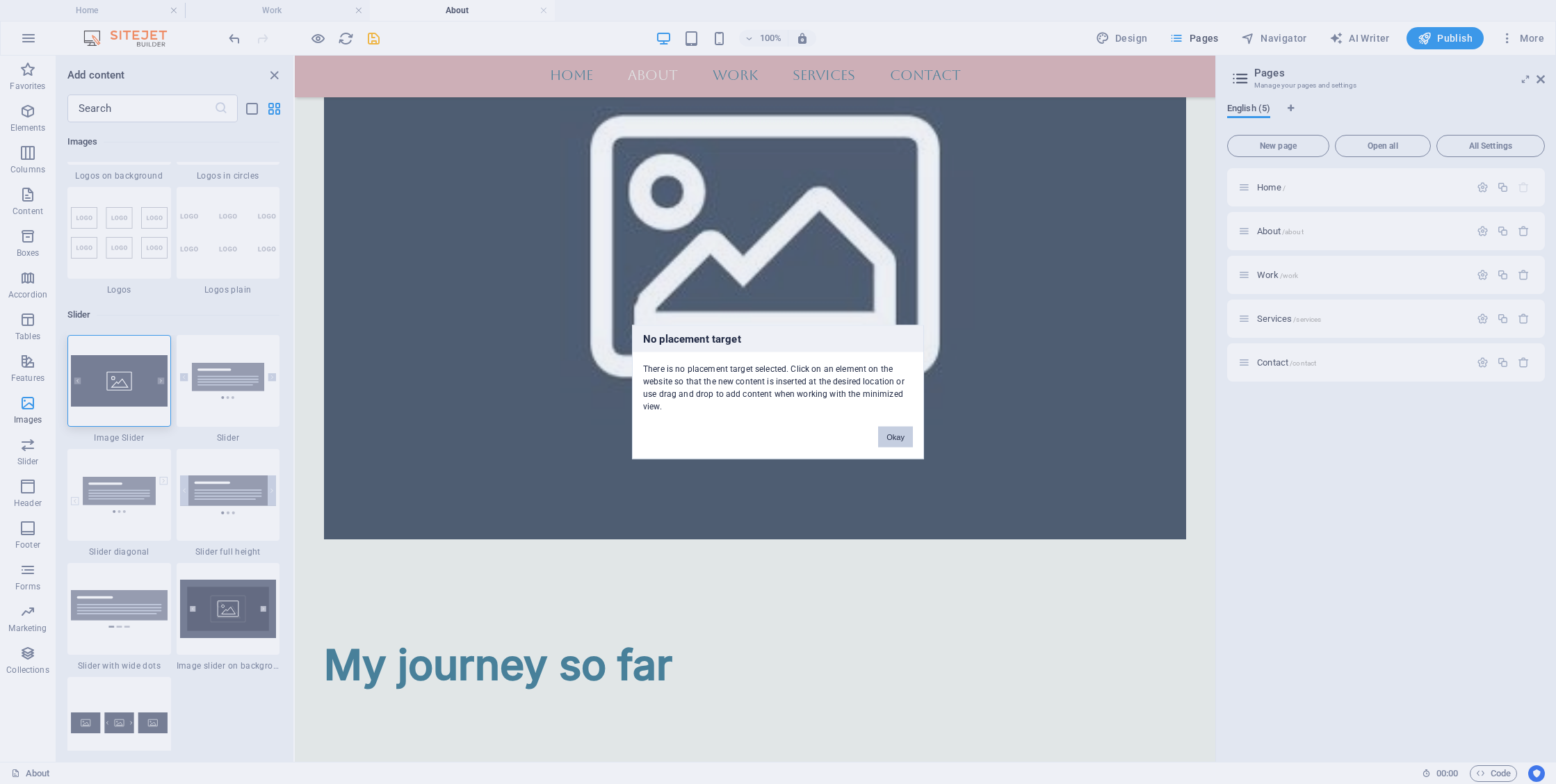
click at [893, 438] on button "Okay" at bounding box center [896, 437] width 35 height 21
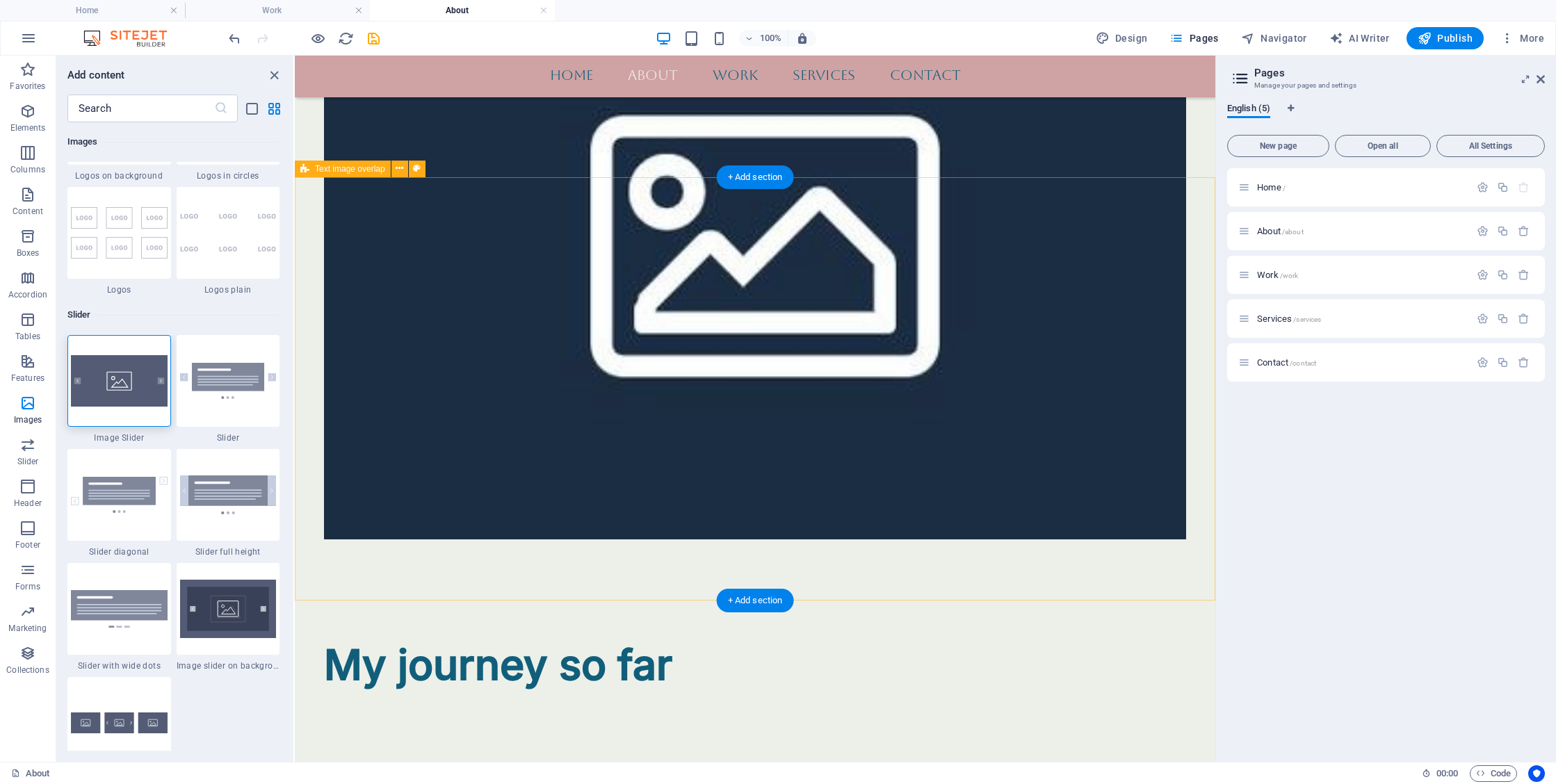
click at [135, 385] on img at bounding box center [119, 380] width 97 height 52
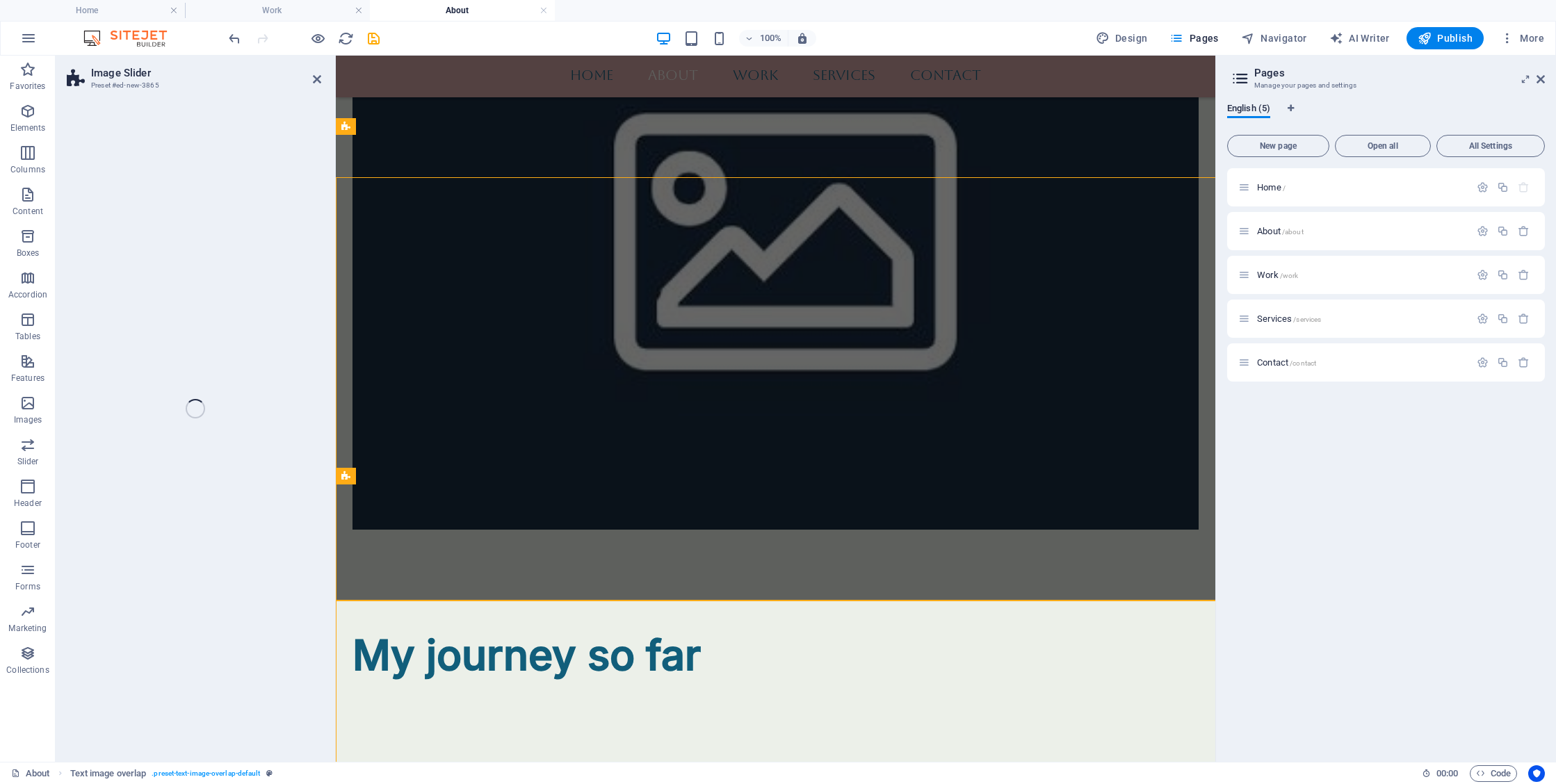
select select "rem"
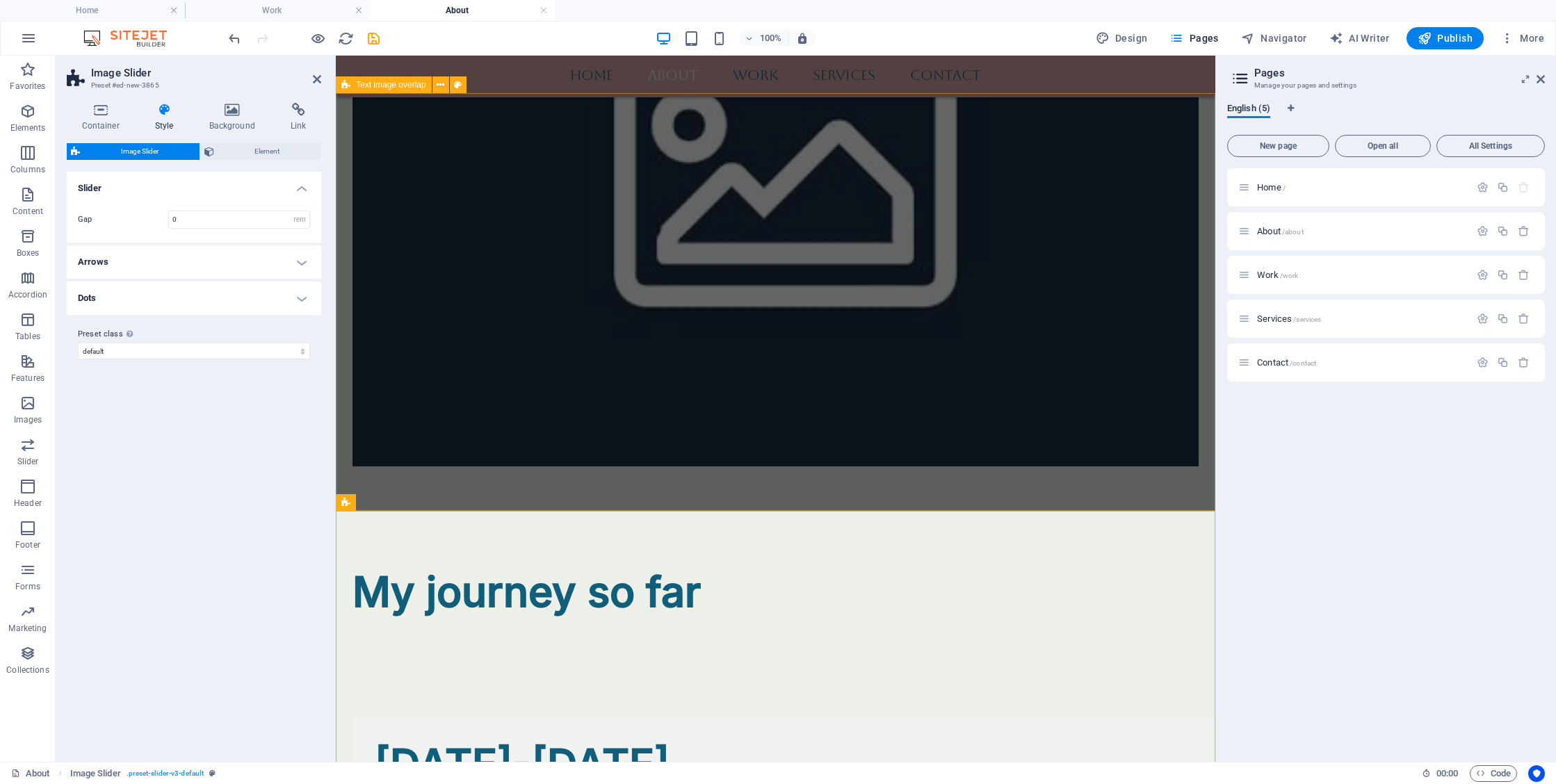
scroll to position [1928, 0]
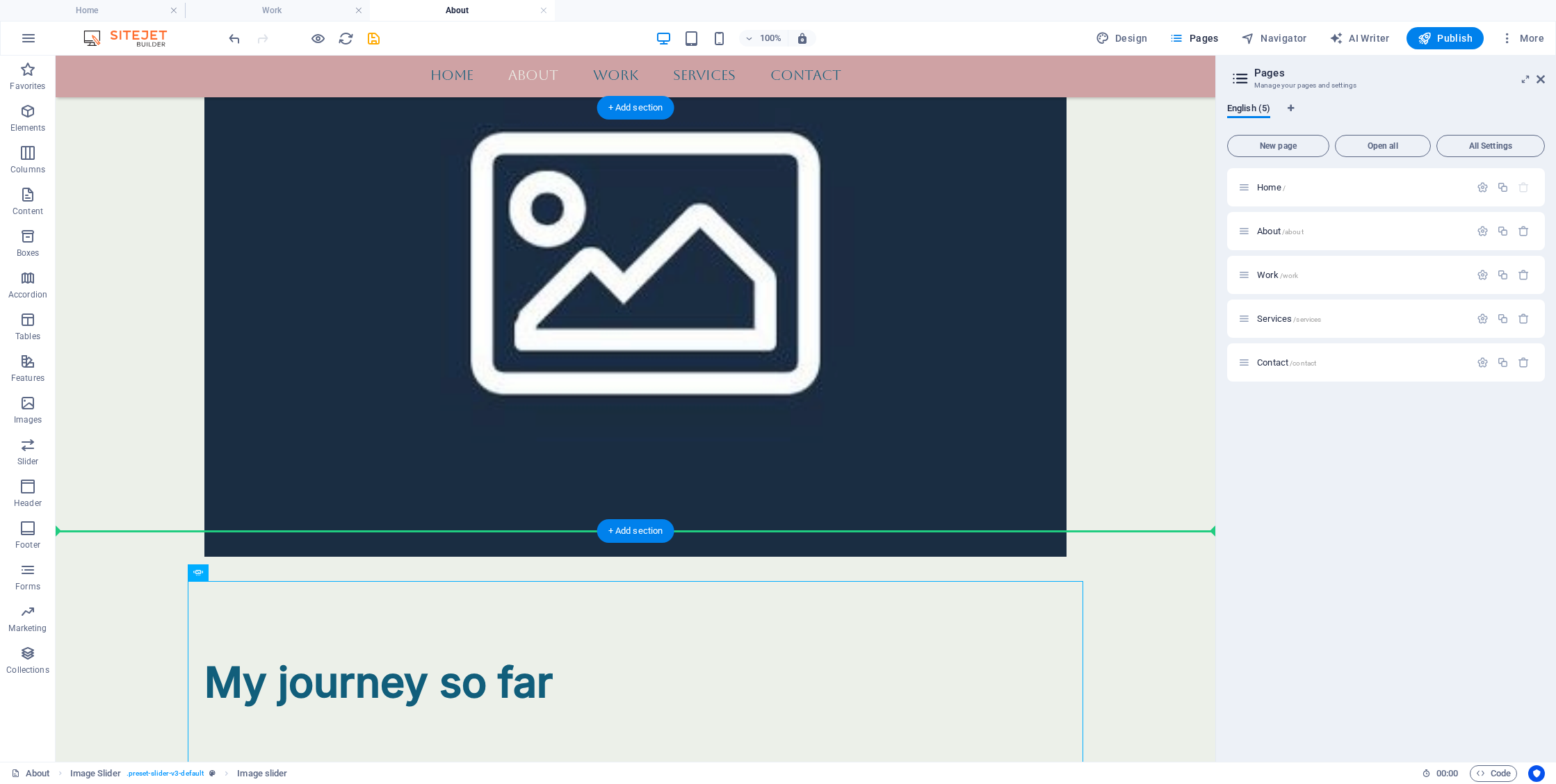
drag, startPoint x: 350, startPoint y: 627, endPoint x: 598, endPoint y: 418, distance: 324.3
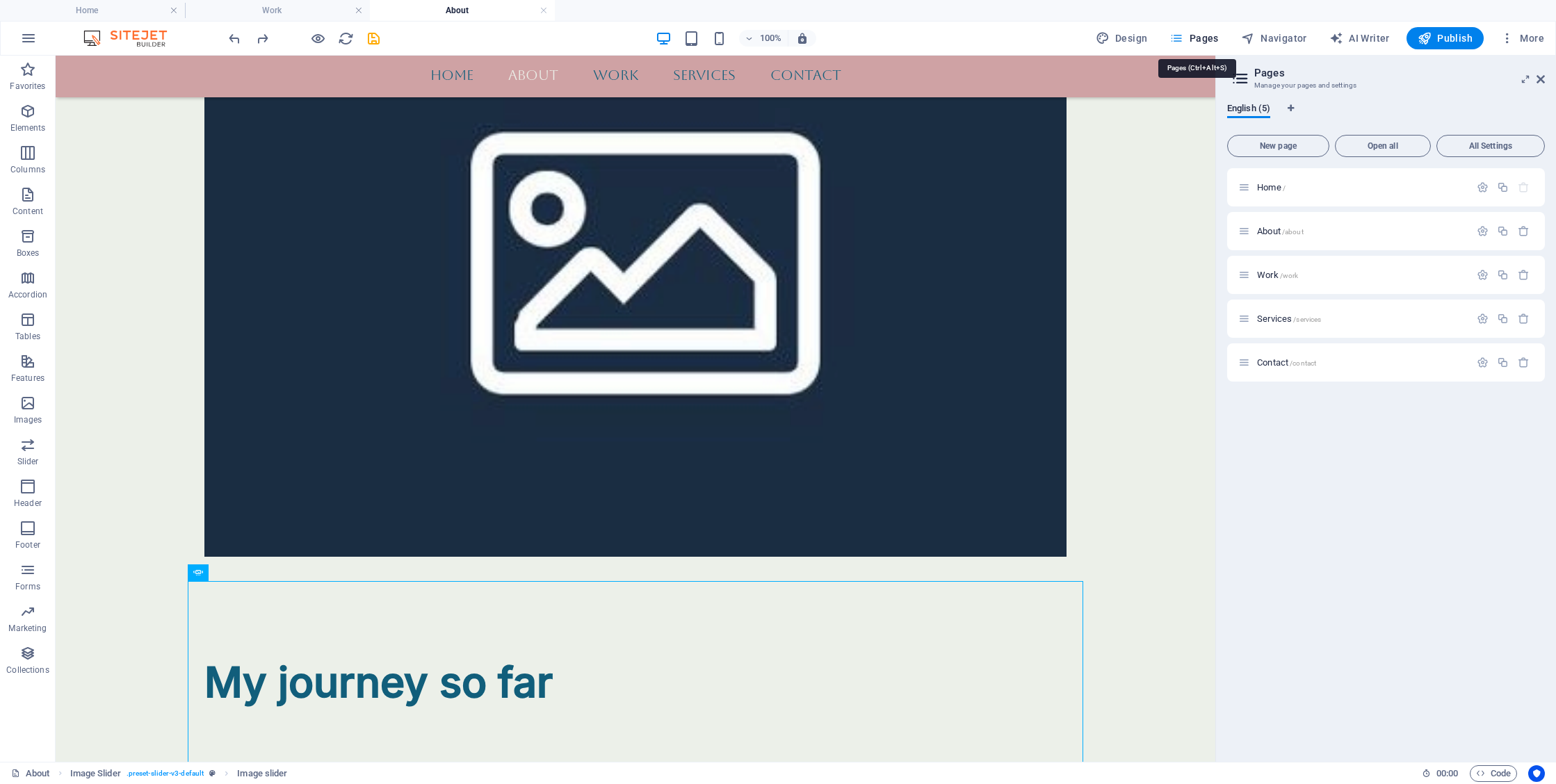
click at [1218, 40] on span "Pages" at bounding box center [1193, 38] width 49 height 14
click at [1282, 39] on span "Navigator" at bounding box center [1274, 38] width 66 height 14
select select "16685695-en"
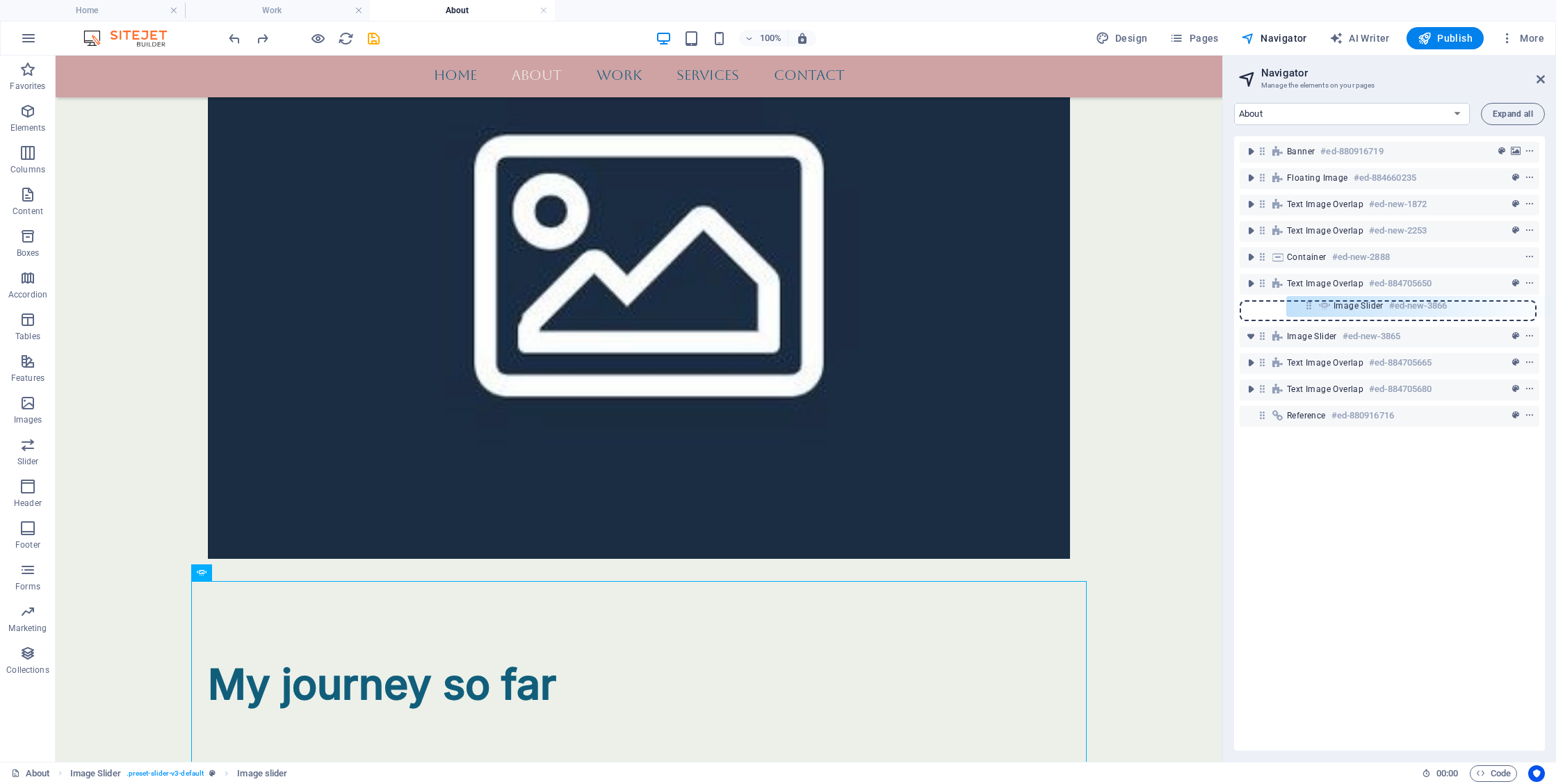
drag, startPoint x: 1285, startPoint y: 338, endPoint x: 1311, endPoint y: 303, distance: 43.6
click at [1311, 303] on div "Banner #ed-880916719 Floating Image #ed-884660235 Text image overlap #ed-new-18…" at bounding box center [1390, 443] width 311 height 615
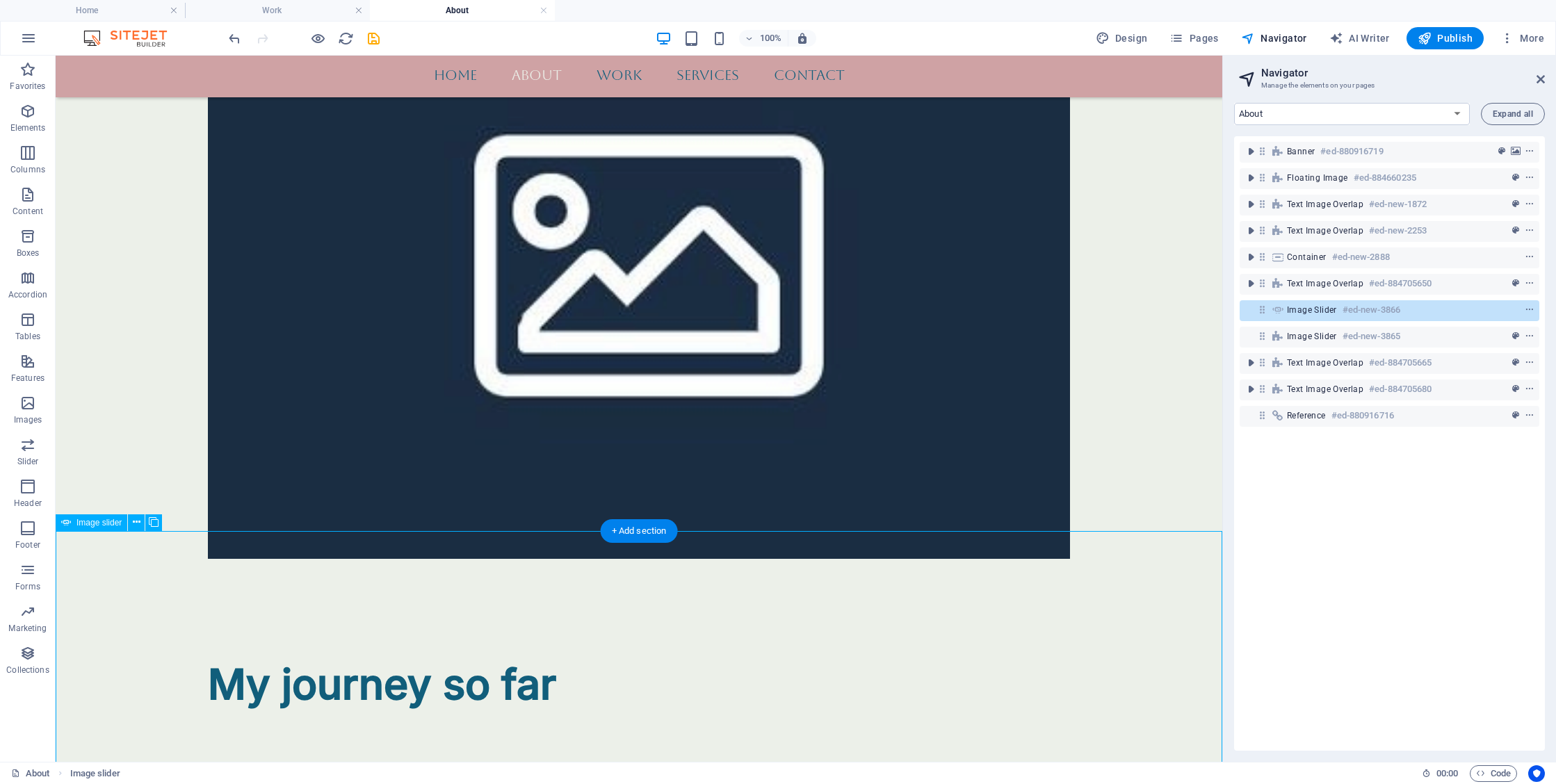
click at [1255, 312] on div "Image slider #ed-new-3866" at bounding box center [1390, 310] width 300 height 21
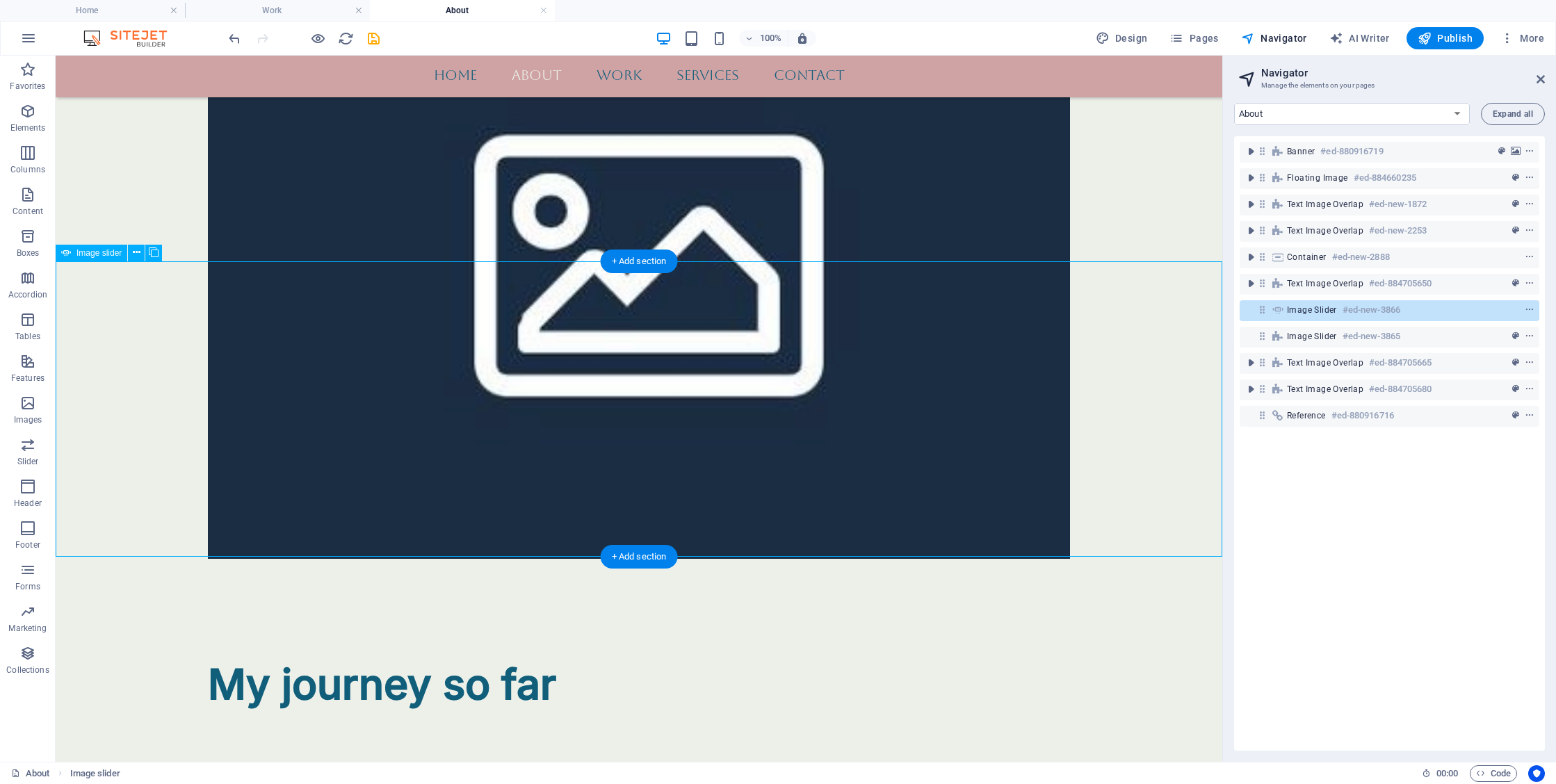
scroll to position [2197, 0]
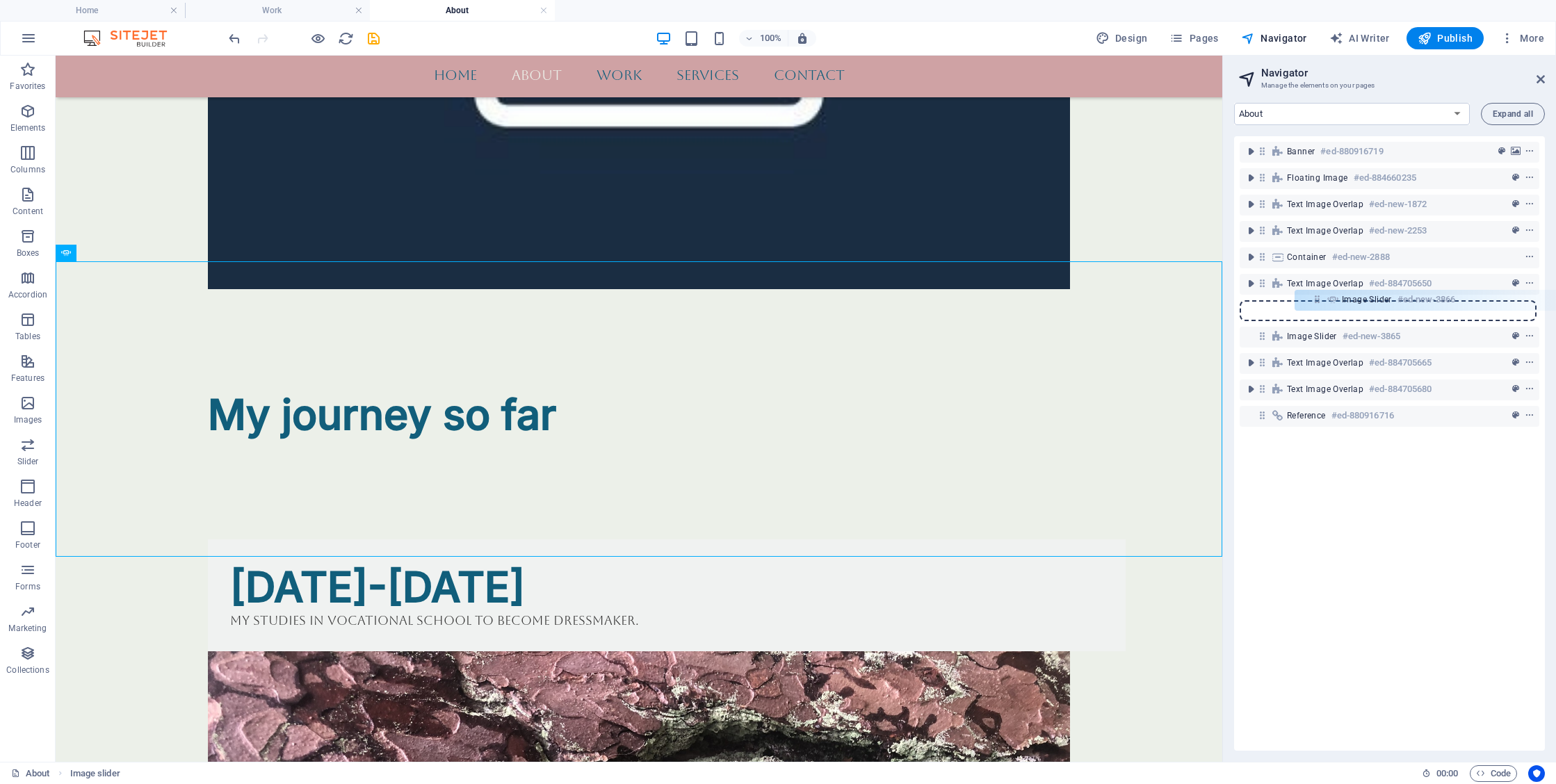
drag, startPoint x: 1261, startPoint y: 312, endPoint x: 1319, endPoint y: 301, distance: 59.0
click at [1319, 301] on div "Banner #ed-880916719 Floating Image #ed-884660235 Text image overlap #ed-new-18…" at bounding box center [1390, 443] width 311 height 615
drag, startPoint x: 1261, startPoint y: 312, endPoint x: 1309, endPoint y: 305, distance: 48.5
click at [1309, 305] on div "Banner #ed-880916719 Floating Image #ed-884660235 Text image overlap #ed-new-18…" at bounding box center [1390, 443] width 311 height 615
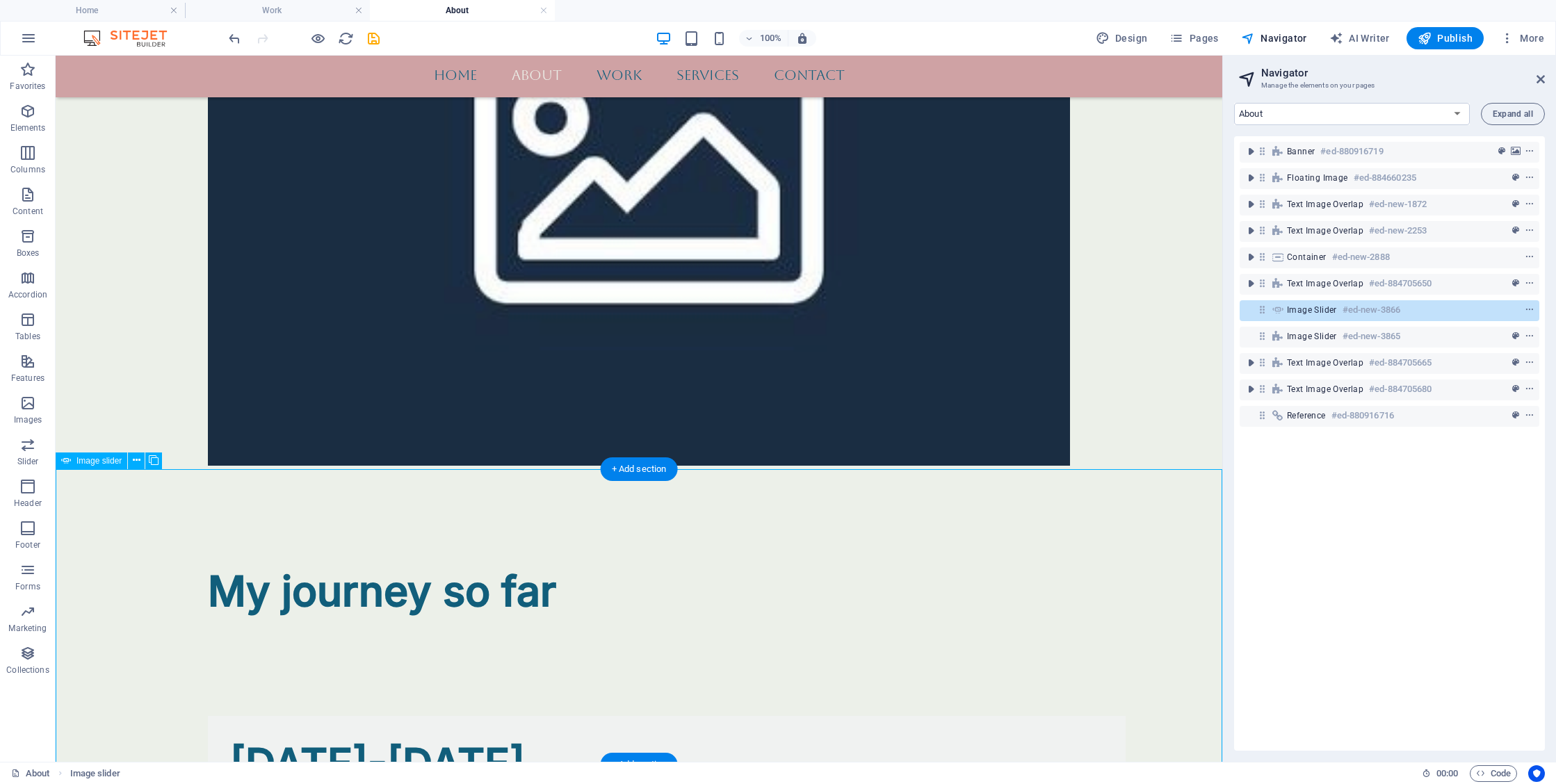
scroll to position [1969, 0]
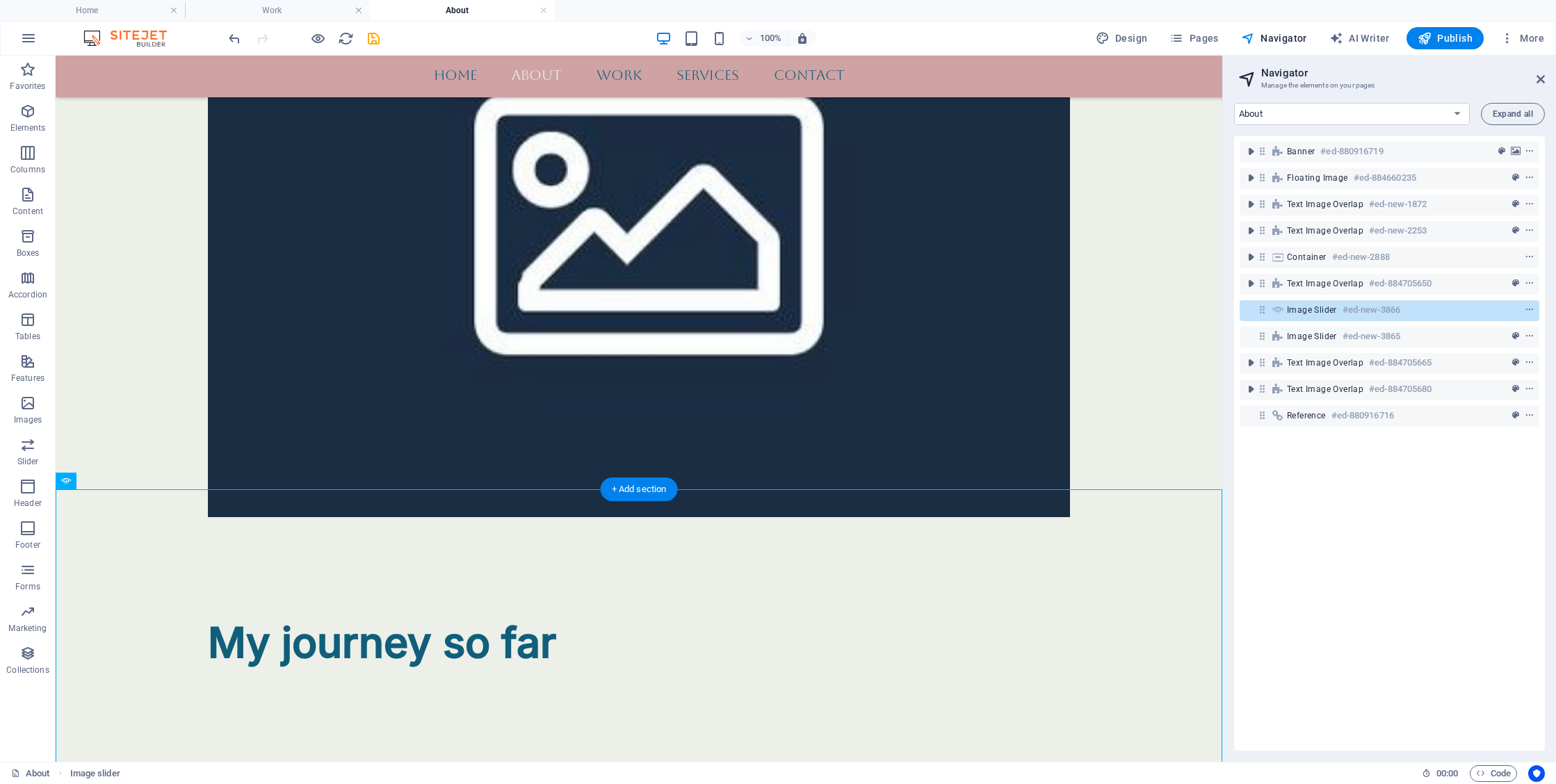
drag, startPoint x: 776, startPoint y: 530, endPoint x: 834, endPoint y: 571, distance: 71.0
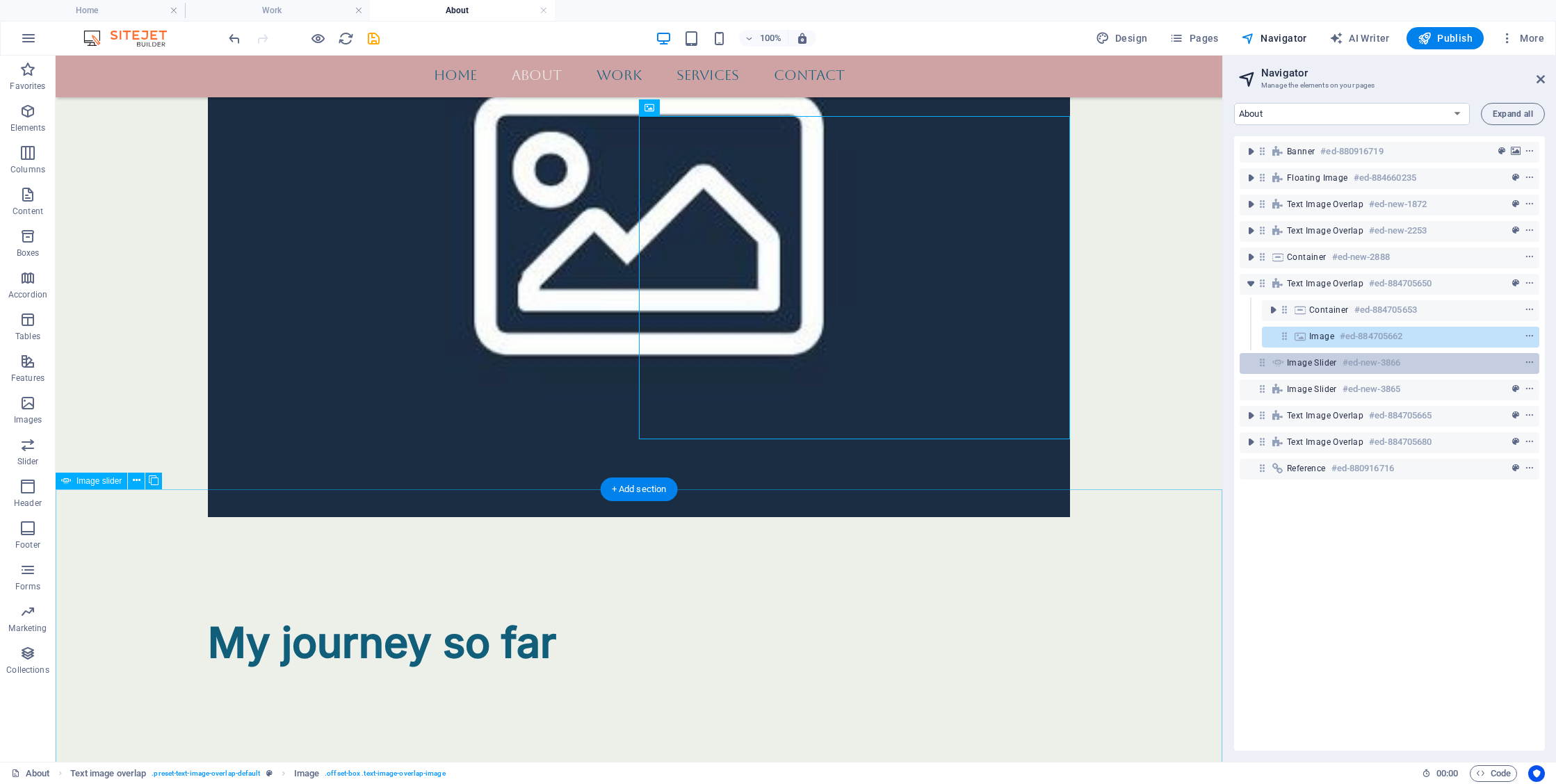
click at [1303, 363] on span "Image slider" at bounding box center [1312, 363] width 50 height 11
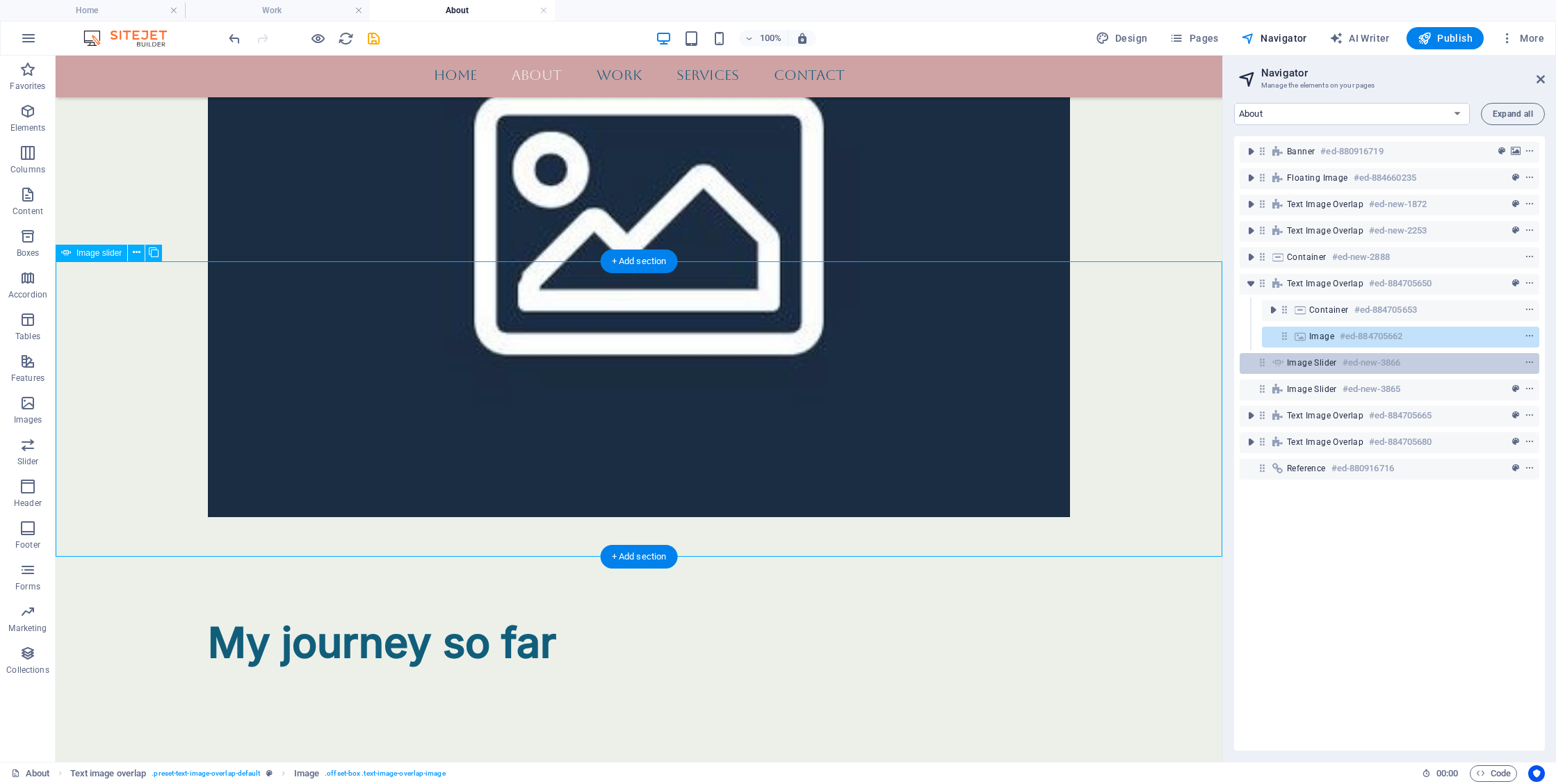
scroll to position [2197, 0]
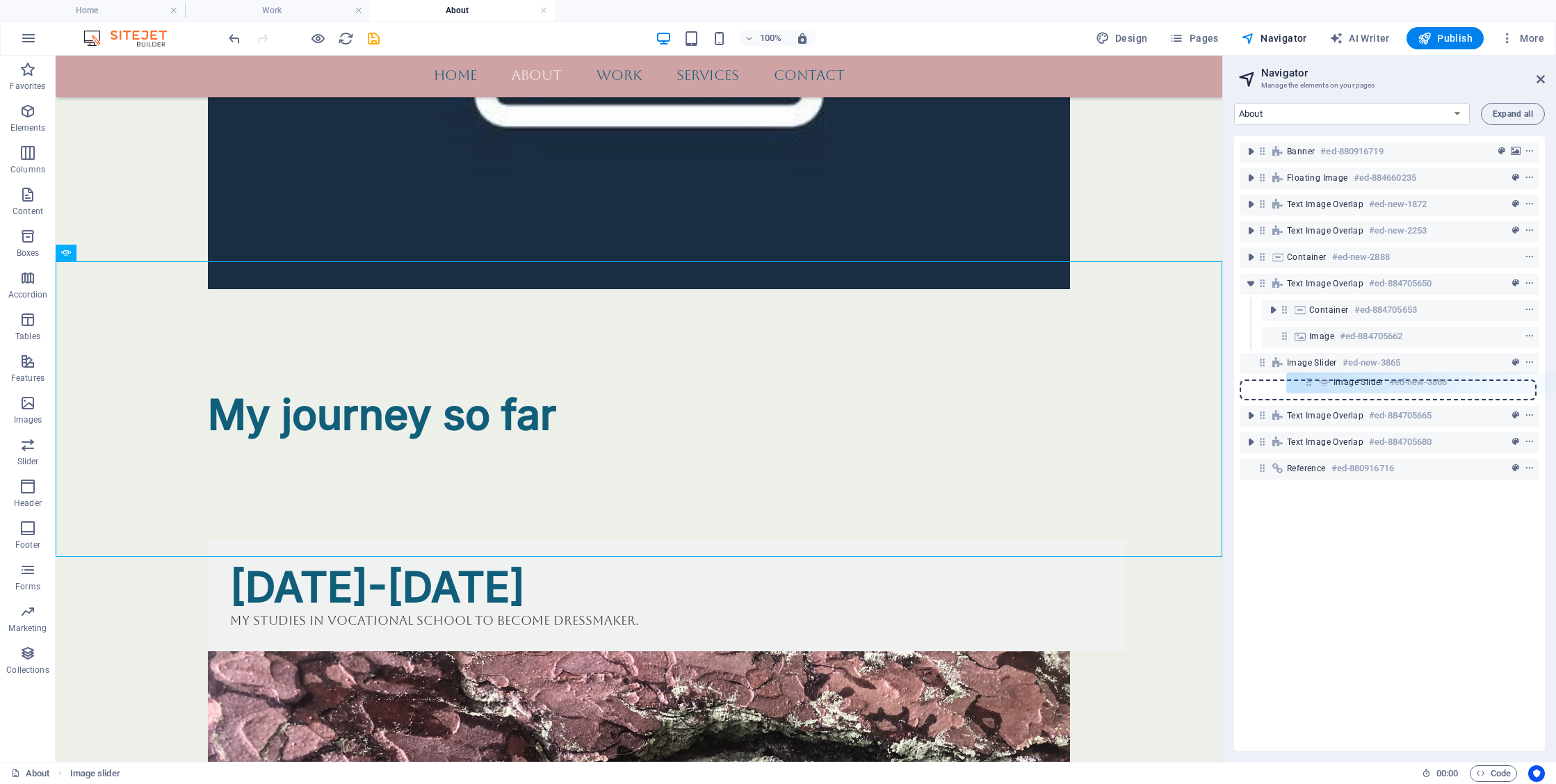
drag, startPoint x: 1261, startPoint y: 363, endPoint x: 1312, endPoint y: 383, distance: 54.8
click at [1312, 383] on div "Banner #ed-880916719 Floating Image #ed-884660235 Text image overlap #ed-new-18…" at bounding box center [1390, 443] width 311 height 615
drag, startPoint x: 1261, startPoint y: 390, endPoint x: 1309, endPoint y: 385, distance: 48.3
click at [1309, 385] on div "Banner #ed-880916719 Floating Image #ed-884660235 Text image overlap #ed-new-18…" at bounding box center [1390, 443] width 311 height 615
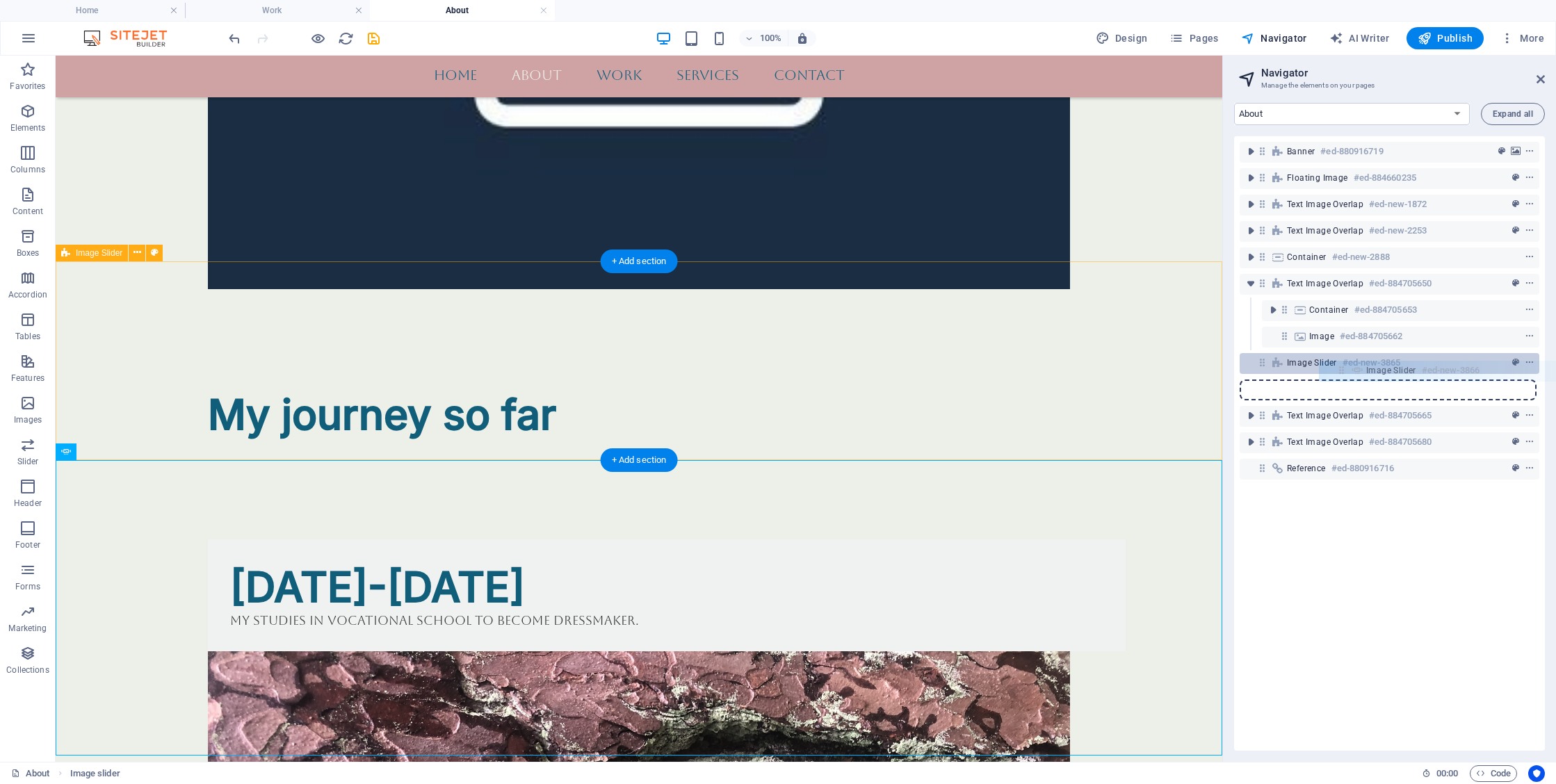
drag, startPoint x: 1260, startPoint y: 389, endPoint x: 1342, endPoint y: 370, distance: 84.2
click at [1342, 370] on div "Banner #ed-880916719 Floating Image #ed-884660235 Text image overlap #ed-new-18…" at bounding box center [1390, 443] width 311 height 615
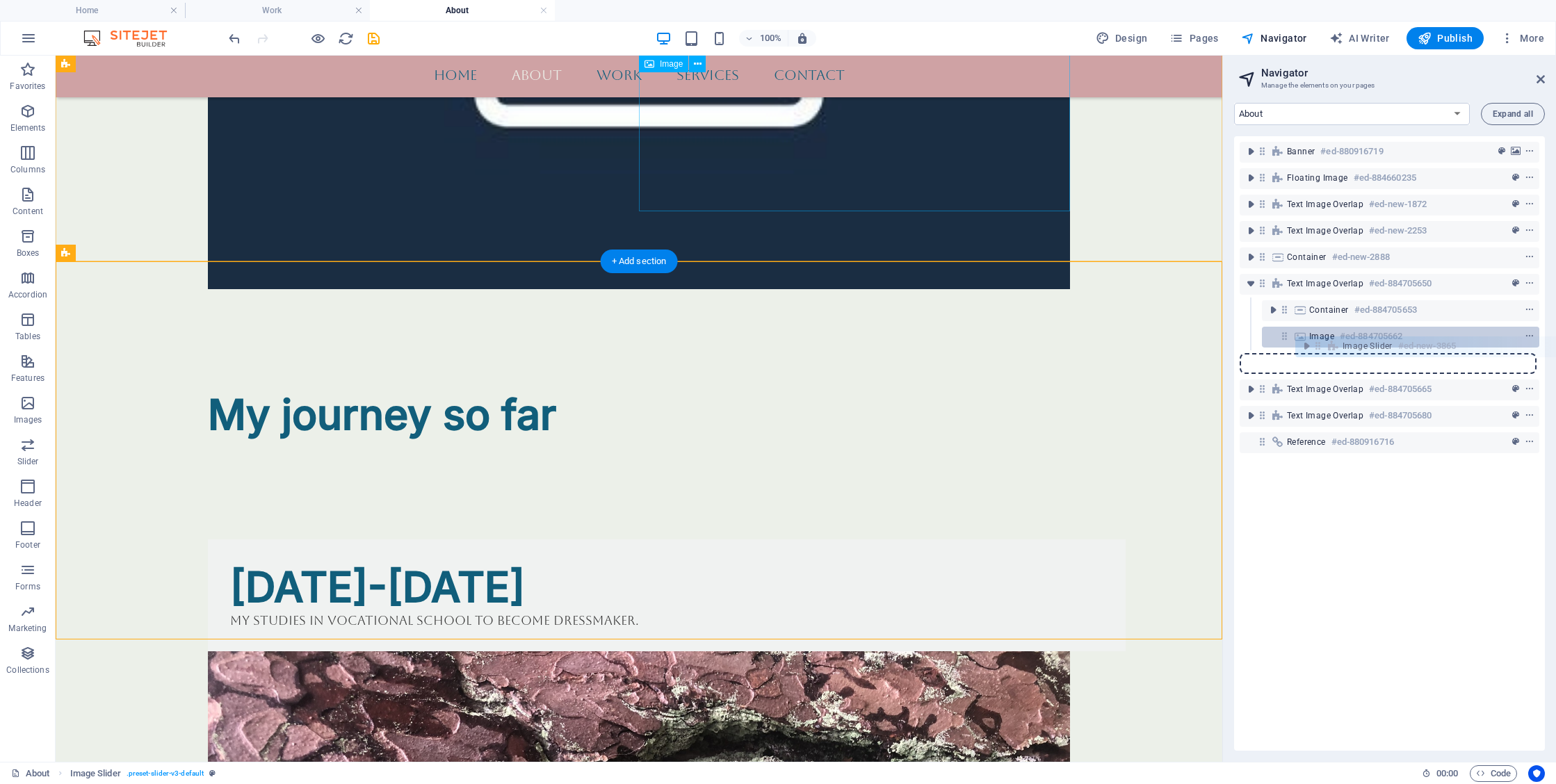
drag, startPoint x: 1262, startPoint y: 362, endPoint x: 1322, endPoint y: 341, distance: 63.6
click at [1322, 341] on div "Banner #ed-880916719 Floating Image #ed-884660235 Text image overlap #ed-new-18…" at bounding box center [1390, 443] width 311 height 615
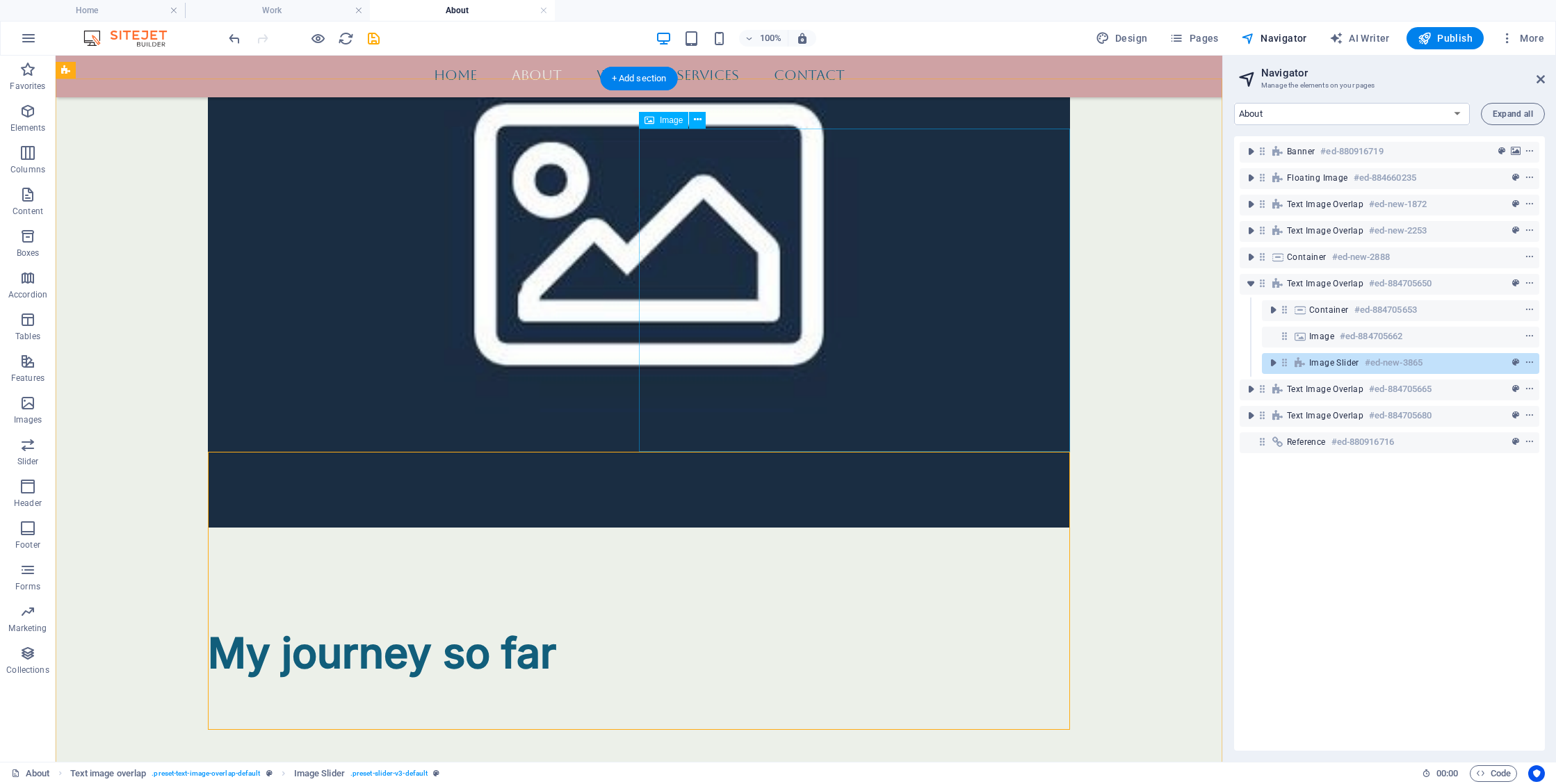
scroll to position [1955, 0]
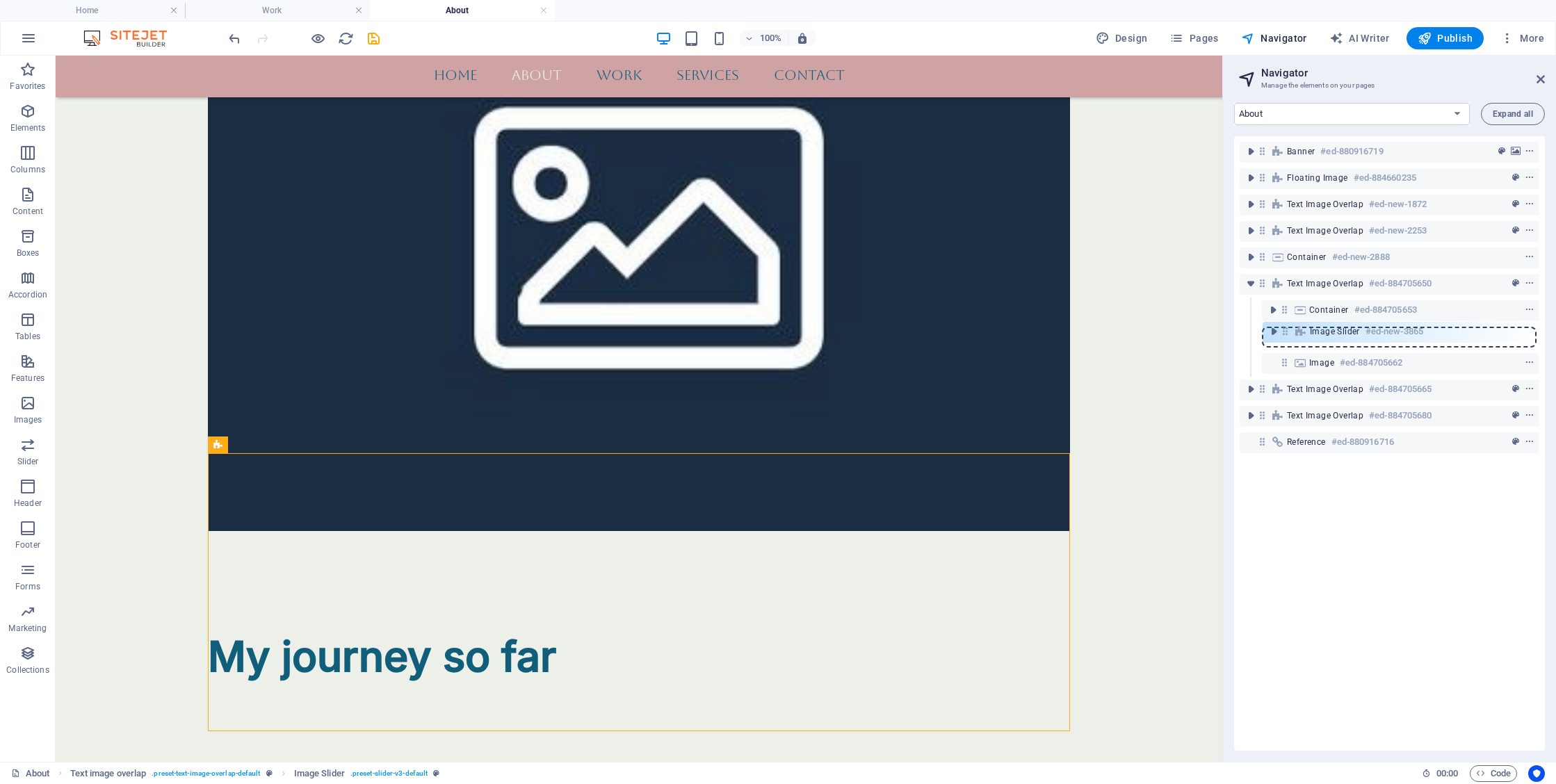
drag, startPoint x: 1286, startPoint y: 366, endPoint x: 1286, endPoint y: 330, distance: 36.0
click at [1286, 330] on div "Banner #ed-880916719 Floating Image #ed-884660235 Text image overlap #ed-new-18…" at bounding box center [1390, 443] width 311 height 615
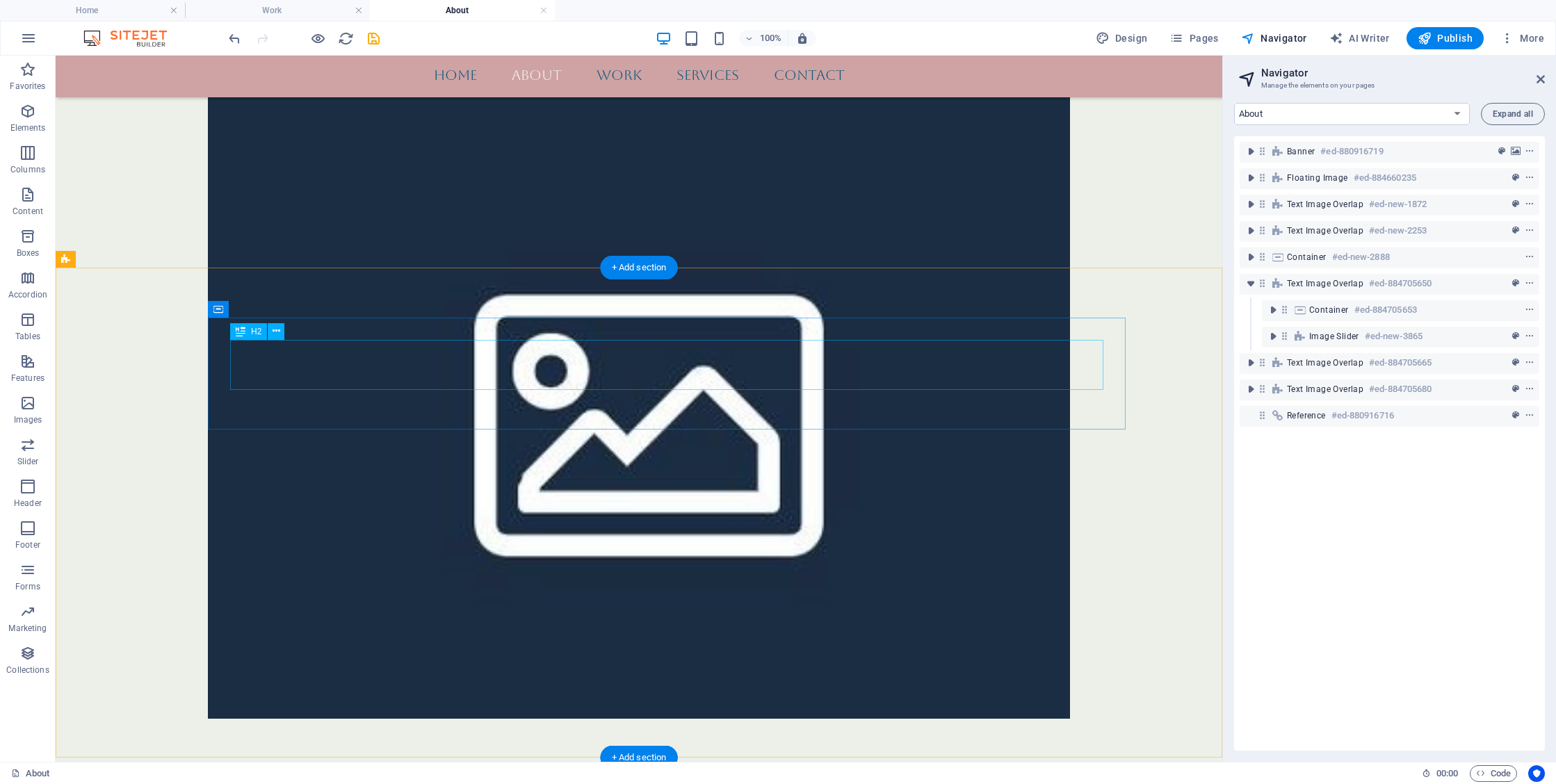
scroll to position [1767, 0]
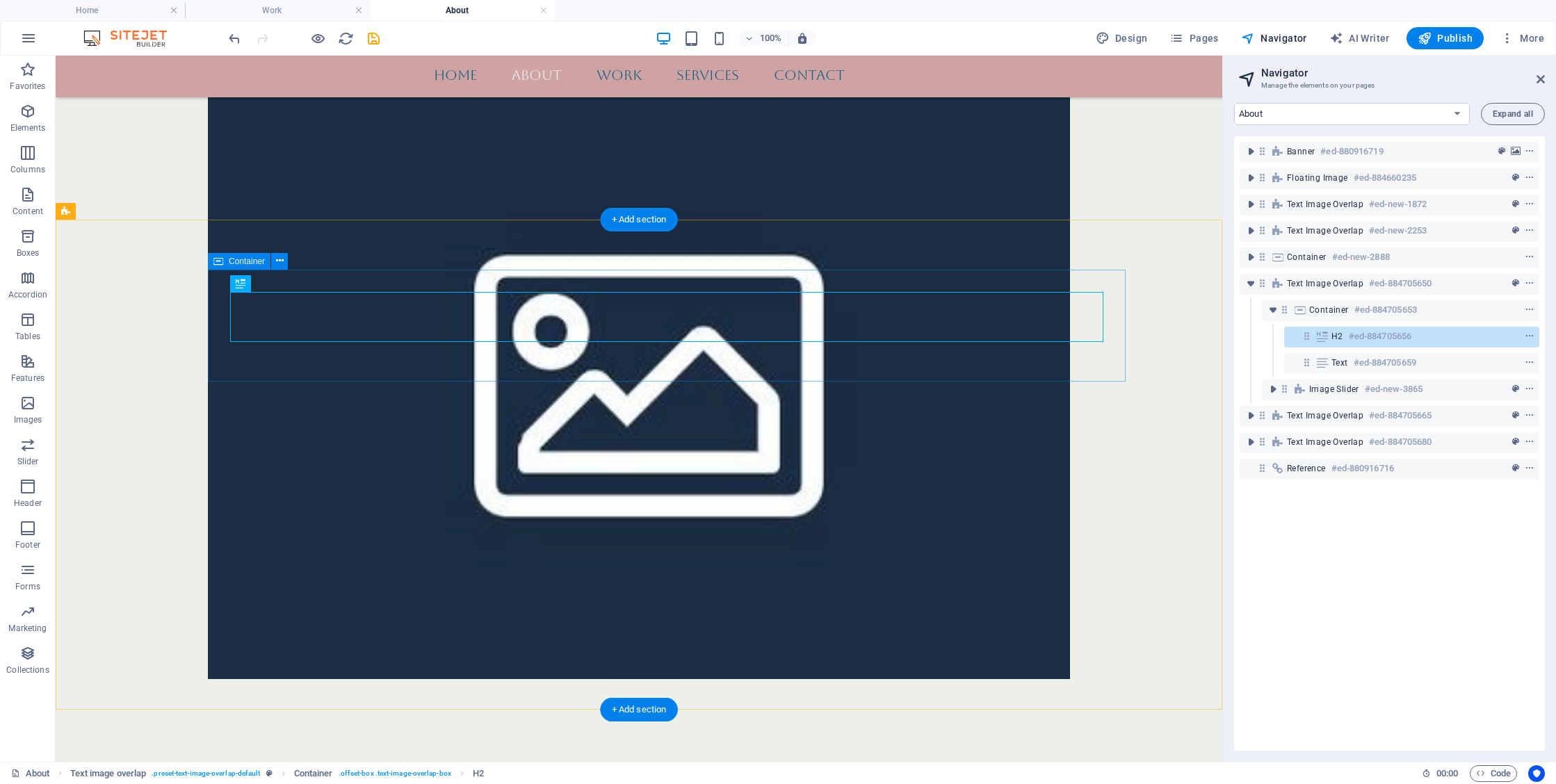
scroll to position [1818, 0]
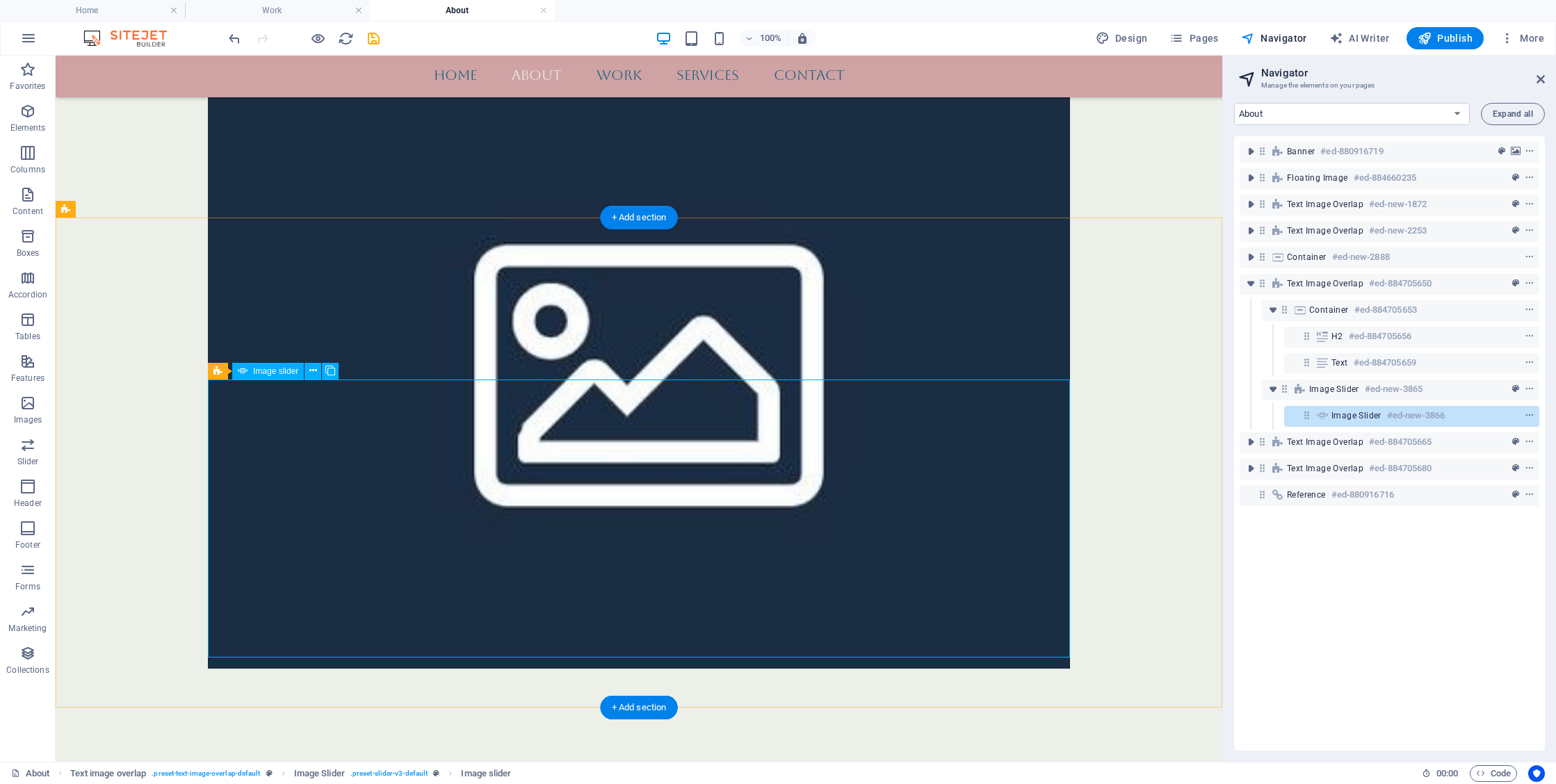
select select "px"
select select "ms"
select select "s"
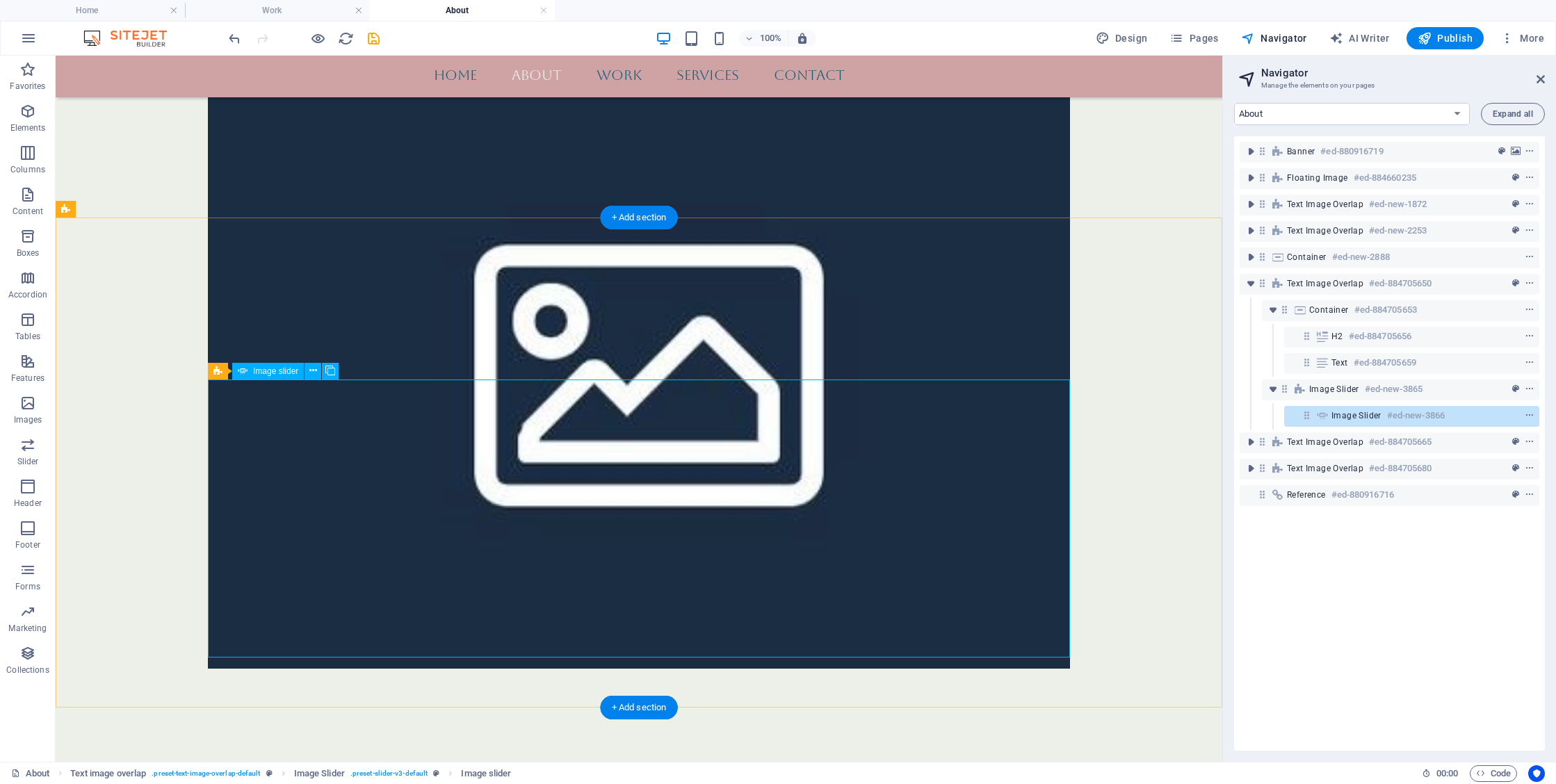
select select "progressive"
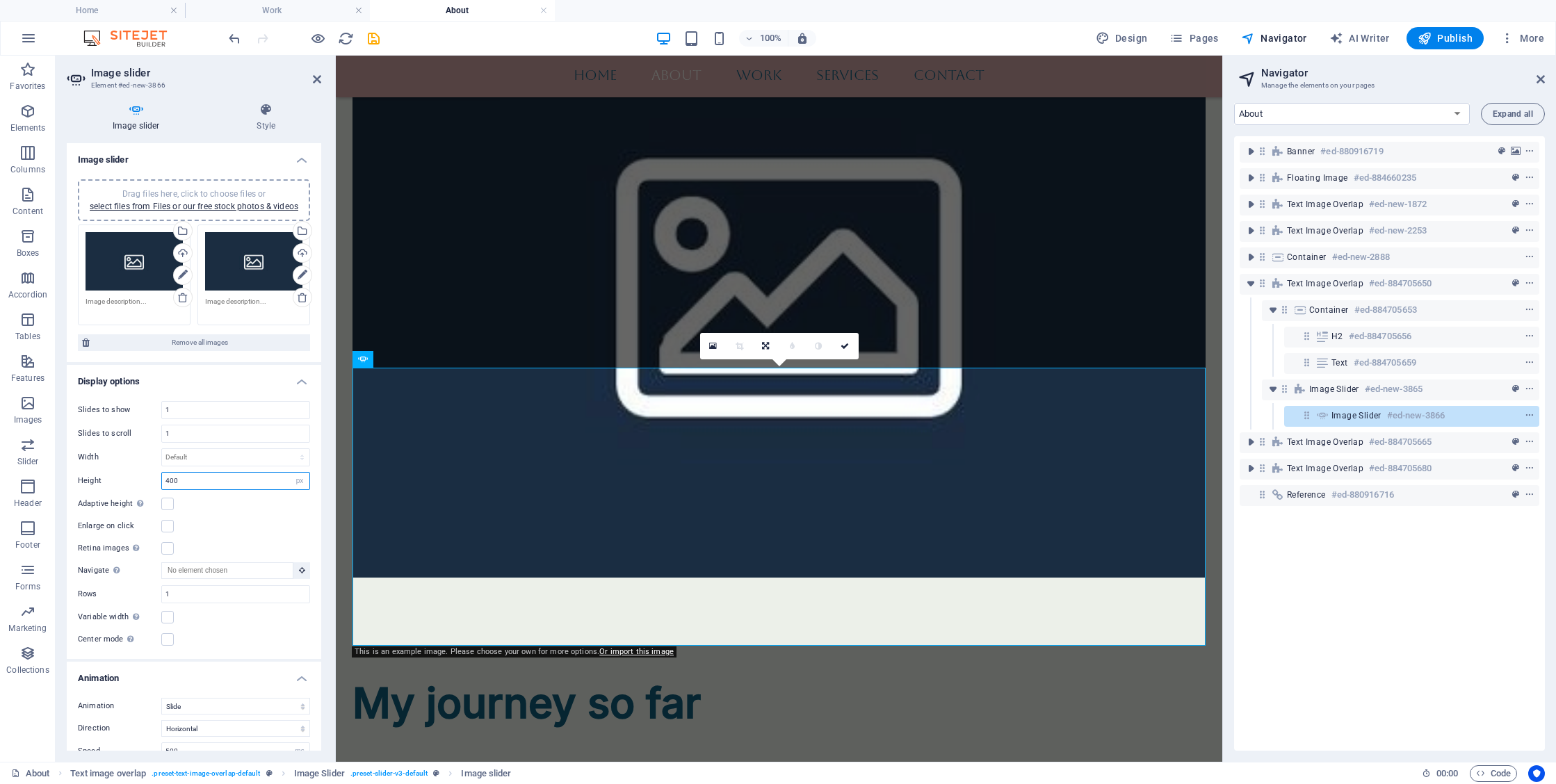
drag, startPoint x: 199, startPoint y: 476, endPoint x: 145, endPoint y: 478, distance: 54.0
click at [145, 478] on div "Height 400 Default px rem em vw vh" at bounding box center [194, 481] width 232 height 18
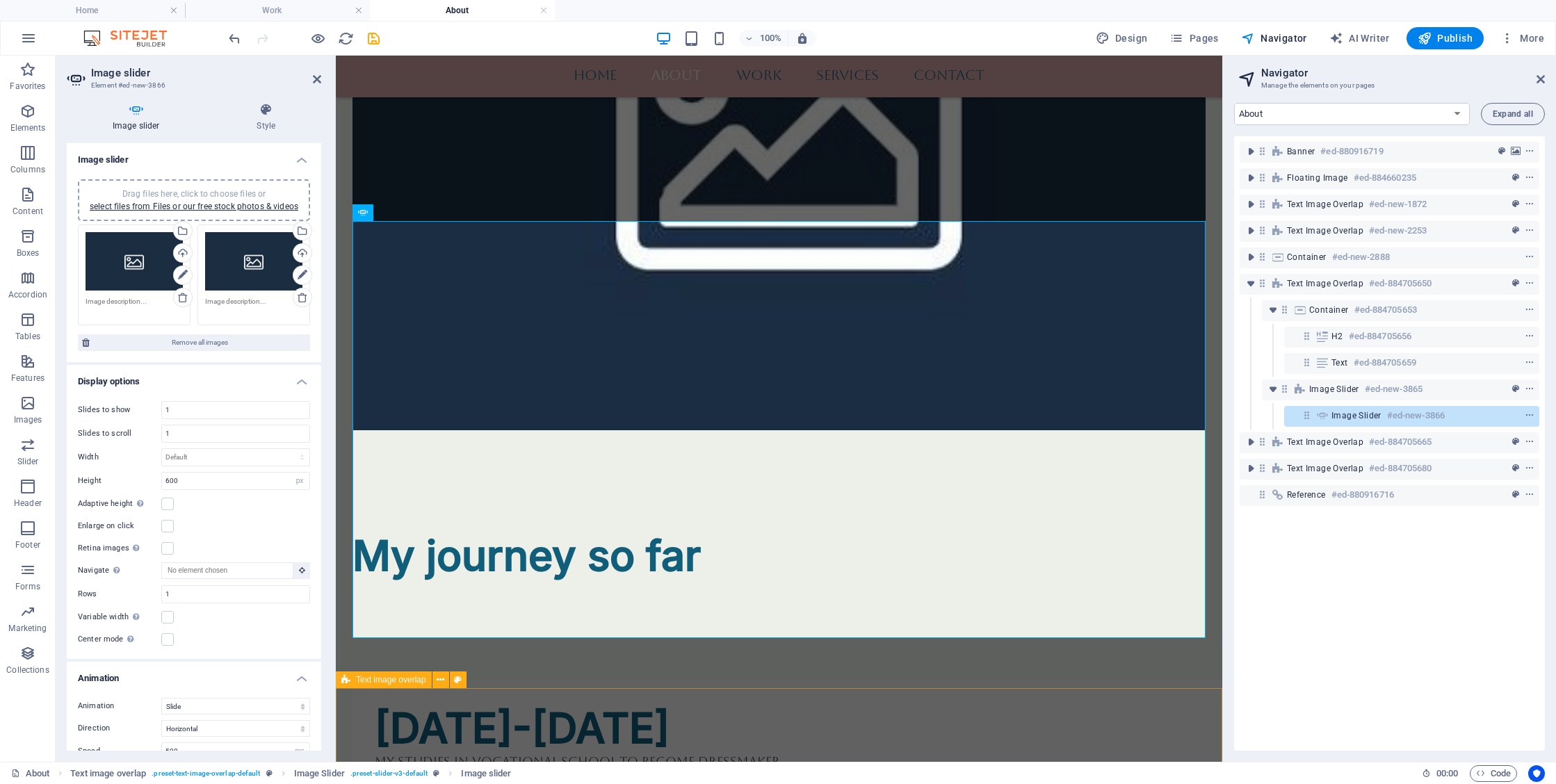
scroll to position [1965, 0]
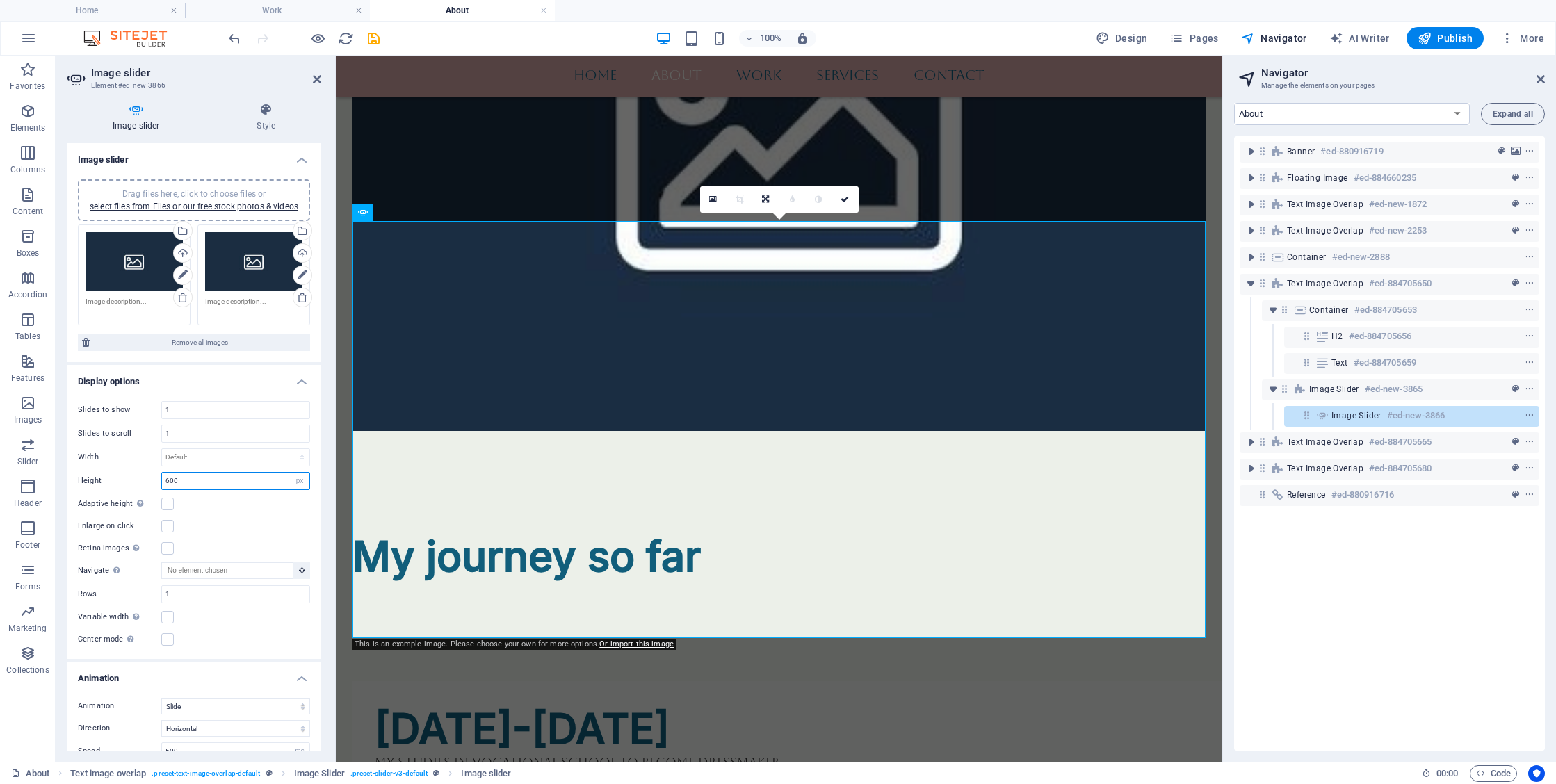
drag, startPoint x: 183, startPoint y: 481, endPoint x: 145, endPoint y: 479, distance: 38.1
click at [145, 479] on div "Height 600 Default px rem em vw vh" at bounding box center [194, 481] width 232 height 18
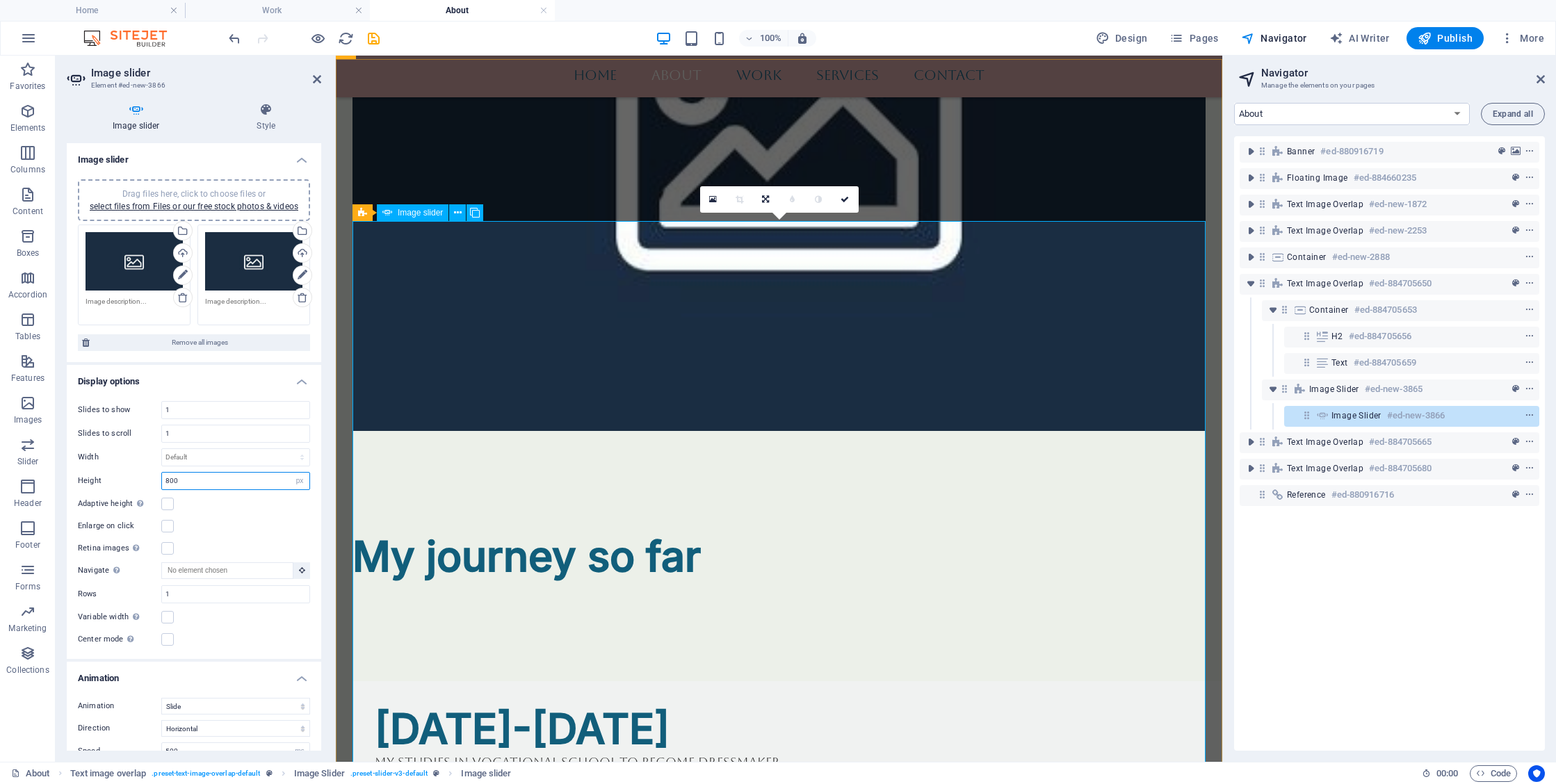
type input "800"
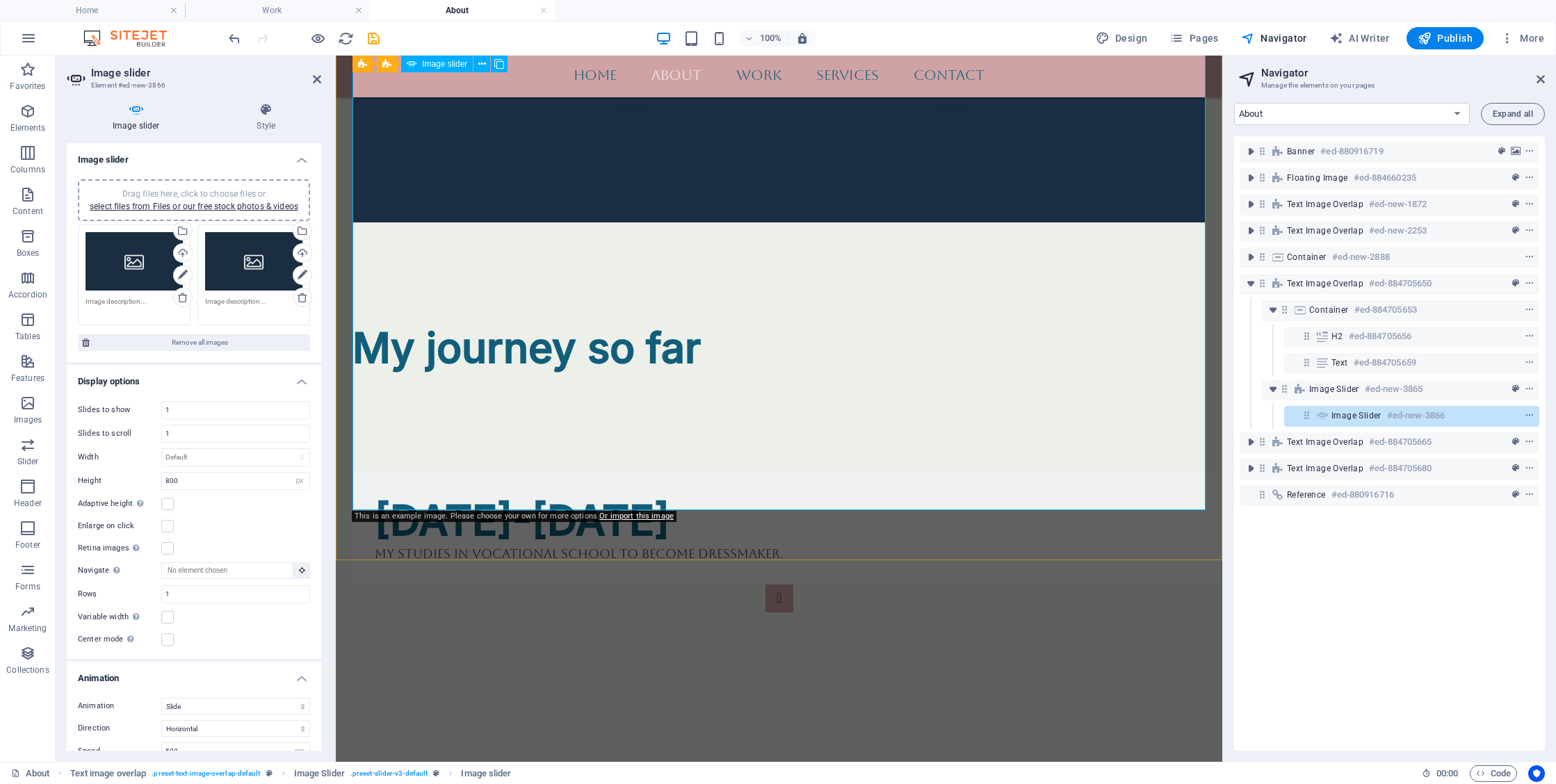
scroll to position [2239, 0]
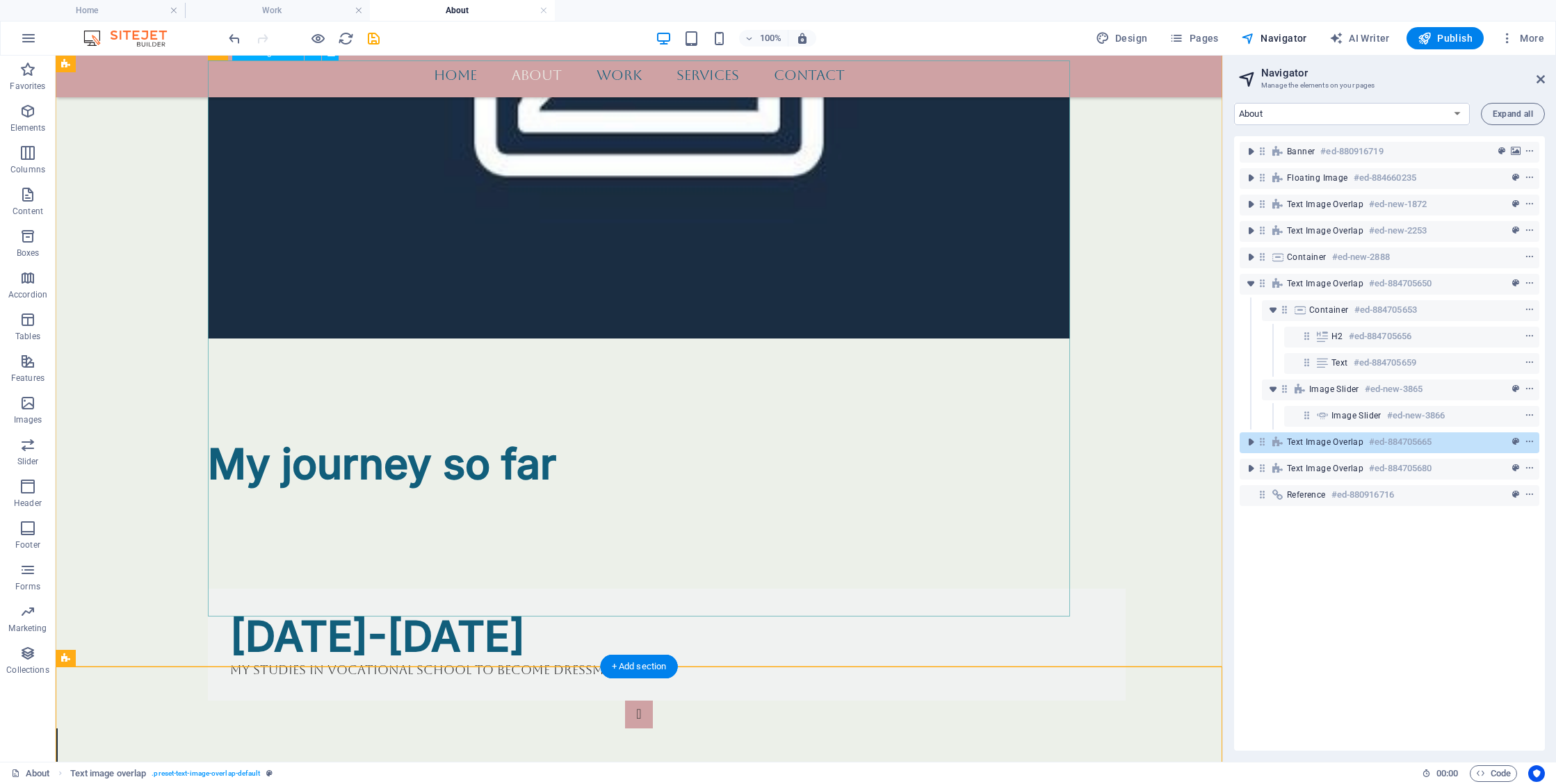
scroll to position [2137, 0]
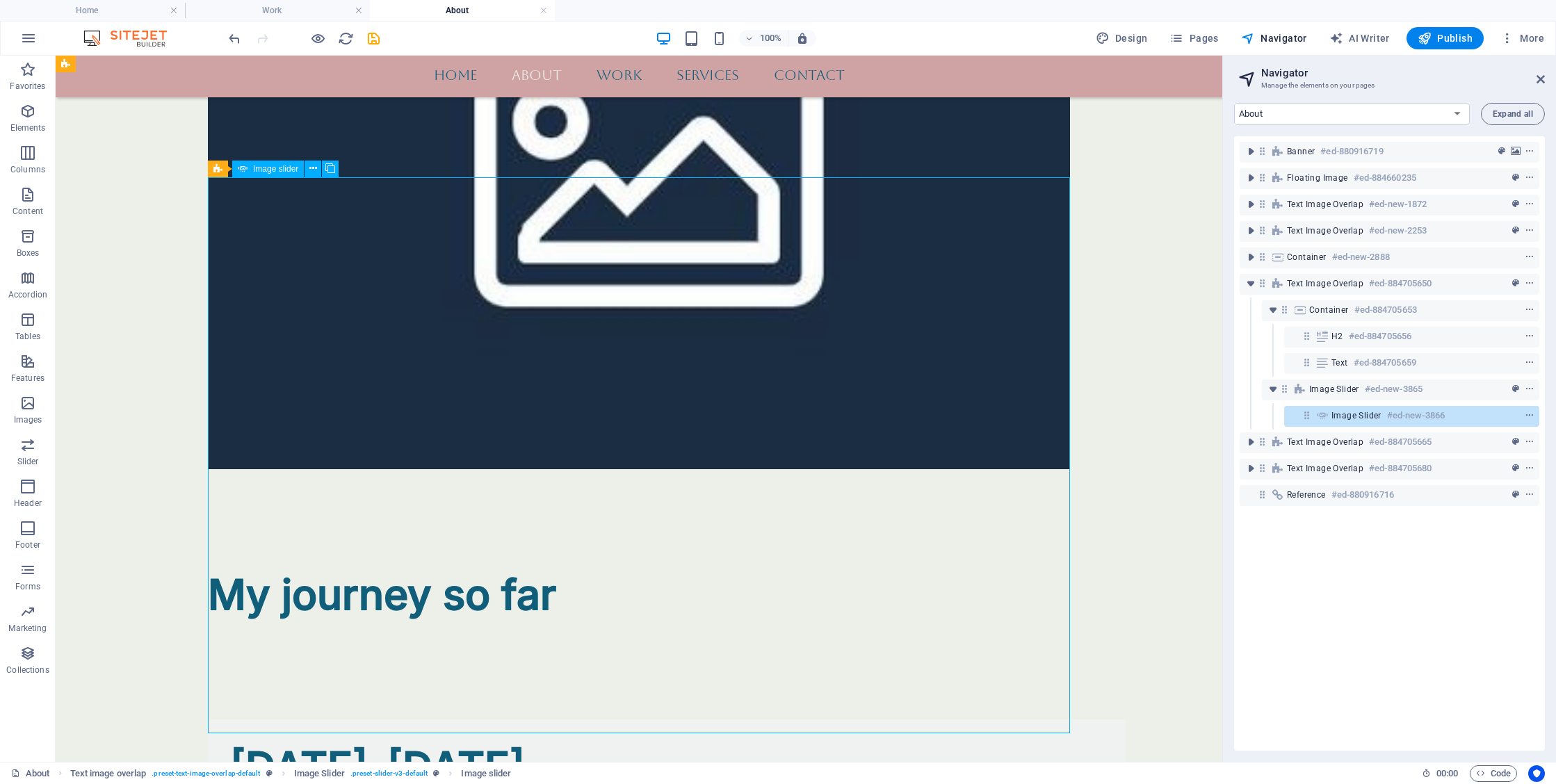
scroll to position [2016, 0]
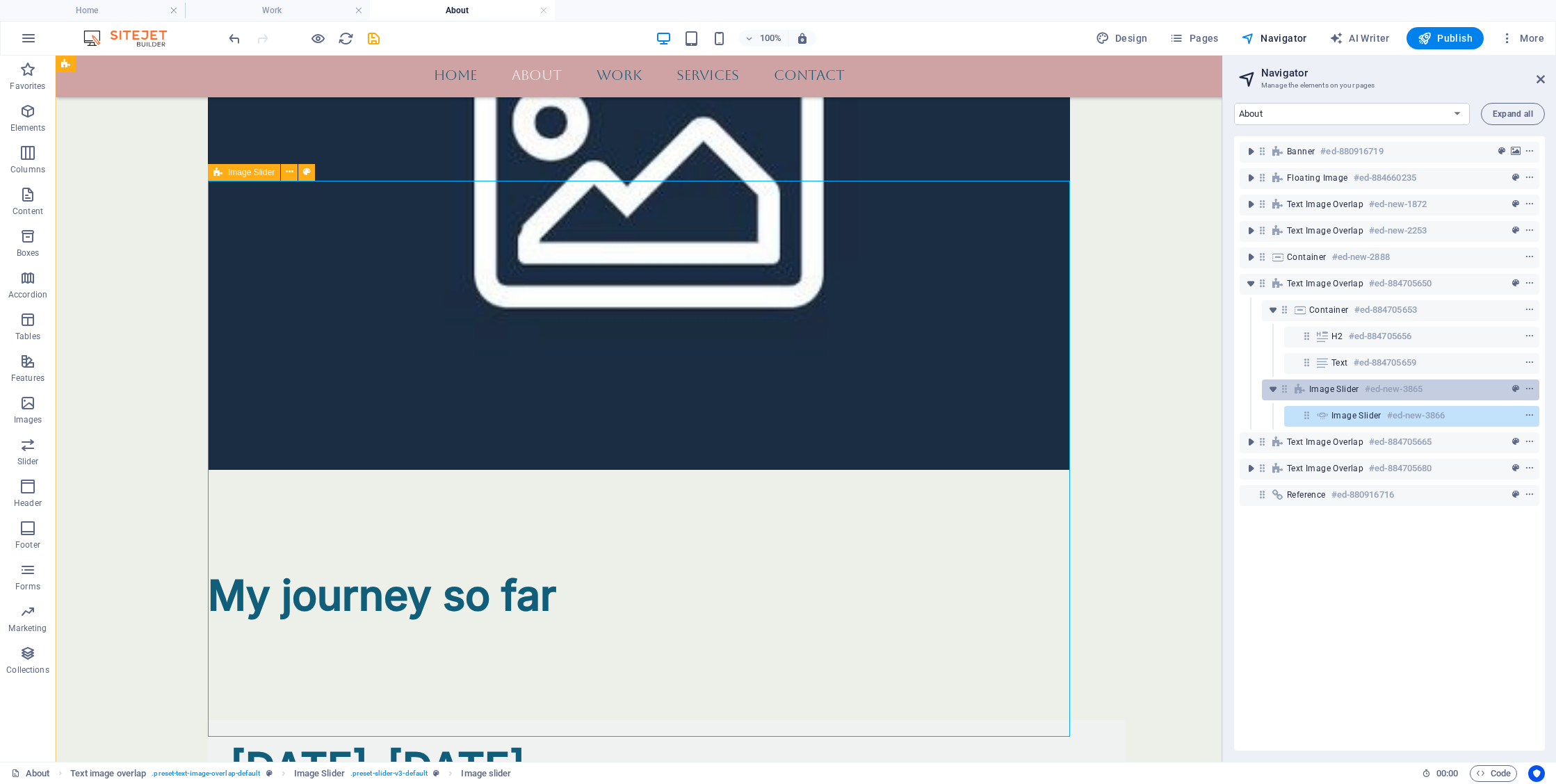
click at [1352, 390] on span "Image Slider" at bounding box center [1334, 389] width 50 height 11
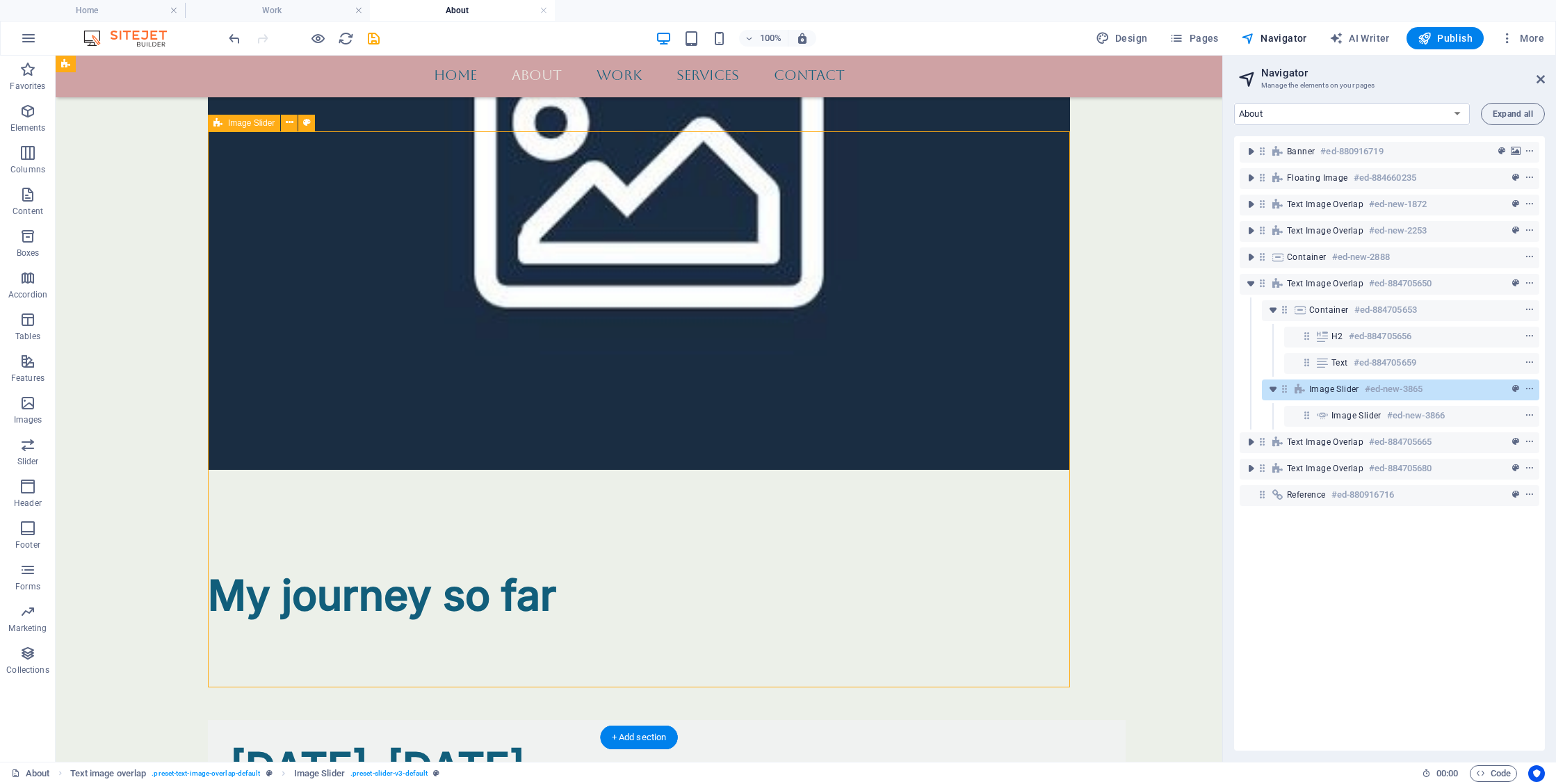
click at [1352, 390] on span "Image Slider" at bounding box center [1334, 389] width 50 height 11
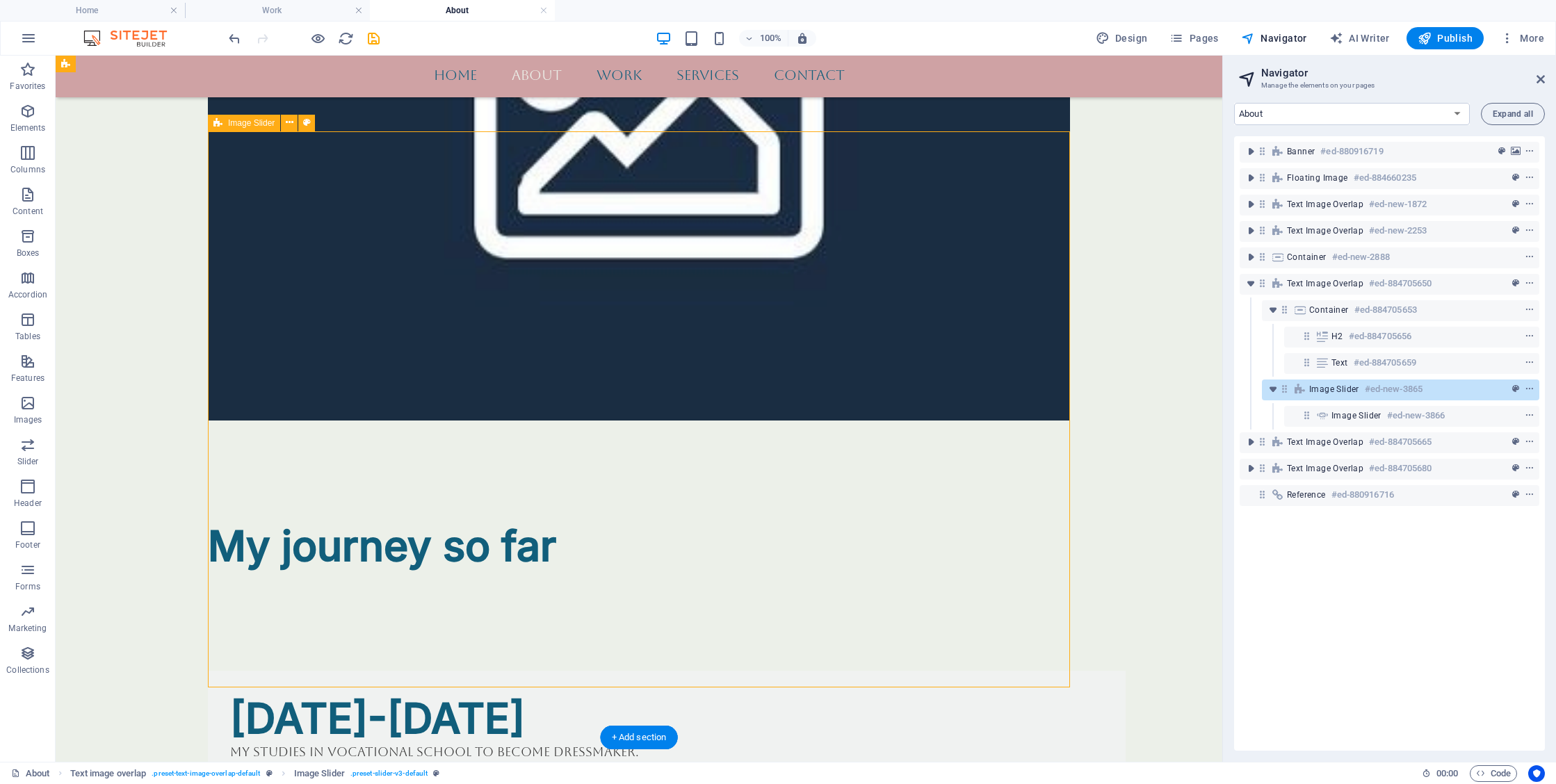
select select "rem"
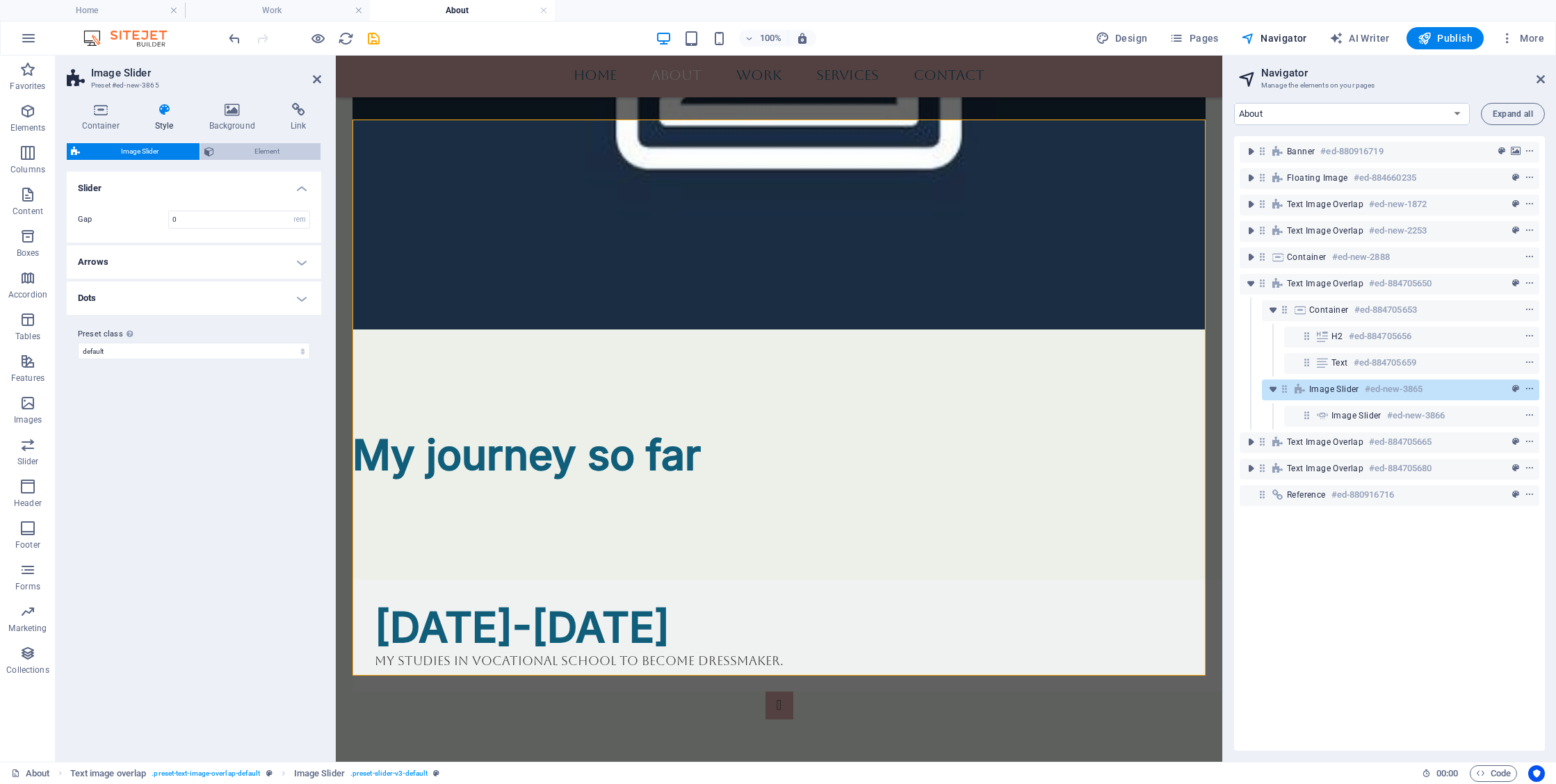
click at [239, 152] on span "Element" at bounding box center [268, 152] width 99 height 17
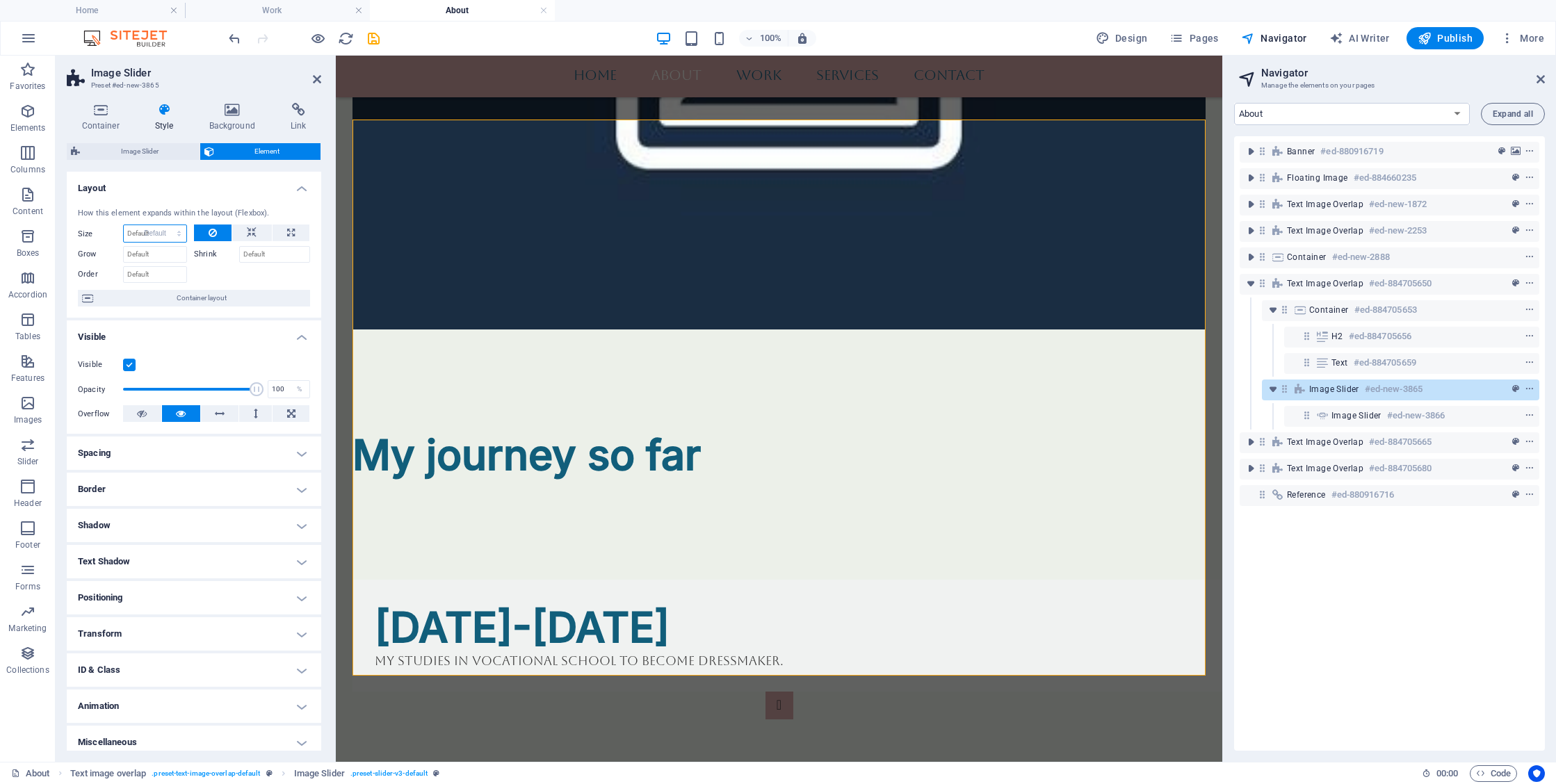
select select "DISABLED_OPTION_VALUE"
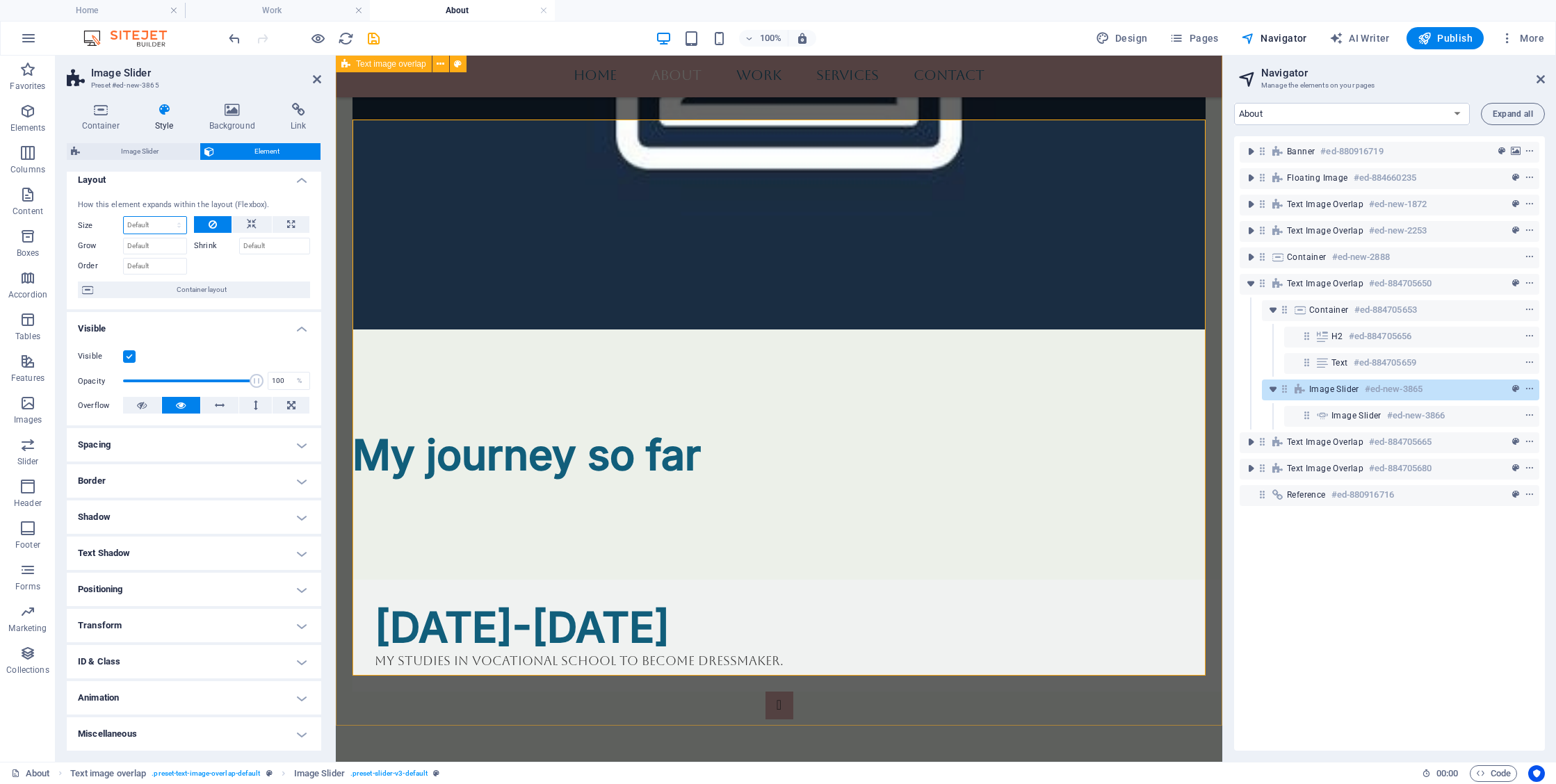
scroll to position [8, 0]
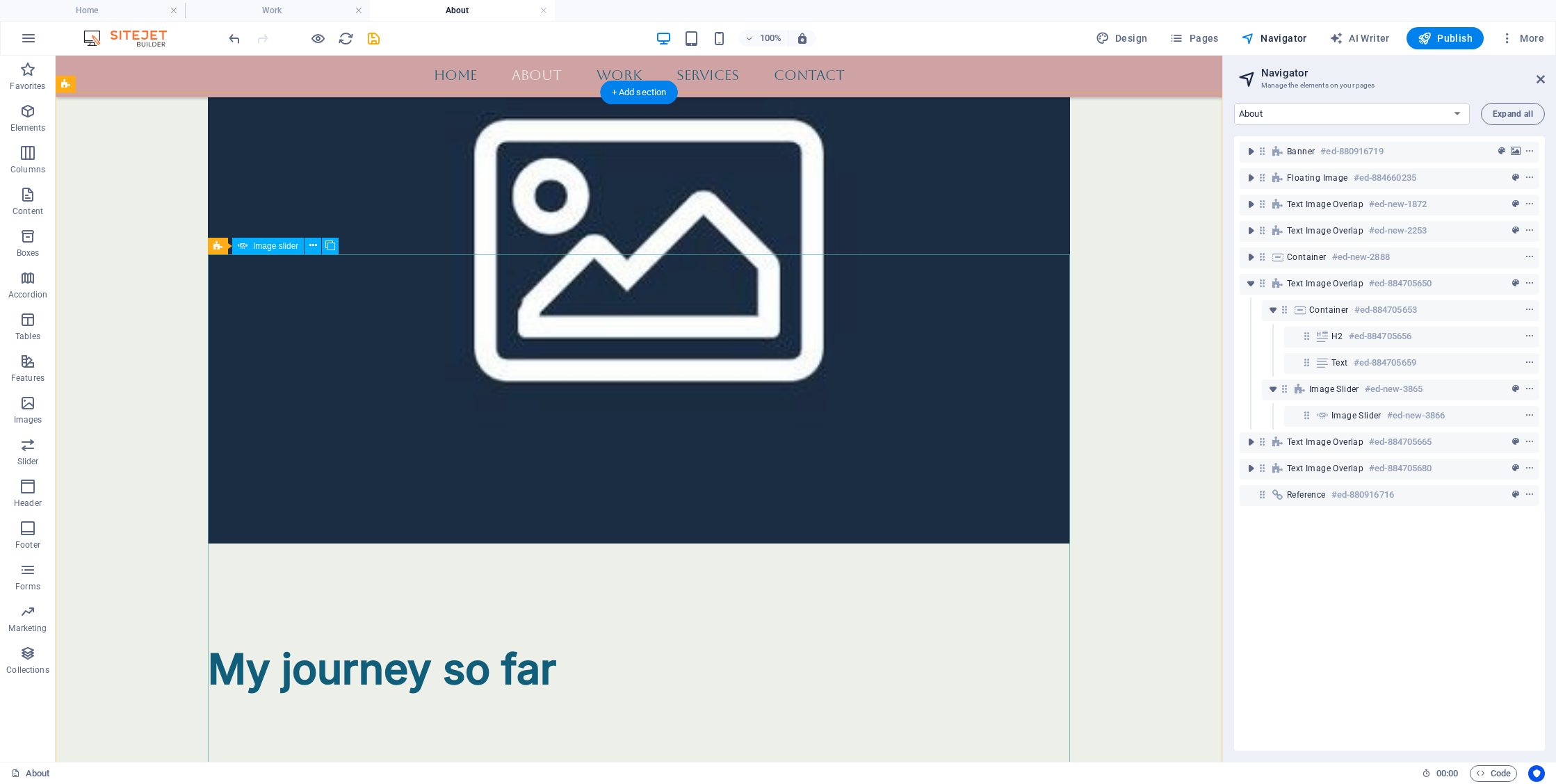
scroll to position [1921, 0]
